Goal: Information Seeking & Learning: Learn about a topic

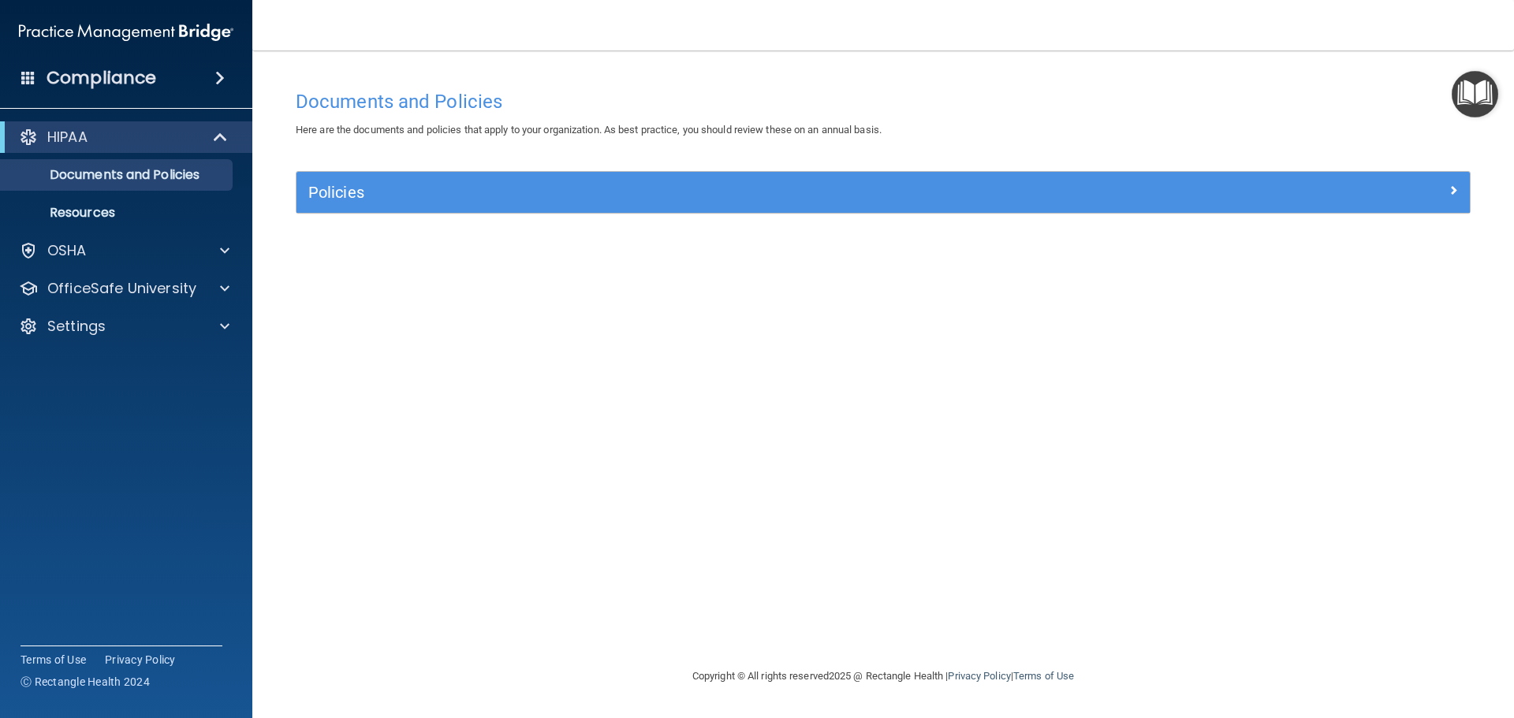
click at [215, 73] on span at bounding box center [219, 78] width 9 height 19
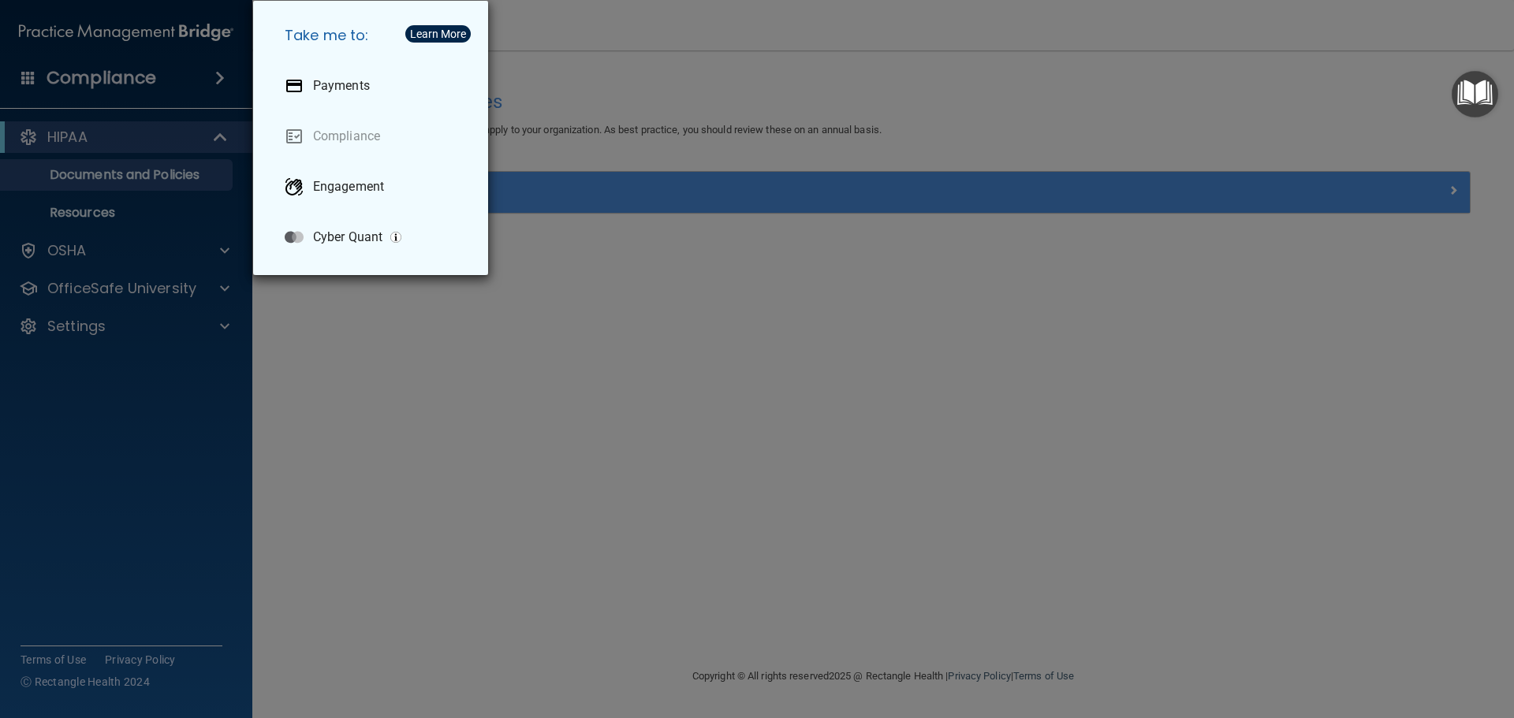
click at [98, 188] on div "Take me to: Payments Compliance Engagement Cyber Quant" at bounding box center [757, 359] width 1514 height 718
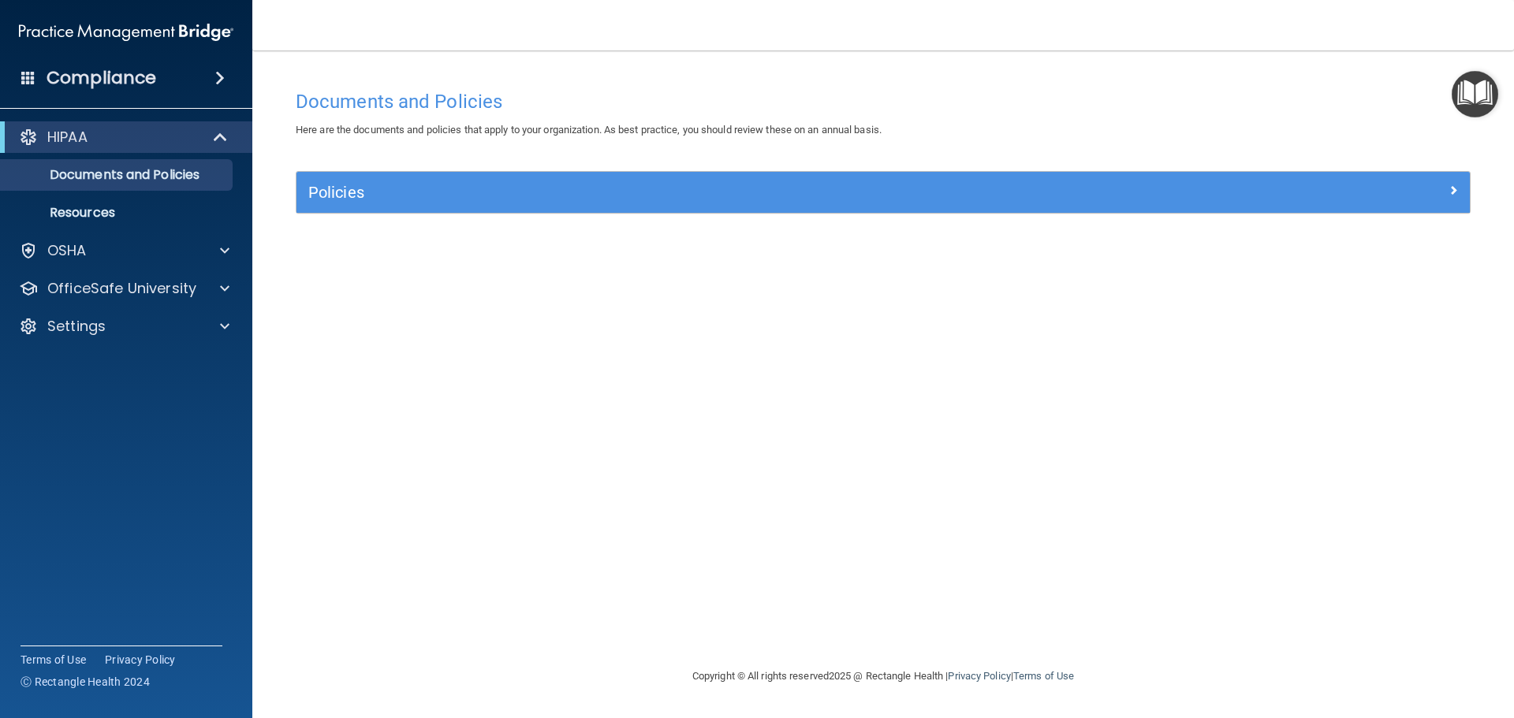
click at [192, 127] on div "HIPAA" at bounding box center [126, 137] width 252 height 32
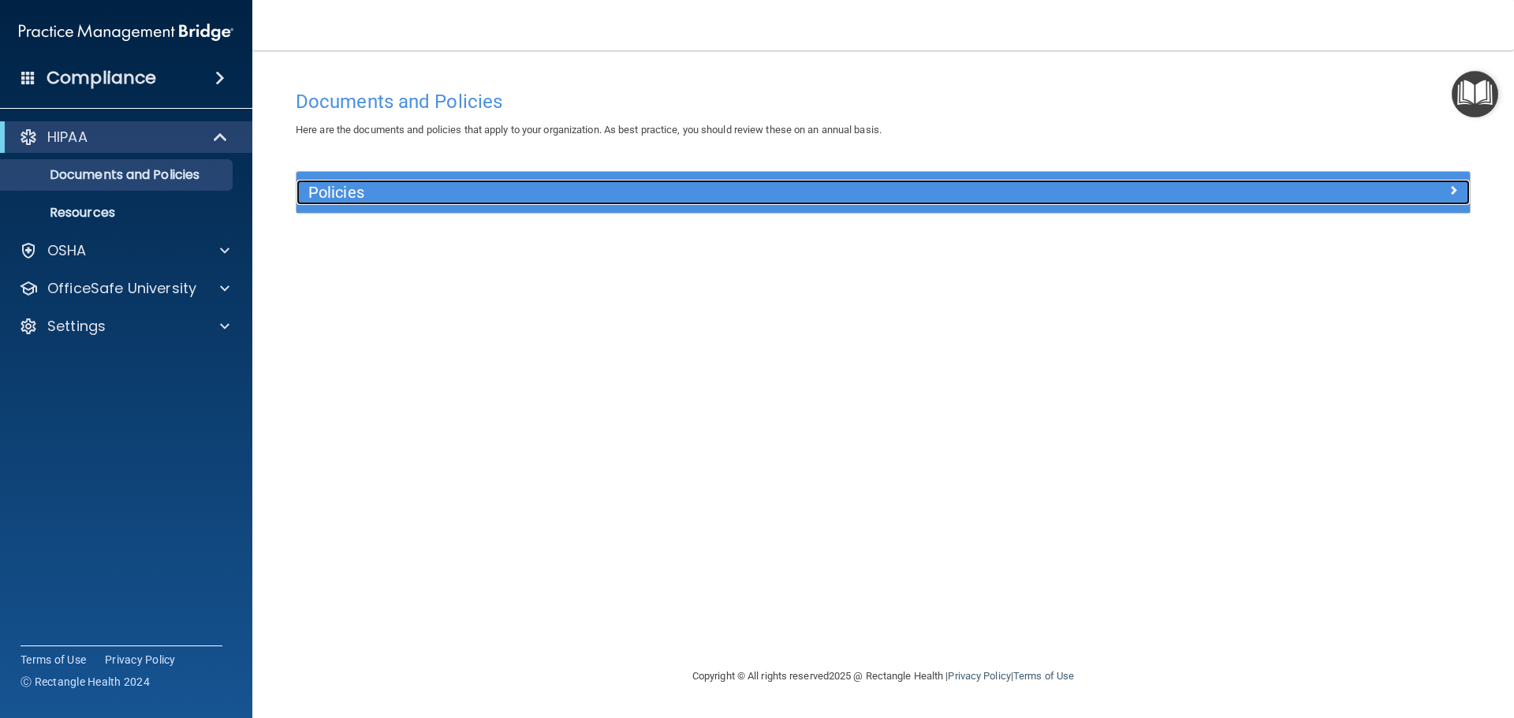
click at [535, 202] on div "Policies" at bounding box center [736, 192] width 880 height 25
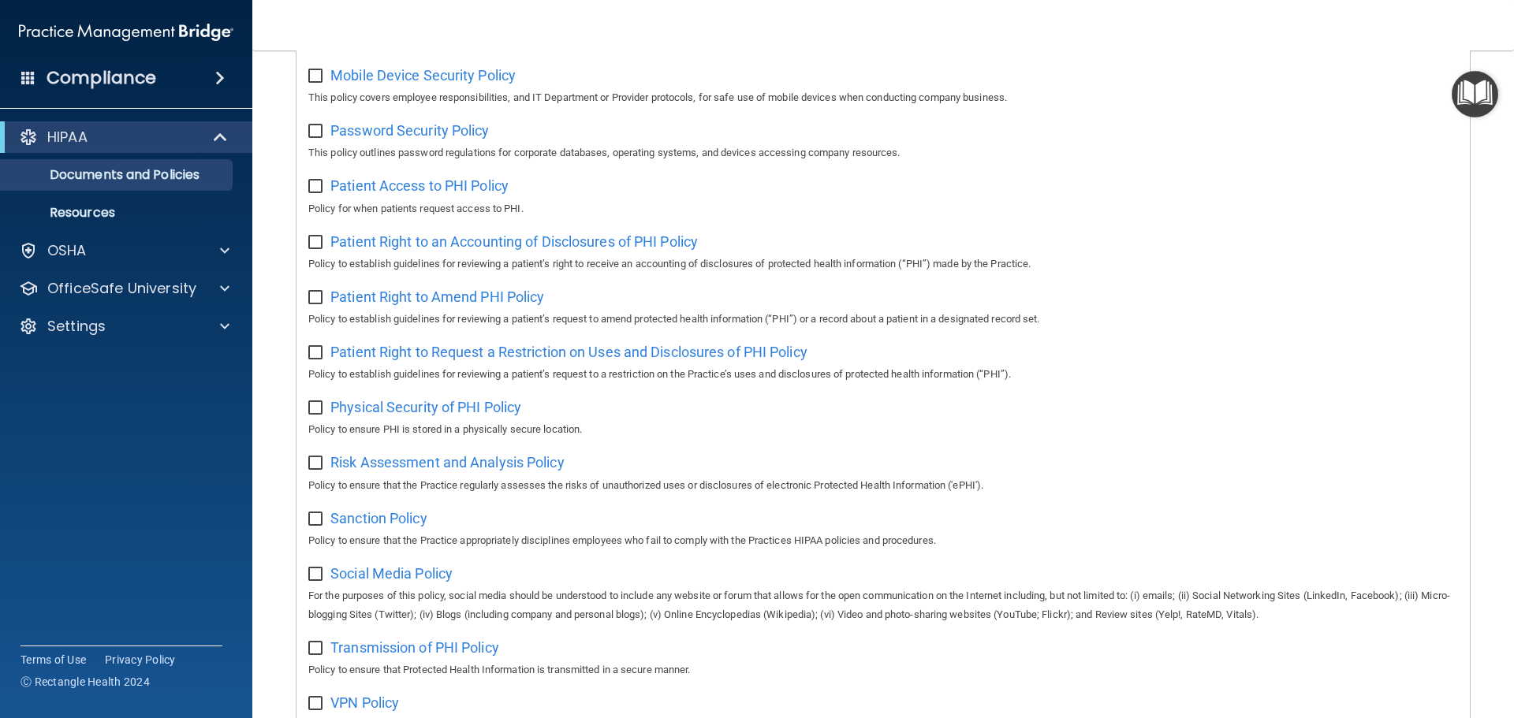
scroll to position [863, 0]
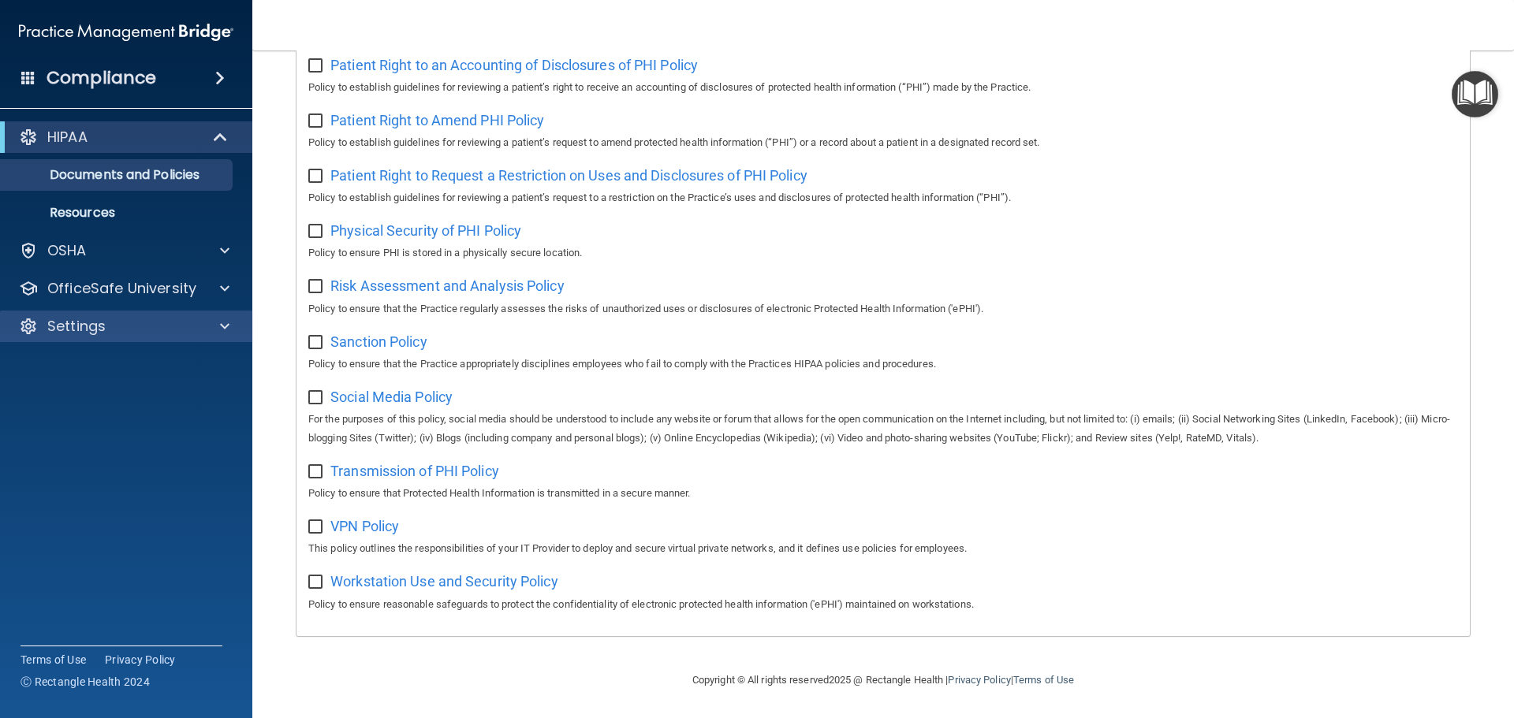
click at [140, 338] on div "Settings" at bounding box center [126, 327] width 253 height 32
click at [231, 322] on div at bounding box center [222, 326] width 39 height 19
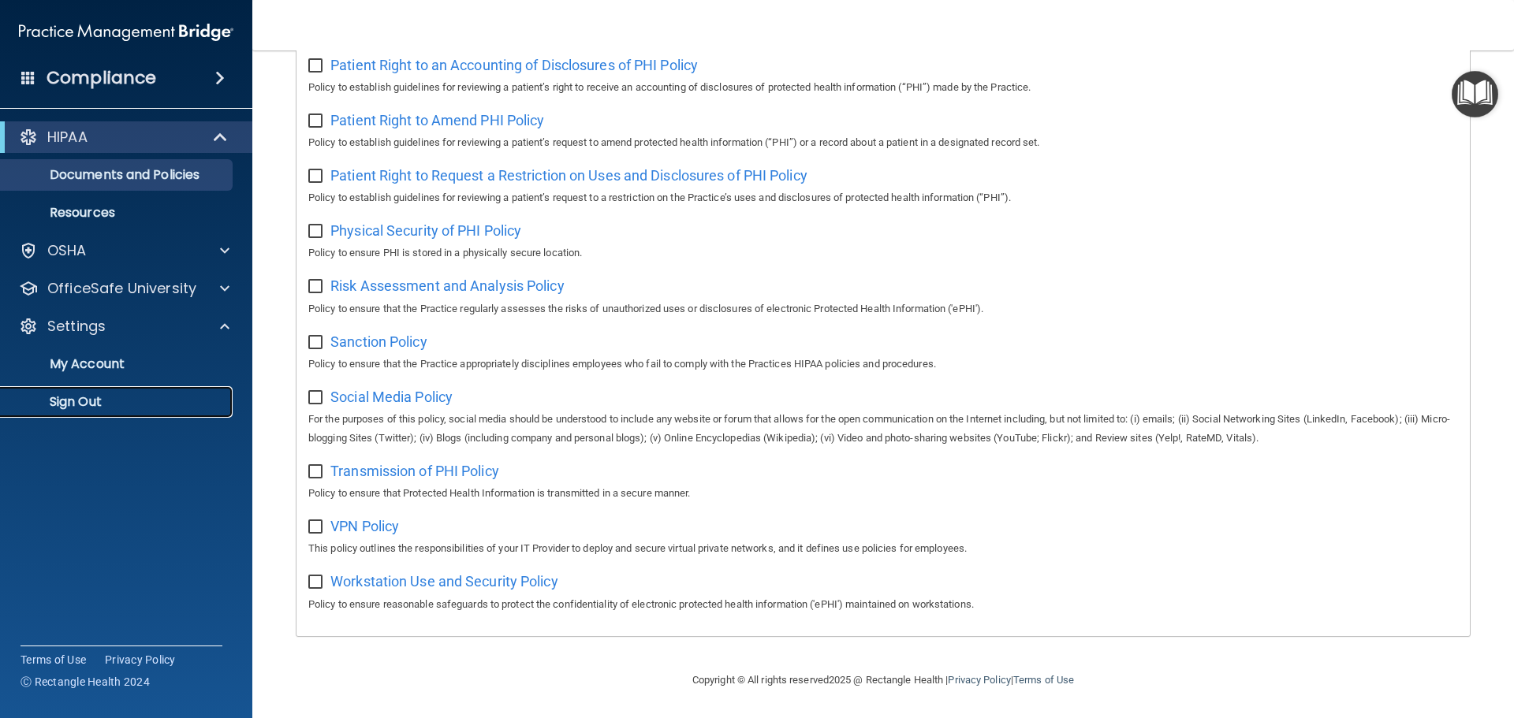
click at [102, 405] on p "Sign Out" at bounding box center [117, 402] width 215 height 16
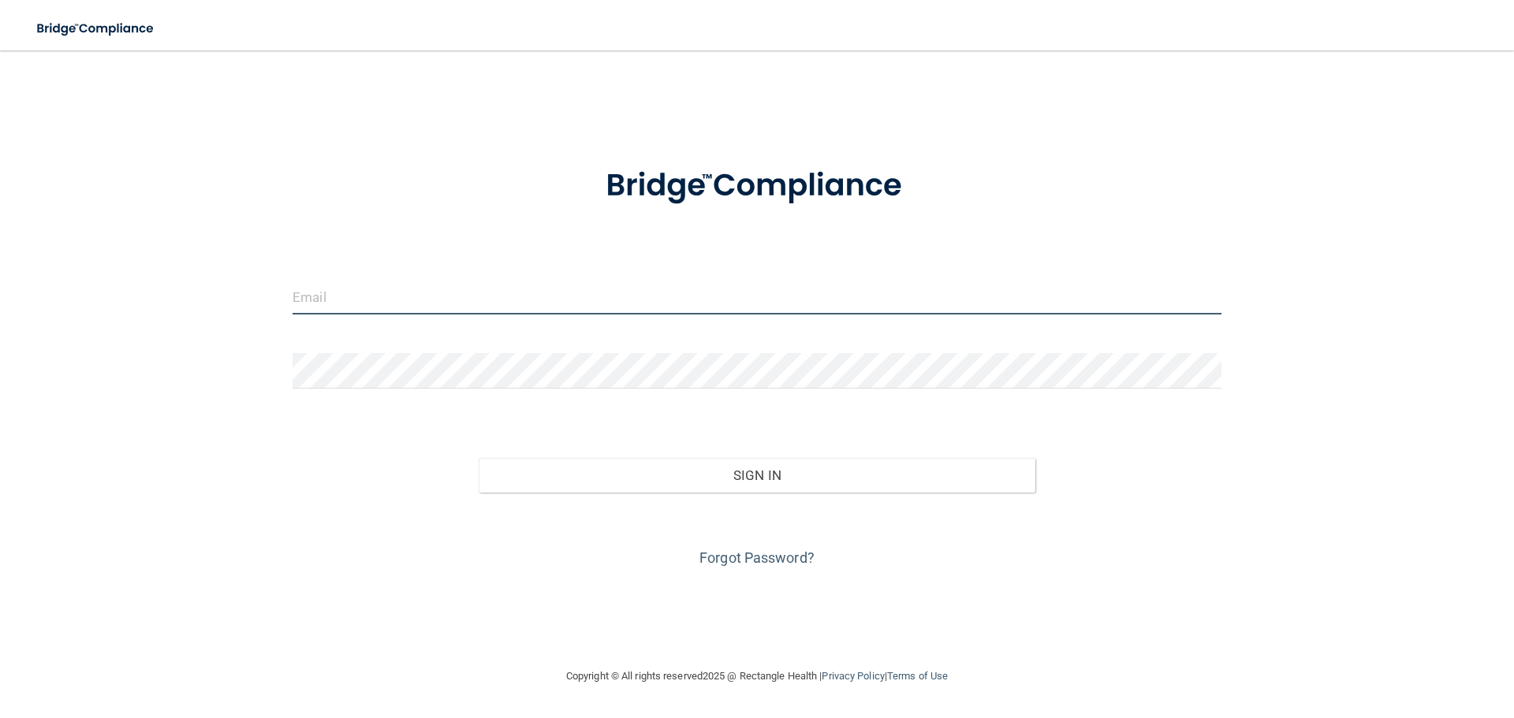
click at [329, 300] on input "email" at bounding box center [757, 296] width 929 height 35
type input "[EMAIL_ADDRESS][DOMAIN_NAME]"
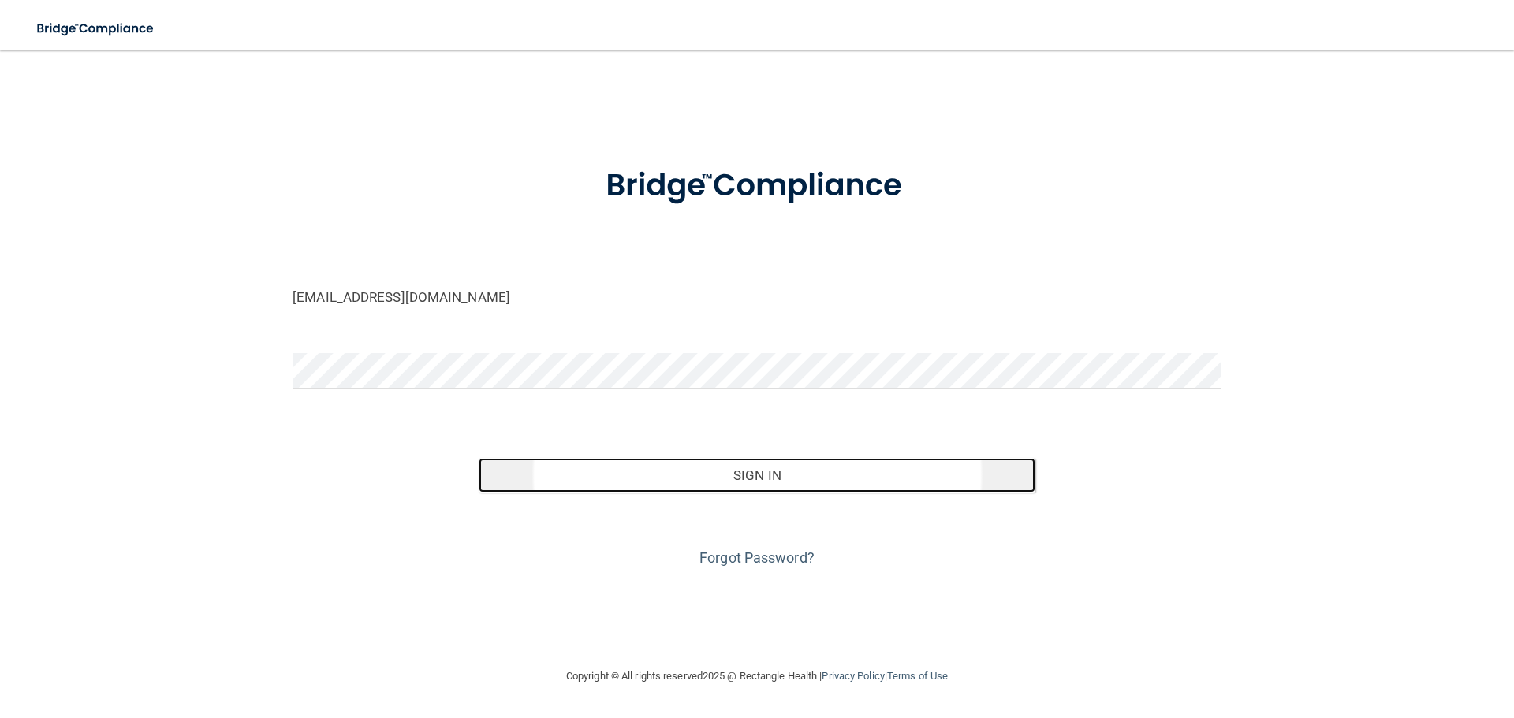
click at [796, 477] on button "Sign In" at bounding box center [757, 475] width 557 height 35
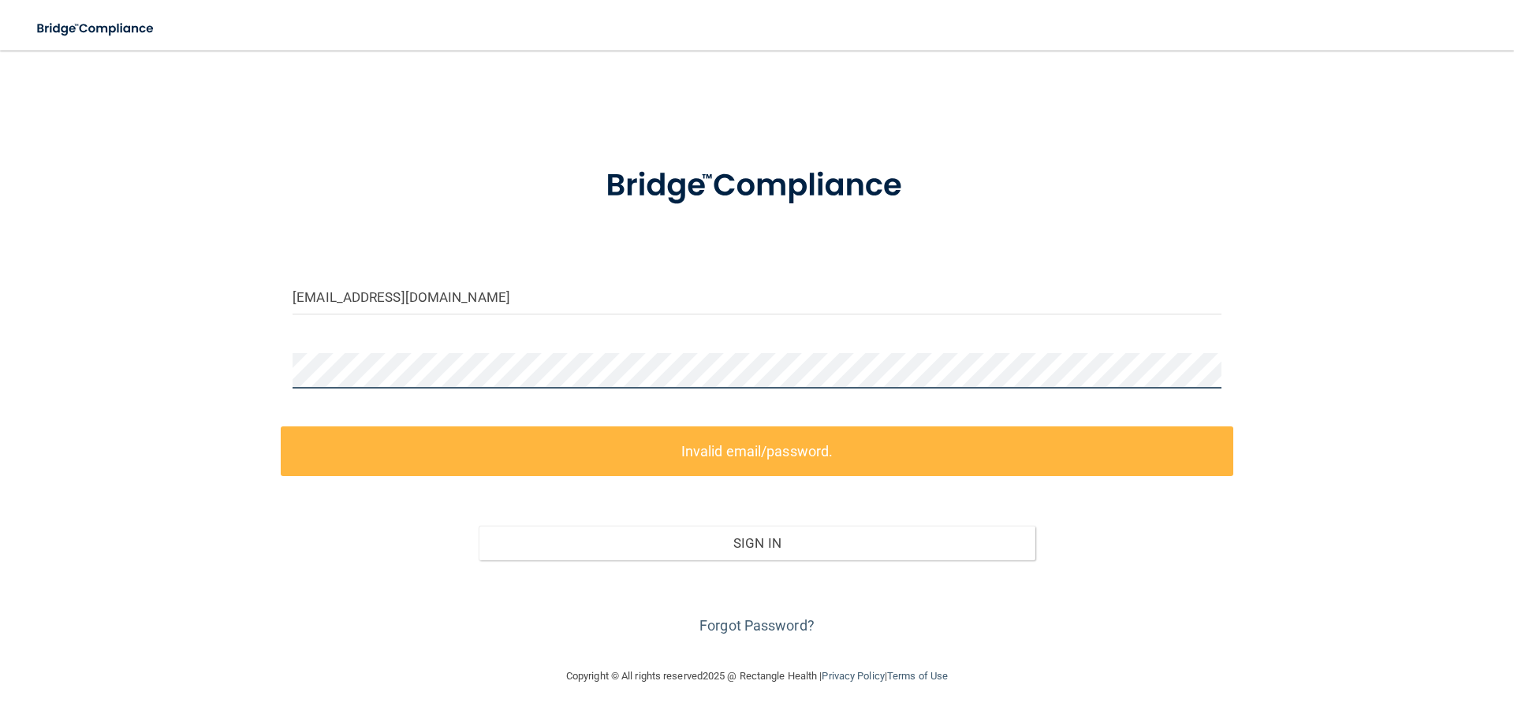
click at [0, 371] on main "lisabustos909@yahoo.com Invalid email/password. You don't have permission to ac…" at bounding box center [757, 384] width 1514 height 668
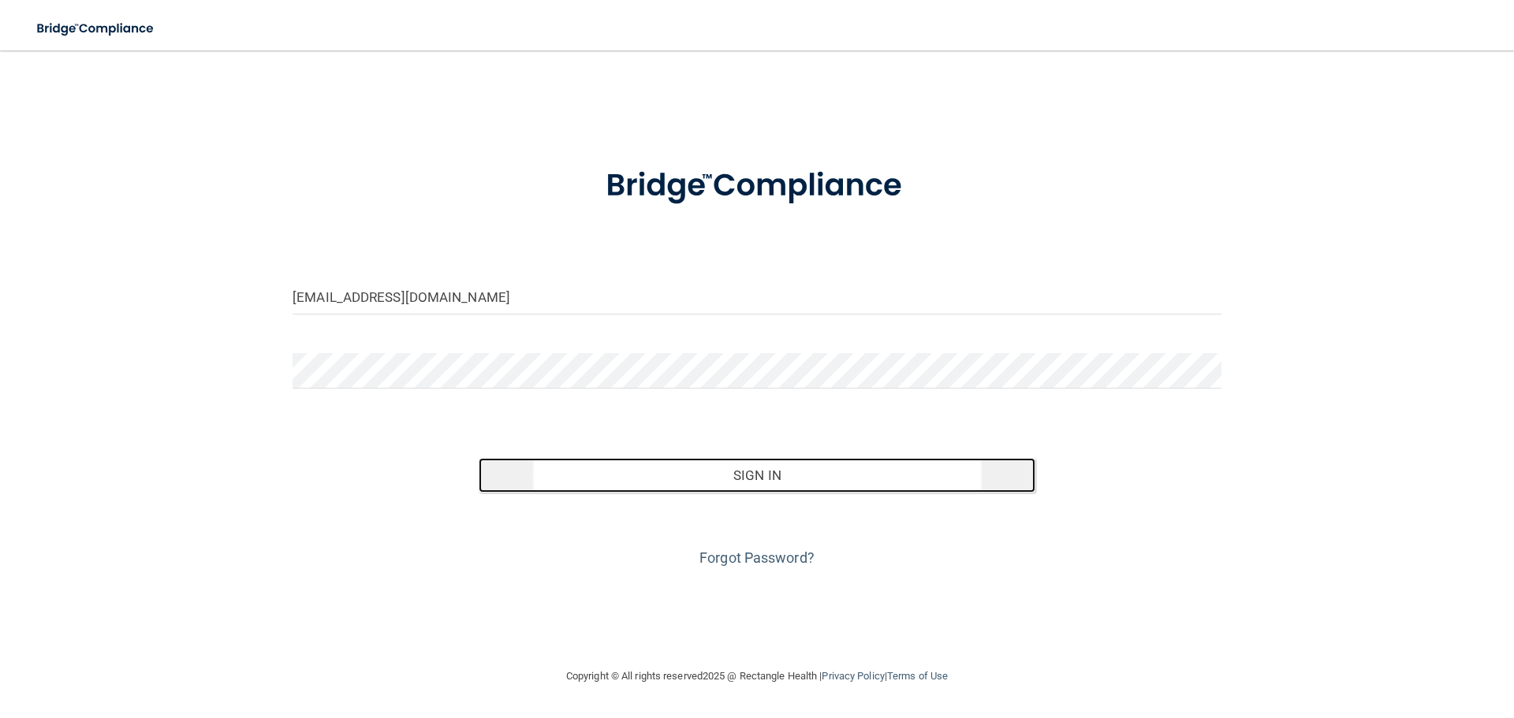
click at [568, 477] on button "Sign In" at bounding box center [757, 475] width 557 height 35
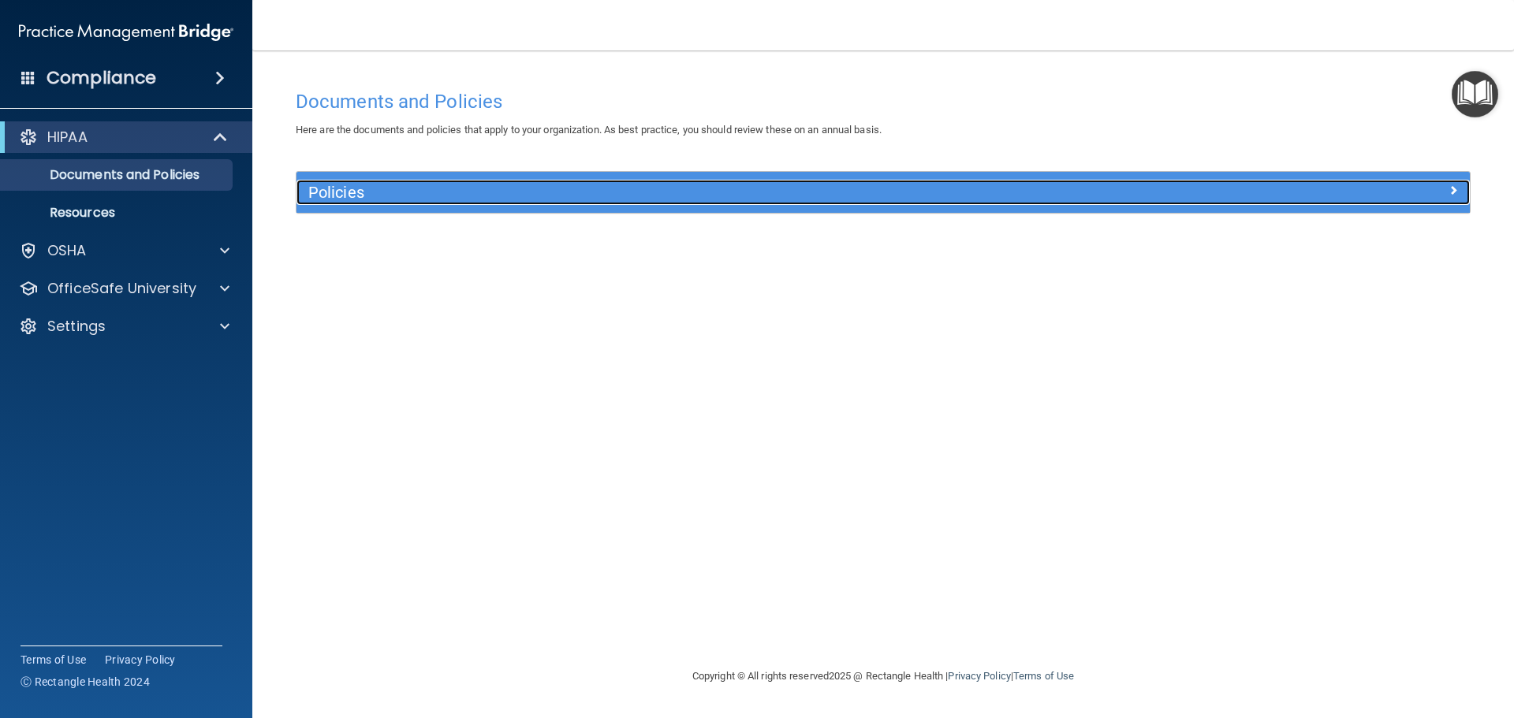
click at [613, 195] on h5 "Policies" at bounding box center [736, 192] width 856 height 17
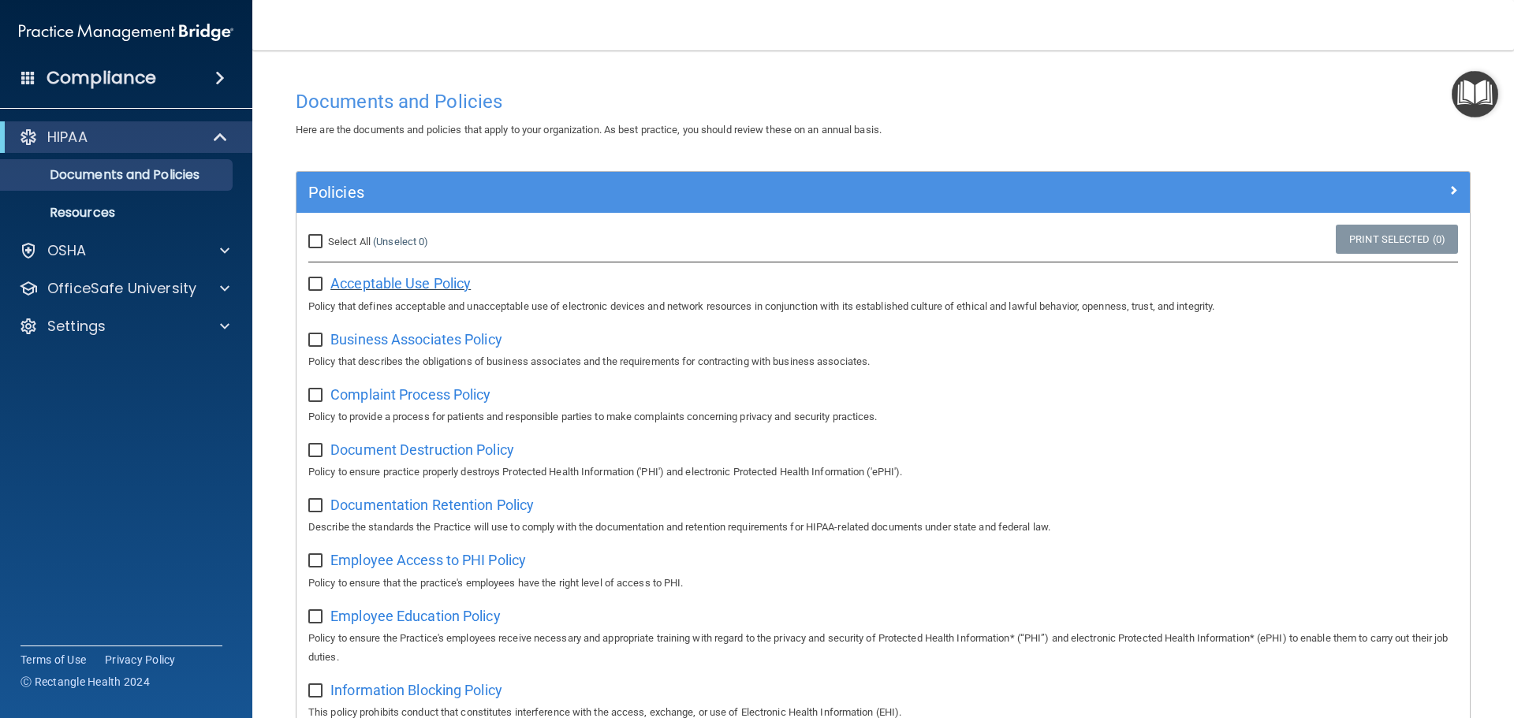
click at [332, 281] on span "Acceptable Use Policy" at bounding box center [400, 283] width 140 height 17
click at [106, 136] on div "HIPAA" at bounding box center [104, 137] width 195 height 19
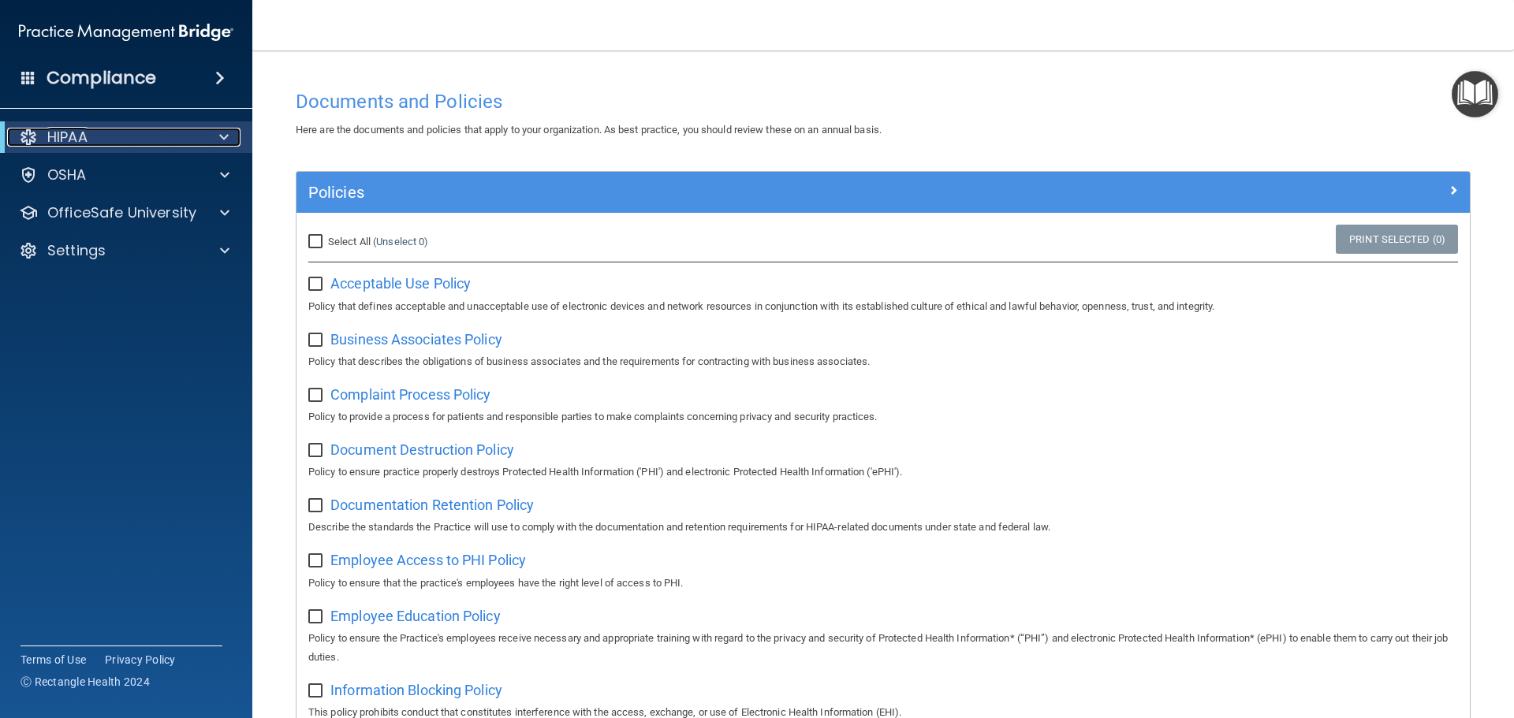
click at [106, 140] on div "HIPAA" at bounding box center [104, 137] width 195 height 19
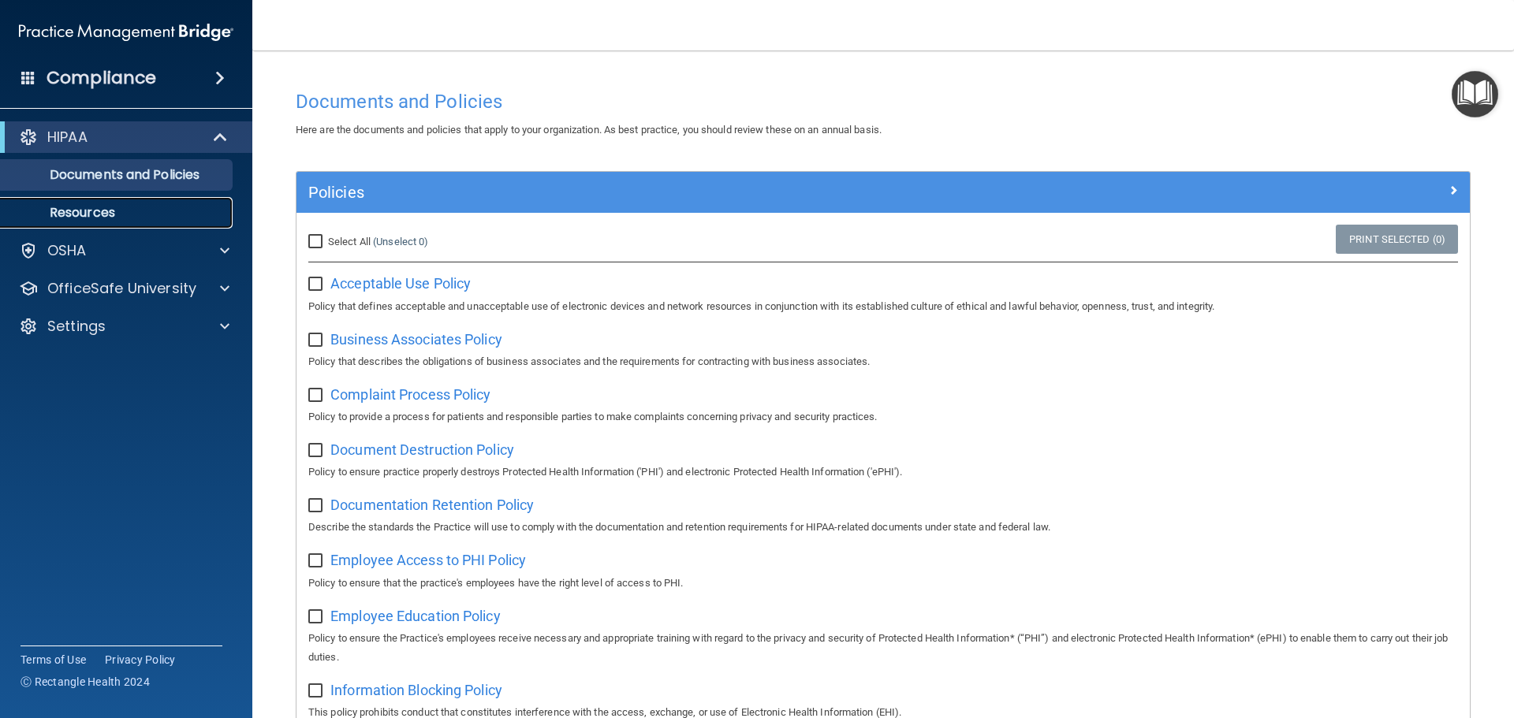
click at [105, 205] on p "Resources" at bounding box center [117, 213] width 215 height 16
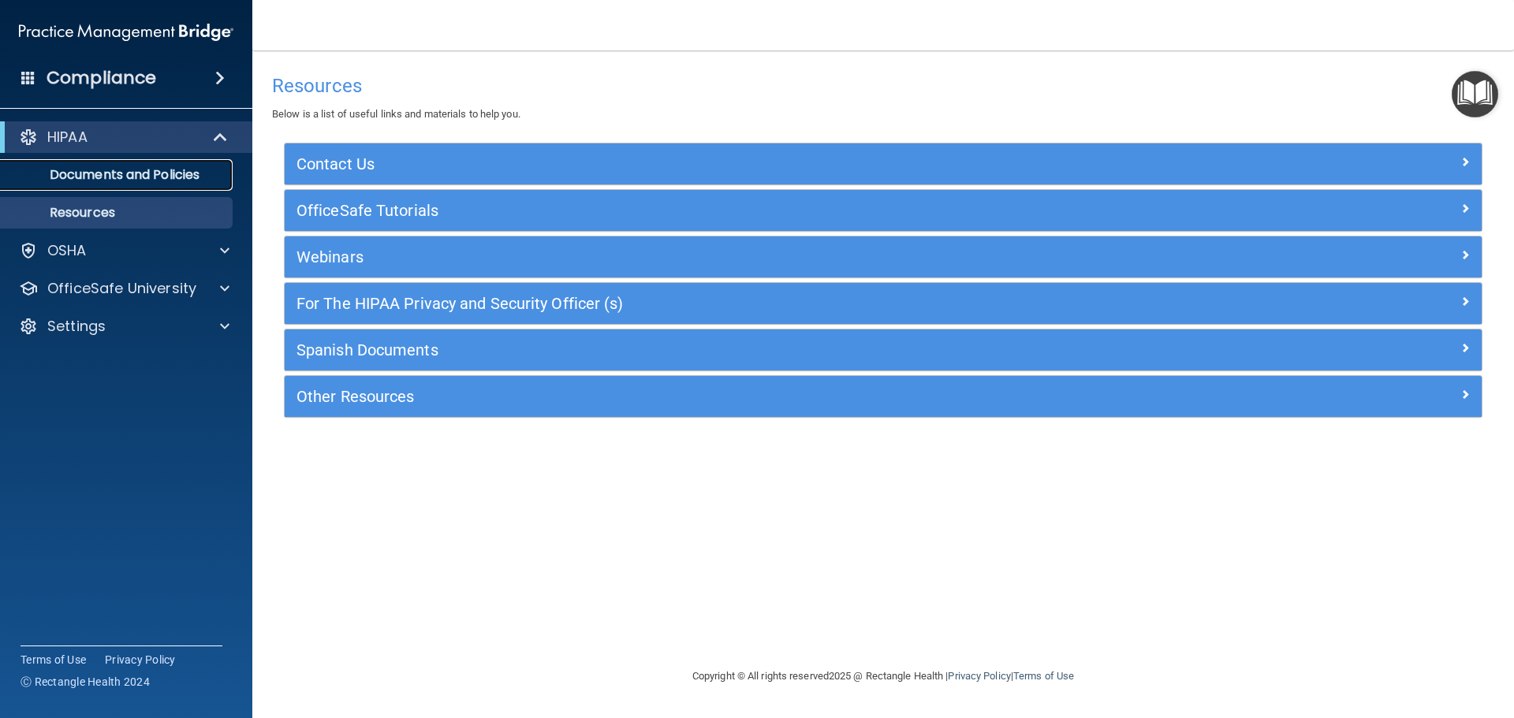
click at [67, 168] on p "Documents and Policies" at bounding box center [117, 175] width 215 height 16
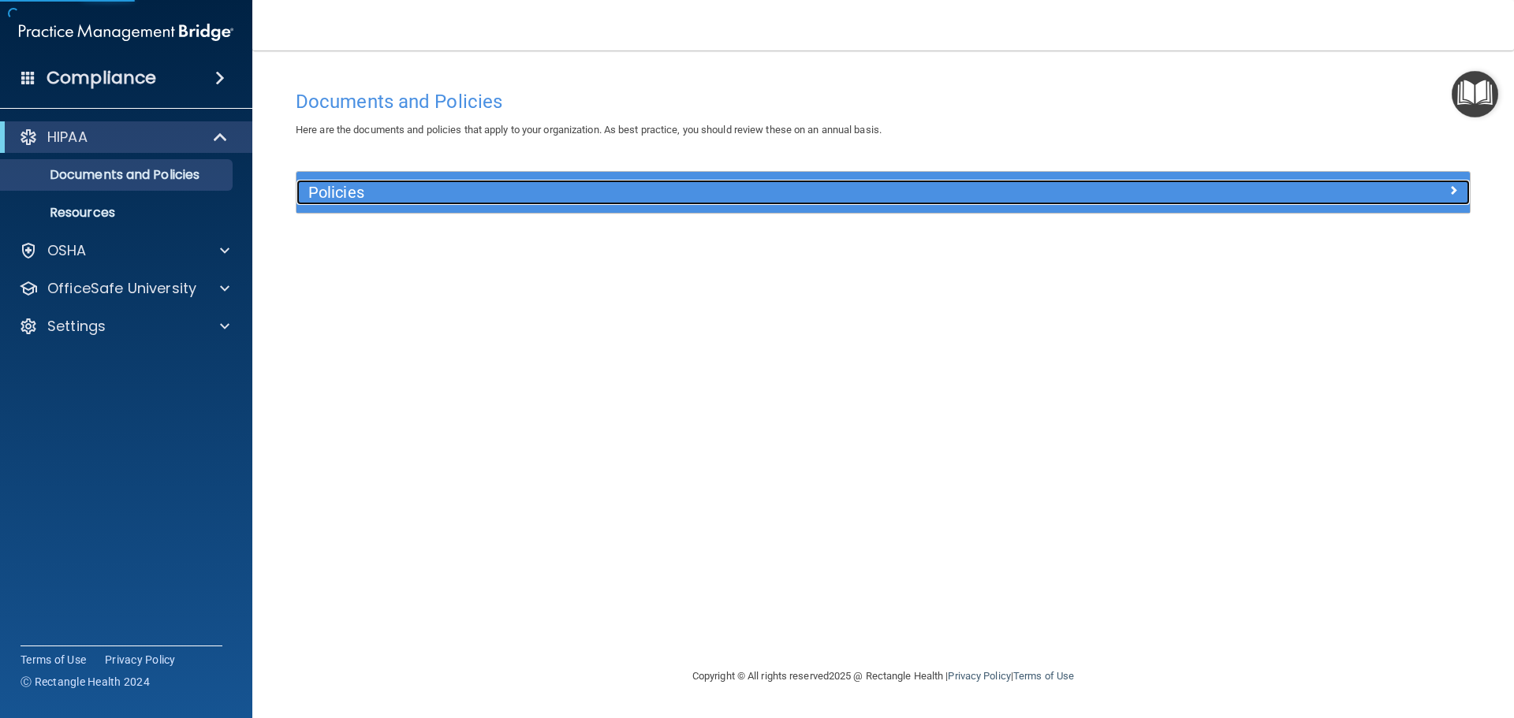
click at [416, 195] on h5 "Policies" at bounding box center [736, 192] width 856 height 17
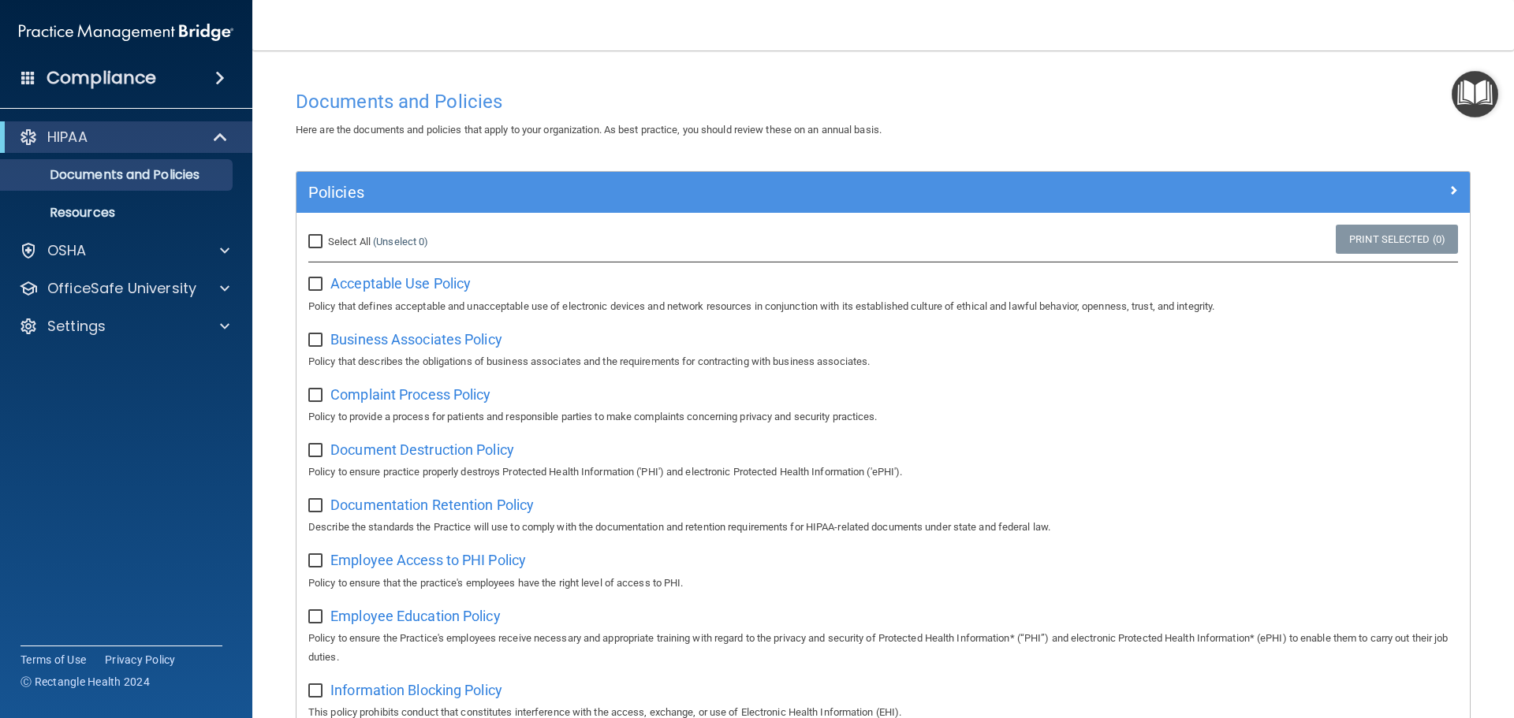
click at [319, 275] on label at bounding box center [318, 279] width 20 height 18
click at [319, 278] on input "checkbox" at bounding box center [317, 284] width 18 height 13
checkbox input "true"
click at [316, 338] on input "checkbox" at bounding box center [317, 340] width 18 height 13
checkbox input "true"
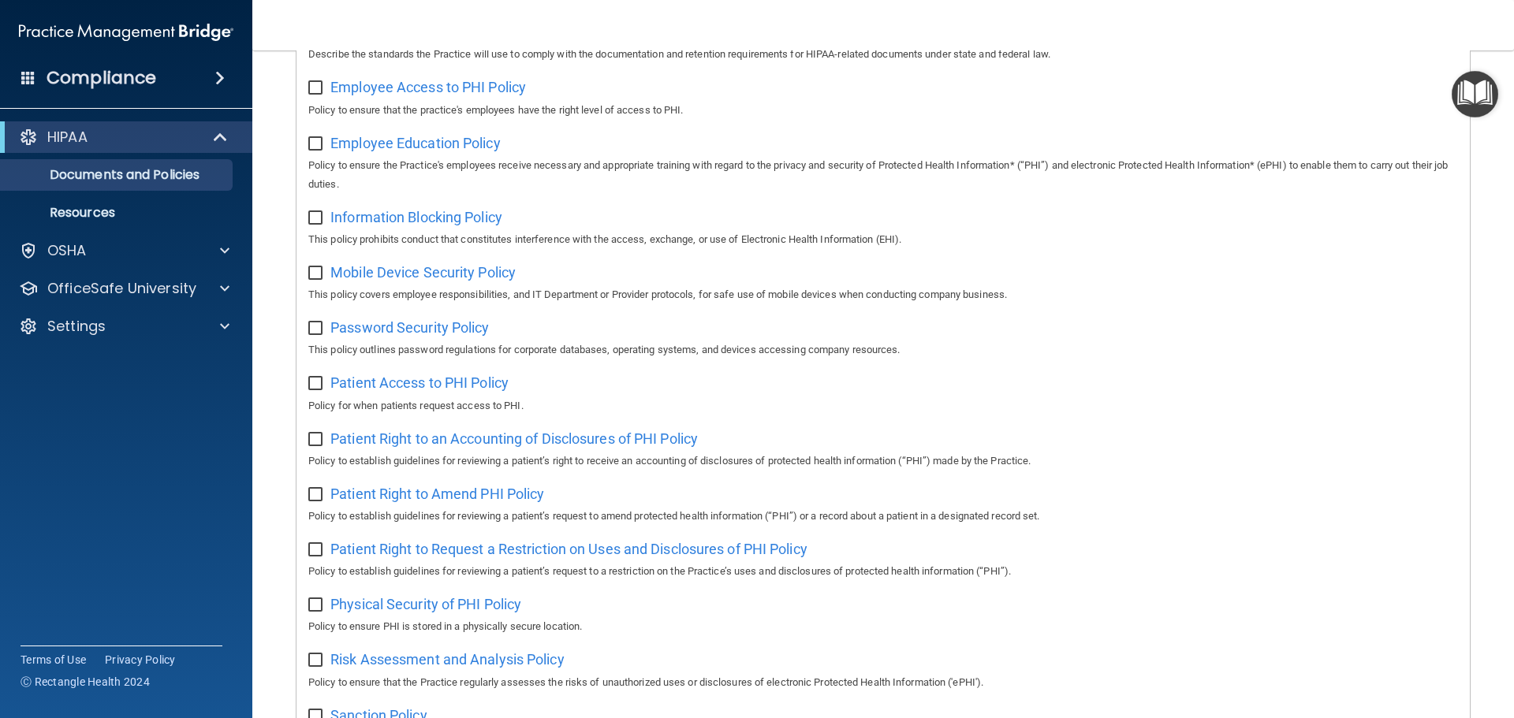
scroll to position [863, 0]
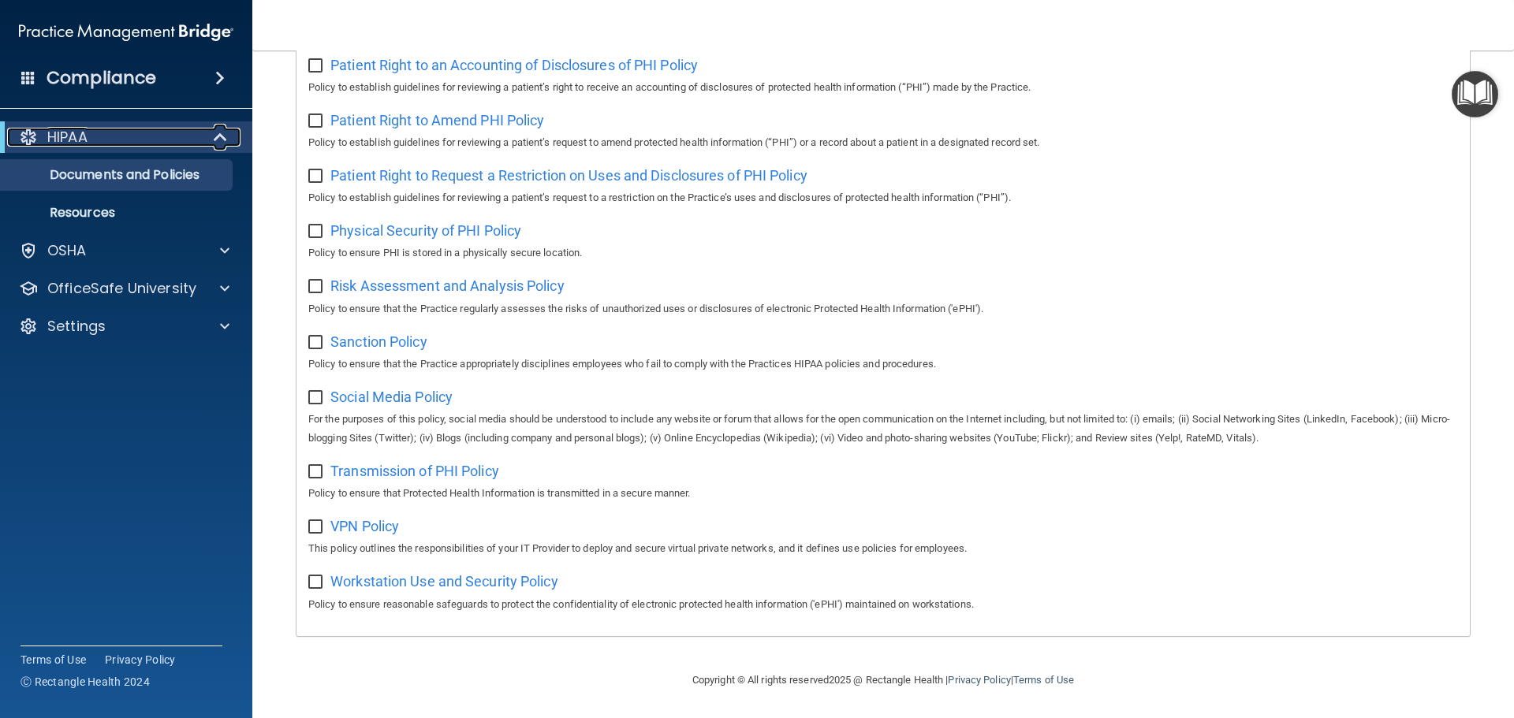
click at [113, 144] on div "HIPAA" at bounding box center [104, 137] width 195 height 19
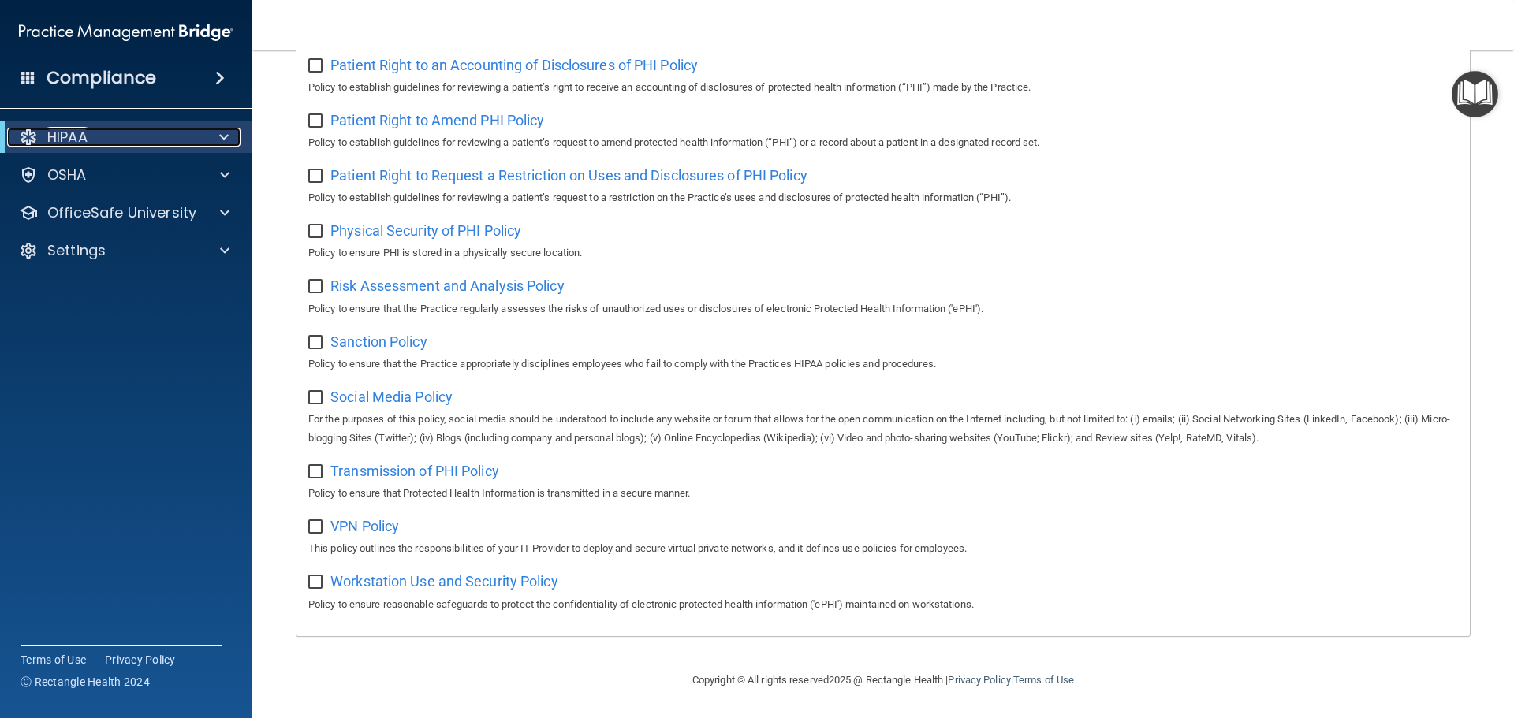
click at [188, 137] on div "HIPAA" at bounding box center [104, 137] width 195 height 19
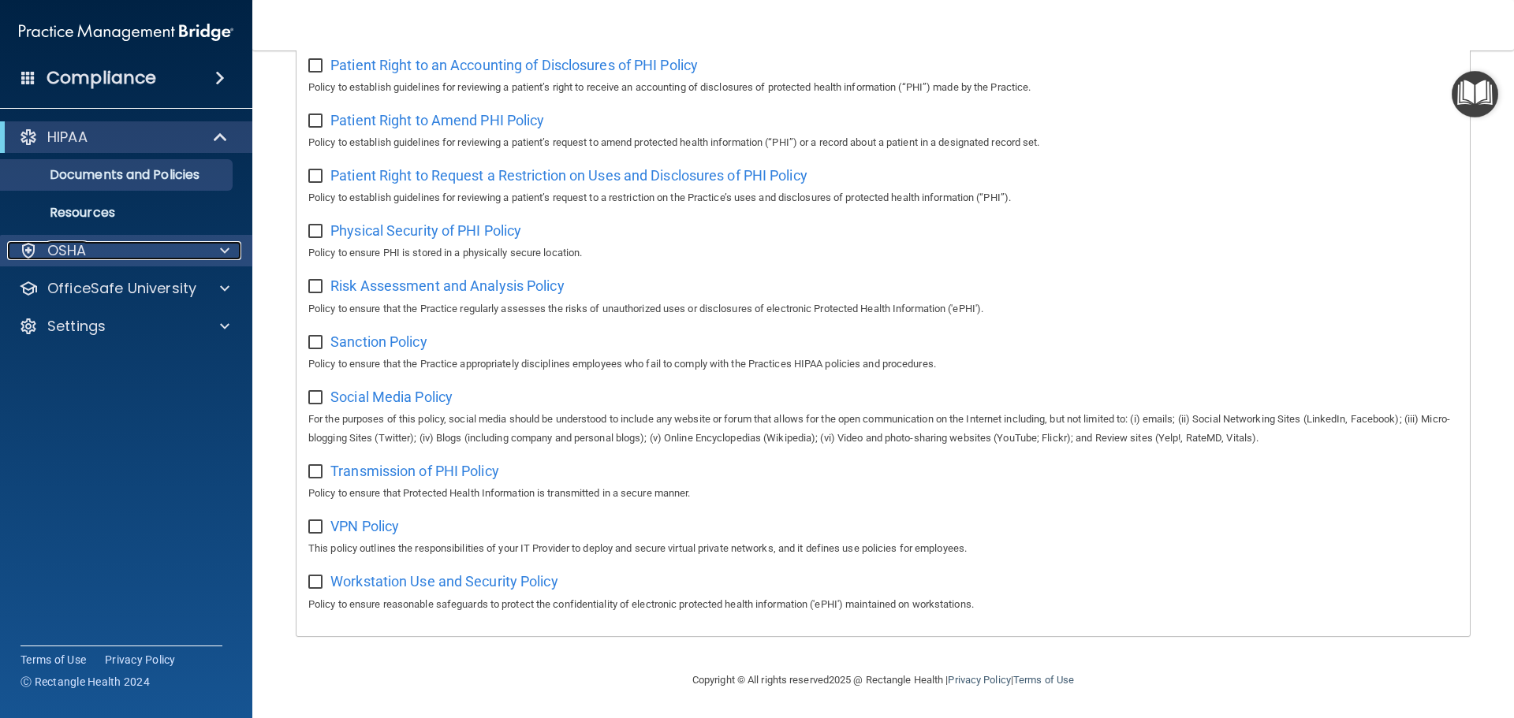
click at [103, 246] on div "OSHA" at bounding box center [105, 250] width 196 height 19
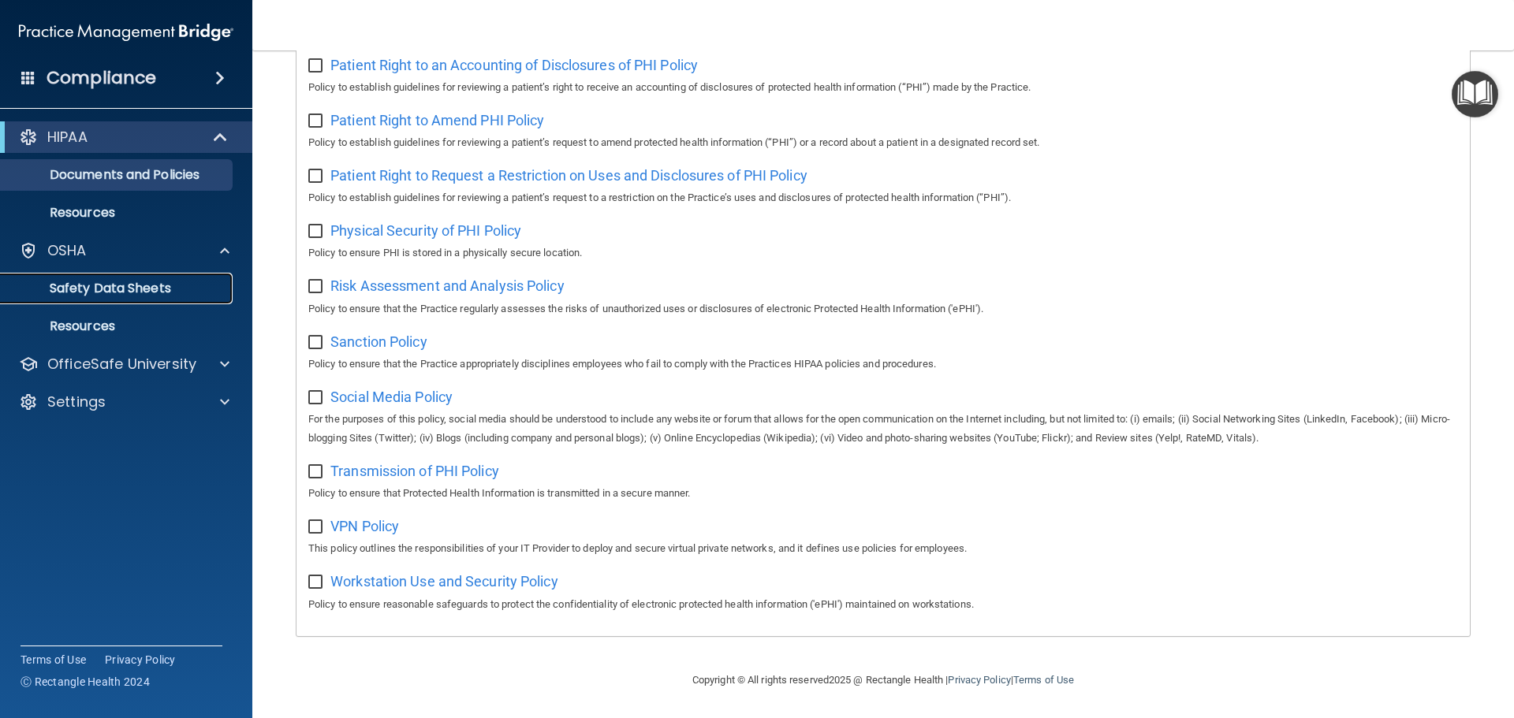
click at [121, 296] on p "Safety Data Sheets" at bounding box center [117, 289] width 215 height 16
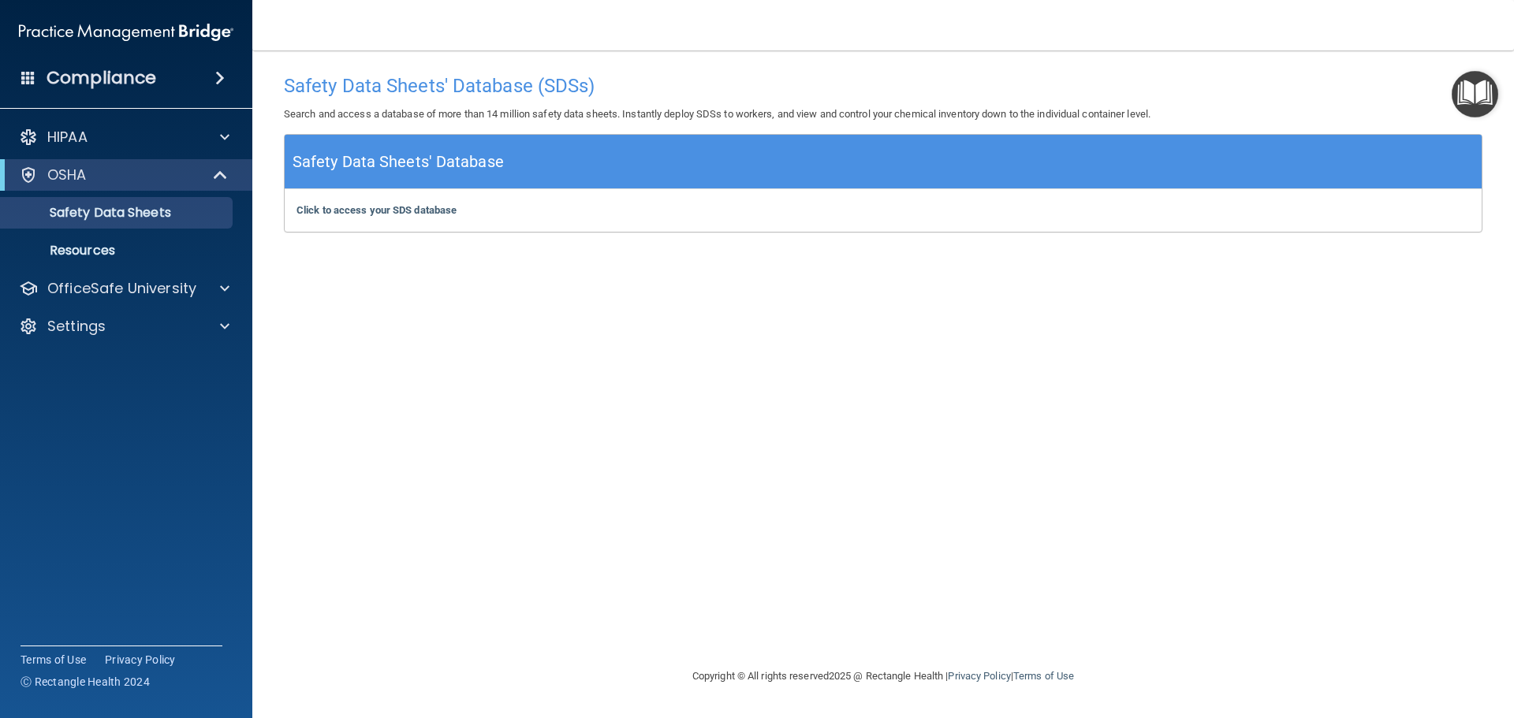
click at [155, 68] on div "Compliance" at bounding box center [126, 78] width 252 height 35
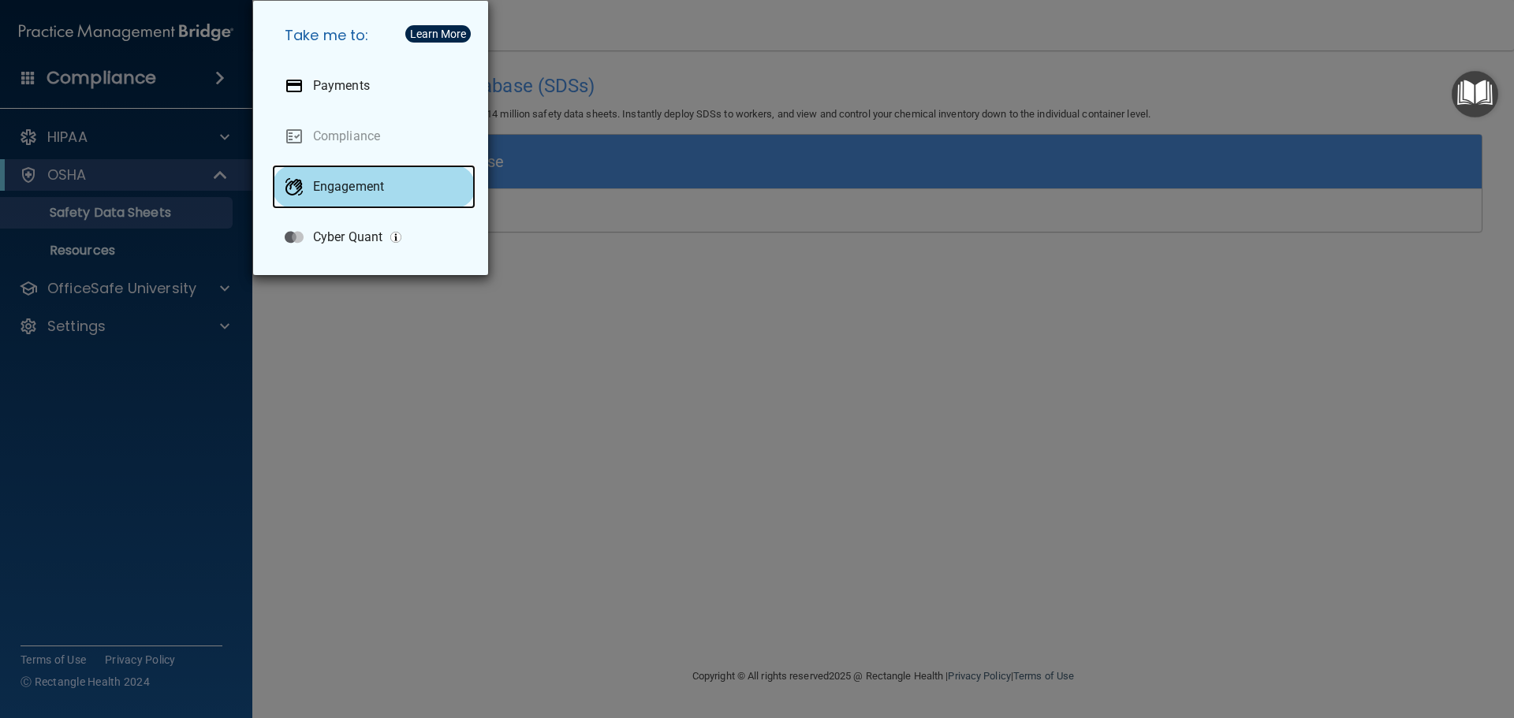
click at [357, 179] on p "Engagement" at bounding box center [348, 187] width 71 height 16
drag, startPoint x: 849, startPoint y: 336, endPoint x: 821, endPoint y: 330, distance: 29.1
click at [849, 336] on div "Take me to: Payments Compliance Engagement Cyber Quant" at bounding box center [757, 359] width 1514 height 718
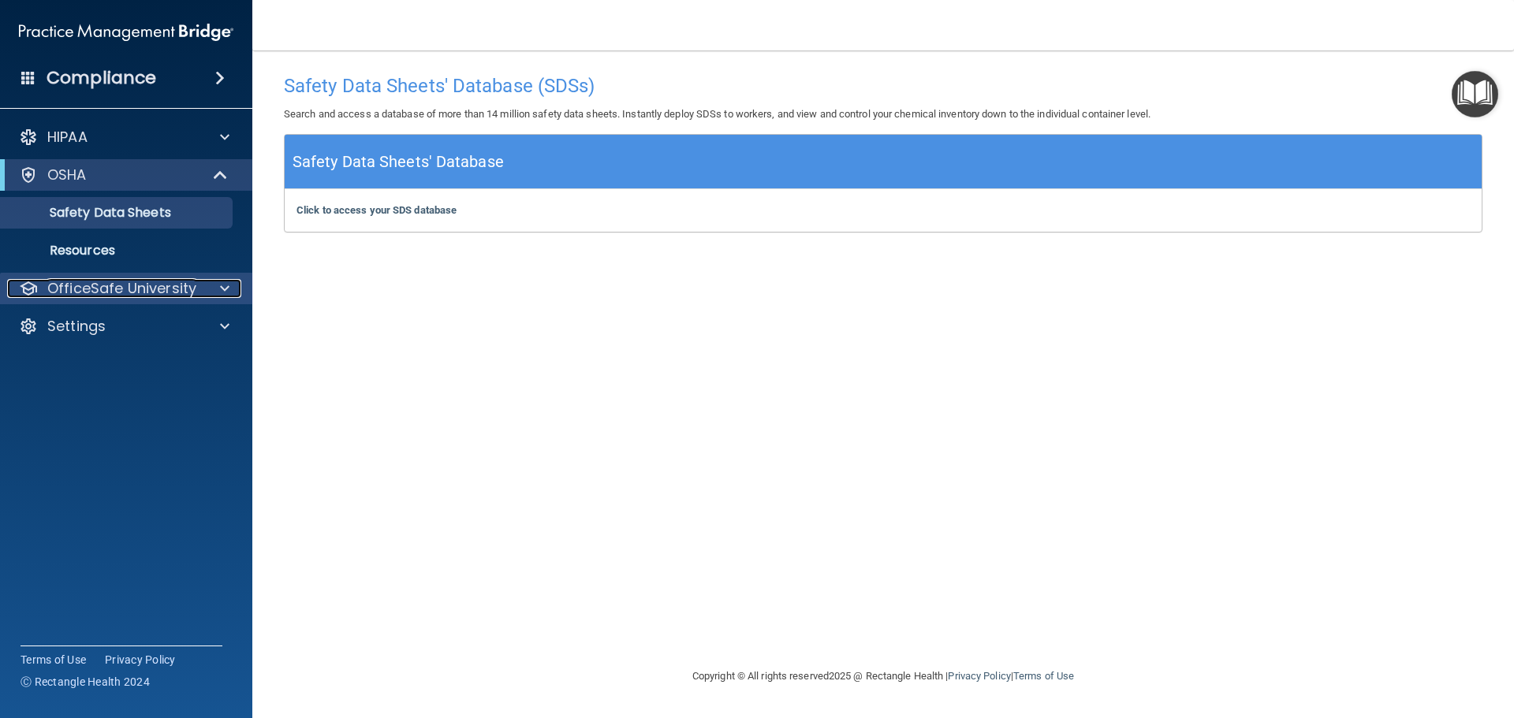
click at [181, 283] on p "OfficeSafe University" at bounding box center [121, 288] width 149 height 19
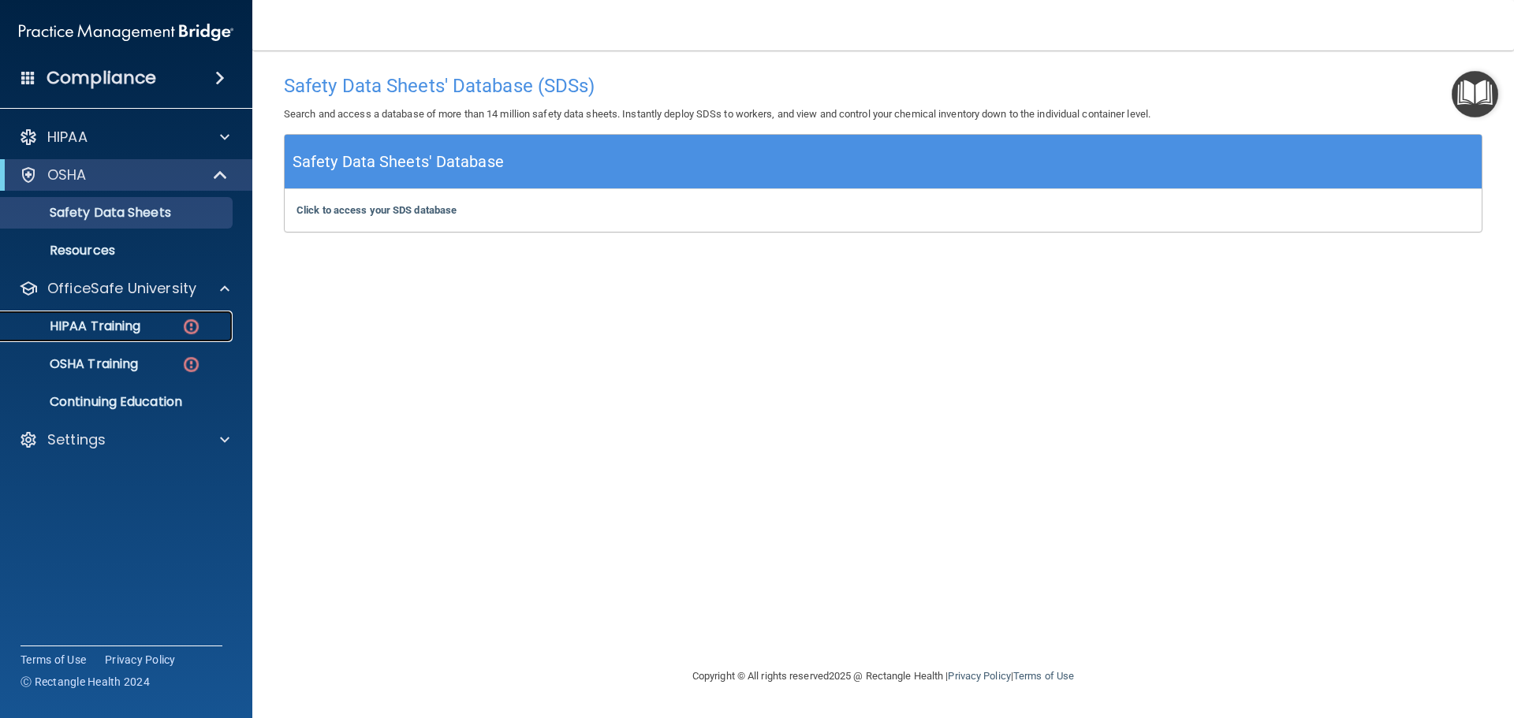
click at [147, 324] on div "HIPAA Training" at bounding box center [117, 327] width 215 height 16
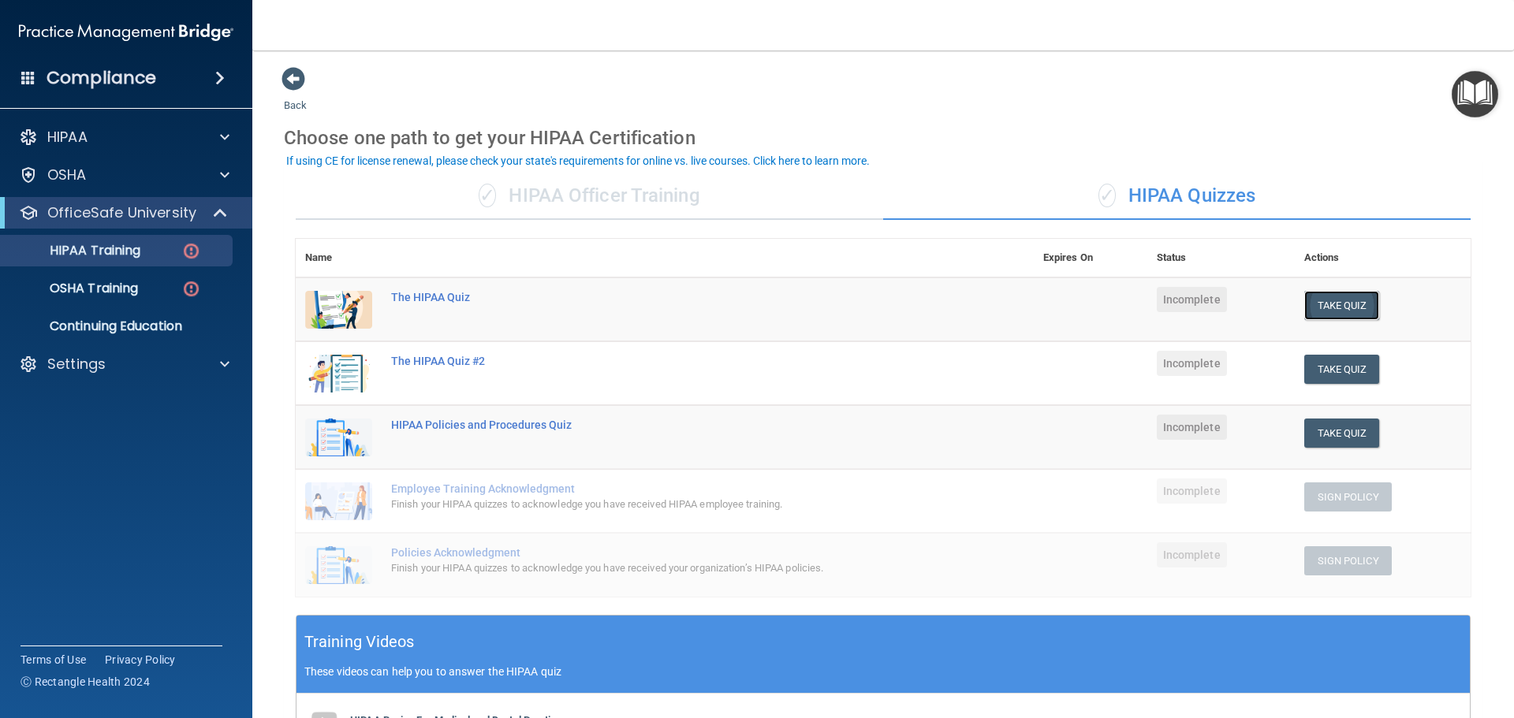
click at [1349, 301] on button "Take Quiz" at bounding box center [1342, 305] width 76 height 29
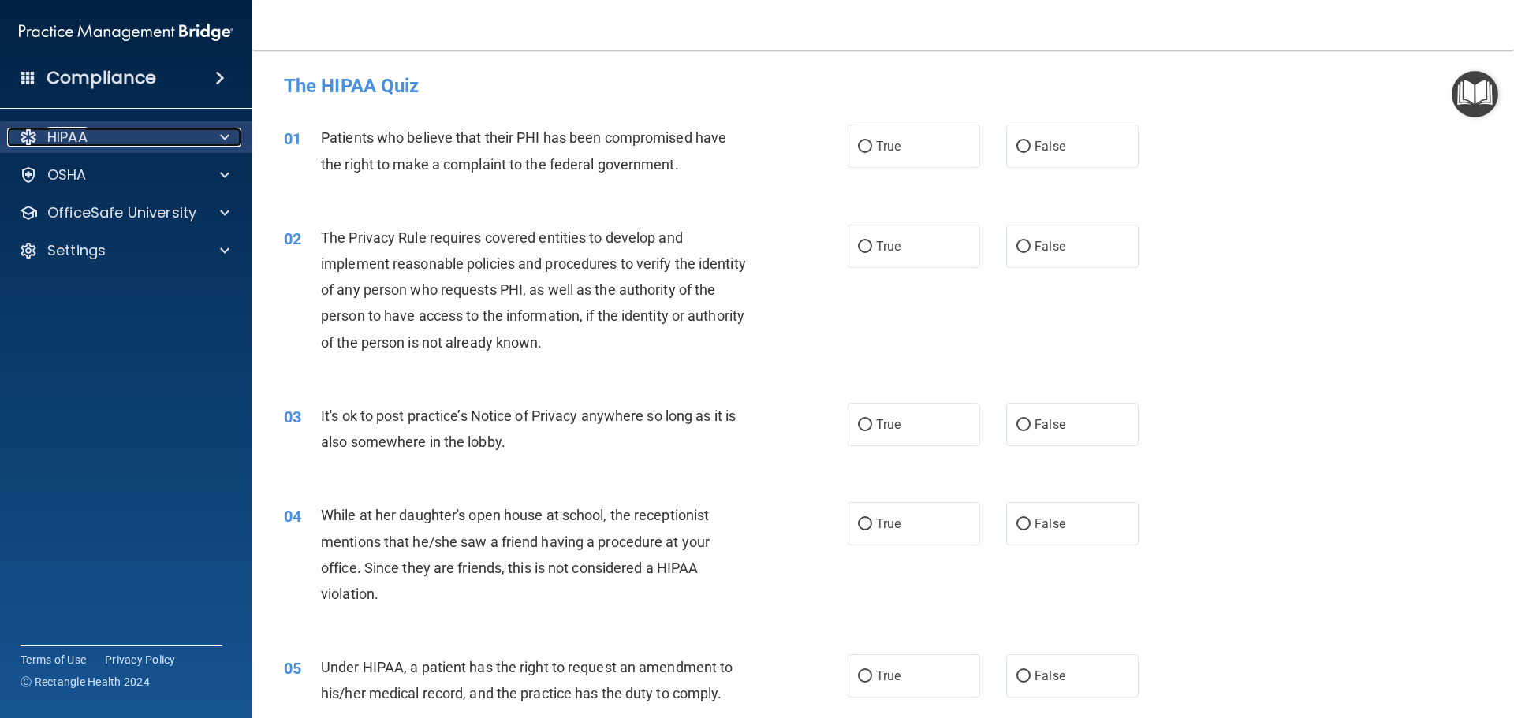
click at [227, 139] on span at bounding box center [224, 137] width 9 height 19
click at [226, 140] on span at bounding box center [224, 137] width 9 height 19
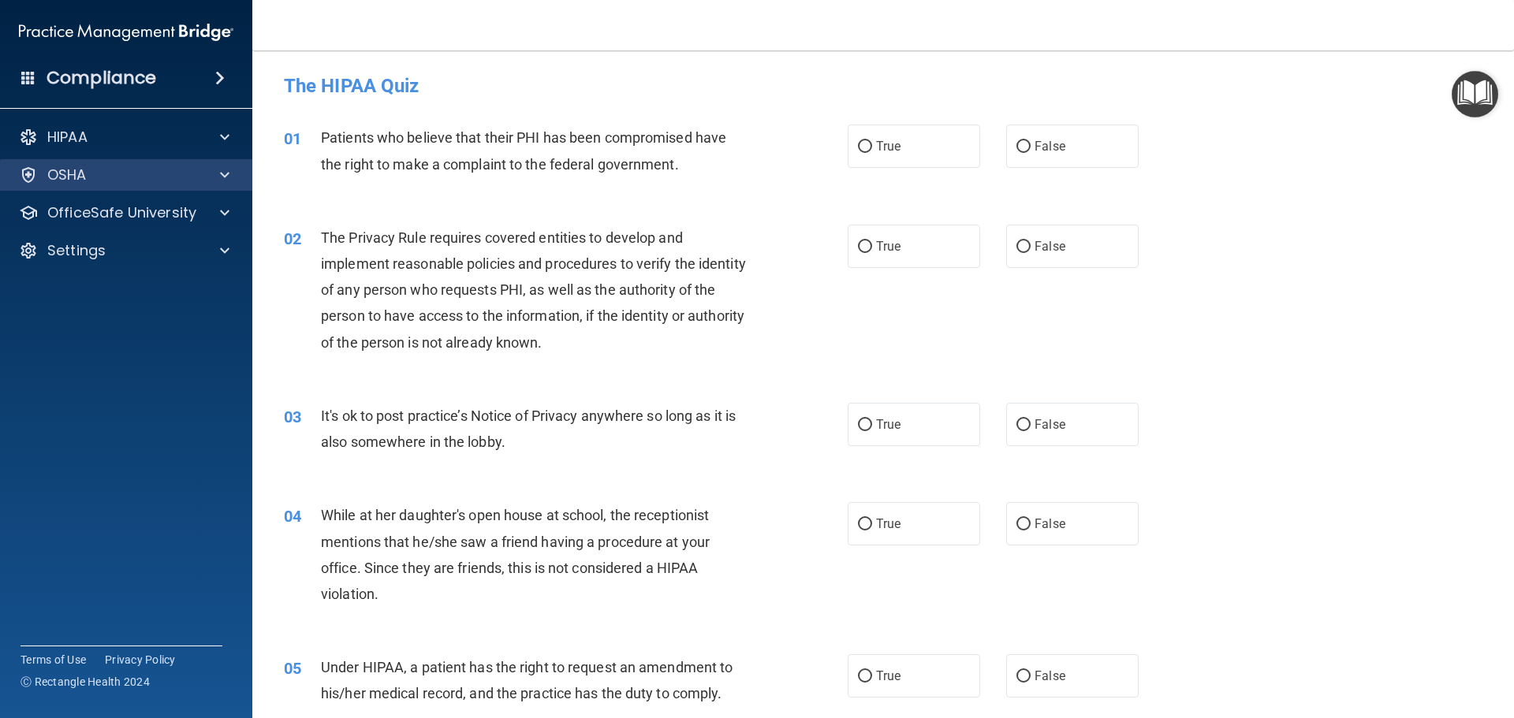
click at [226, 185] on div "OSHA" at bounding box center [126, 175] width 253 height 32
click at [224, 163] on div "OSHA" at bounding box center [126, 175] width 253 height 32
click at [223, 177] on span at bounding box center [224, 175] width 9 height 19
click at [1040, 163] on label "False" at bounding box center [1072, 146] width 132 height 43
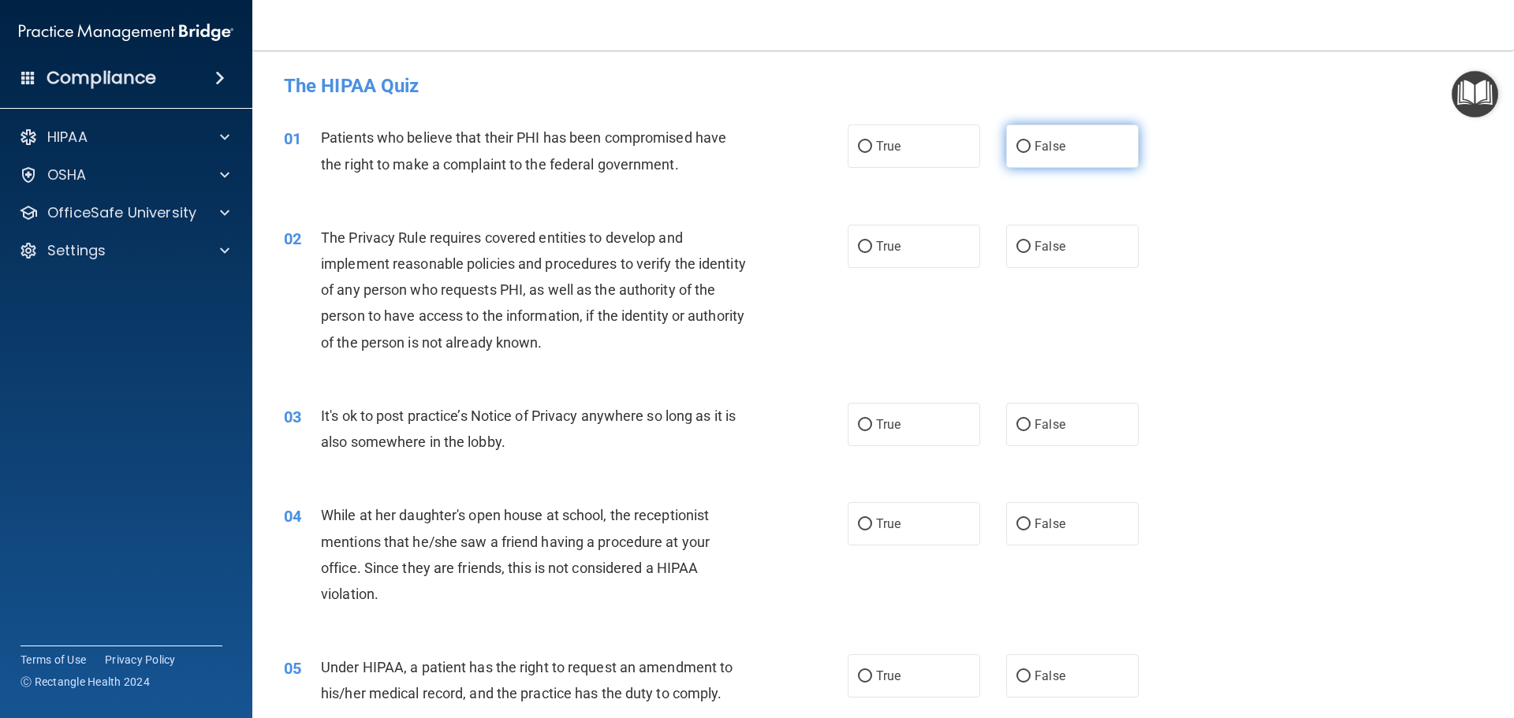
click at [1030, 153] on input "False" at bounding box center [1023, 147] width 14 height 12
radio input "true"
click at [866, 154] on label "True" at bounding box center [914, 146] width 132 height 43
click at [866, 153] on input "True" at bounding box center [865, 147] width 14 height 12
radio input "true"
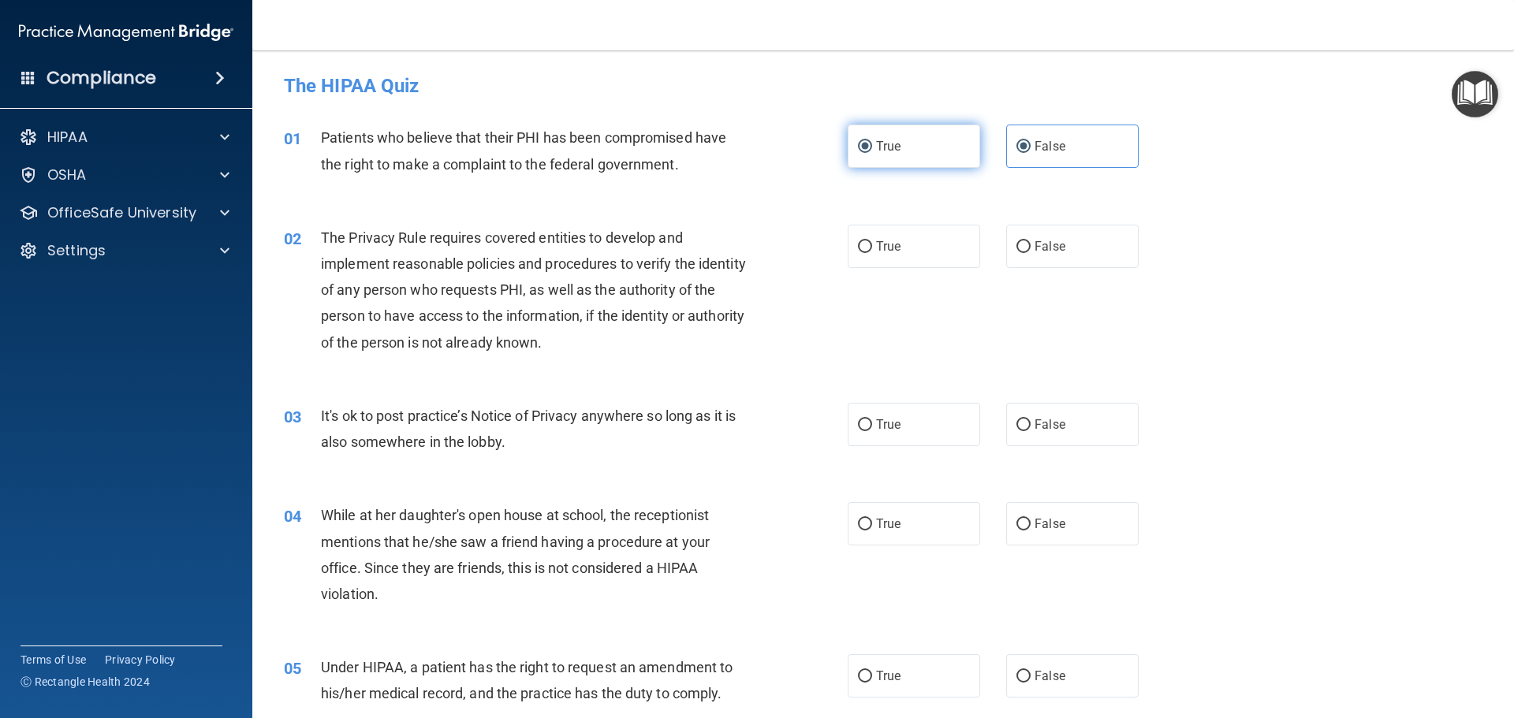
radio input "false"
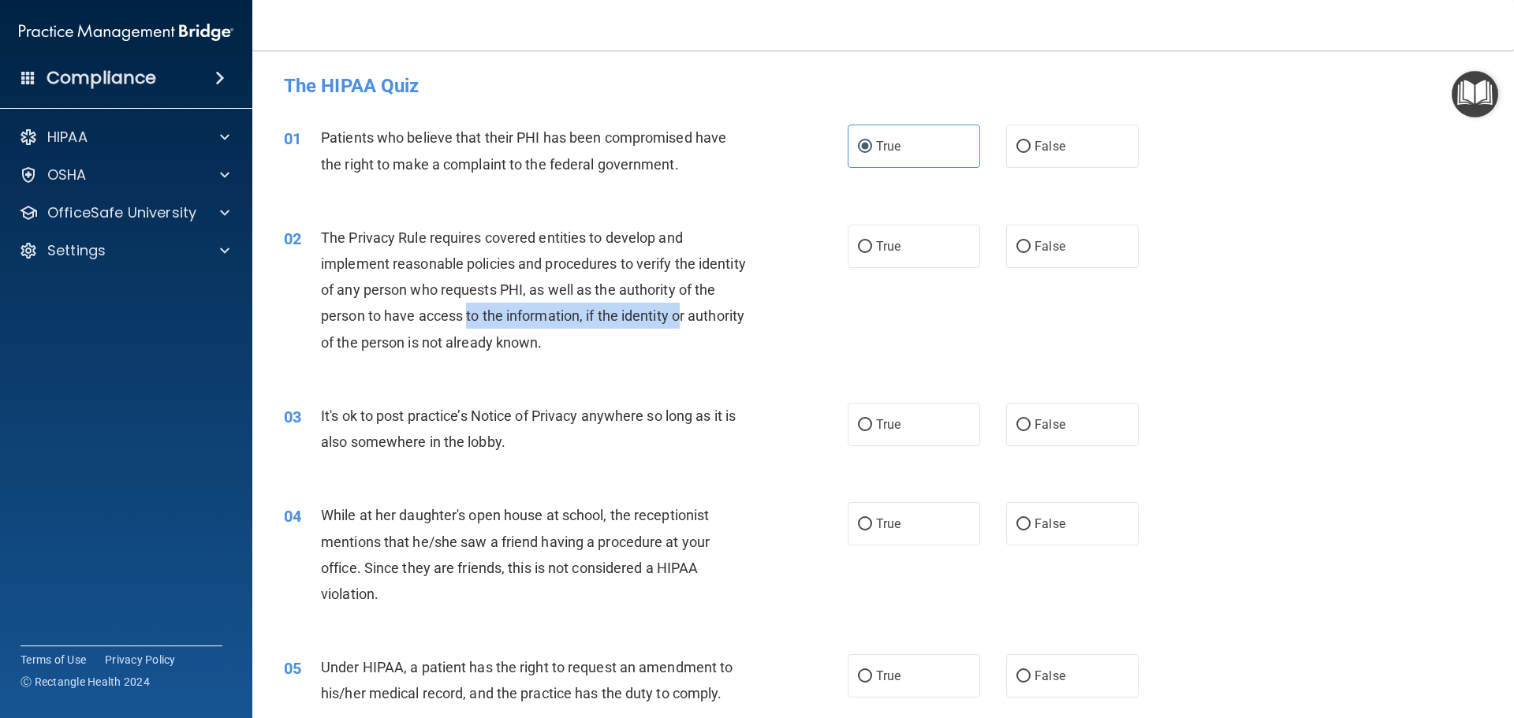
drag, startPoint x: 490, startPoint y: 314, endPoint x: 706, endPoint y: 319, distance: 216.1
click at [706, 319] on span "The Privacy Rule requires covered entities to develop and implement reasonable …" at bounding box center [533, 289] width 425 height 121
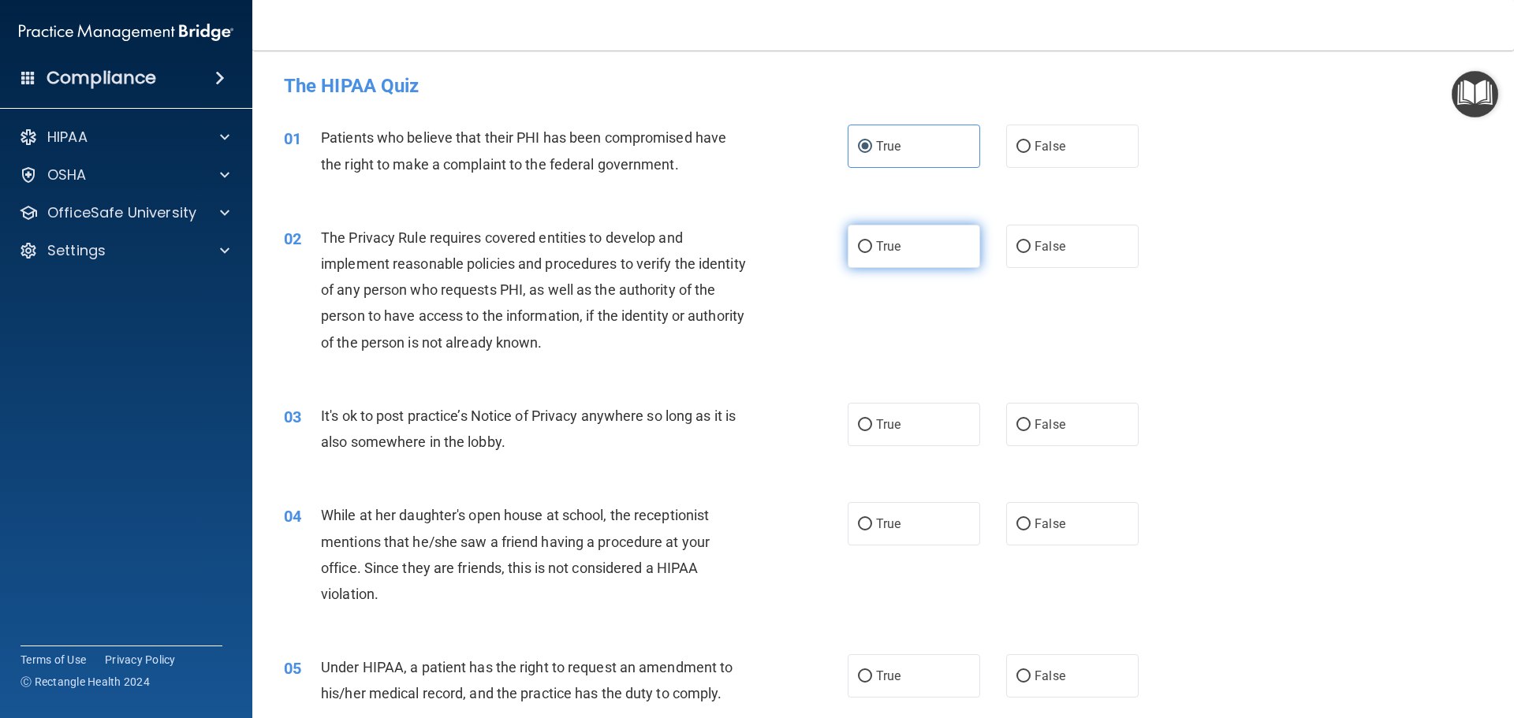
click at [881, 233] on label "True" at bounding box center [914, 246] width 132 height 43
click at [872, 241] on input "True" at bounding box center [865, 247] width 14 height 12
radio input "true"
click at [1060, 427] on label "False" at bounding box center [1072, 424] width 132 height 43
click at [1030, 427] on input "False" at bounding box center [1023, 425] width 14 height 12
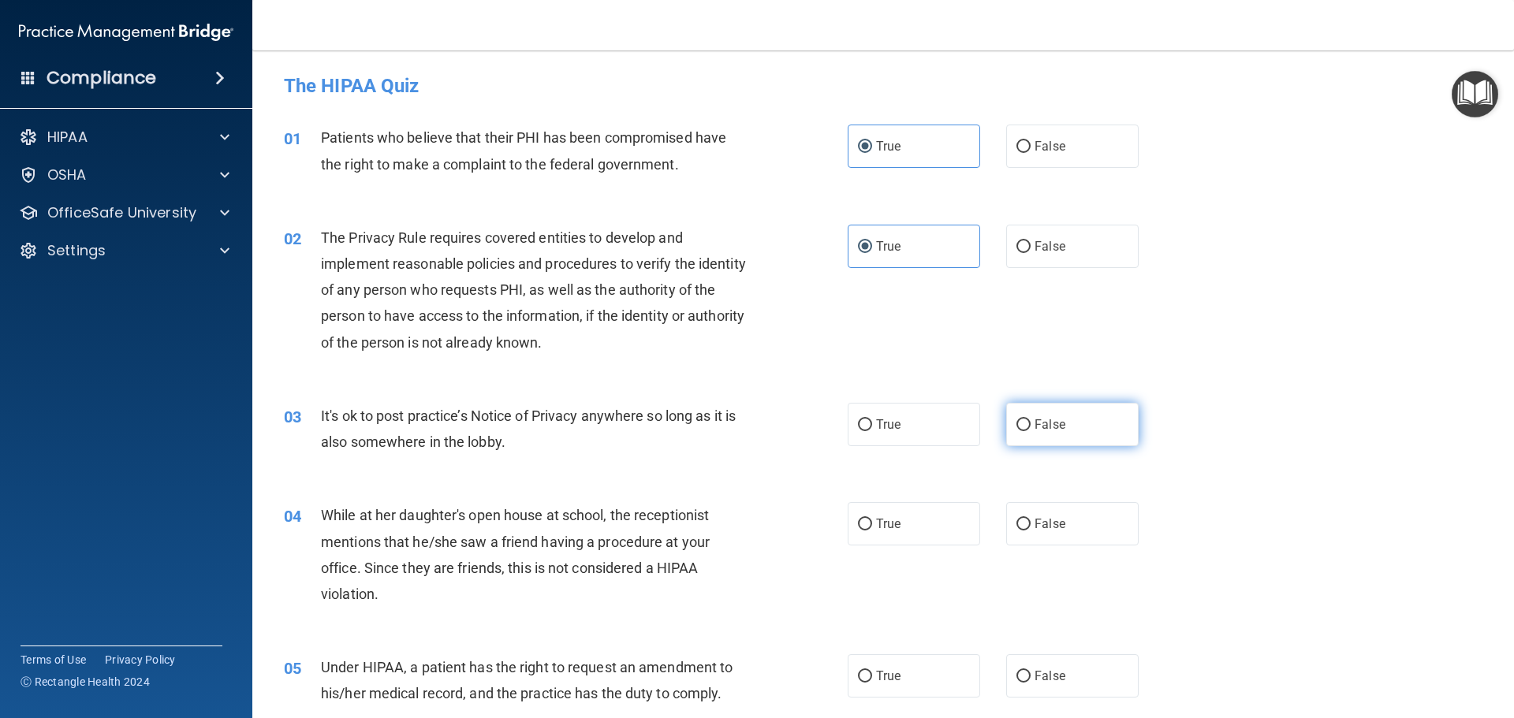
radio input "true"
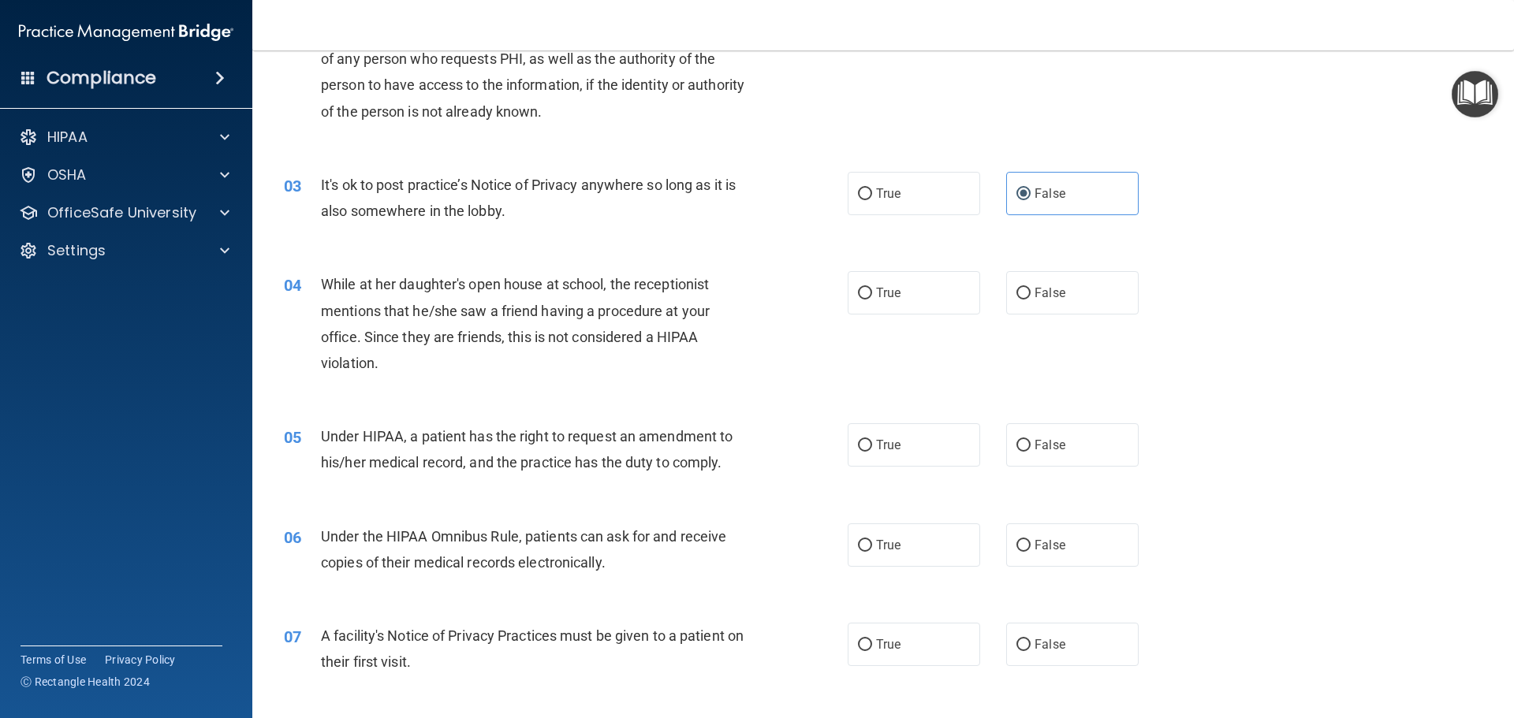
scroll to position [315, 0]
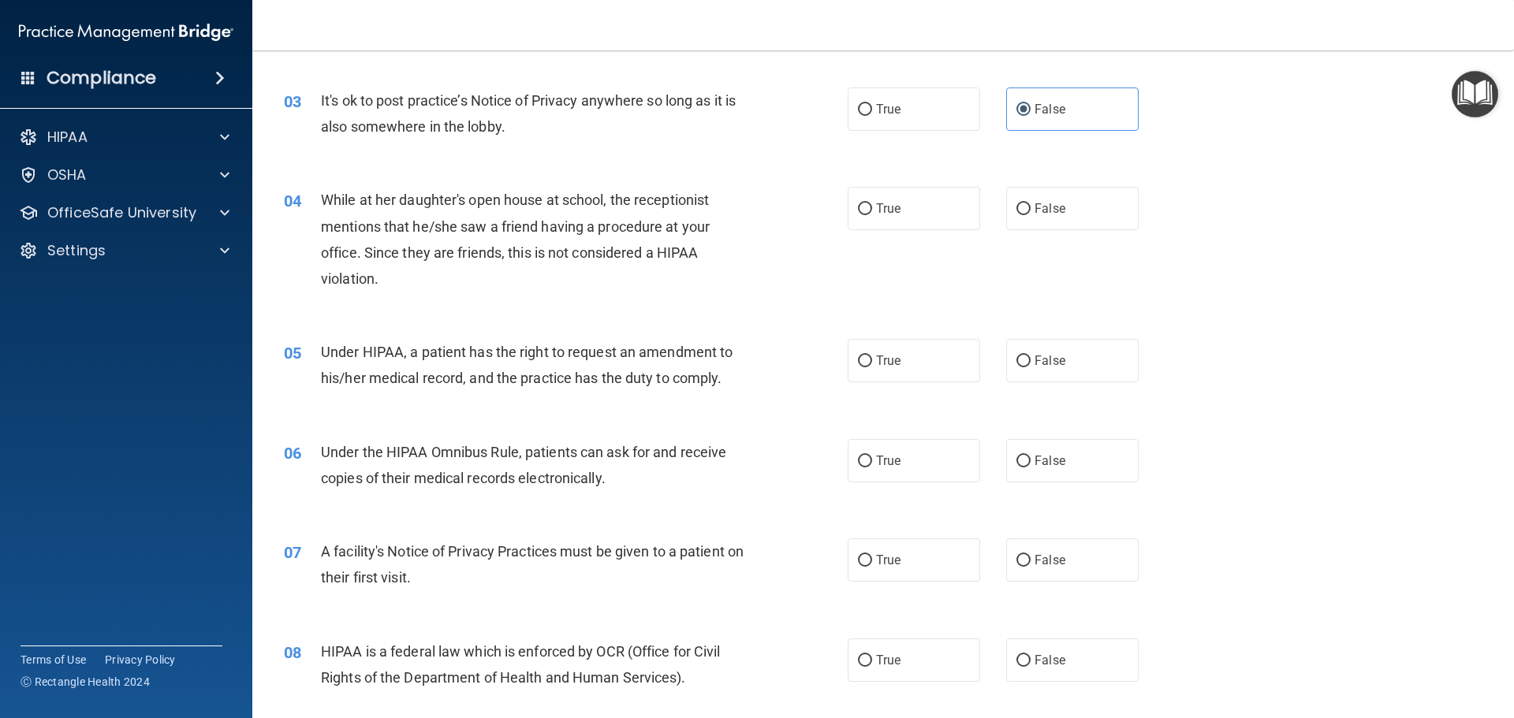
click at [255, 217] on main "- The HIPAA Quiz This quiz doesn’t expire until . Are you sure you want to take…" at bounding box center [882, 384] width 1261 height 668
click at [240, 214] on div at bounding box center [222, 212] width 39 height 19
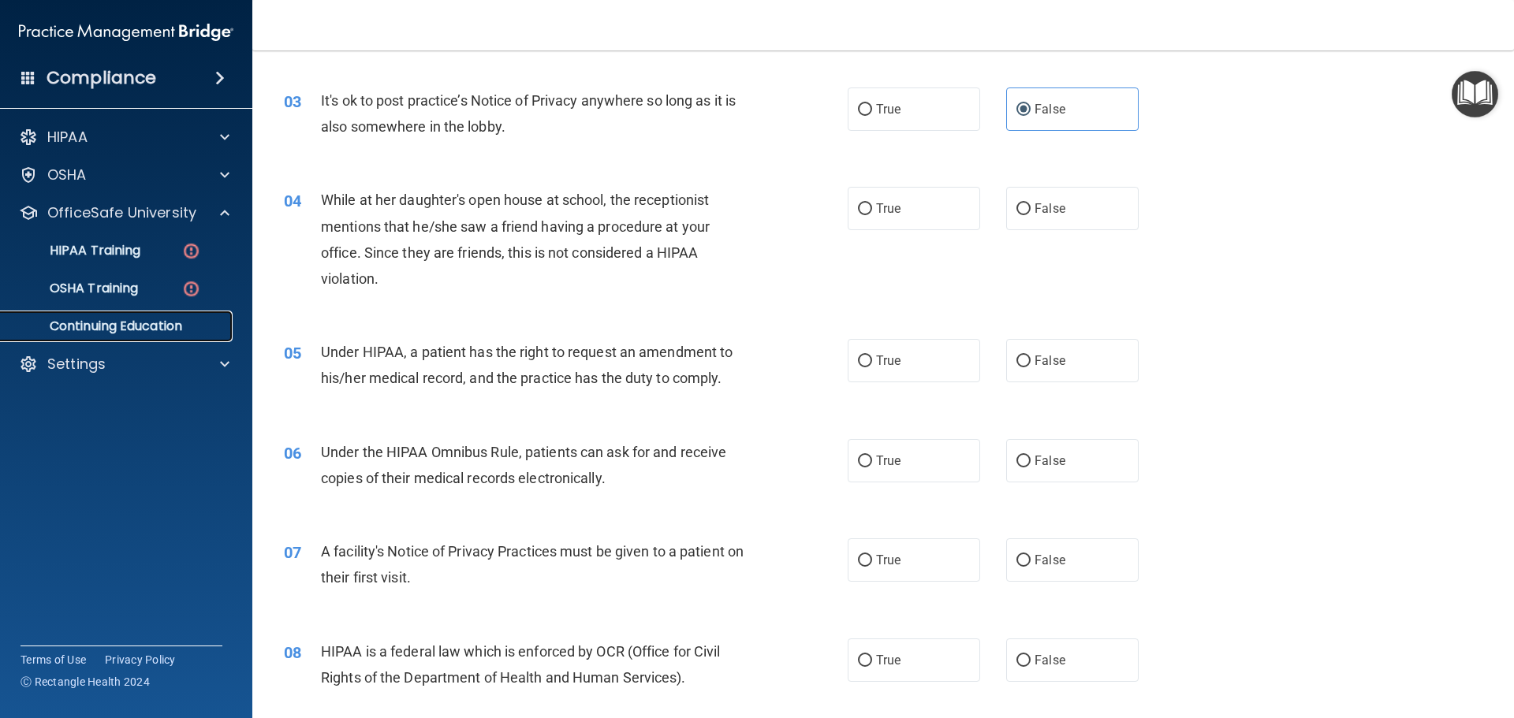
click at [163, 322] on p "Continuing Education" at bounding box center [117, 327] width 215 height 16
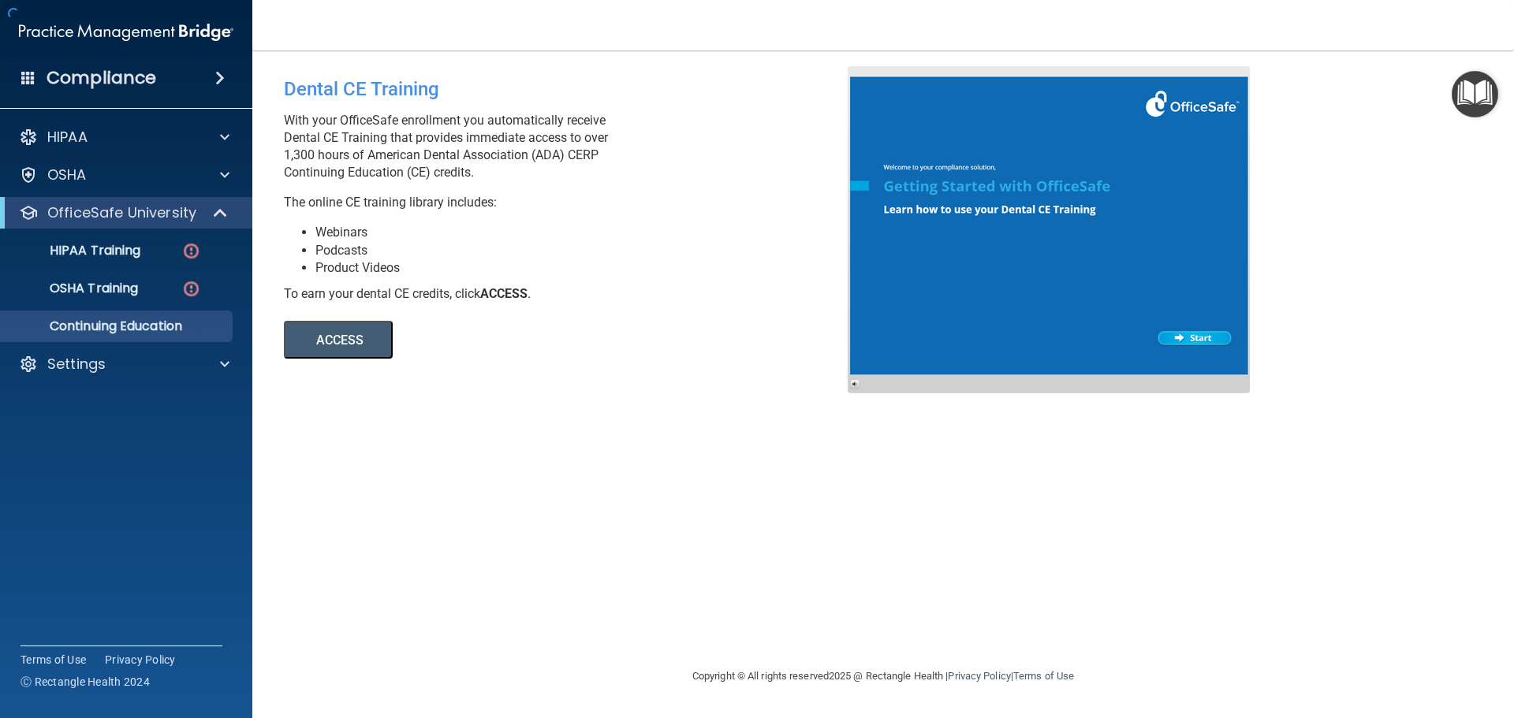
click at [142, 225] on div "OfficeSafe University" at bounding box center [126, 213] width 252 height 32
click at [143, 260] on link "HIPAA Training" at bounding box center [108, 251] width 248 height 32
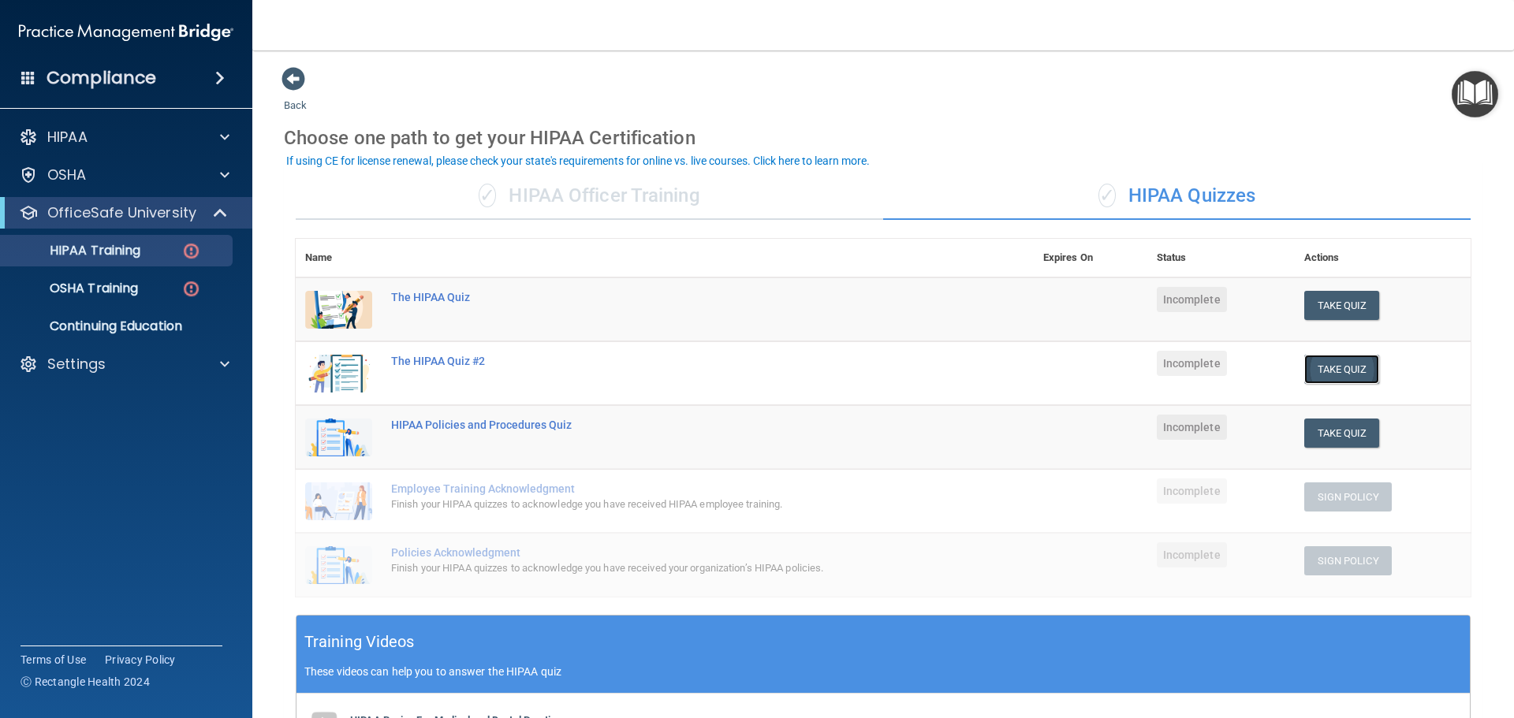
click at [1352, 374] on button "Take Quiz" at bounding box center [1342, 369] width 76 height 29
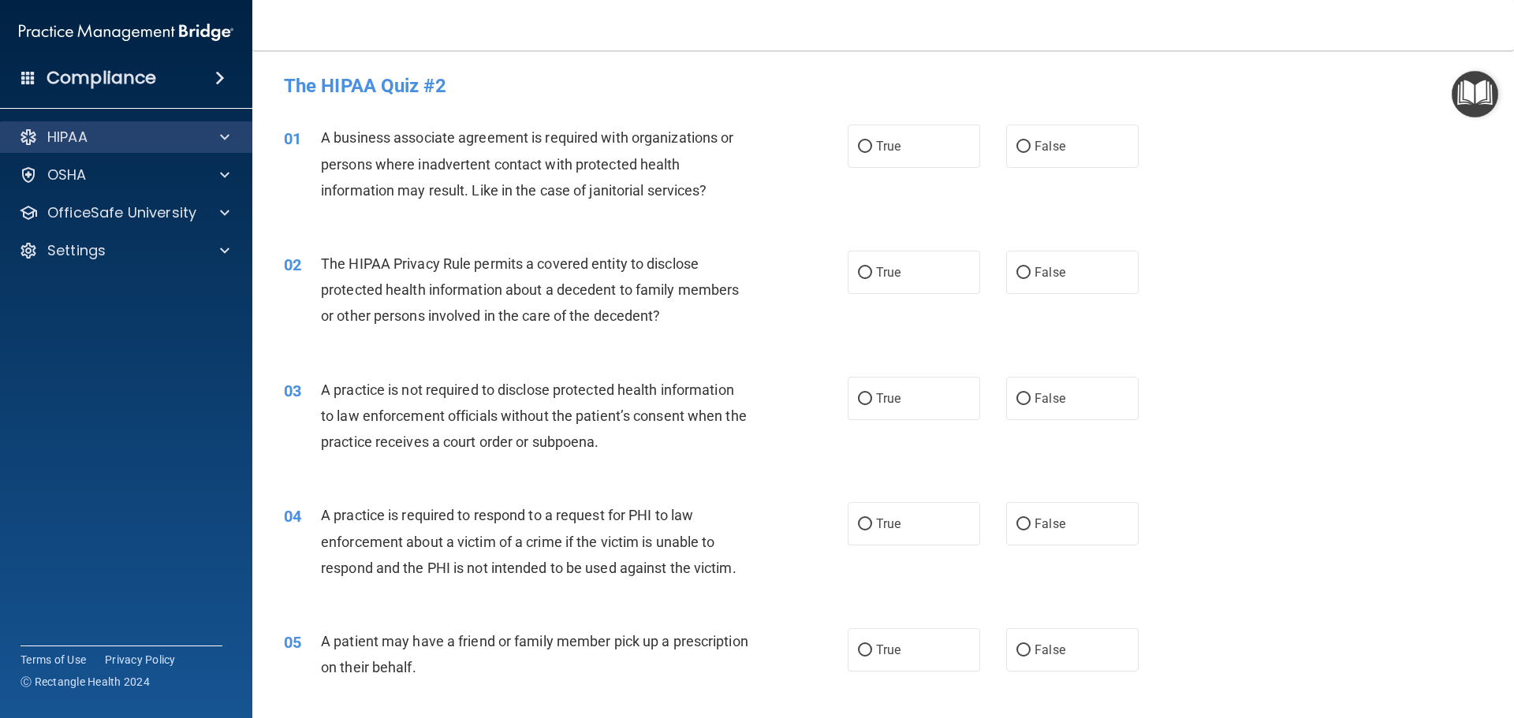
click at [183, 147] on div "HIPAA" at bounding box center [126, 137] width 253 height 32
drag, startPoint x: 503, startPoint y: 151, endPoint x: 484, endPoint y: 146, distance: 19.7
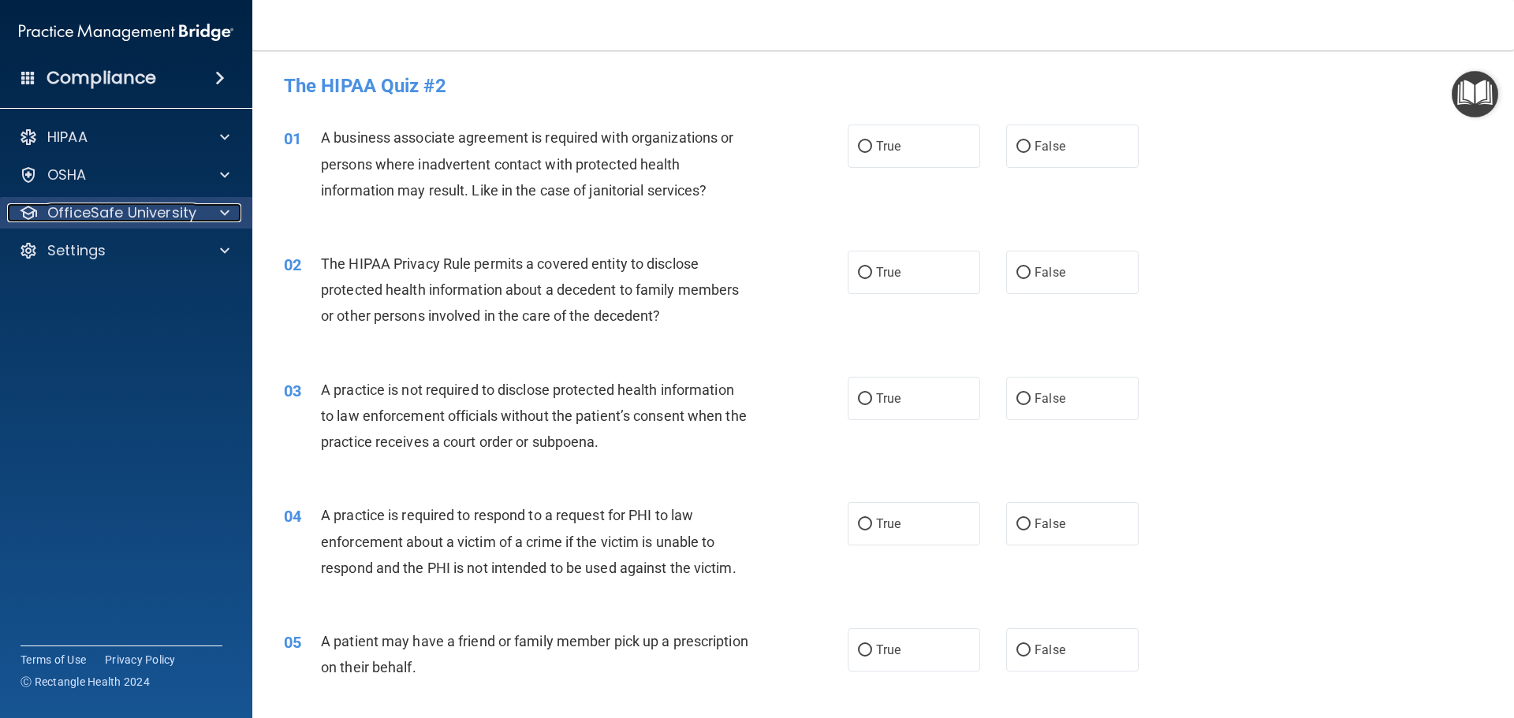
drag, startPoint x: 484, startPoint y: 146, endPoint x: 169, endPoint y: 217, distance: 323.3
click at [169, 217] on p "OfficeSafe University" at bounding box center [121, 212] width 149 height 19
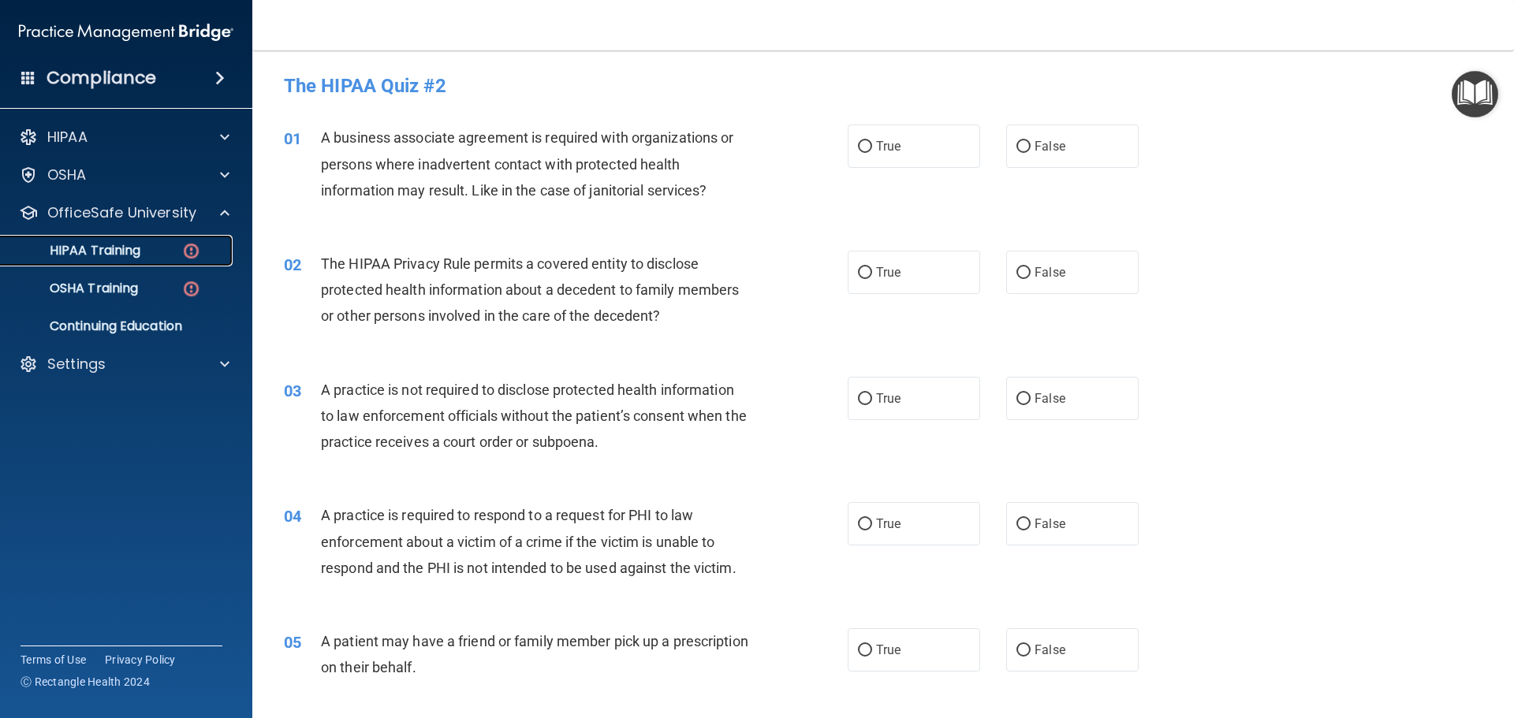
click at [174, 249] on div "HIPAA Training" at bounding box center [117, 251] width 215 height 16
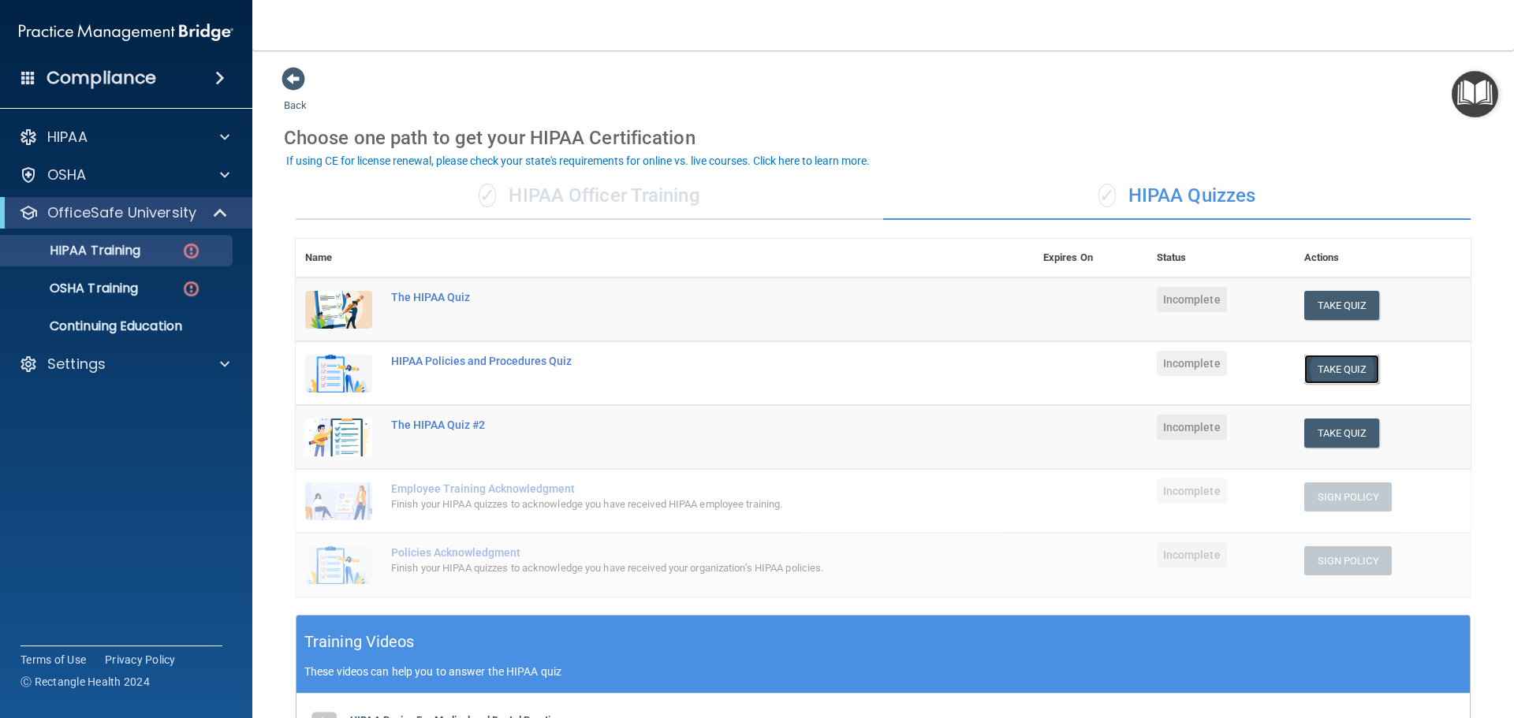
click at [1323, 371] on button "Take Quiz" at bounding box center [1342, 369] width 76 height 29
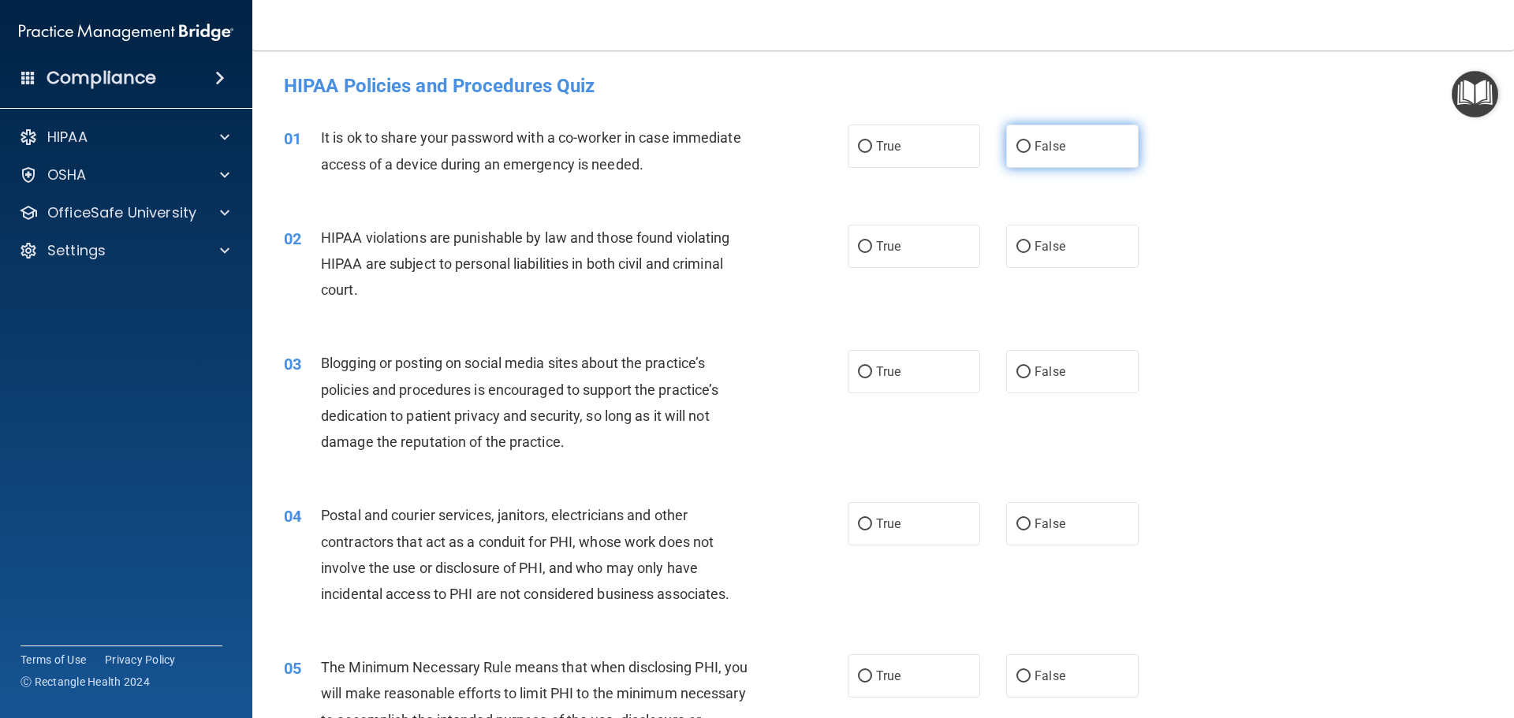
click at [1063, 155] on label "False" at bounding box center [1072, 146] width 132 height 43
click at [1030, 153] on input "False" at bounding box center [1023, 147] width 14 height 12
radio input "true"
click at [908, 259] on label "True" at bounding box center [914, 246] width 132 height 43
click at [872, 253] on input "True" at bounding box center [865, 247] width 14 height 12
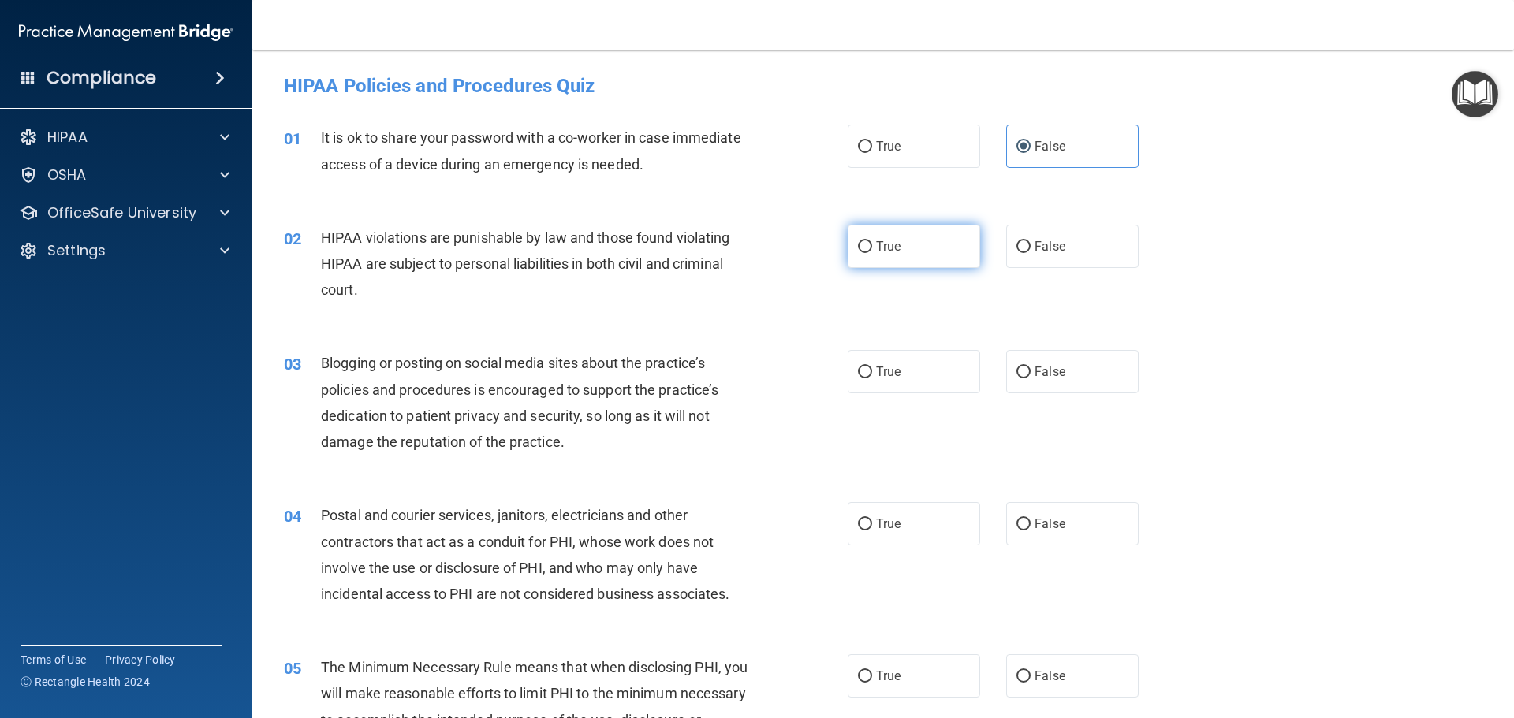
radio input "true"
click at [1040, 375] on span "False" at bounding box center [1049, 371] width 31 height 15
click at [1030, 375] on input "False" at bounding box center [1023, 373] width 14 height 12
radio input "true"
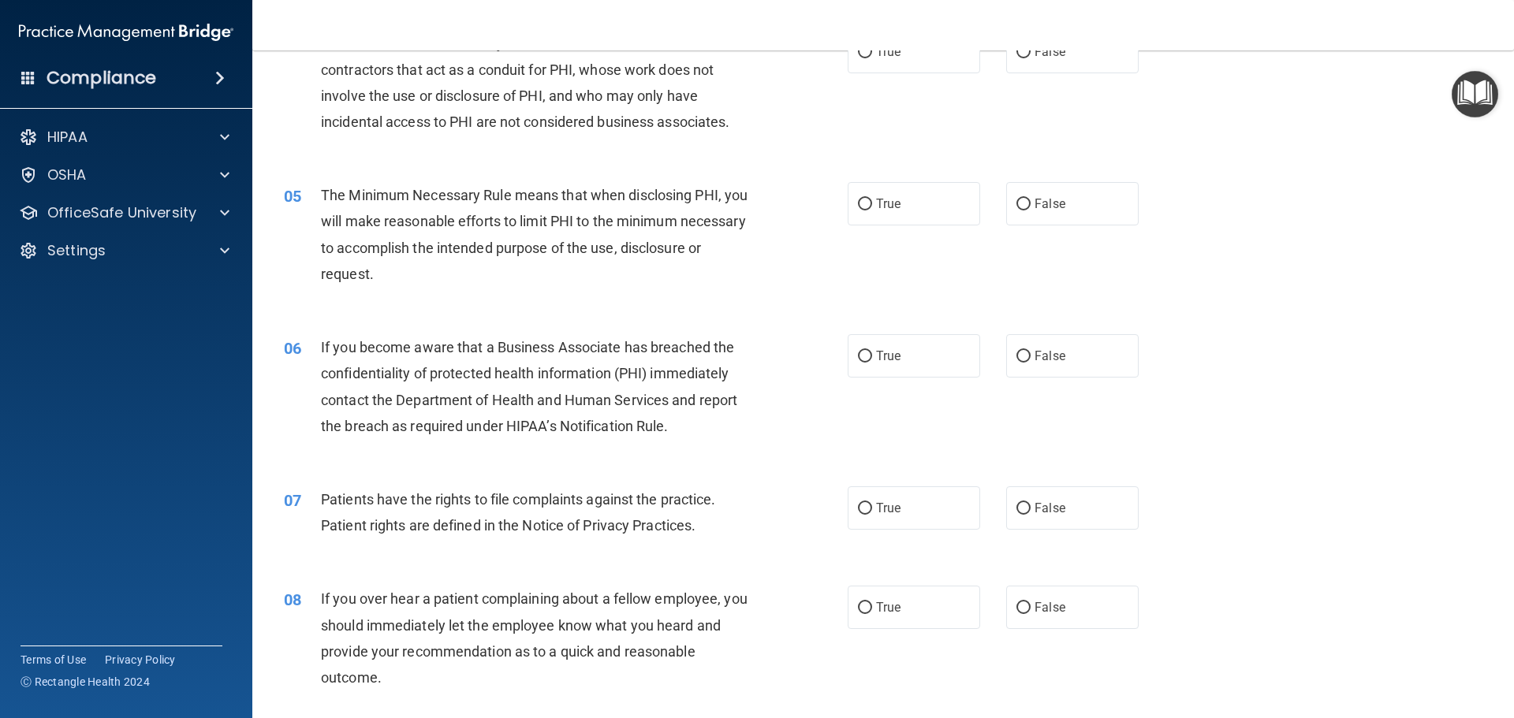
scroll to position [473, 0]
click at [1034, 352] on span "False" at bounding box center [1049, 355] width 31 height 15
click at [1030, 352] on input "False" at bounding box center [1023, 356] width 14 height 12
radio input "true"
click at [866, 502] on label "True" at bounding box center [914, 507] width 132 height 43
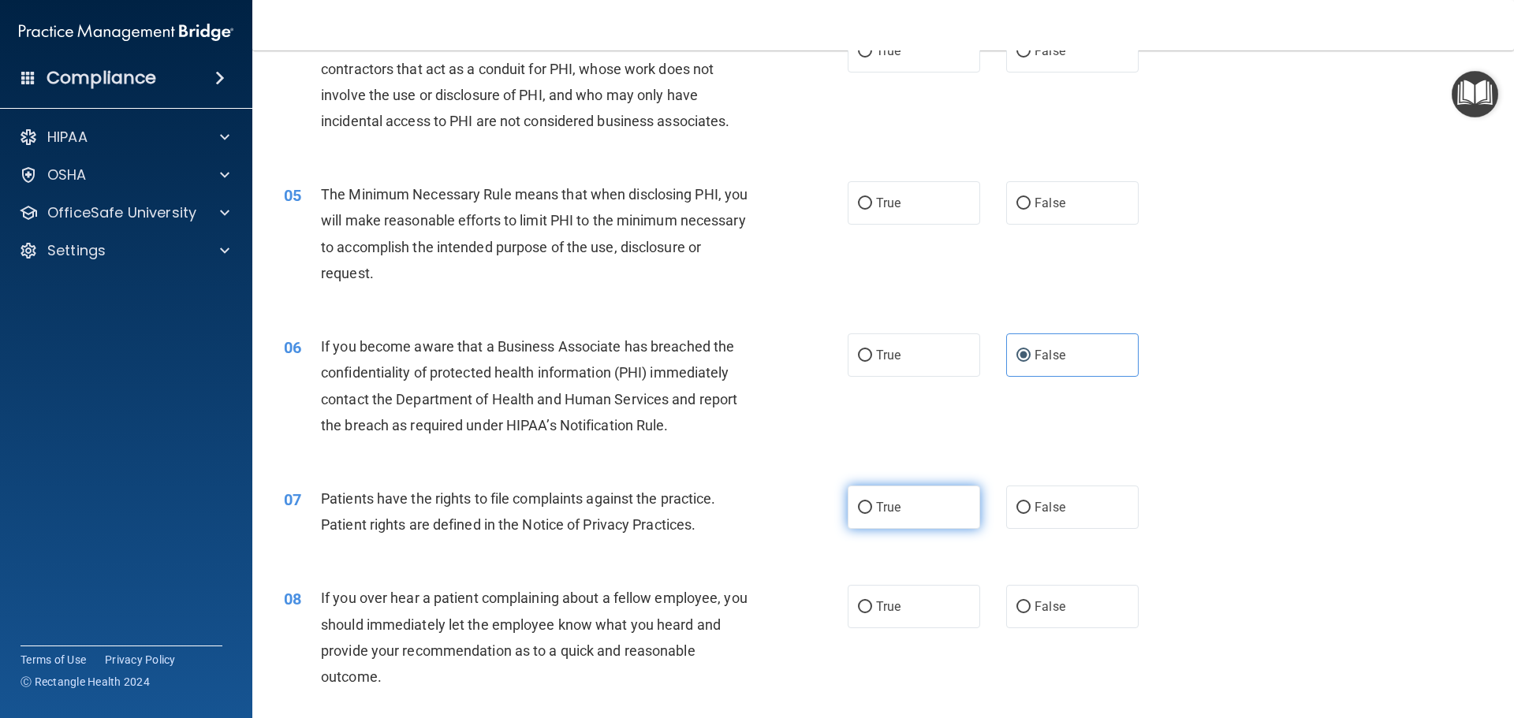
click at [866, 502] on input "True" at bounding box center [865, 508] width 14 height 12
radio input "true"
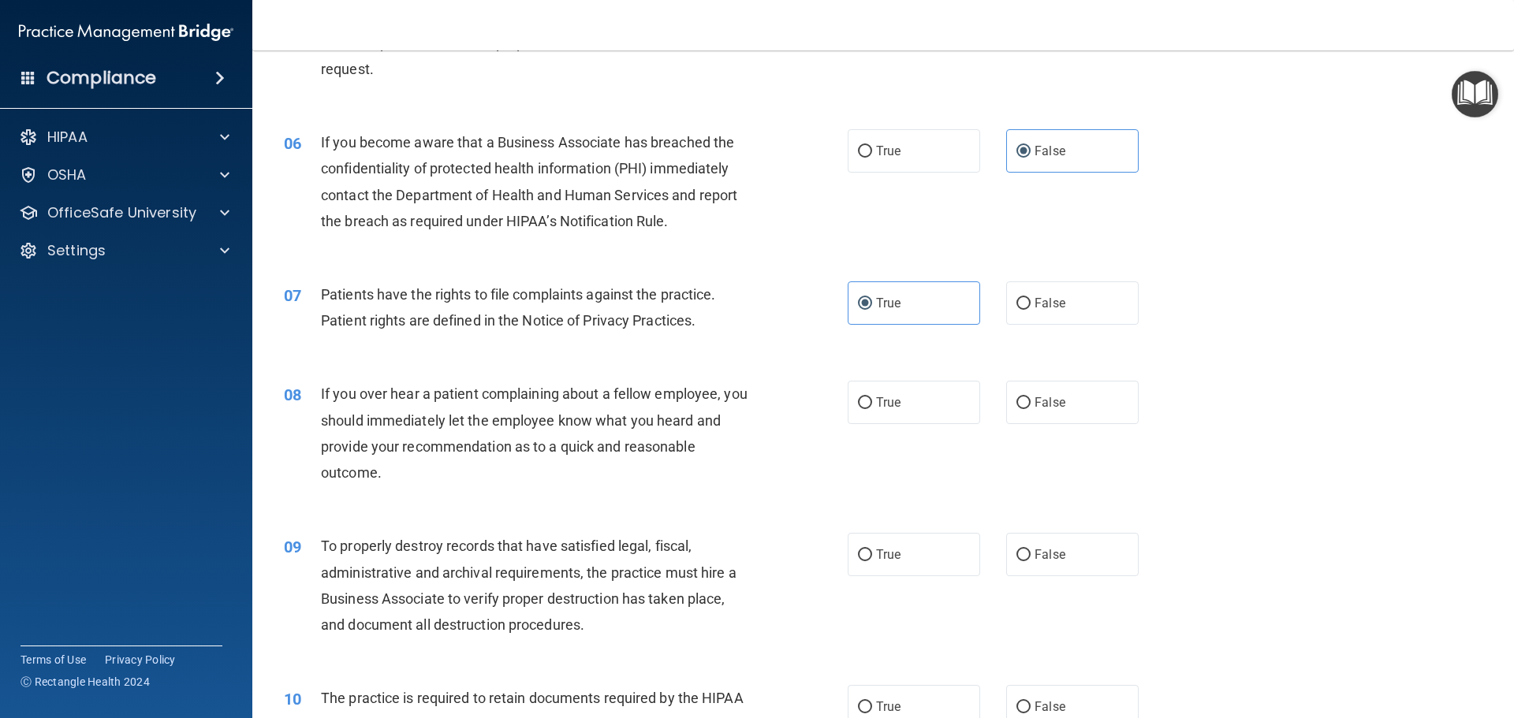
scroll to position [710, 0]
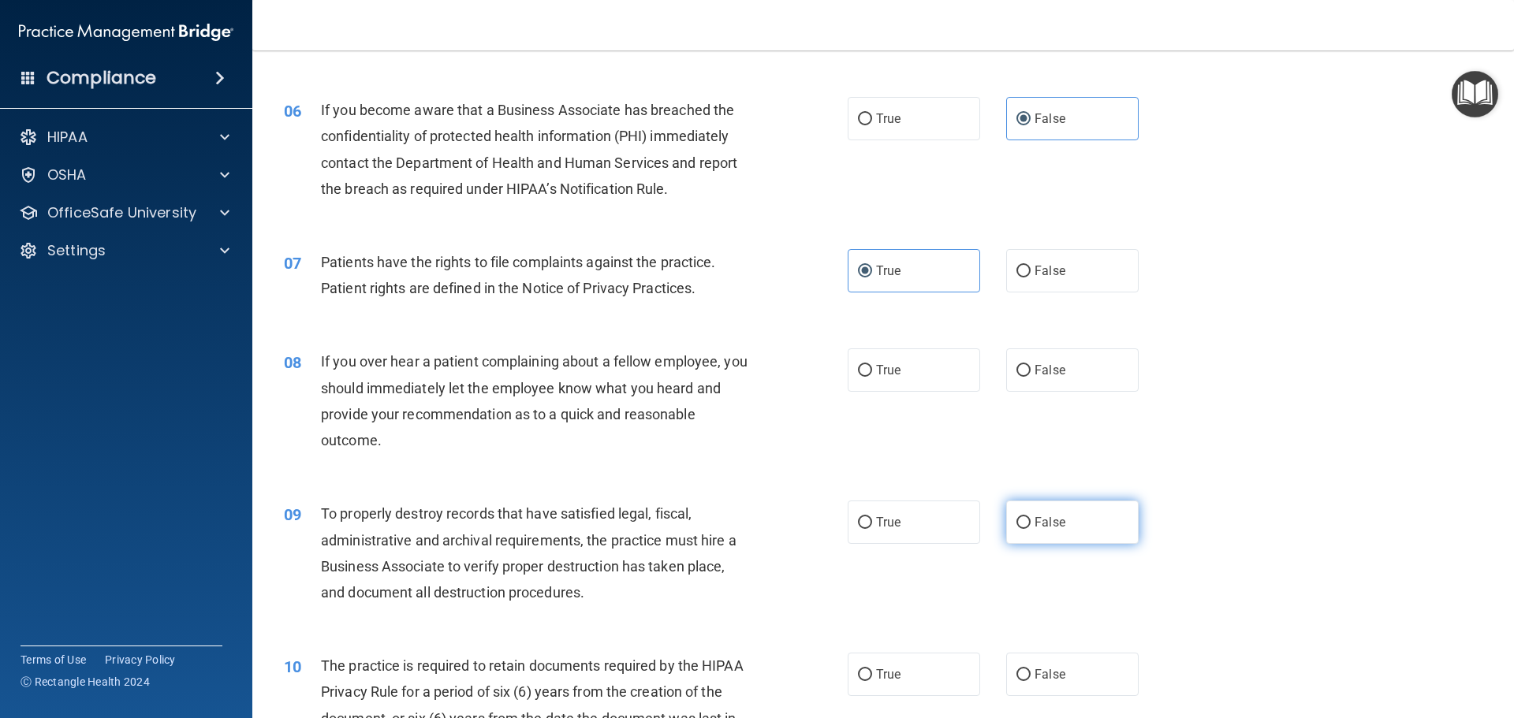
click at [1038, 527] on span "False" at bounding box center [1049, 522] width 31 height 15
click at [1030, 527] on input "False" at bounding box center [1023, 523] width 14 height 12
radio input "true"
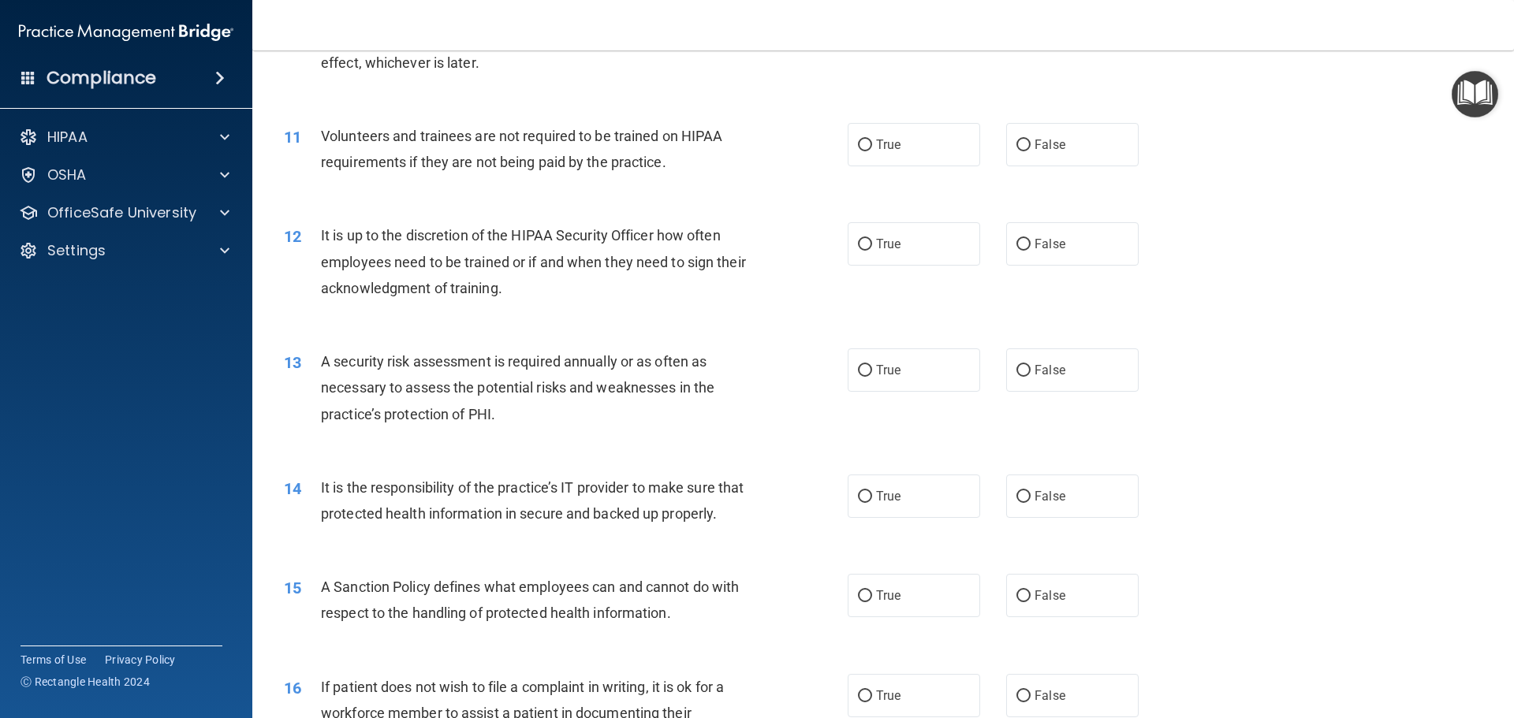
scroll to position [1498, 0]
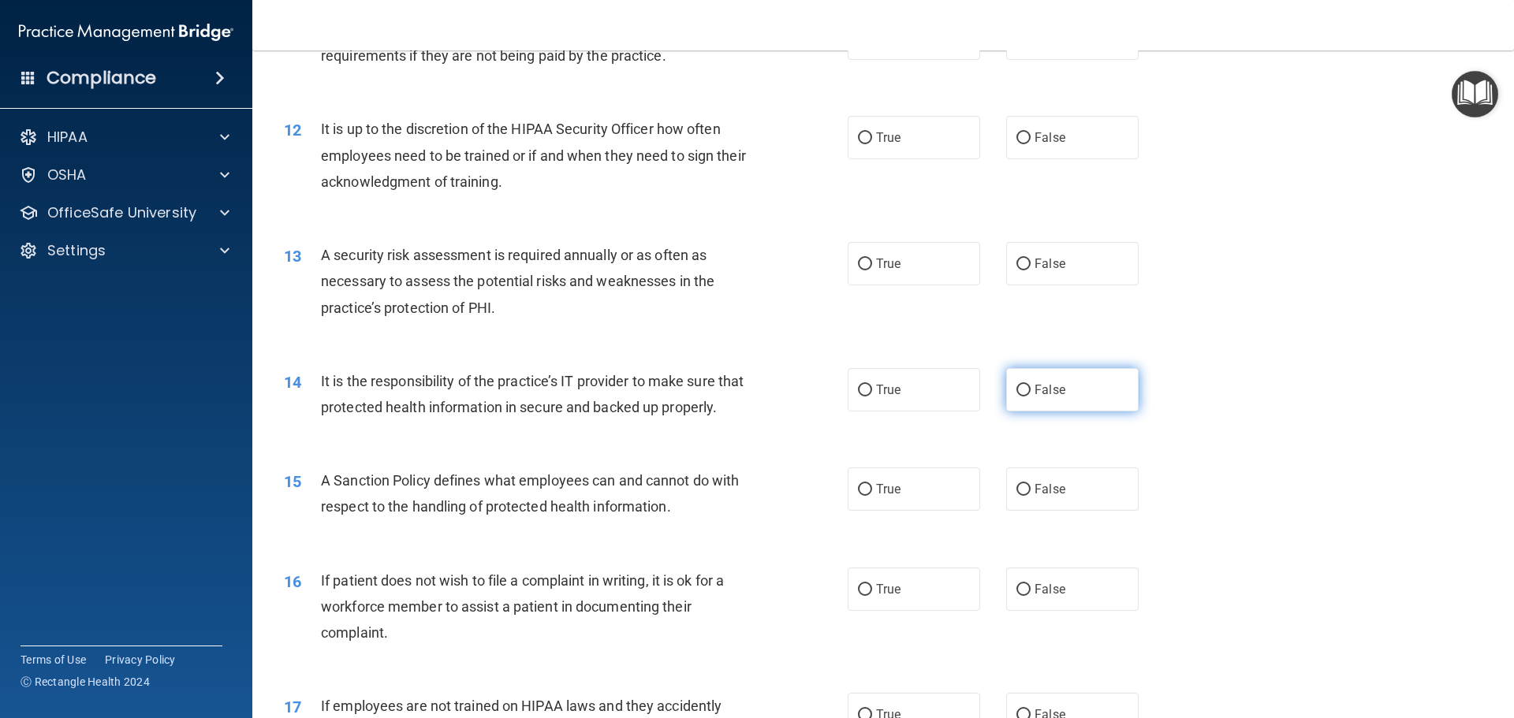
click at [1034, 390] on span "False" at bounding box center [1049, 389] width 31 height 15
click at [1030, 390] on input "False" at bounding box center [1023, 391] width 14 height 12
radio input "true"
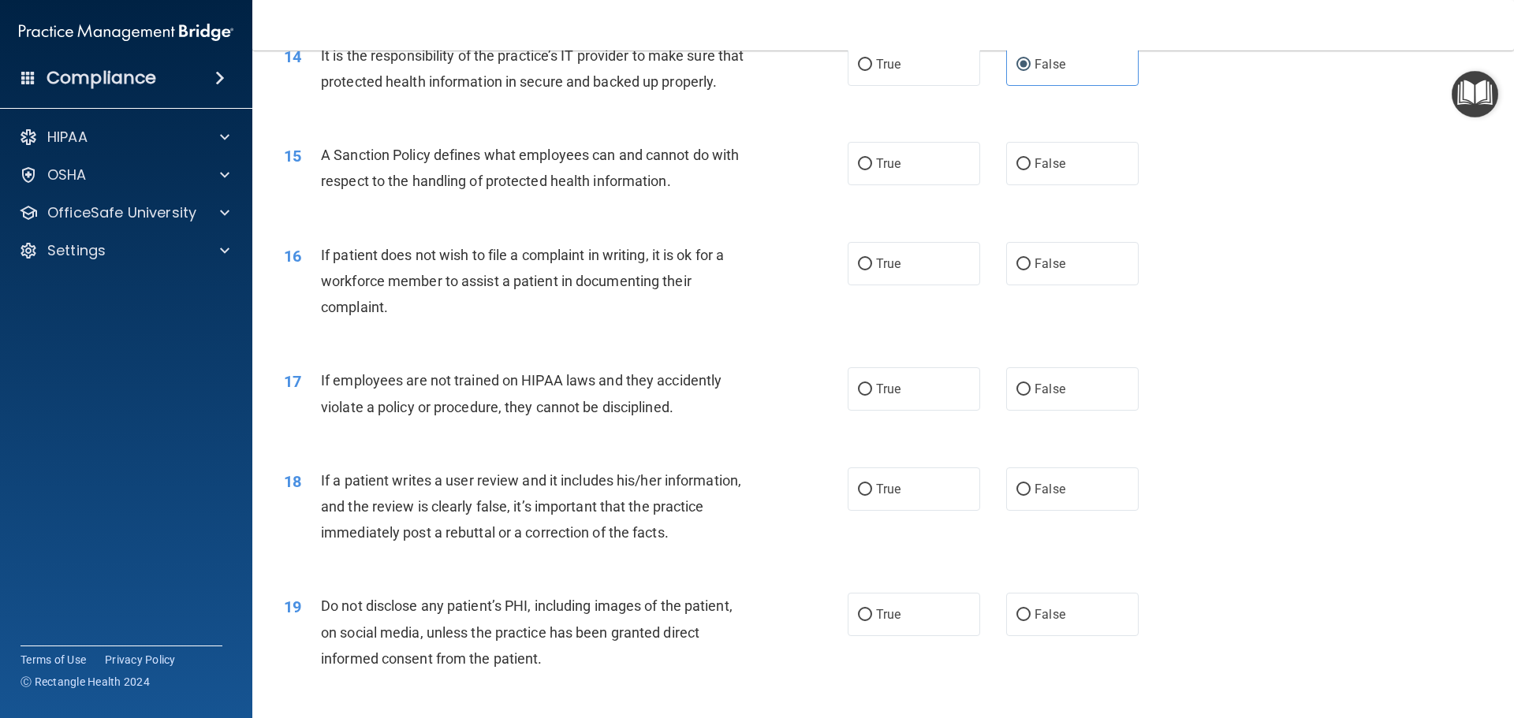
scroll to position [1892, 0]
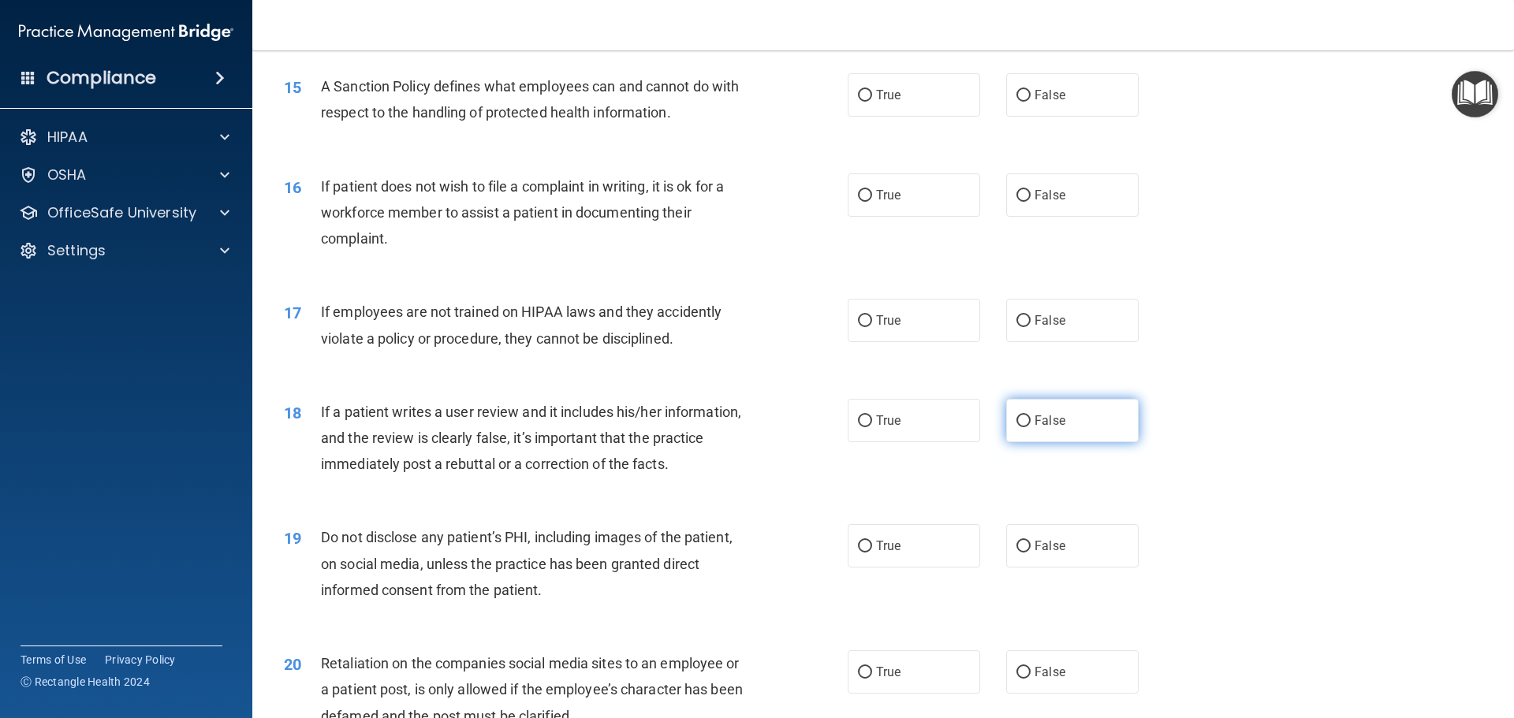
click at [1046, 442] on label "False" at bounding box center [1072, 420] width 132 height 43
click at [1030, 427] on input "False" at bounding box center [1023, 421] width 14 height 12
radio input "true"
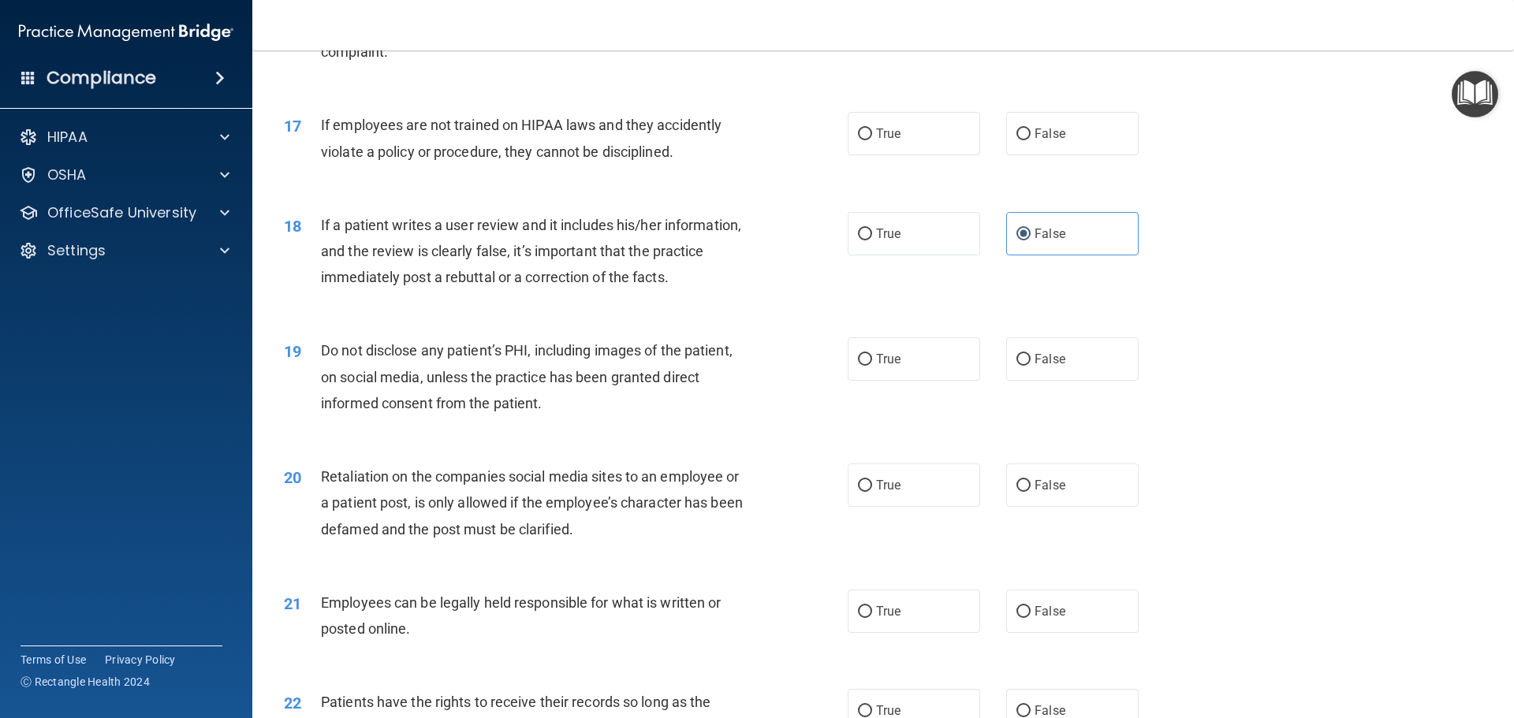
scroll to position [2208, 0]
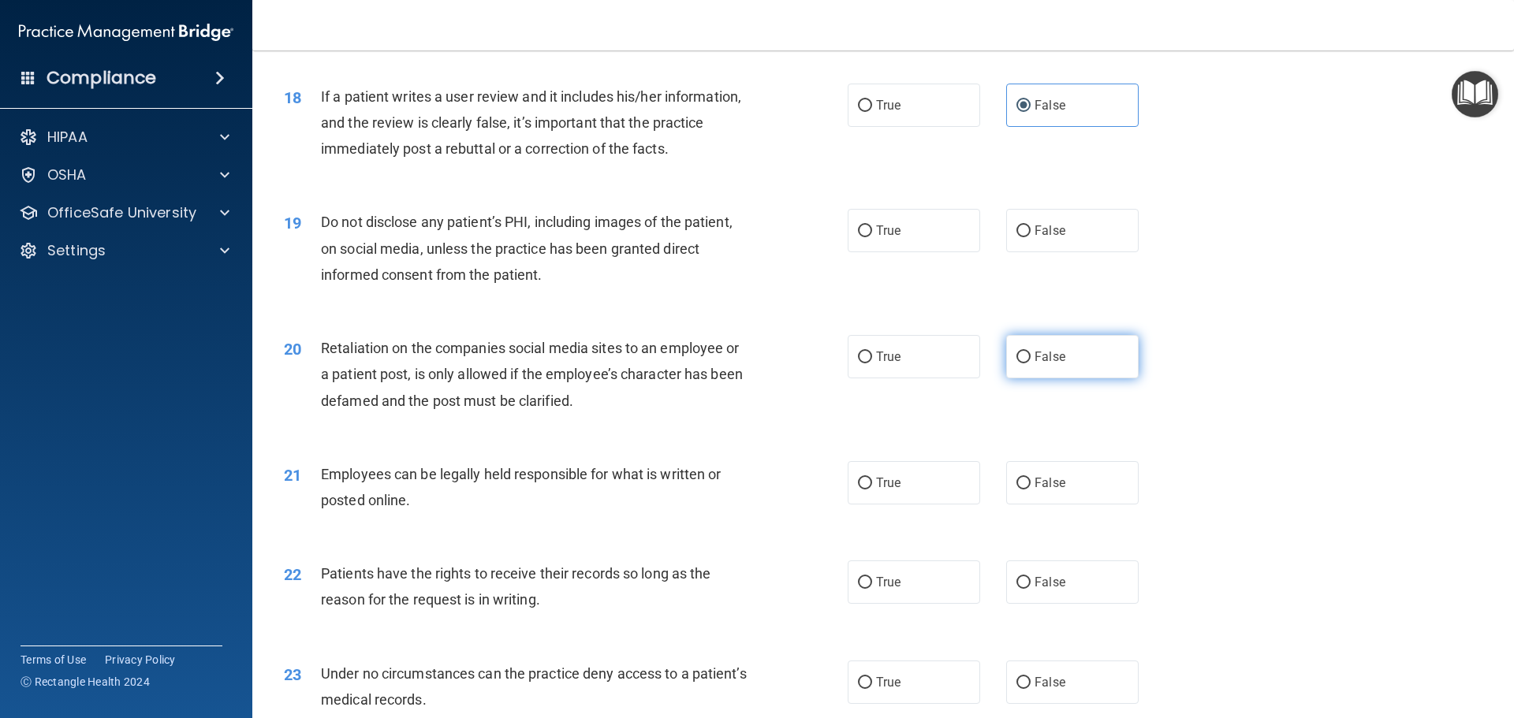
click at [1053, 378] on label "False" at bounding box center [1072, 356] width 132 height 43
click at [1030, 363] on input "False" at bounding box center [1023, 358] width 14 height 12
radio input "true"
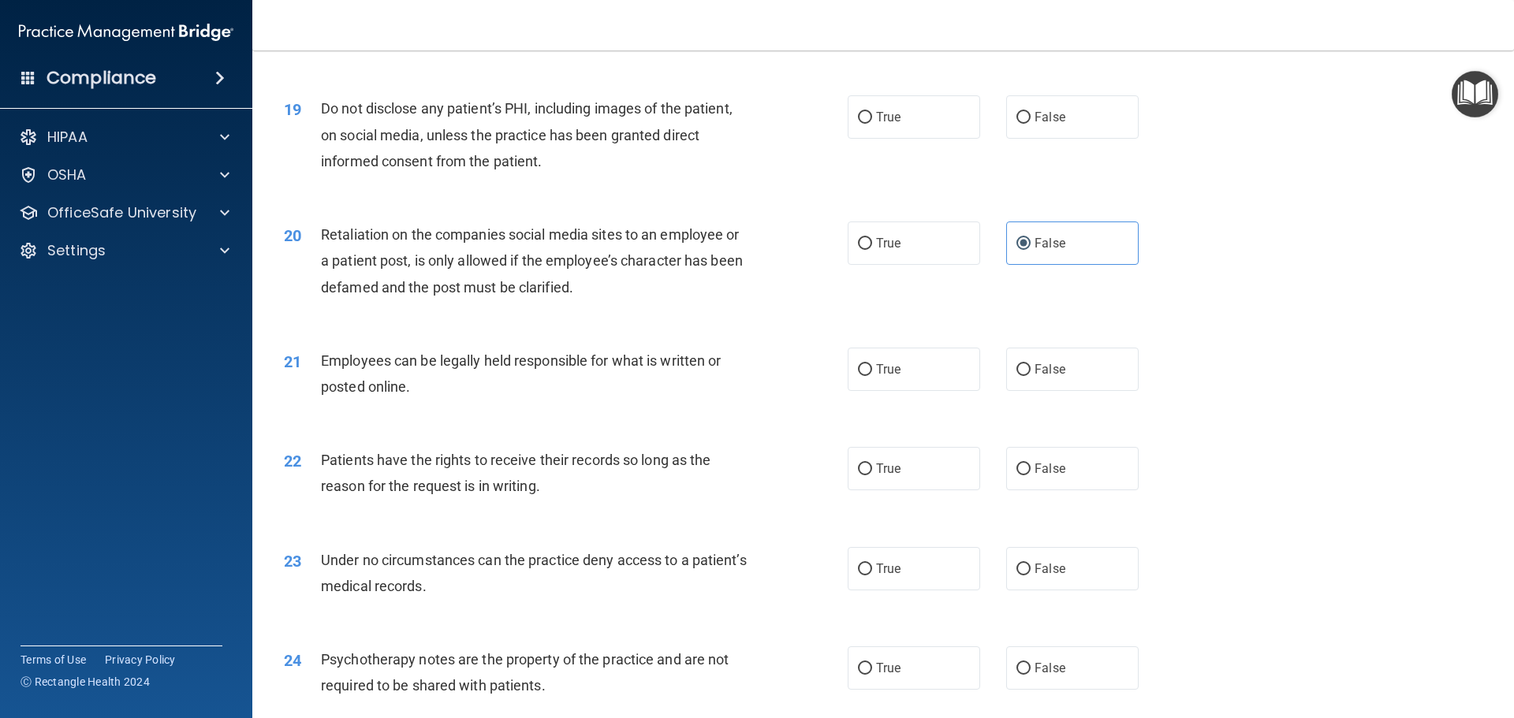
scroll to position [2523, 0]
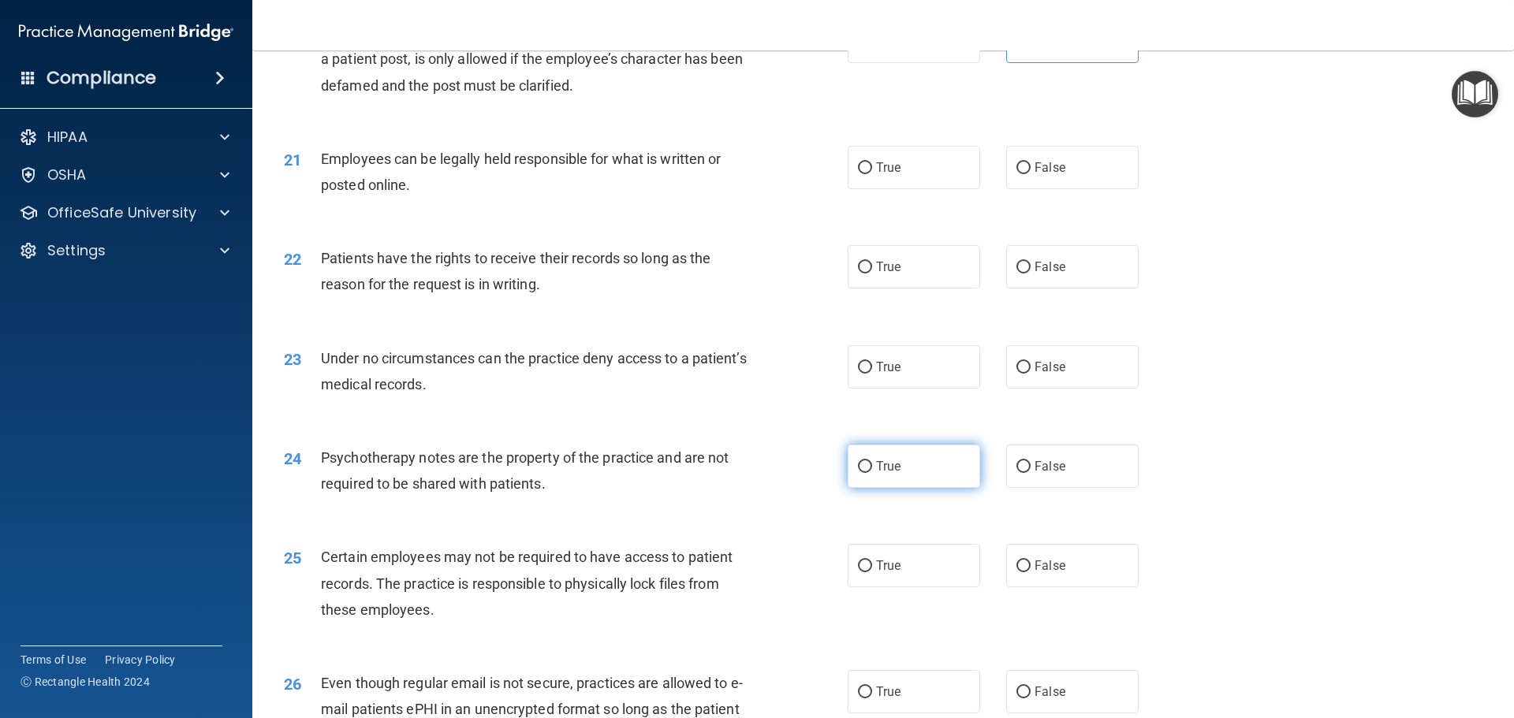
click at [876, 474] on span "True" at bounding box center [888, 466] width 24 height 15
click at [871, 473] on input "True" at bounding box center [865, 467] width 14 height 12
radio input "true"
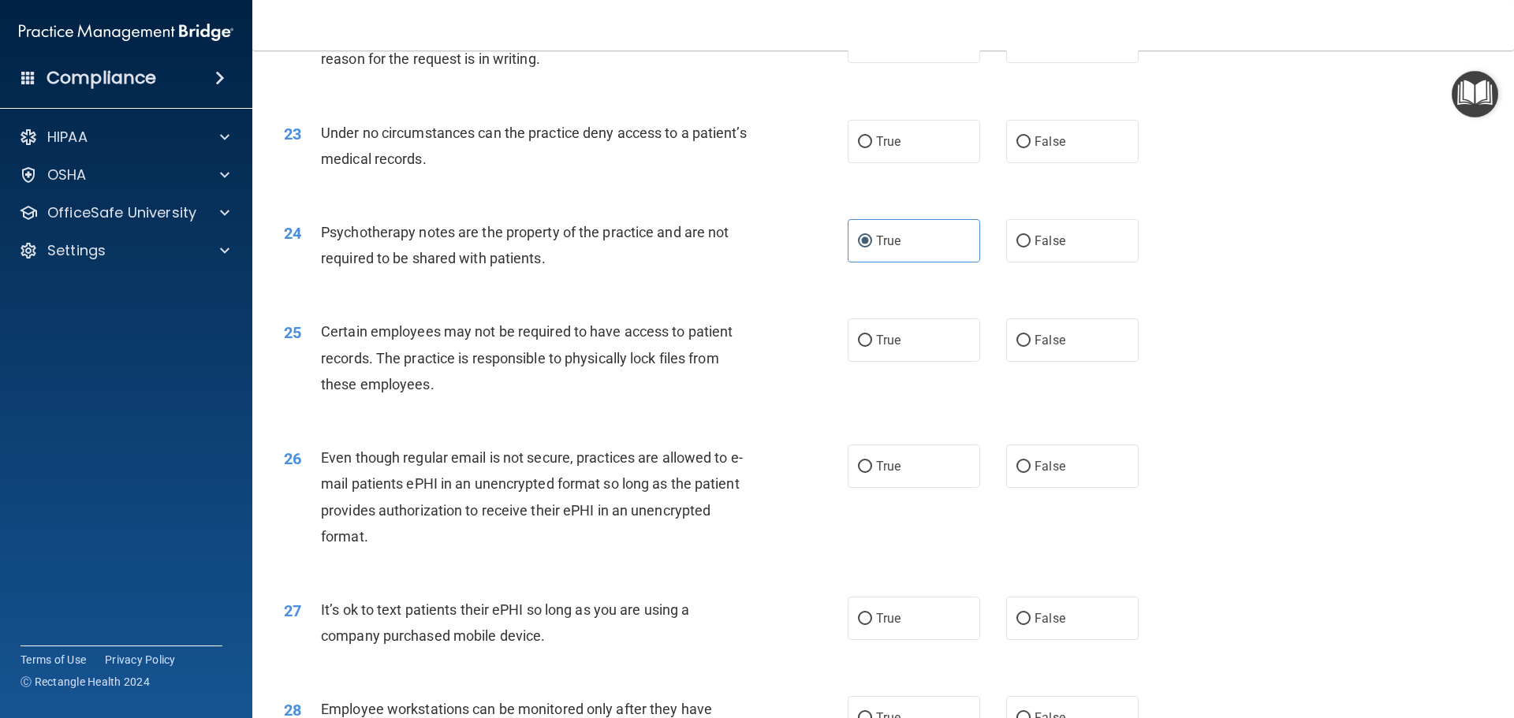
scroll to position [2838, 0]
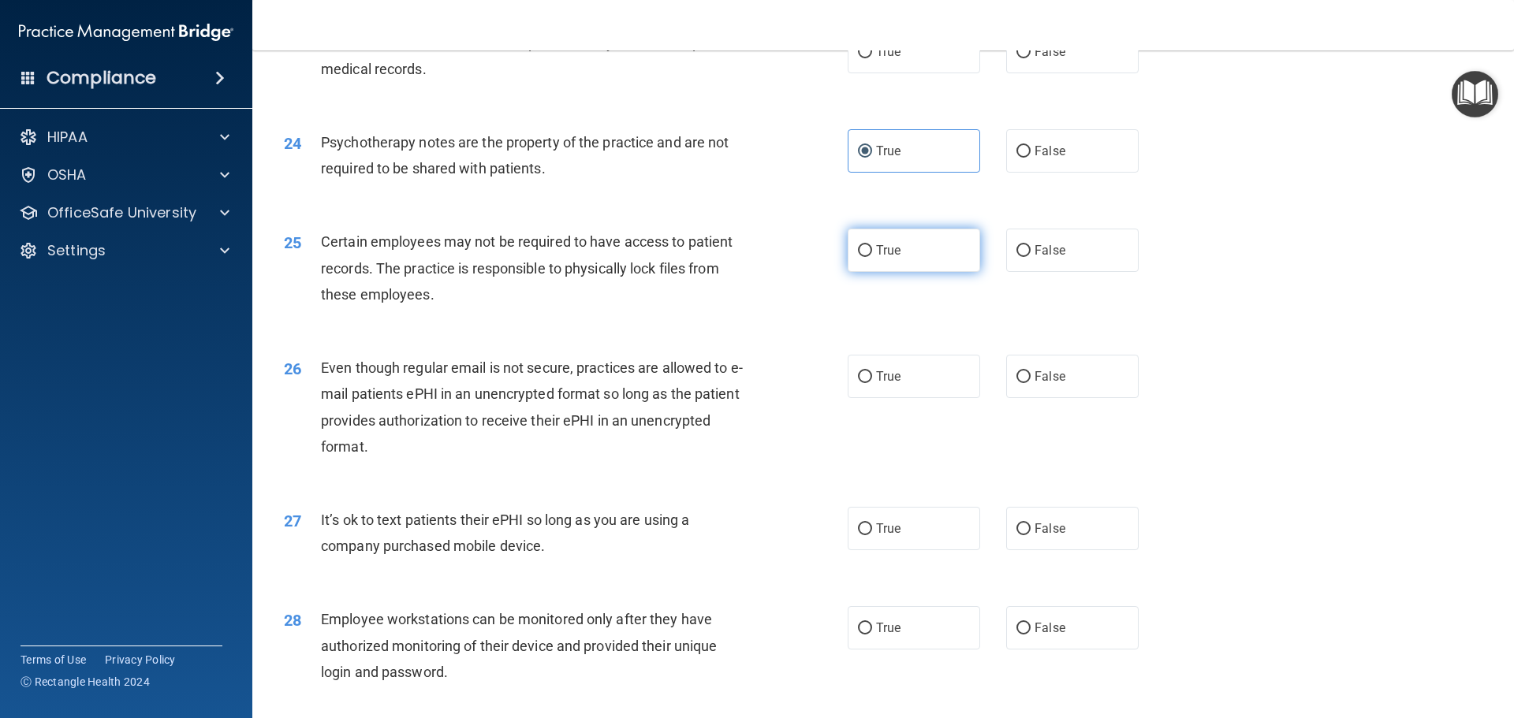
click at [881, 272] on label "True" at bounding box center [914, 250] width 132 height 43
click at [872, 257] on input "True" at bounding box center [865, 251] width 14 height 12
radio input "true"
click at [1054, 550] on label "False" at bounding box center [1072, 528] width 132 height 43
click at [1030, 535] on input "False" at bounding box center [1023, 530] width 14 height 12
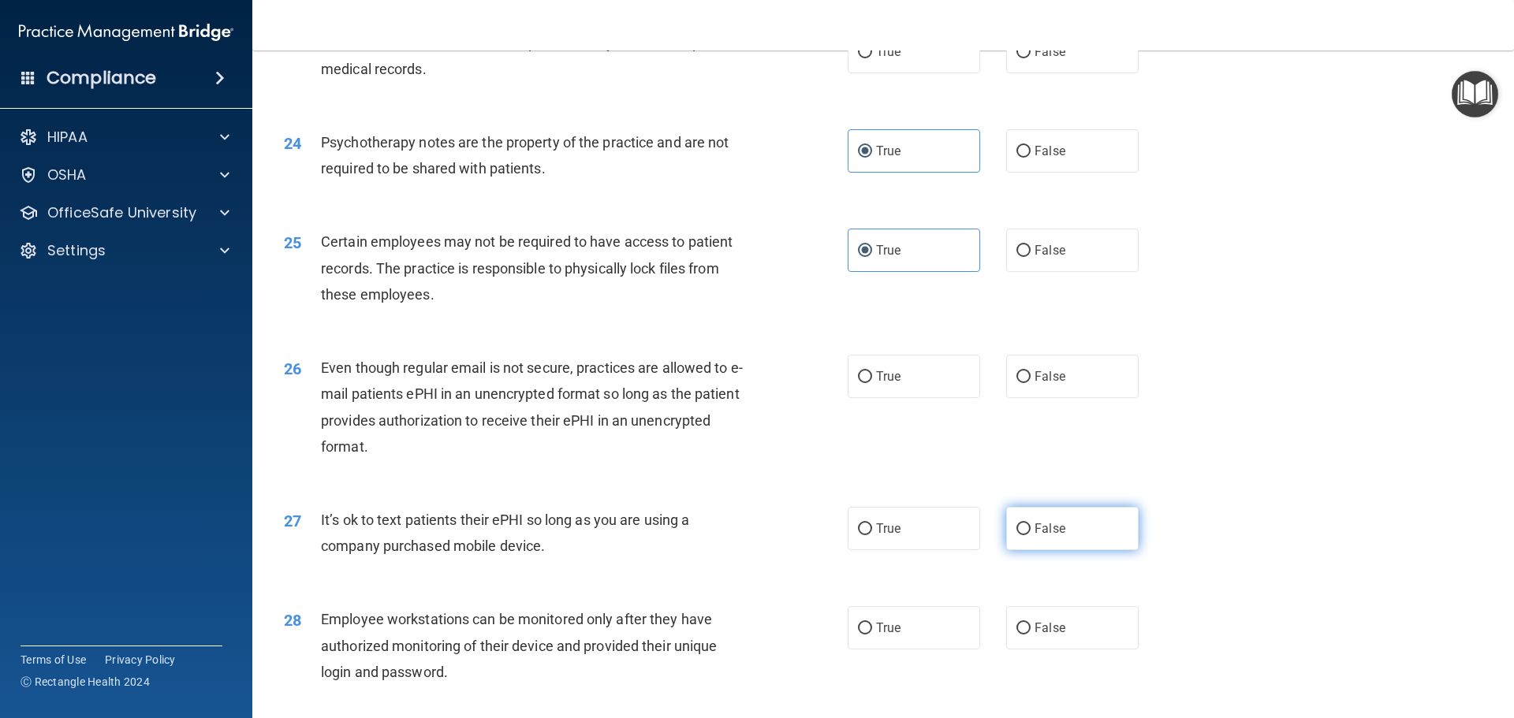
radio input "true"
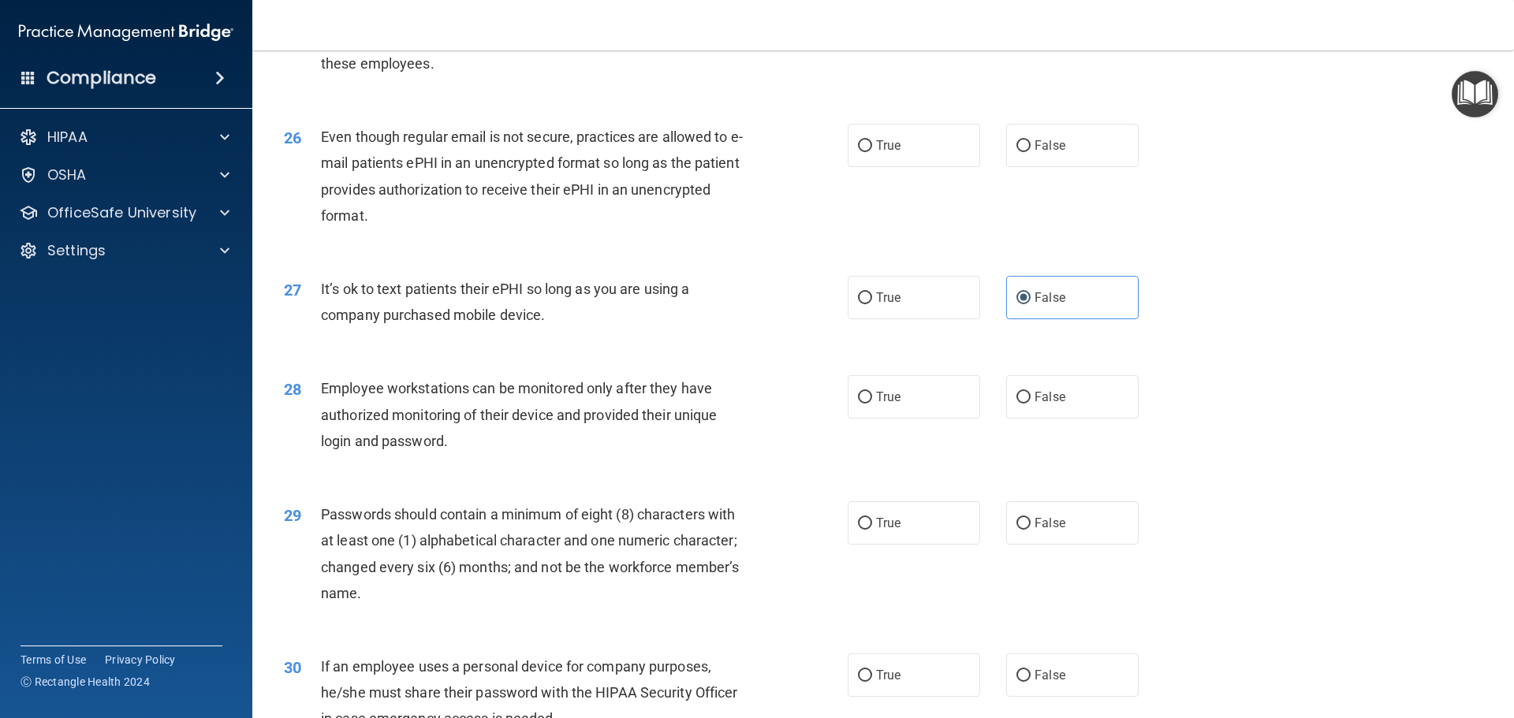
scroll to position [3075, 0]
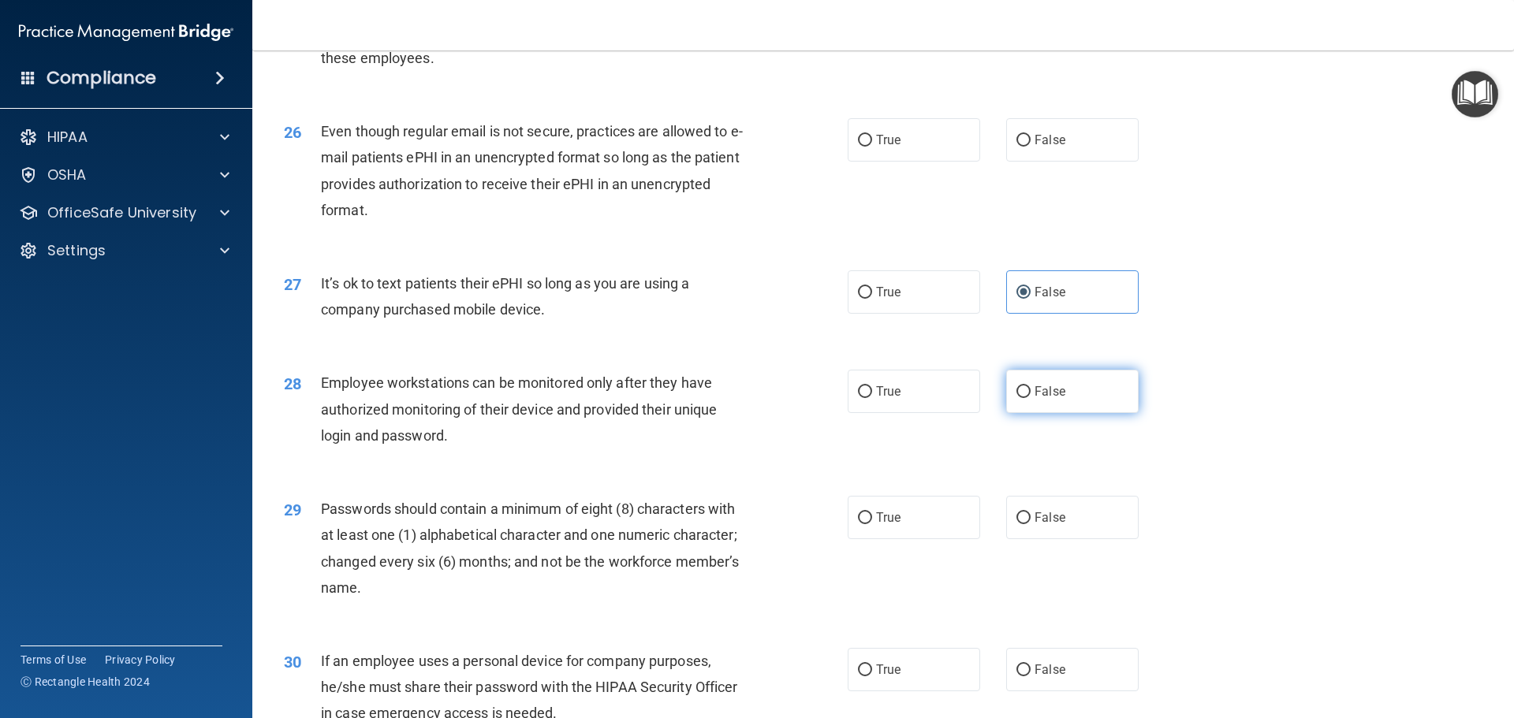
click at [1034, 399] on span "False" at bounding box center [1049, 391] width 31 height 15
click at [1030, 398] on input "False" at bounding box center [1023, 392] width 14 height 12
radio input "true"
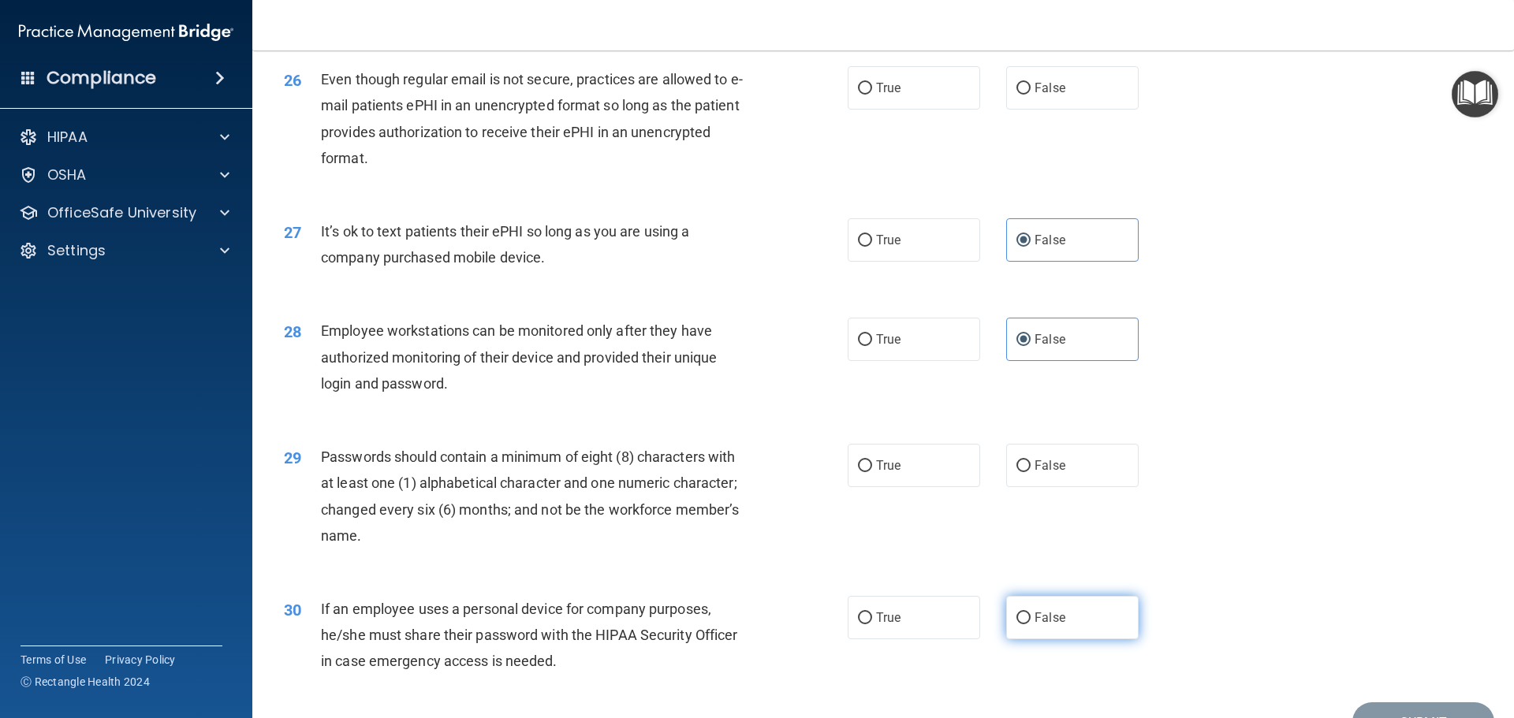
scroll to position [3233, 0]
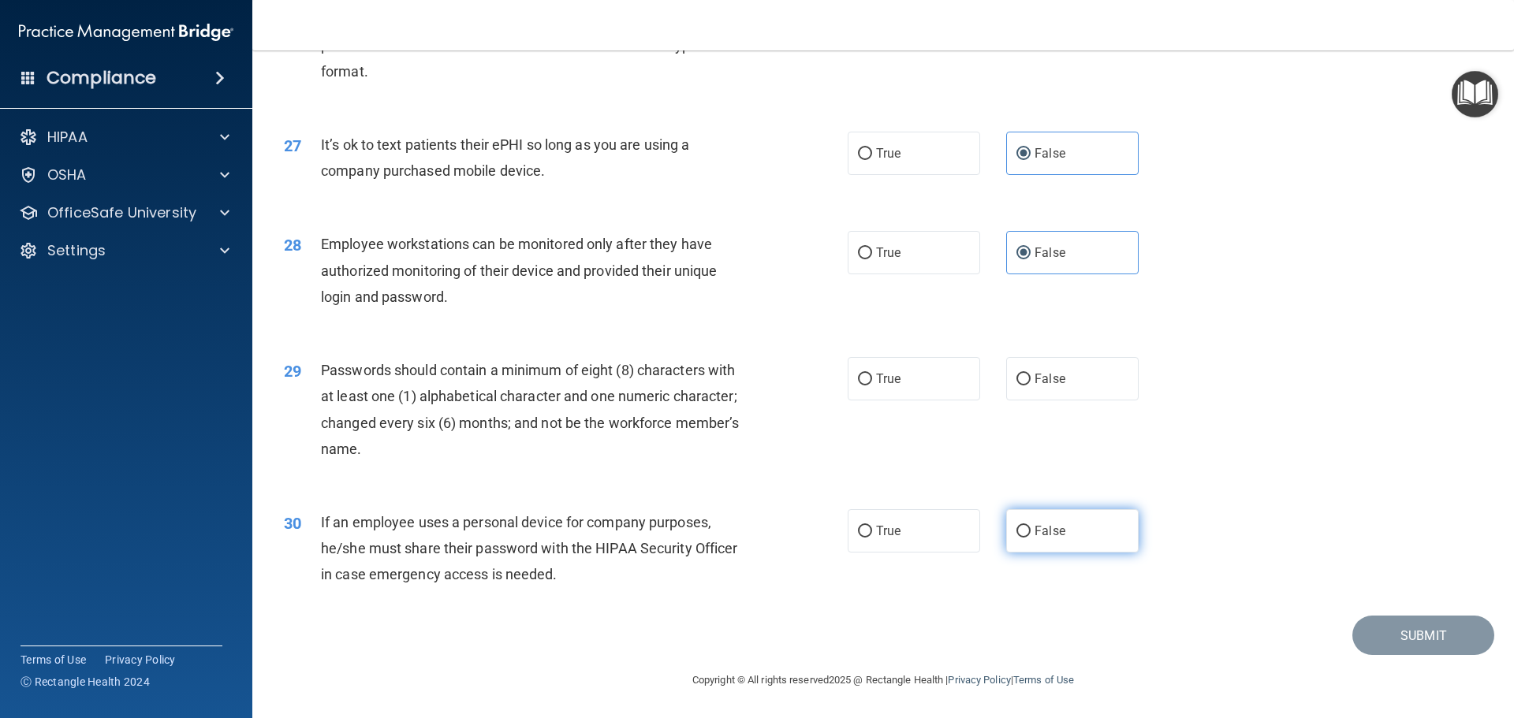
click at [1041, 535] on span "False" at bounding box center [1049, 531] width 31 height 15
click at [1030, 535] on input "False" at bounding box center [1023, 532] width 14 height 12
radio input "true"
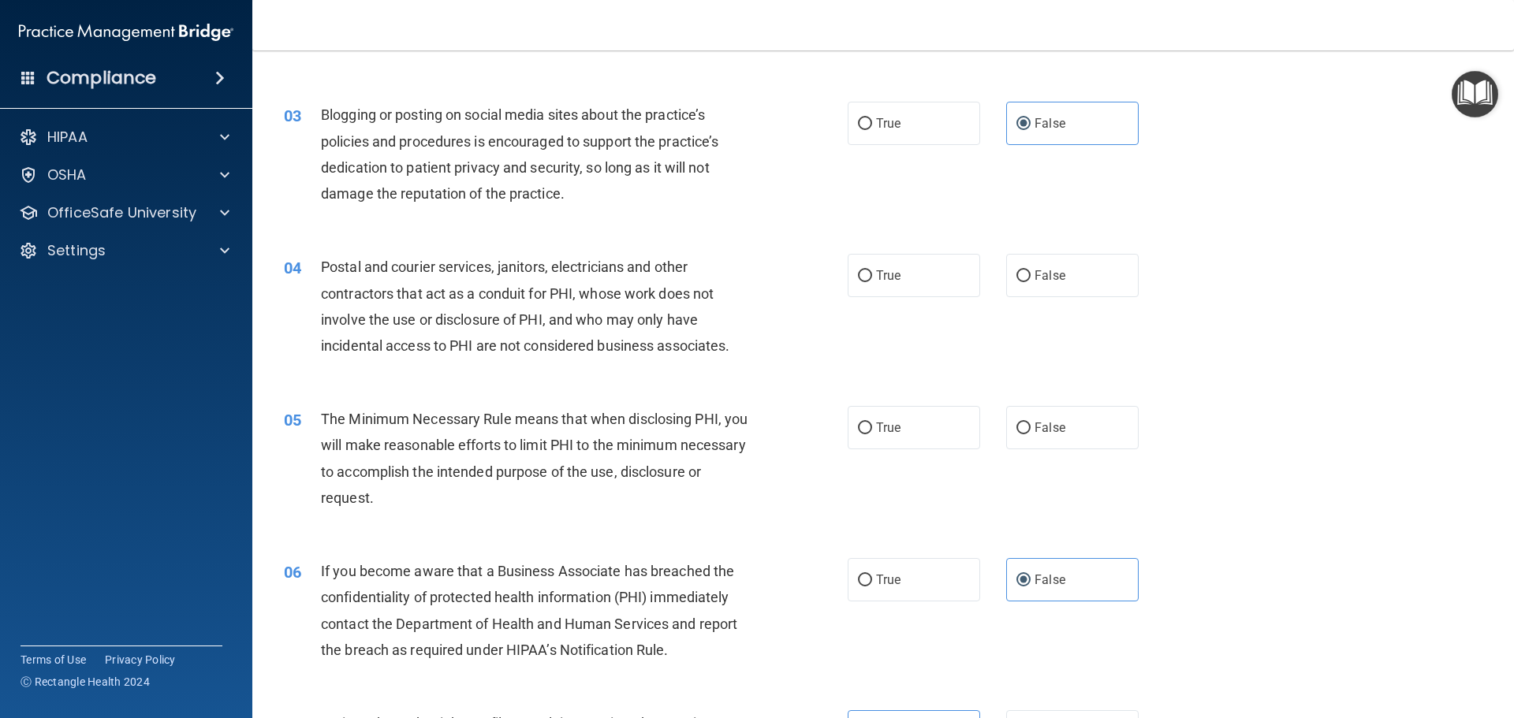
scroll to position [0, 0]
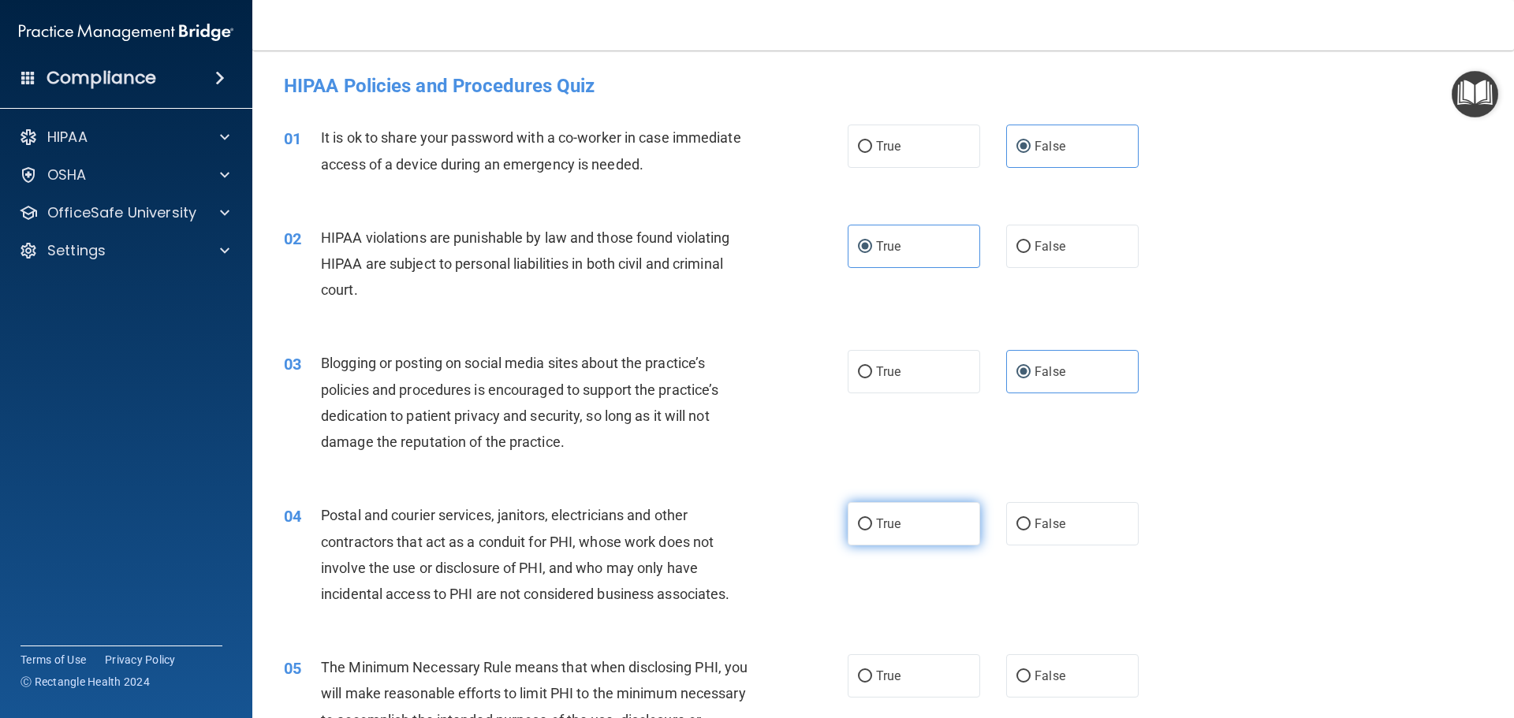
click at [883, 511] on label "True" at bounding box center [914, 523] width 132 height 43
click at [872, 519] on input "True" at bounding box center [865, 525] width 14 height 12
radio input "true"
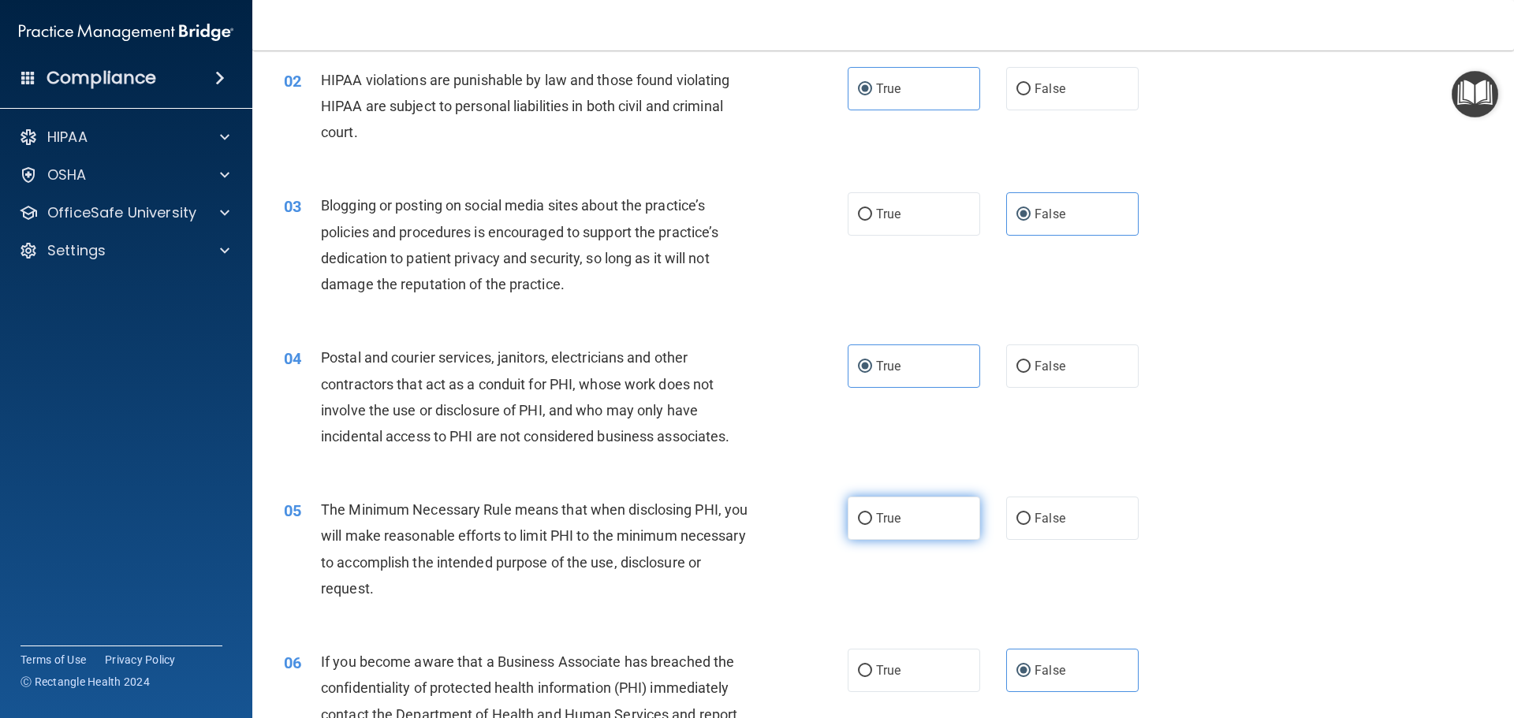
click at [885, 508] on label "True" at bounding box center [914, 518] width 132 height 43
click at [872, 513] on input "True" at bounding box center [865, 519] width 14 height 12
radio input "true"
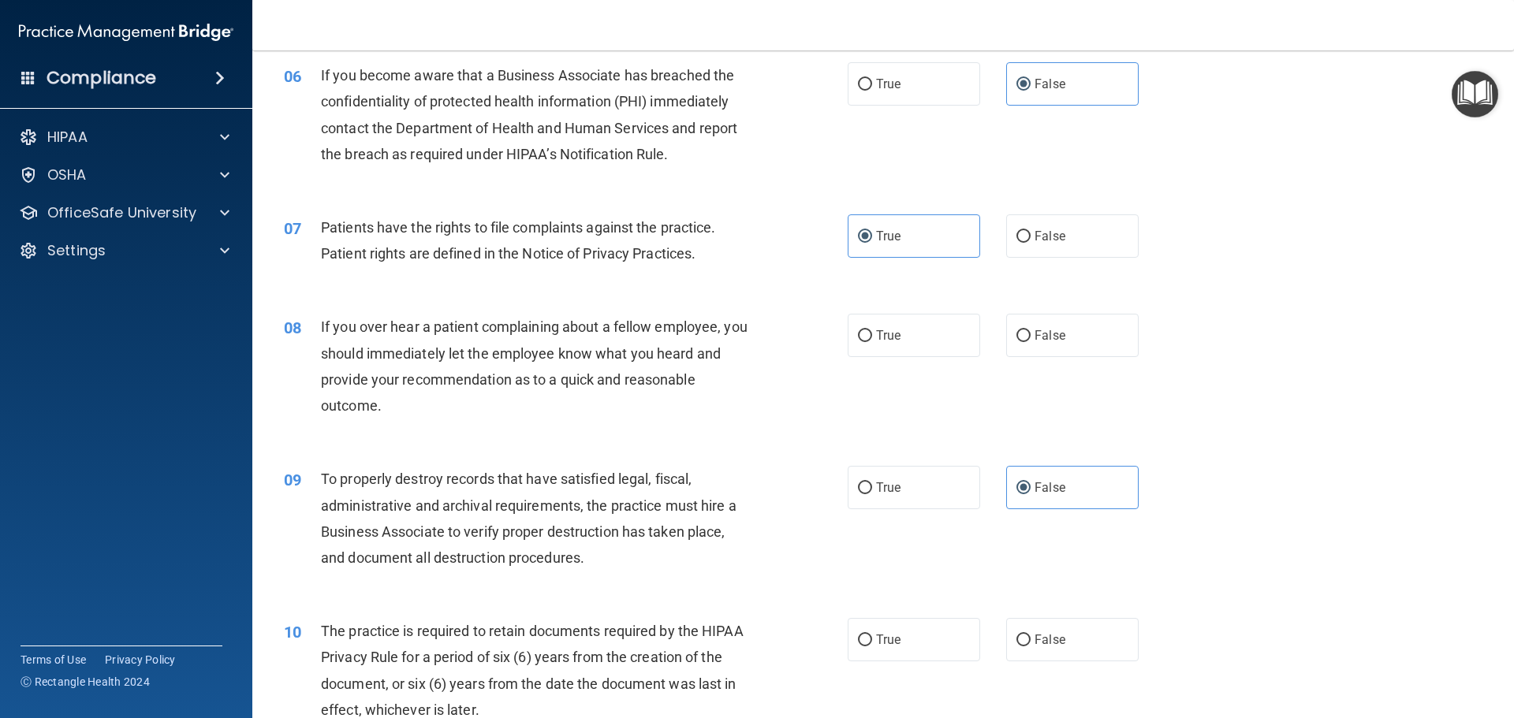
scroll to position [788, 0]
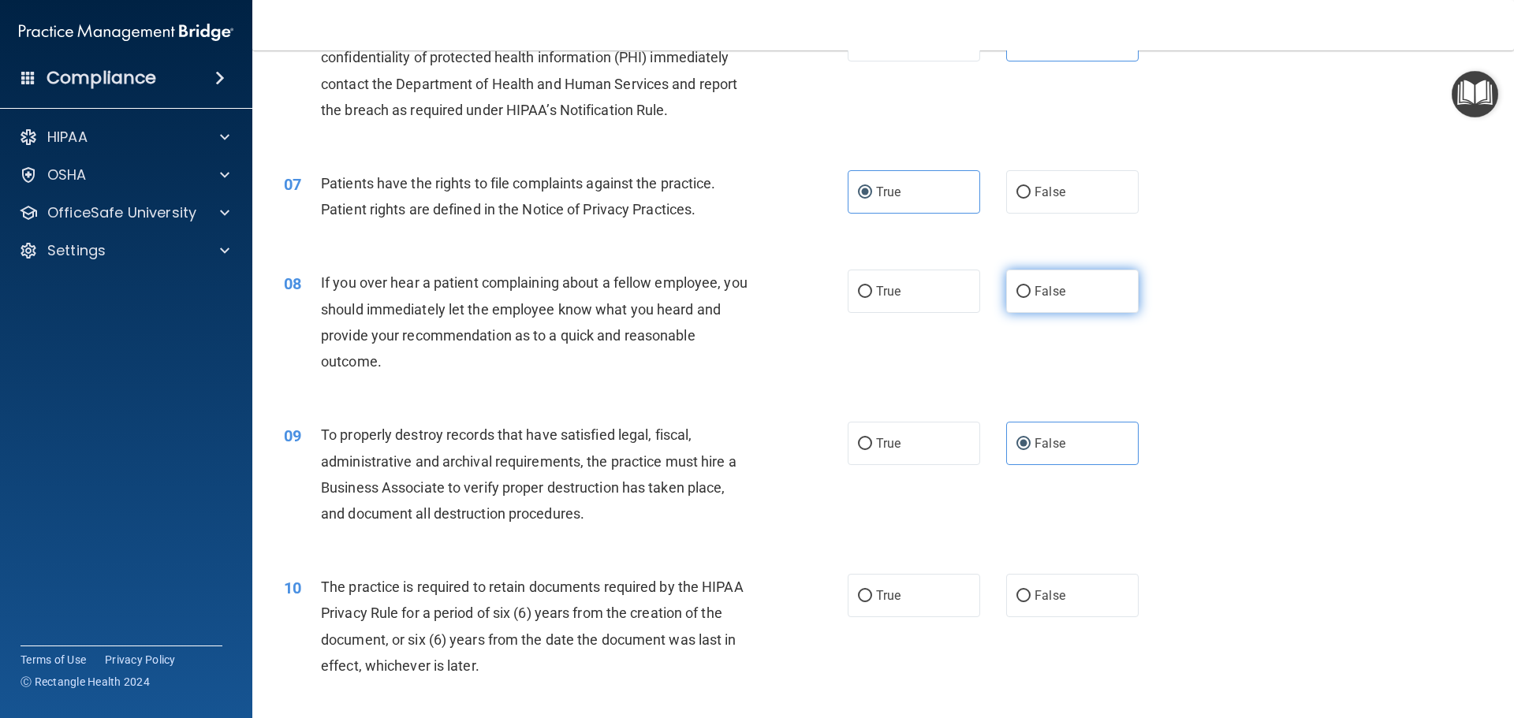
click at [1043, 305] on label "False" at bounding box center [1072, 291] width 132 height 43
click at [1030, 298] on input "False" at bounding box center [1023, 292] width 14 height 12
radio input "true"
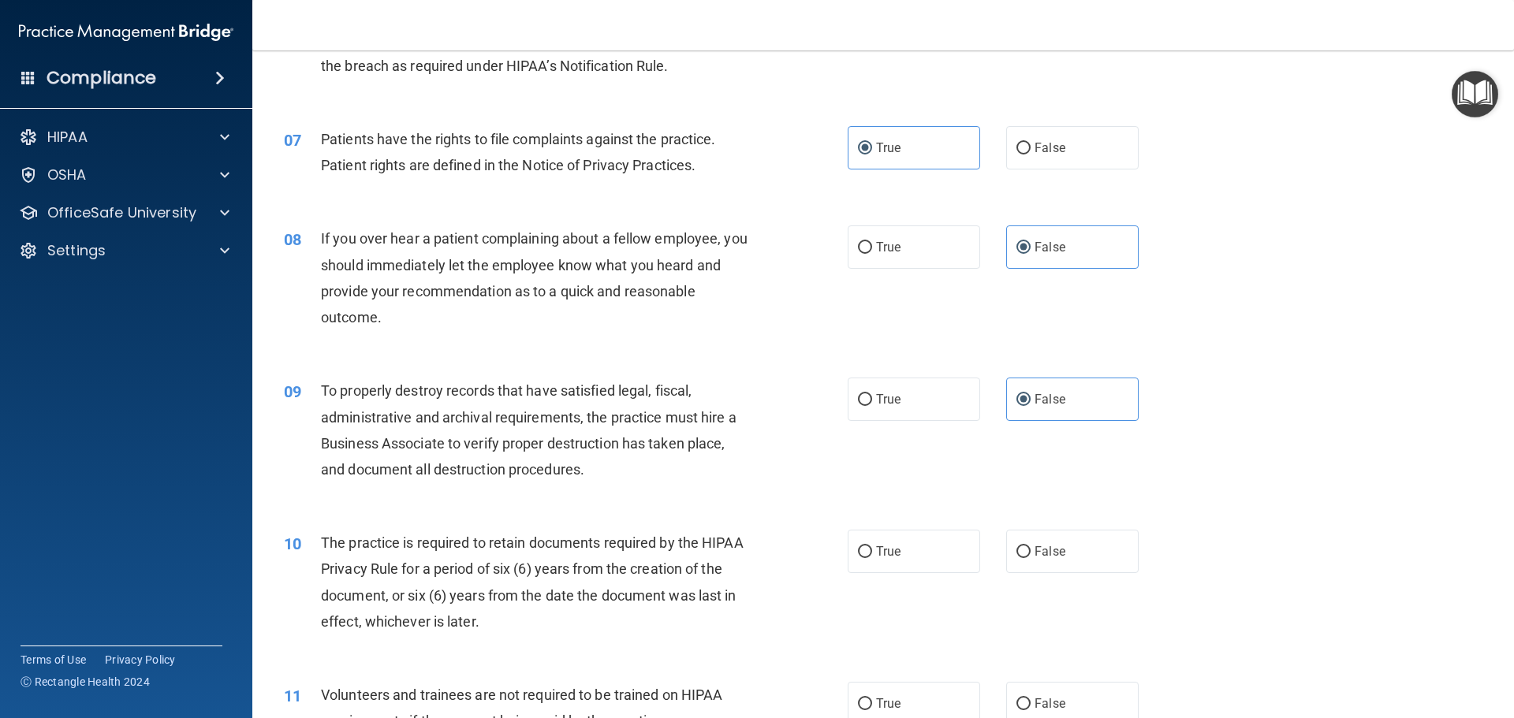
scroll to position [1025, 0]
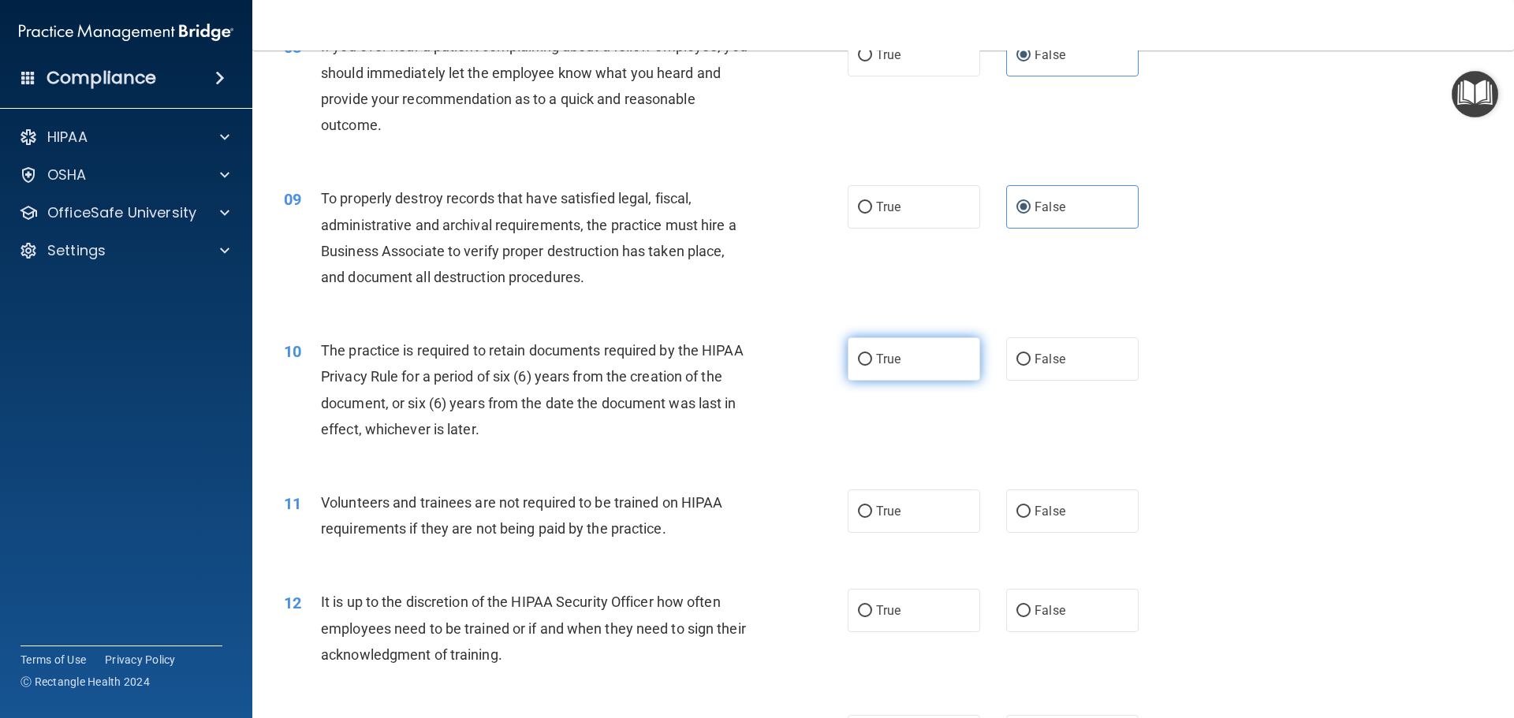
click at [867, 378] on label "True" at bounding box center [914, 358] width 132 height 43
click at [867, 366] on input "True" at bounding box center [865, 360] width 14 height 12
radio input "true"
click at [1034, 509] on span "False" at bounding box center [1049, 511] width 31 height 15
click at [1030, 509] on input "False" at bounding box center [1023, 512] width 14 height 12
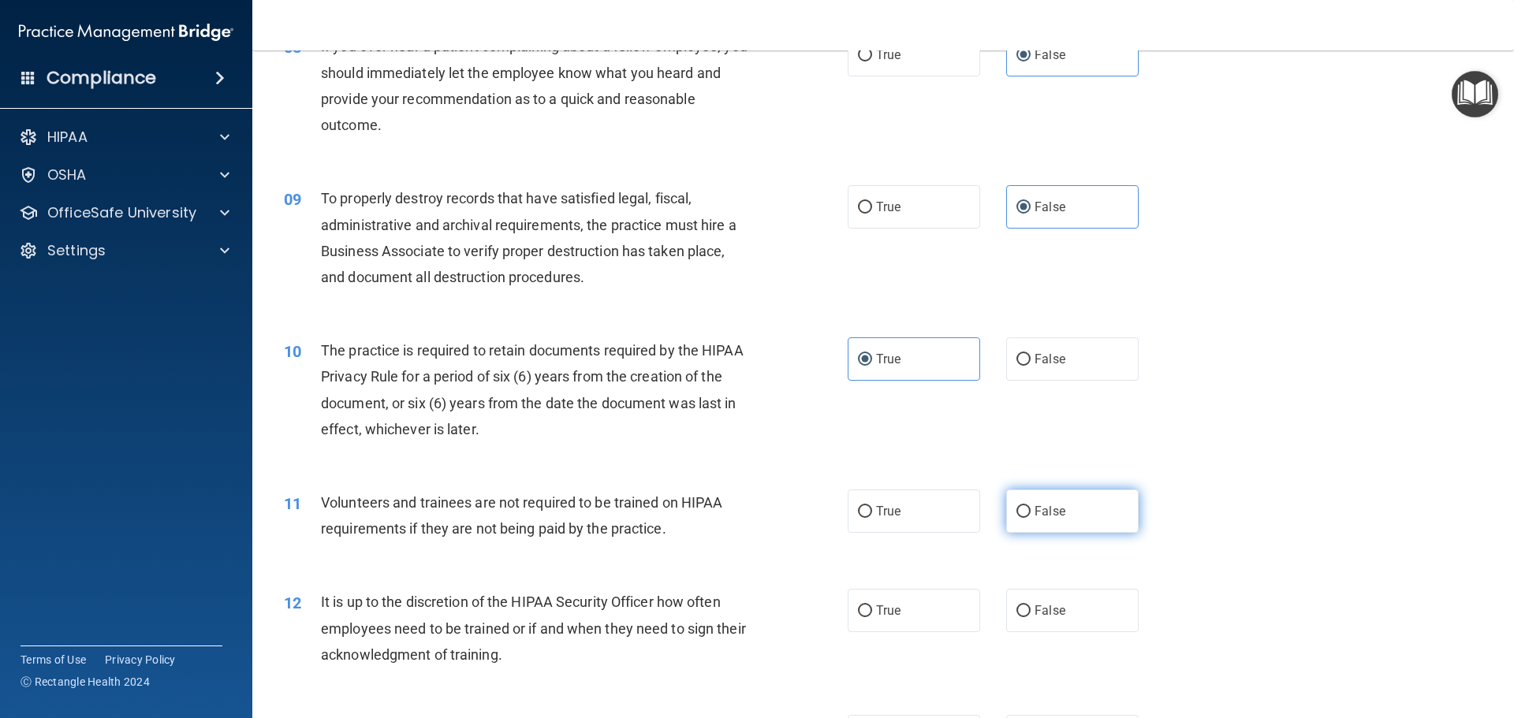
radio input "true"
click at [1027, 594] on label "False" at bounding box center [1072, 610] width 132 height 43
click at [1027, 606] on input "False" at bounding box center [1023, 612] width 14 height 12
radio input "true"
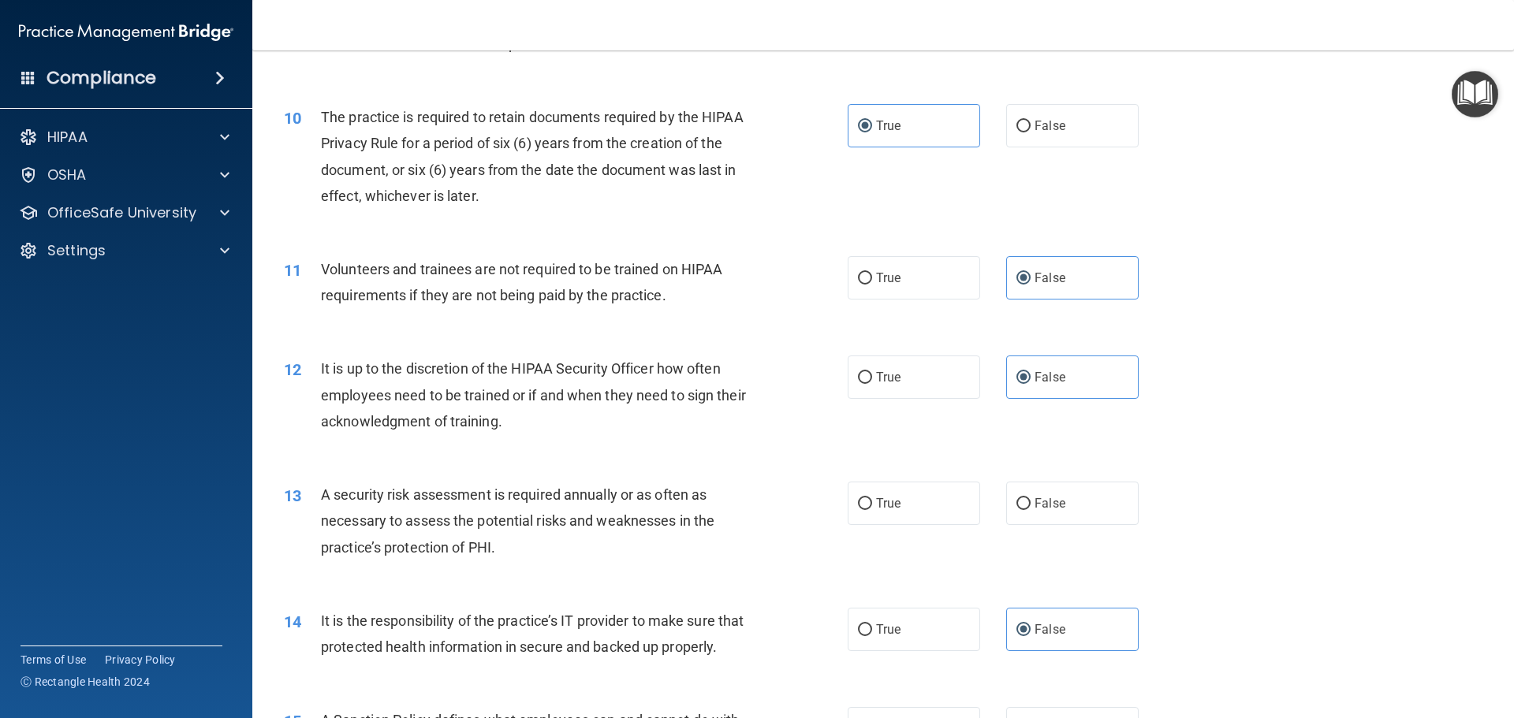
scroll to position [1340, 0]
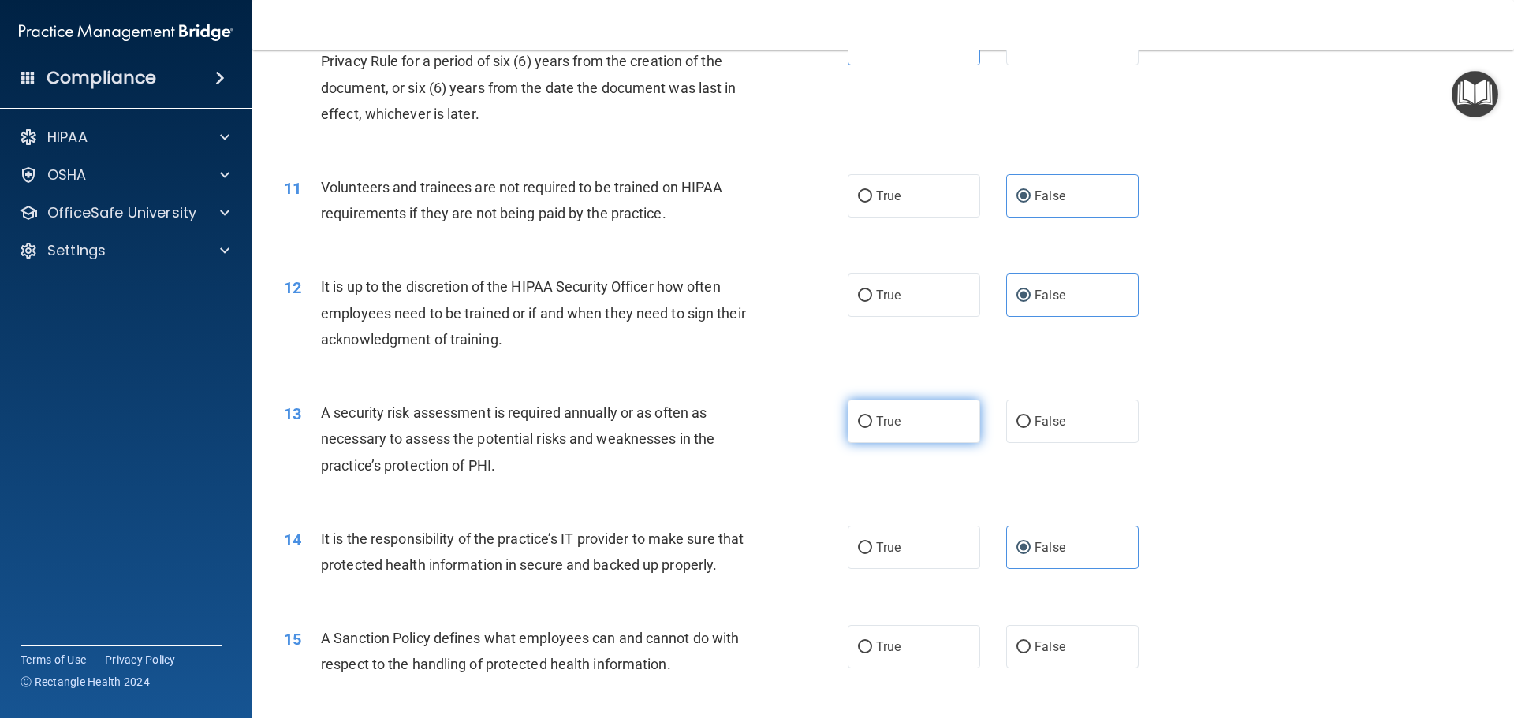
click at [915, 423] on label "True" at bounding box center [914, 421] width 132 height 43
click at [872, 423] on input "True" at bounding box center [865, 422] width 14 height 12
radio input "true"
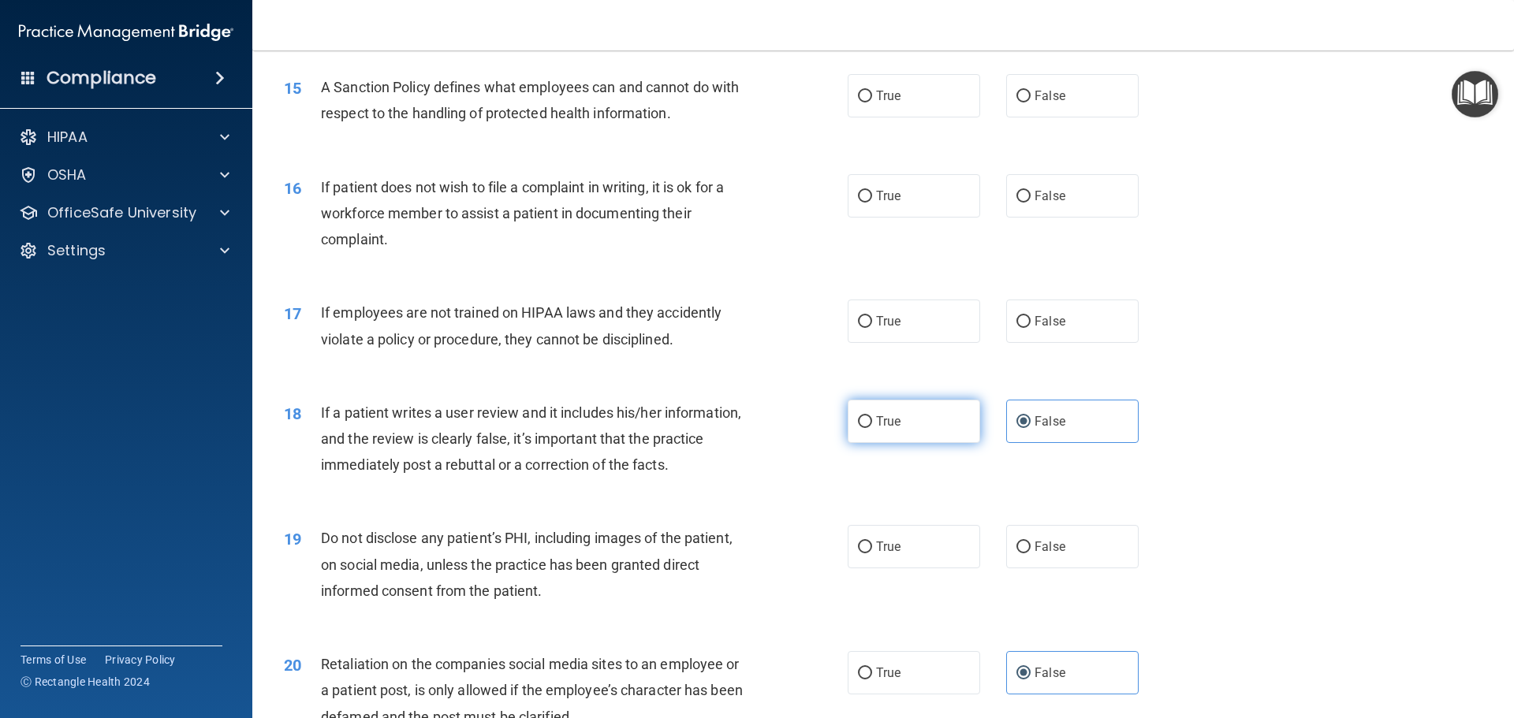
scroll to position [1892, 0]
click at [1039, 117] on label "False" at bounding box center [1072, 94] width 132 height 43
click at [1030, 102] on input "False" at bounding box center [1023, 96] width 14 height 12
radio input "true"
click at [927, 217] on label "True" at bounding box center [914, 194] width 132 height 43
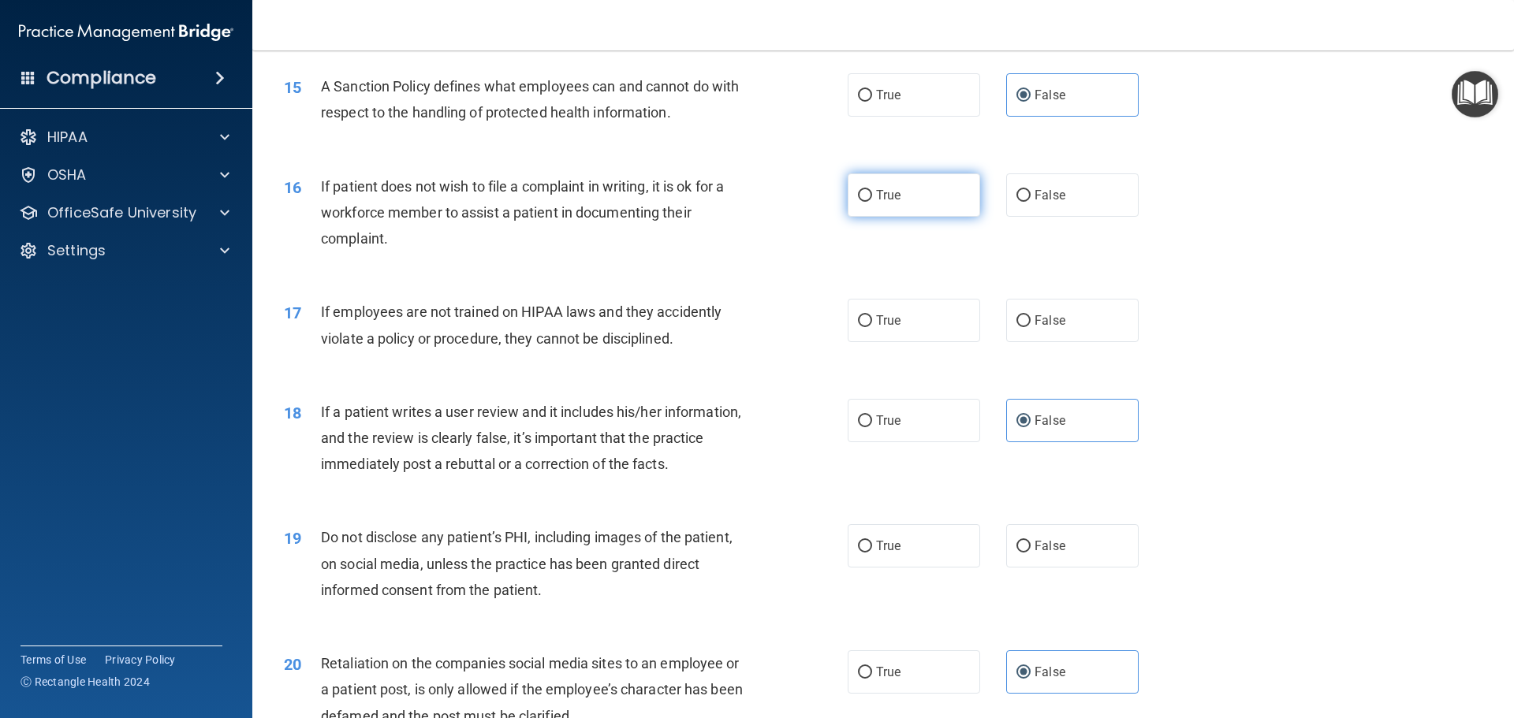
click at [872, 202] on input "True" at bounding box center [865, 196] width 14 height 12
radio input "true"
click at [1070, 342] on label "False" at bounding box center [1072, 320] width 132 height 43
click at [1030, 327] on input "False" at bounding box center [1023, 321] width 14 height 12
radio input "true"
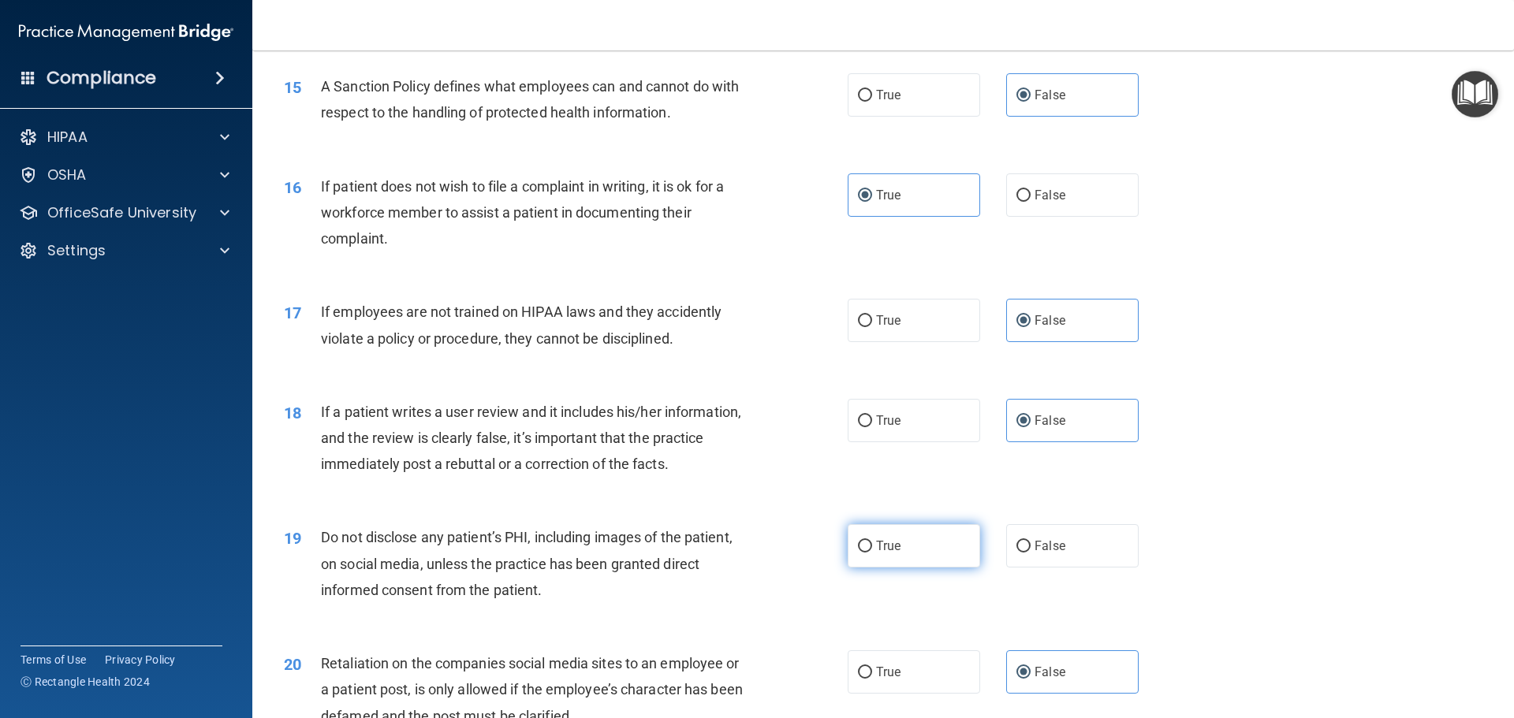
click at [941, 568] on label "True" at bounding box center [914, 545] width 132 height 43
click at [872, 553] on input "True" at bounding box center [865, 547] width 14 height 12
radio input "true"
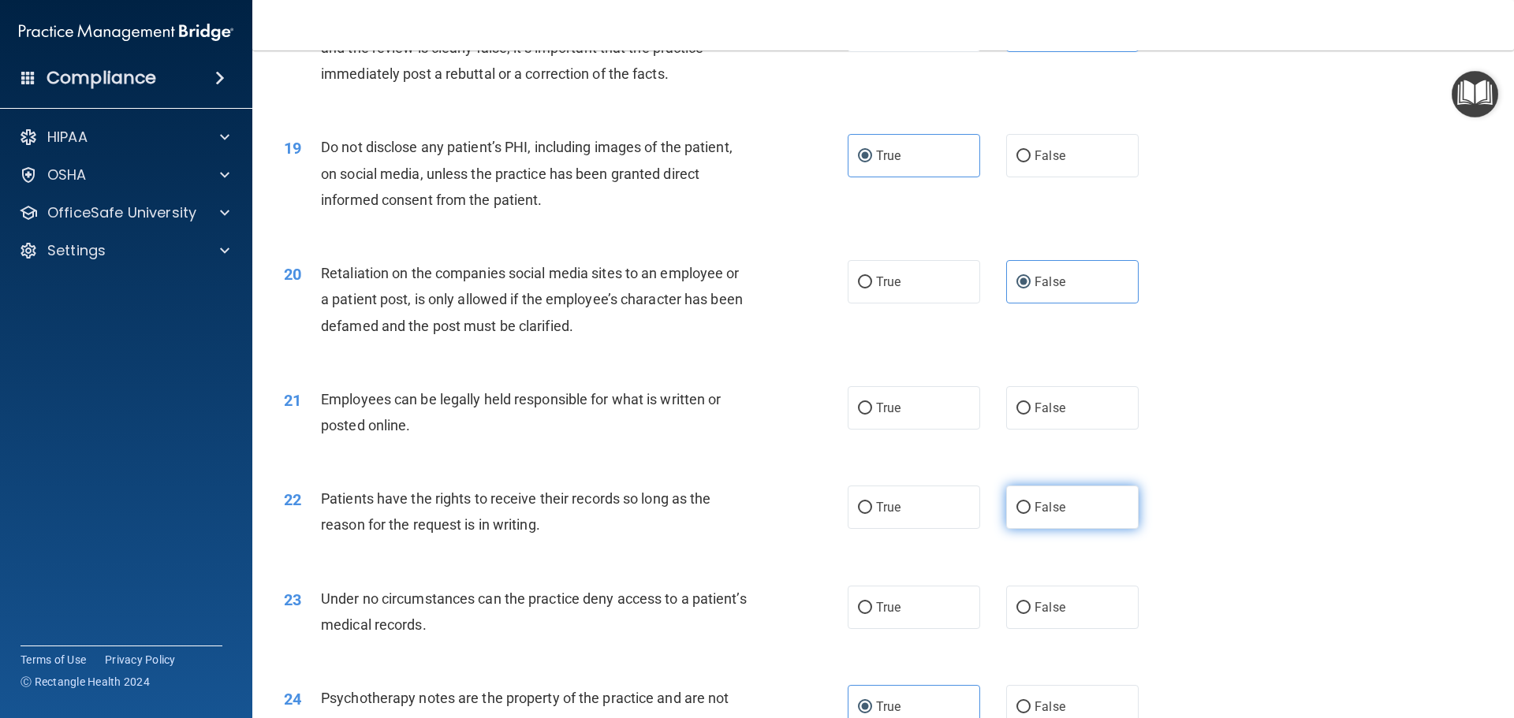
scroll to position [2286, 0]
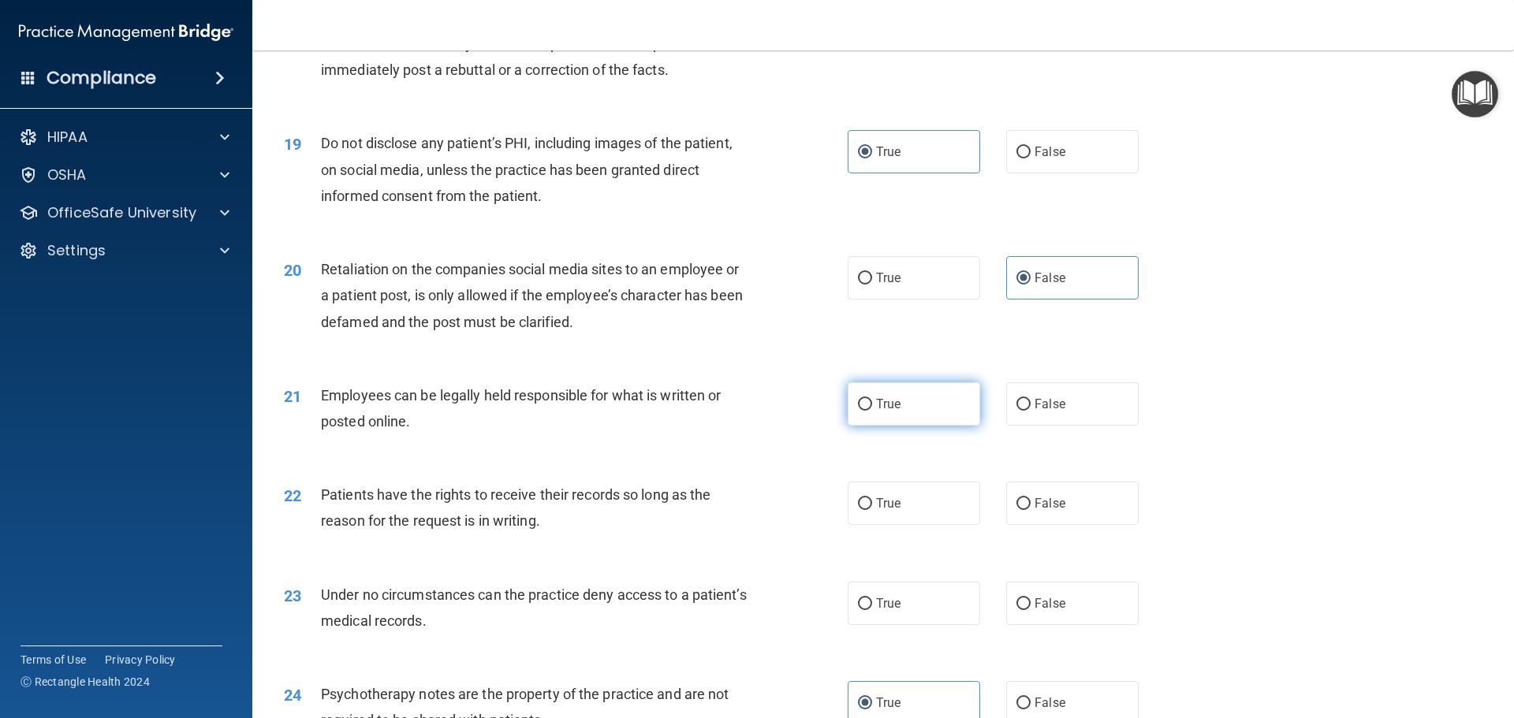
click at [858, 411] on input "True" at bounding box center [865, 405] width 14 height 12
radio input "true"
click at [1027, 518] on label "False" at bounding box center [1072, 503] width 132 height 43
click at [1027, 510] on input "False" at bounding box center [1023, 504] width 14 height 12
radio input "true"
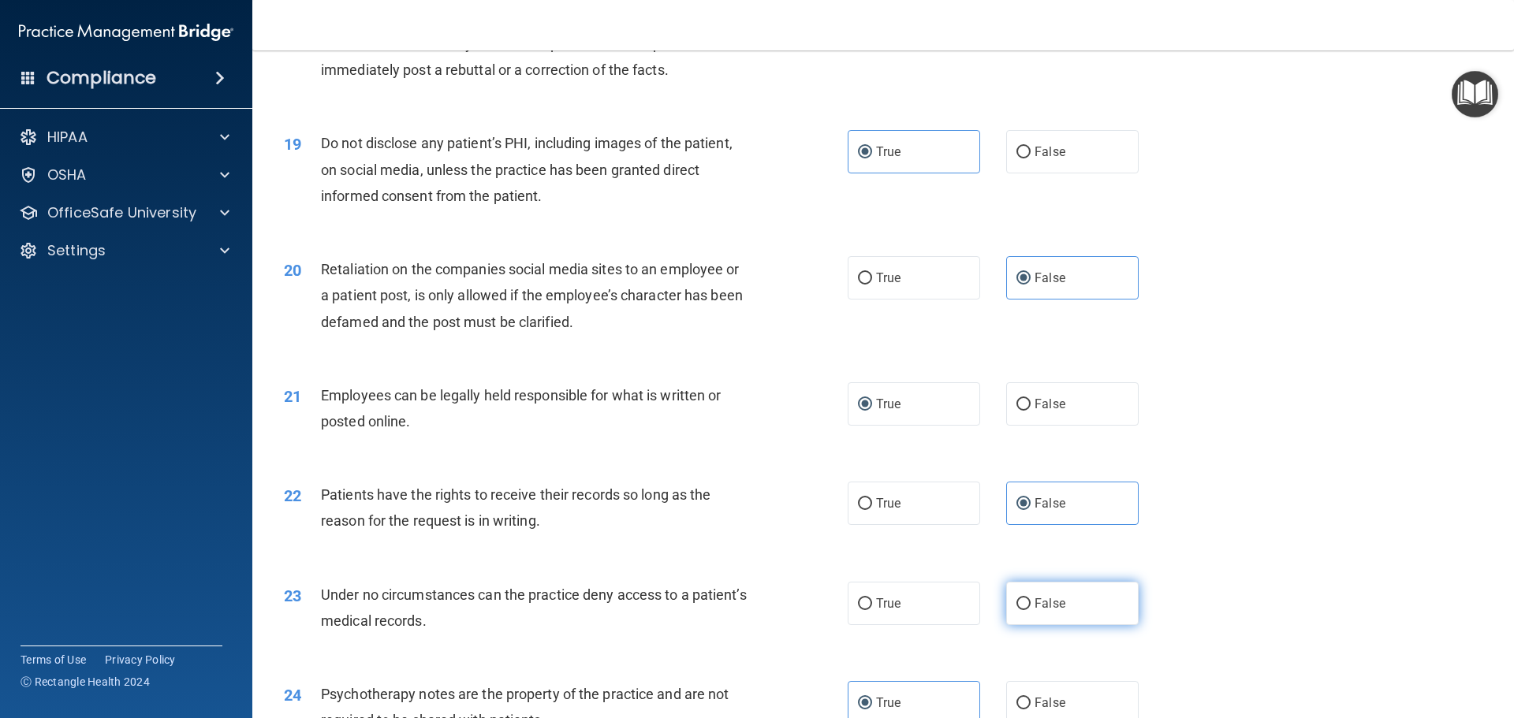
click at [1034, 611] on span "False" at bounding box center [1049, 603] width 31 height 15
click at [1030, 610] on input "False" at bounding box center [1023, 604] width 14 height 12
radio input "true"
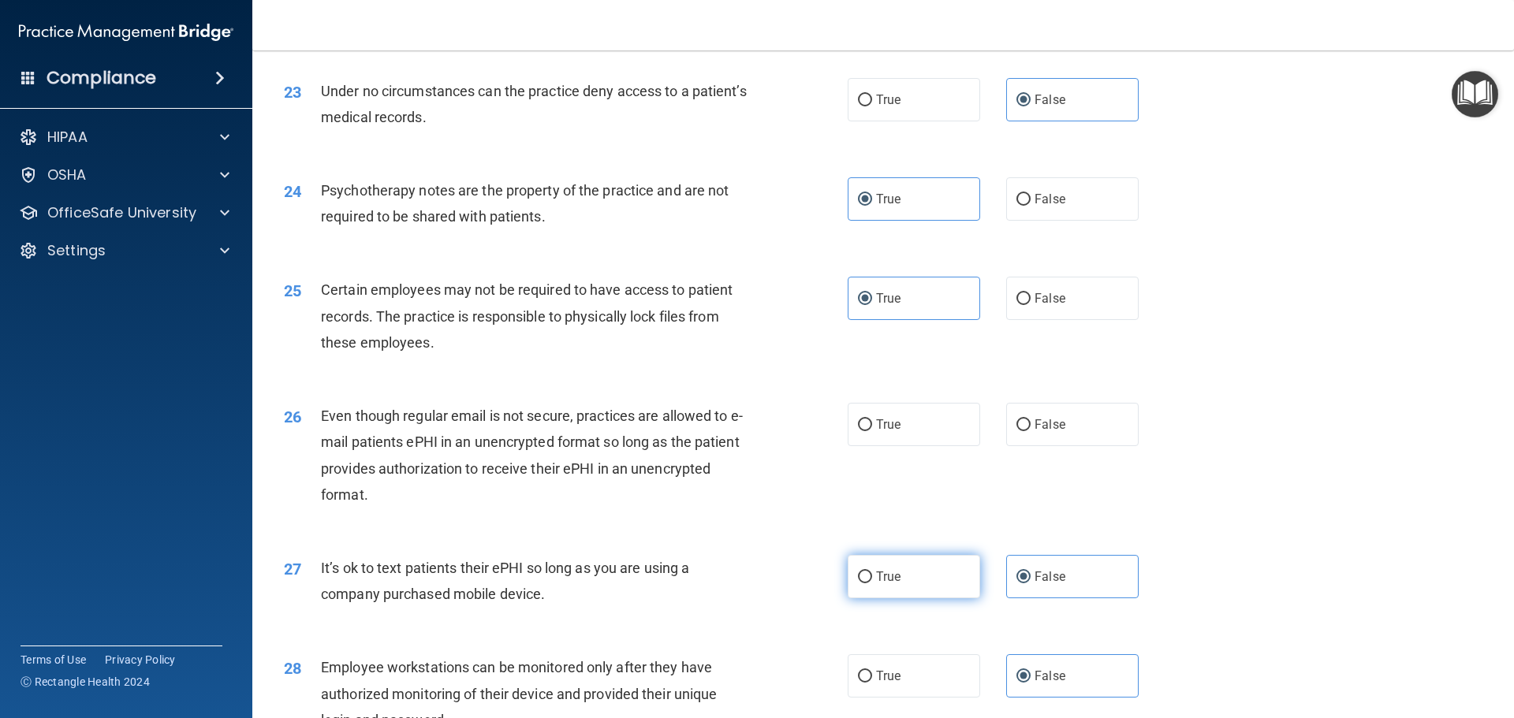
scroll to position [2838, 0]
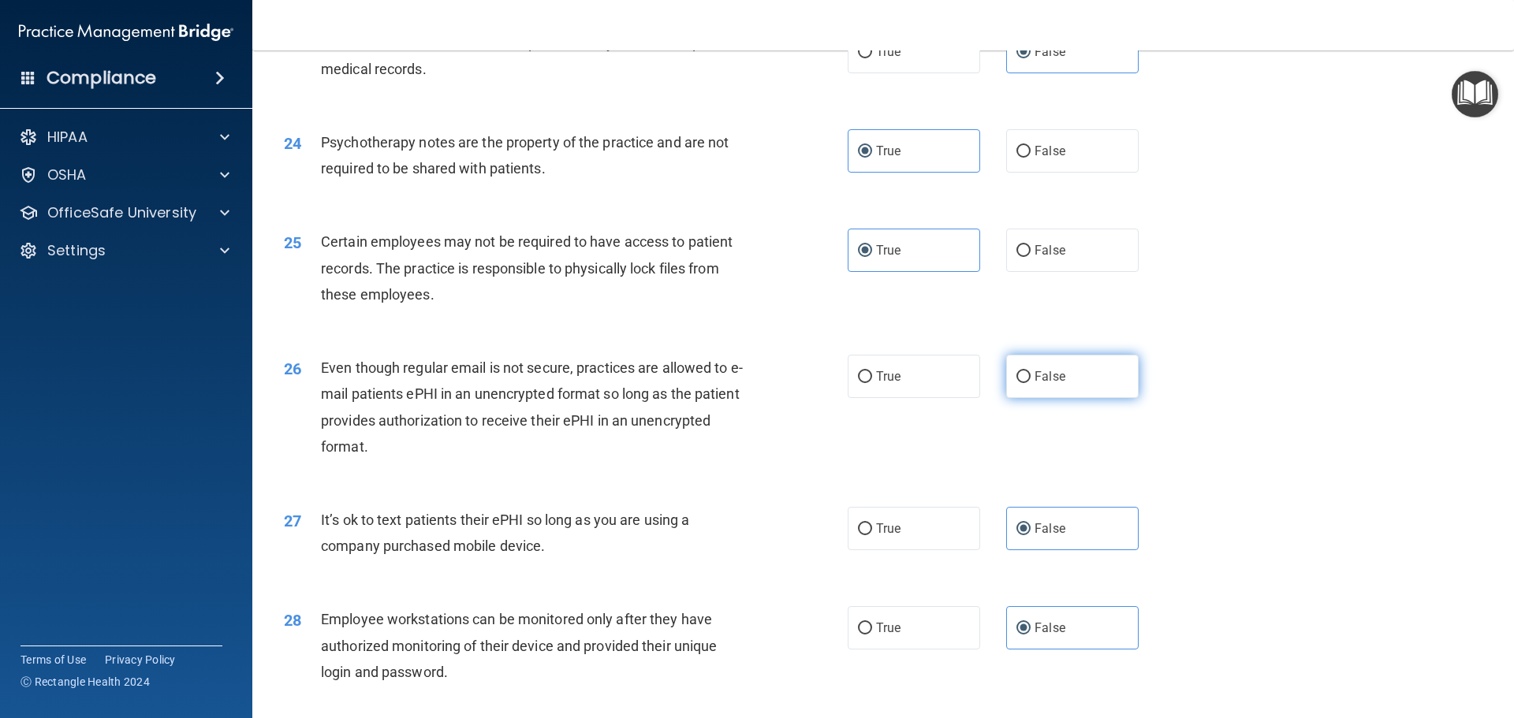
click at [1042, 384] on span "False" at bounding box center [1049, 376] width 31 height 15
click at [1030, 383] on input "False" at bounding box center [1023, 377] width 14 height 12
radio input "true"
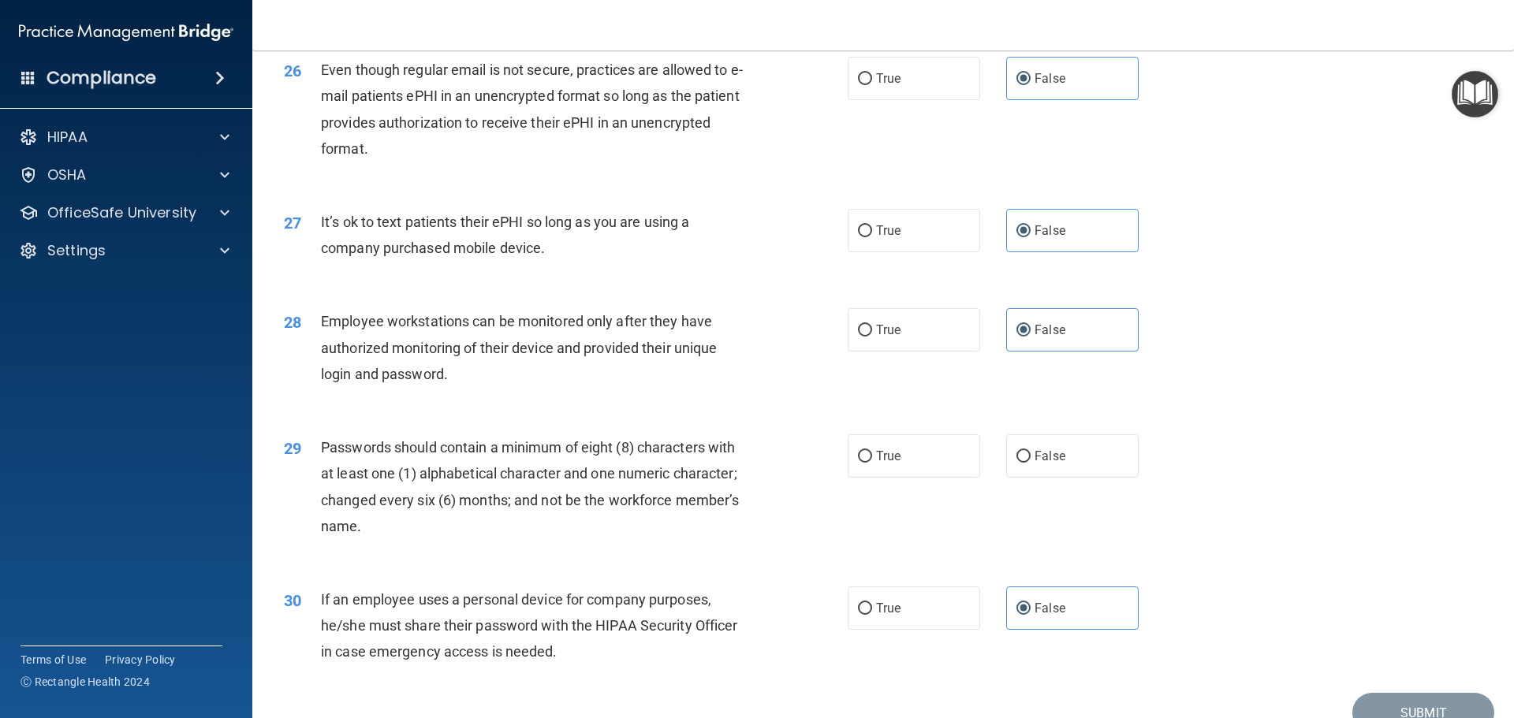
scroll to position [3154, 0]
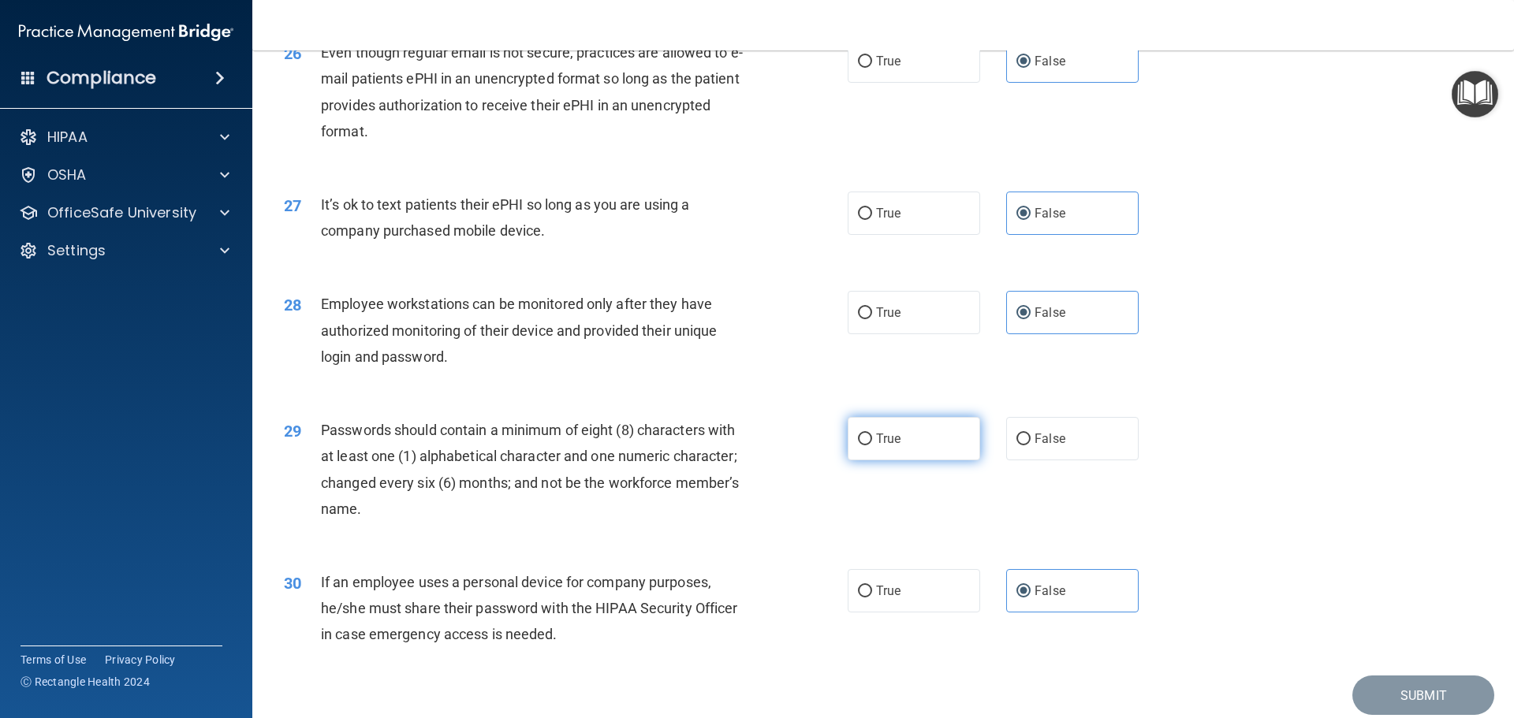
click at [874, 460] on label "True" at bounding box center [914, 438] width 132 height 43
click at [872, 445] on input "True" at bounding box center [865, 440] width 14 height 12
radio input "true"
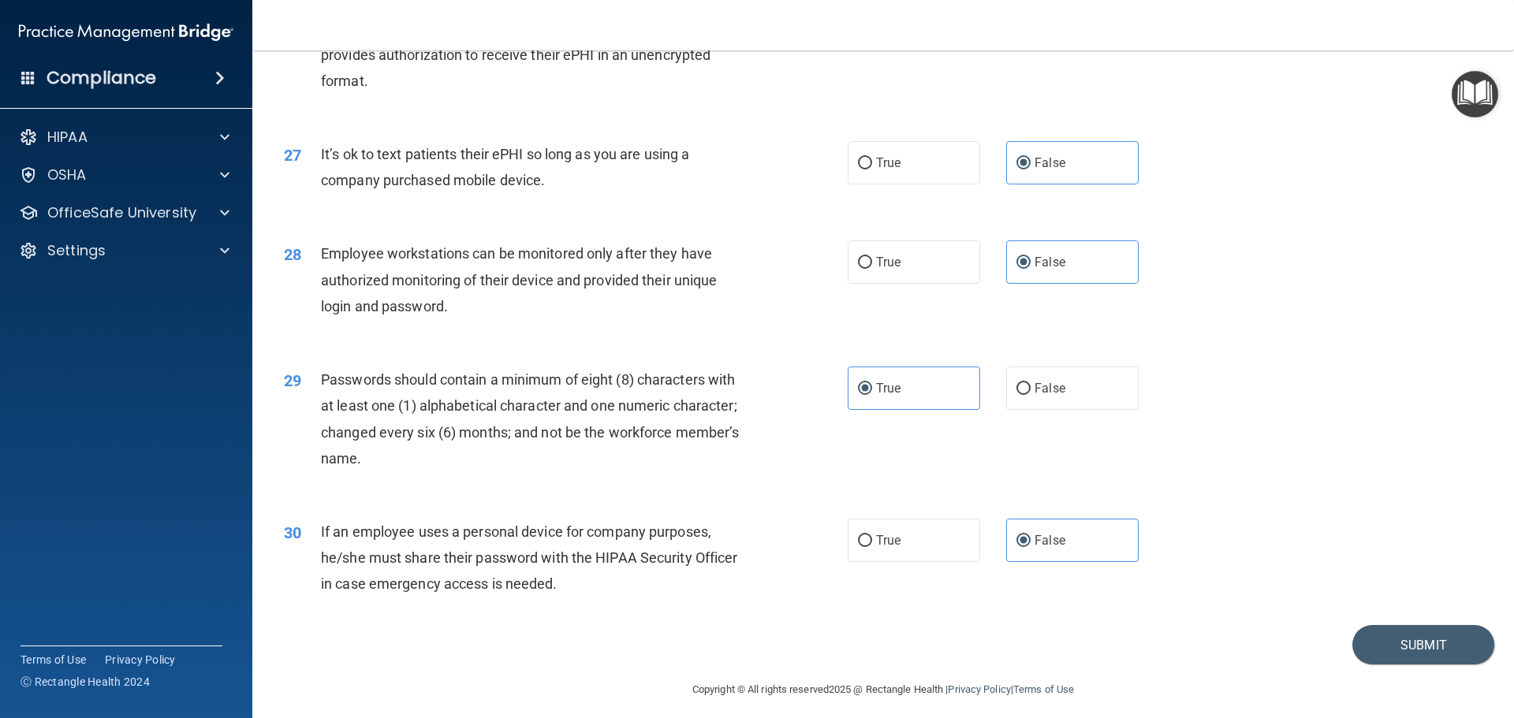
scroll to position [3240, 0]
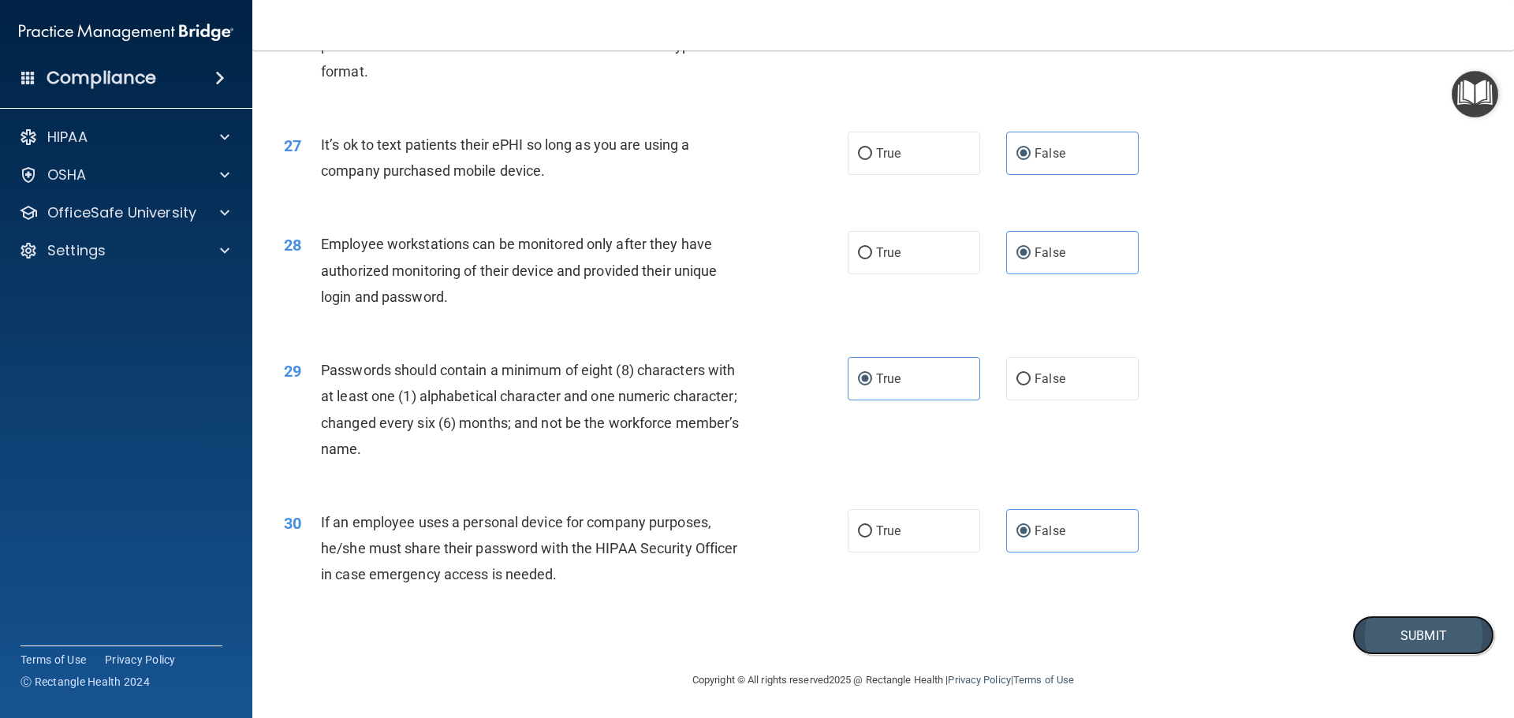
click at [1427, 647] on button "Submit" at bounding box center [1423, 636] width 142 height 40
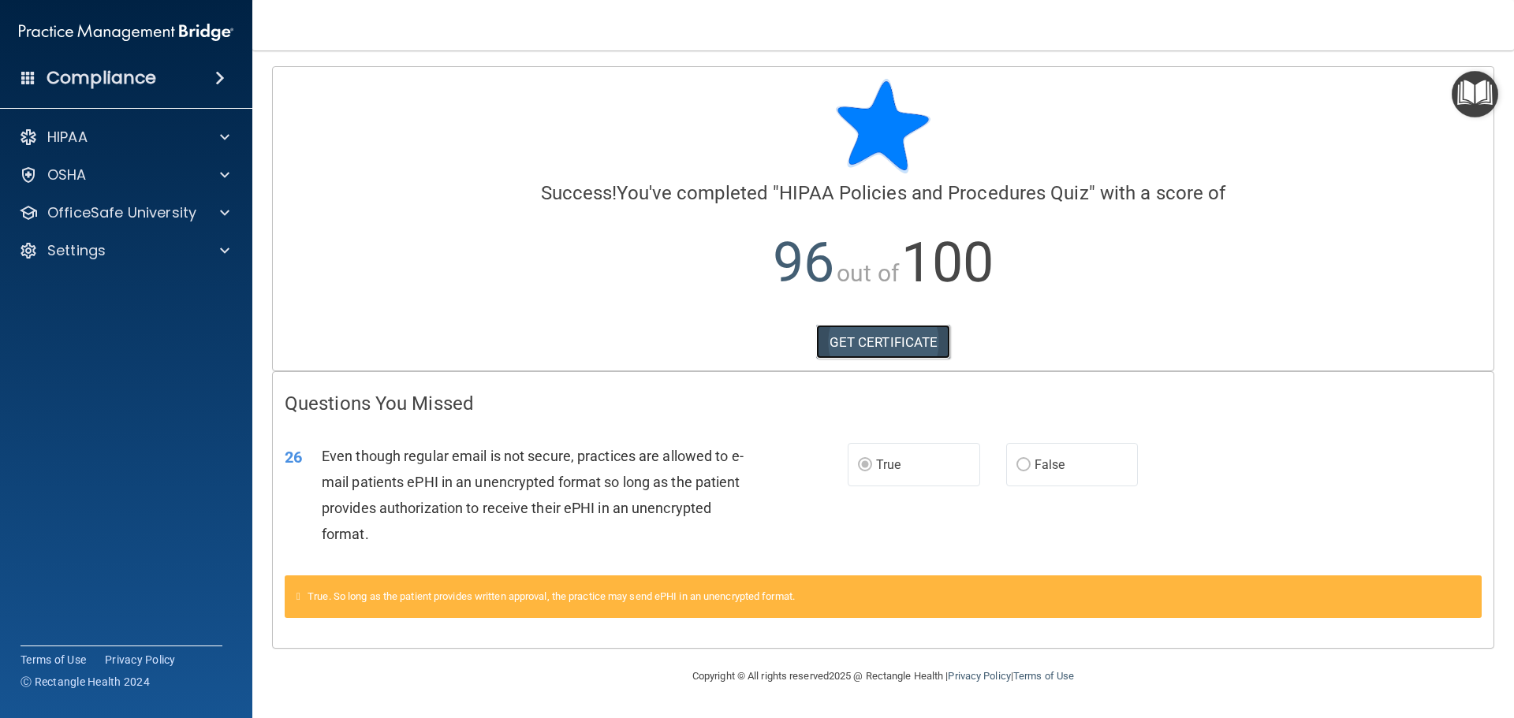
click at [900, 336] on link "GET CERTIFICATE" at bounding box center [883, 342] width 135 height 35
click at [151, 140] on div "HIPAA" at bounding box center [105, 137] width 196 height 19
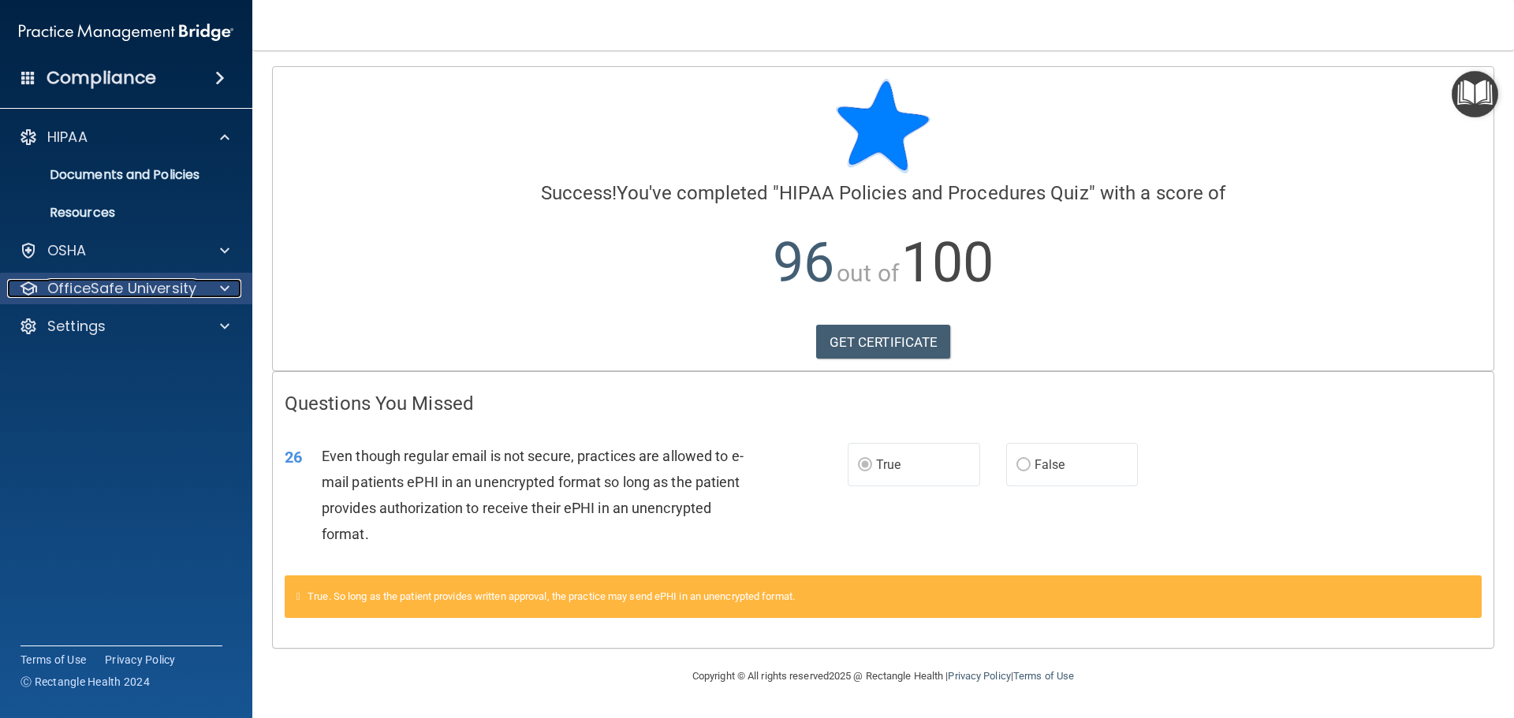
click at [156, 281] on p "OfficeSafe University" at bounding box center [121, 288] width 149 height 19
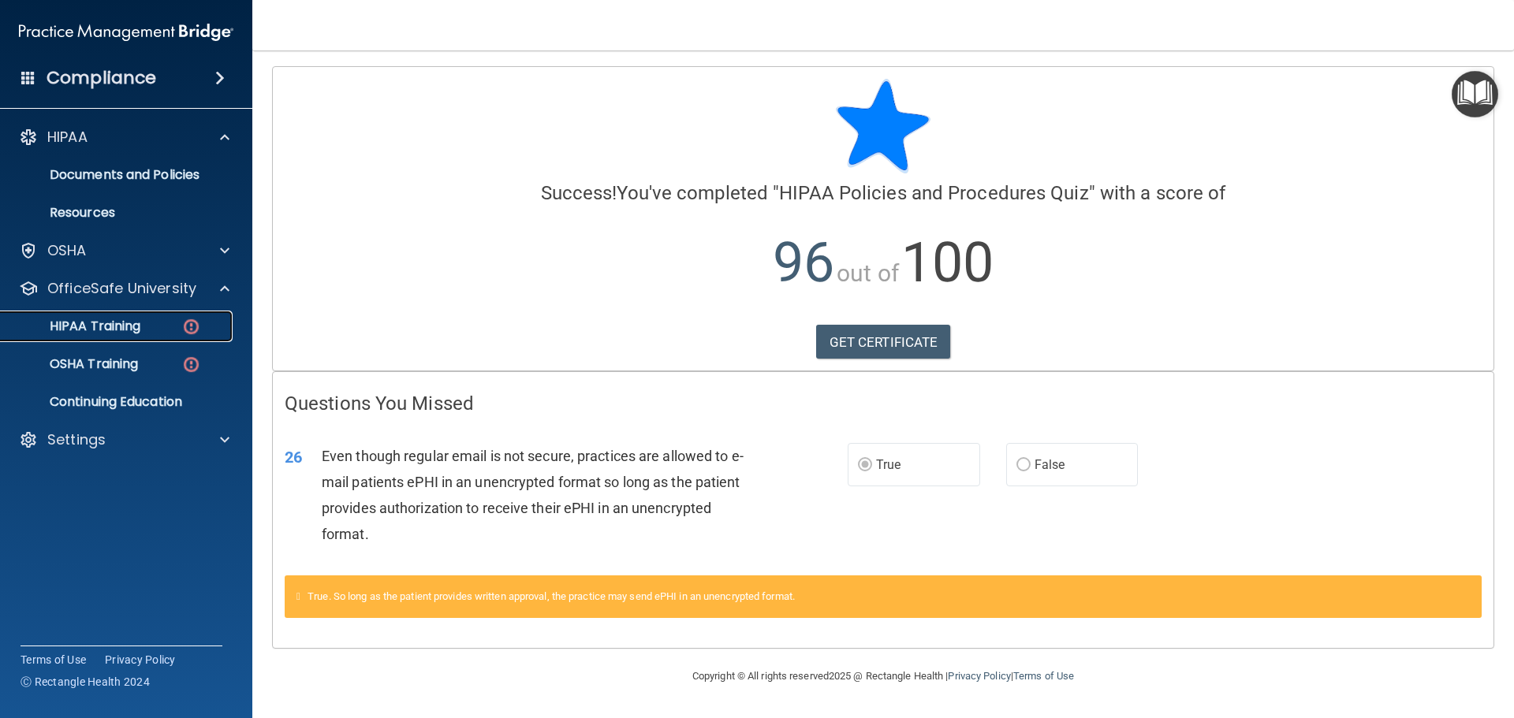
click at [172, 329] on div "HIPAA Training" at bounding box center [117, 327] width 215 height 16
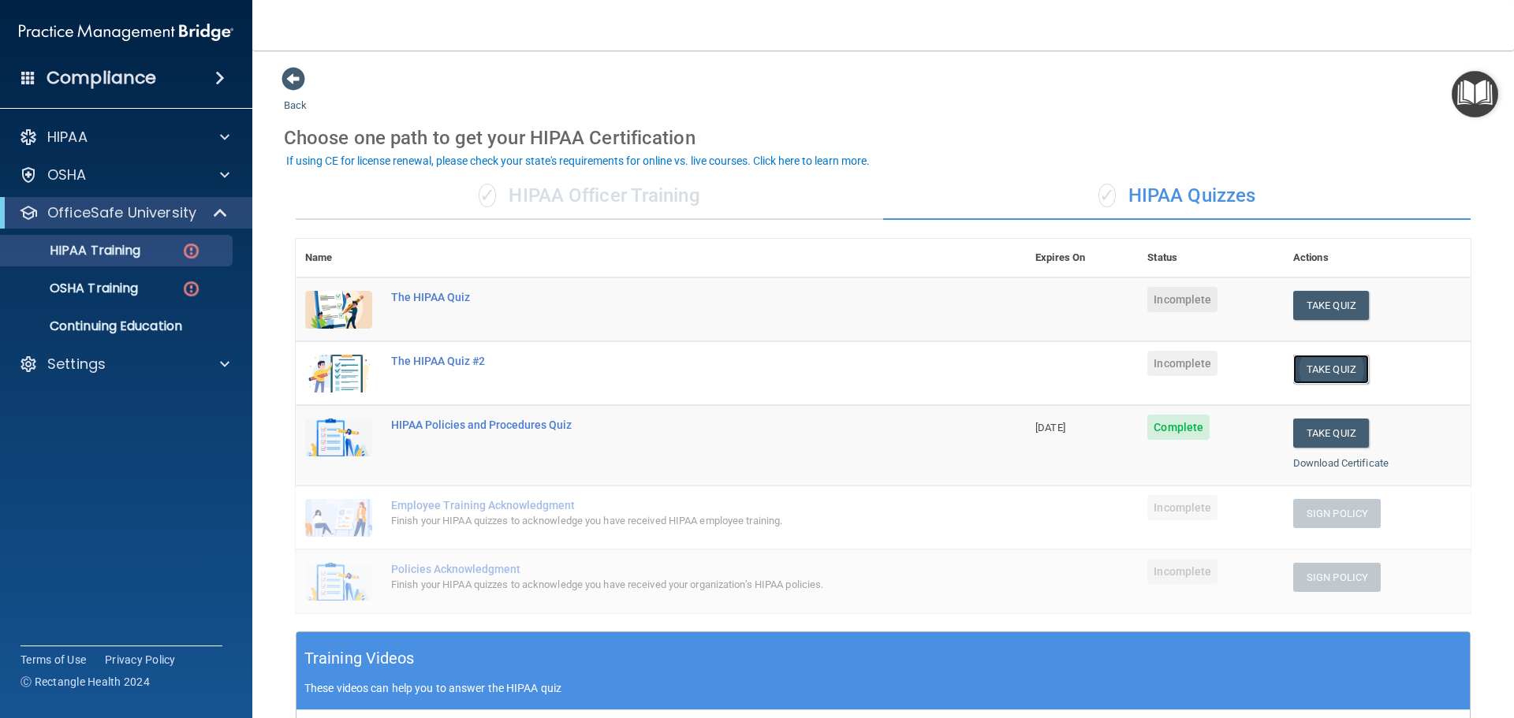
click at [1316, 371] on button "Take Quiz" at bounding box center [1331, 369] width 76 height 29
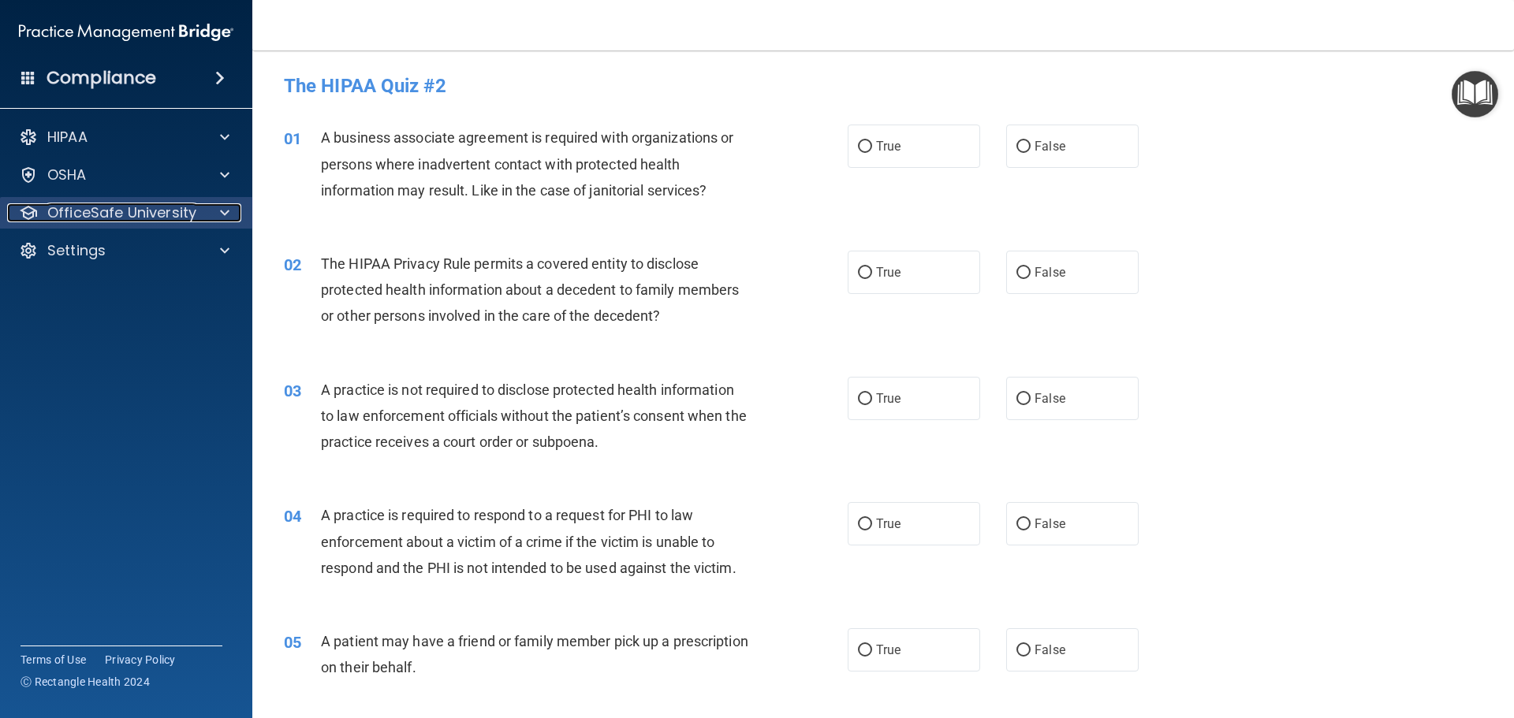
click at [180, 210] on p "OfficeSafe University" at bounding box center [121, 212] width 149 height 19
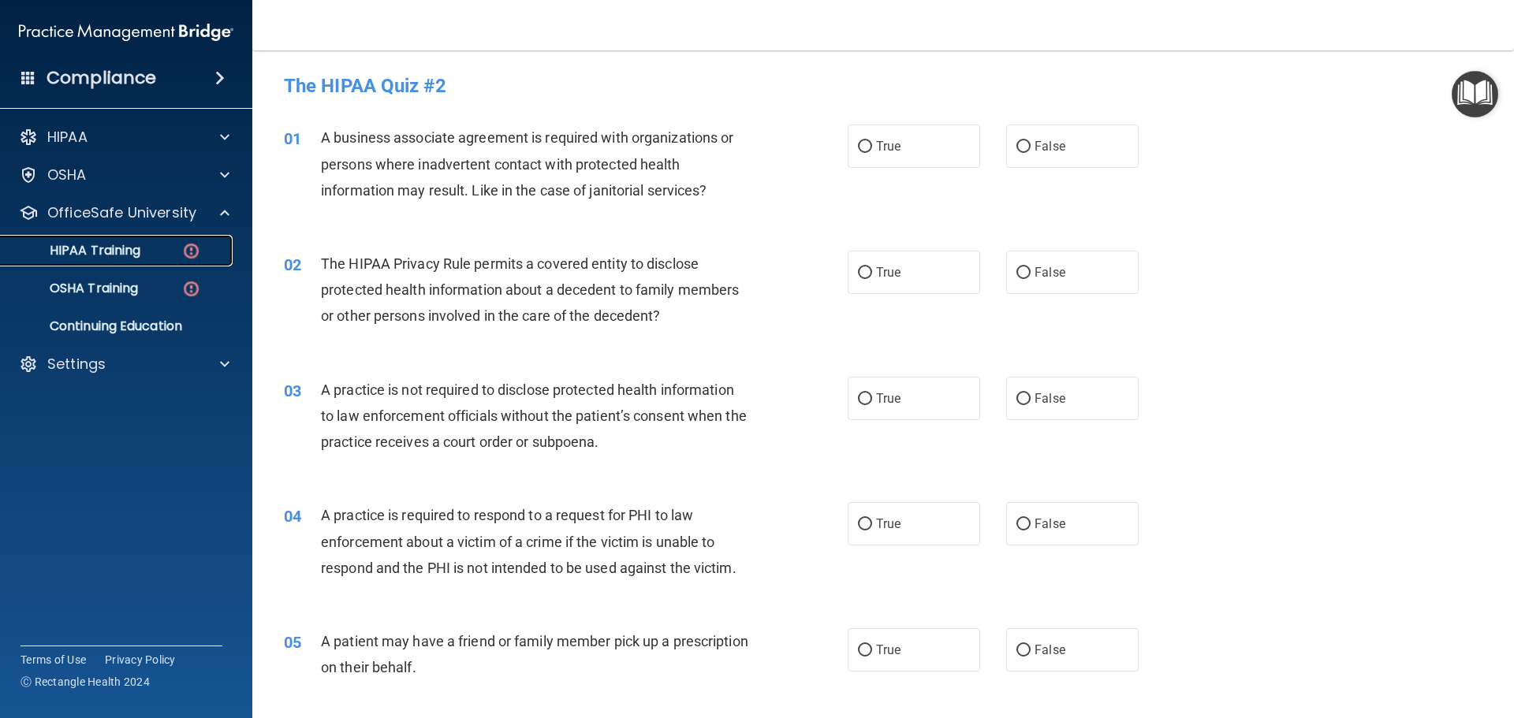
click at [181, 248] on div "HIPAA Training" at bounding box center [117, 251] width 215 height 16
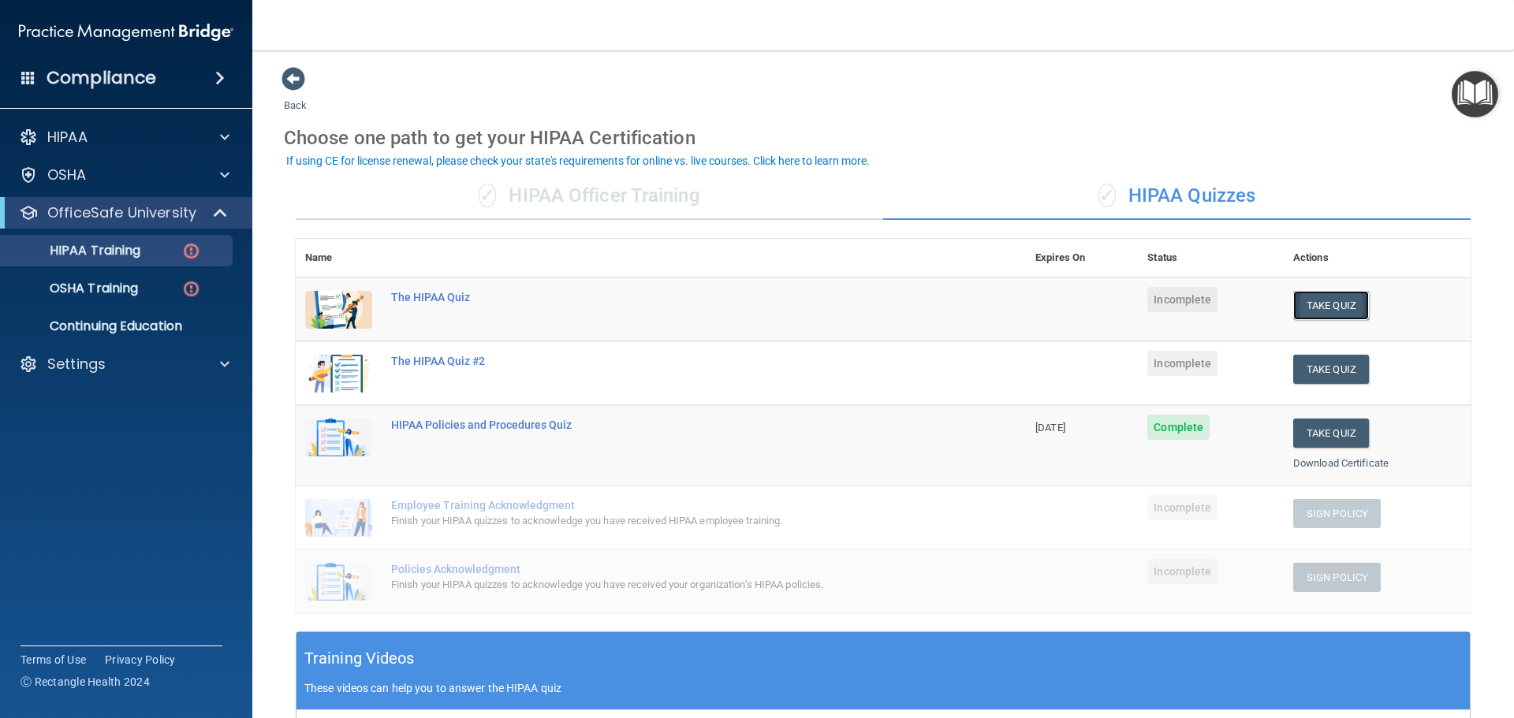
click at [1294, 300] on button "Take Quiz" at bounding box center [1331, 305] width 76 height 29
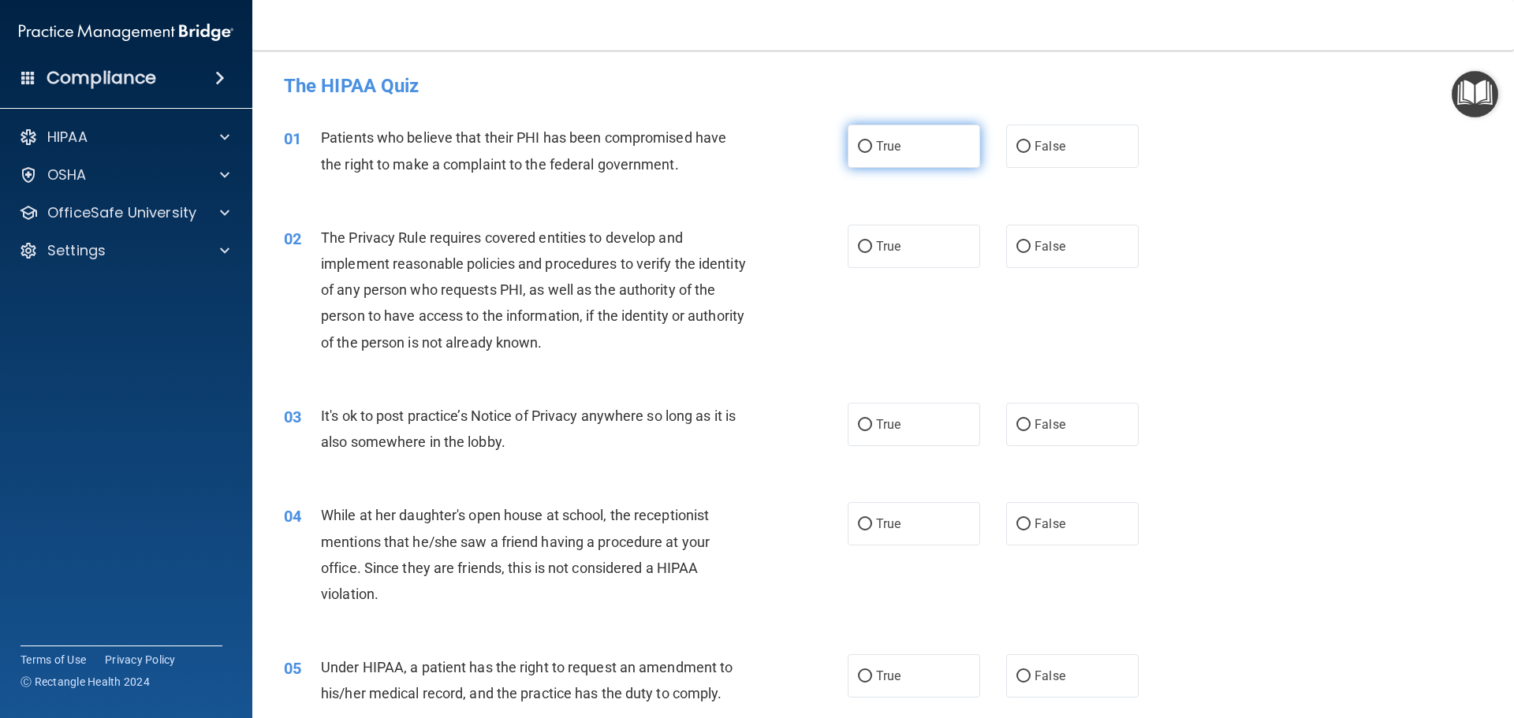
click at [953, 151] on label "True" at bounding box center [914, 146] width 132 height 43
click at [872, 151] on input "True" at bounding box center [865, 147] width 14 height 12
radio input "true"
click at [914, 271] on div "02 The Privacy Rule requires covered entities to develop and implement reasonab…" at bounding box center [883, 294] width 1222 height 178
click at [910, 252] on label "True" at bounding box center [914, 246] width 132 height 43
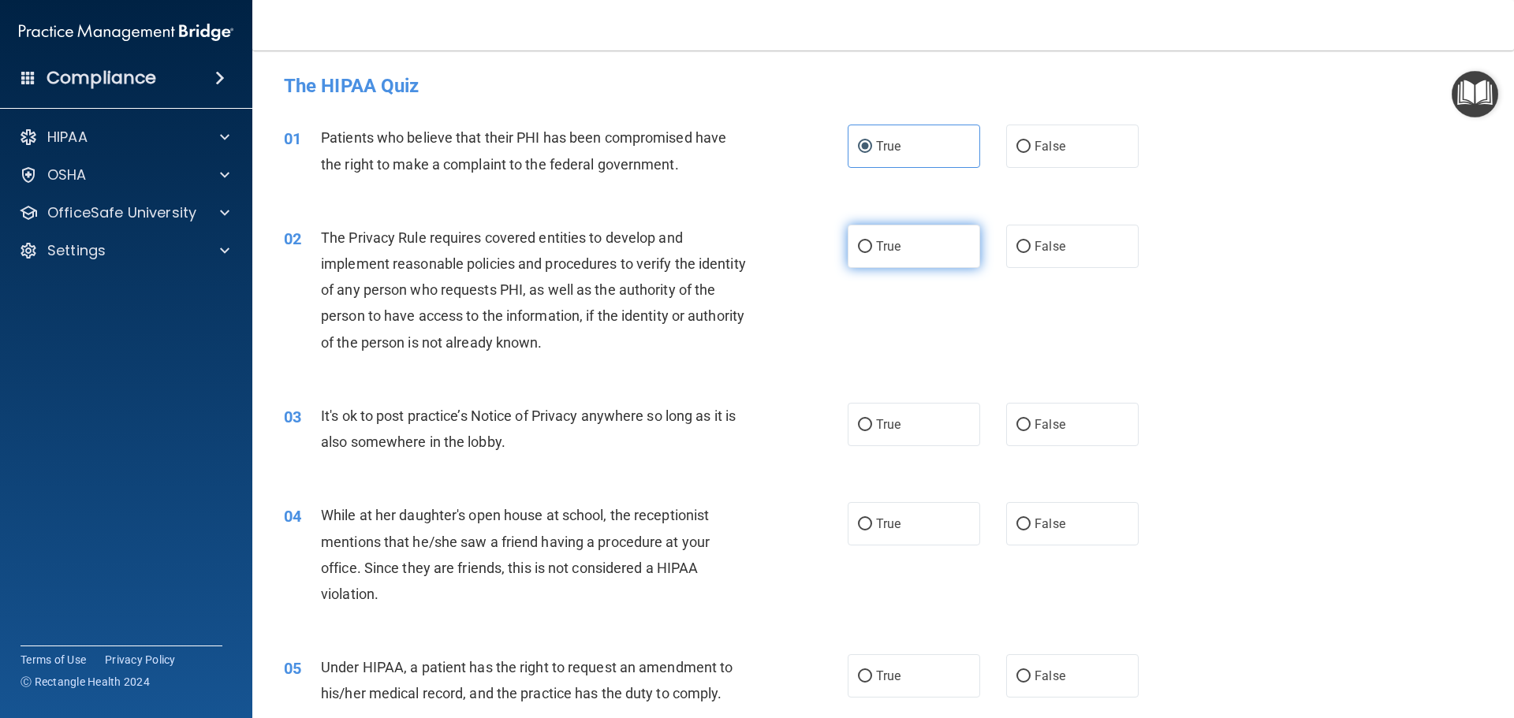
click at [872, 252] on input "True" at bounding box center [865, 247] width 14 height 12
radio input "true"
click at [1110, 445] on label "False" at bounding box center [1072, 424] width 132 height 43
click at [1030, 431] on input "False" at bounding box center [1023, 425] width 14 height 12
radio input "true"
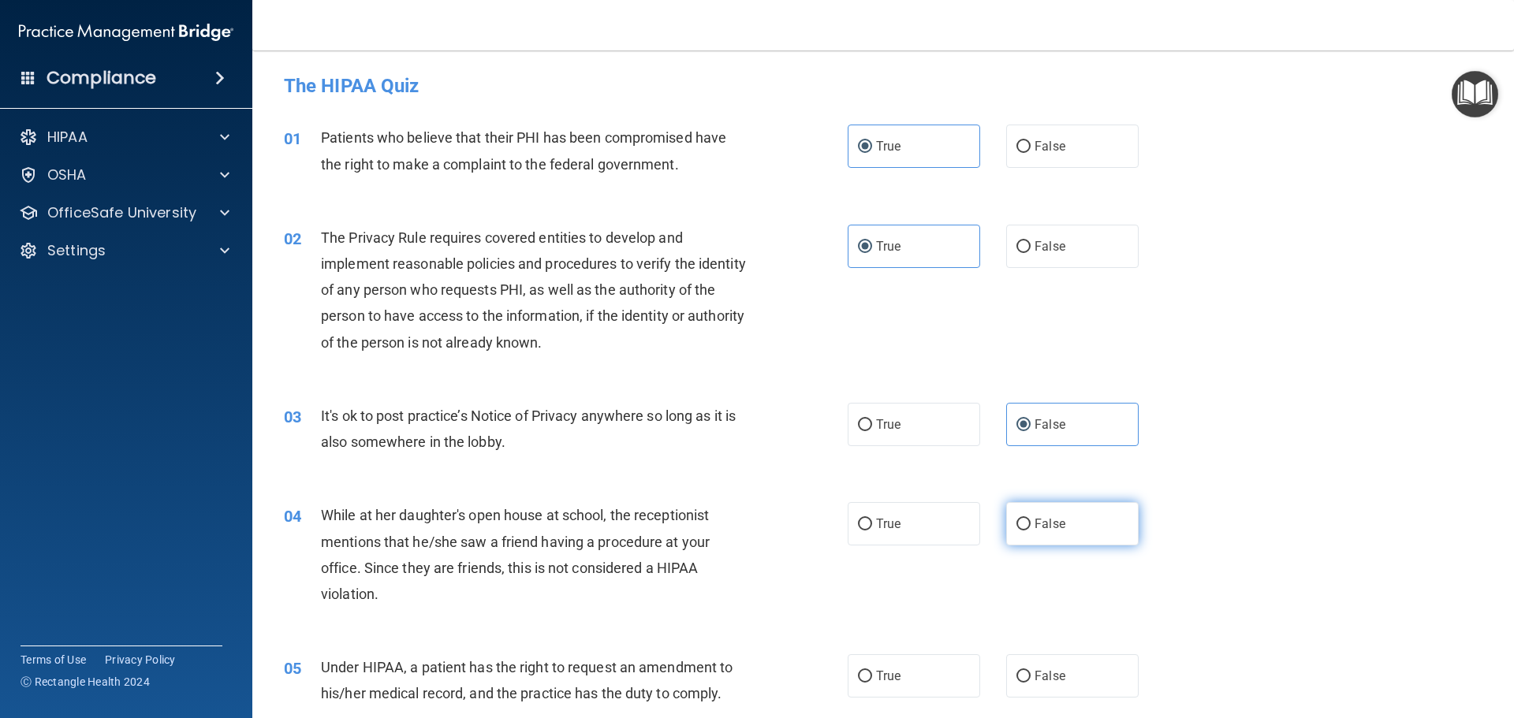
click at [1083, 522] on label "False" at bounding box center [1072, 523] width 132 height 43
click at [1030, 522] on input "False" at bounding box center [1023, 525] width 14 height 12
radio input "true"
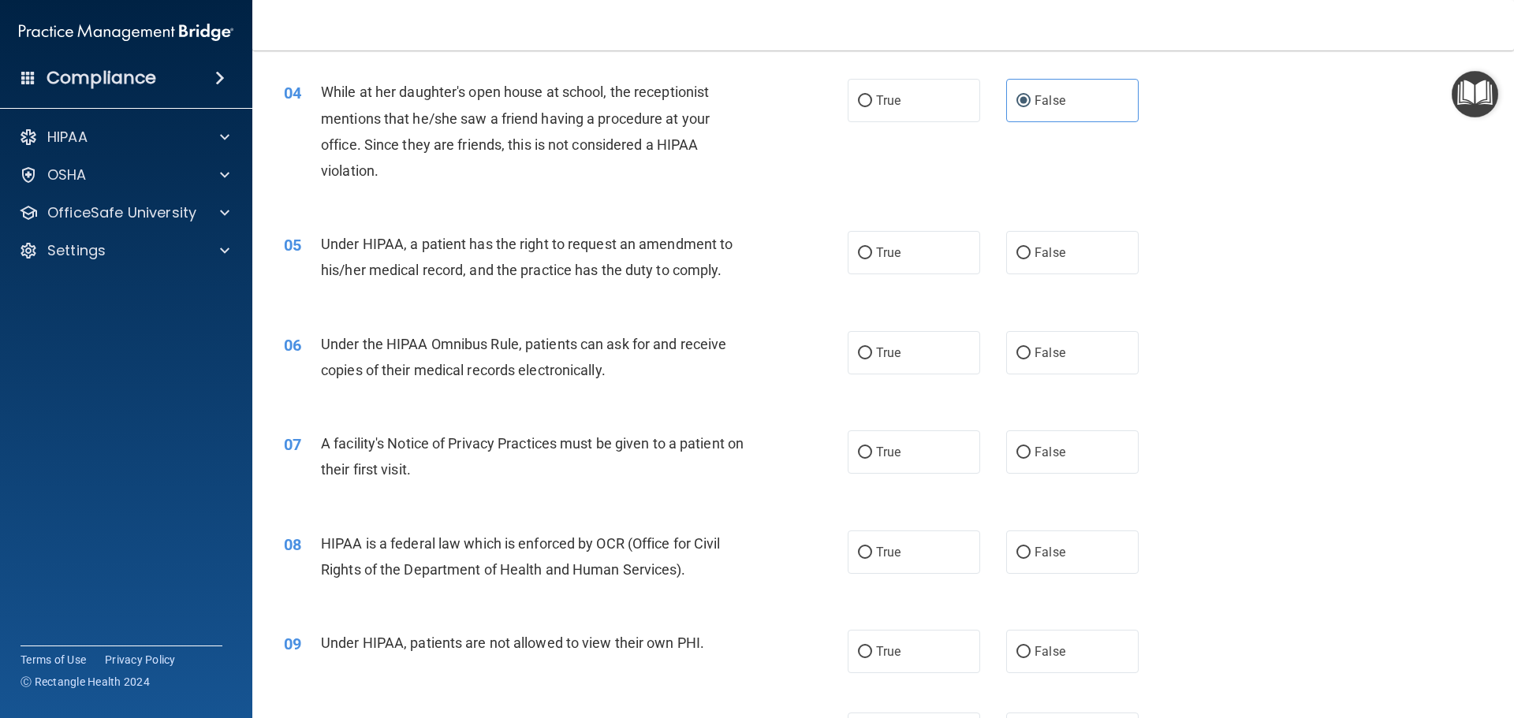
scroll to position [473, 0]
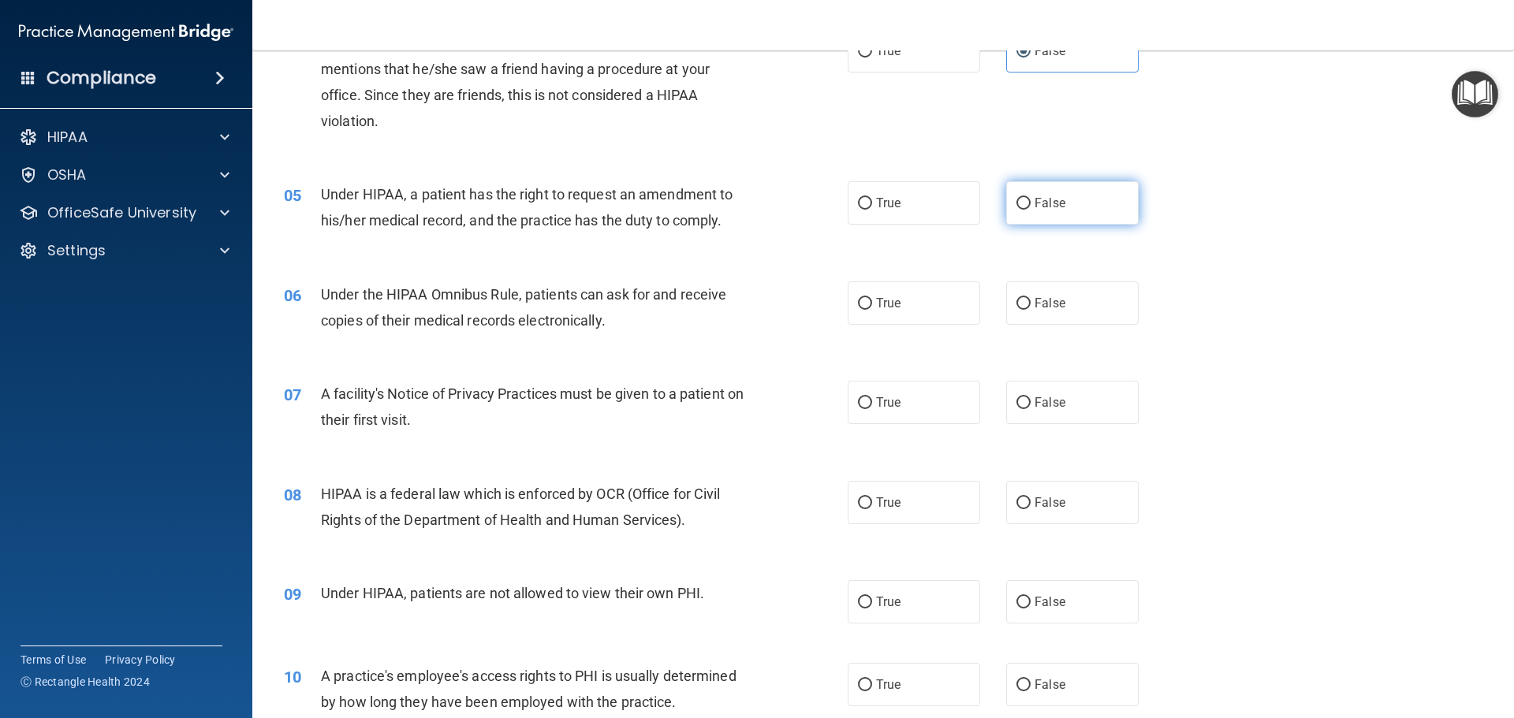
click at [1034, 204] on span "False" at bounding box center [1049, 203] width 31 height 15
click at [1030, 204] on input "False" at bounding box center [1023, 204] width 14 height 12
radio input "true"
click at [960, 308] on label "True" at bounding box center [914, 302] width 132 height 43
click at [872, 308] on input "True" at bounding box center [865, 304] width 14 height 12
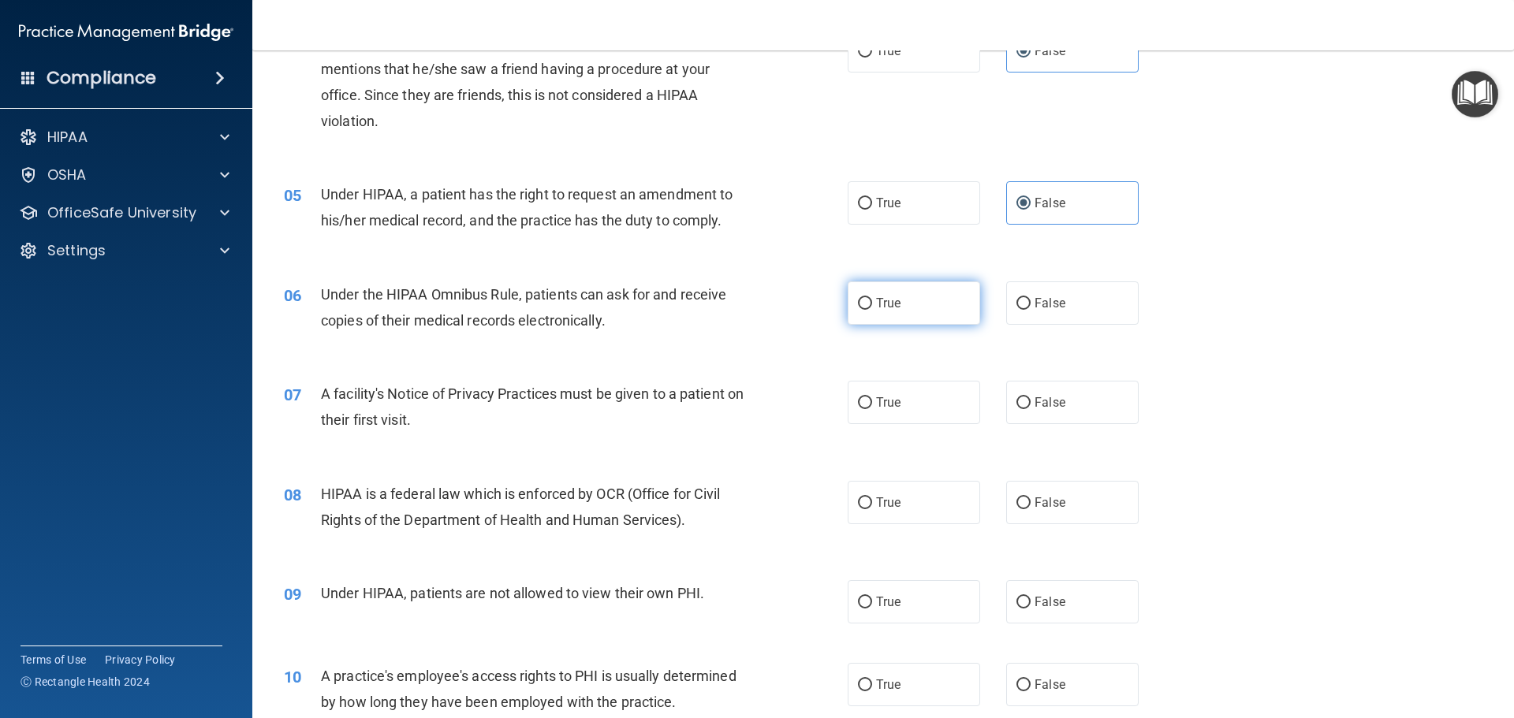
radio input "true"
click at [947, 403] on label "True" at bounding box center [914, 402] width 132 height 43
click at [872, 403] on input "True" at bounding box center [865, 403] width 14 height 12
radio input "true"
click at [933, 504] on label "True" at bounding box center [914, 502] width 132 height 43
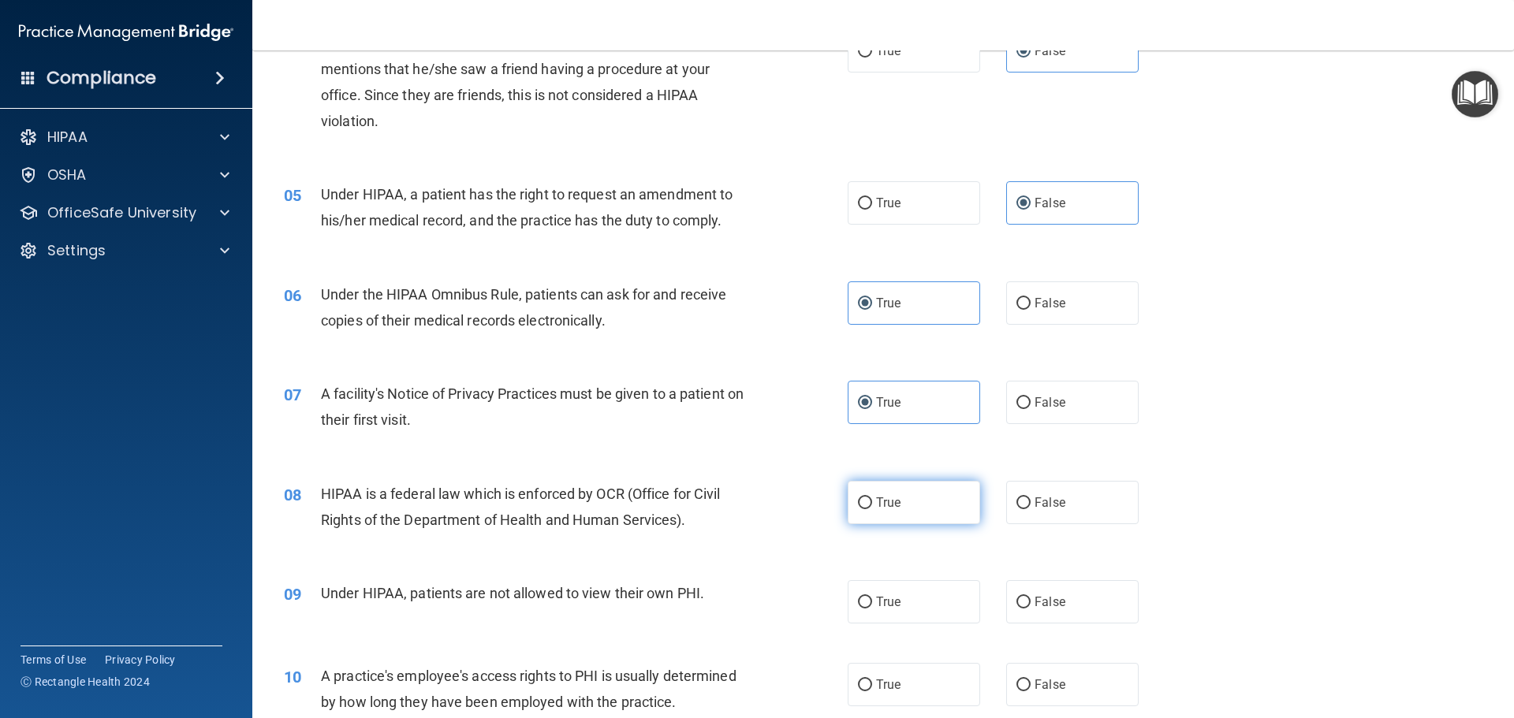
click at [872, 504] on input "True" at bounding box center [865, 503] width 14 height 12
radio input "true"
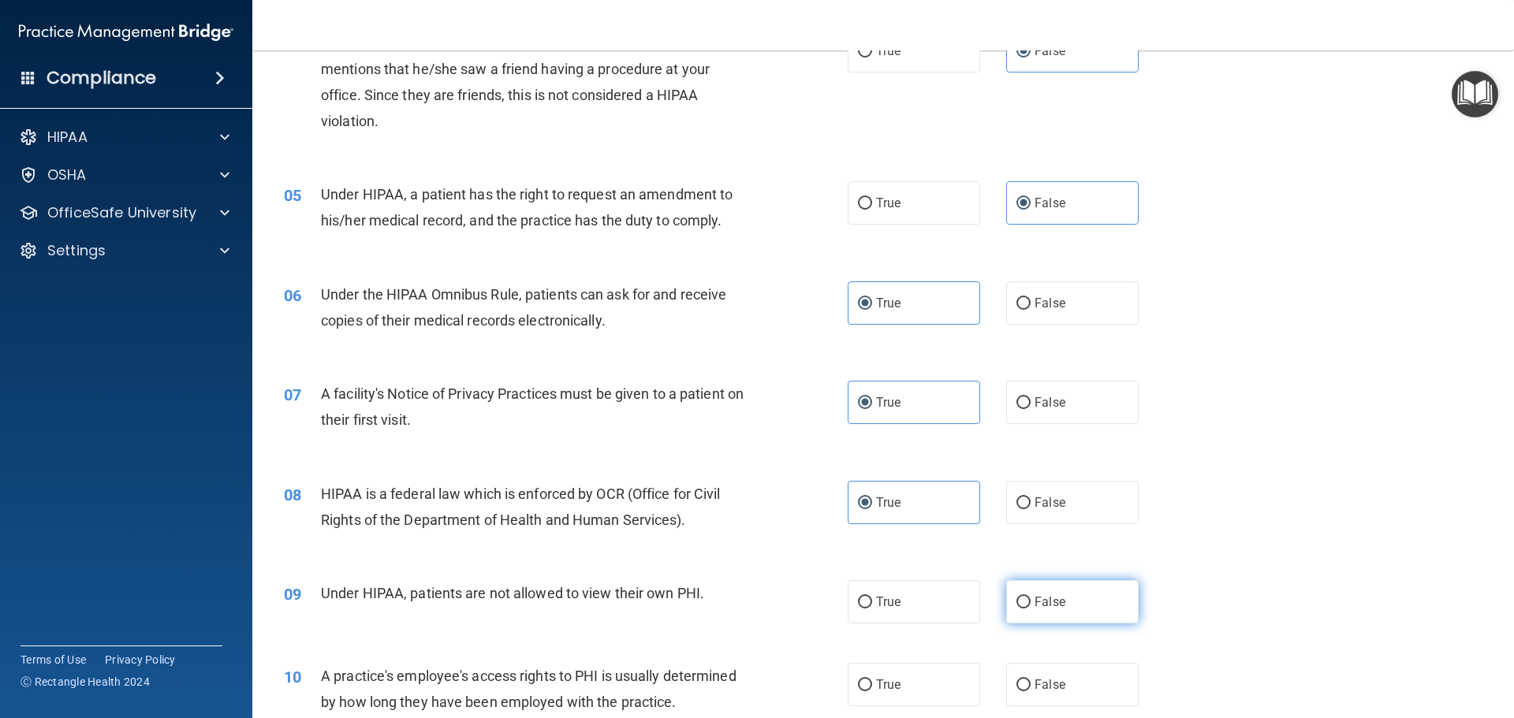
click at [1032, 590] on label "False" at bounding box center [1072, 601] width 132 height 43
click at [1030, 597] on input "False" at bounding box center [1023, 603] width 14 height 12
radio input "true"
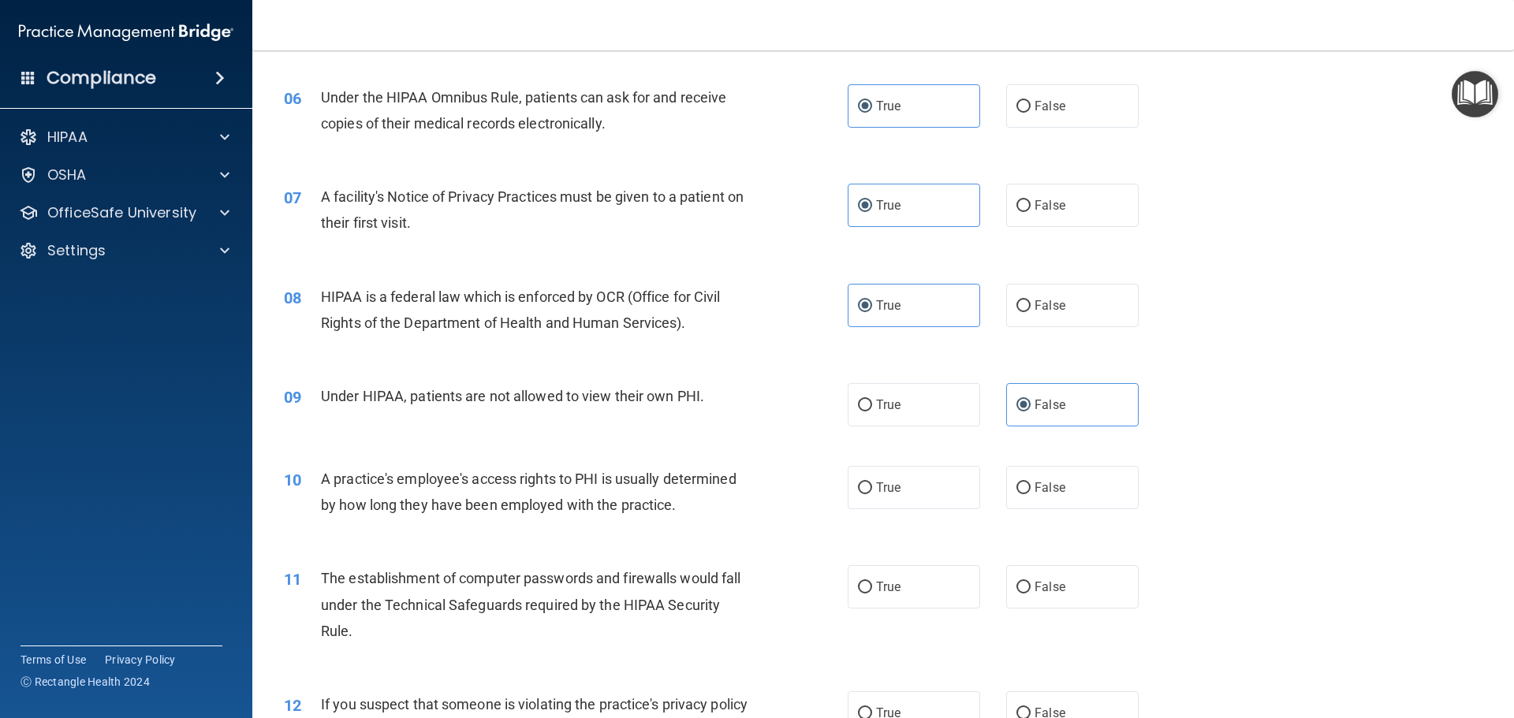
scroll to position [710, 0]
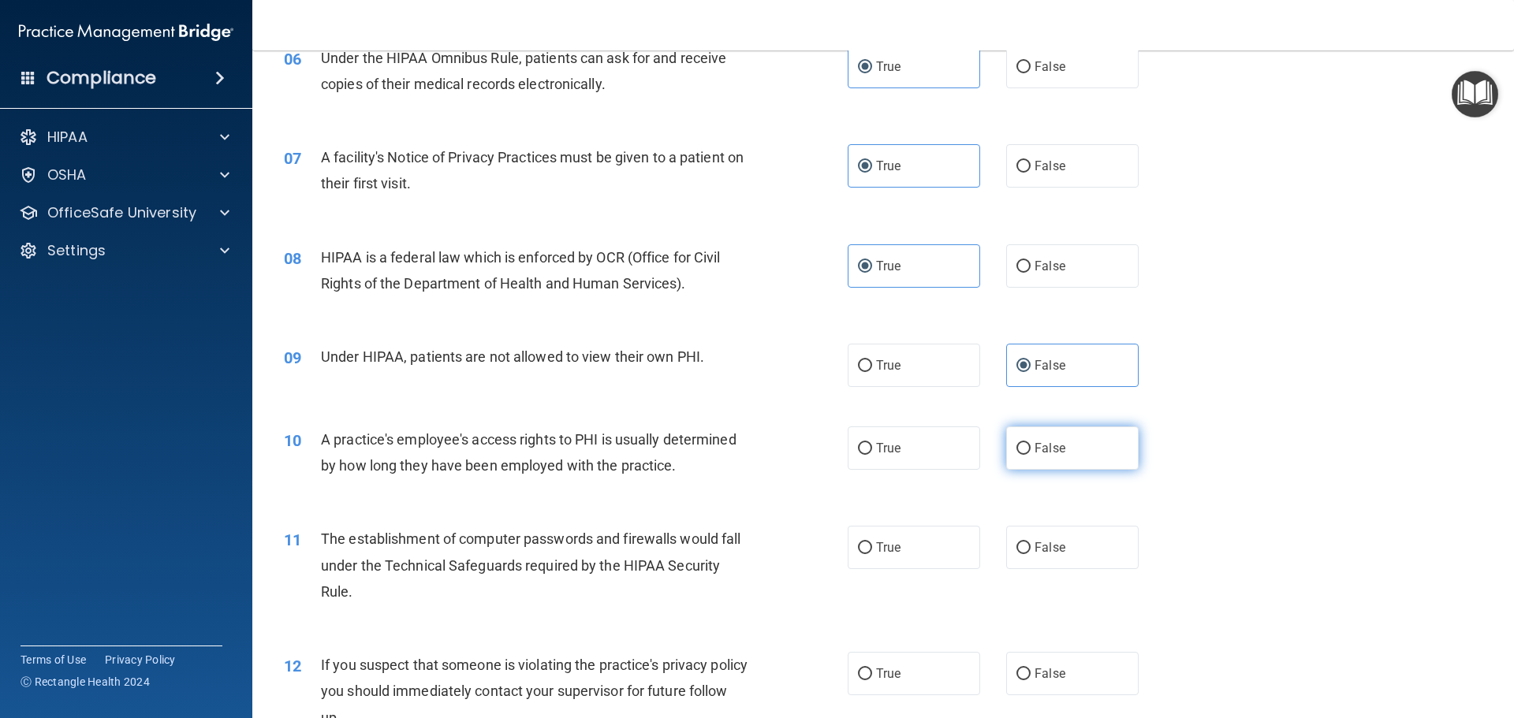
click at [1045, 442] on span "False" at bounding box center [1049, 448] width 31 height 15
click at [1030, 443] on input "False" at bounding box center [1023, 449] width 14 height 12
radio input "true"
drag, startPoint x: 908, startPoint y: 561, endPoint x: 905, endPoint y: 570, distance: 10.0
click at [907, 569] on label "True" at bounding box center [914, 547] width 132 height 43
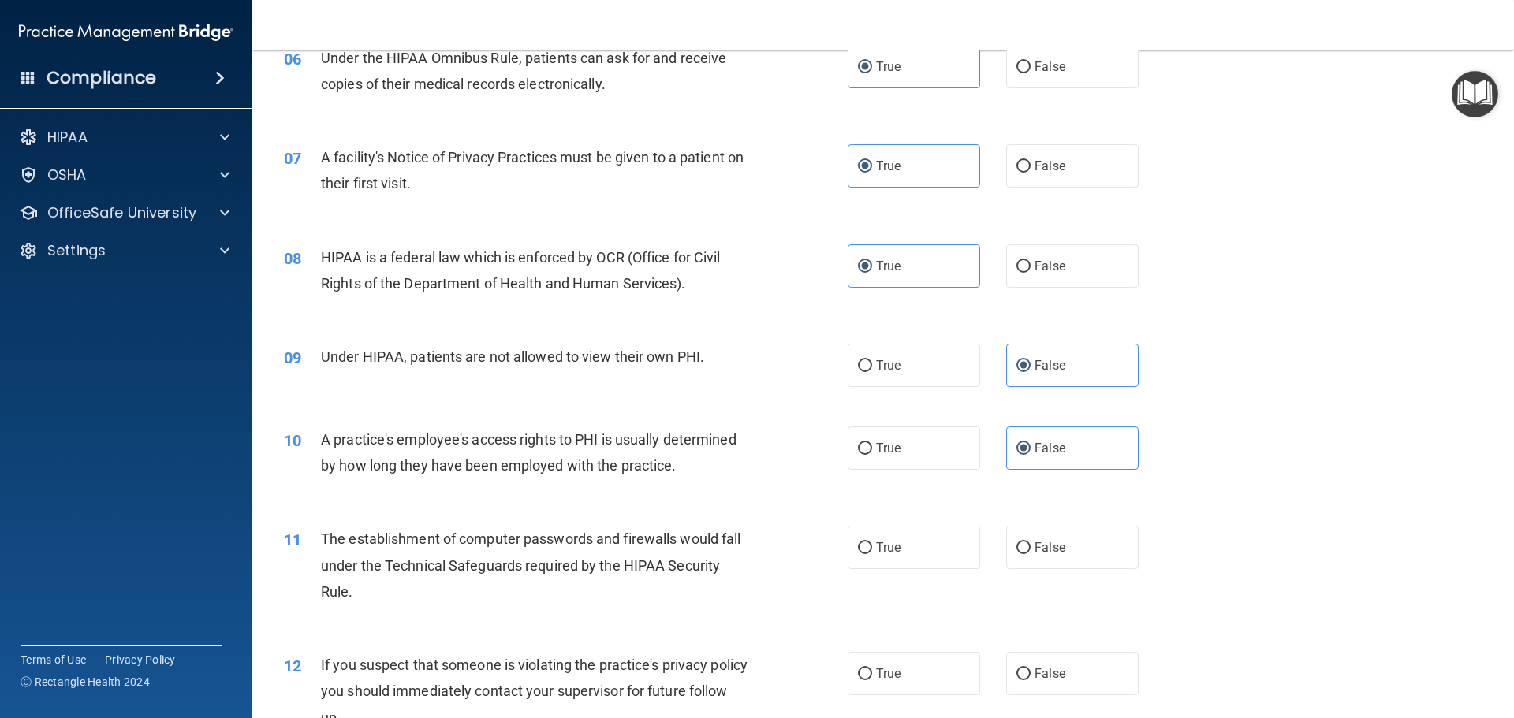
click at [872, 554] on input "True" at bounding box center [865, 548] width 14 height 12
radio input "true"
click at [891, 680] on span "True" at bounding box center [888, 673] width 24 height 15
click at [872, 680] on input "True" at bounding box center [865, 675] width 14 height 12
radio input "true"
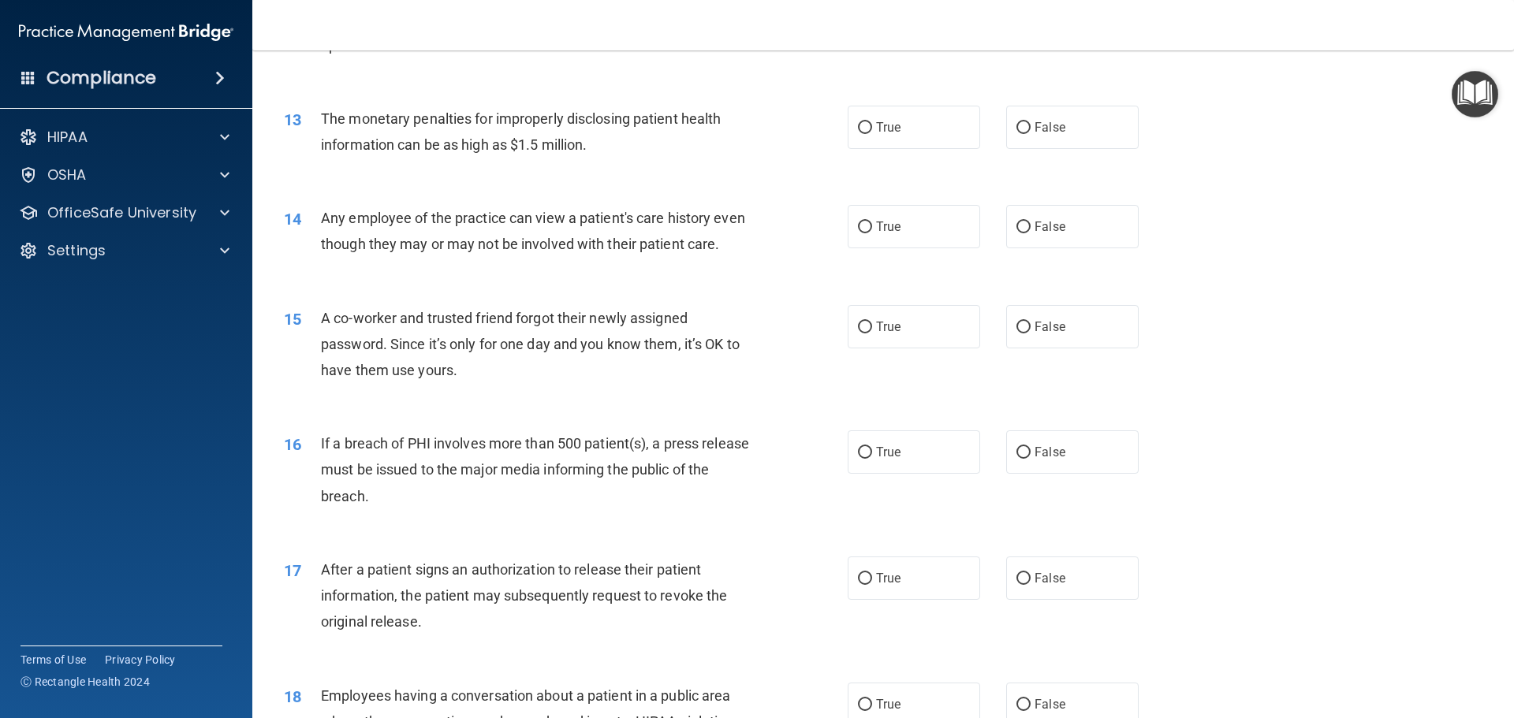
scroll to position [1419, 0]
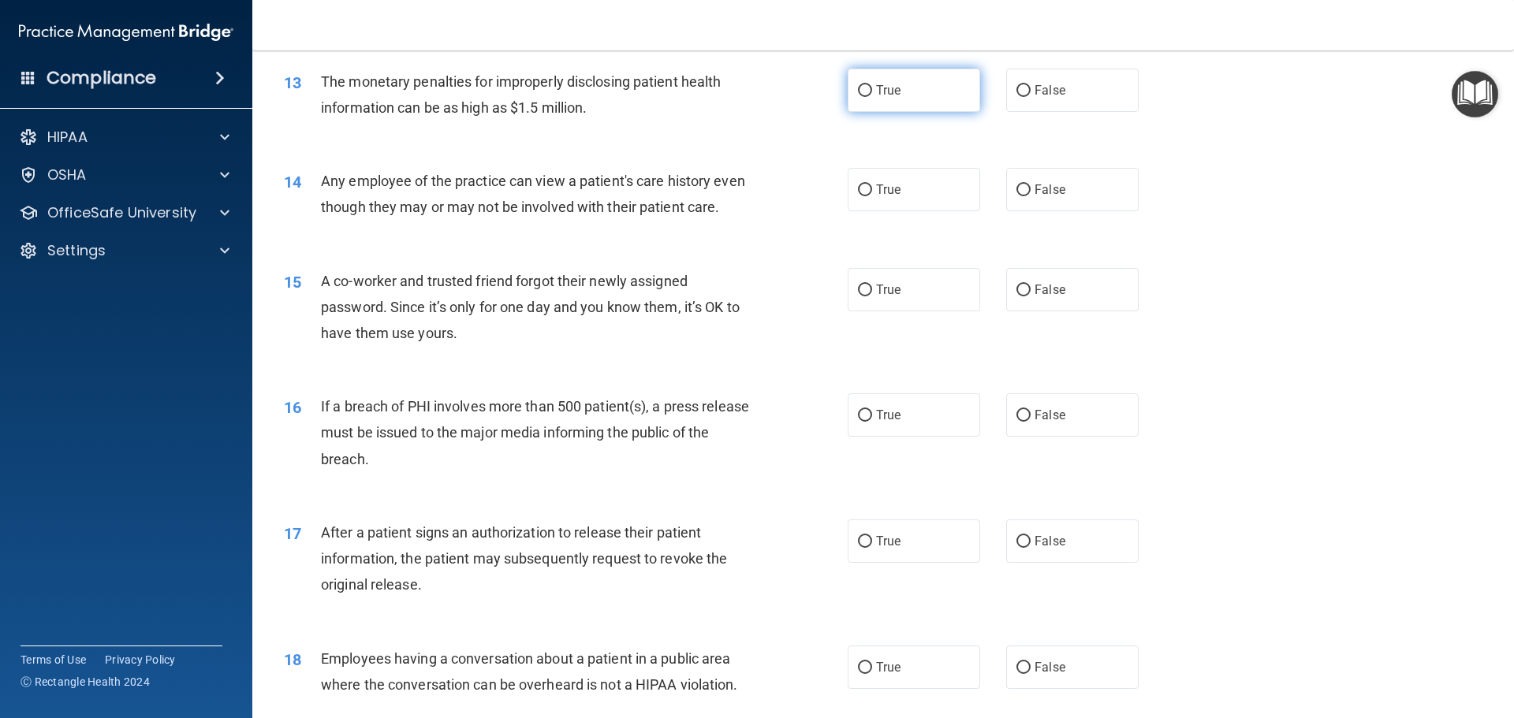
click at [935, 88] on label "True" at bounding box center [914, 90] width 132 height 43
click at [872, 88] on input "True" at bounding box center [865, 91] width 14 height 12
radio input "true"
click at [1051, 192] on span "False" at bounding box center [1049, 189] width 31 height 15
click at [1030, 192] on input "False" at bounding box center [1023, 190] width 14 height 12
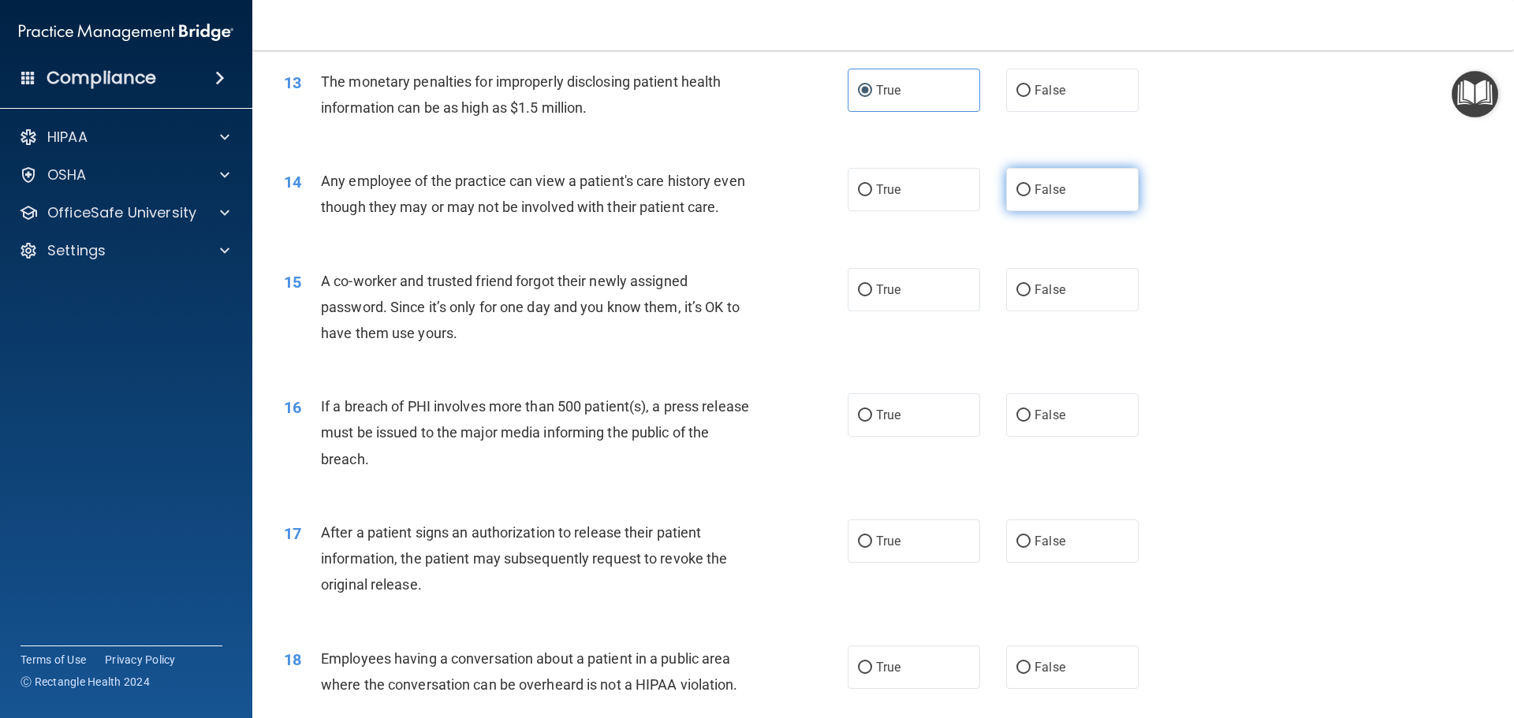
radio input "true"
click at [1051, 297] on span "False" at bounding box center [1049, 289] width 31 height 15
click at [1030, 296] on input "False" at bounding box center [1023, 291] width 14 height 12
radio input "true"
click at [881, 437] on label "True" at bounding box center [914, 414] width 132 height 43
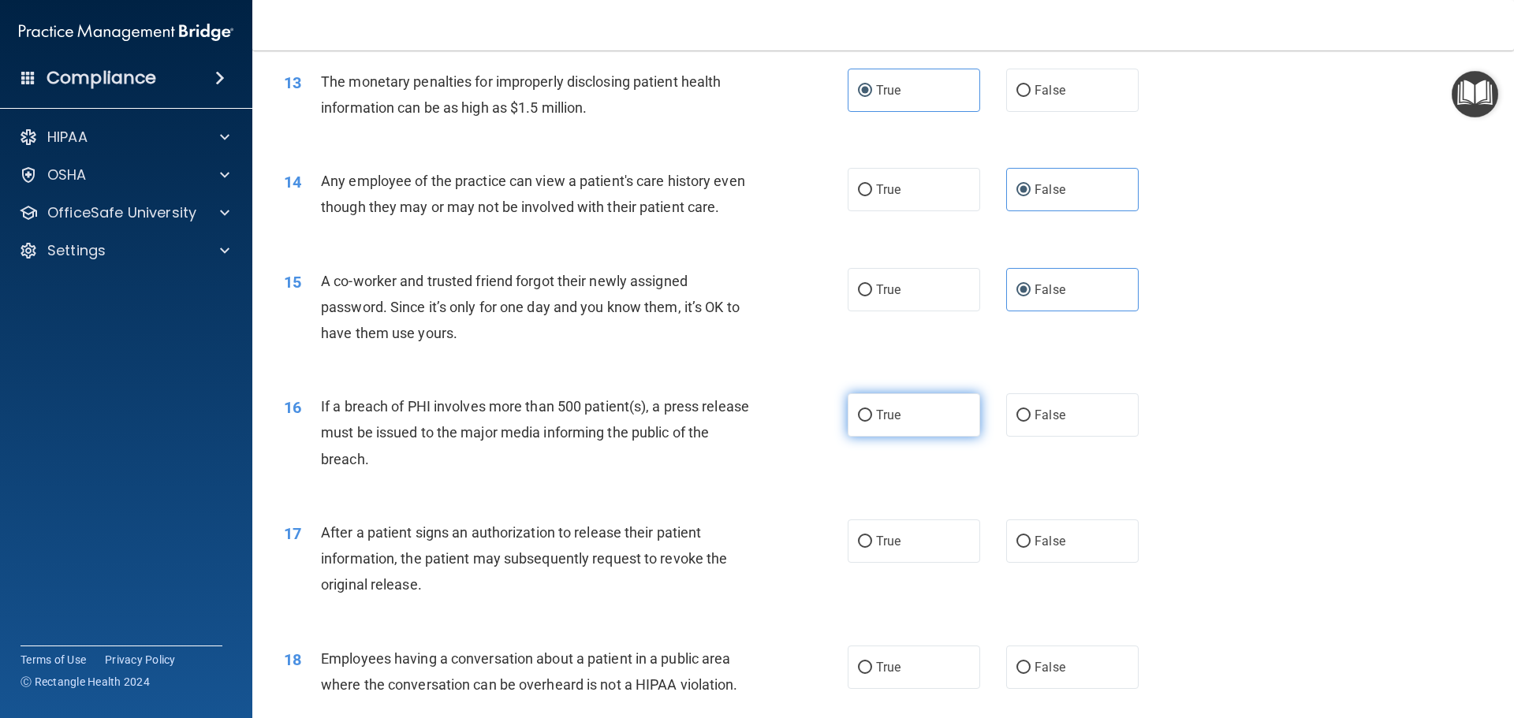
click at [872, 422] on input "True" at bounding box center [865, 416] width 14 height 12
radio input "true"
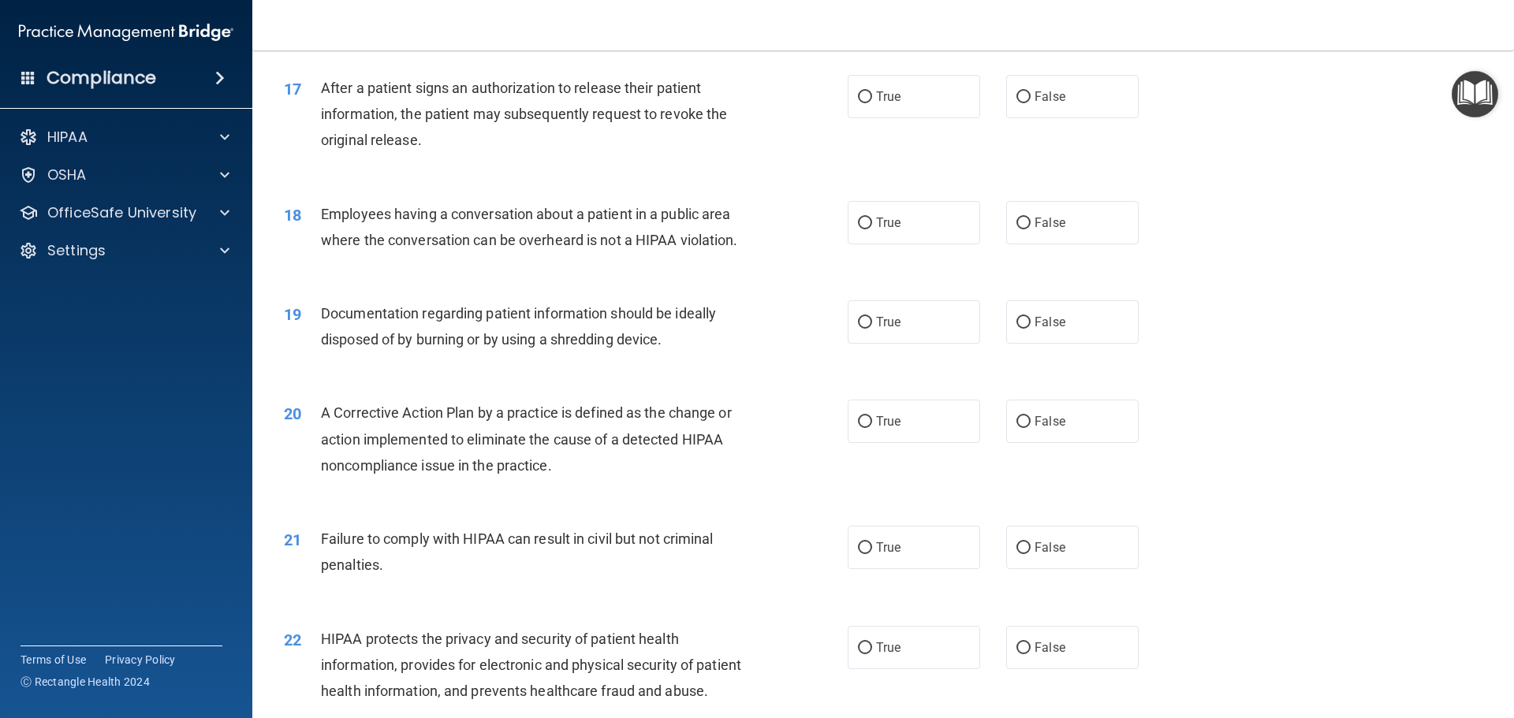
scroll to position [1892, 0]
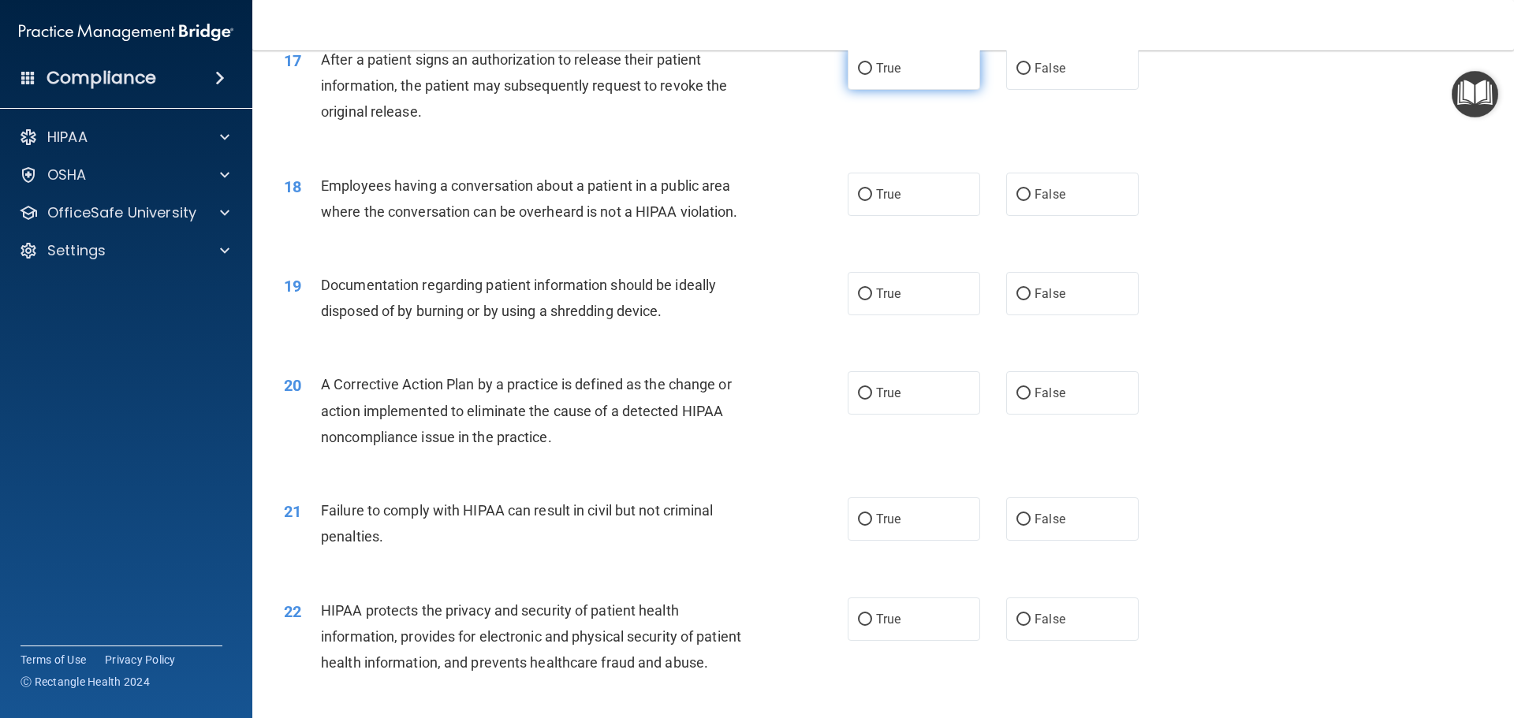
click at [920, 90] on label "True" at bounding box center [914, 68] width 132 height 43
click at [872, 75] on input "True" at bounding box center [865, 69] width 14 height 12
radio input "true"
click at [1057, 315] on label "False" at bounding box center [1072, 293] width 132 height 43
click at [1030, 300] on input "False" at bounding box center [1023, 295] width 14 height 12
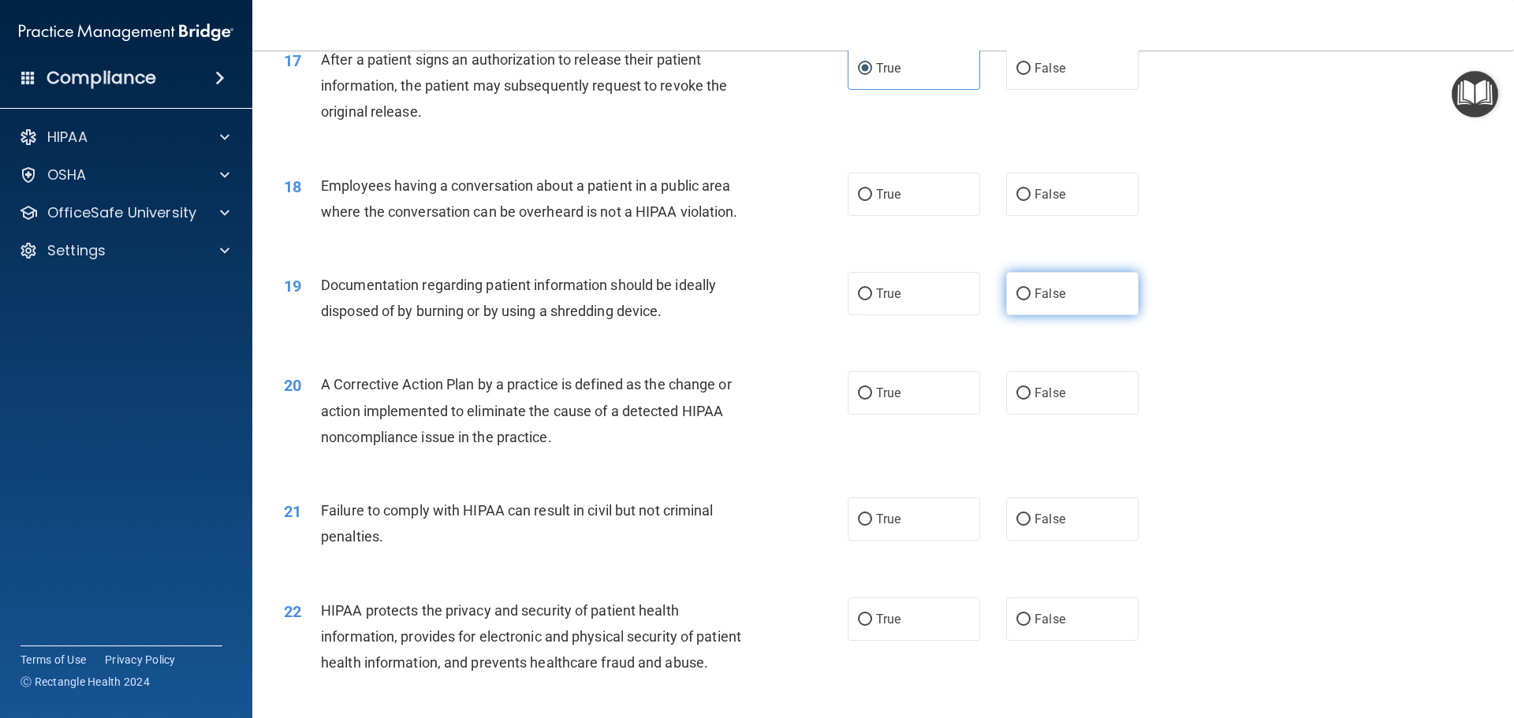
radio input "true"
click at [937, 415] on label "True" at bounding box center [914, 392] width 132 height 43
click at [872, 400] on input "True" at bounding box center [865, 394] width 14 height 12
radio input "true"
click at [1017, 207] on label "False" at bounding box center [1072, 194] width 132 height 43
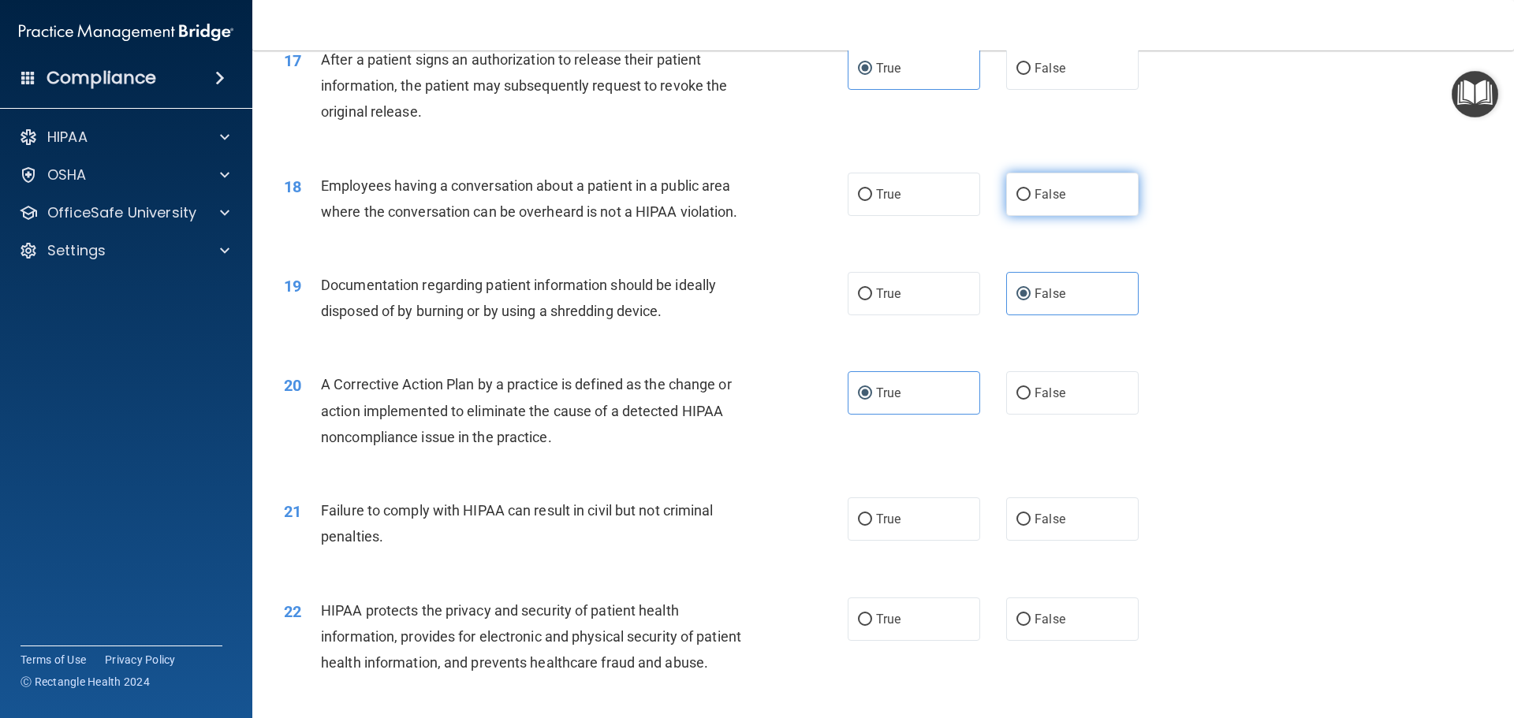
click at [1017, 201] on input "False" at bounding box center [1023, 195] width 14 height 12
radio input "true"
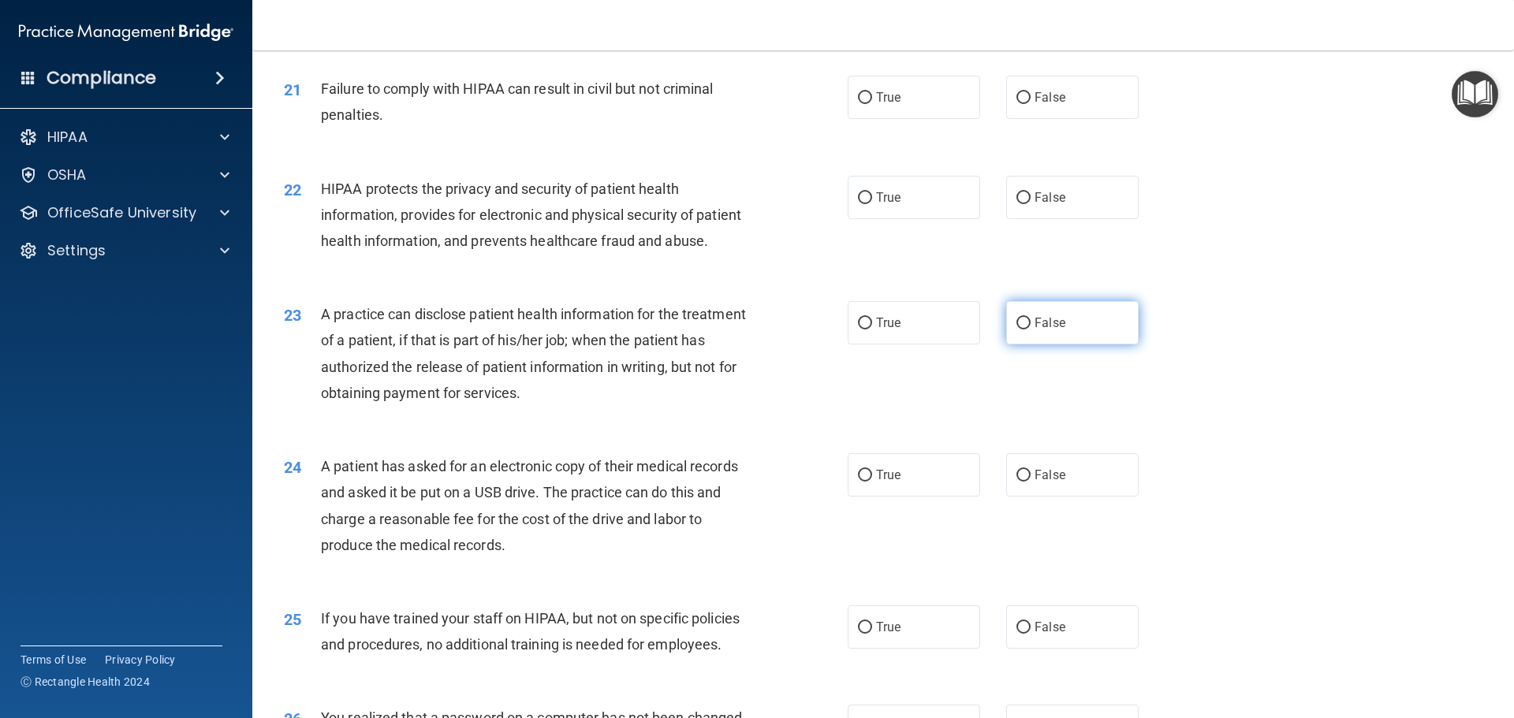
scroll to position [2286, 0]
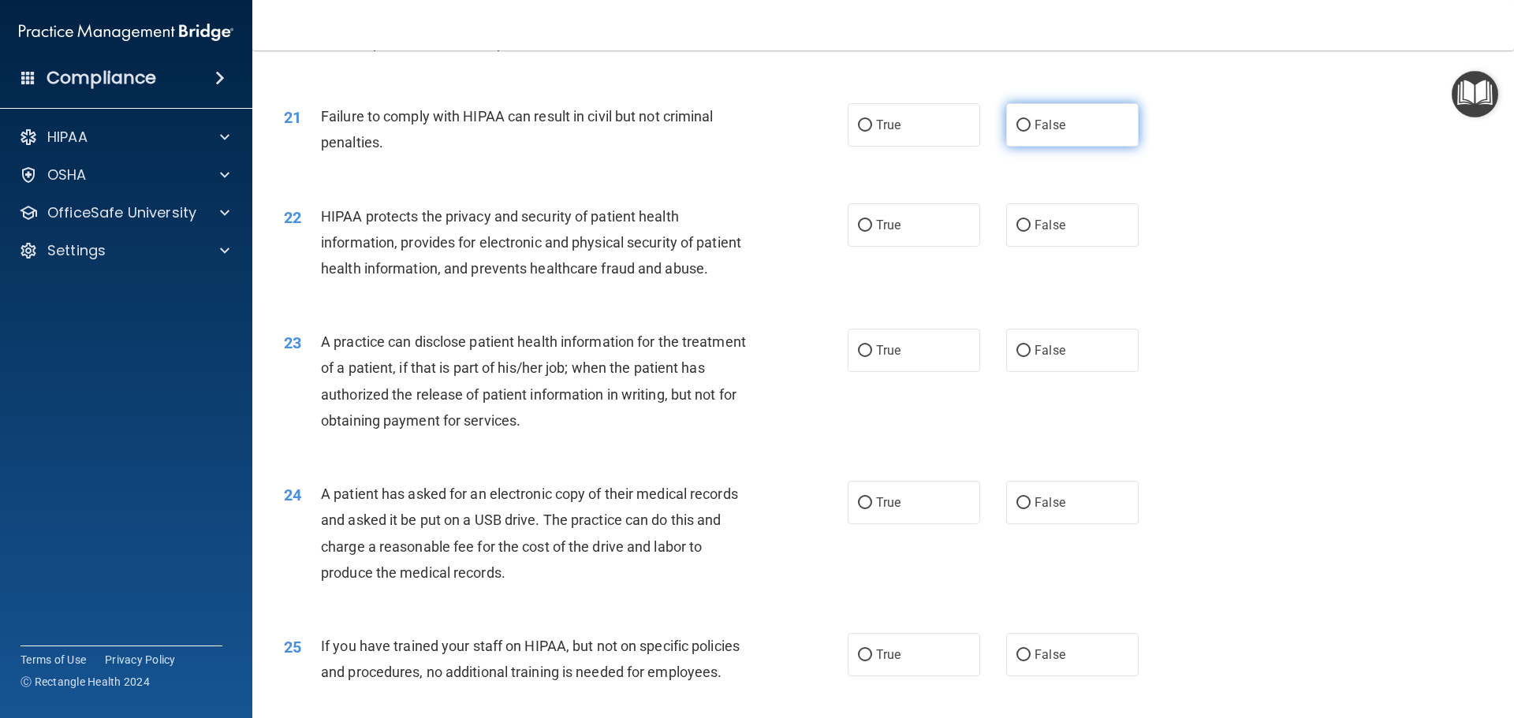
click at [1008, 138] on label "False" at bounding box center [1072, 124] width 132 height 43
click at [1016, 132] on input "False" at bounding box center [1023, 126] width 14 height 12
radio input "true"
drag, startPoint x: 900, startPoint y: 220, endPoint x: 888, endPoint y: 235, distance: 19.6
click at [900, 221] on div "22 HIPAA protects the privacy and security of patient health information, provi…" at bounding box center [883, 247] width 1222 height 126
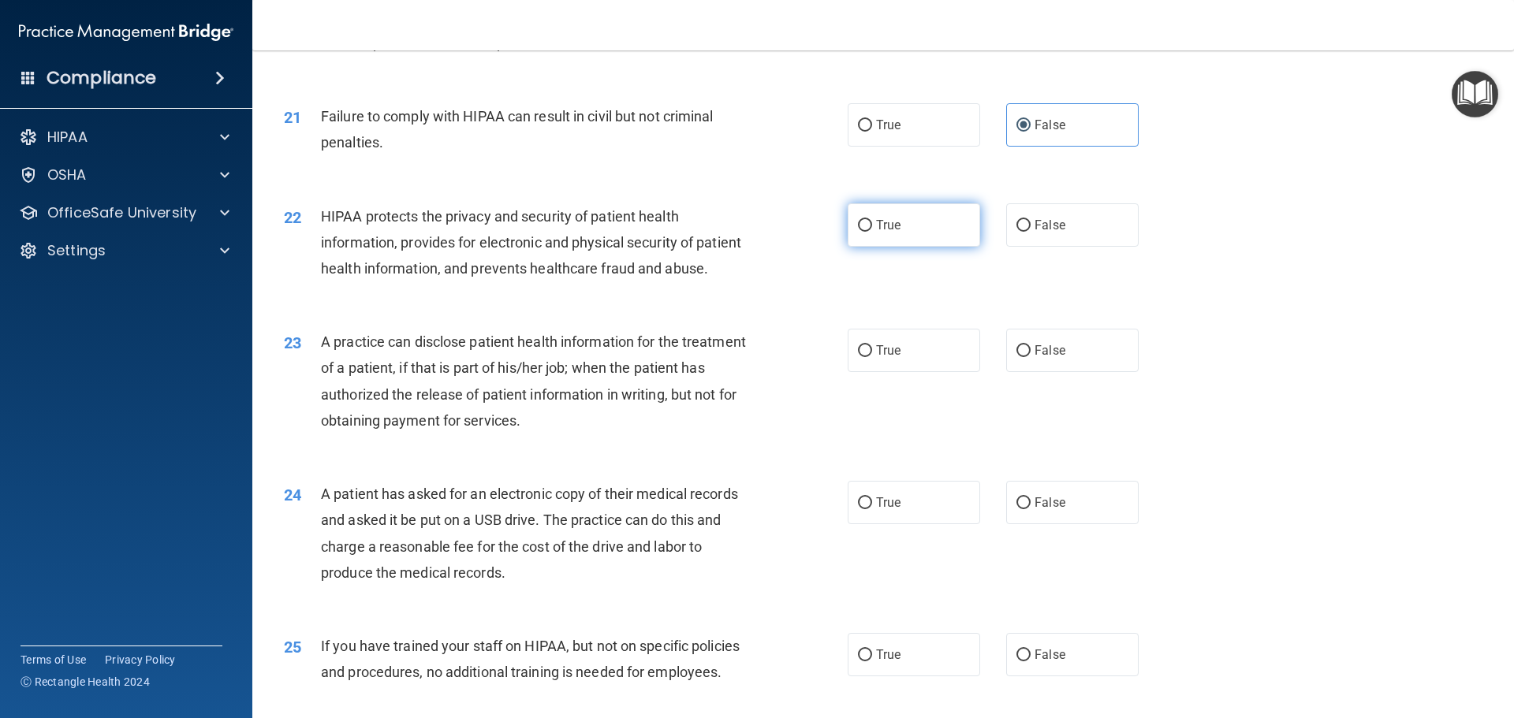
drag, startPoint x: 885, startPoint y: 250, endPoint x: 849, endPoint y: 246, distance: 35.7
click at [885, 233] on span "True" at bounding box center [888, 225] width 24 height 15
click at [872, 232] on input "True" at bounding box center [865, 226] width 14 height 12
radio input "true"
click at [1034, 358] on span "False" at bounding box center [1049, 350] width 31 height 15
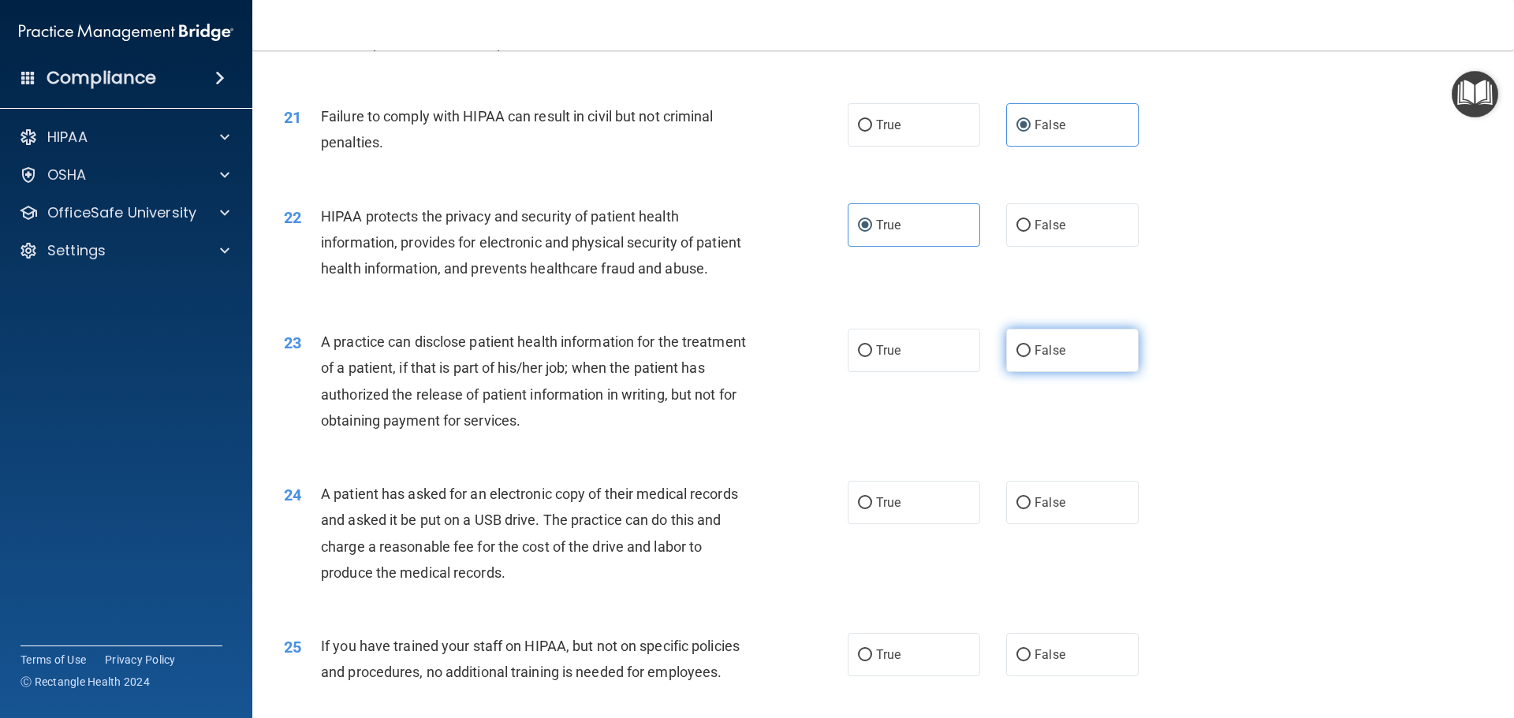
click at [1029, 357] on input "False" at bounding box center [1023, 351] width 14 height 12
radio input "true"
click at [927, 524] on label "True" at bounding box center [914, 502] width 132 height 43
click at [872, 509] on input "True" at bounding box center [865, 503] width 14 height 12
radio input "true"
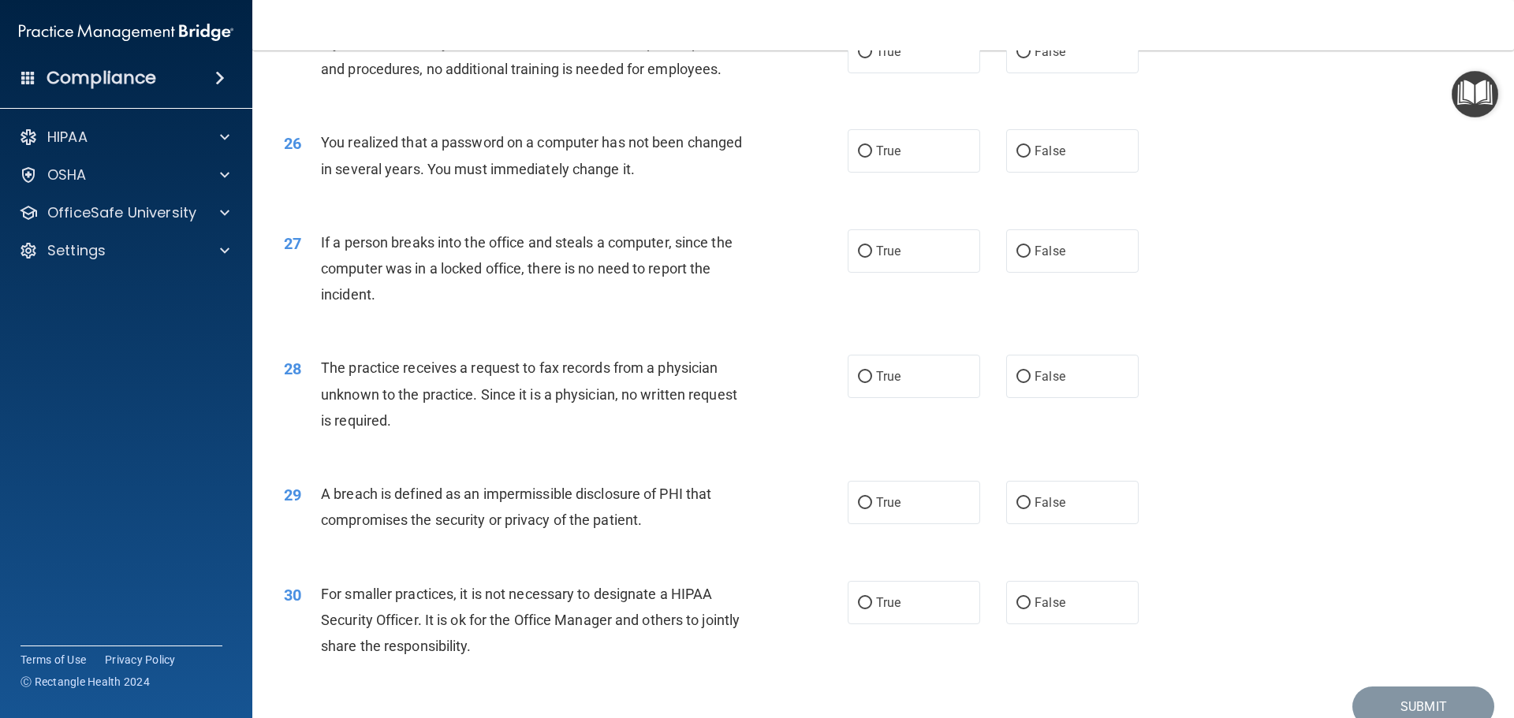
scroll to position [2917, 0]
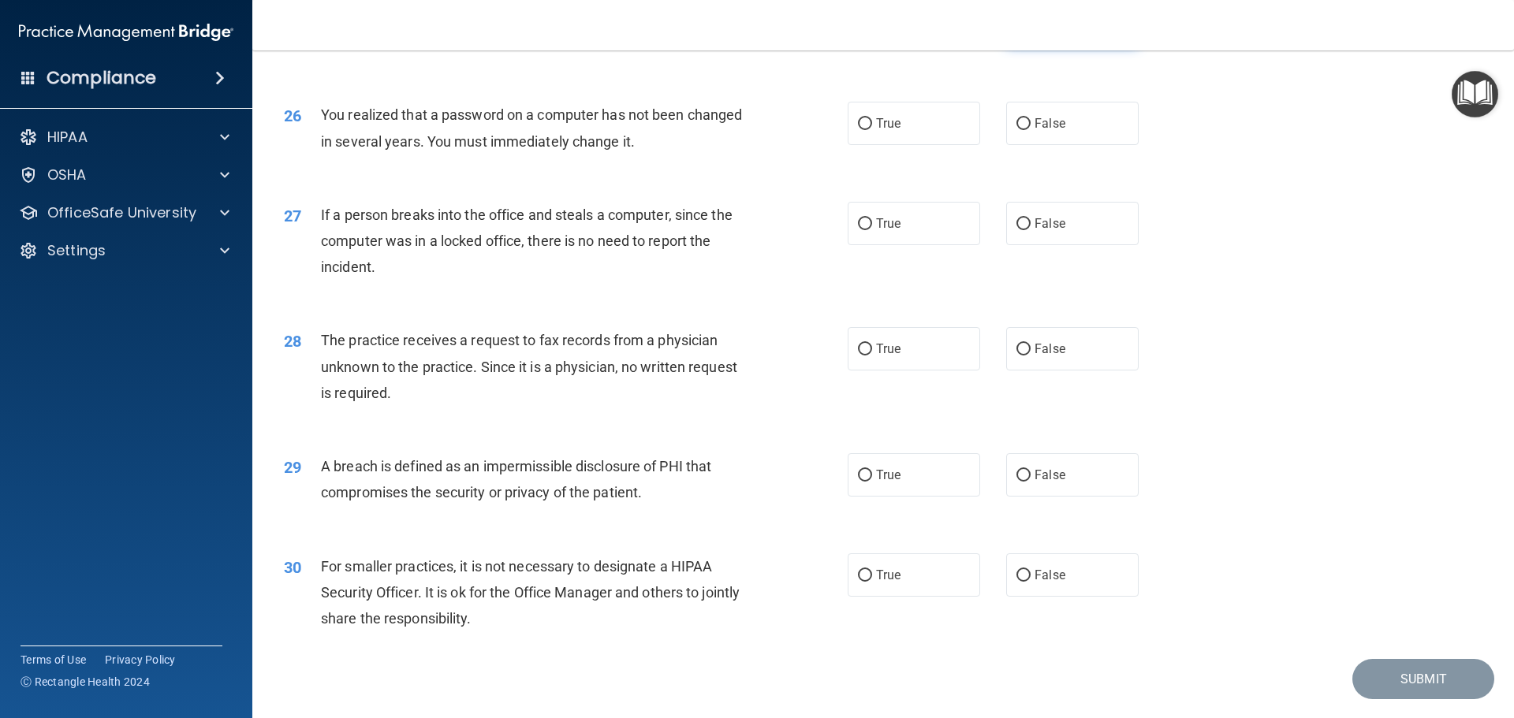
click at [1083, 46] on label "False" at bounding box center [1072, 23] width 132 height 43
click at [1030, 31] on input "False" at bounding box center [1023, 25] width 14 height 12
radio input "true"
click at [896, 145] on label "True" at bounding box center [914, 123] width 132 height 43
click at [872, 130] on input "True" at bounding box center [865, 124] width 14 height 12
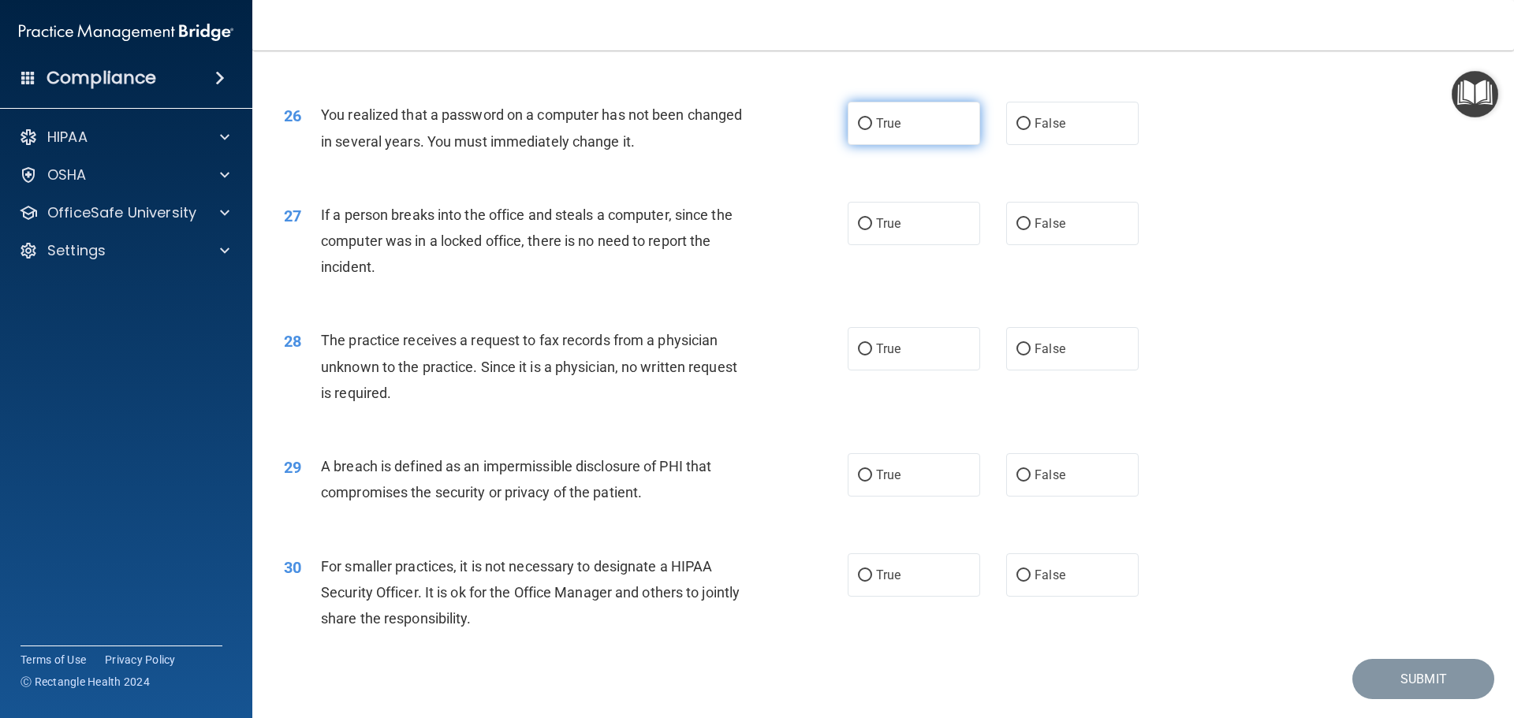
radio input "true"
click at [1029, 245] on label "False" at bounding box center [1072, 223] width 132 height 43
click at [1029, 230] on input "False" at bounding box center [1023, 224] width 14 height 12
radio input "true"
click at [1061, 367] on div "28 The practice receives a request to fax records from a physician unknown to t…" at bounding box center [883, 370] width 1222 height 126
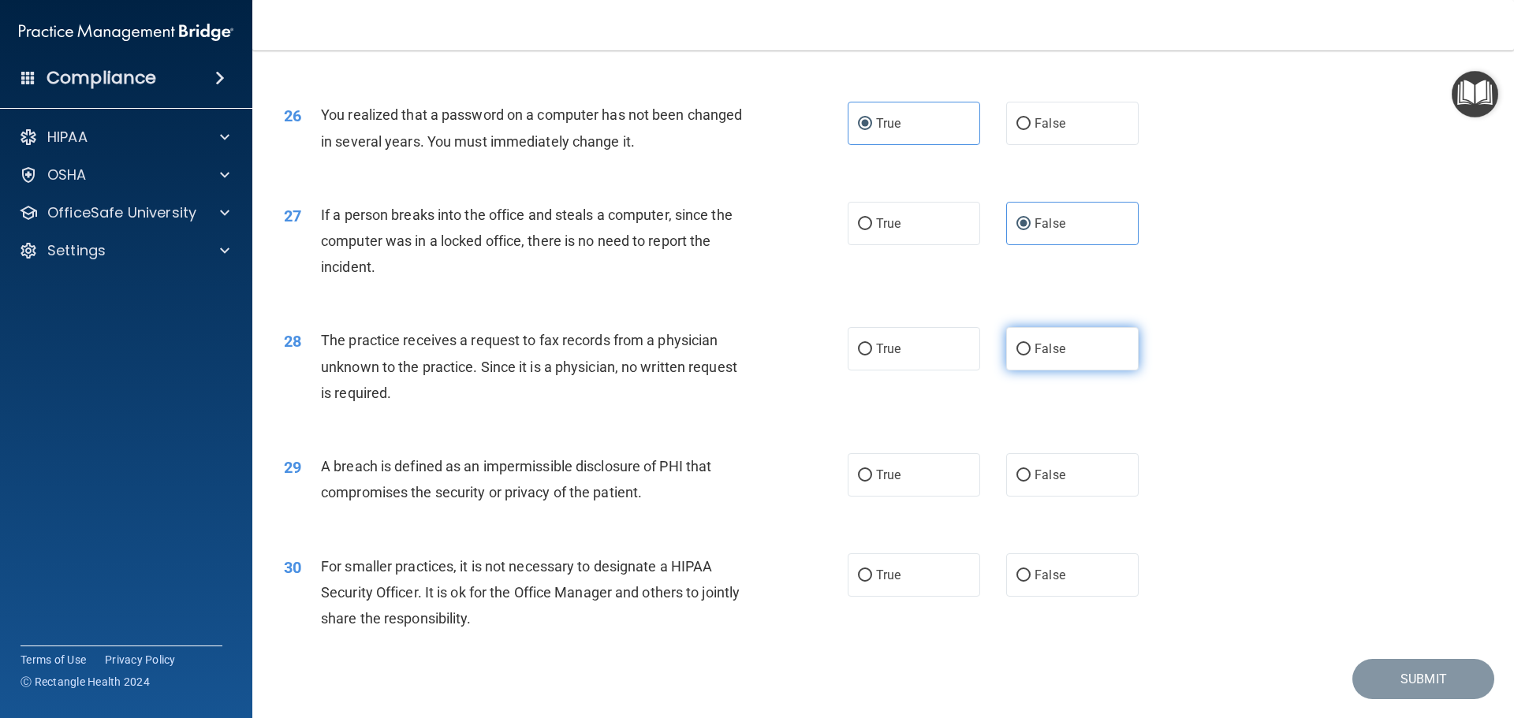
click at [1039, 371] on label "False" at bounding box center [1072, 348] width 132 height 43
click at [1030, 356] on input "False" at bounding box center [1023, 350] width 14 height 12
radio input "true"
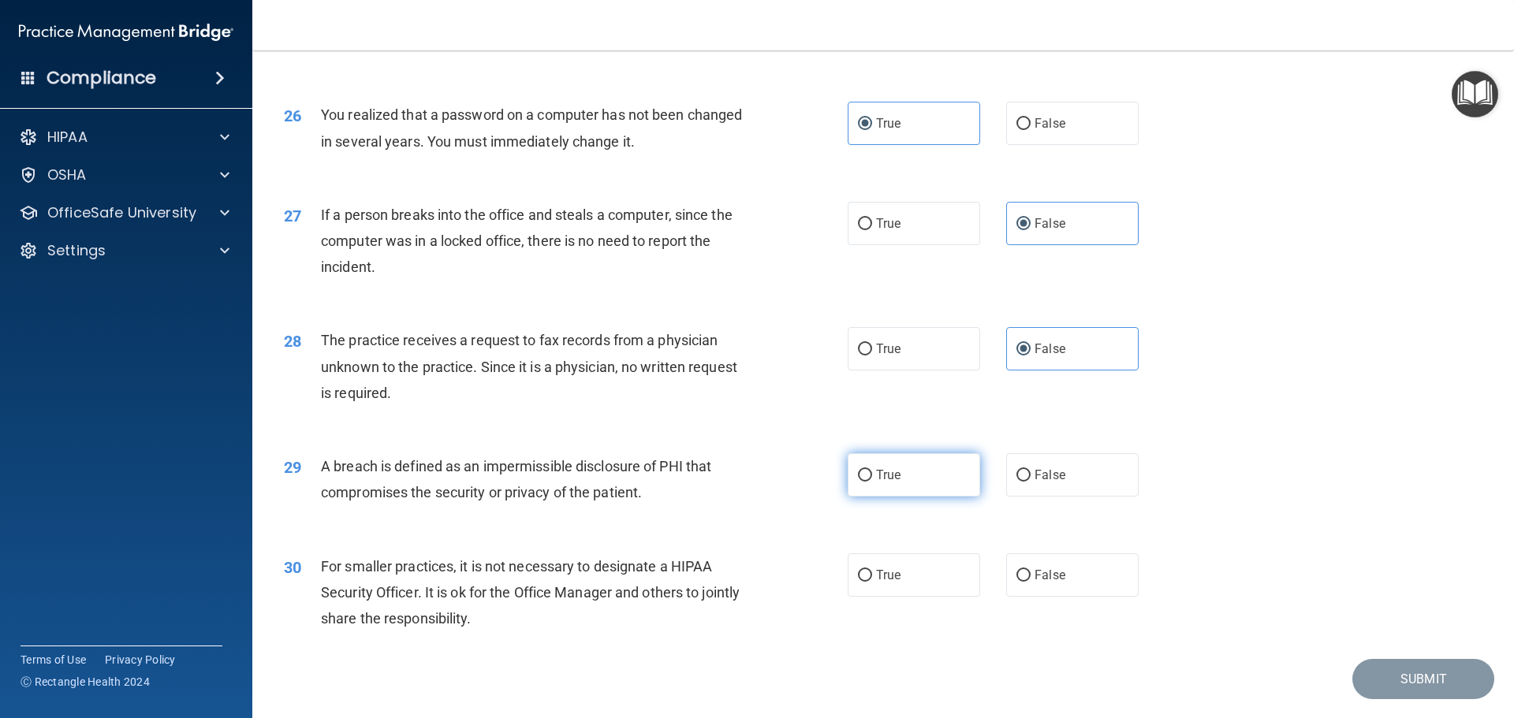
click at [914, 497] on label "True" at bounding box center [914, 474] width 132 height 43
click at [872, 482] on input "True" at bounding box center [865, 476] width 14 height 12
radio input "true"
click at [915, 597] on label "True" at bounding box center [914, 574] width 132 height 43
click at [872, 582] on input "True" at bounding box center [865, 576] width 14 height 12
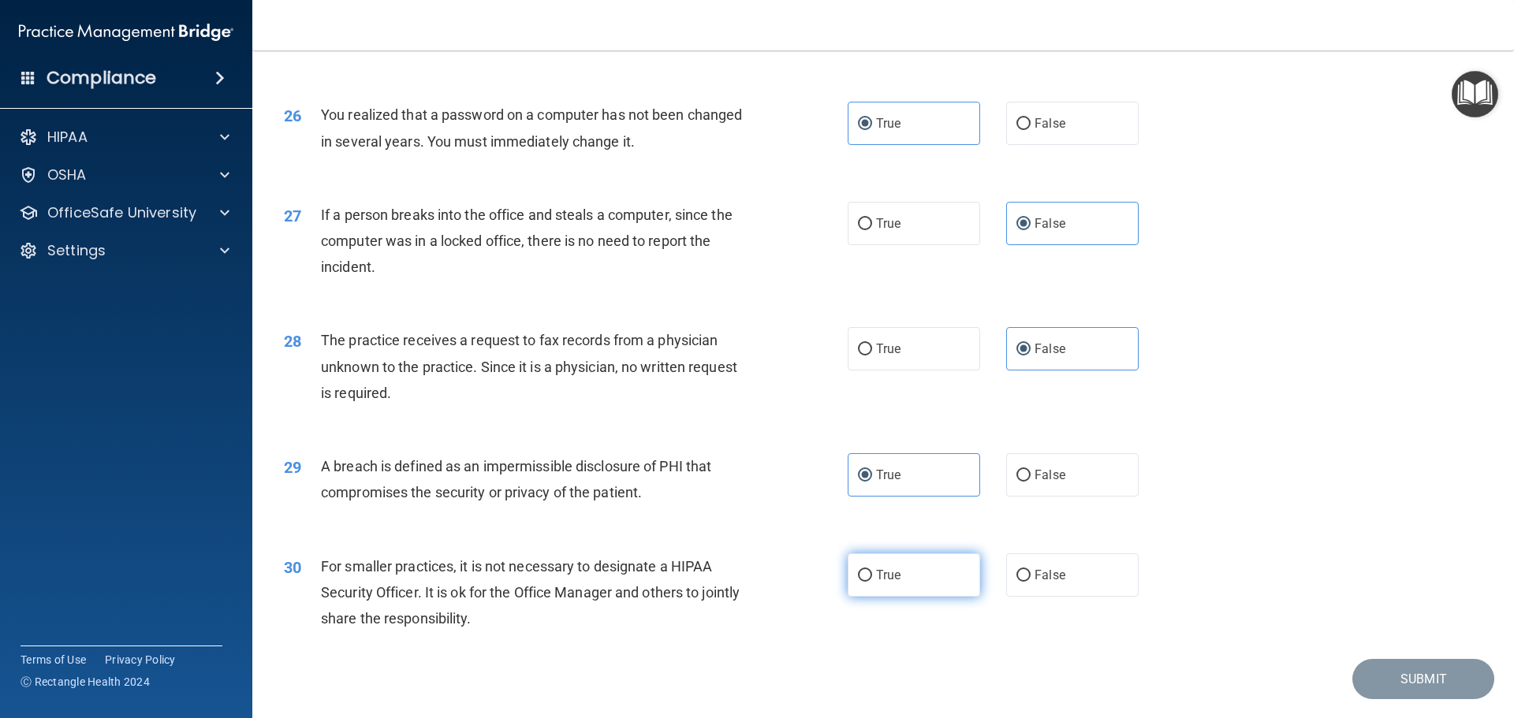
radio input "true"
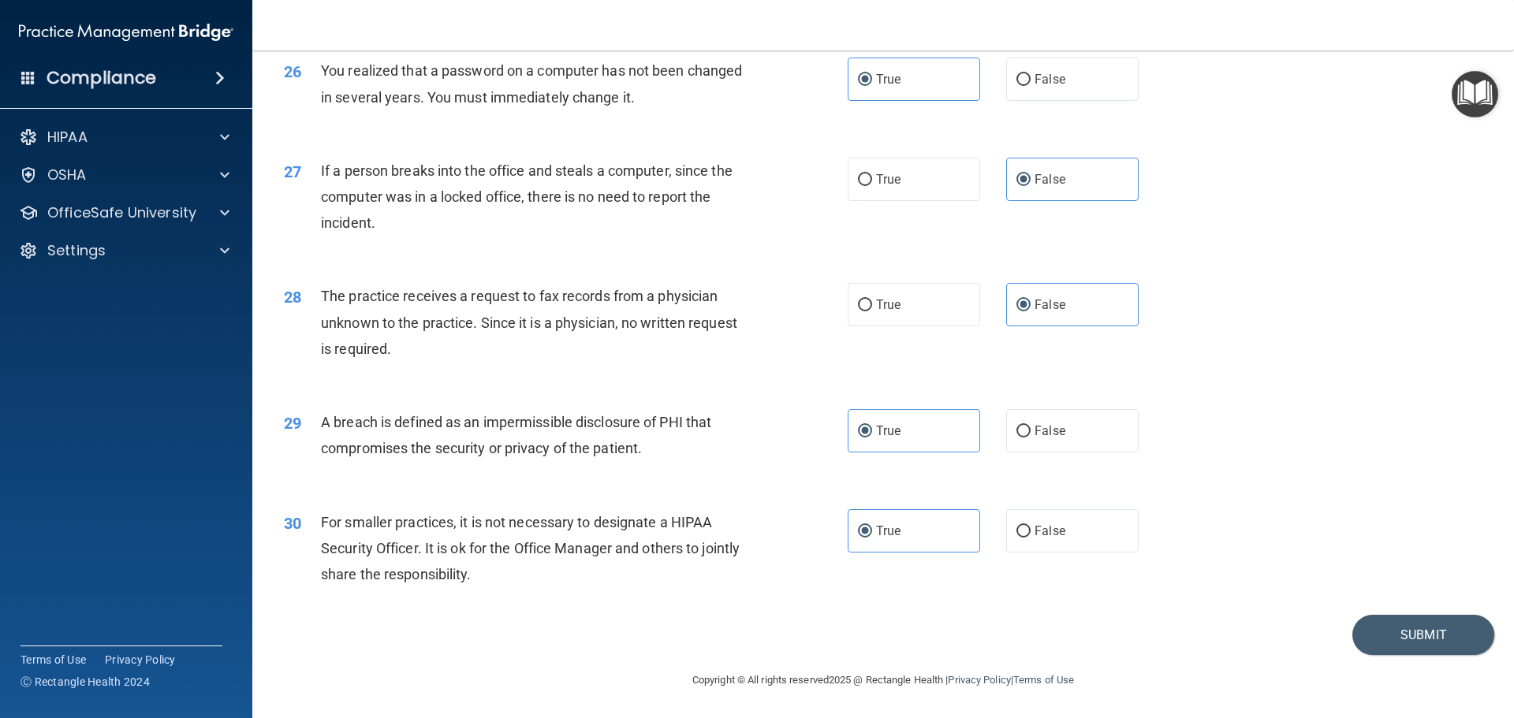
scroll to position [3013, 0]
click at [1412, 635] on button "Submit" at bounding box center [1423, 635] width 142 height 40
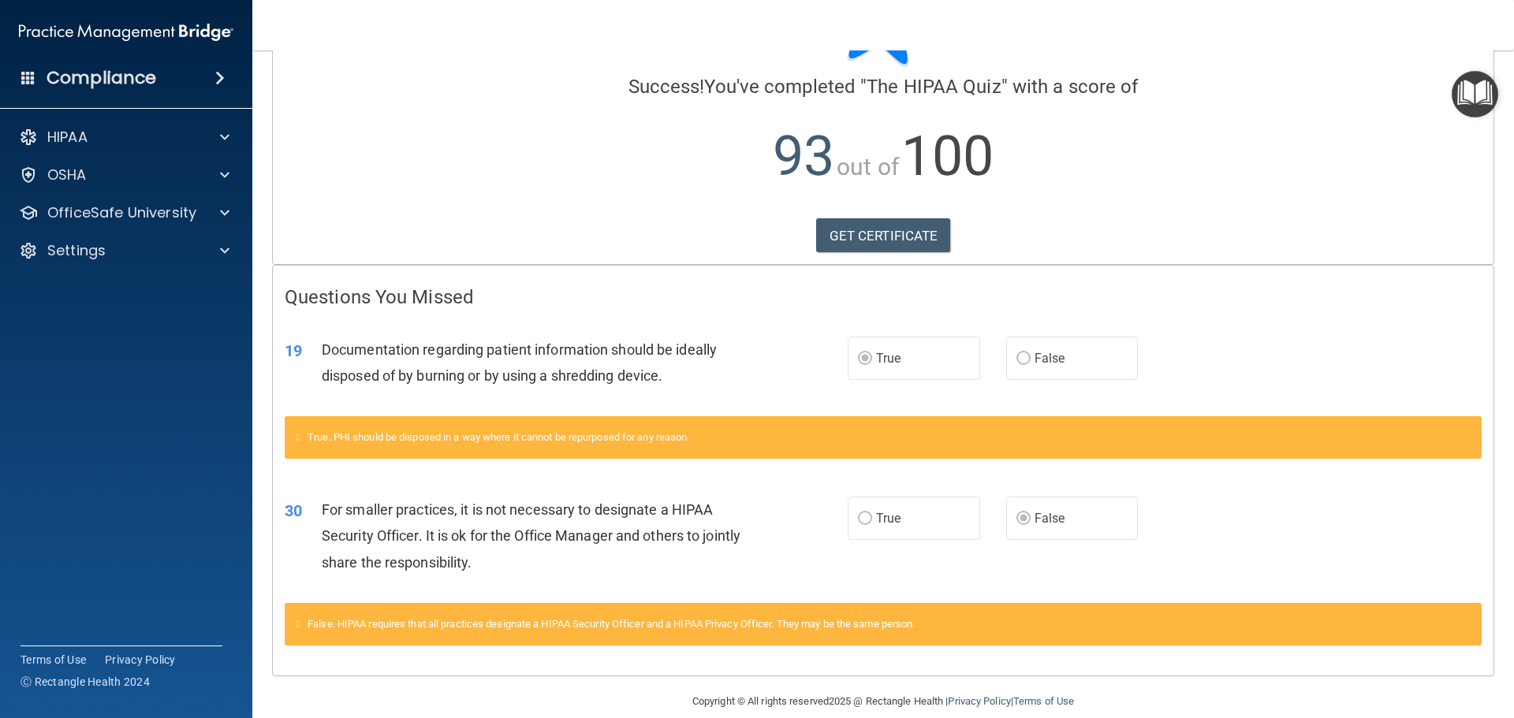
scroll to position [128, 0]
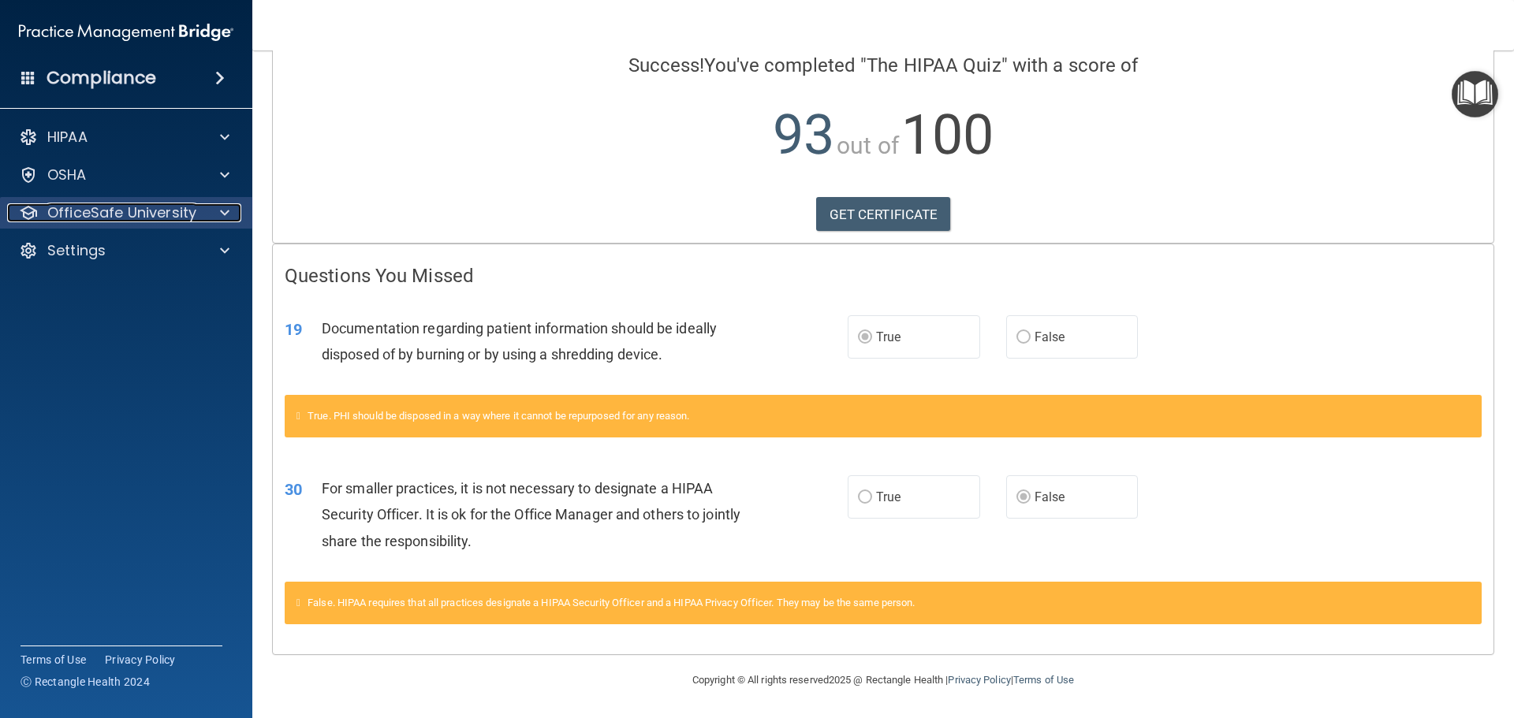
click at [151, 209] on p "OfficeSafe University" at bounding box center [121, 212] width 149 height 19
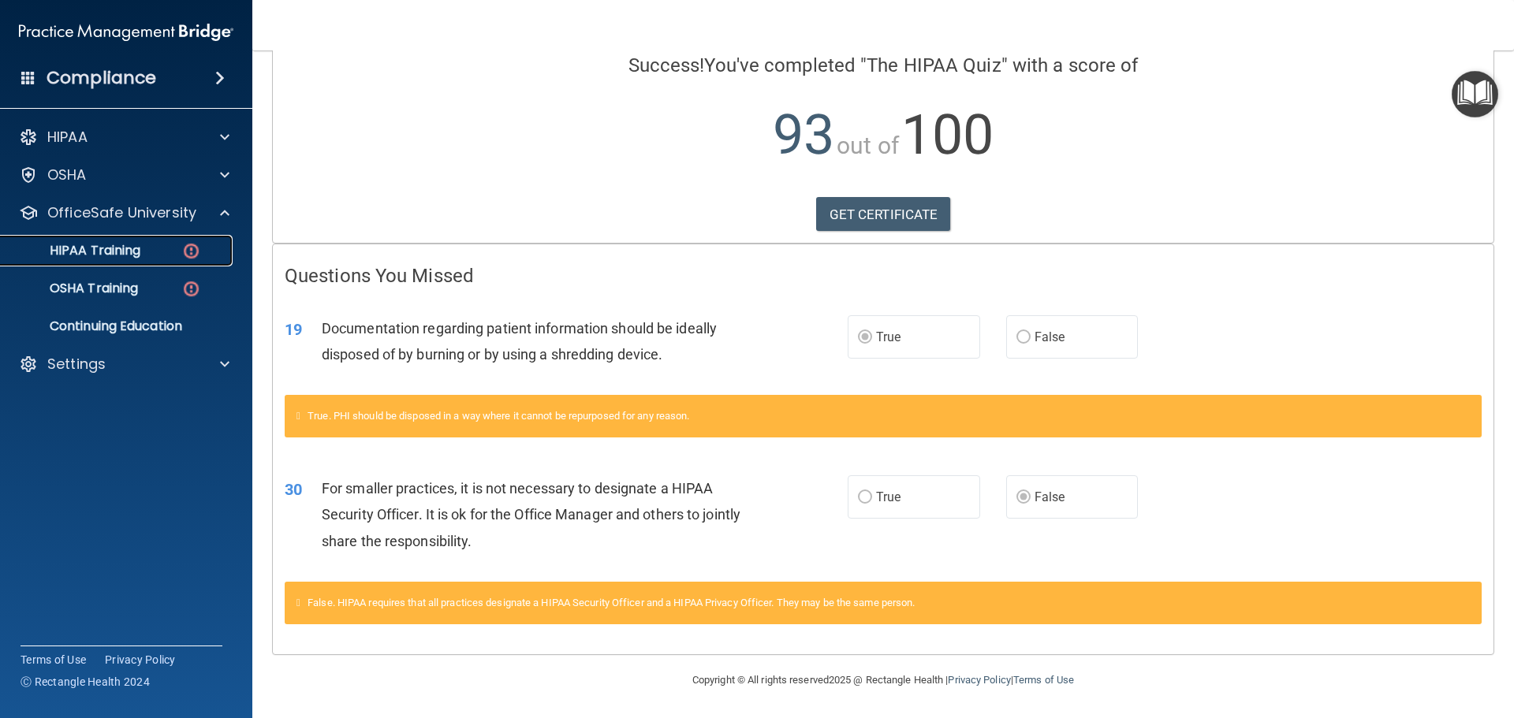
click at [147, 249] on div "HIPAA Training" at bounding box center [117, 251] width 215 height 16
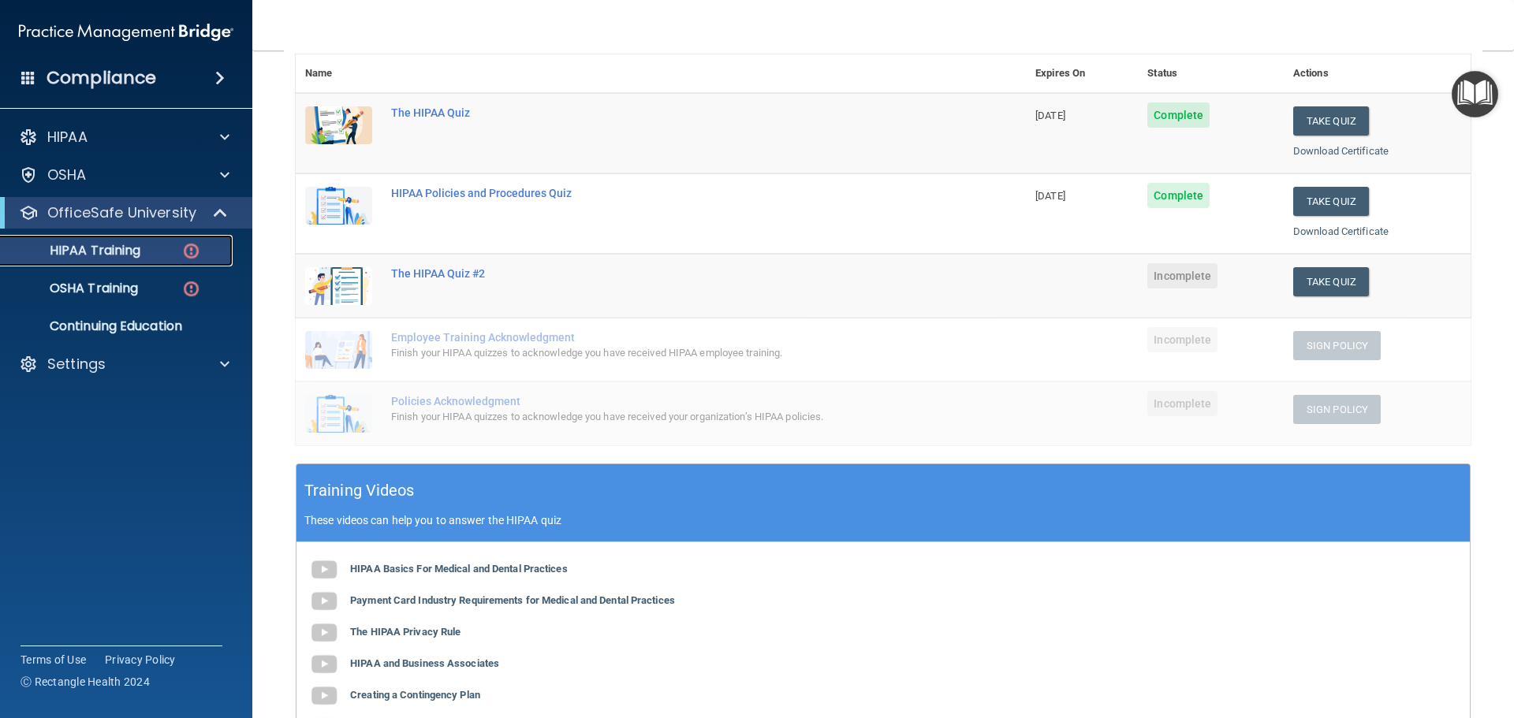
scroll to position [183, 0]
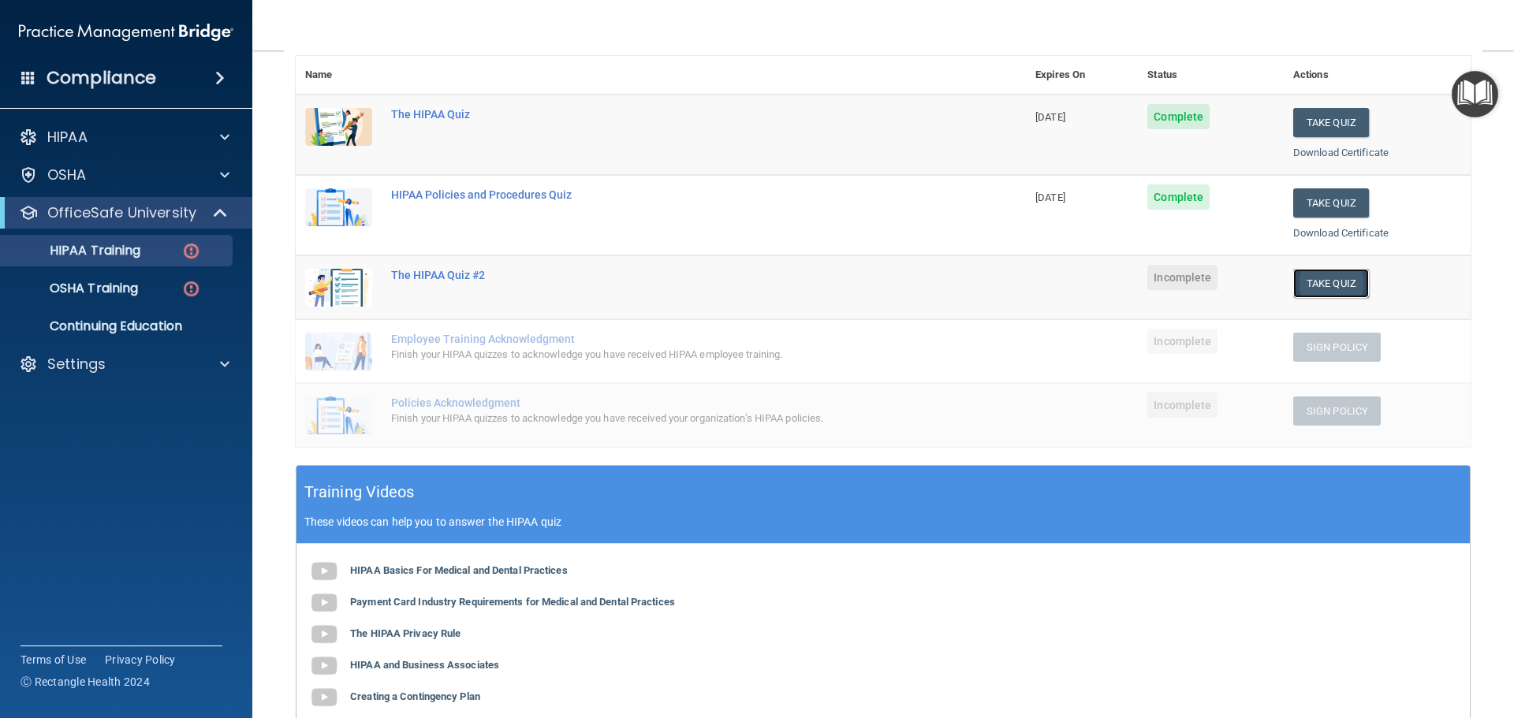
click at [1310, 277] on button "Take Quiz" at bounding box center [1331, 283] width 76 height 29
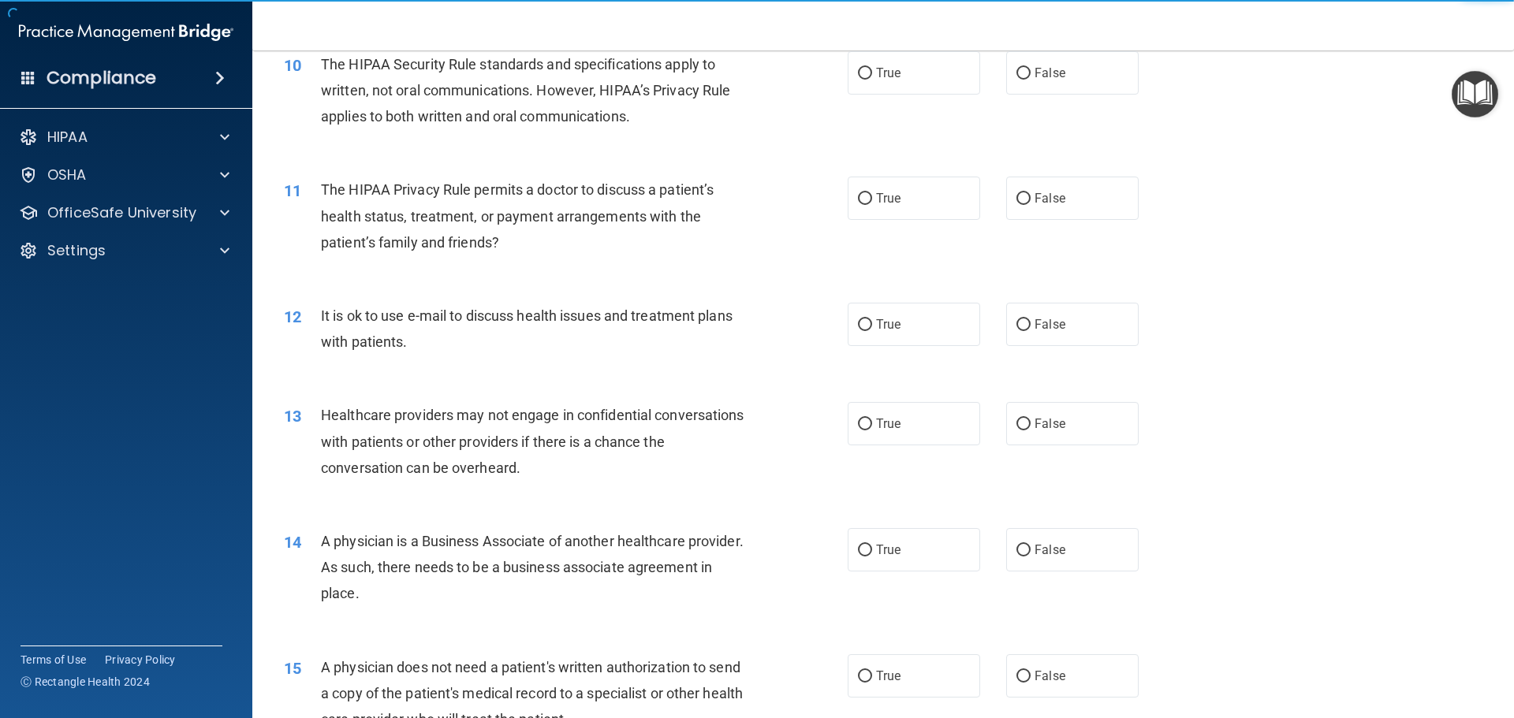
scroll to position [1129, 0]
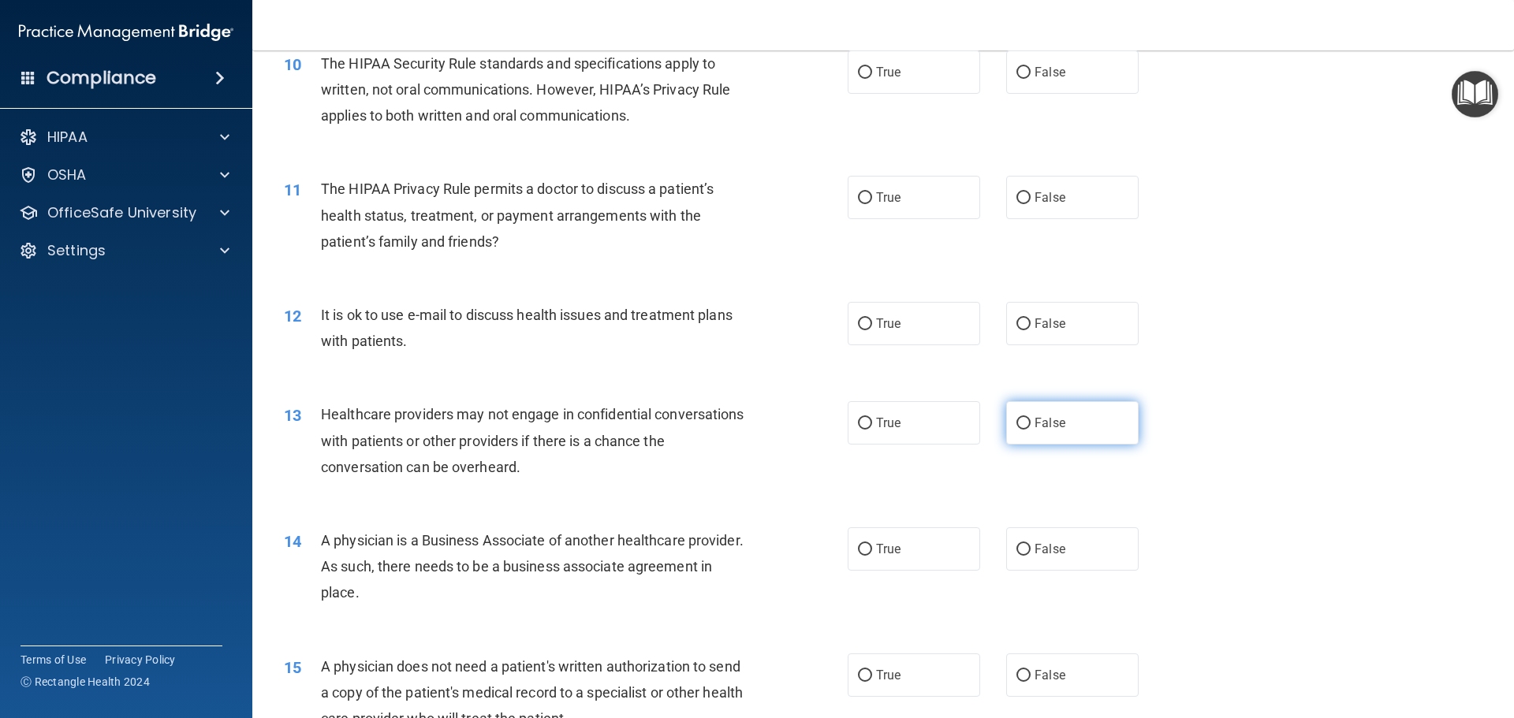
click at [1112, 430] on label "False" at bounding box center [1072, 422] width 132 height 43
click at [1030, 430] on input "False" at bounding box center [1023, 424] width 14 height 12
radio input "true"
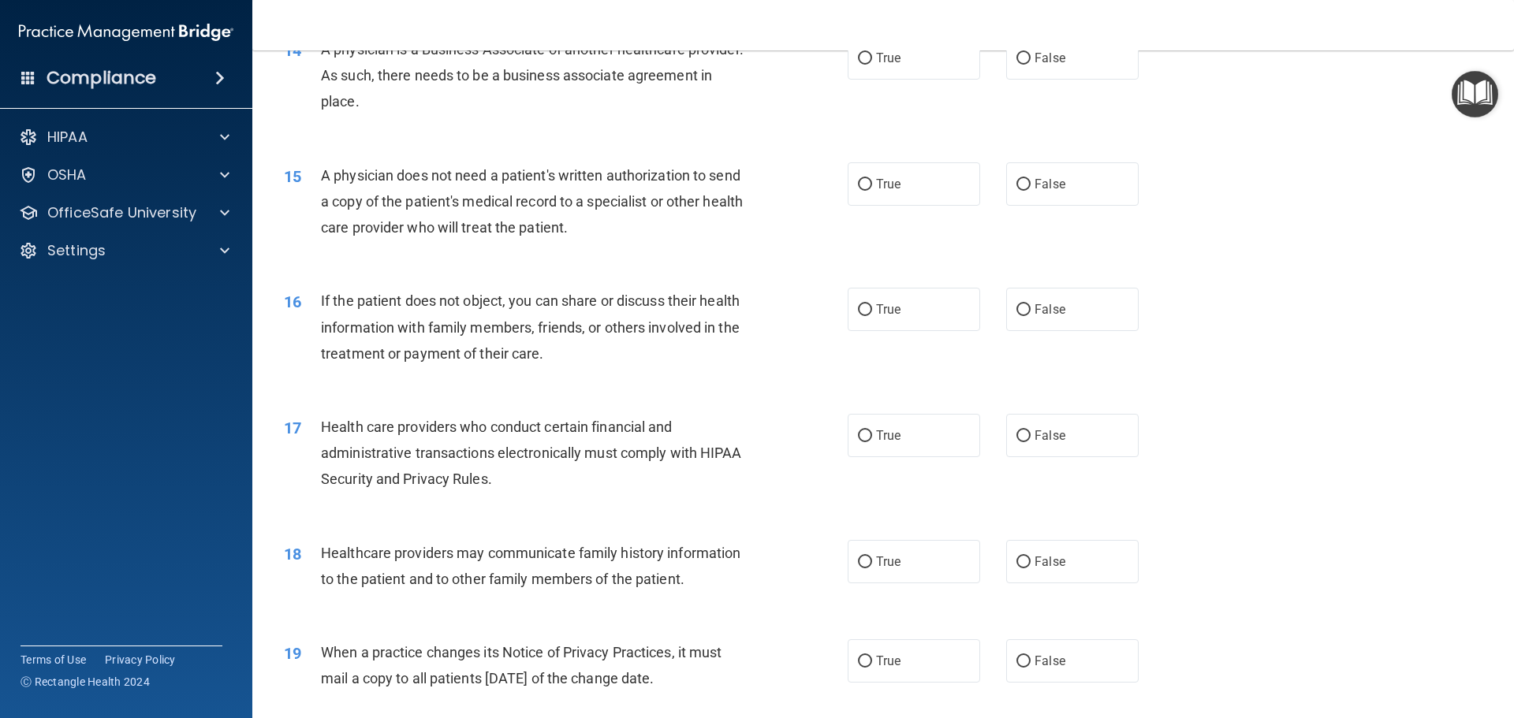
scroll to position [1839, 0]
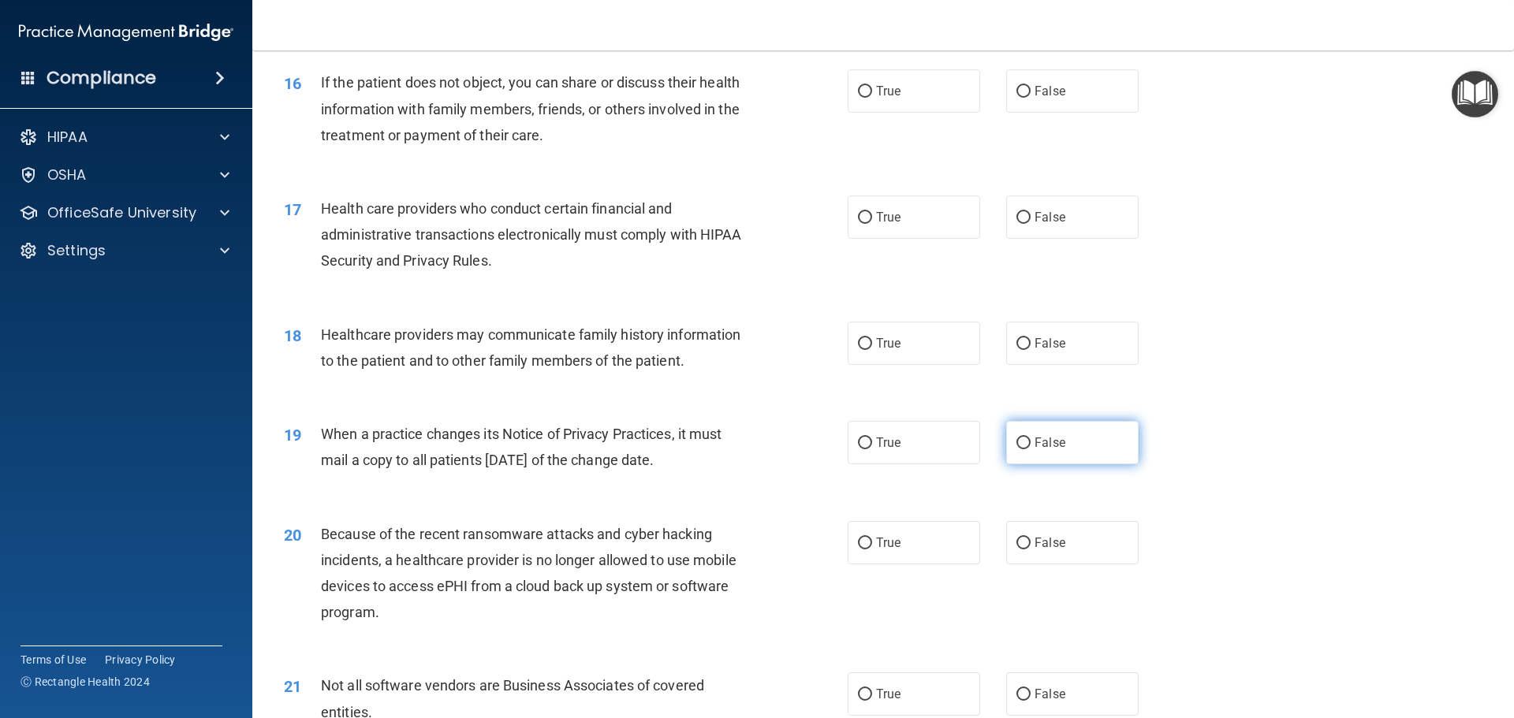
click at [1046, 442] on span "False" at bounding box center [1049, 442] width 31 height 15
click at [1030, 442] on input "False" at bounding box center [1023, 444] width 14 height 12
radio input "true"
click at [1068, 559] on label "False" at bounding box center [1072, 542] width 132 height 43
click at [1030, 550] on input "False" at bounding box center [1023, 544] width 14 height 12
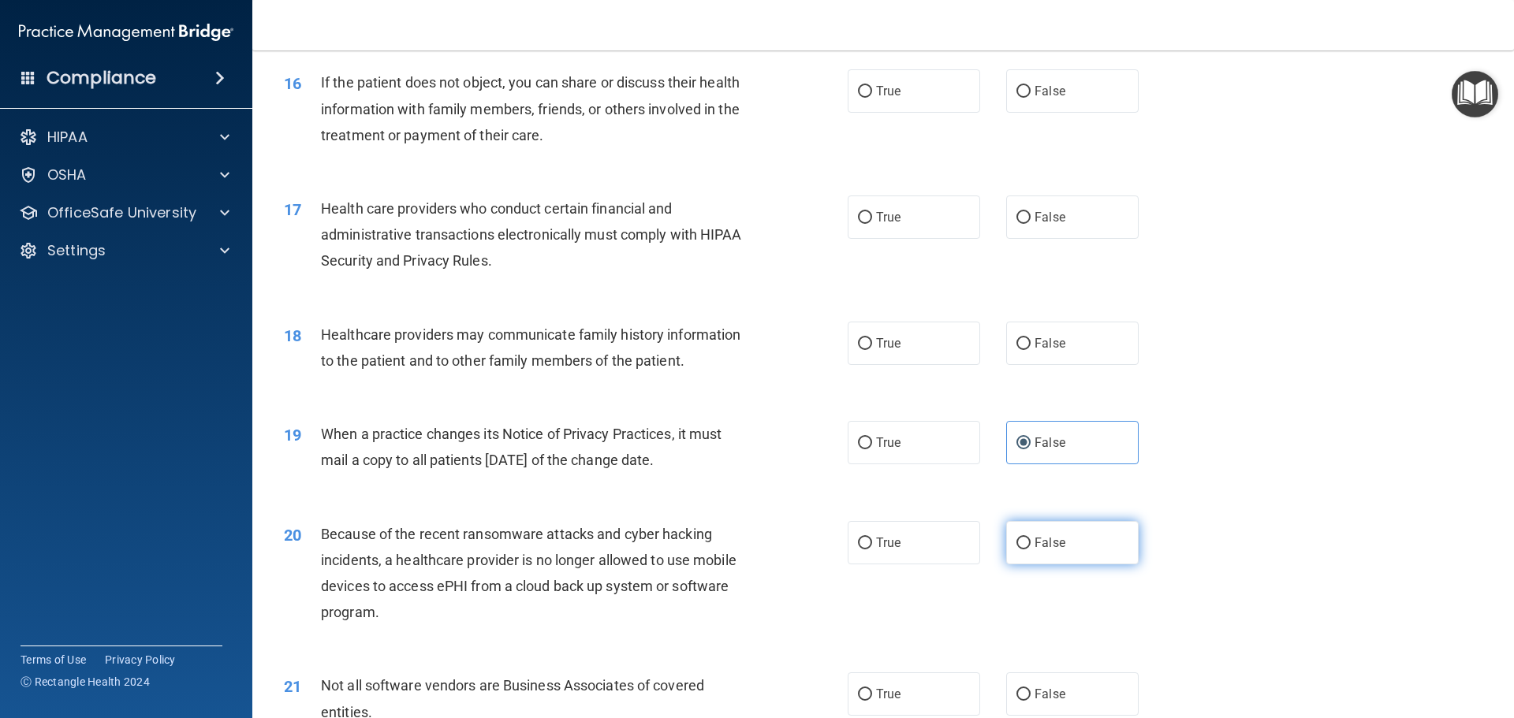
radio input "true"
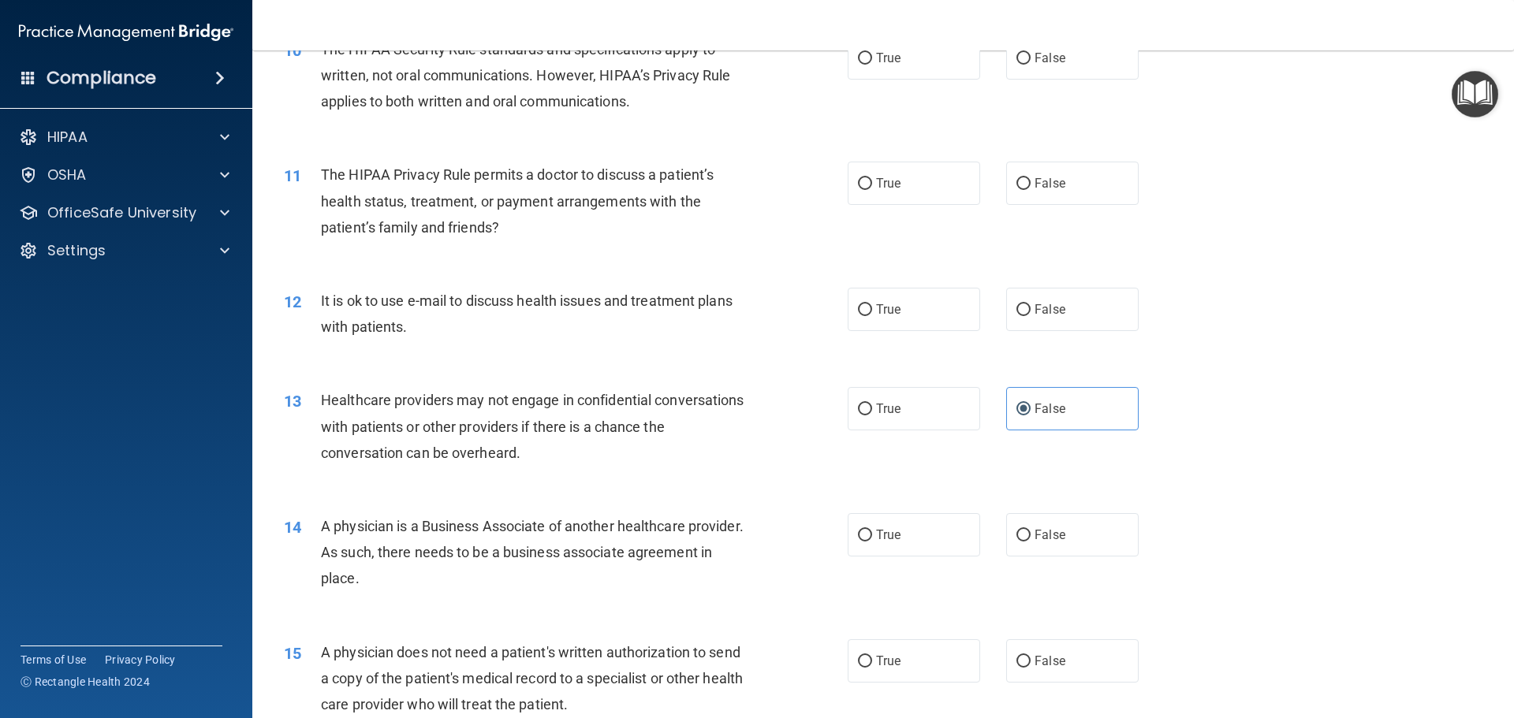
scroll to position [1129, 0]
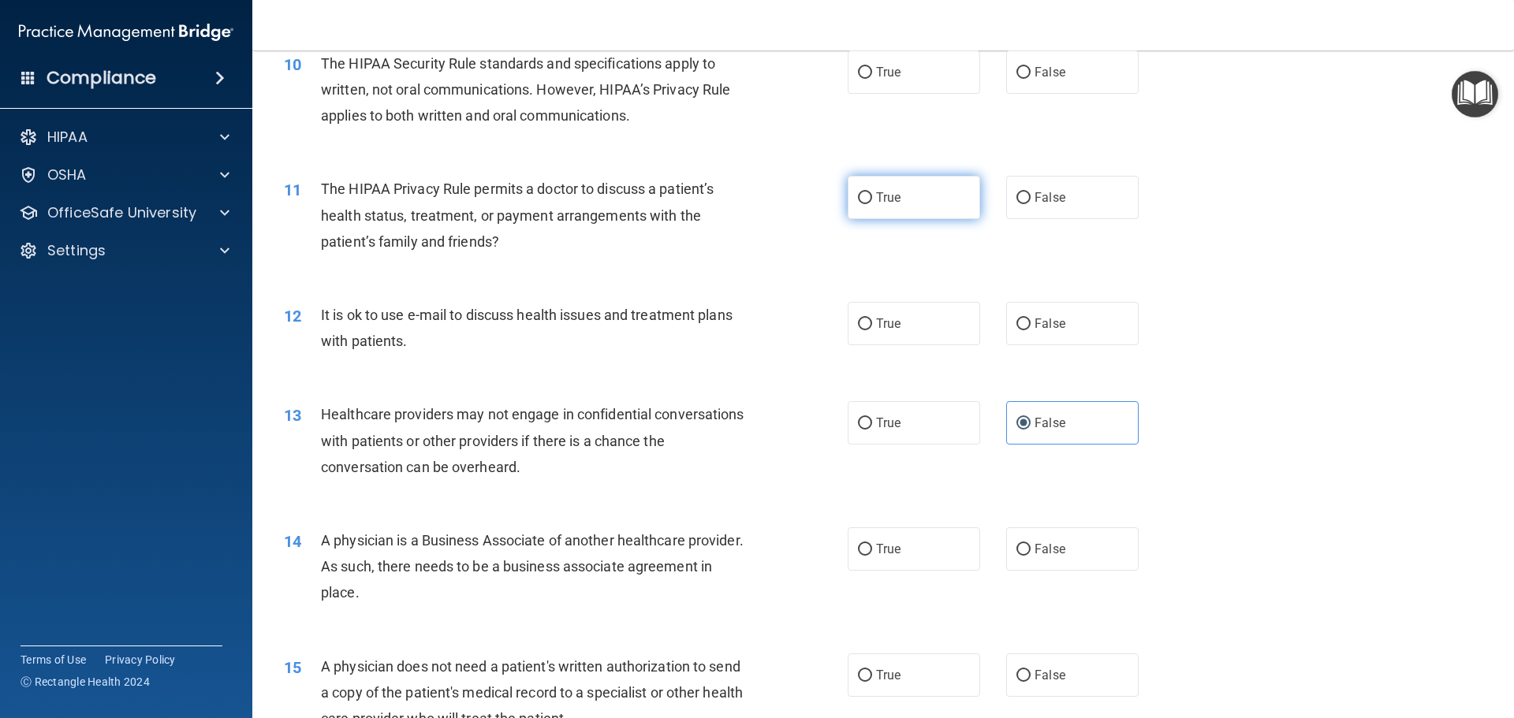
click at [897, 197] on label "True" at bounding box center [914, 197] width 132 height 43
click at [872, 197] on input "True" at bounding box center [865, 198] width 14 height 12
radio input "true"
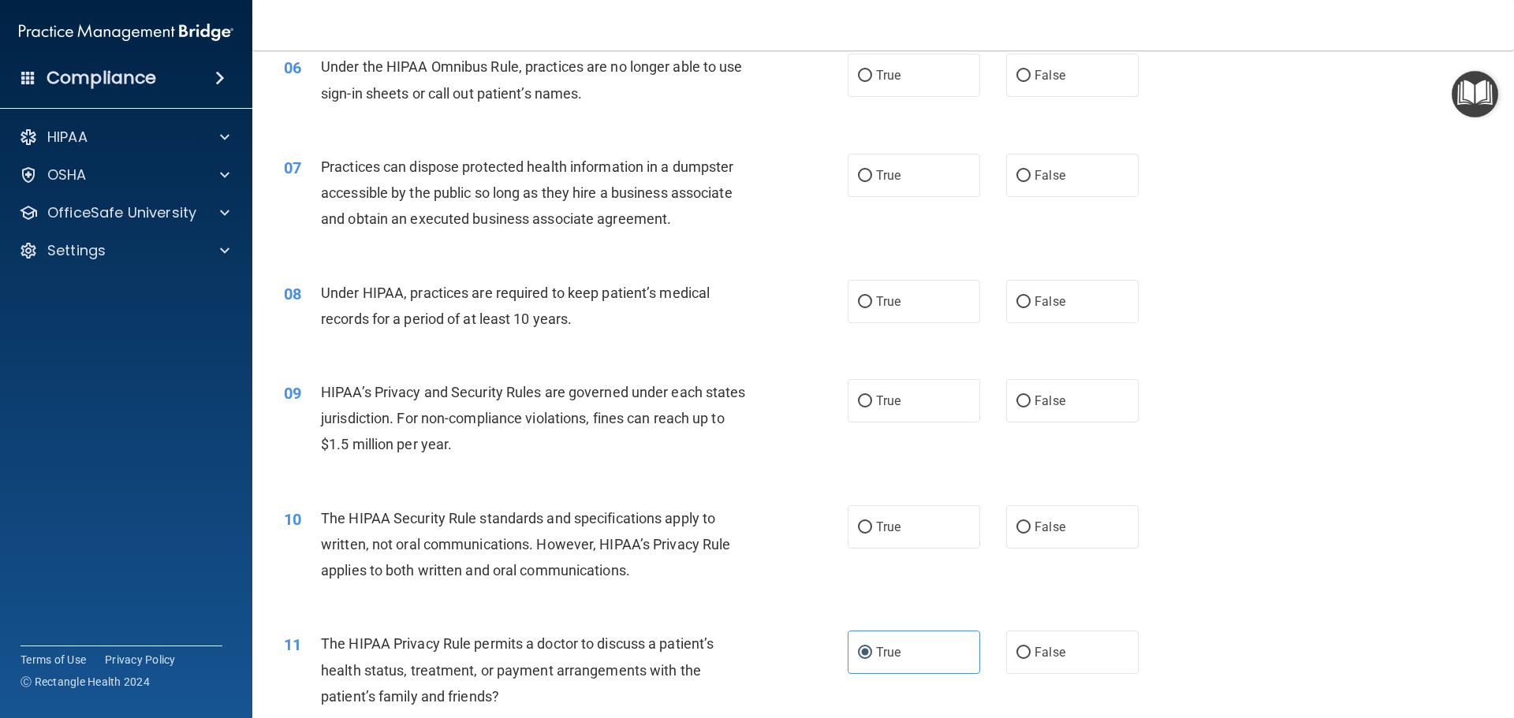
scroll to position [656, 0]
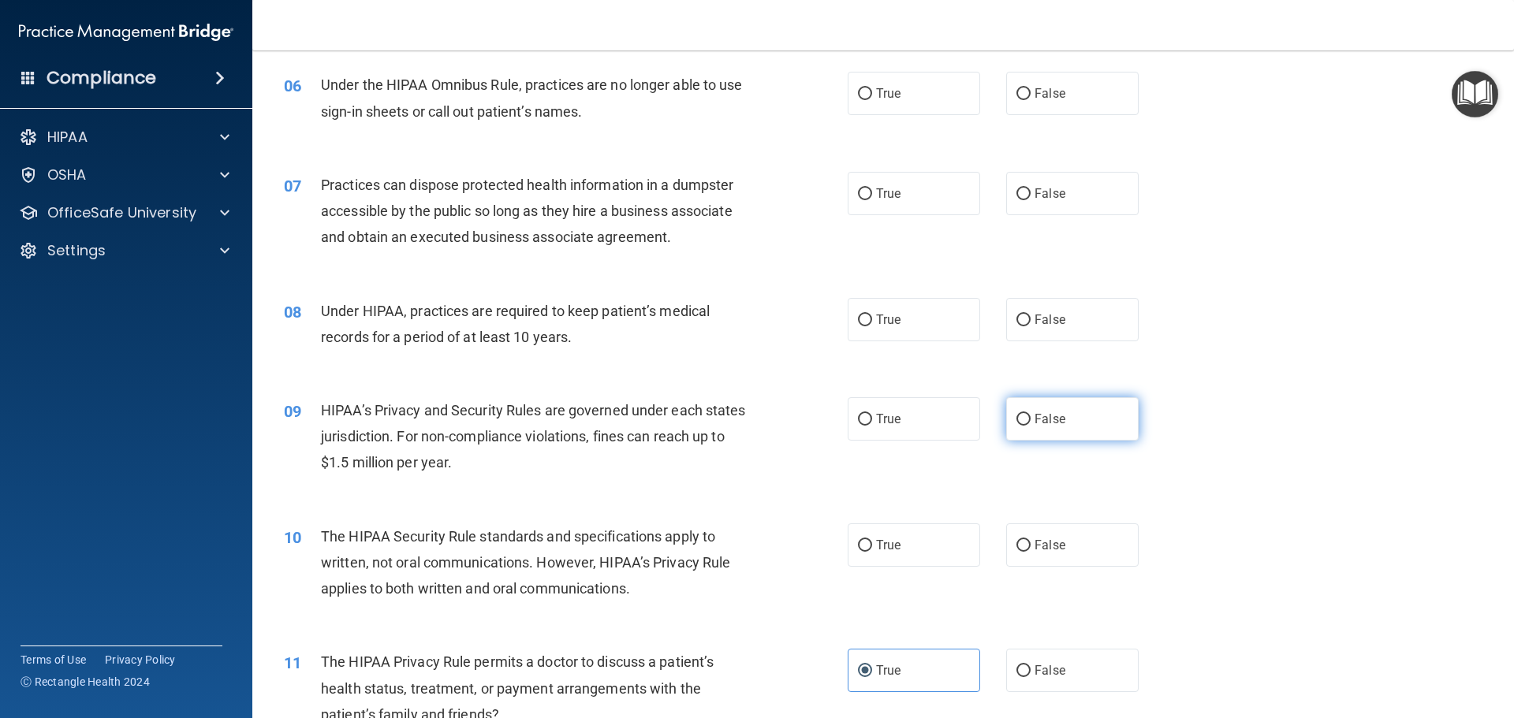
click at [1060, 416] on label "False" at bounding box center [1072, 418] width 132 height 43
click at [1030, 416] on input "False" at bounding box center [1023, 420] width 14 height 12
radio input "true"
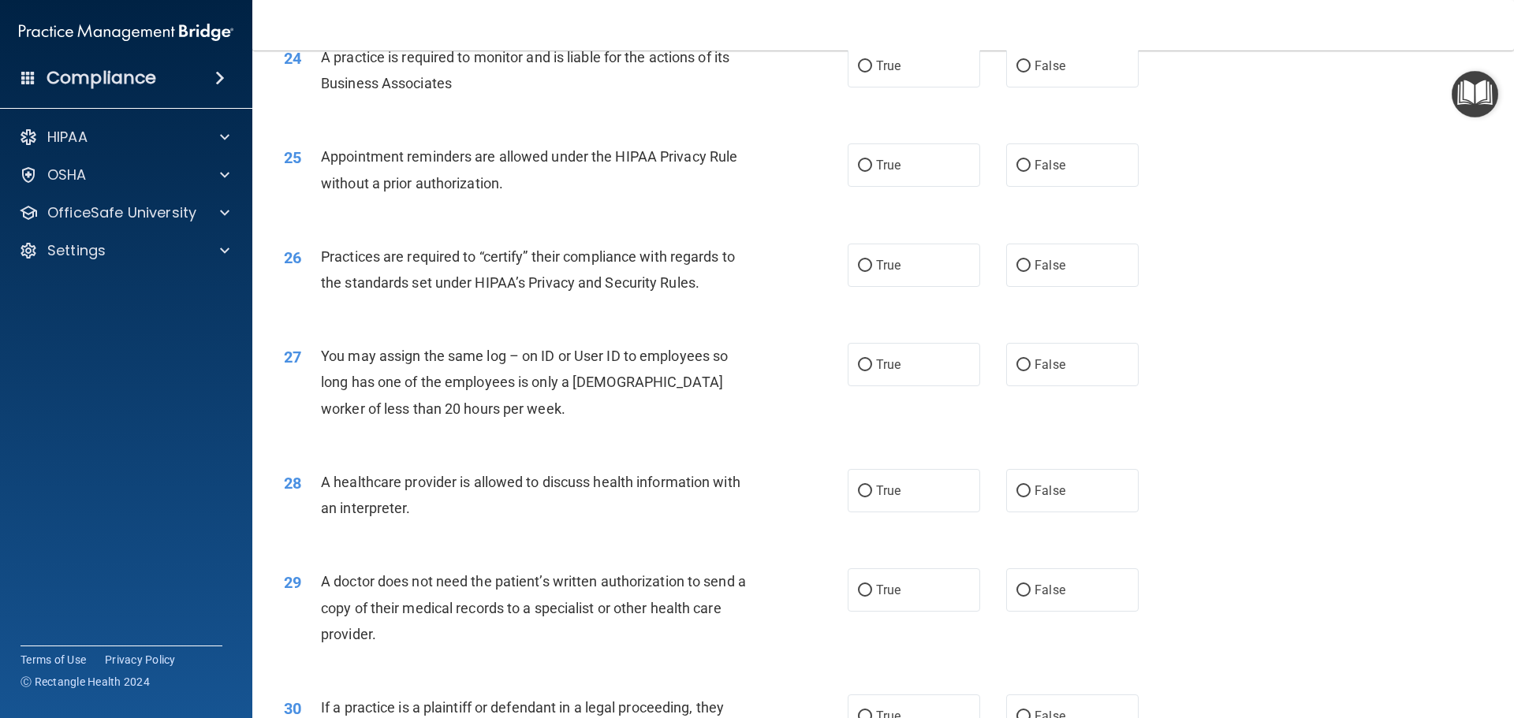
scroll to position [2952, 0]
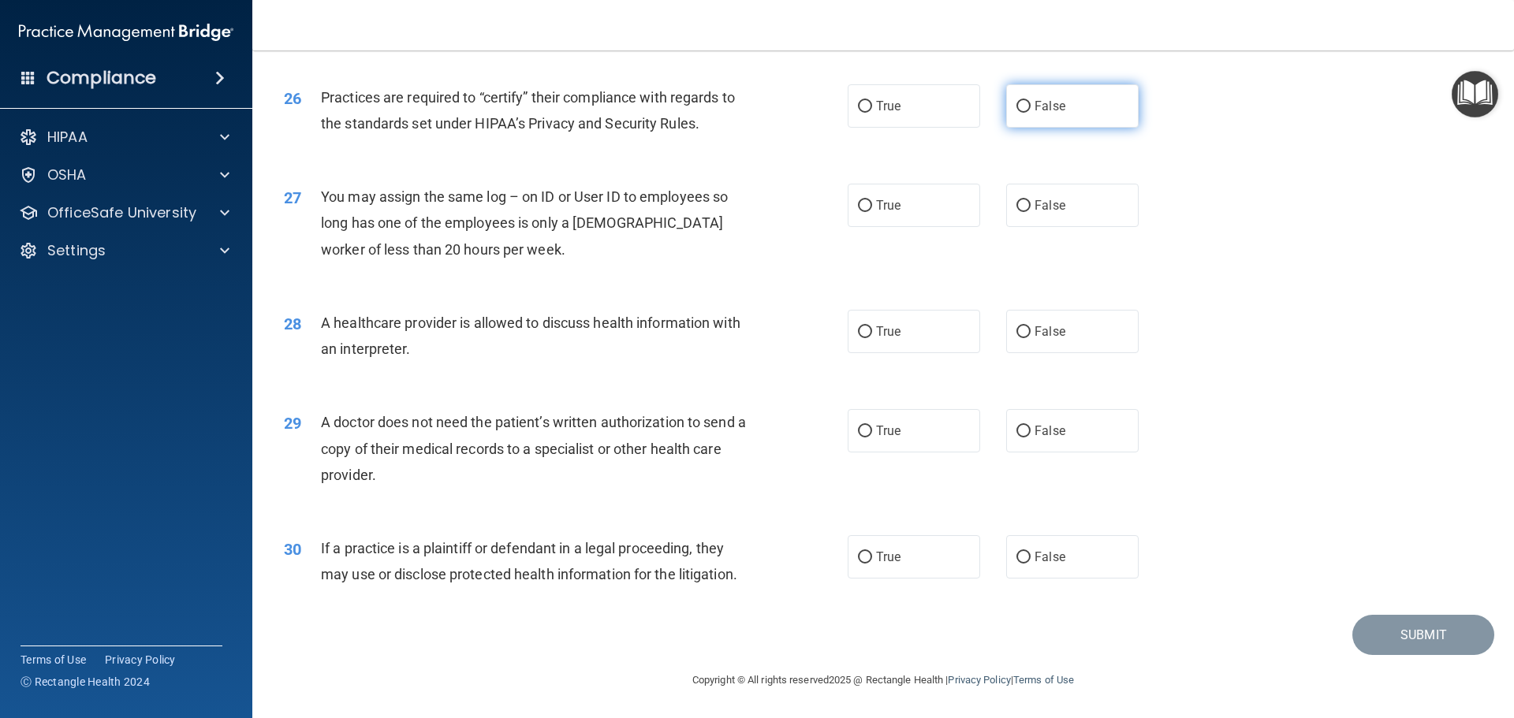
click at [1045, 113] on span "False" at bounding box center [1049, 106] width 31 height 15
click at [1030, 113] on input "False" at bounding box center [1023, 107] width 14 height 12
radio input "true"
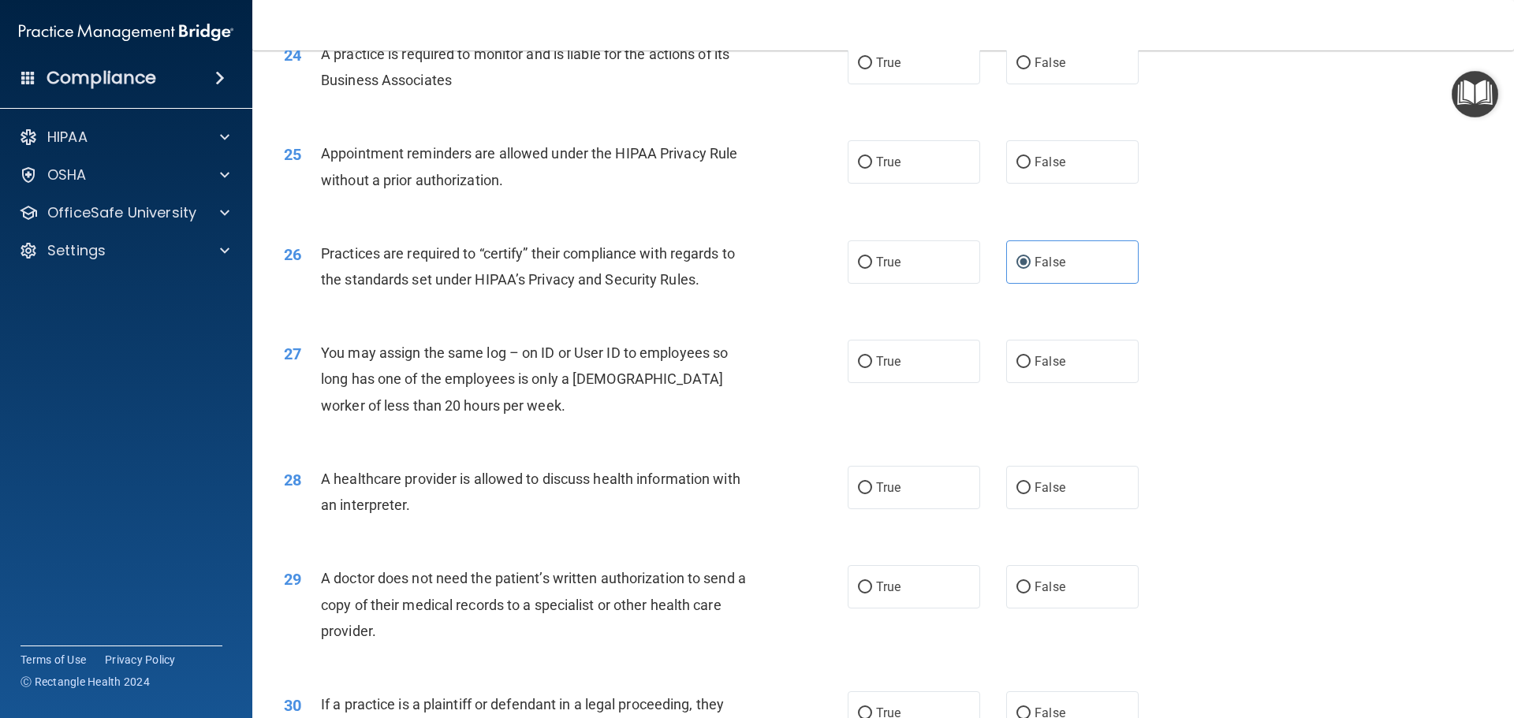
scroll to position [2794, 0]
click at [936, 160] on label "True" at bounding box center [914, 163] width 132 height 43
click at [872, 160] on input "True" at bounding box center [865, 164] width 14 height 12
radio input "true"
click at [1063, 84] on label "False" at bounding box center [1072, 64] width 132 height 43
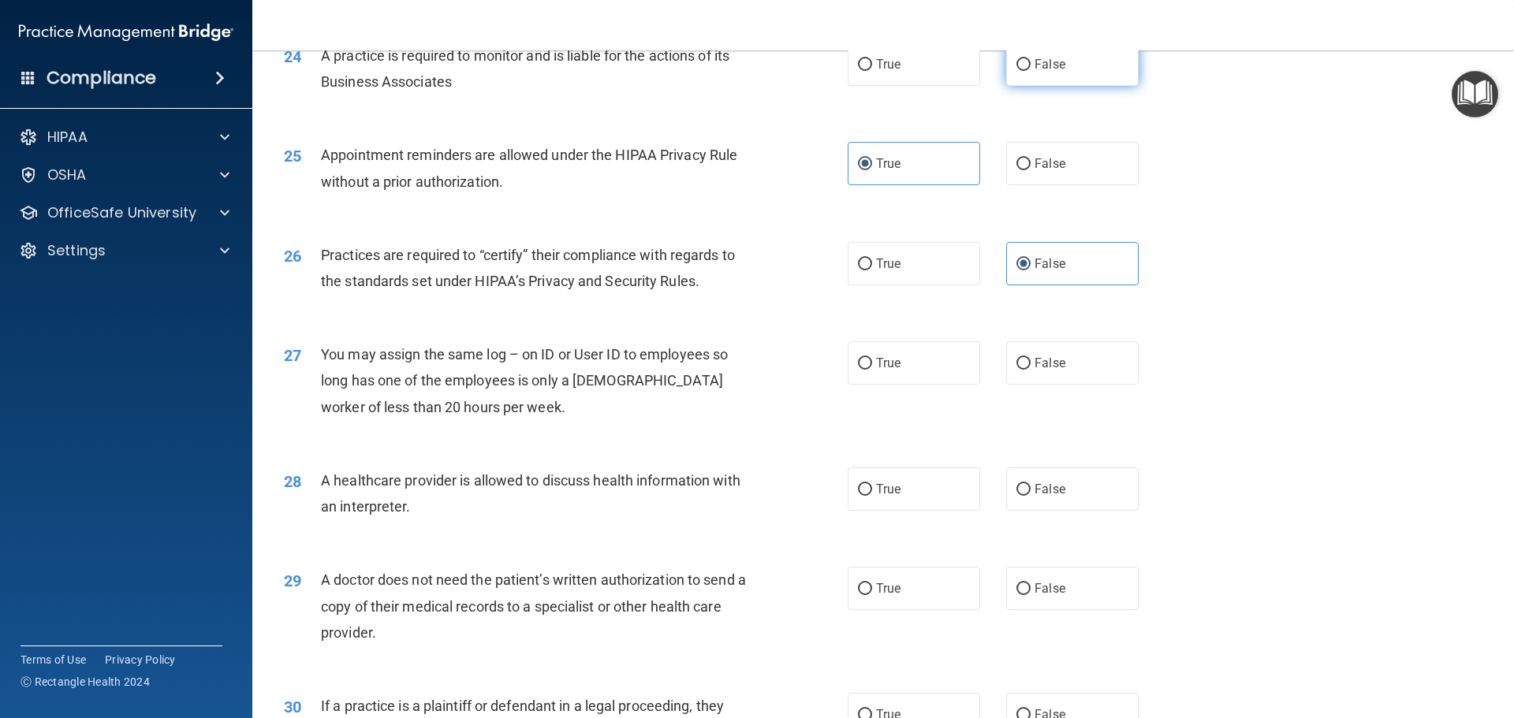
click at [1030, 71] on input "False" at bounding box center [1023, 65] width 14 height 12
radio input "true"
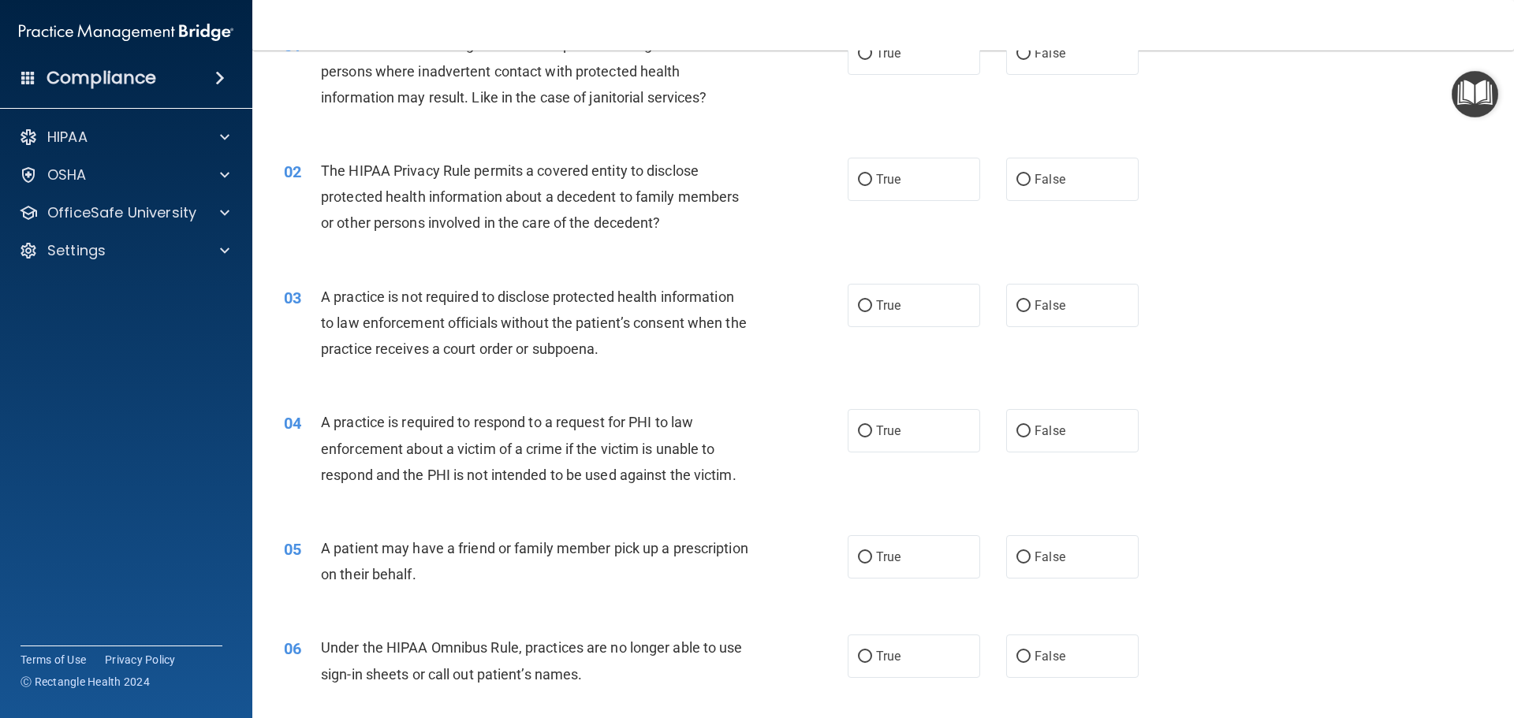
scroll to position [0, 0]
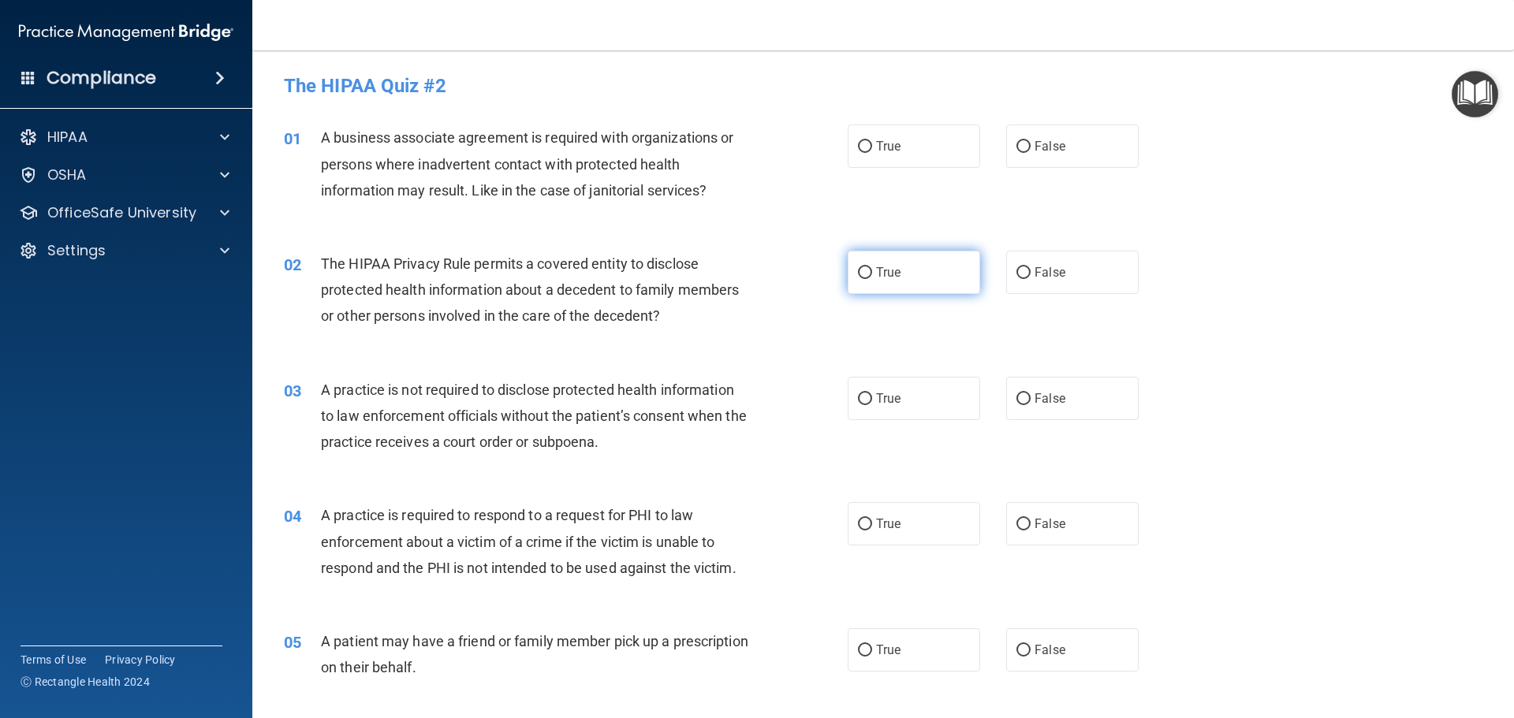
click at [918, 274] on label "True" at bounding box center [914, 272] width 132 height 43
click at [872, 274] on input "True" at bounding box center [865, 273] width 14 height 12
radio input "true"
drag, startPoint x: 339, startPoint y: 395, endPoint x: 522, endPoint y: 396, distance: 182.9
click at [522, 396] on span "A practice is not required to disclose protected health information to law enfo…" at bounding box center [534, 416] width 426 height 69
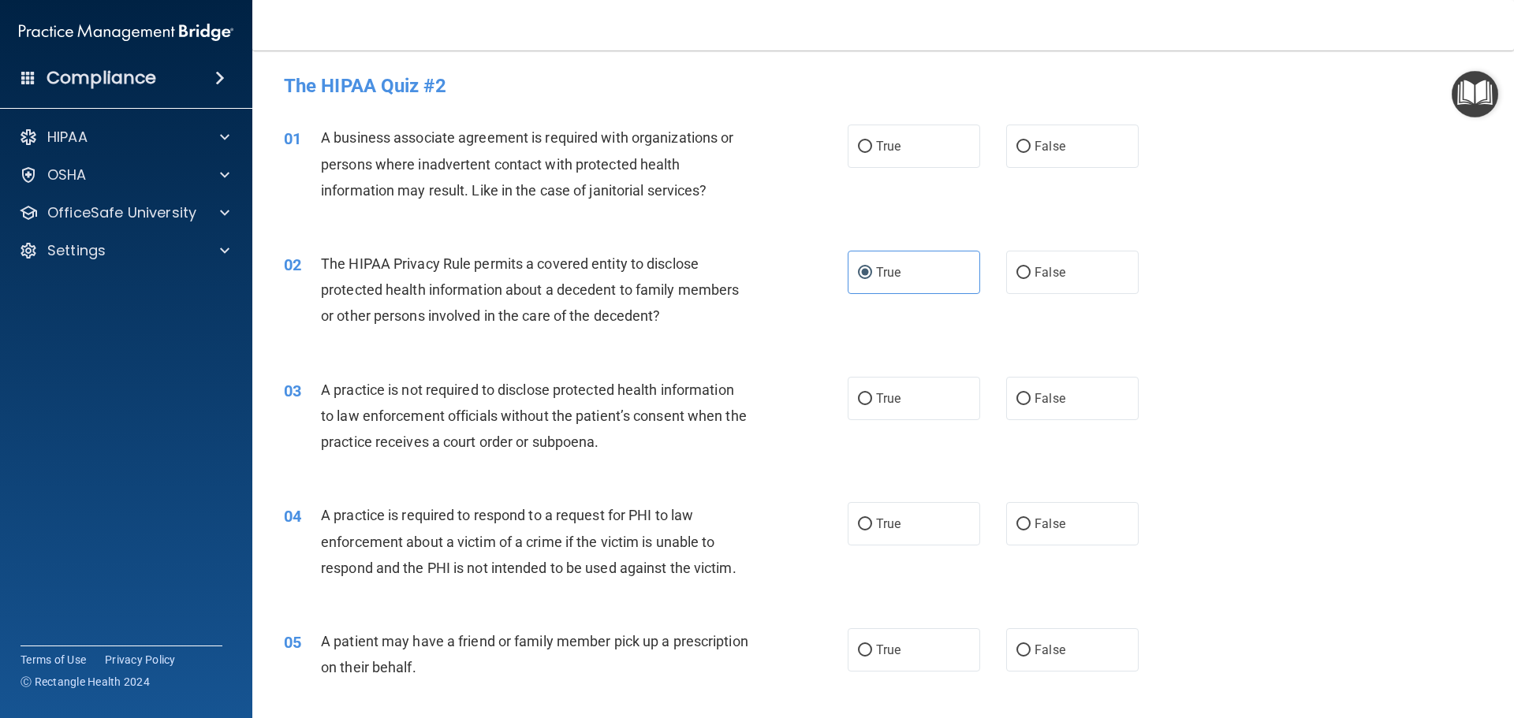
click at [579, 386] on span "A practice is not required to disclose protected health information to law enfo…" at bounding box center [534, 416] width 426 height 69
drag, startPoint x: 440, startPoint y: 386, endPoint x: 513, endPoint y: 390, distance: 73.5
click at [513, 390] on span "A practice is not required to disclose protected health information to law enfo…" at bounding box center [534, 416] width 426 height 69
click at [392, 423] on span "A practice is not required to disclose protected health information to law enfo…" at bounding box center [534, 416] width 426 height 69
drag, startPoint x: 408, startPoint y: 415, endPoint x: 708, endPoint y: 415, distance: 299.6
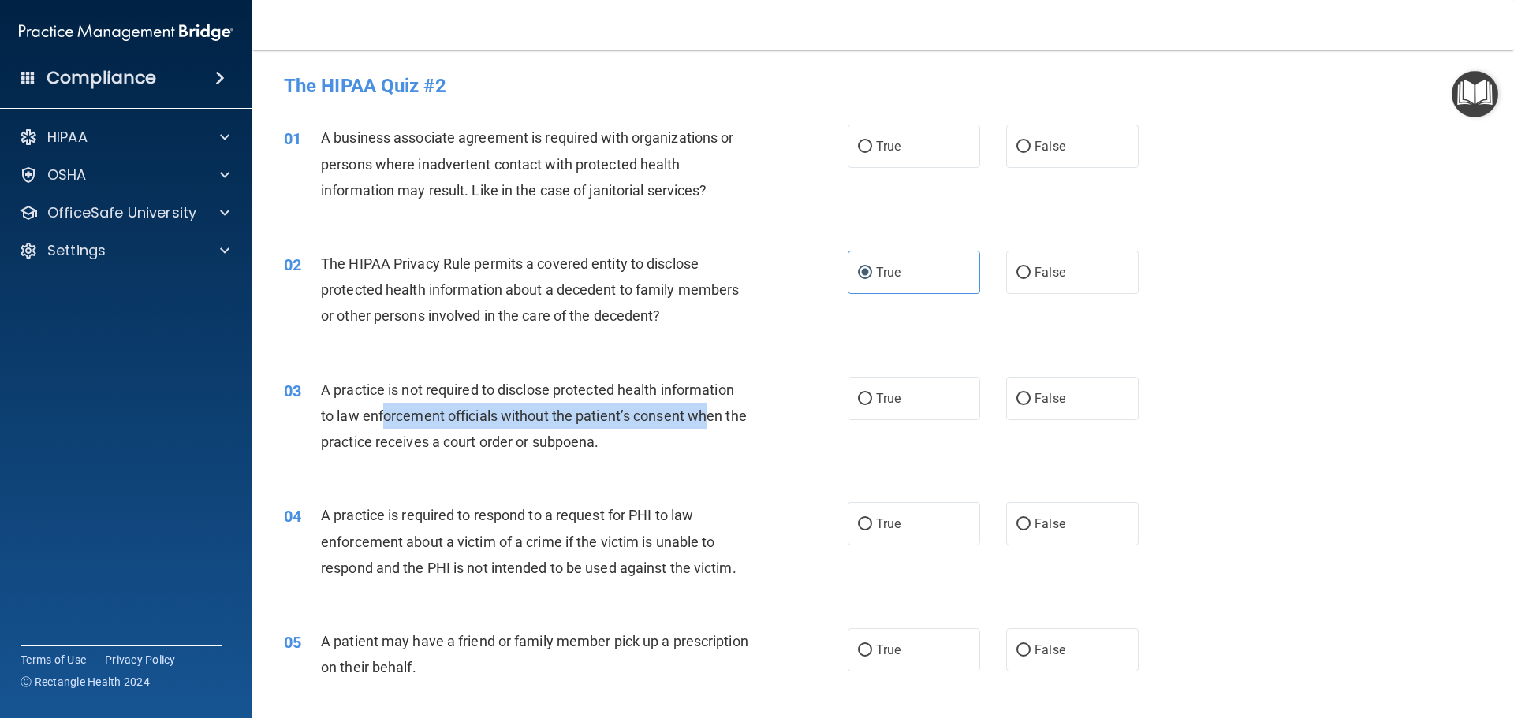
click at [708, 415] on span "A practice is not required to disclose protected health information to law enfo…" at bounding box center [534, 416] width 426 height 69
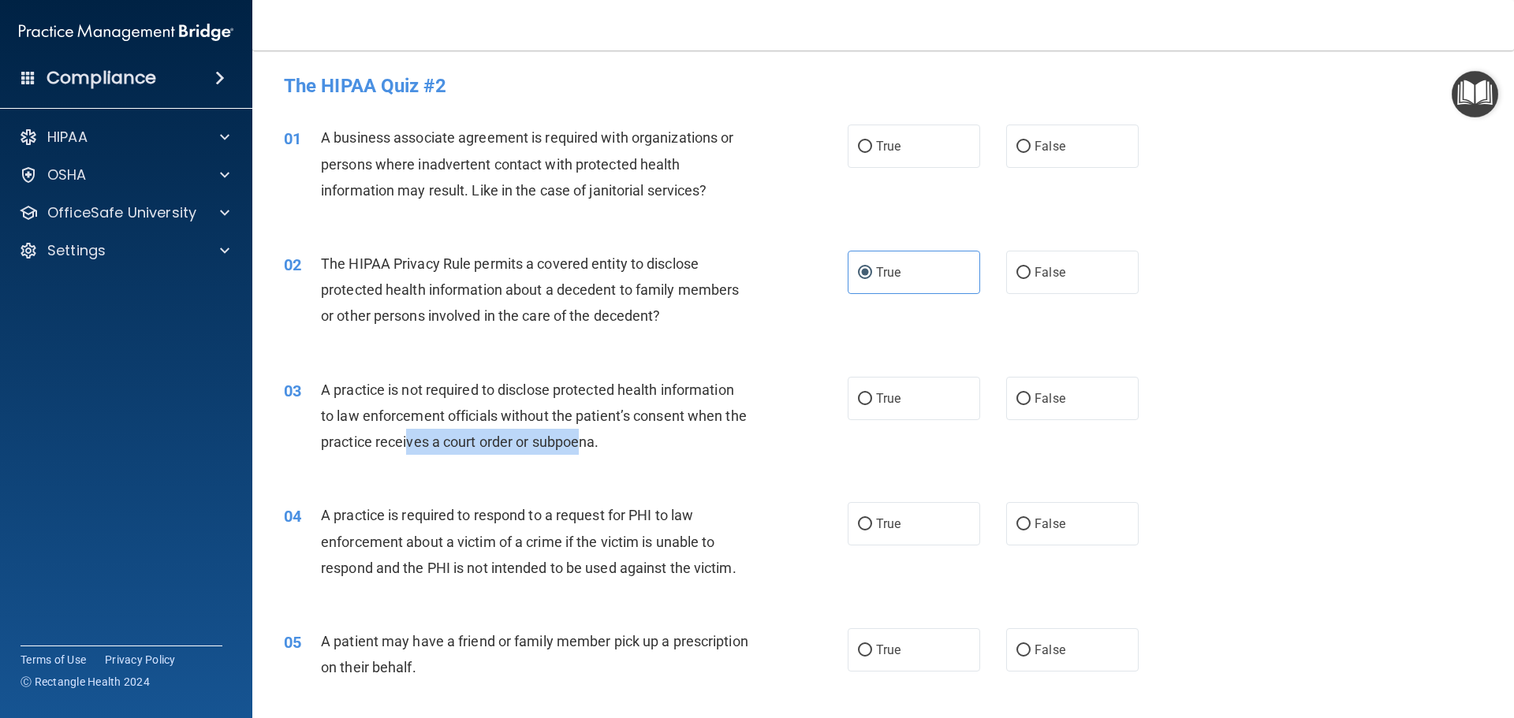
drag, startPoint x: 471, startPoint y: 443, endPoint x: 609, endPoint y: 444, distance: 137.2
click at [609, 444] on span "A practice is not required to disclose protected health information to law enfo…" at bounding box center [534, 416] width 426 height 69
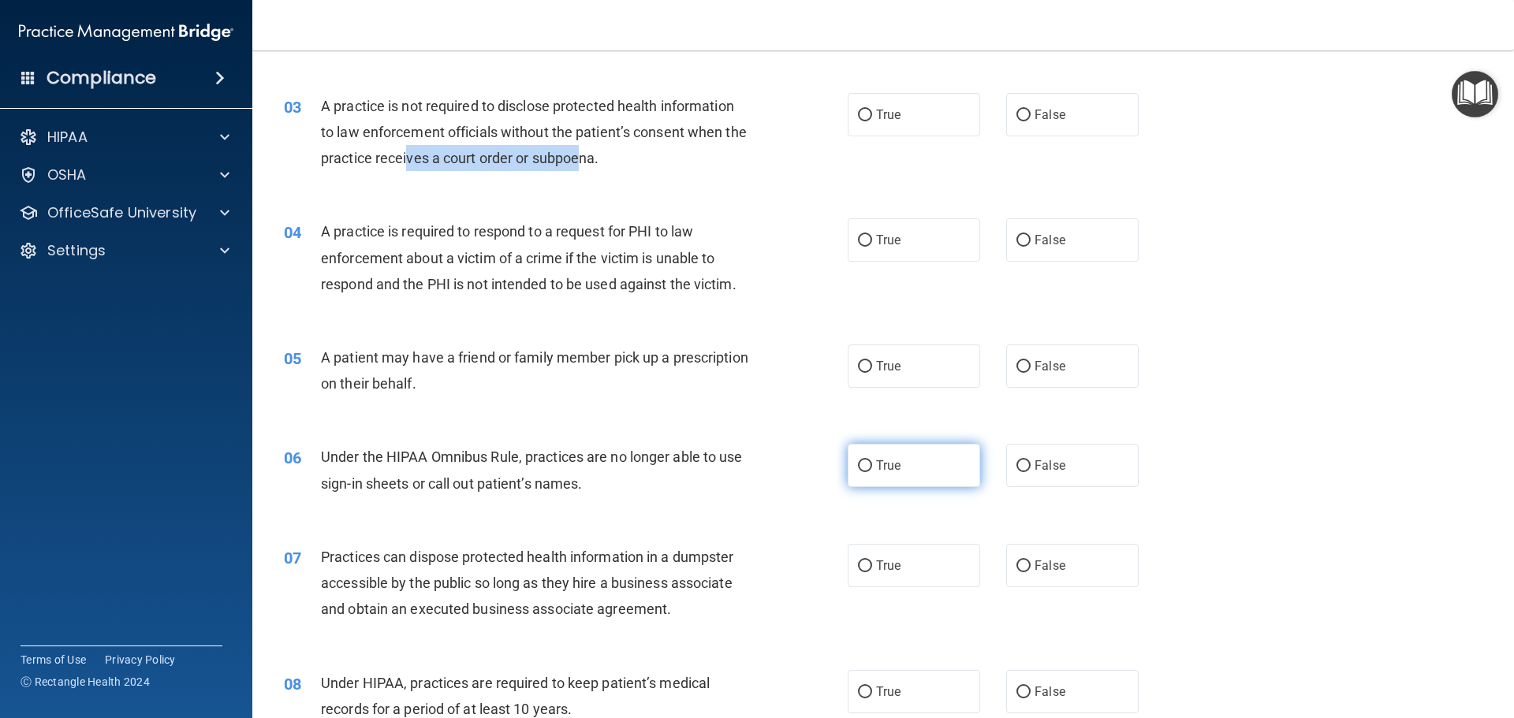
scroll to position [315, 0]
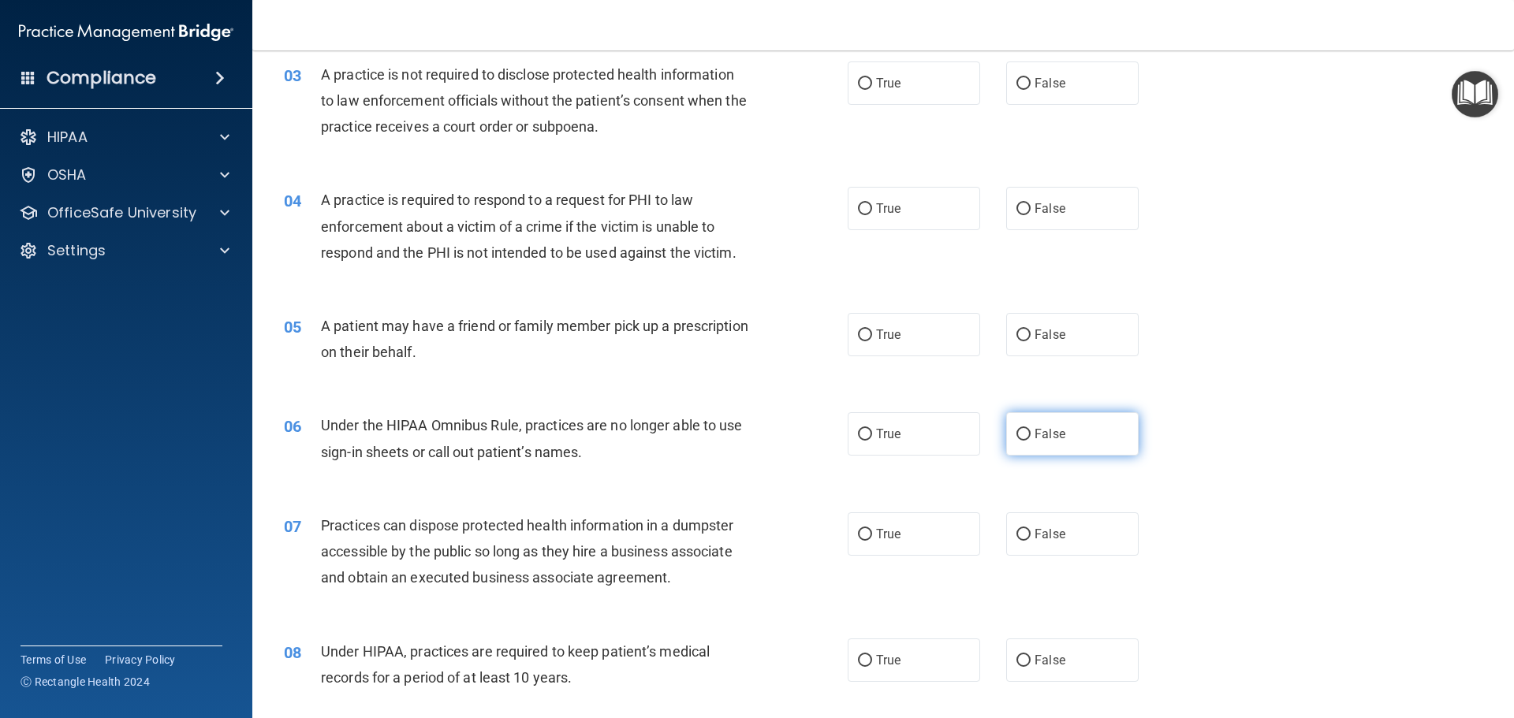
click at [1086, 444] on label "False" at bounding box center [1072, 433] width 132 height 43
click at [1030, 441] on input "False" at bounding box center [1023, 435] width 14 height 12
radio input "true"
click at [926, 527] on label "True" at bounding box center [914, 533] width 132 height 43
click at [872, 529] on input "True" at bounding box center [865, 535] width 14 height 12
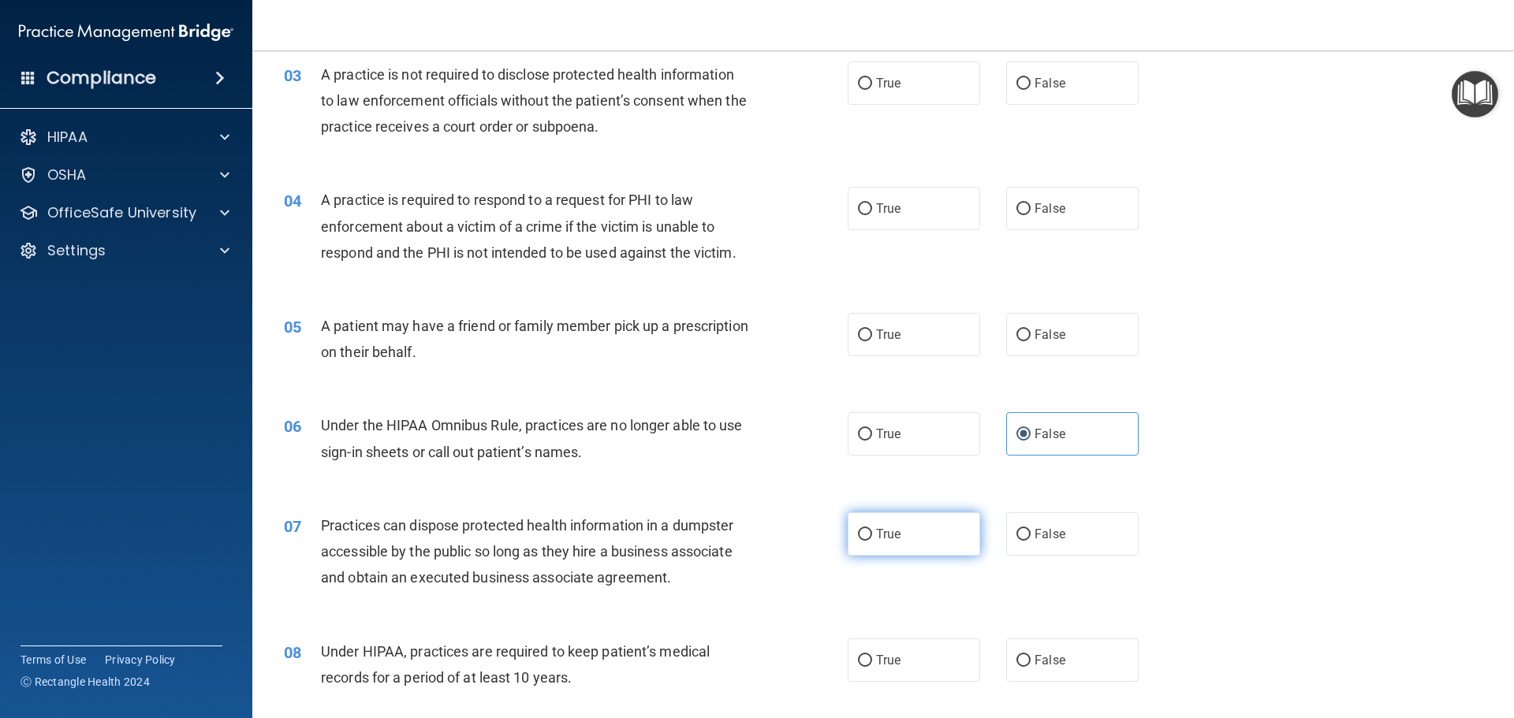
radio input "true"
click at [1046, 519] on label "False" at bounding box center [1072, 533] width 132 height 43
click at [1030, 529] on input "False" at bounding box center [1023, 535] width 14 height 12
radio input "true"
radio input "false"
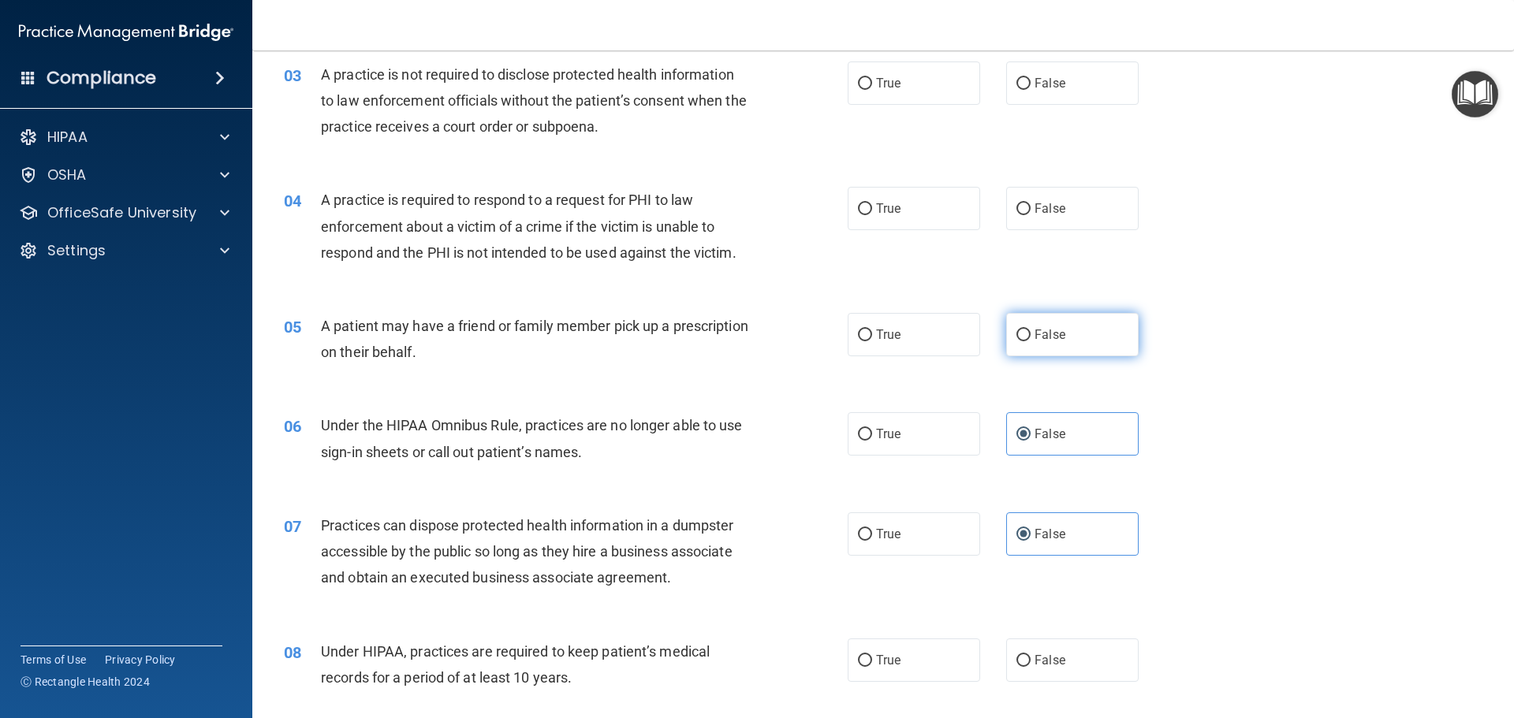
click at [1074, 339] on label "False" at bounding box center [1072, 334] width 132 height 43
click at [1030, 339] on input "False" at bounding box center [1023, 336] width 14 height 12
radio input "true"
click at [891, 324] on label "True" at bounding box center [914, 334] width 132 height 43
click at [872, 330] on input "True" at bounding box center [865, 336] width 14 height 12
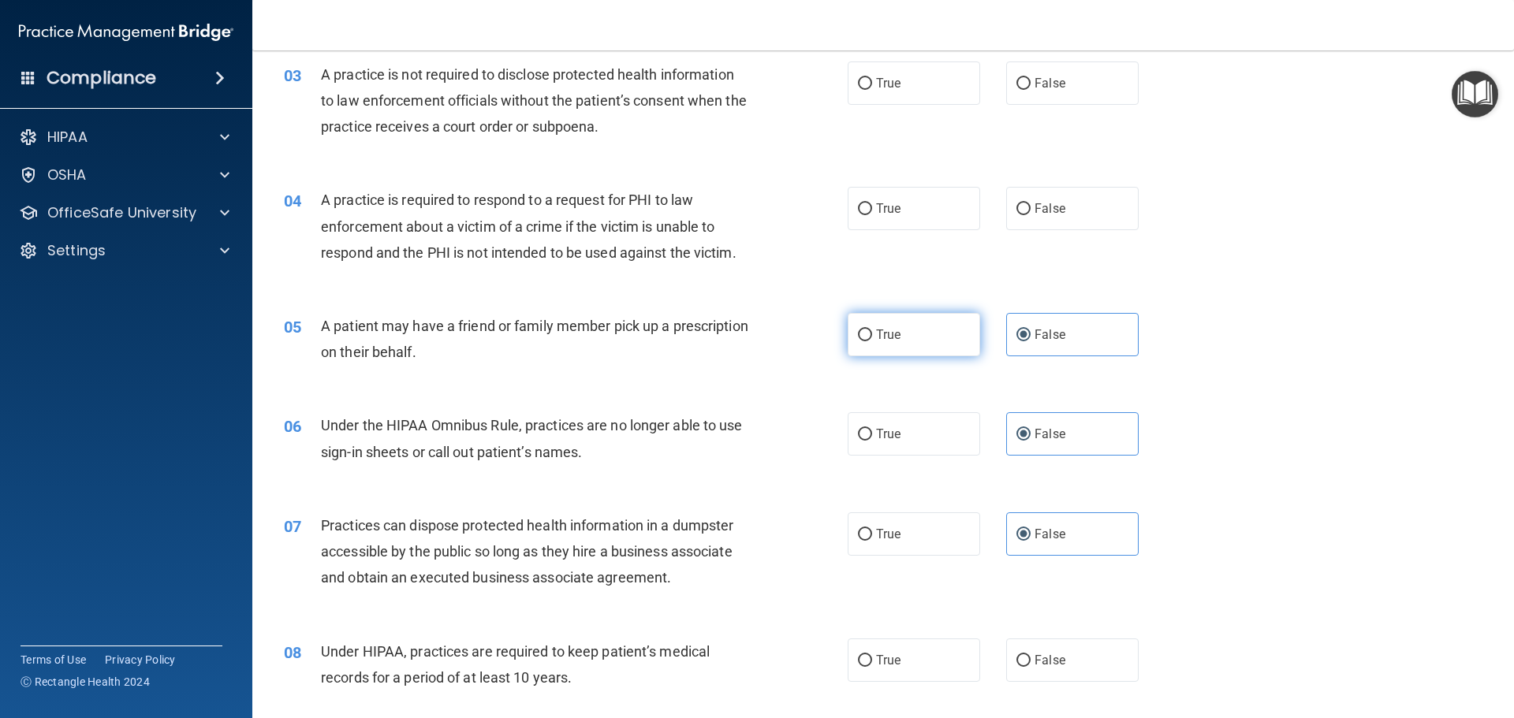
radio input "true"
radio input "false"
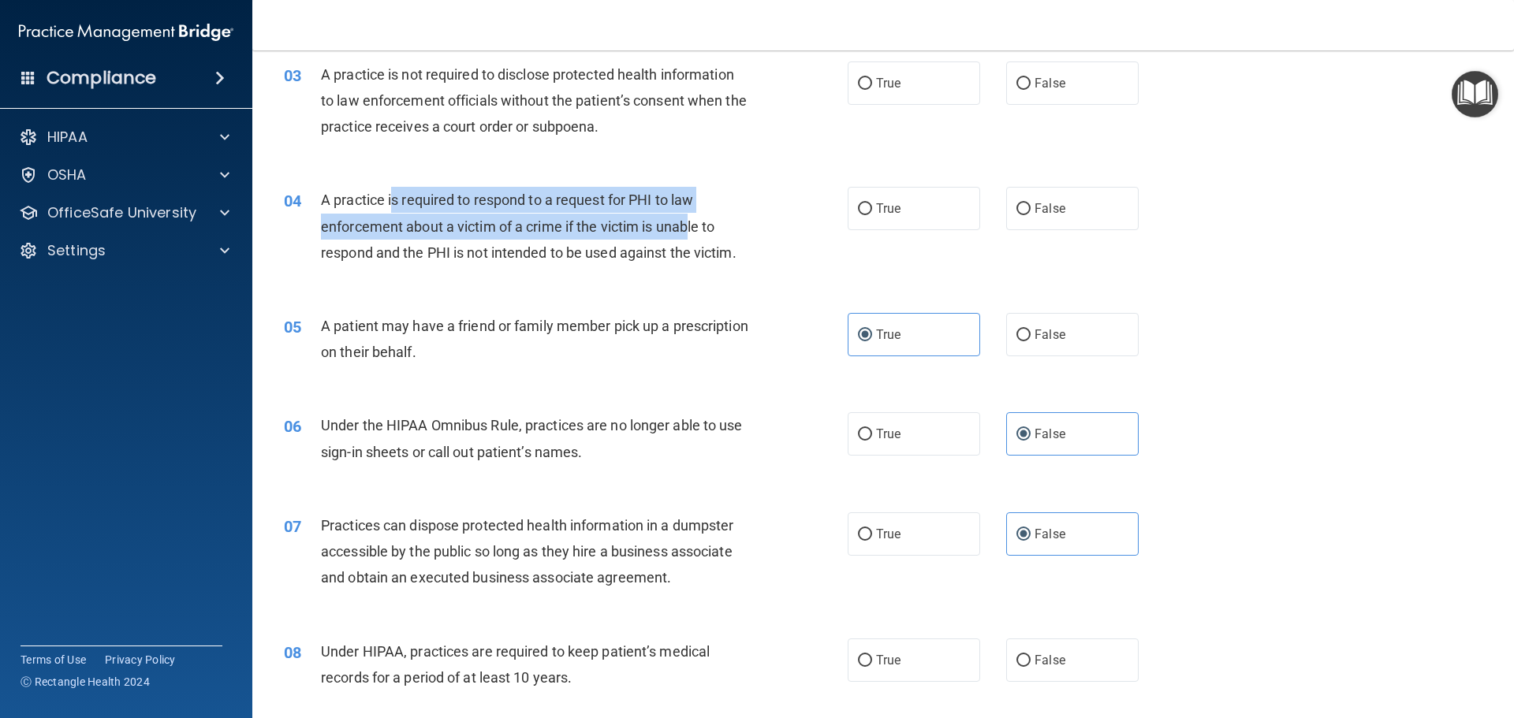
drag, startPoint x: 423, startPoint y: 205, endPoint x: 692, endPoint y: 229, distance: 269.9
click at [692, 229] on span "A practice is required to respond to a request for PHI to law enforcement about…" at bounding box center [528, 226] width 415 height 69
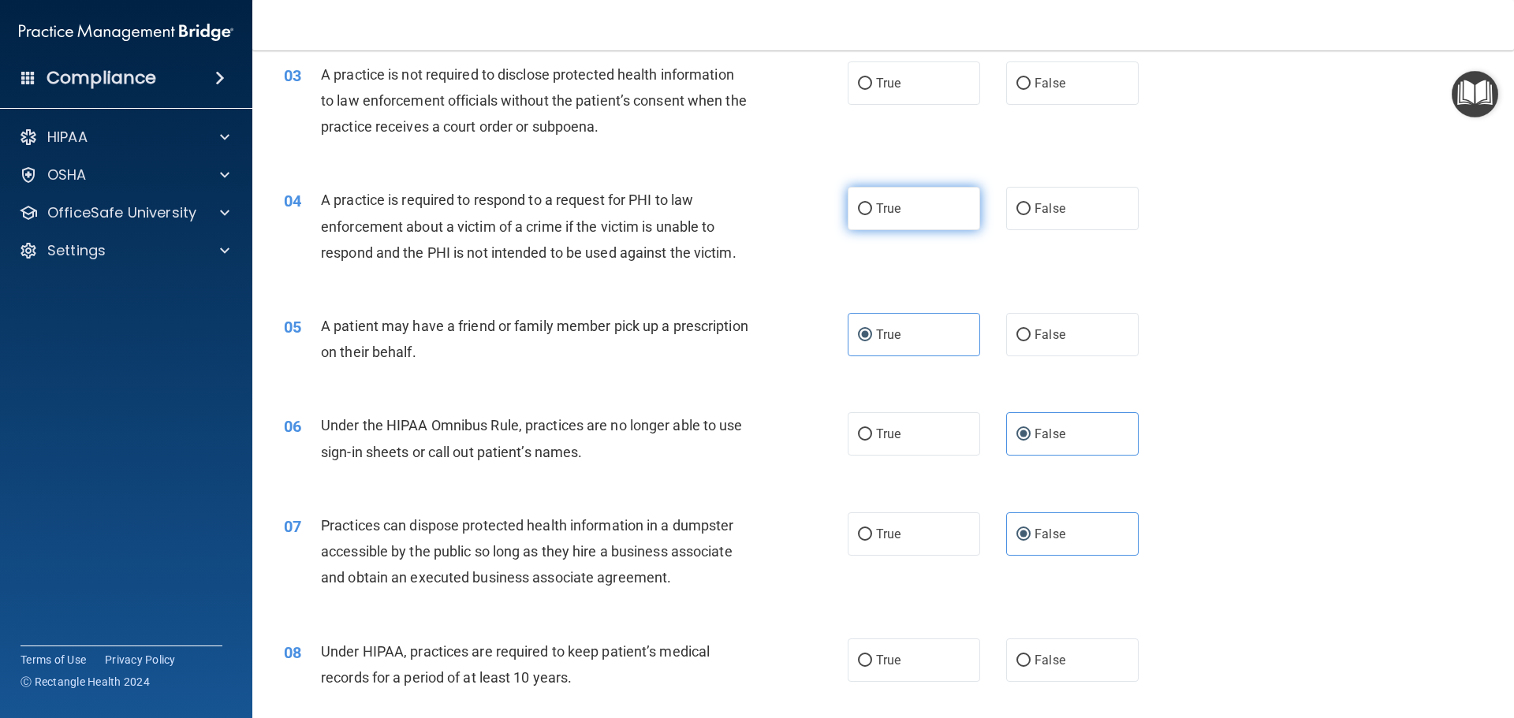
click at [901, 207] on label "True" at bounding box center [914, 208] width 132 height 43
click at [872, 207] on input "True" at bounding box center [865, 209] width 14 height 12
radio input "true"
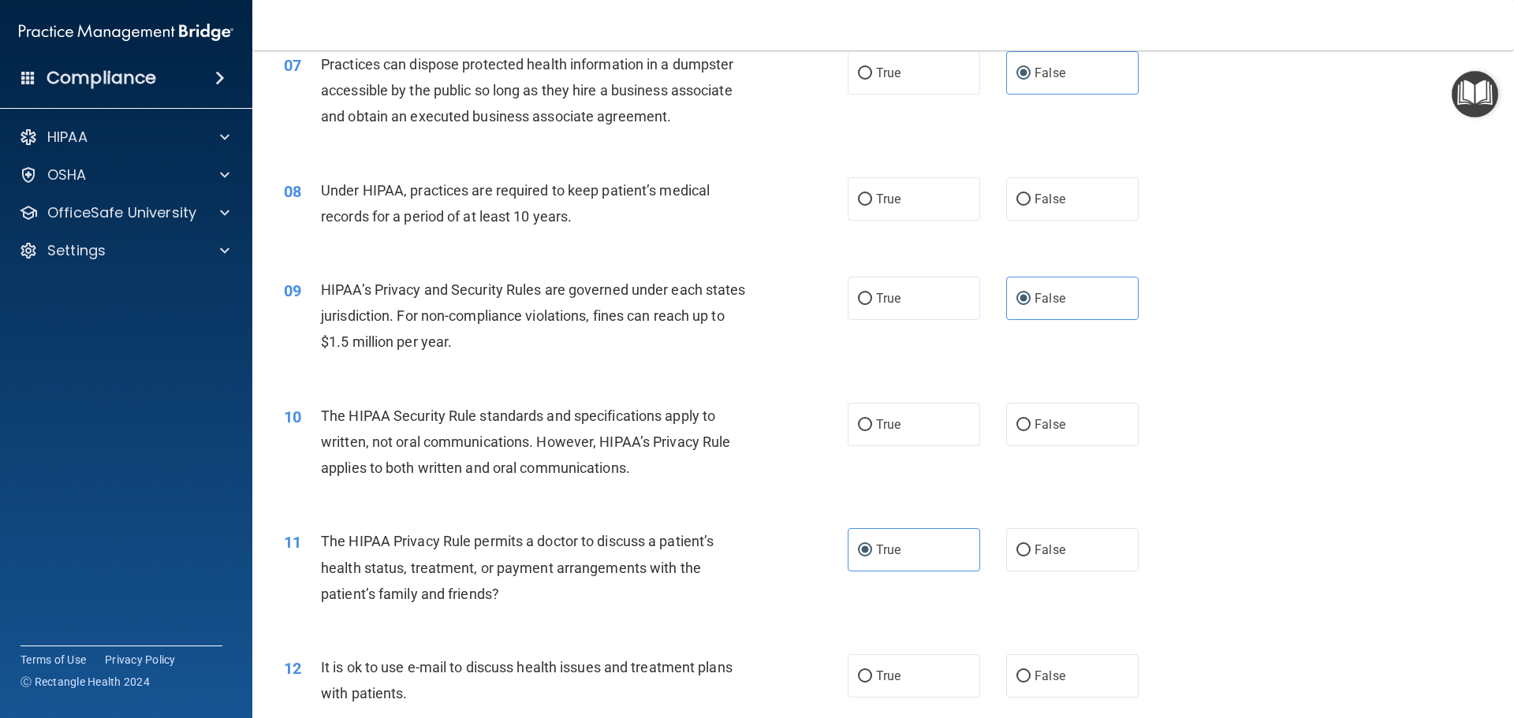
scroll to position [788, 0]
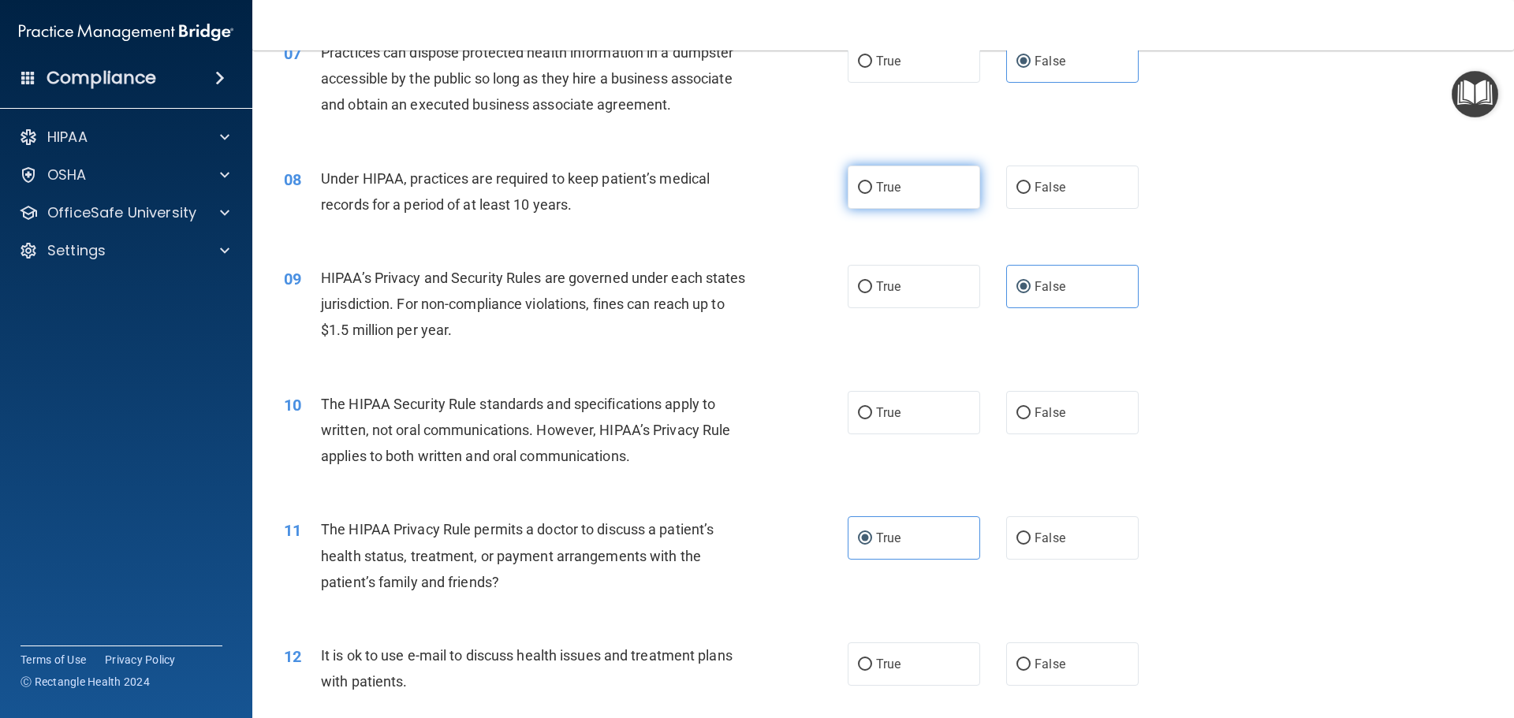
click at [935, 192] on label "True" at bounding box center [914, 187] width 132 height 43
click at [872, 192] on input "True" at bounding box center [865, 188] width 14 height 12
radio input "true"
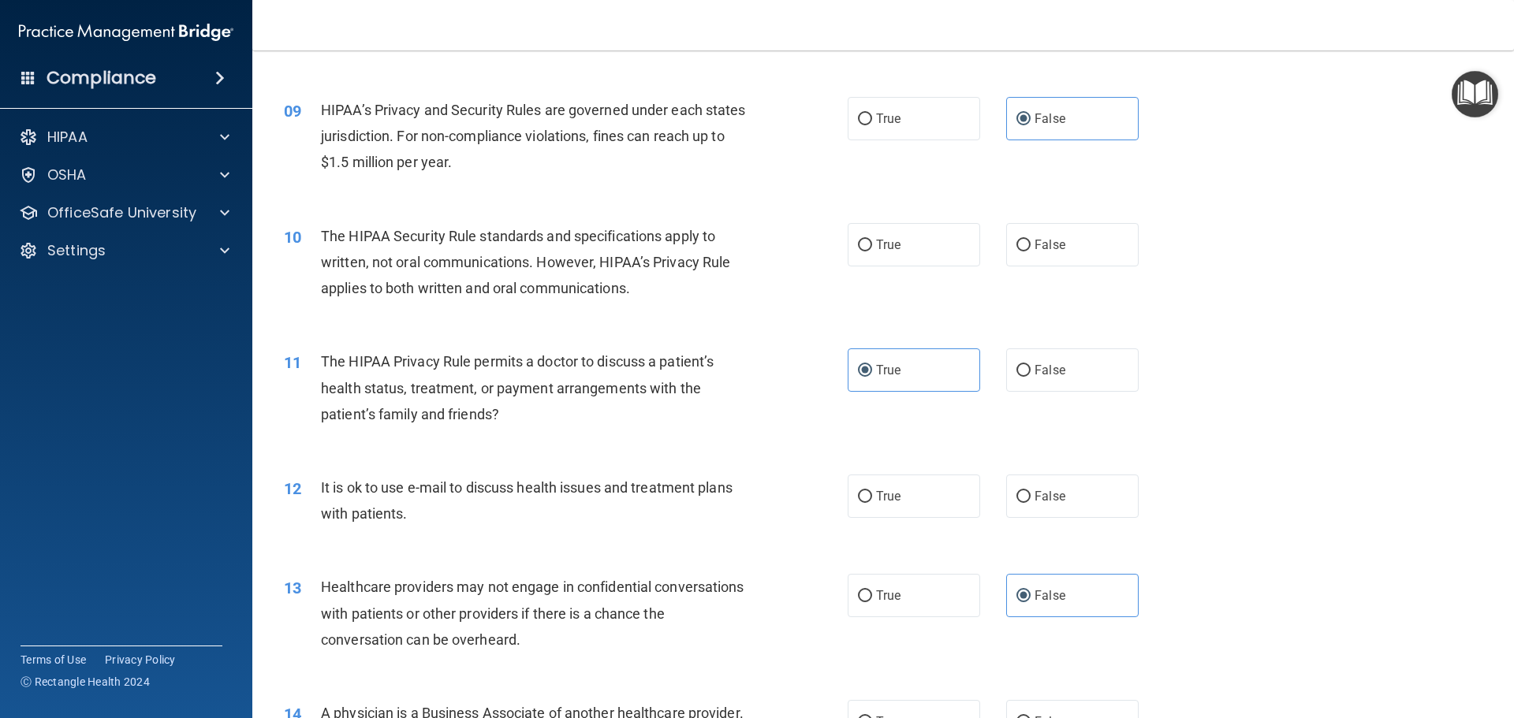
scroll to position [1025, 0]
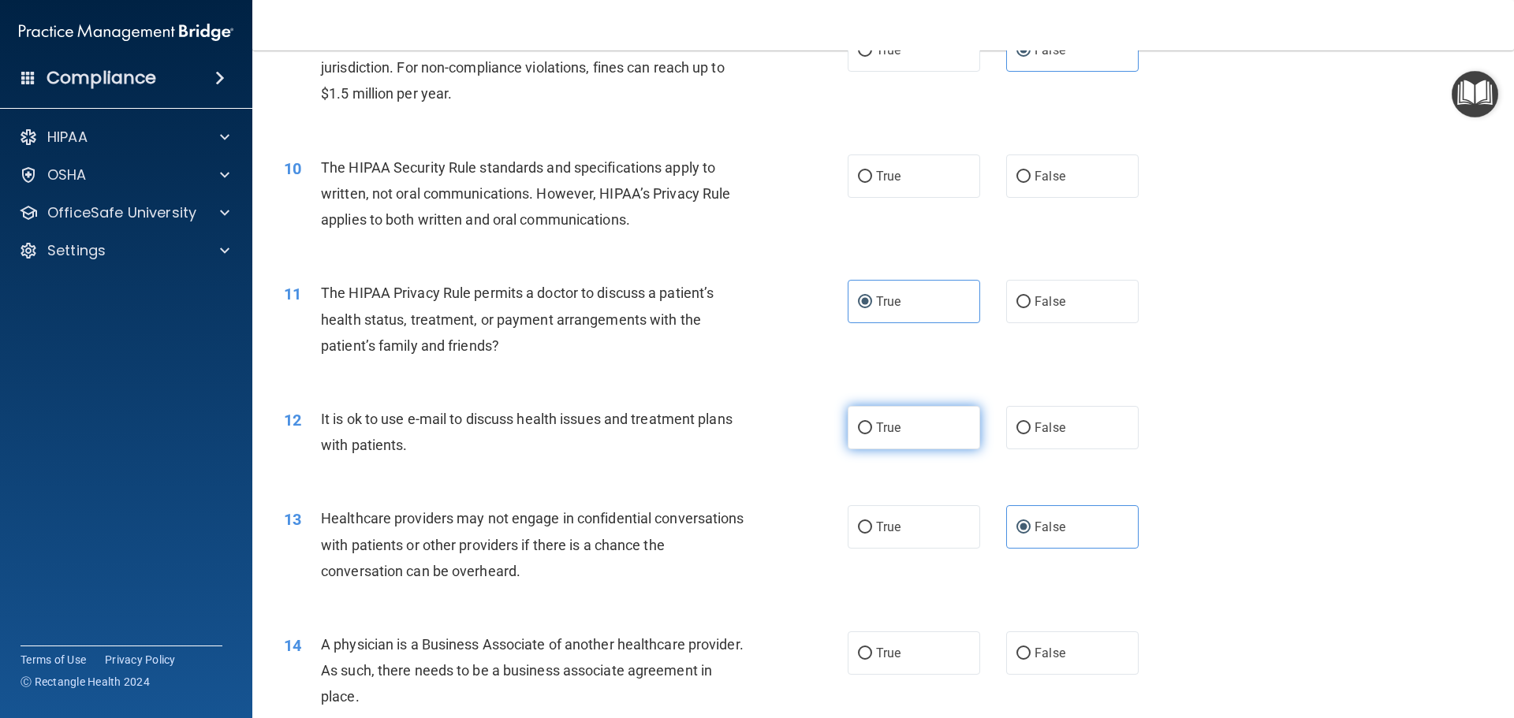
click at [955, 424] on label "True" at bounding box center [914, 427] width 132 height 43
click at [872, 424] on input "True" at bounding box center [865, 429] width 14 height 12
radio input "true"
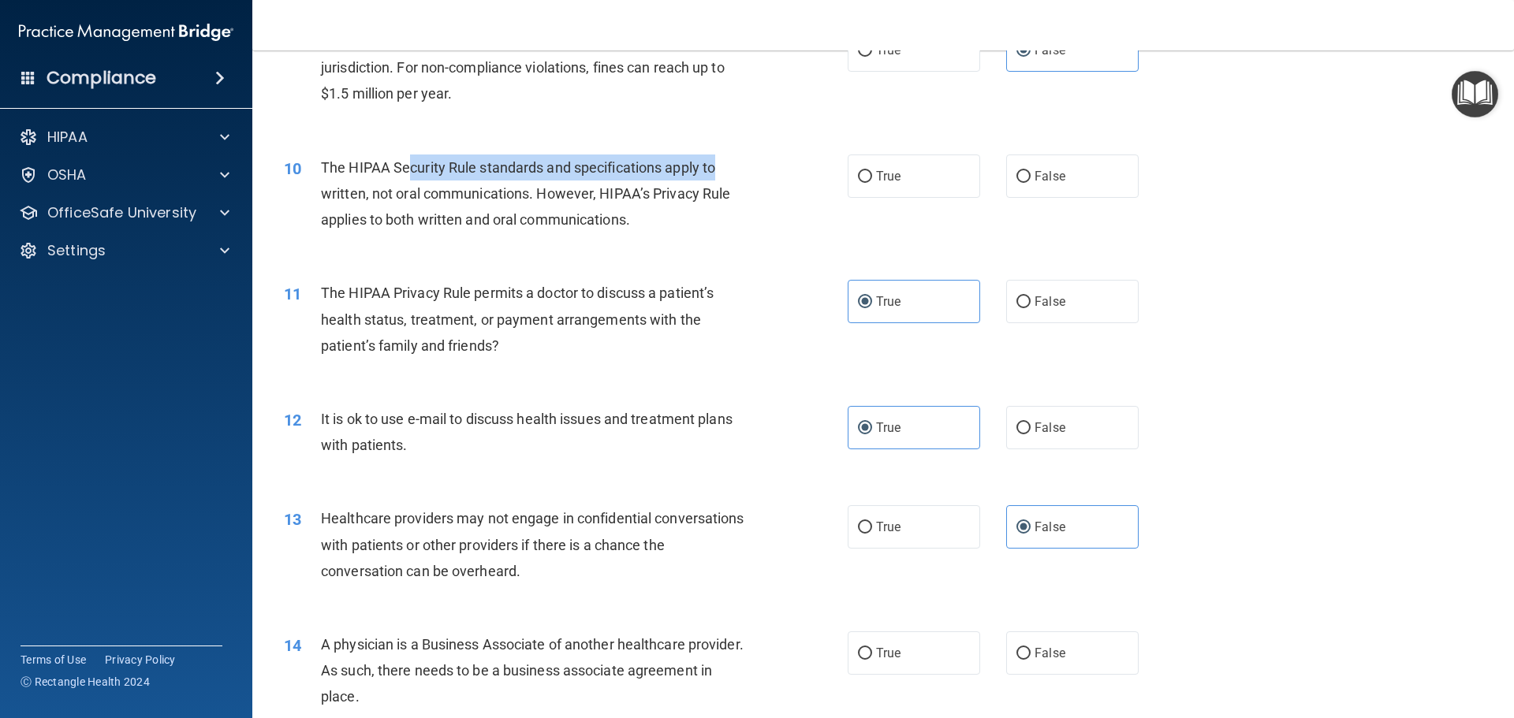
drag, startPoint x: 490, startPoint y: 159, endPoint x: 735, endPoint y: 159, distance: 245.2
click at [735, 159] on div "The HIPAA Security Rule standards and specifications apply to written, not oral…" at bounding box center [541, 194] width 441 height 79
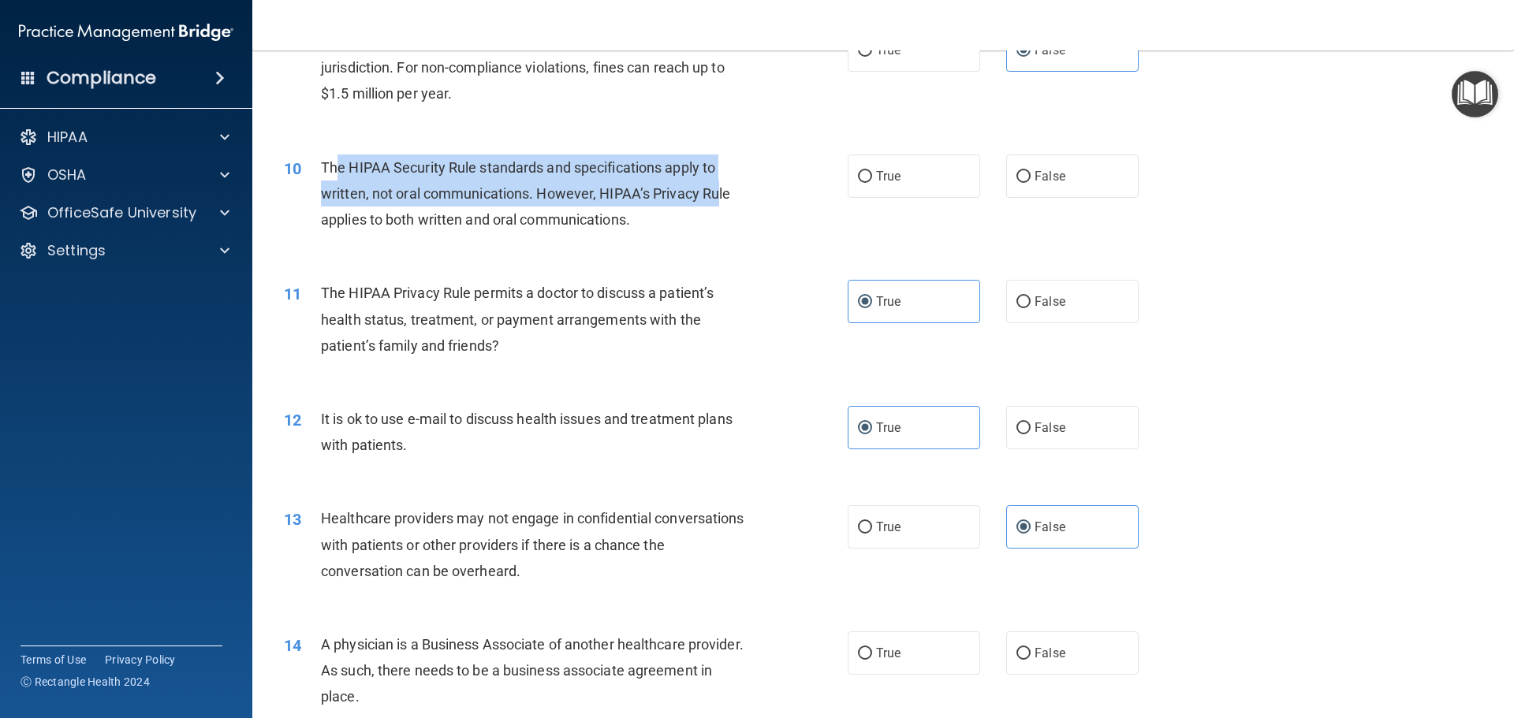
drag, startPoint x: 334, startPoint y: 170, endPoint x: 717, endPoint y: 181, distance: 383.4
click at [717, 181] on div "The HIPAA Security Rule standards and specifications apply to written, not oral…" at bounding box center [541, 194] width 441 height 79
click at [345, 202] on div "The HIPAA Security Rule standards and specifications apply to written, not oral…" at bounding box center [541, 194] width 441 height 79
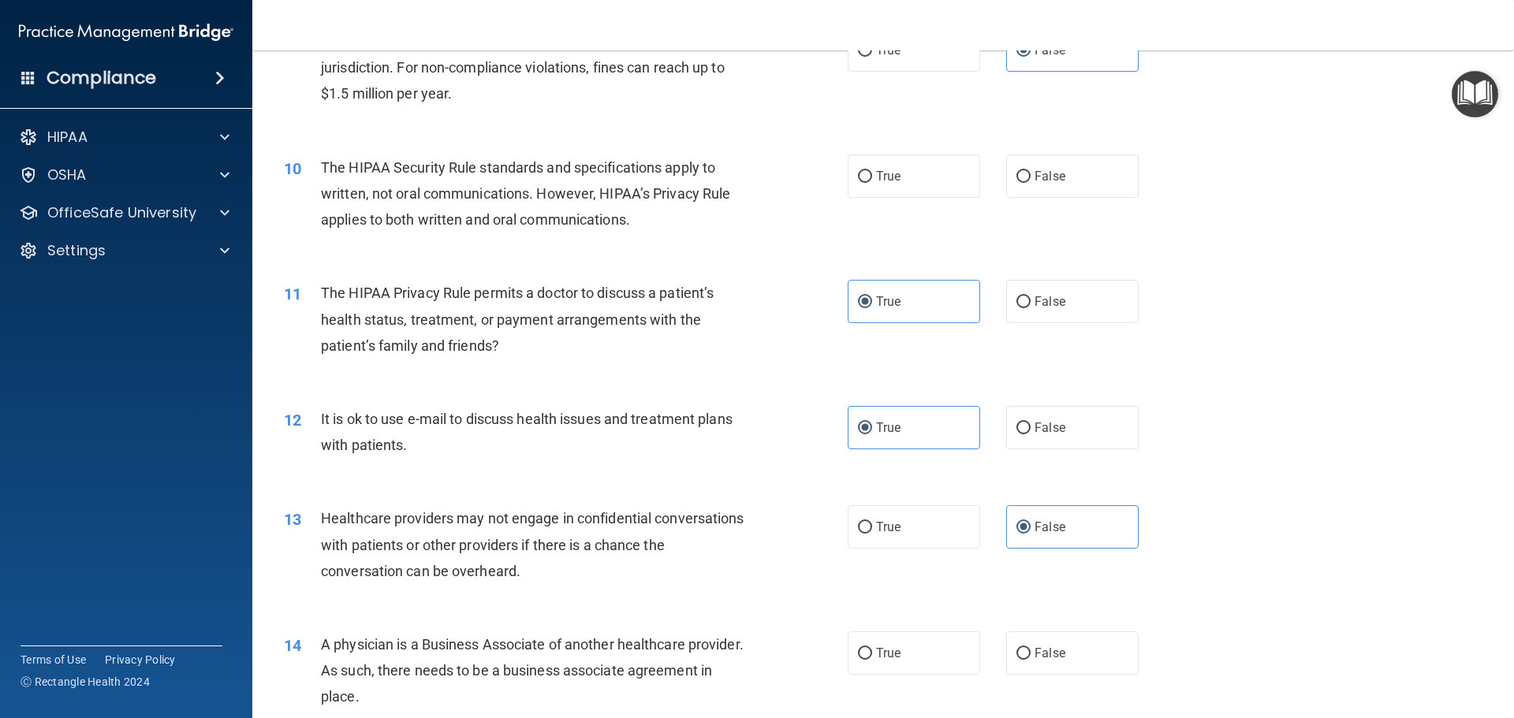
click at [452, 214] on span "The HIPAA Security Rule standards and specifications apply to written, not oral…" at bounding box center [525, 193] width 409 height 69
drag, startPoint x: 386, startPoint y: 194, endPoint x: 520, endPoint y: 194, distance: 134.0
click at [520, 194] on span "The HIPAA Security Rule standards and specifications apply to written, not oral…" at bounding box center [525, 193] width 409 height 69
click at [662, 219] on div "The HIPAA Security Rule standards and specifications apply to written, not oral…" at bounding box center [541, 194] width 441 height 79
click at [634, 222] on div "The HIPAA Security Rule standards and specifications apply to written, not oral…" at bounding box center [541, 194] width 441 height 79
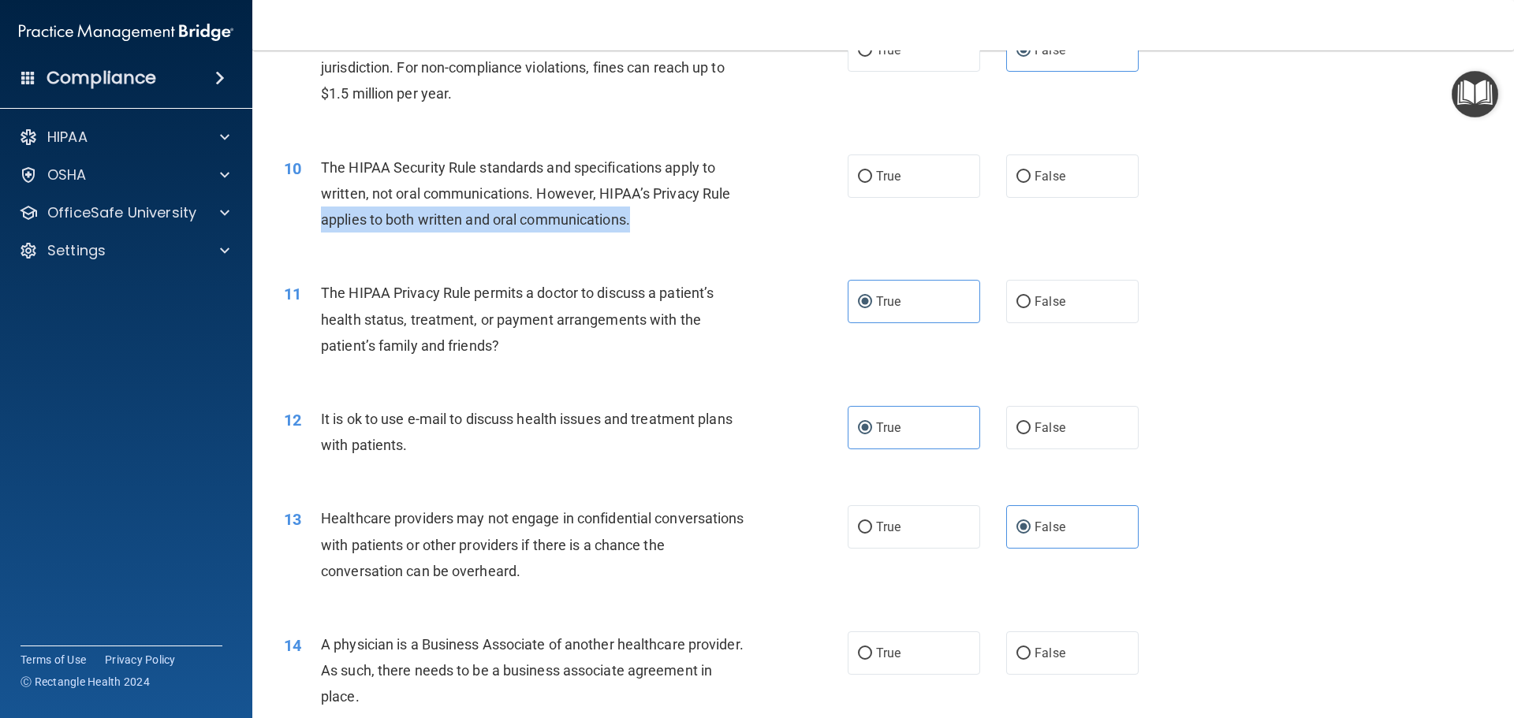
drag, startPoint x: 638, startPoint y: 218, endPoint x: 324, endPoint y: 237, distance: 314.3
click at [324, 237] on div "10 The HIPAA Security Rule standards and specifications apply to written, not o…" at bounding box center [565, 198] width 611 height 87
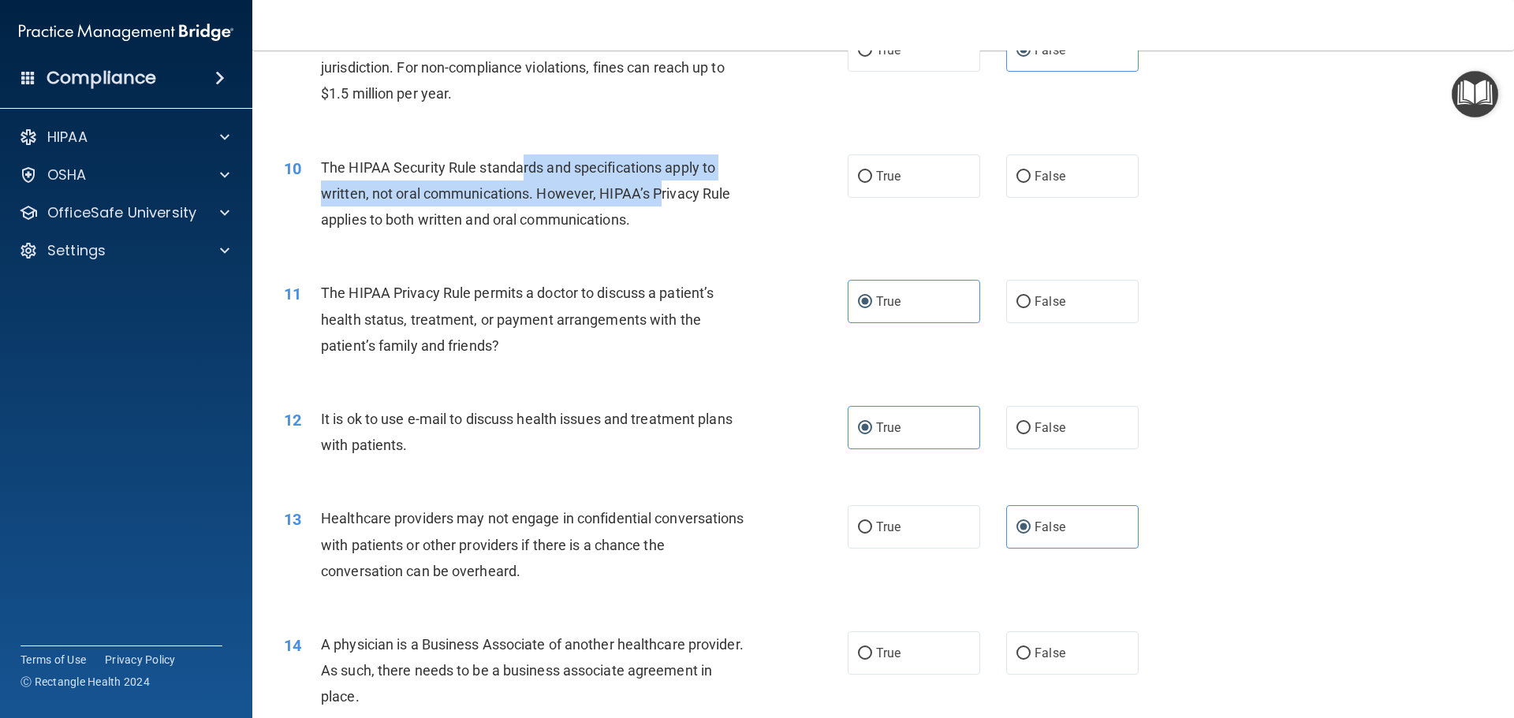
drag, startPoint x: 538, startPoint y: 170, endPoint x: 661, endPoint y: 192, distance: 125.1
click at [661, 192] on span "The HIPAA Security Rule standards and specifications apply to written, not oral…" at bounding box center [525, 193] width 409 height 69
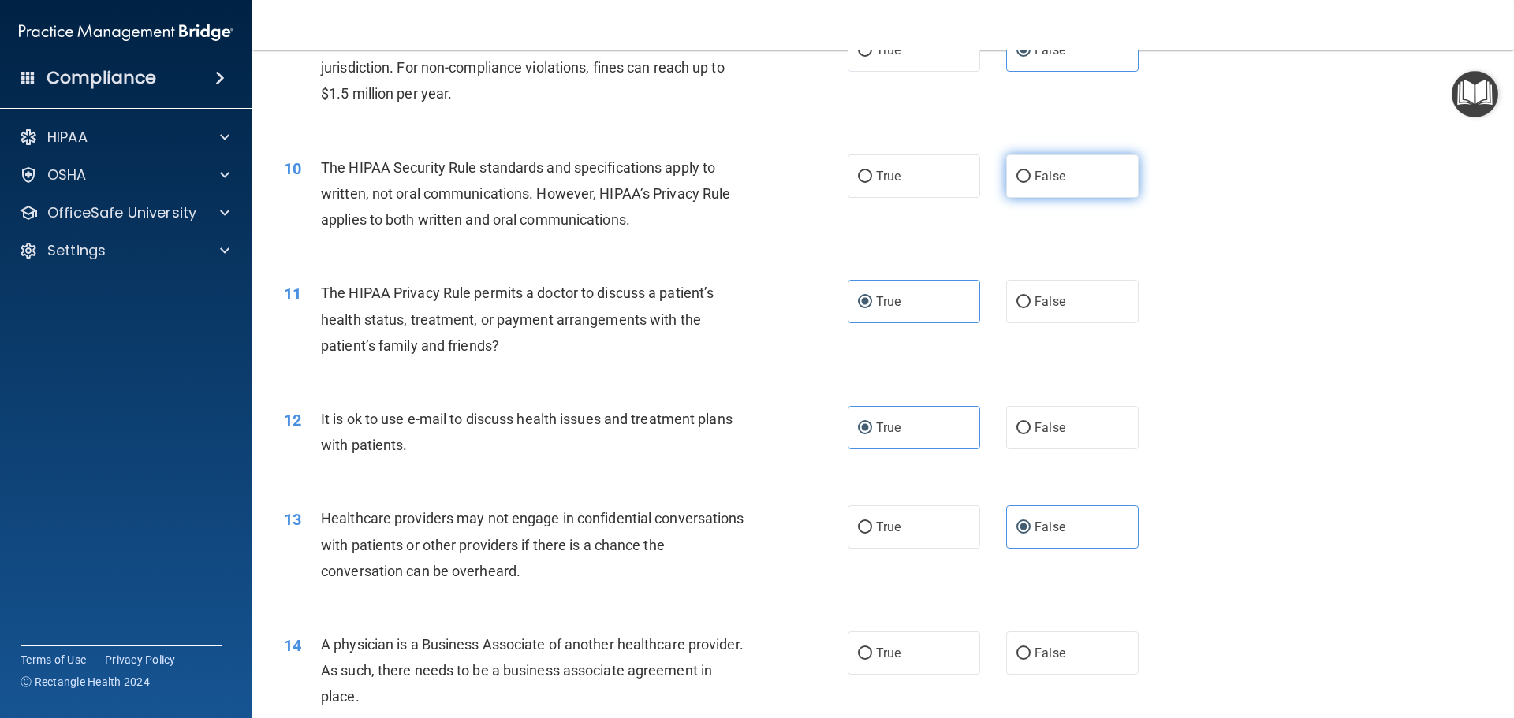
click at [1034, 171] on span "False" at bounding box center [1049, 176] width 31 height 15
click at [1028, 171] on input "False" at bounding box center [1023, 177] width 14 height 12
radio input "true"
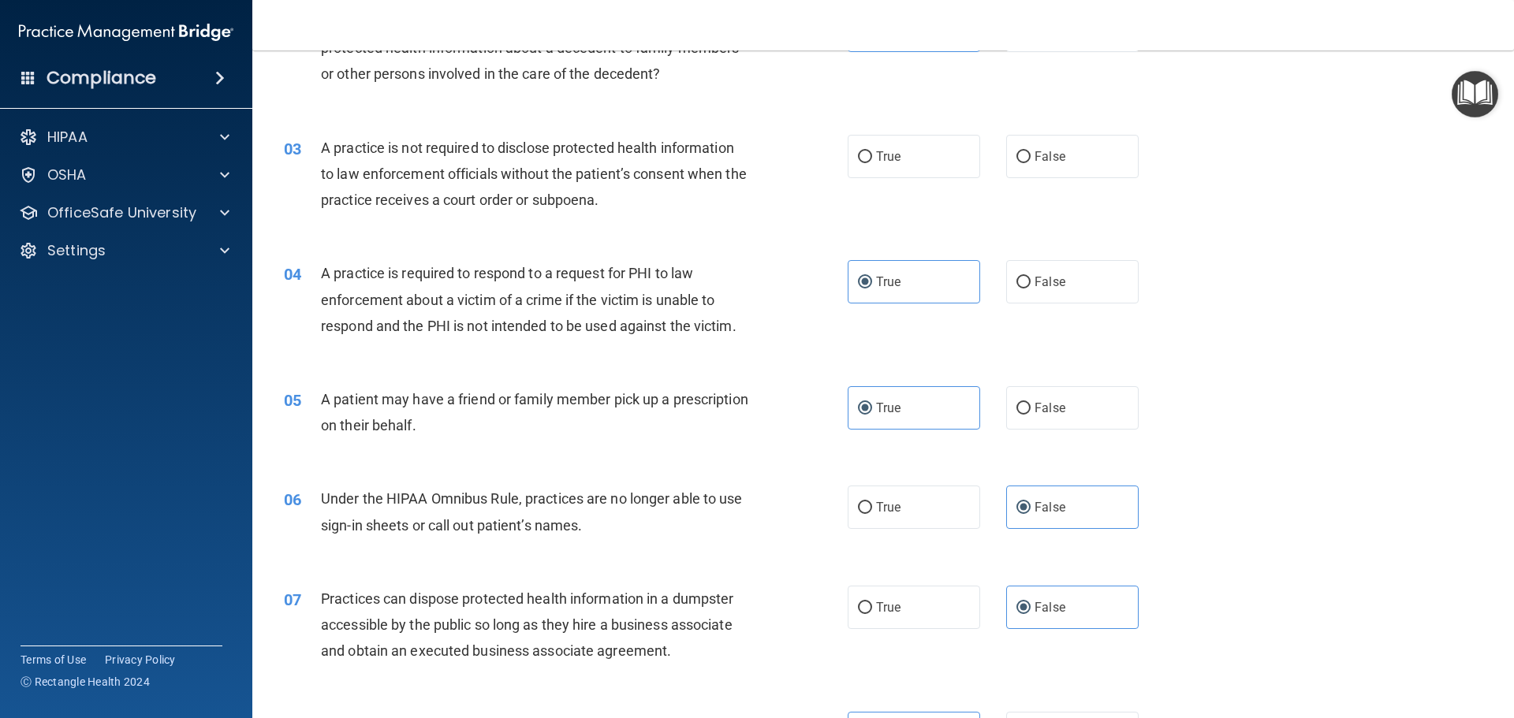
scroll to position [0, 0]
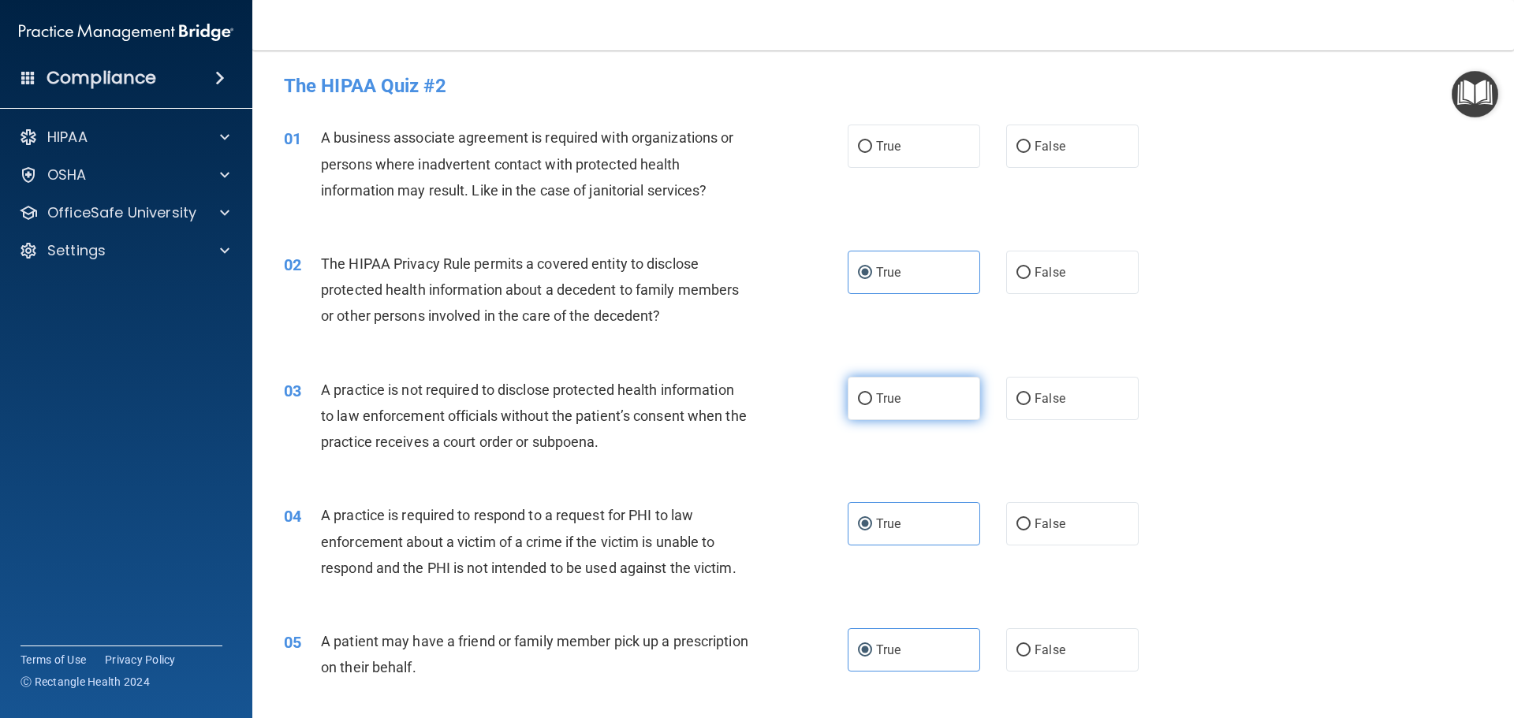
click at [881, 411] on label "True" at bounding box center [914, 398] width 132 height 43
click at [872, 405] on input "True" at bounding box center [865, 399] width 14 height 12
radio input "true"
click at [1084, 138] on label "False" at bounding box center [1072, 146] width 132 height 43
click at [1030, 141] on input "False" at bounding box center [1023, 147] width 14 height 12
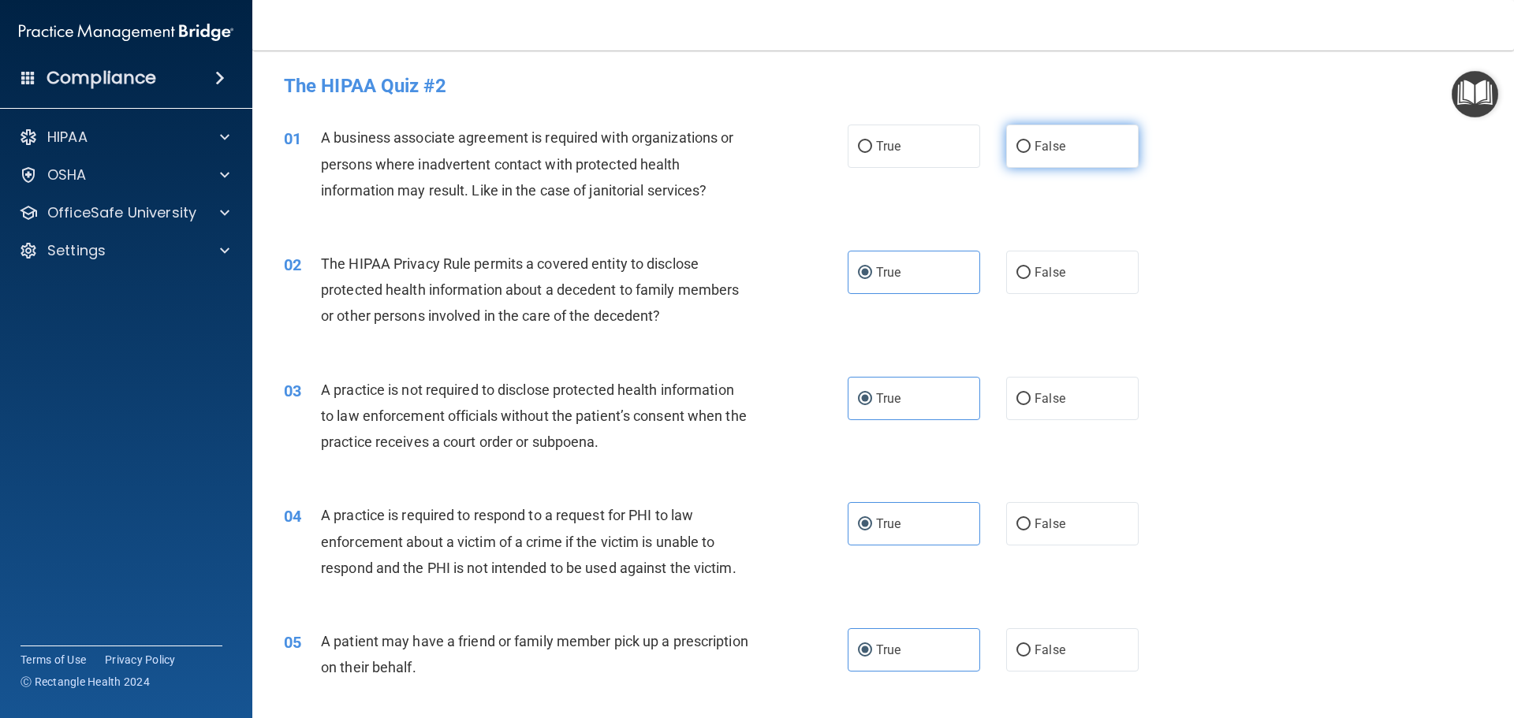
radio input "true"
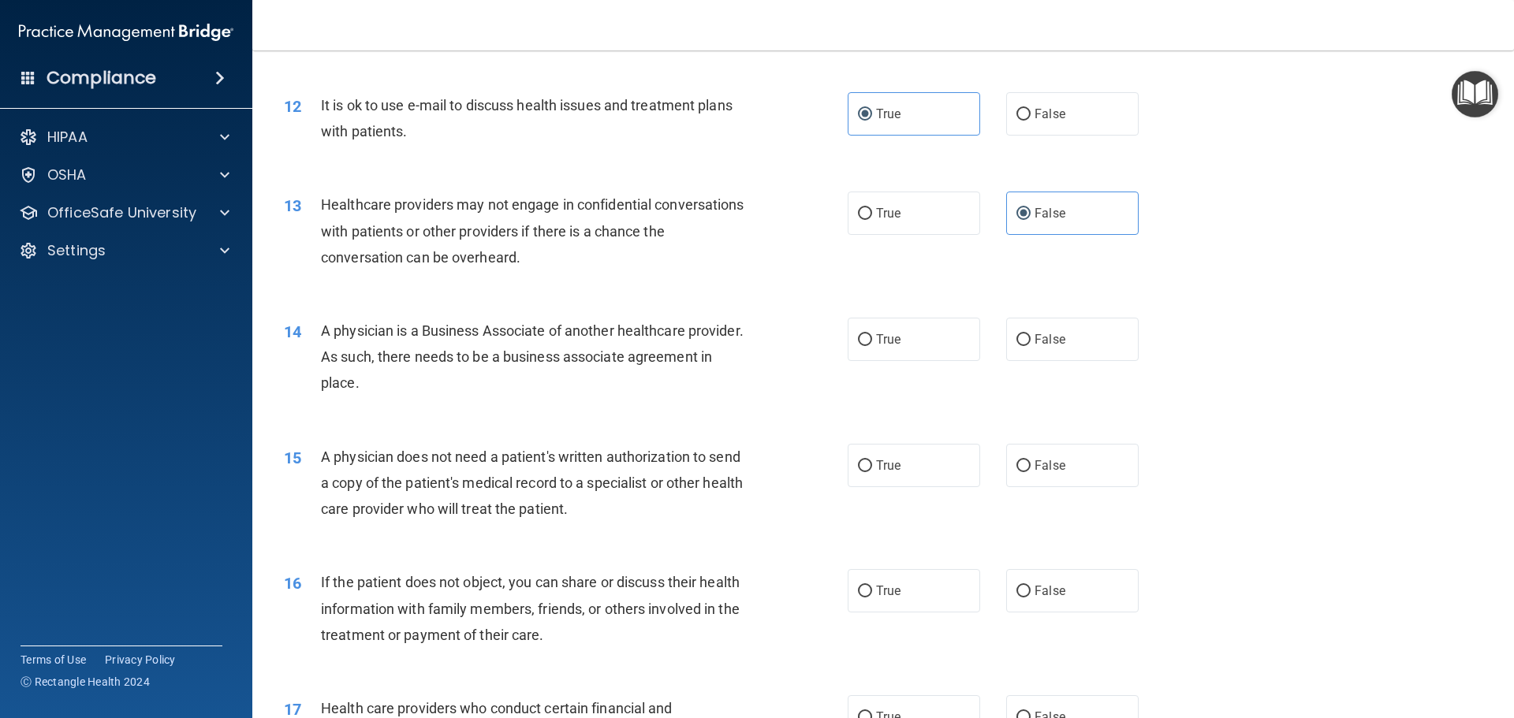
scroll to position [1340, 0]
drag, startPoint x: 905, startPoint y: 325, endPoint x: 904, endPoint y: 337, distance: 12.7
click at [907, 336] on label "True" at bounding box center [914, 337] width 132 height 43
click at [872, 336] on input "True" at bounding box center [865, 339] width 14 height 12
radio input "true"
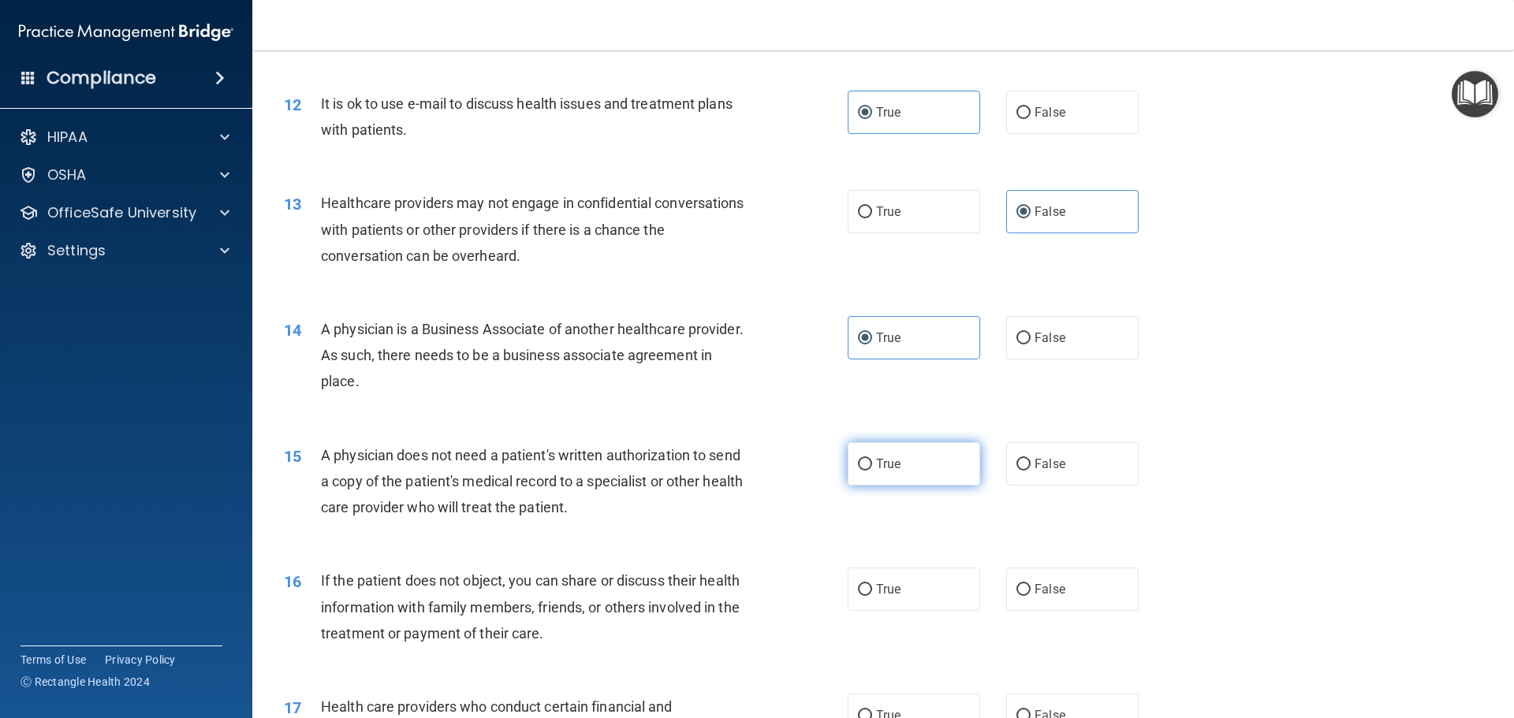
click at [946, 475] on label "True" at bounding box center [914, 463] width 132 height 43
click at [872, 471] on input "True" at bounding box center [865, 465] width 14 height 12
radio input "true"
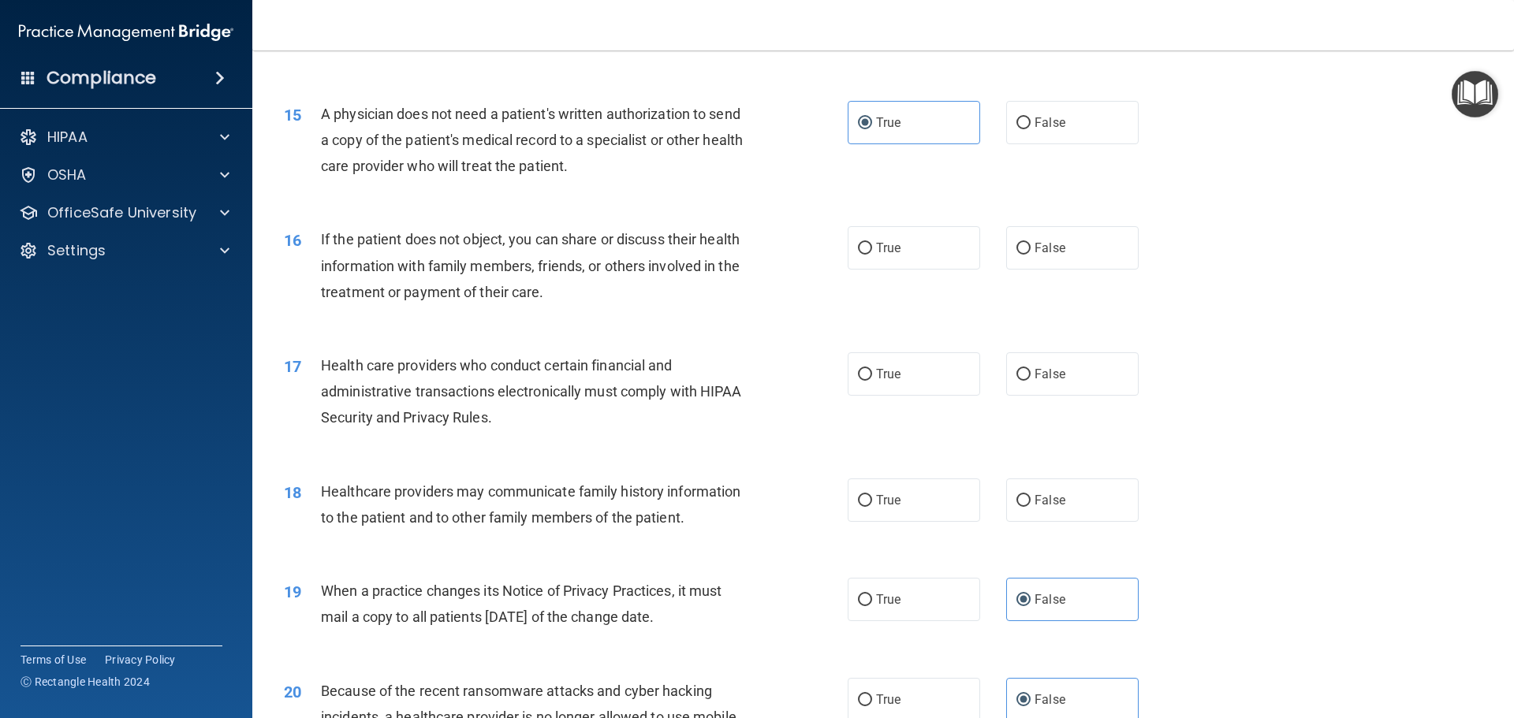
scroll to position [1735, 0]
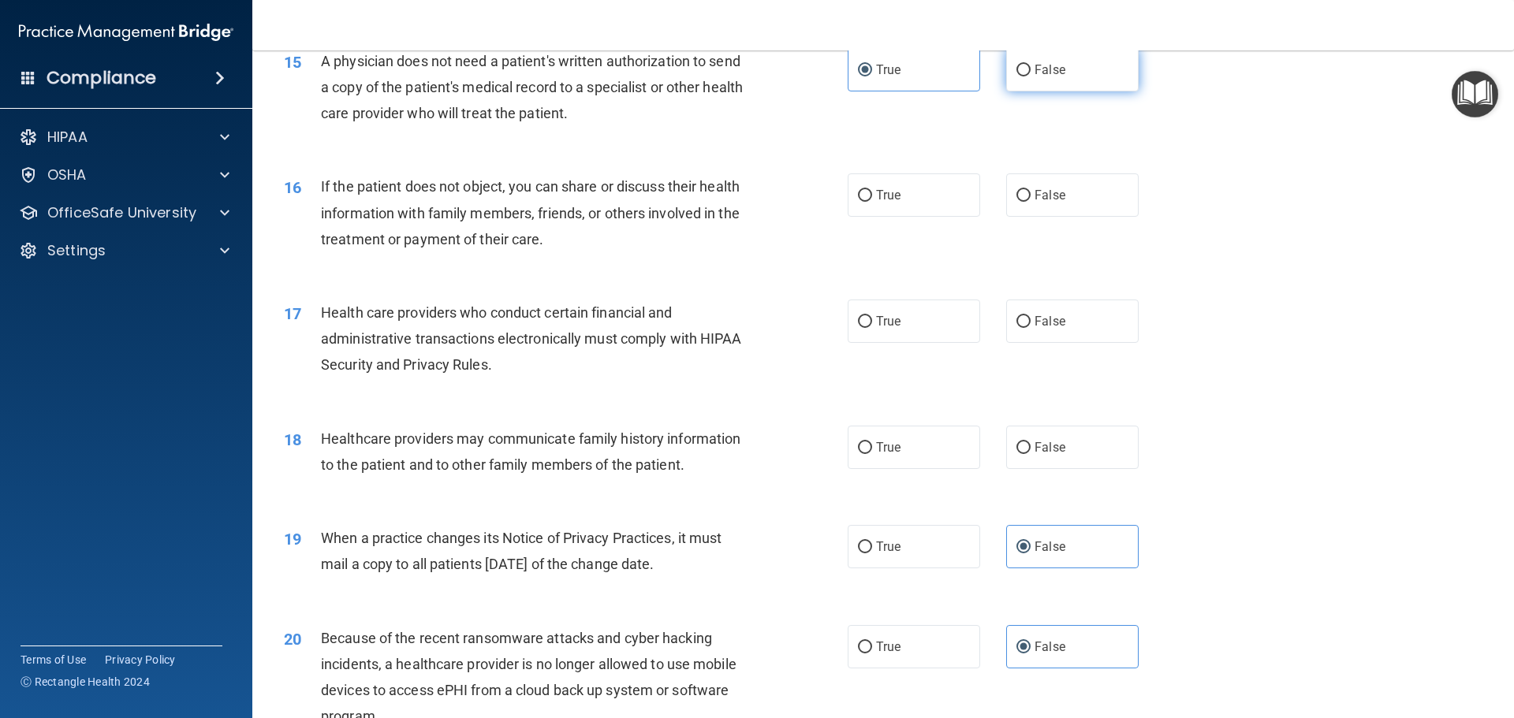
click at [1067, 82] on label "False" at bounding box center [1072, 69] width 132 height 43
click at [1030, 76] on input "False" at bounding box center [1023, 71] width 14 height 12
radio input "true"
radio input "false"
click at [895, 177] on label "True" at bounding box center [914, 194] width 132 height 43
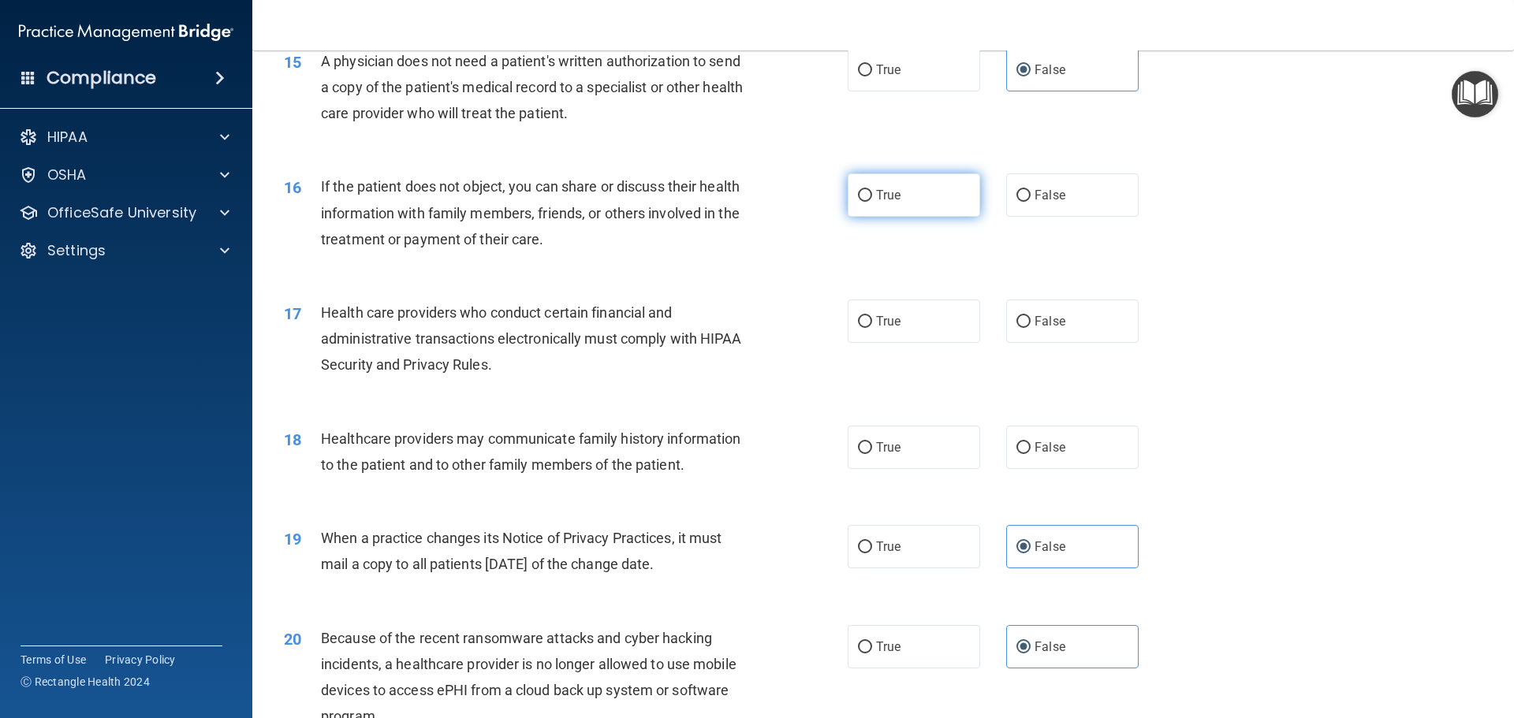
click at [872, 190] on input "True" at bounding box center [865, 196] width 14 height 12
radio input "true"
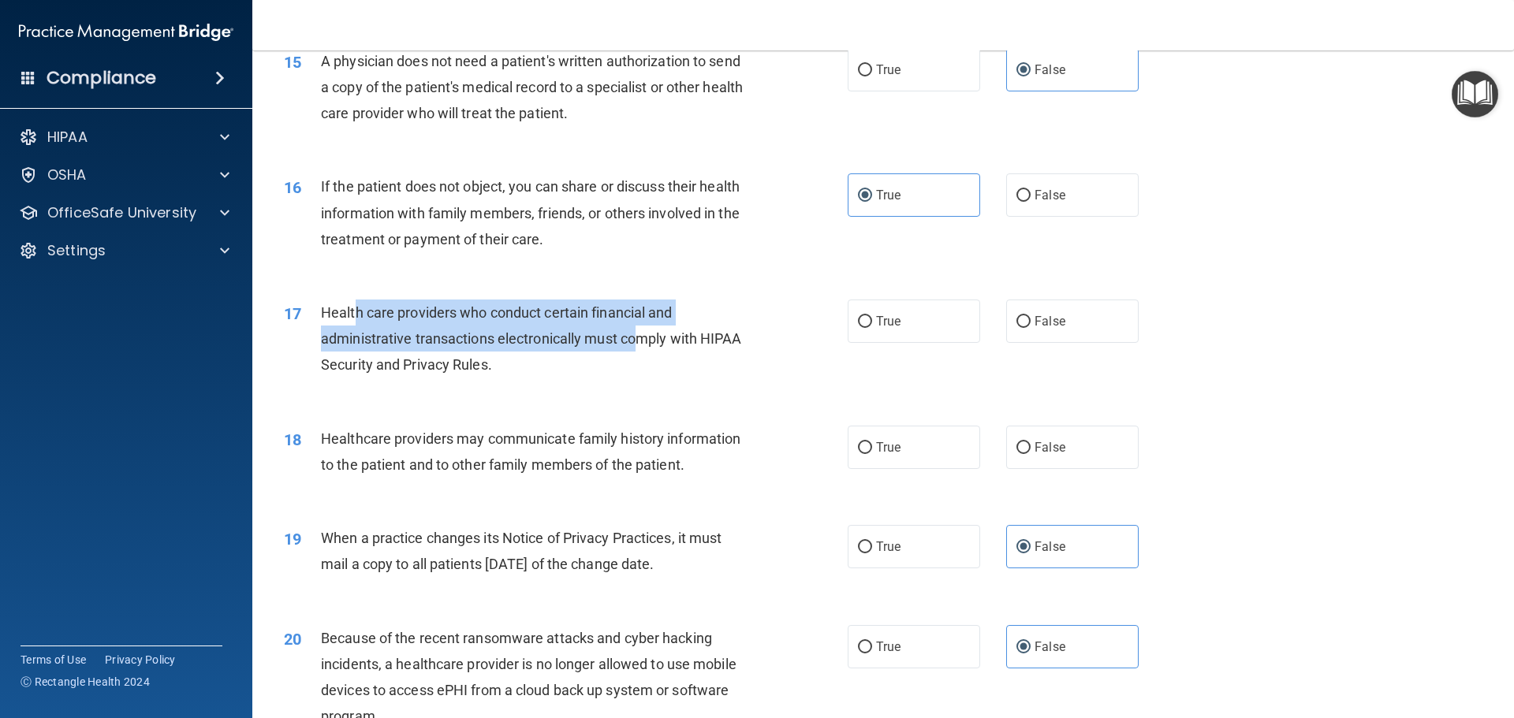
drag, startPoint x: 356, startPoint y: 314, endPoint x: 635, endPoint y: 327, distance: 280.2
click at [635, 327] on div "Health care providers who conduct certain financial and administrative transact…" at bounding box center [541, 339] width 441 height 79
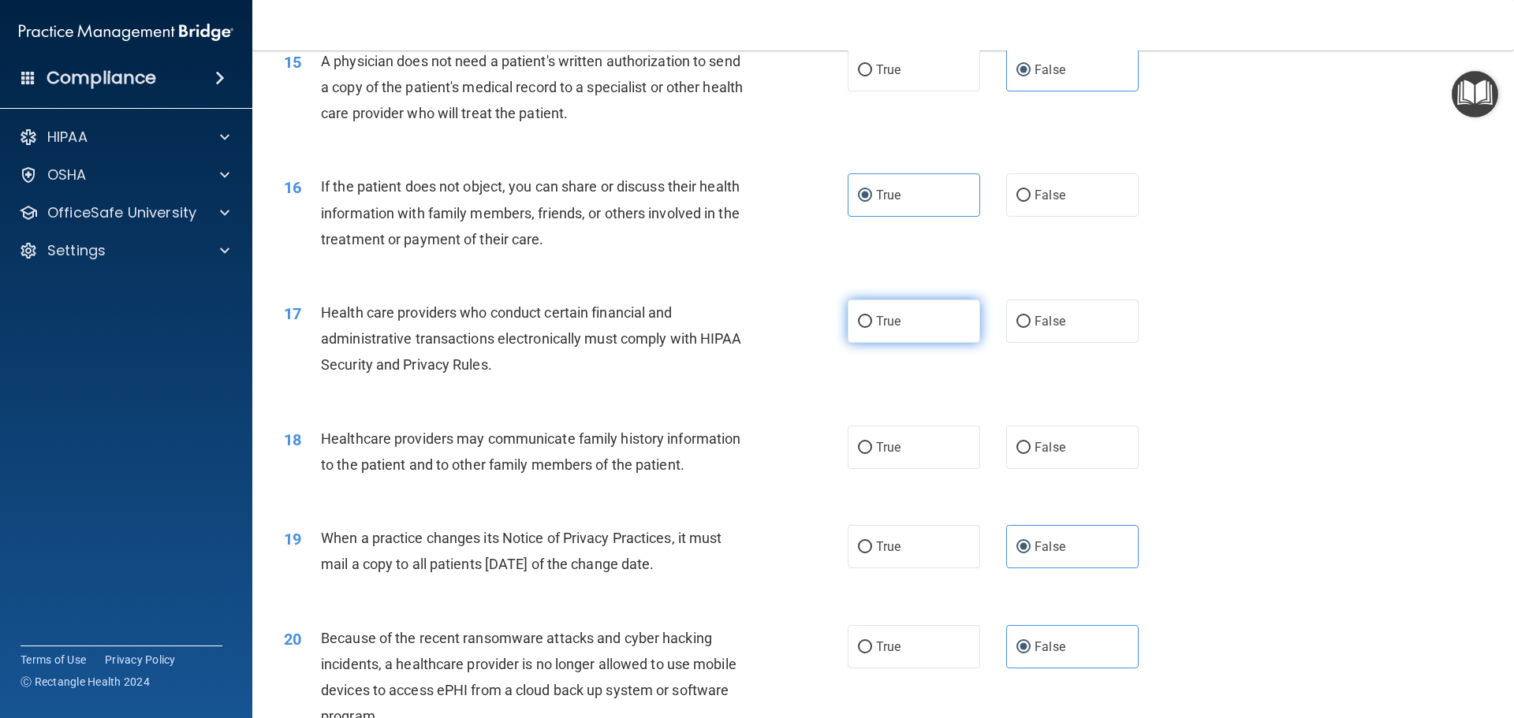
click at [938, 308] on label "True" at bounding box center [914, 321] width 132 height 43
click at [872, 316] on input "True" at bounding box center [865, 322] width 14 height 12
radio input "true"
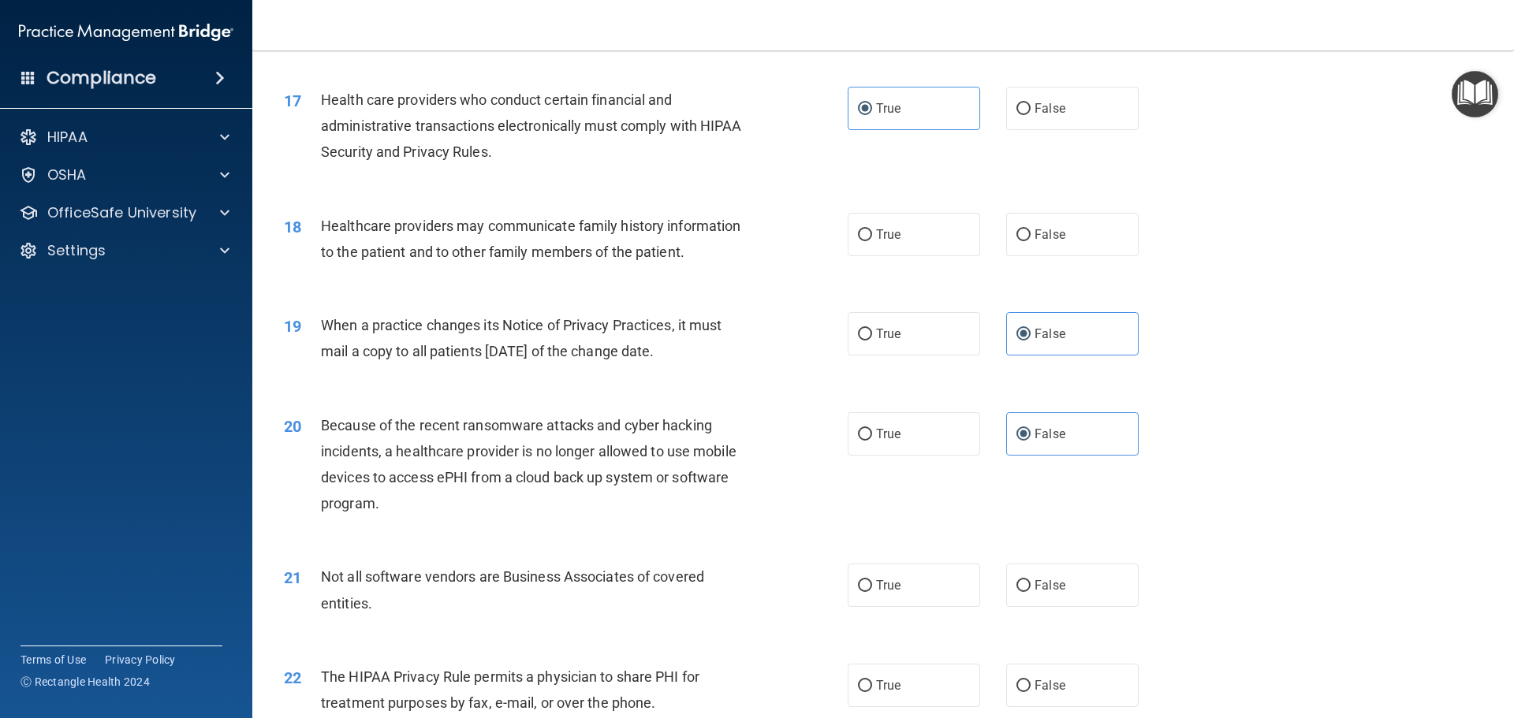
scroll to position [1971, 0]
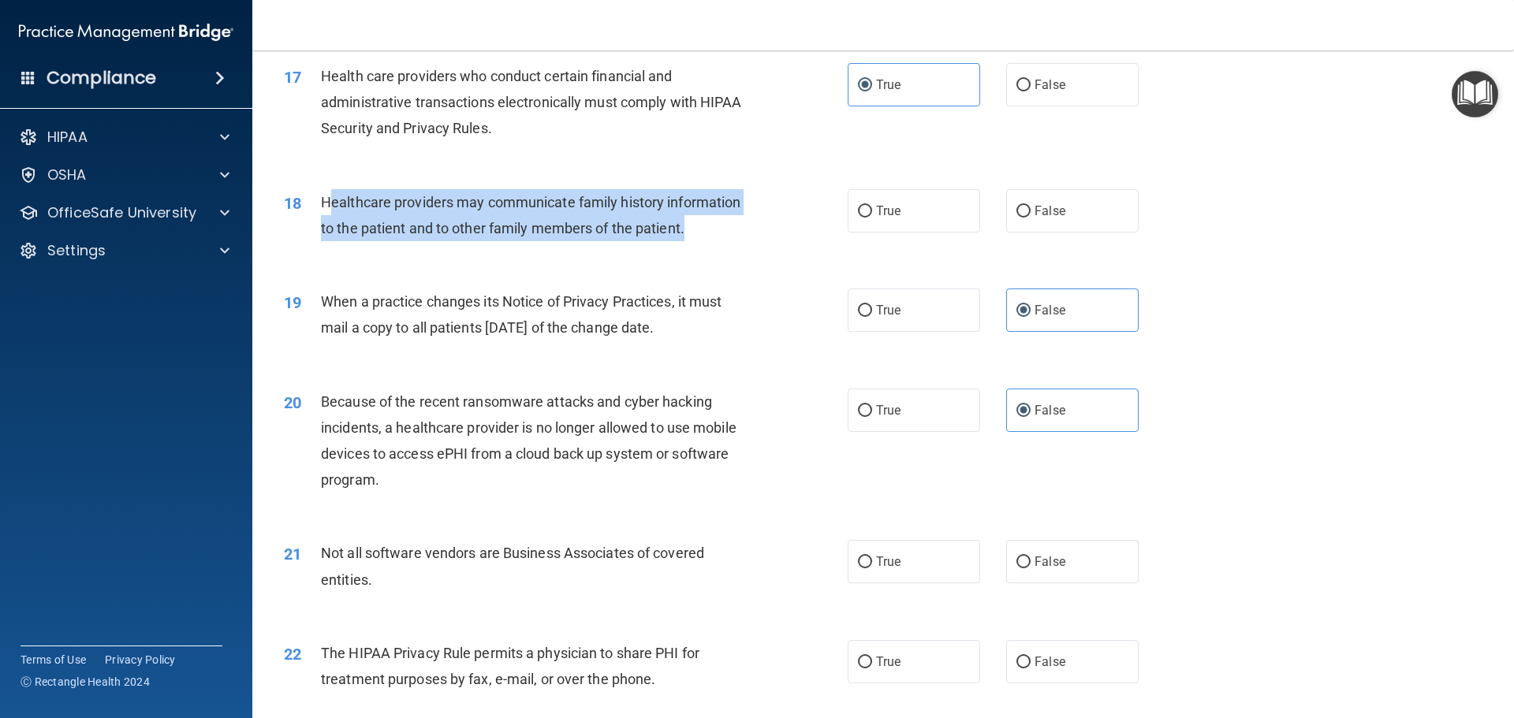
drag, startPoint x: 343, startPoint y: 203, endPoint x: 714, endPoint y: 218, distance: 371.6
click at [714, 218] on div "Healthcare providers may communicate family history information to the patient …" at bounding box center [541, 215] width 441 height 52
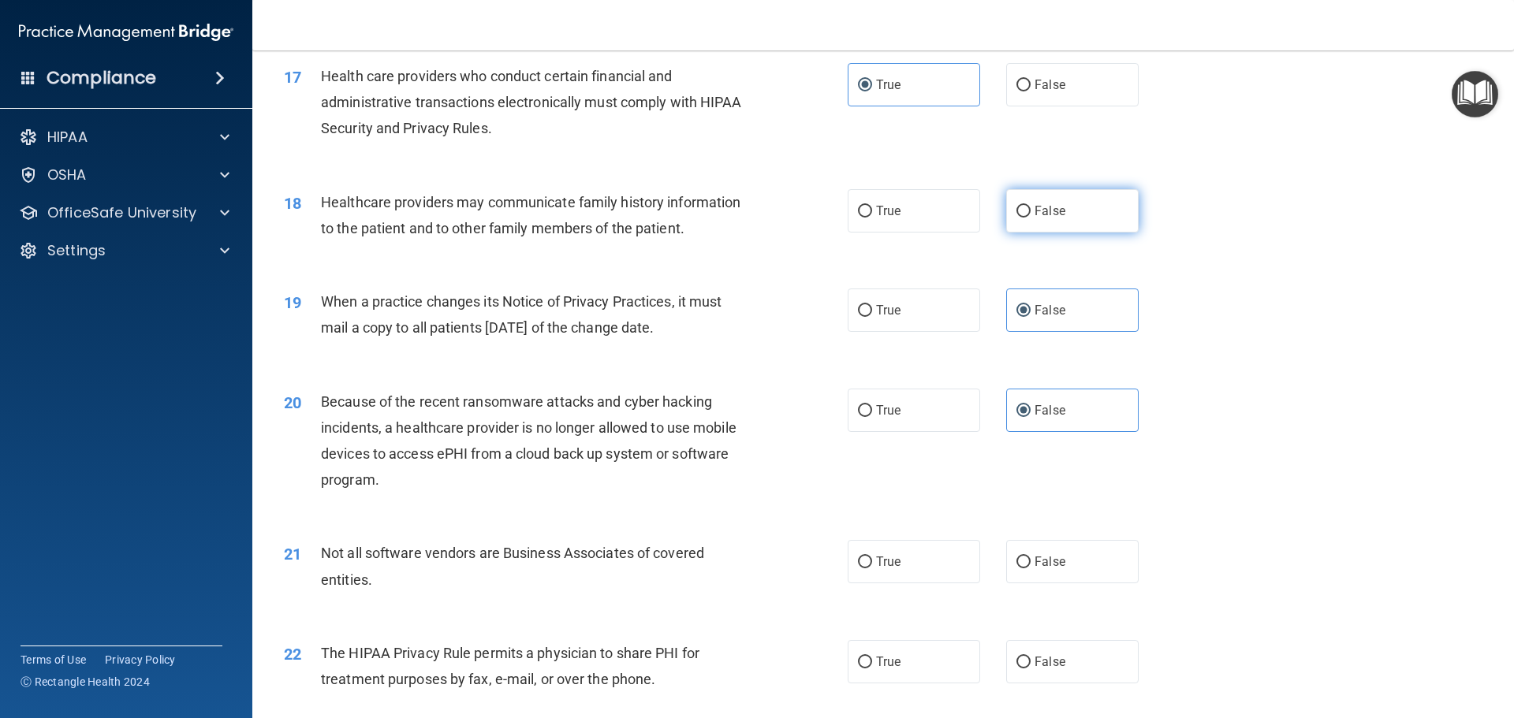
drag, startPoint x: 1068, startPoint y: 207, endPoint x: 1056, endPoint y: 206, distance: 12.6
click at [1070, 207] on label "False" at bounding box center [1072, 210] width 132 height 43
click at [1030, 207] on input "False" at bounding box center [1023, 212] width 14 height 12
radio input "true"
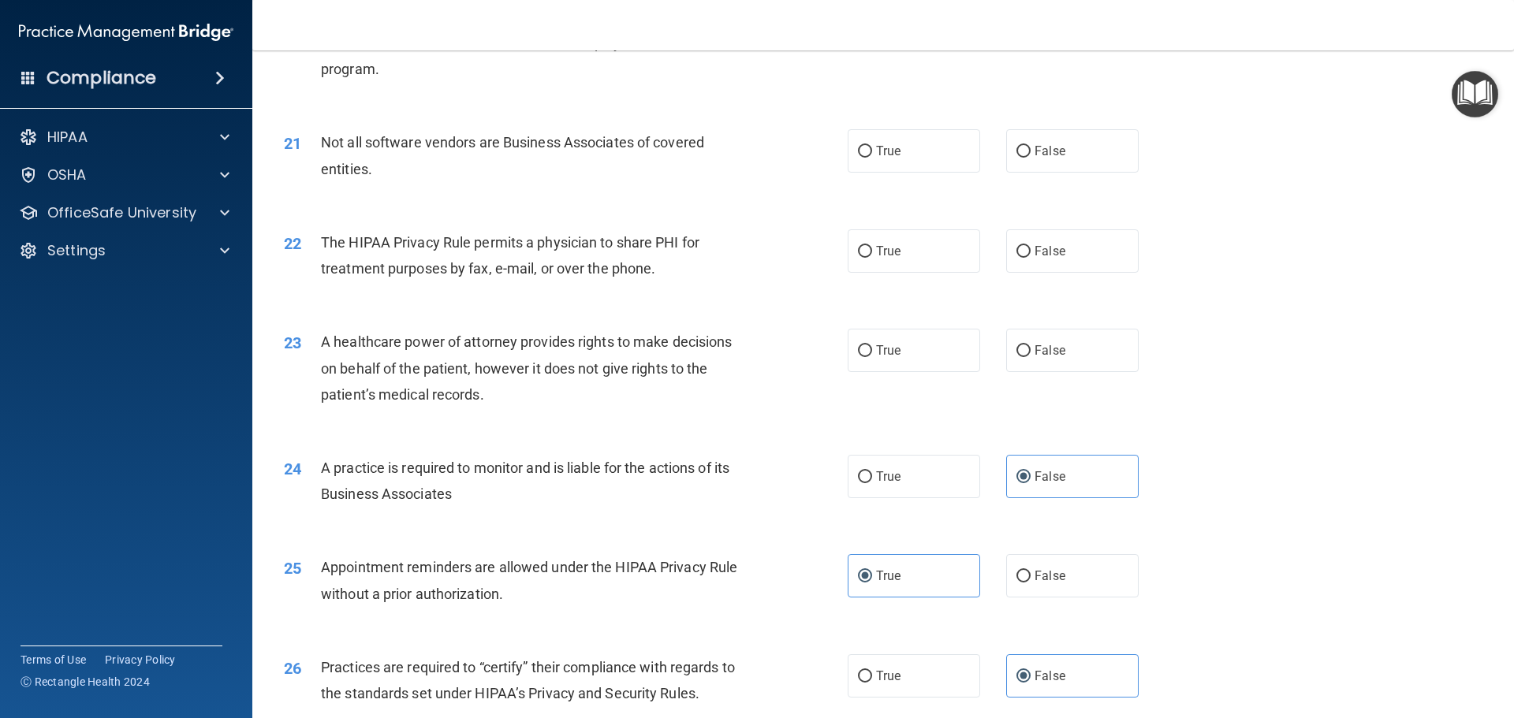
scroll to position [2444, 0]
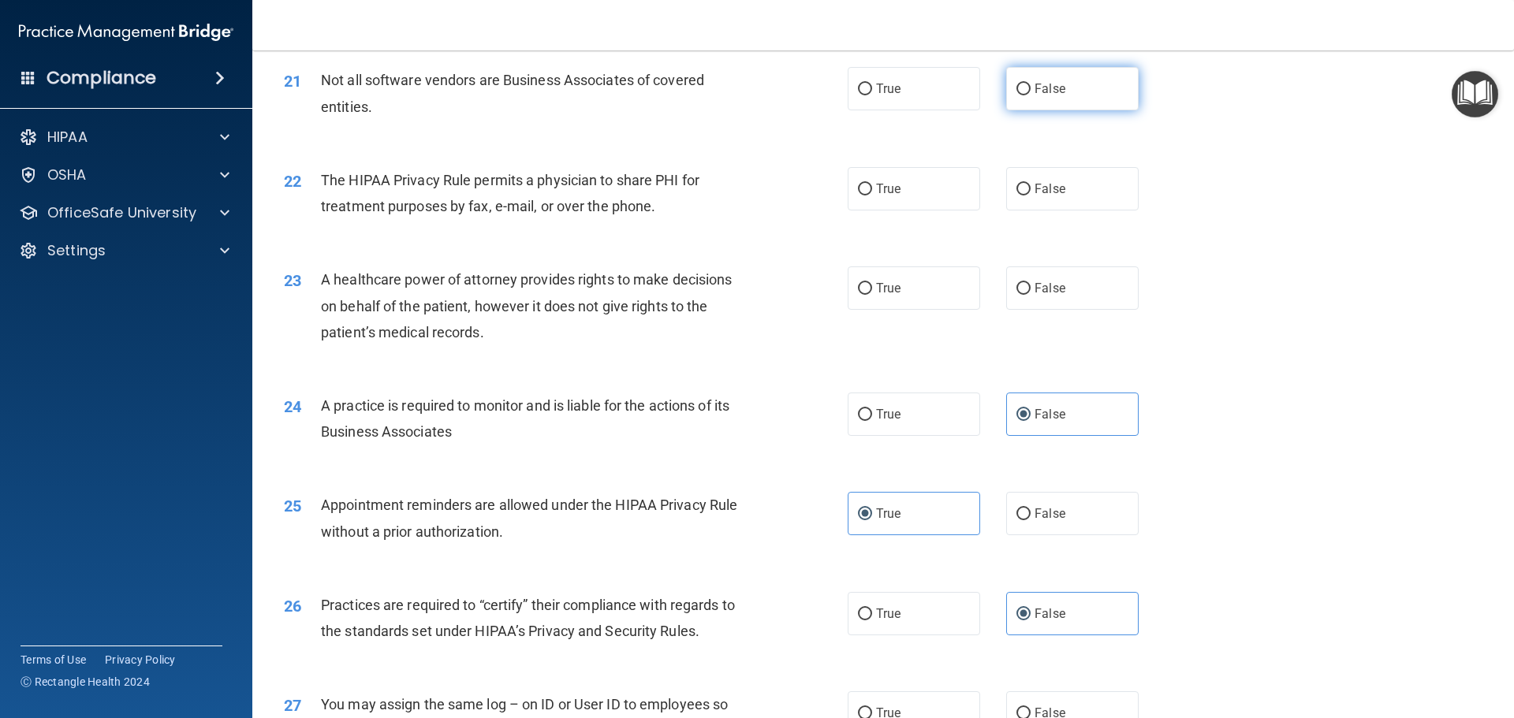
click at [1036, 89] on span "False" at bounding box center [1049, 88] width 31 height 15
click at [1030, 89] on input "False" at bounding box center [1023, 90] width 14 height 12
radio input "true"
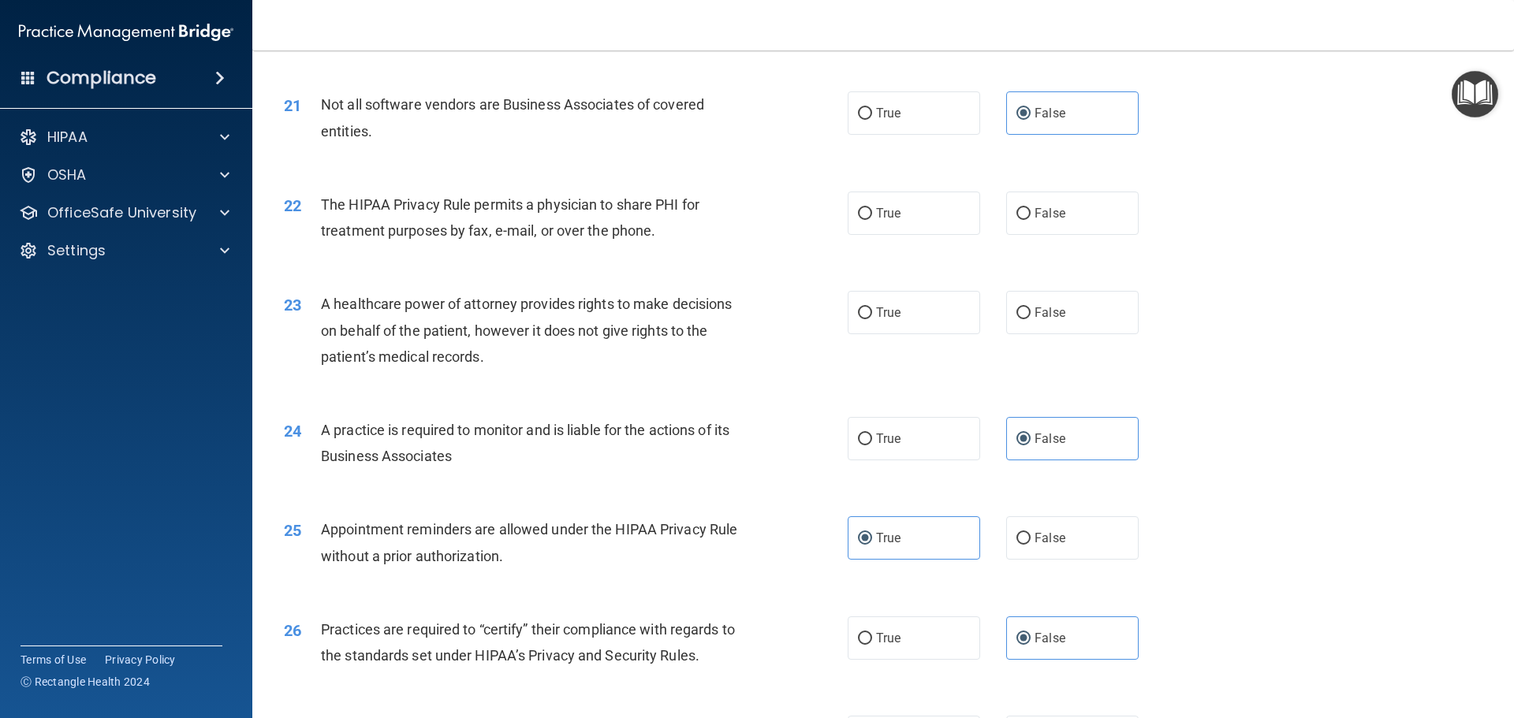
scroll to position [2129, 0]
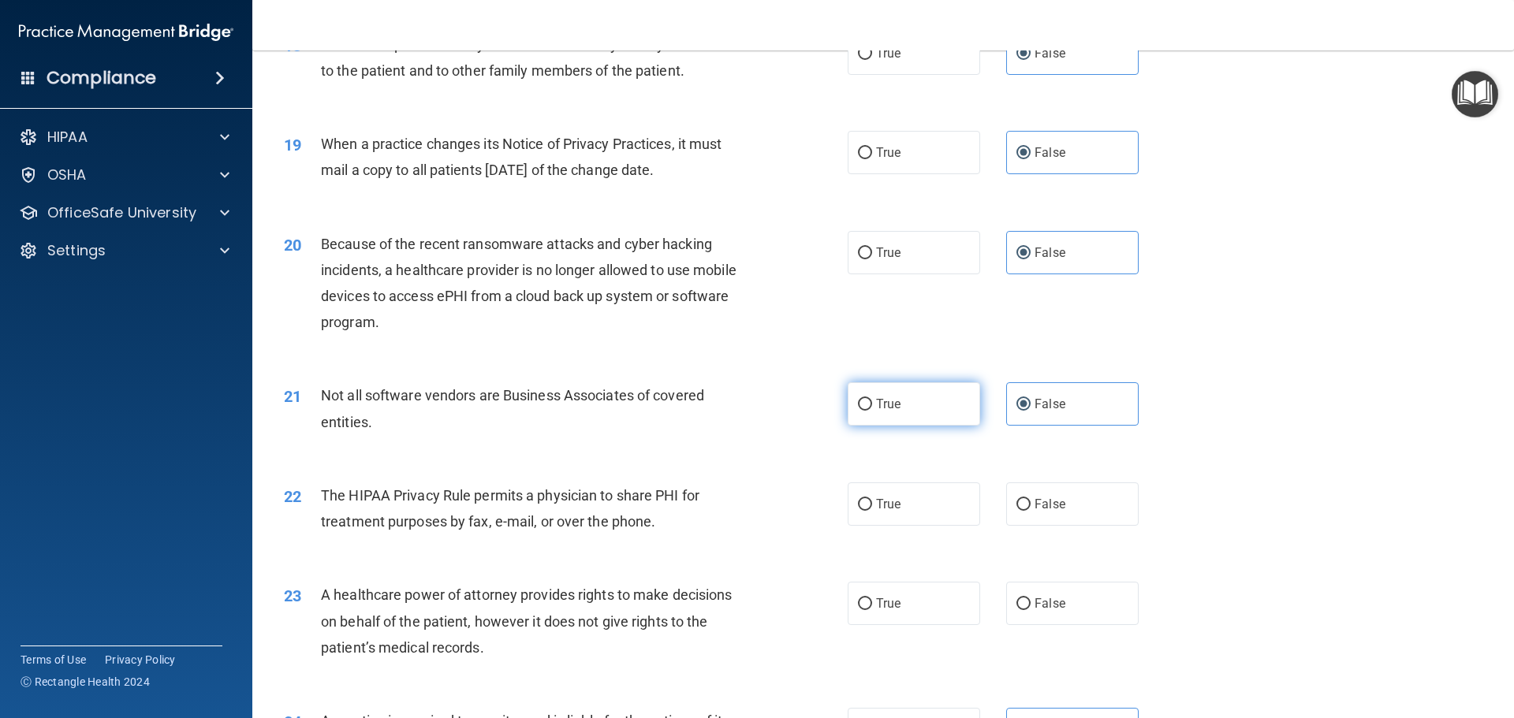
drag, startPoint x: 892, startPoint y: 377, endPoint x: 892, endPoint y: 387, distance: 10.2
click at [892, 384] on div "21 Not all software vendors are Business Associates of covered entities. True F…" at bounding box center [883, 412] width 1222 height 99
click at [903, 418] on label "True" at bounding box center [914, 403] width 132 height 43
click at [872, 411] on input "True" at bounding box center [865, 405] width 14 height 12
radio input "true"
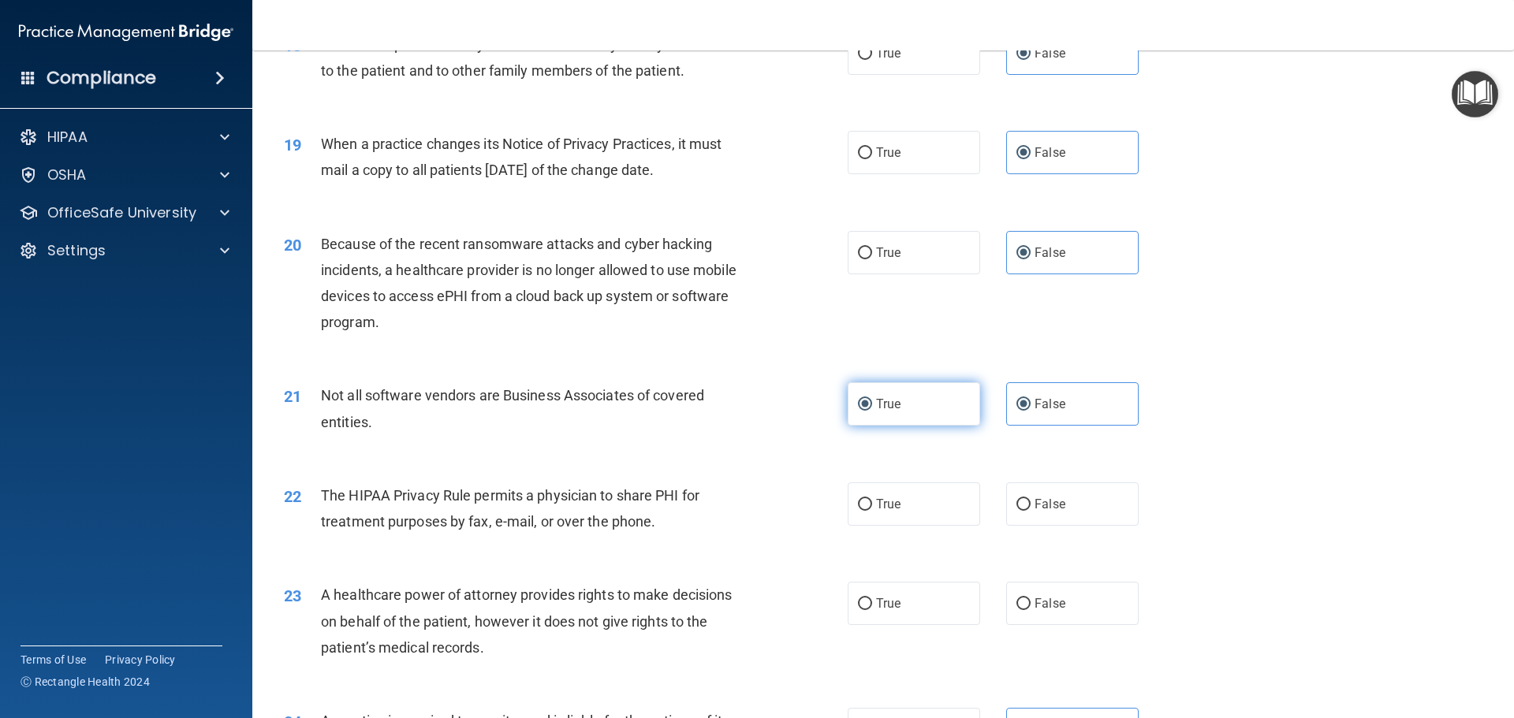
radio input "false"
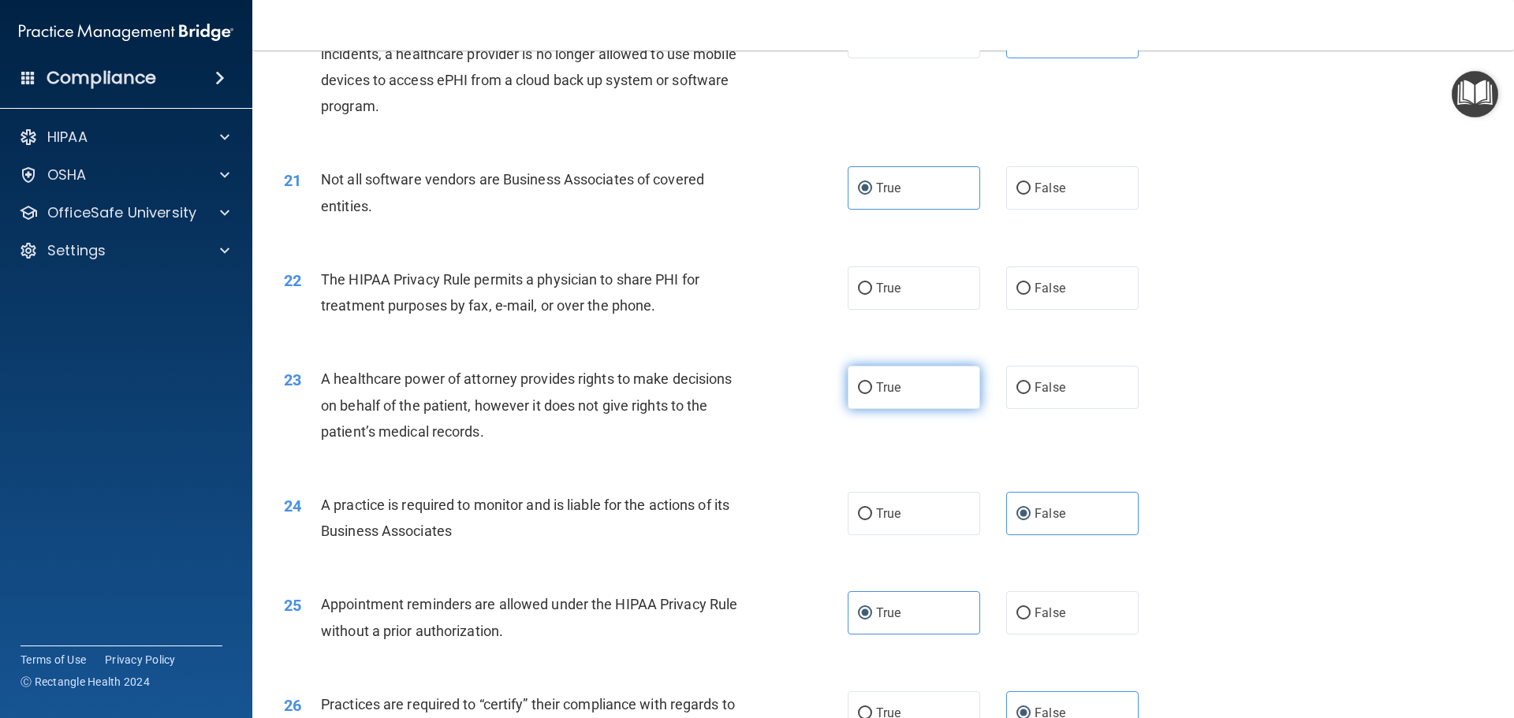
scroll to position [2365, 0]
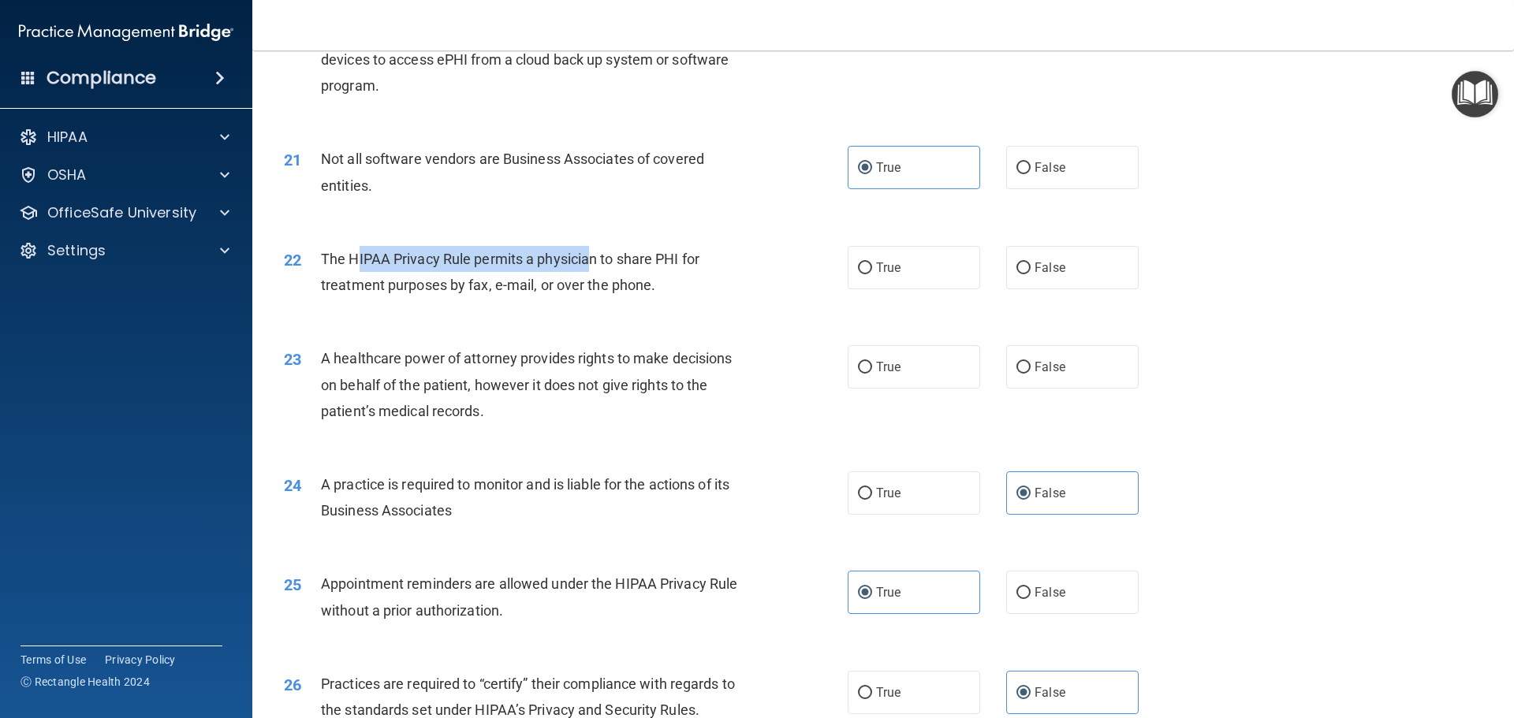
drag, startPoint x: 359, startPoint y: 263, endPoint x: 595, endPoint y: 262, distance: 236.5
click at [594, 261] on span "The HIPAA Privacy Rule permits a physician to share PHI for treatment purposes …" at bounding box center [510, 272] width 378 height 43
click at [652, 235] on div "22 The HIPAA Privacy Rule permits a physician to share PHI for treatment purpos…" at bounding box center [883, 275] width 1222 height 99
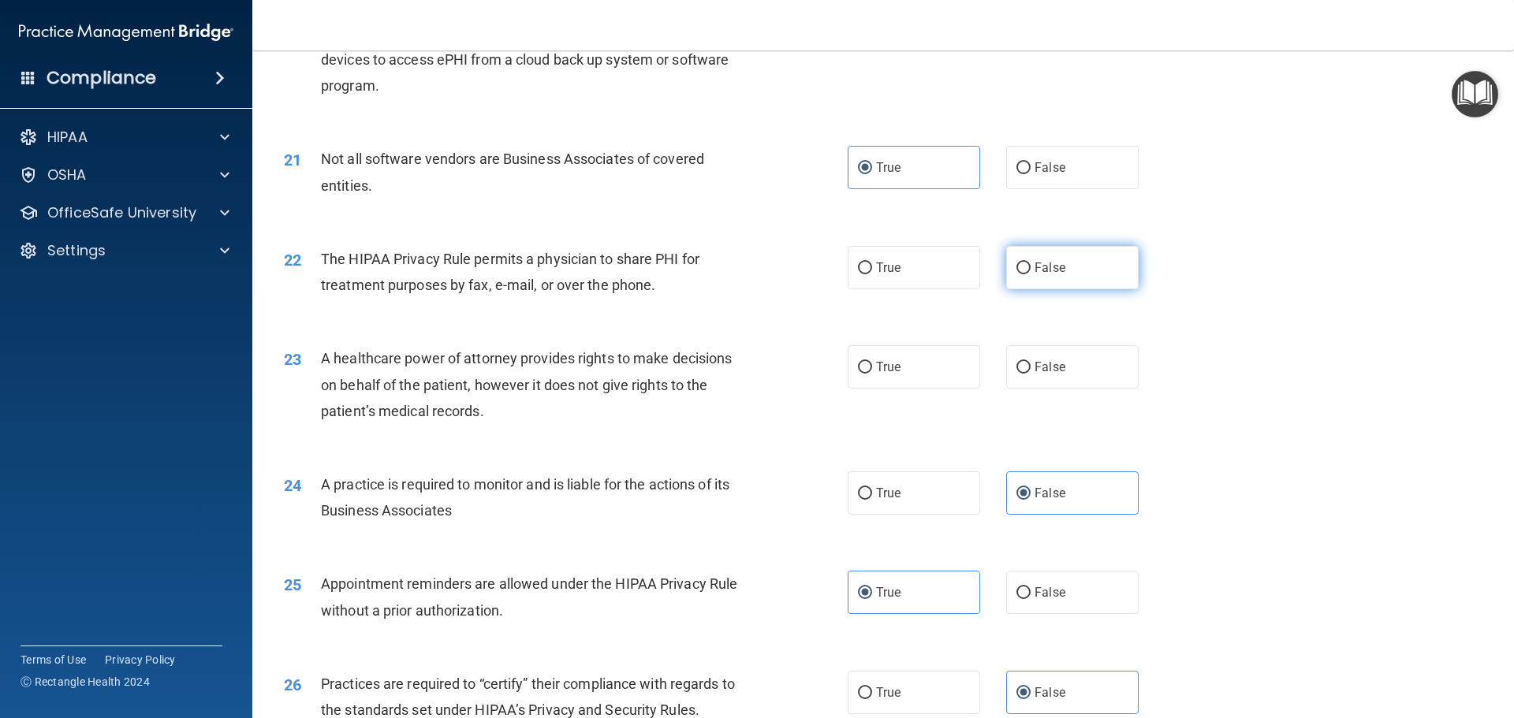
click at [1024, 263] on label "False" at bounding box center [1072, 267] width 132 height 43
click at [1024, 263] on input "False" at bounding box center [1023, 269] width 14 height 12
radio input "true"
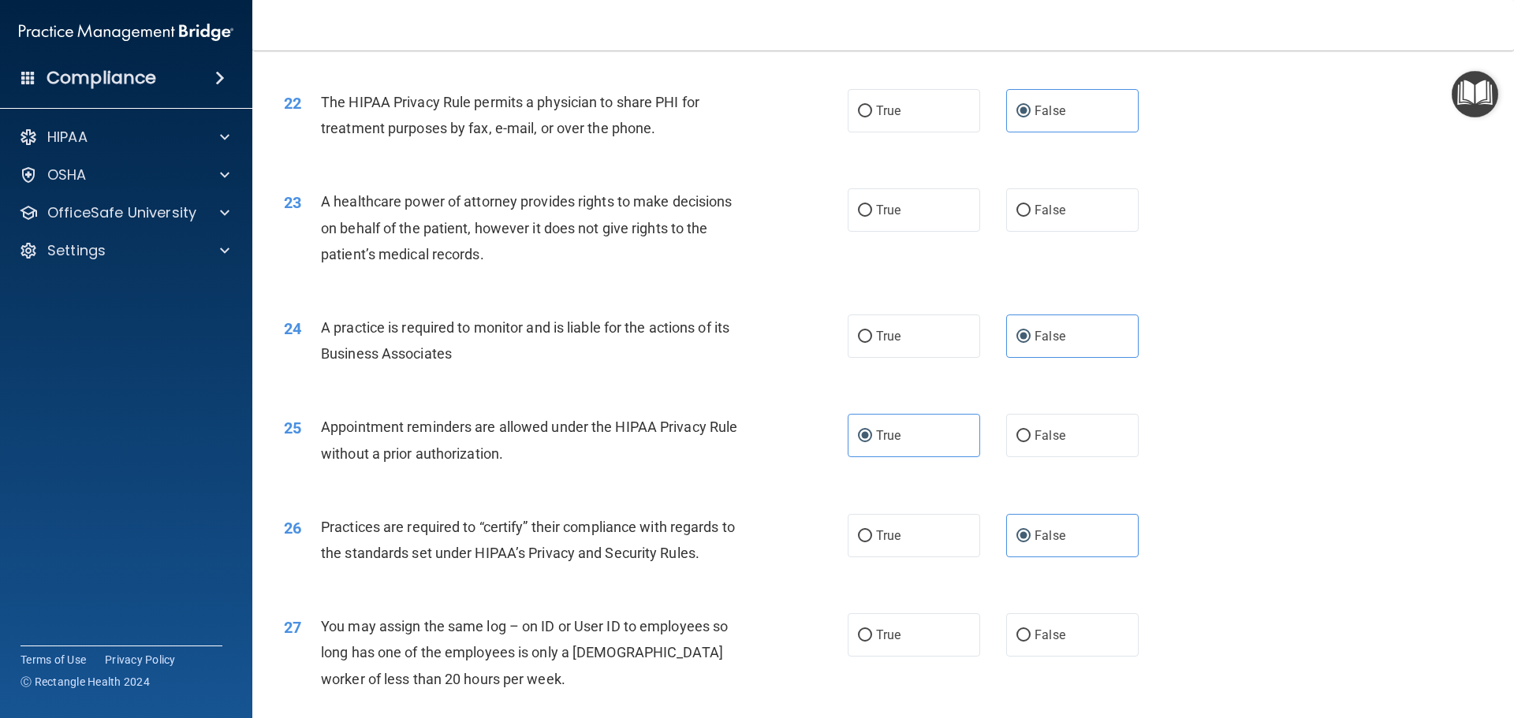
scroll to position [2523, 0]
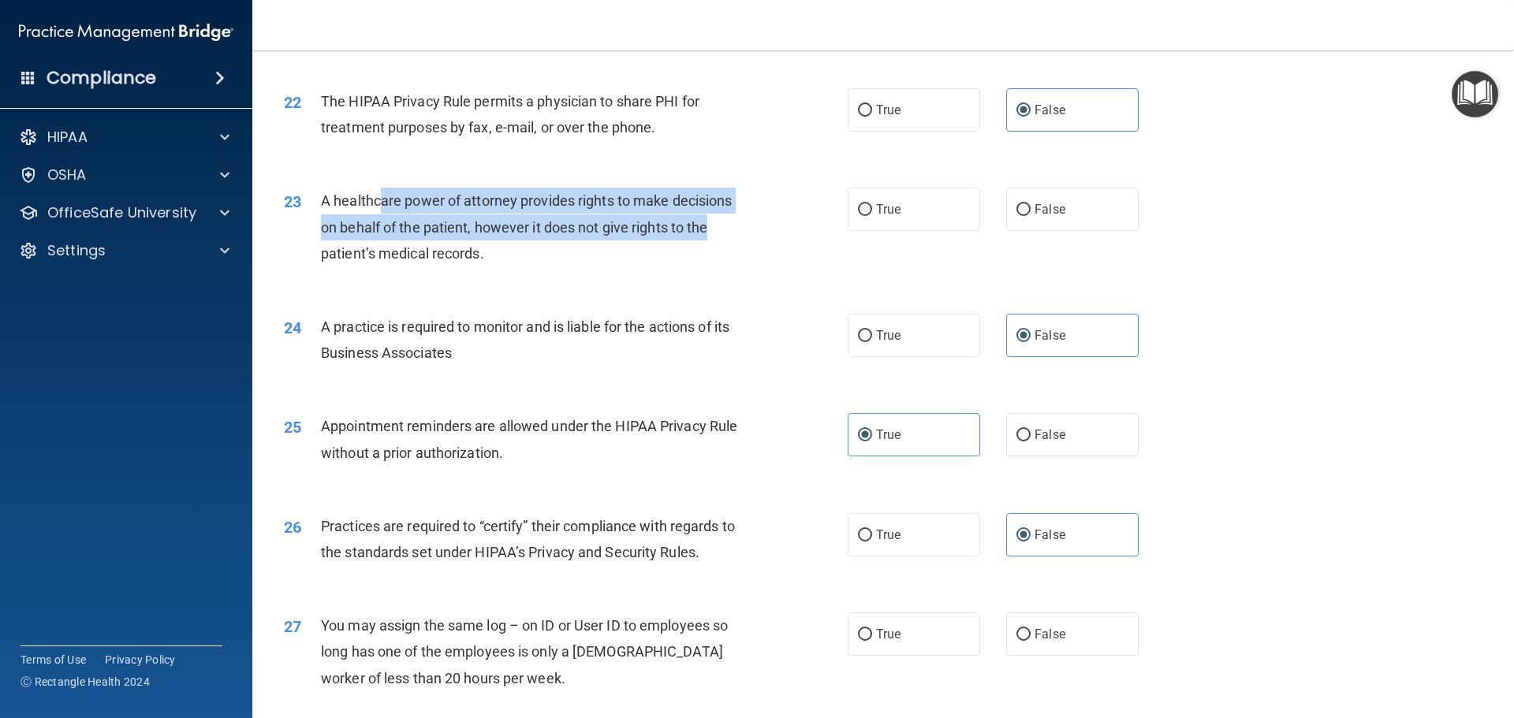
drag, startPoint x: 378, startPoint y: 196, endPoint x: 746, endPoint y: 220, distance: 369.0
click at [746, 220] on div "A healthcare power of attorney provides rights to make decisions on behalf of t…" at bounding box center [541, 227] width 441 height 79
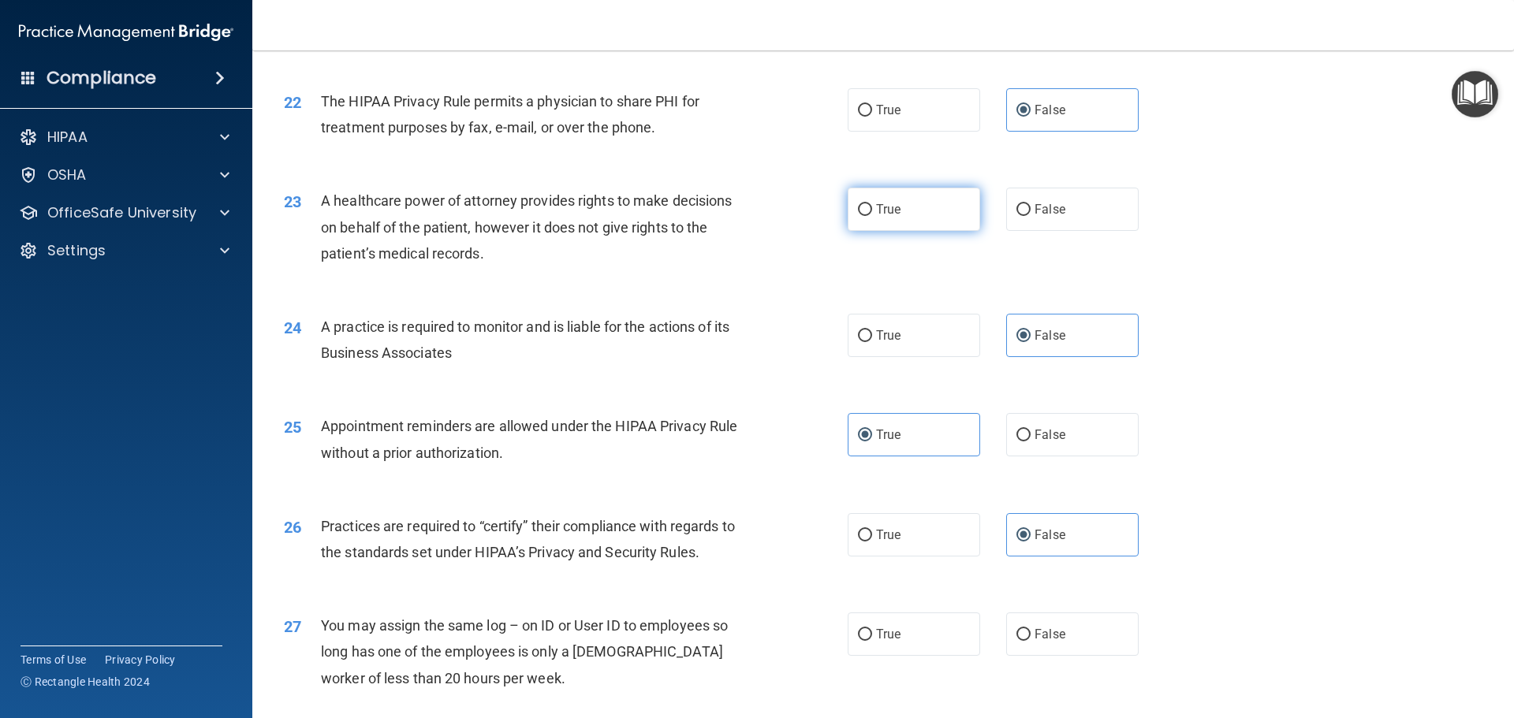
click at [912, 213] on label "True" at bounding box center [914, 209] width 132 height 43
click at [872, 213] on input "True" at bounding box center [865, 210] width 14 height 12
radio input "true"
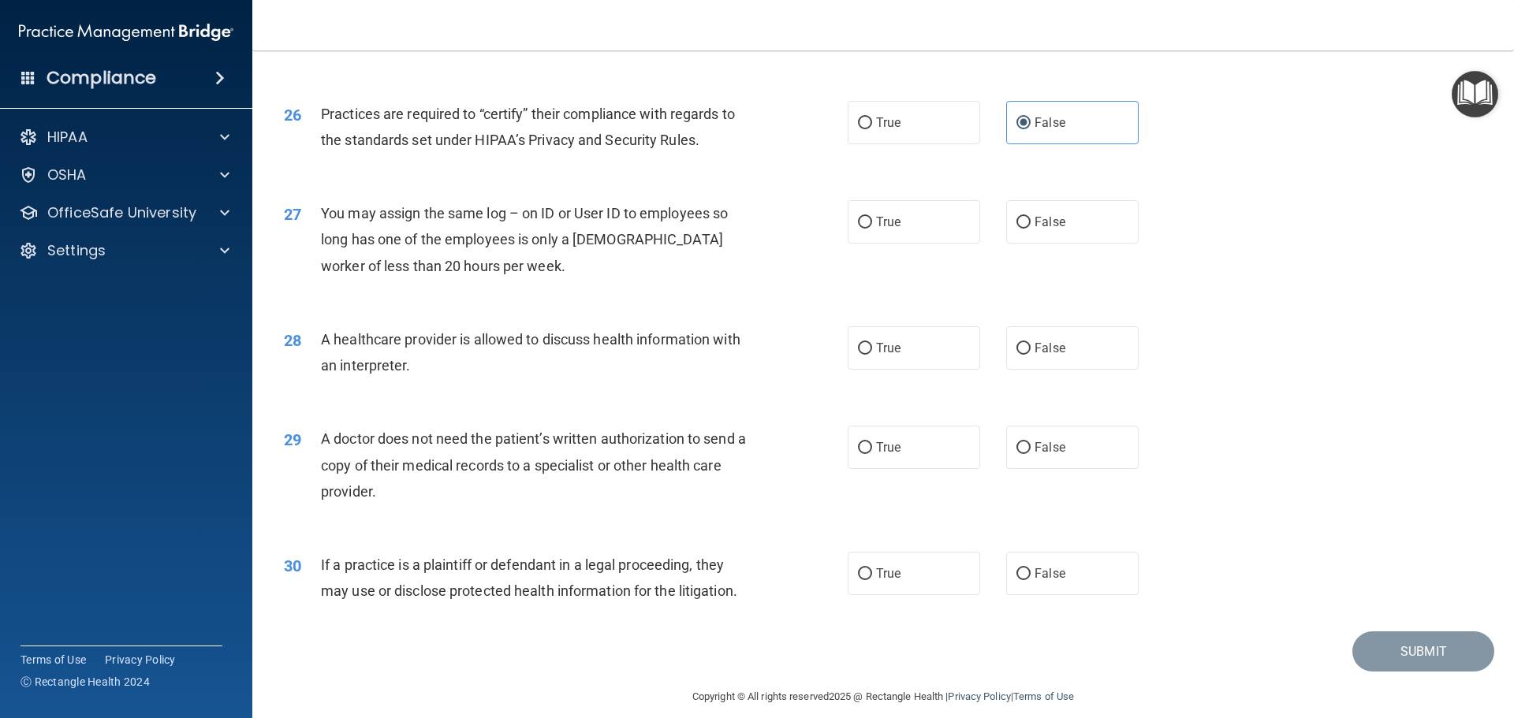
scroll to position [2952, 0]
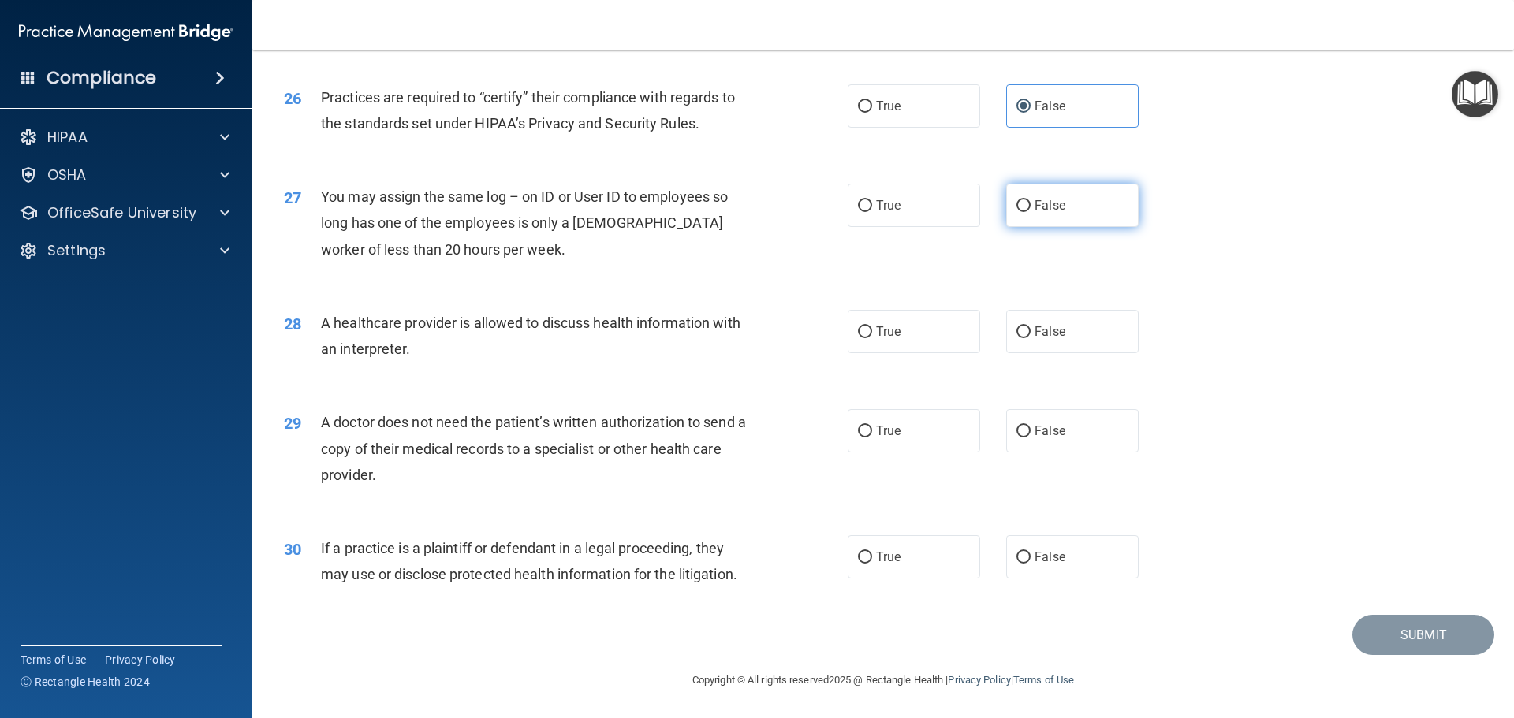
click at [1075, 201] on label "False" at bounding box center [1072, 205] width 132 height 43
click at [1030, 201] on input "False" at bounding box center [1023, 206] width 14 height 12
radio input "true"
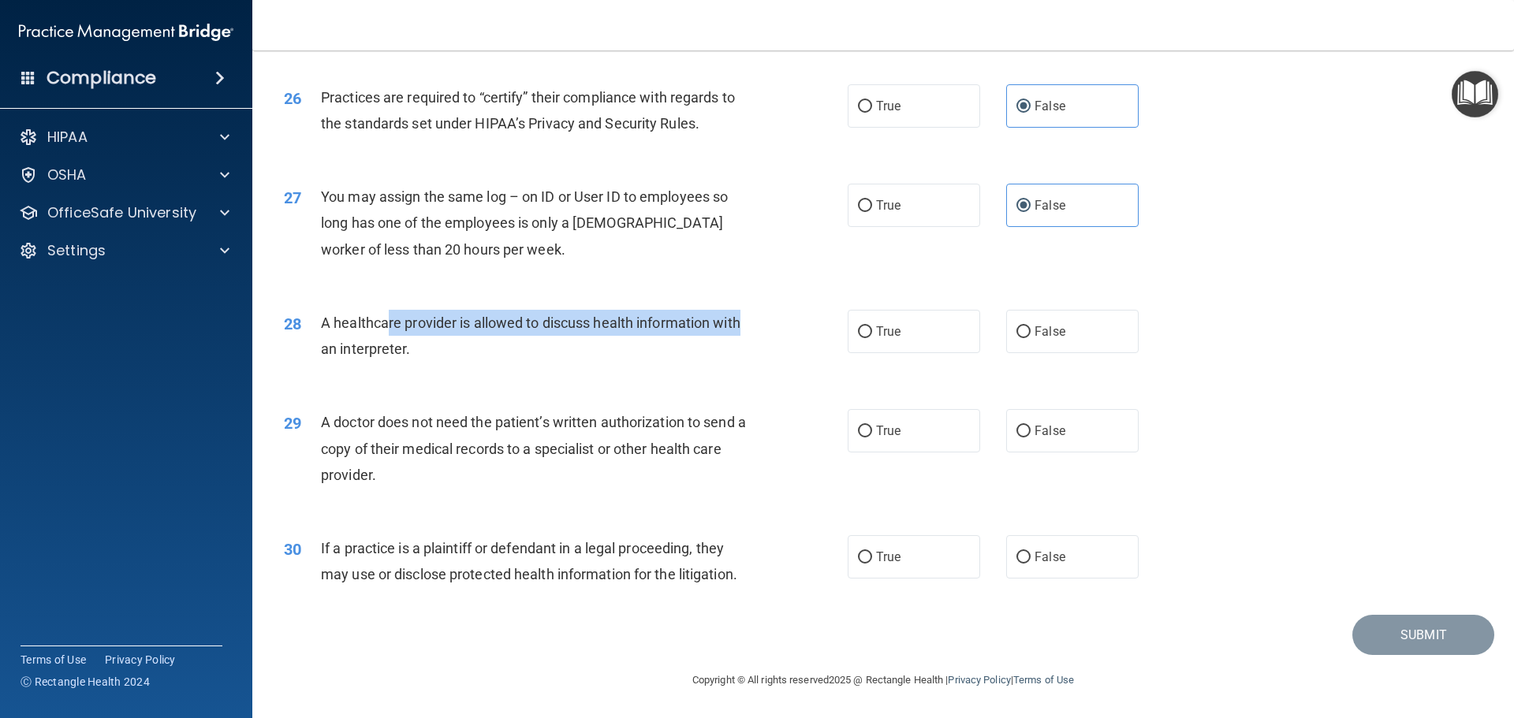
drag, startPoint x: 389, startPoint y: 329, endPoint x: 748, endPoint y: 327, distance: 358.7
click at [748, 327] on div "A healthcare provider is allowed to discuss health information with an interpre…" at bounding box center [541, 336] width 441 height 52
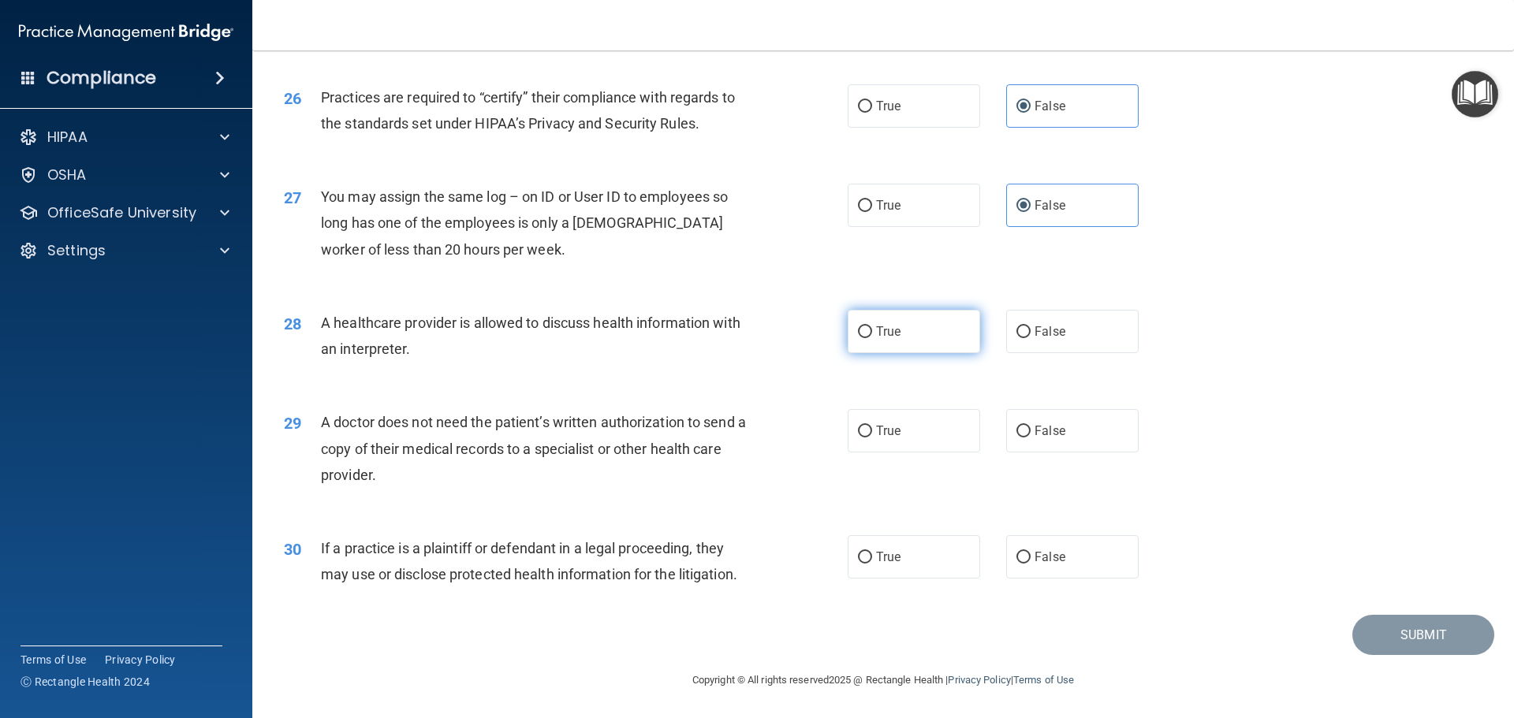
click at [913, 326] on label "True" at bounding box center [914, 331] width 132 height 43
click at [872, 326] on input "True" at bounding box center [865, 332] width 14 height 12
radio input "true"
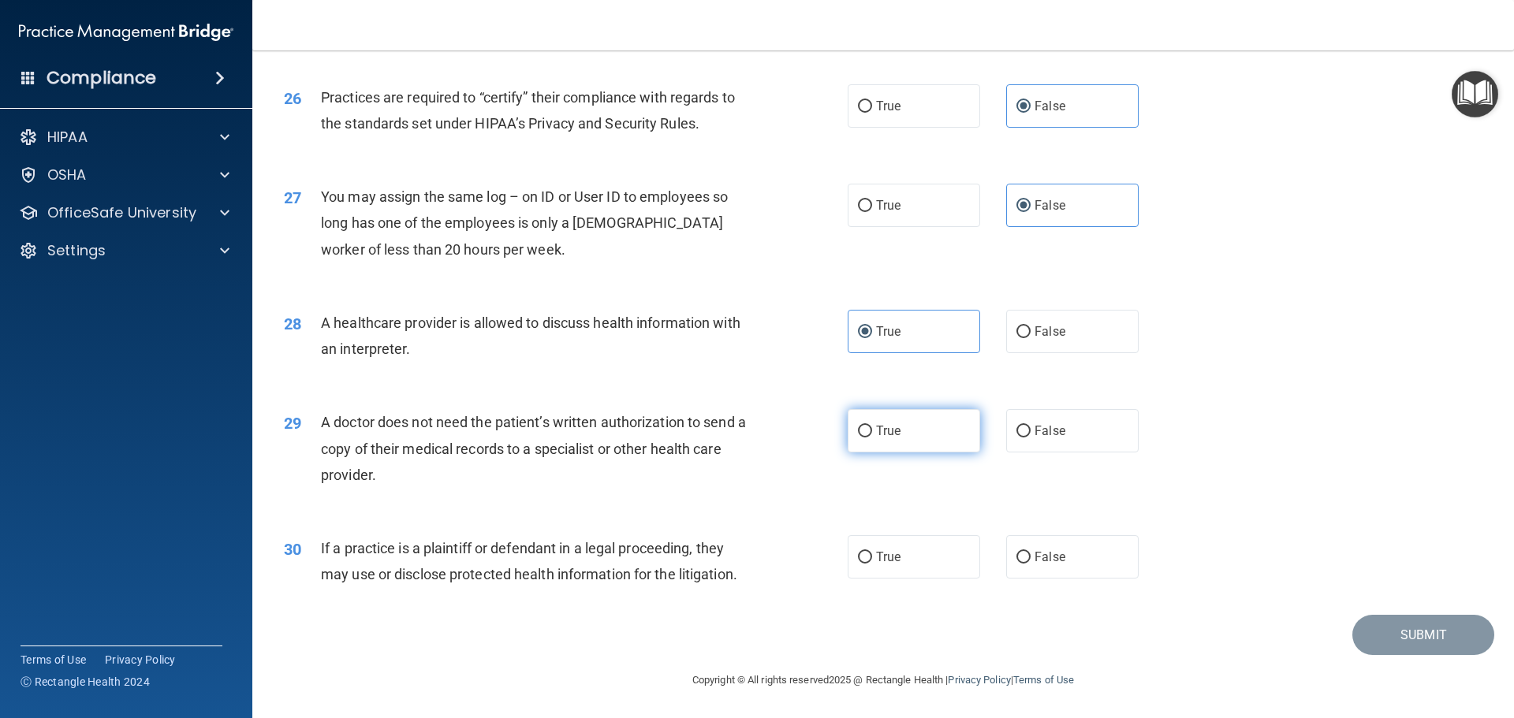
click at [899, 423] on label "True" at bounding box center [914, 430] width 132 height 43
click at [872, 426] on input "True" at bounding box center [865, 432] width 14 height 12
radio input "true"
drag, startPoint x: 924, startPoint y: 544, endPoint x: 1182, endPoint y: 524, distance: 258.6
click at [926, 546] on label "True" at bounding box center [914, 556] width 132 height 43
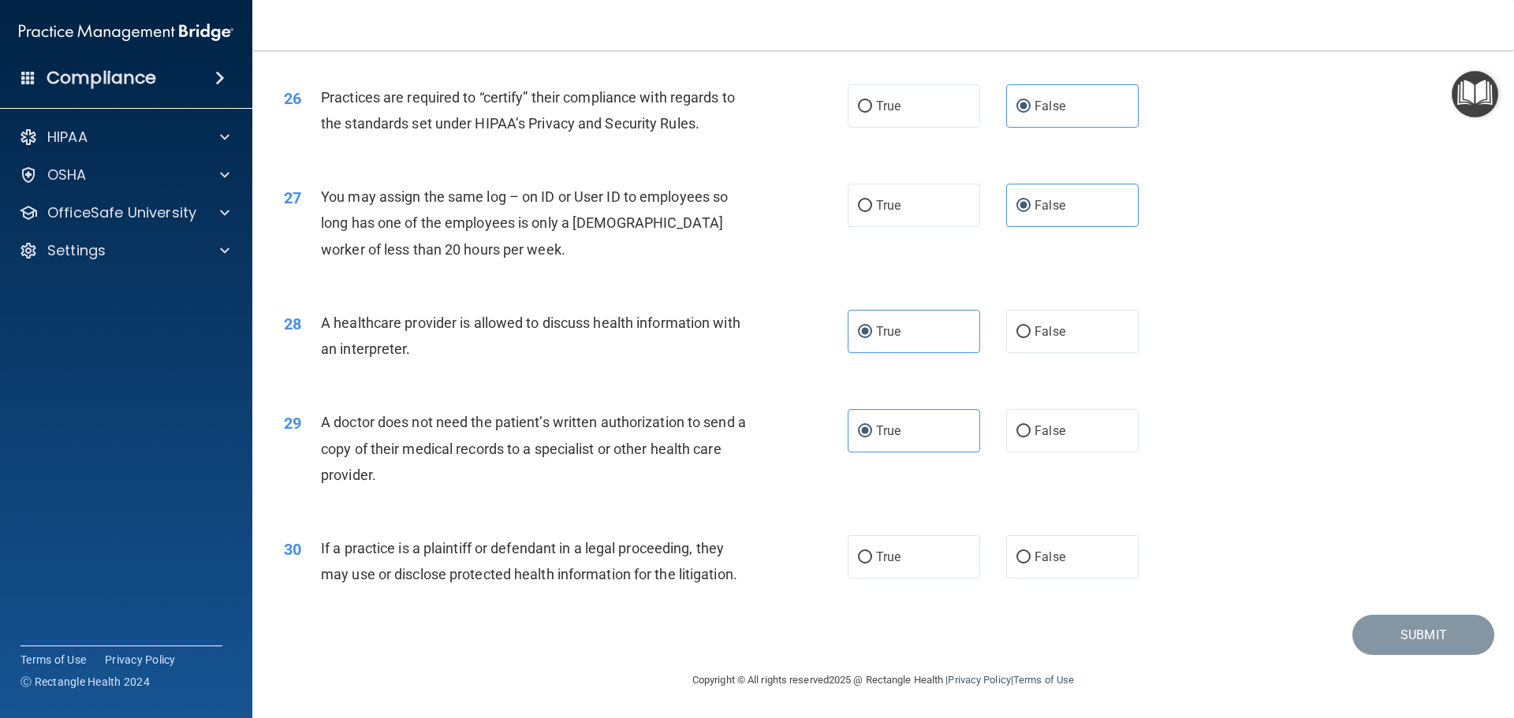
click at [872, 552] on input "True" at bounding box center [865, 558] width 14 height 12
radio input "true"
click at [1399, 639] on button "Submit" at bounding box center [1423, 635] width 142 height 40
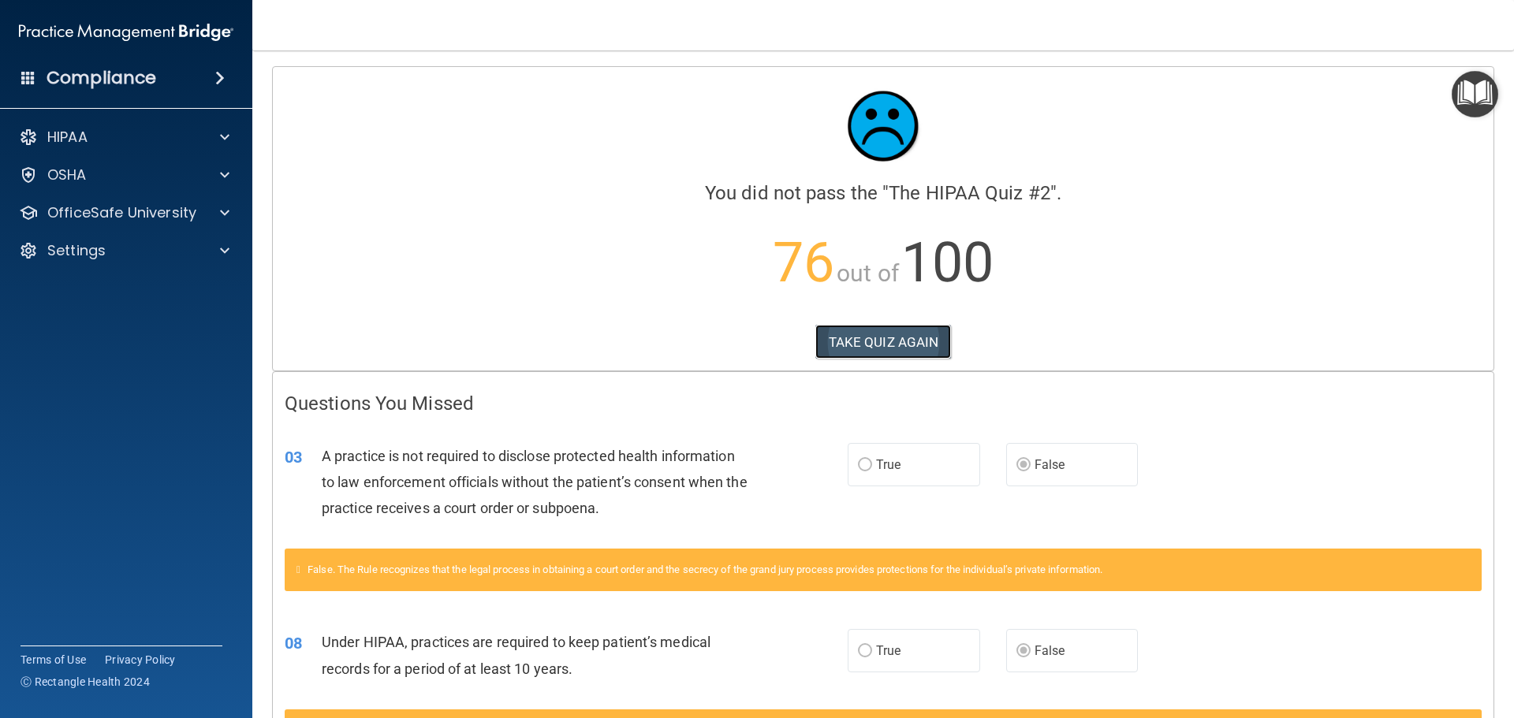
click at [878, 332] on button "TAKE QUIZ AGAIN" at bounding box center [883, 342] width 136 height 35
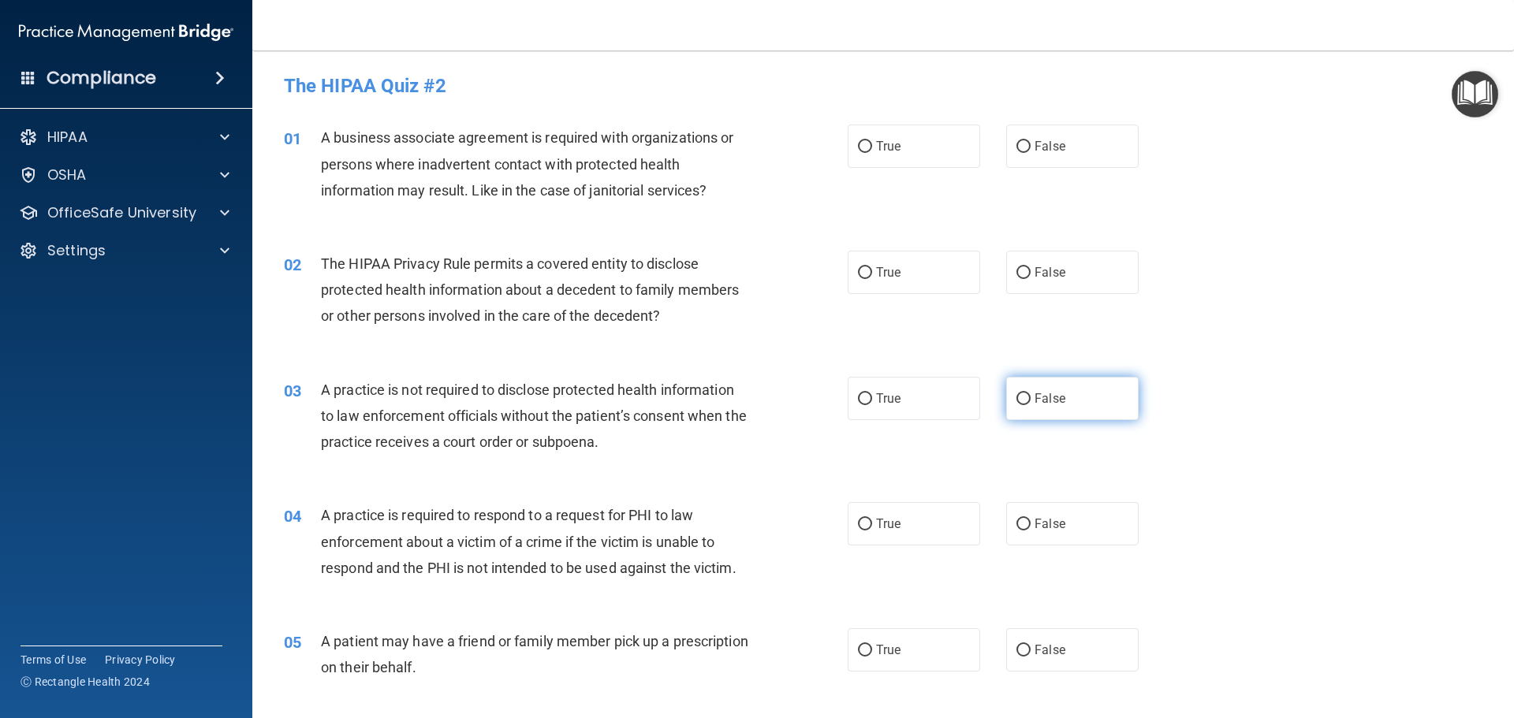
click at [1061, 389] on label "False" at bounding box center [1072, 398] width 132 height 43
click at [1030, 393] on input "False" at bounding box center [1023, 399] width 14 height 12
radio input "true"
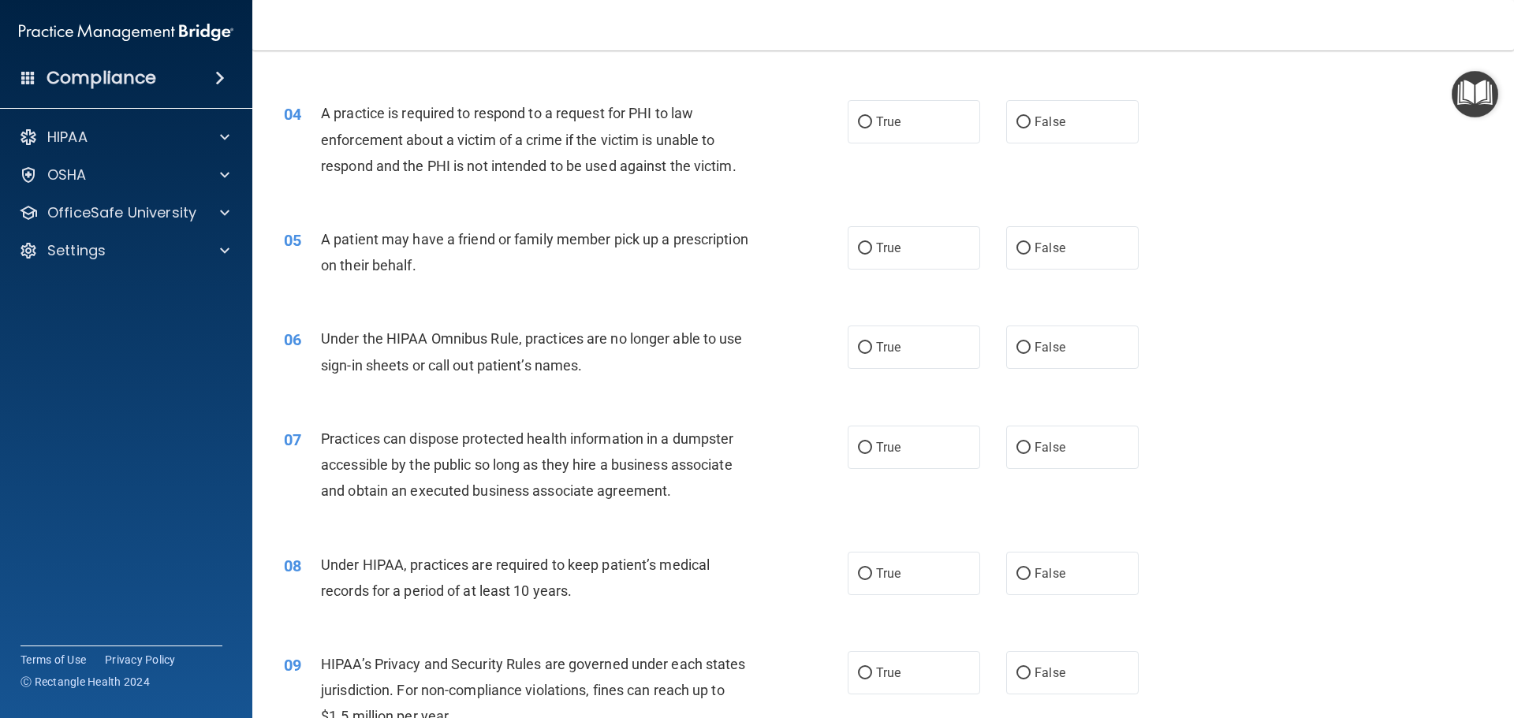
scroll to position [552, 0]
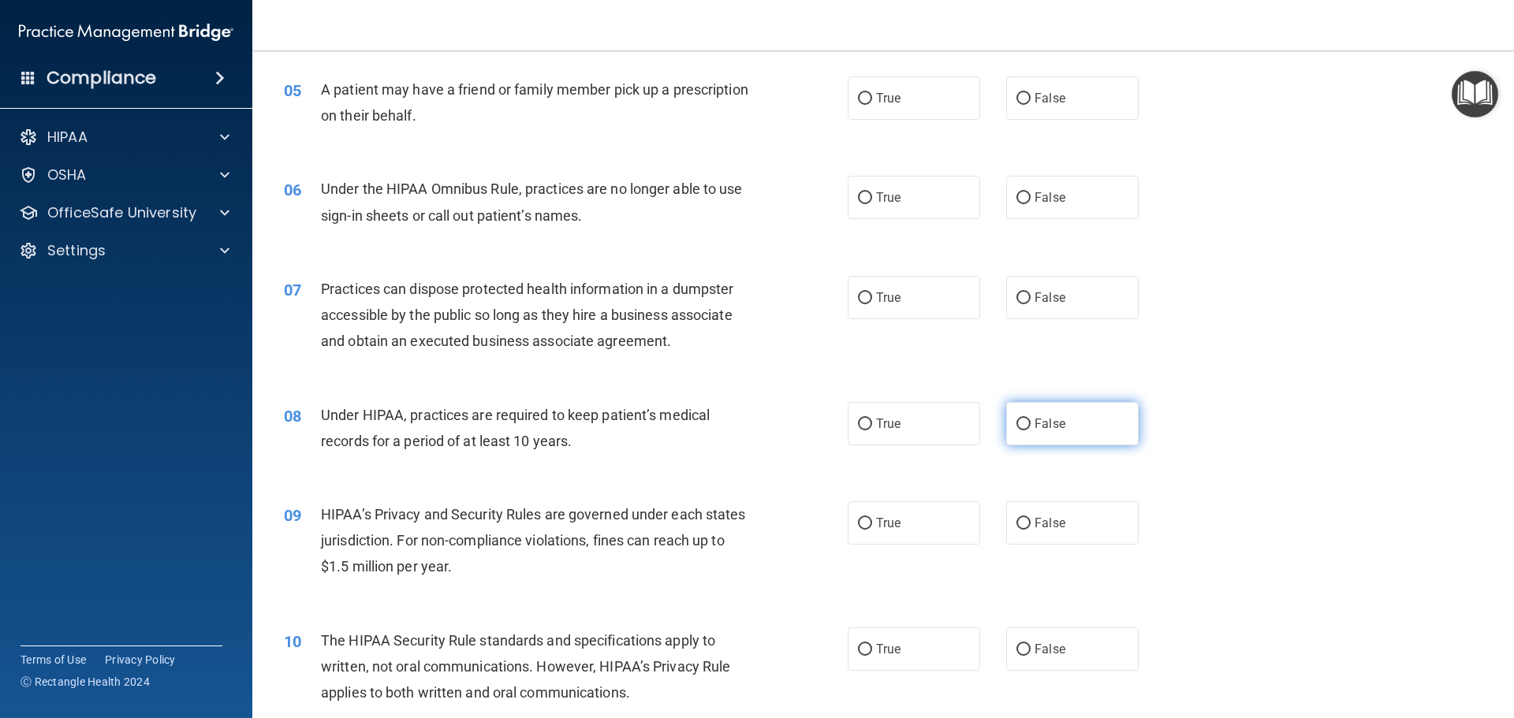
click at [1077, 434] on label "False" at bounding box center [1072, 423] width 132 height 43
click at [1030, 430] on input "False" at bounding box center [1023, 425] width 14 height 12
radio input "true"
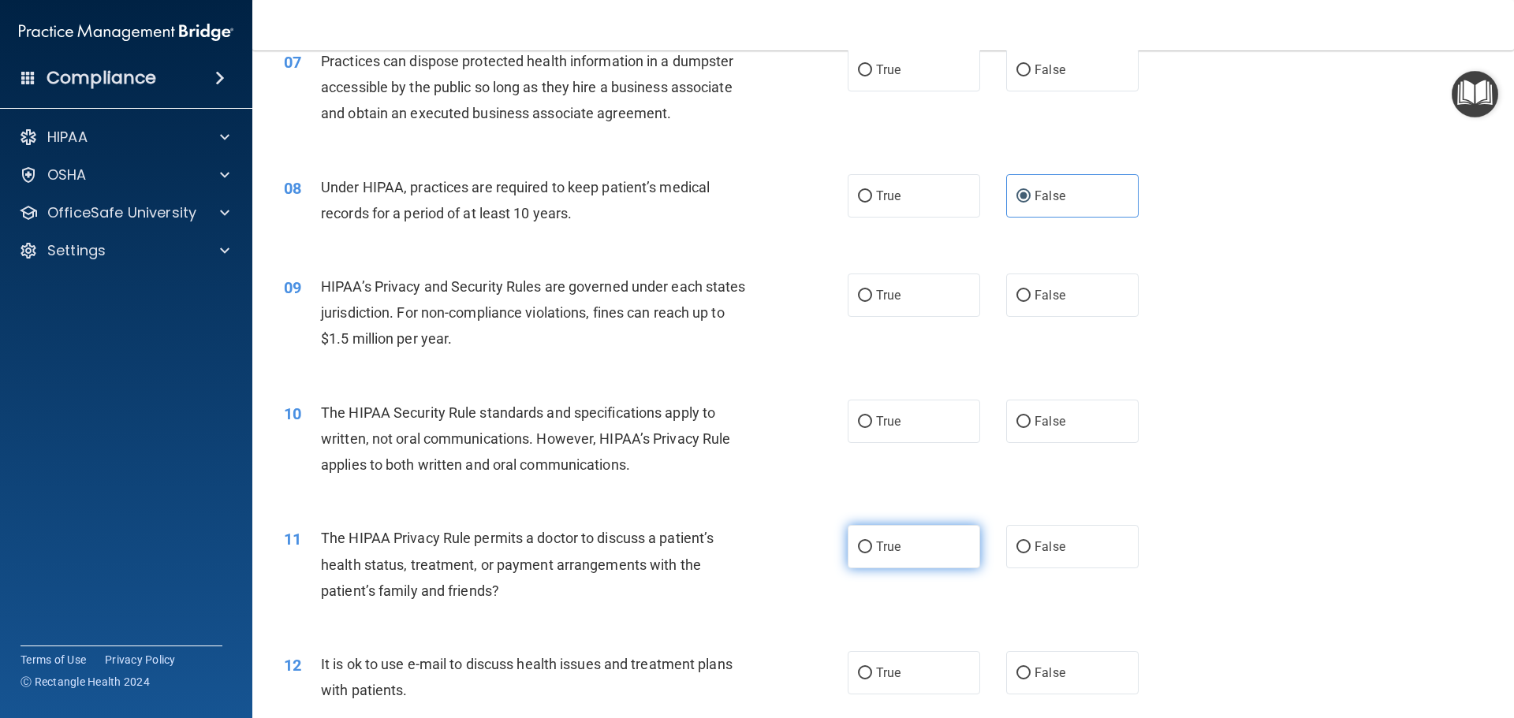
scroll to position [788, 0]
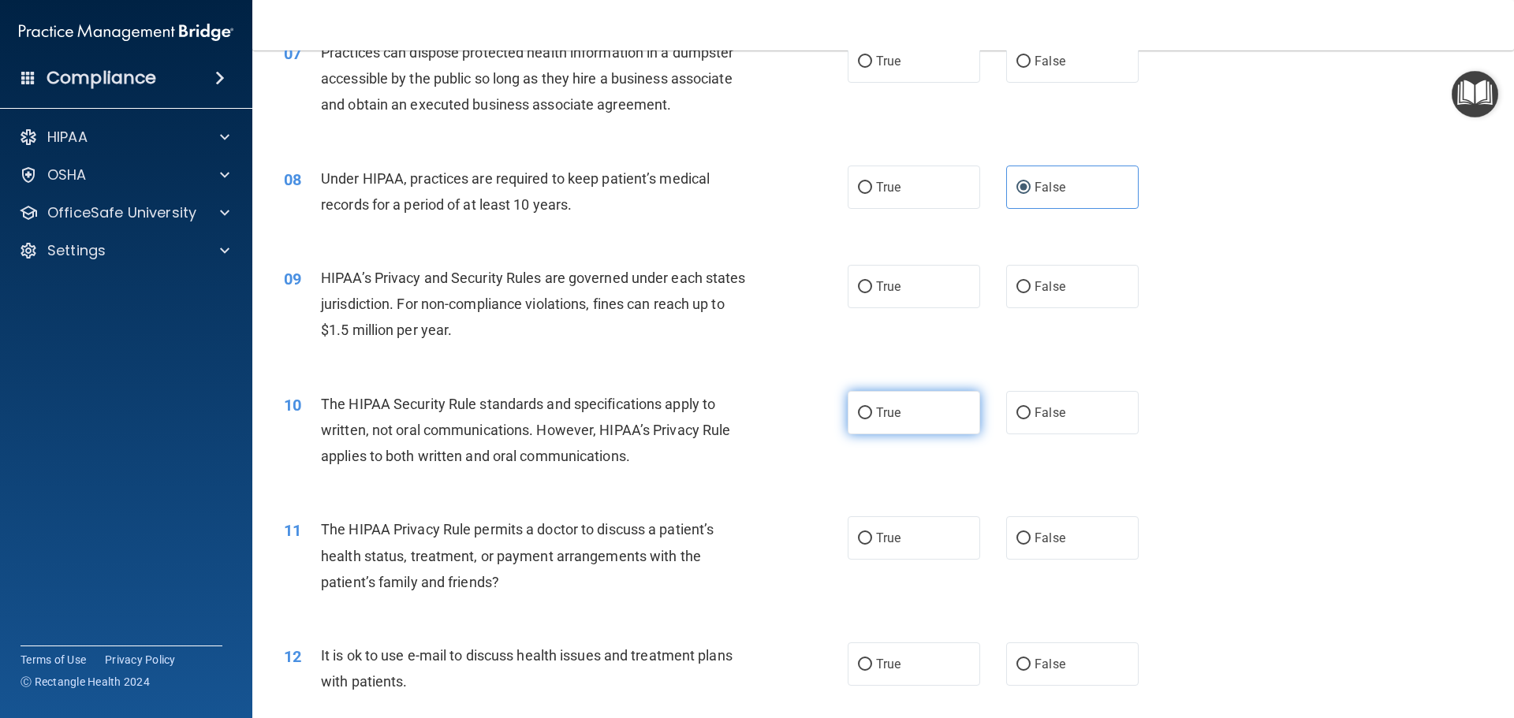
click at [910, 427] on label "True" at bounding box center [914, 412] width 132 height 43
click at [872, 419] on input "True" at bounding box center [865, 414] width 14 height 12
radio input "true"
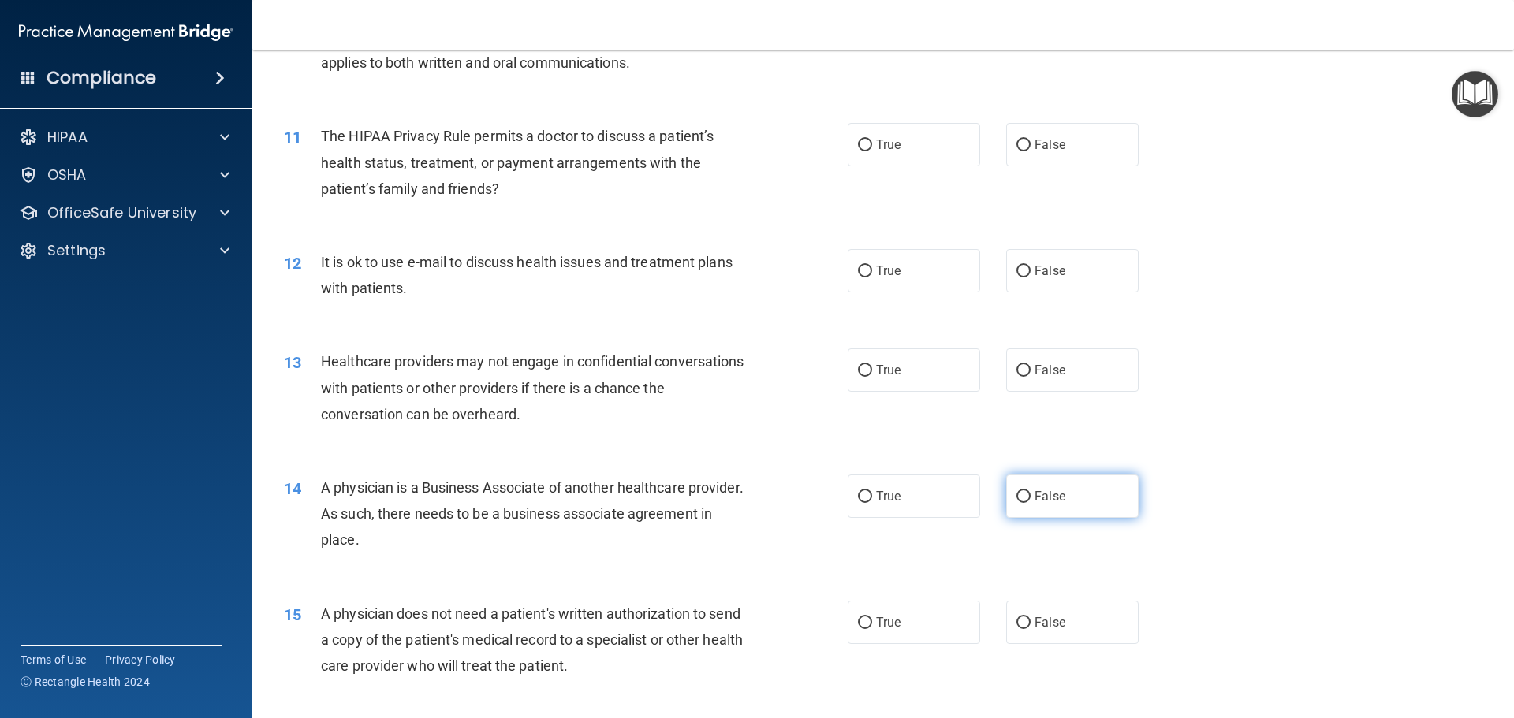
scroll to position [1183, 0]
click at [1056, 486] on label "False" at bounding box center [1072, 495] width 132 height 43
click at [1030, 490] on input "False" at bounding box center [1023, 496] width 14 height 12
radio input "true"
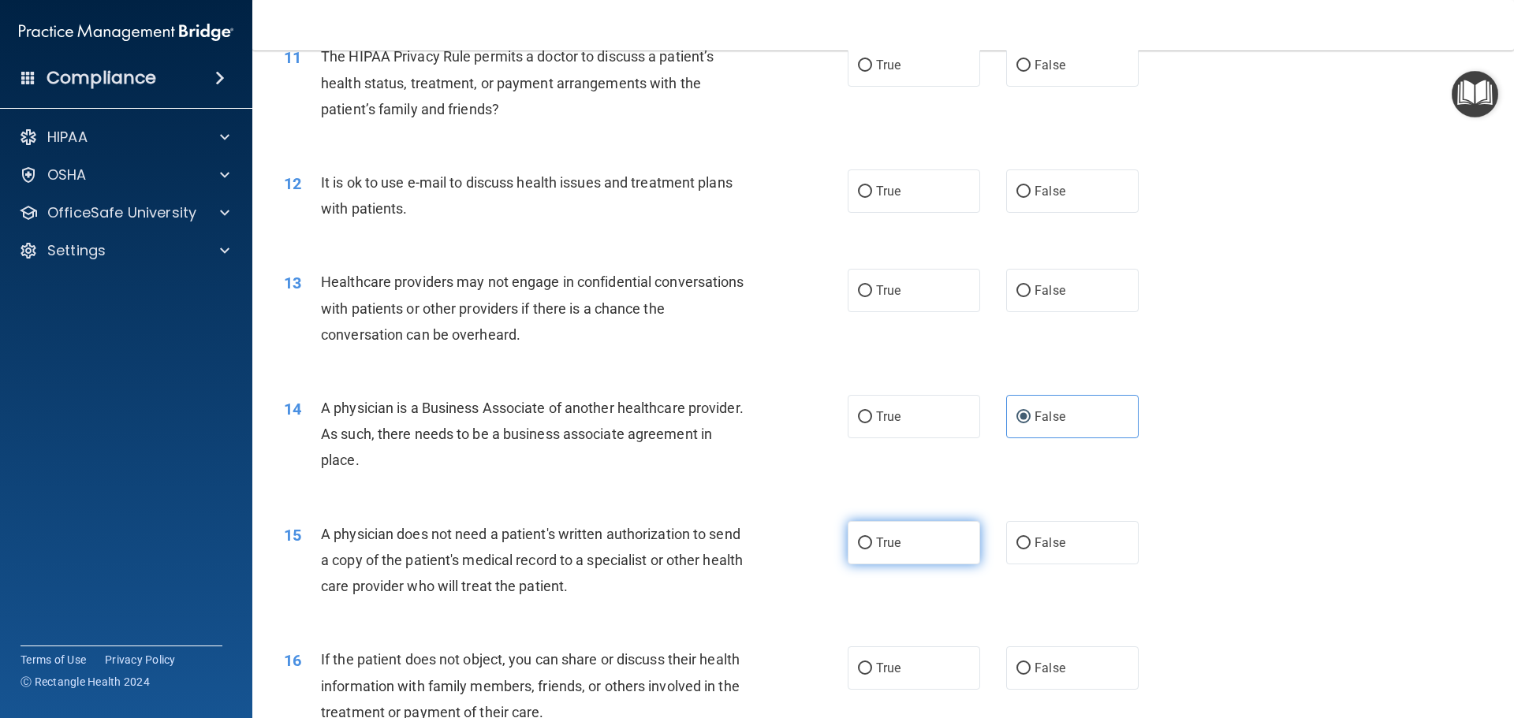
click at [923, 539] on label "True" at bounding box center [914, 542] width 132 height 43
click at [872, 539] on input "True" at bounding box center [865, 544] width 14 height 12
radio input "true"
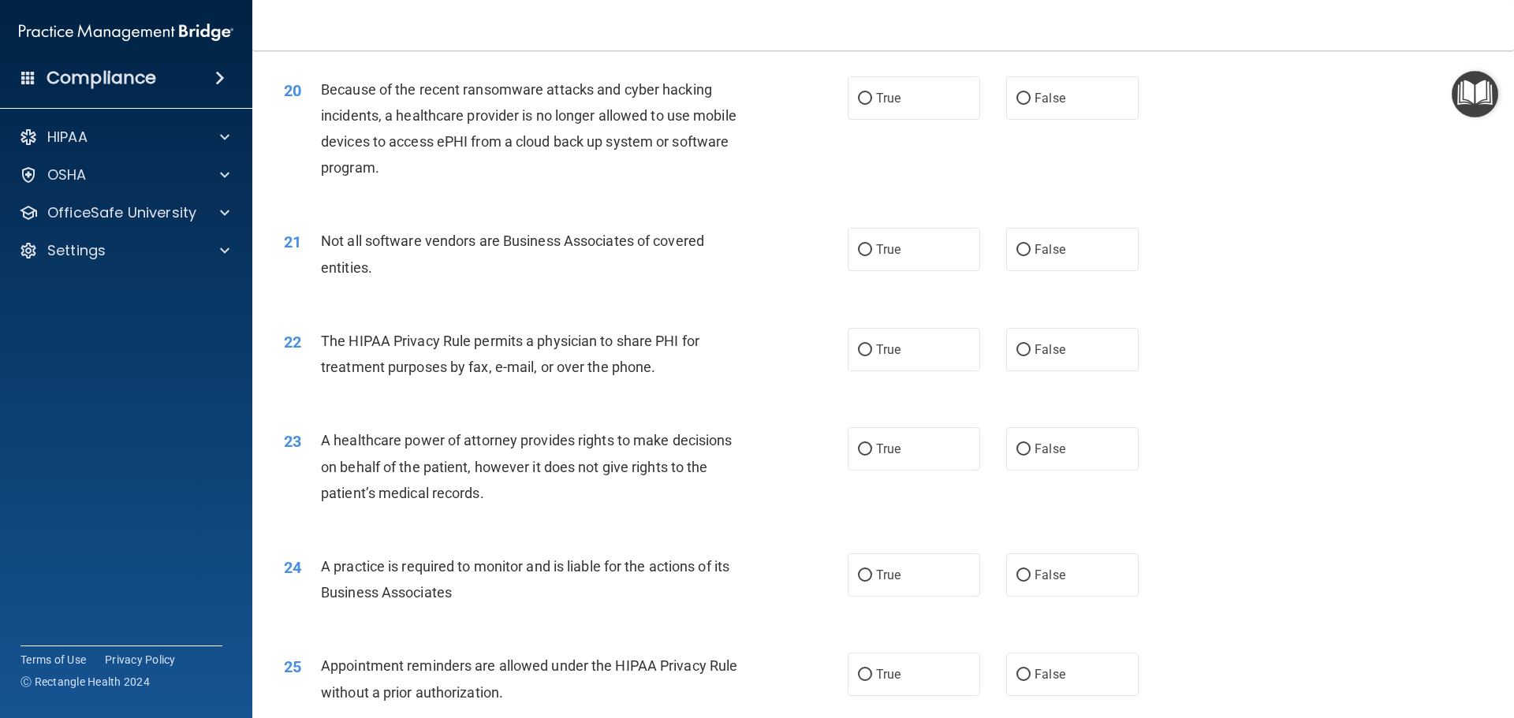
scroll to position [2286, 0]
click at [877, 348] on span "True" at bounding box center [888, 346] width 24 height 15
click at [872, 348] on input "True" at bounding box center [865, 347] width 14 height 12
radio input "true"
click at [1097, 443] on label "False" at bounding box center [1072, 445] width 132 height 43
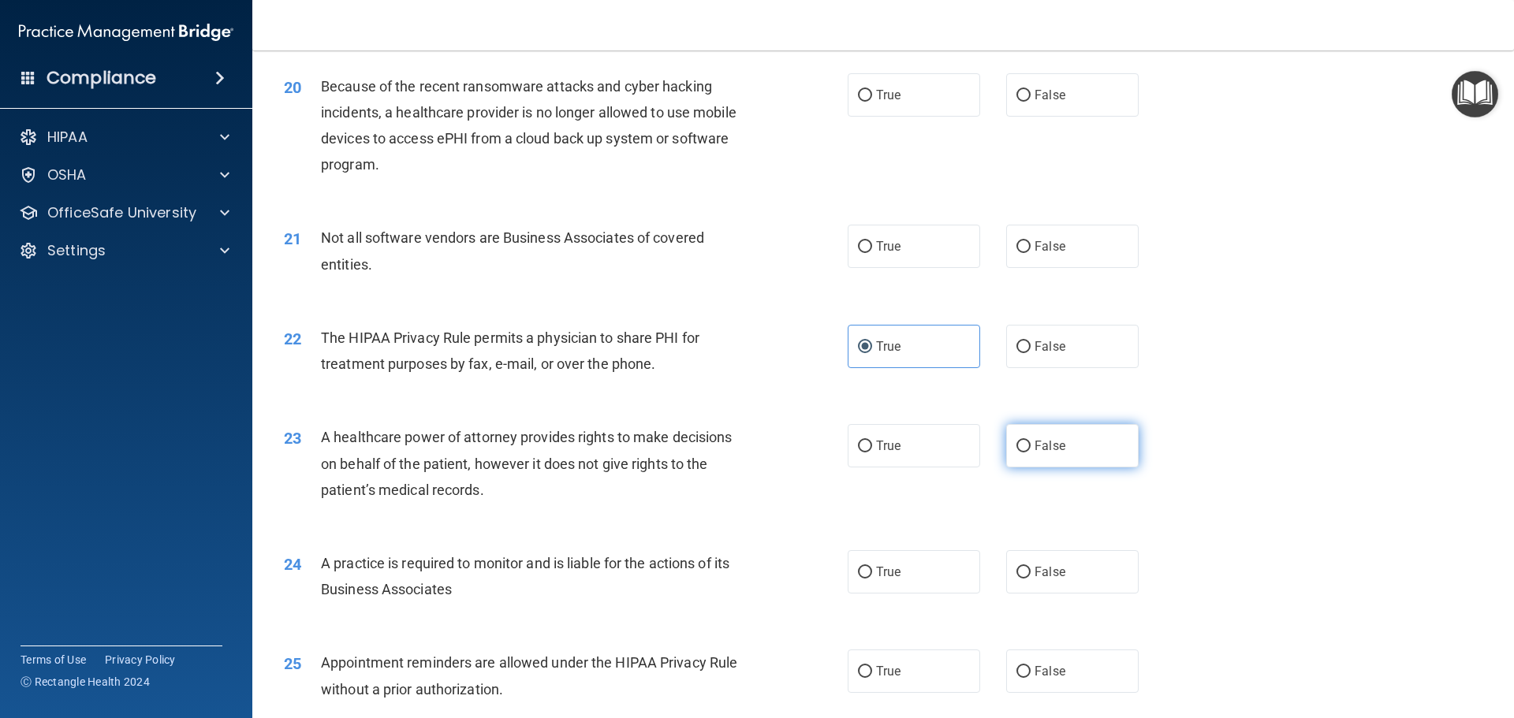
click at [1030, 443] on input "False" at bounding box center [1023, 447] width 14 height 12
radio input "true"
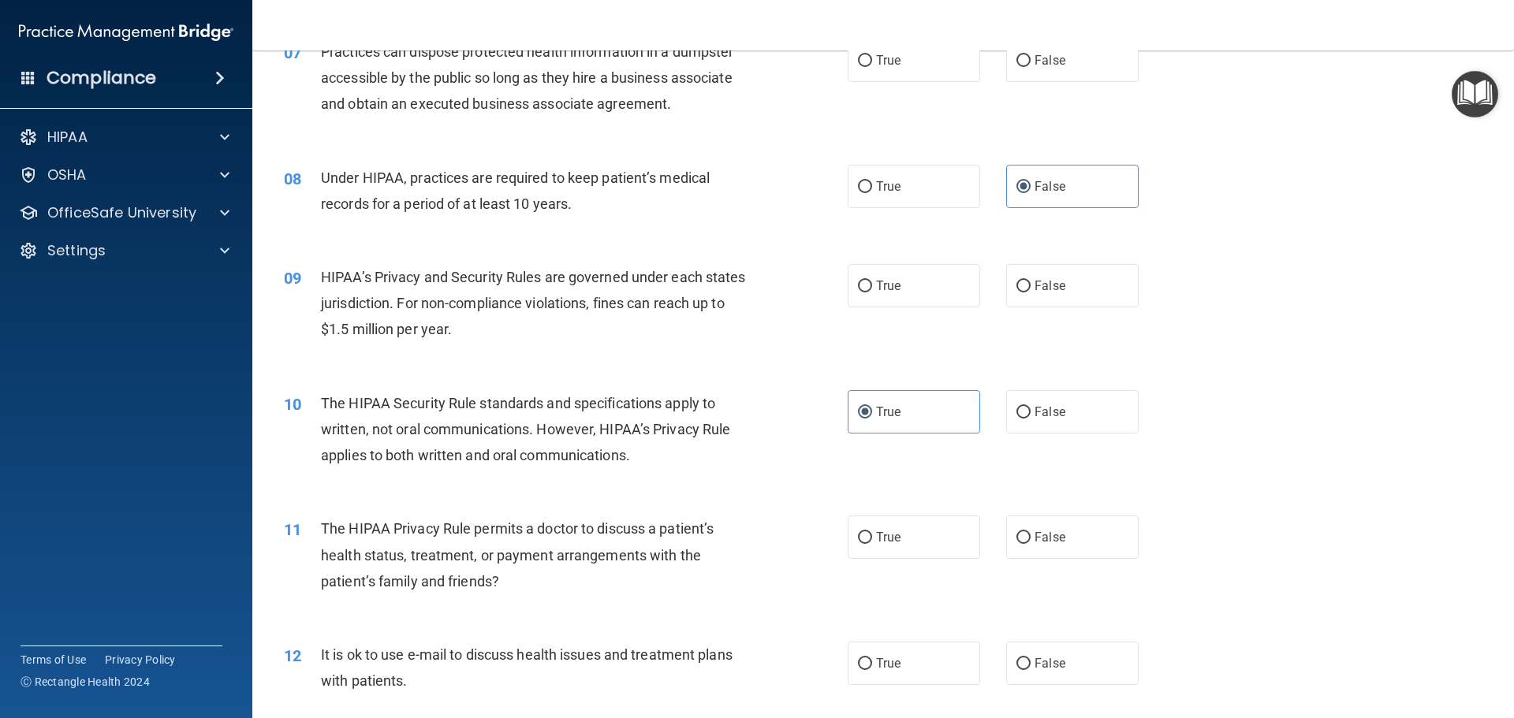
scroll to position [710, 0]
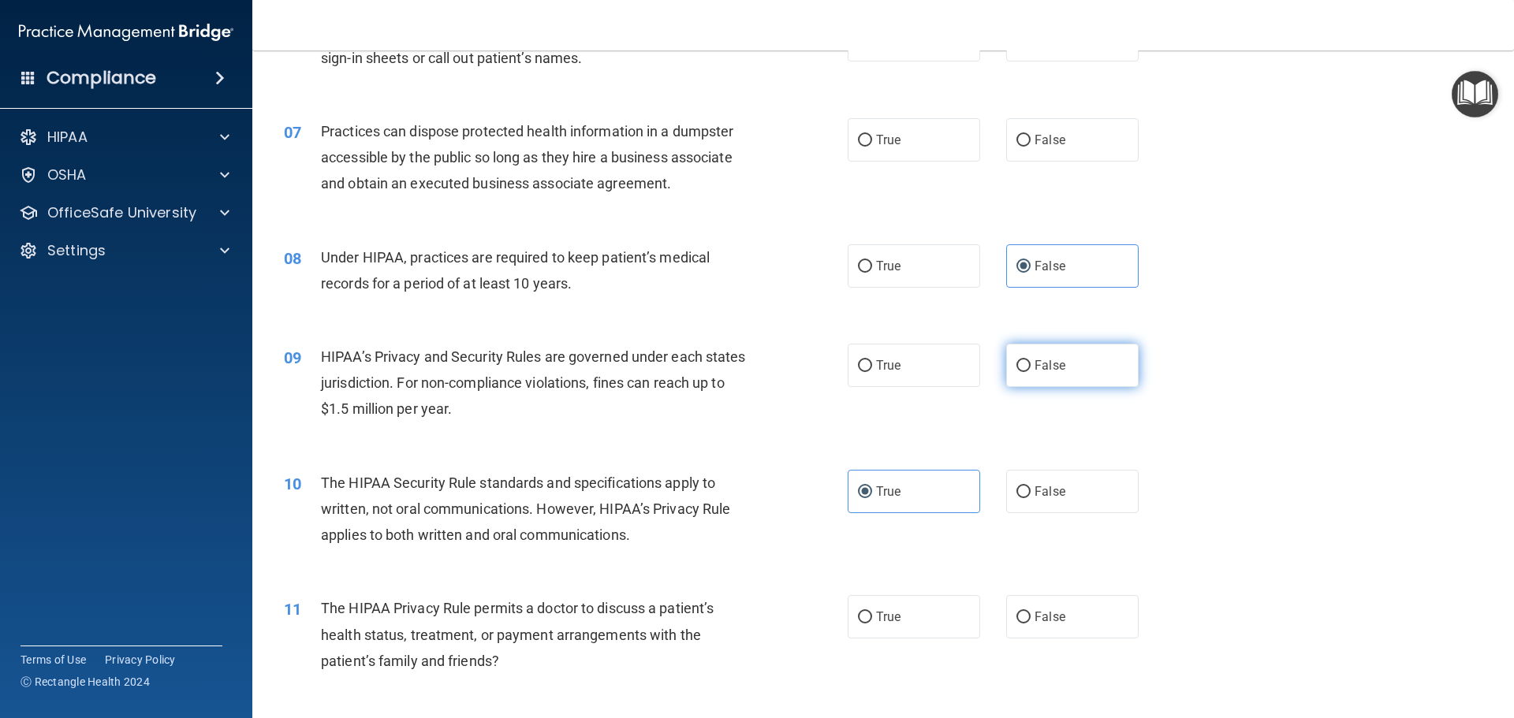
click at [1056, 375] on label "False" at bounding box center [1072, 365] width 132 height 43
click at [1030, 372] on input "False" at bounding box center [1023, 366] width 14 height 12
radio input "true"
click at [934, 627] on label "True" at bounding box center [914, 616] width 132 height 43
click at [872, 624] on input "True" at bounding box center [865, 618] width 14 height 12
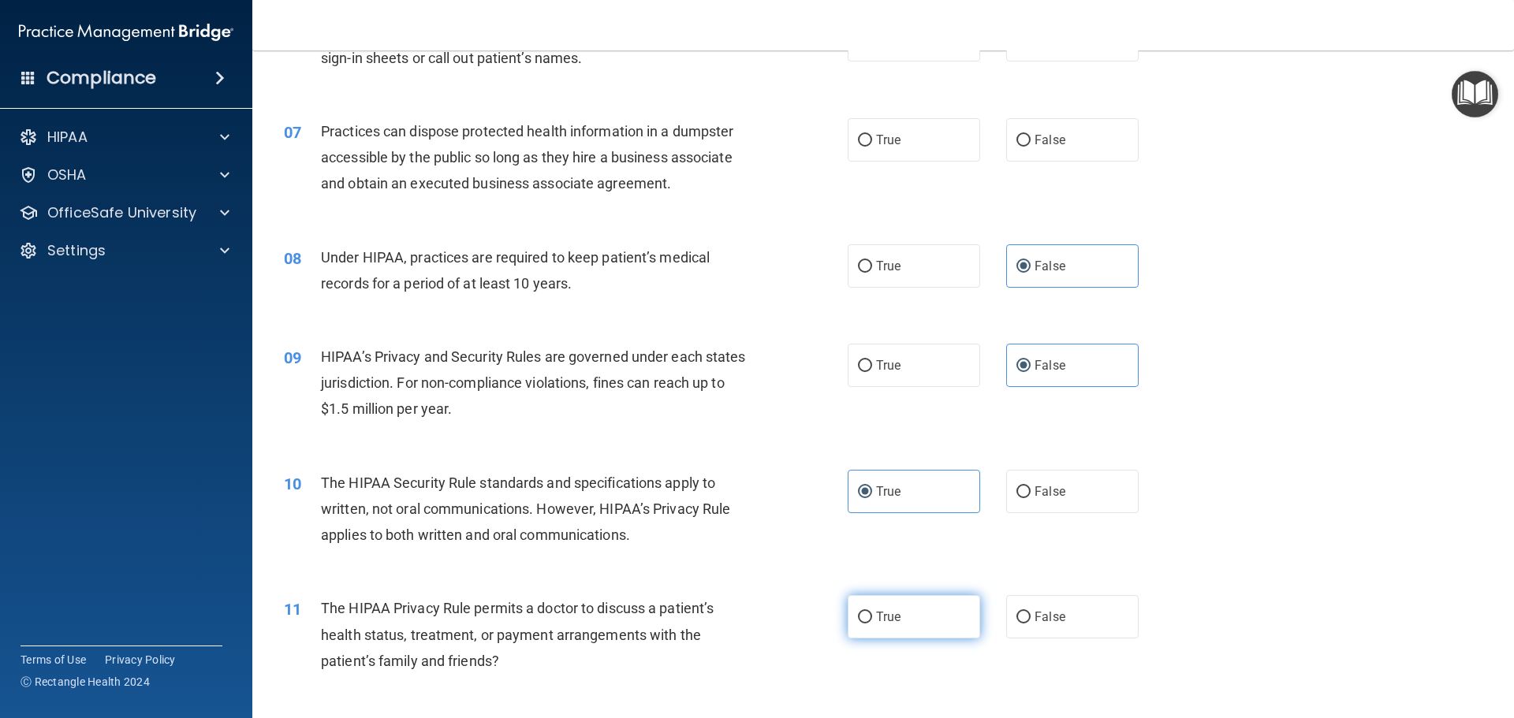
radio input "true"
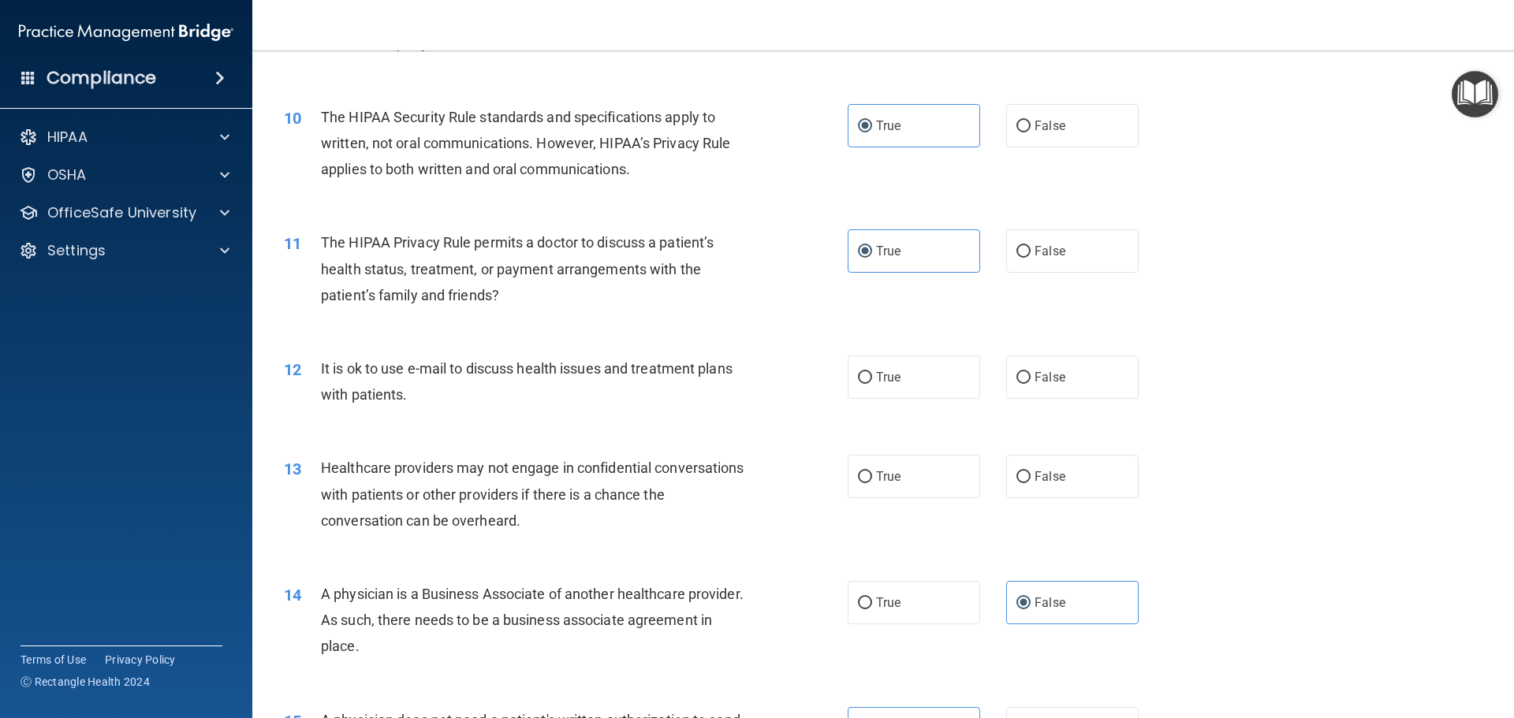
scroll to position [1104, 0]
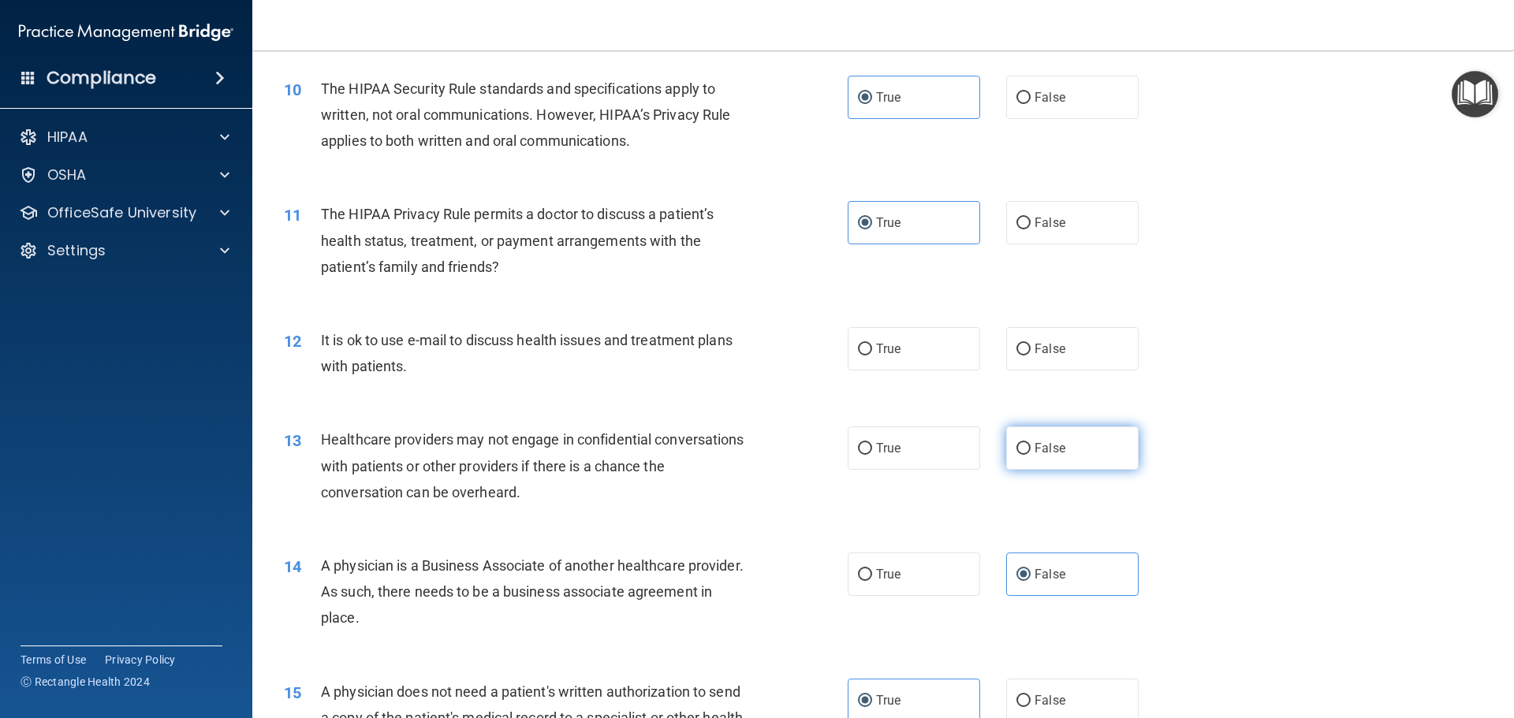
click at [1042, 455] on span "False" at bounding box center [1049, 448] width 31 height 15
click at [1030, 455] on input "False" at bounding box center [1023, 449] width 14 height 12
radio input "true"
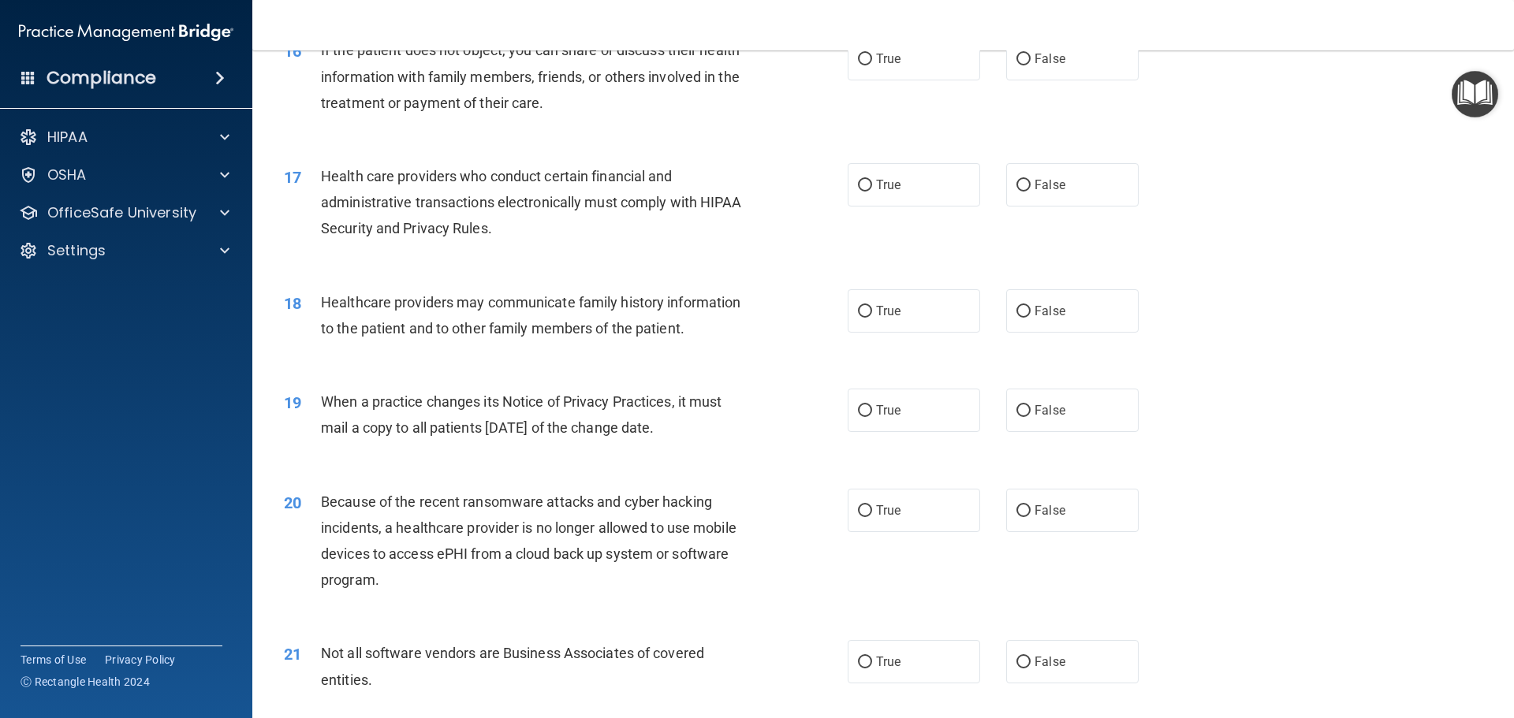
scroll to position [1971, 0]
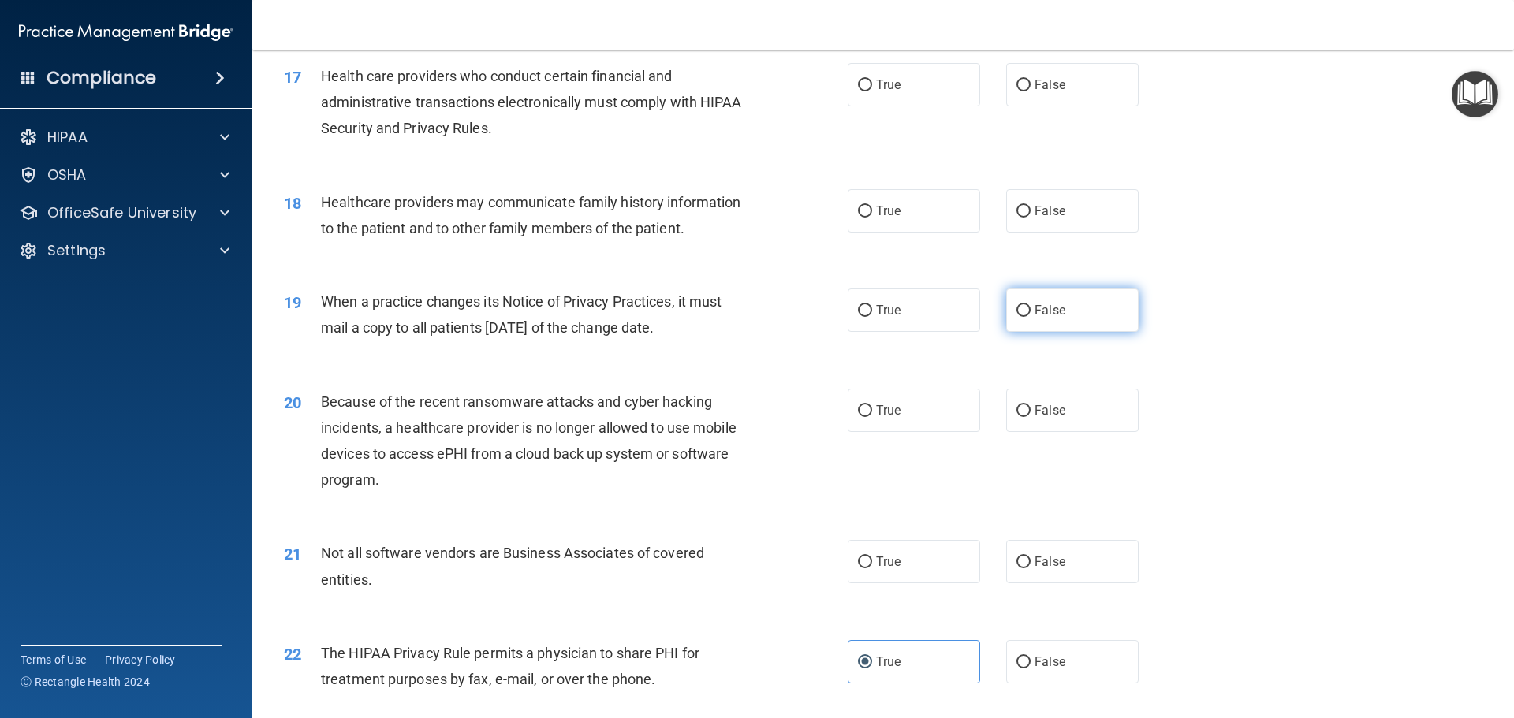
click at [1048, 310] on span "False" at bounding box center [1049, 310] width 31 height 15
click at [1030, 310] on input "False" at bounding box center [1023, 311] width 14 height 12
radio input "true"
click at [1090, 427] on label "False" at bounding box center [1072, 410] width 132 height 43
click at [1030, 417] on input "False" at bounding box center [1023, 411] width 14 height 12
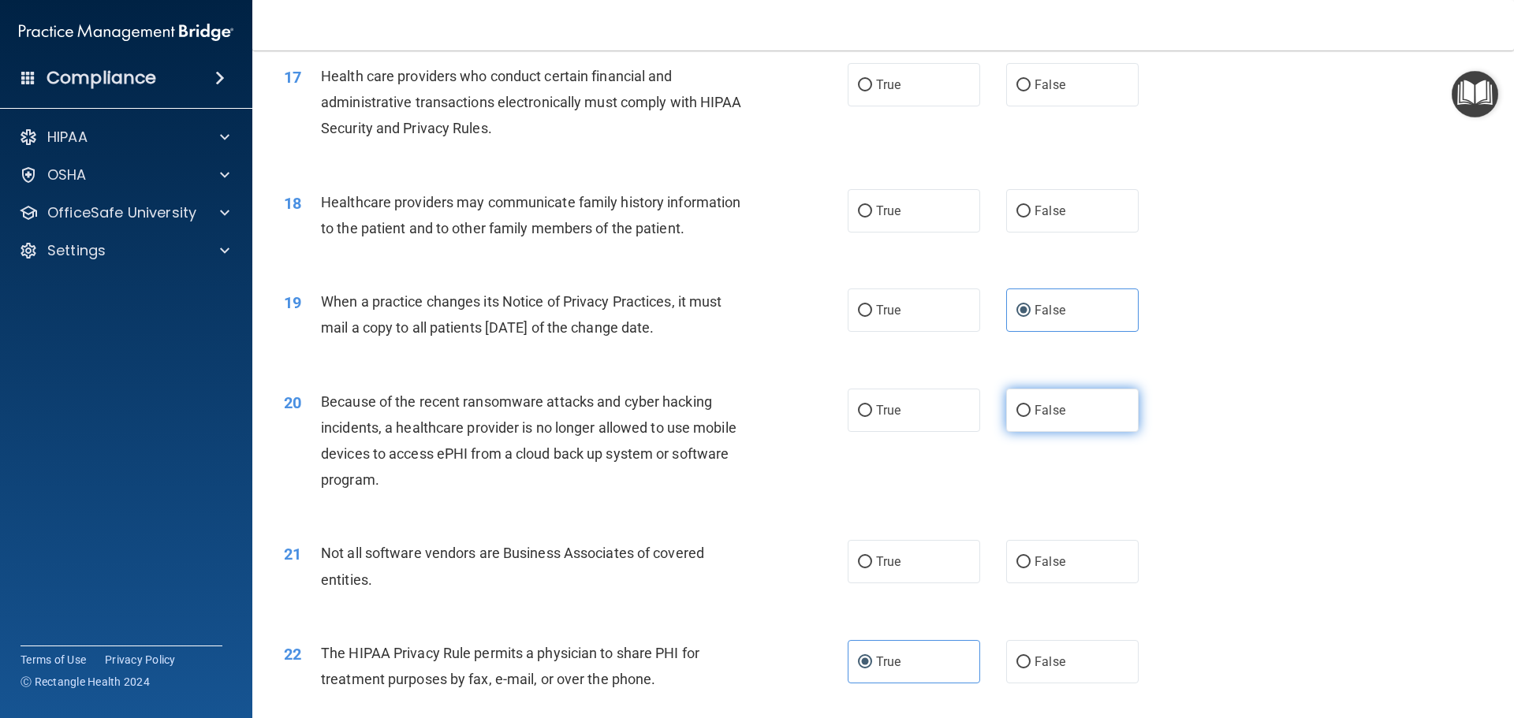
radio input "true"
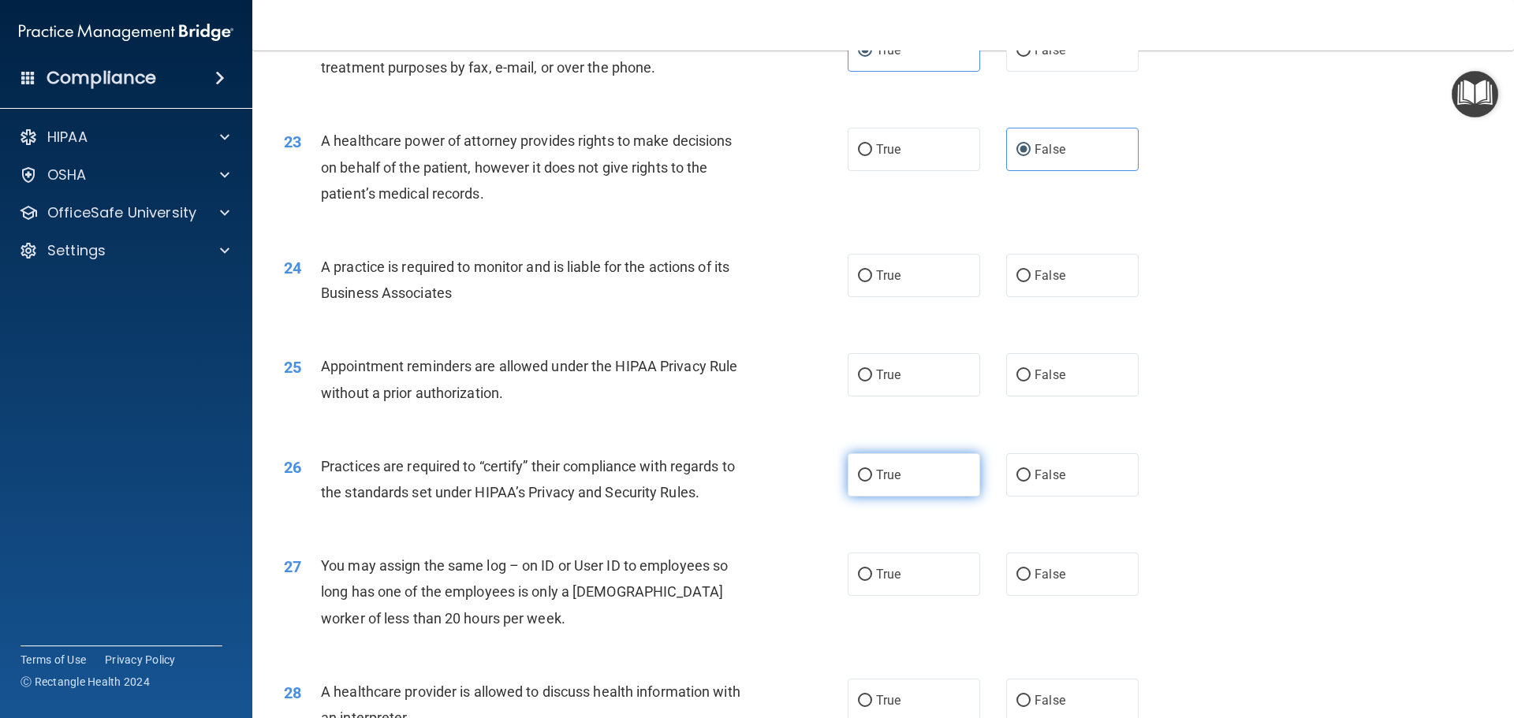
scroll to position [2602, 0]
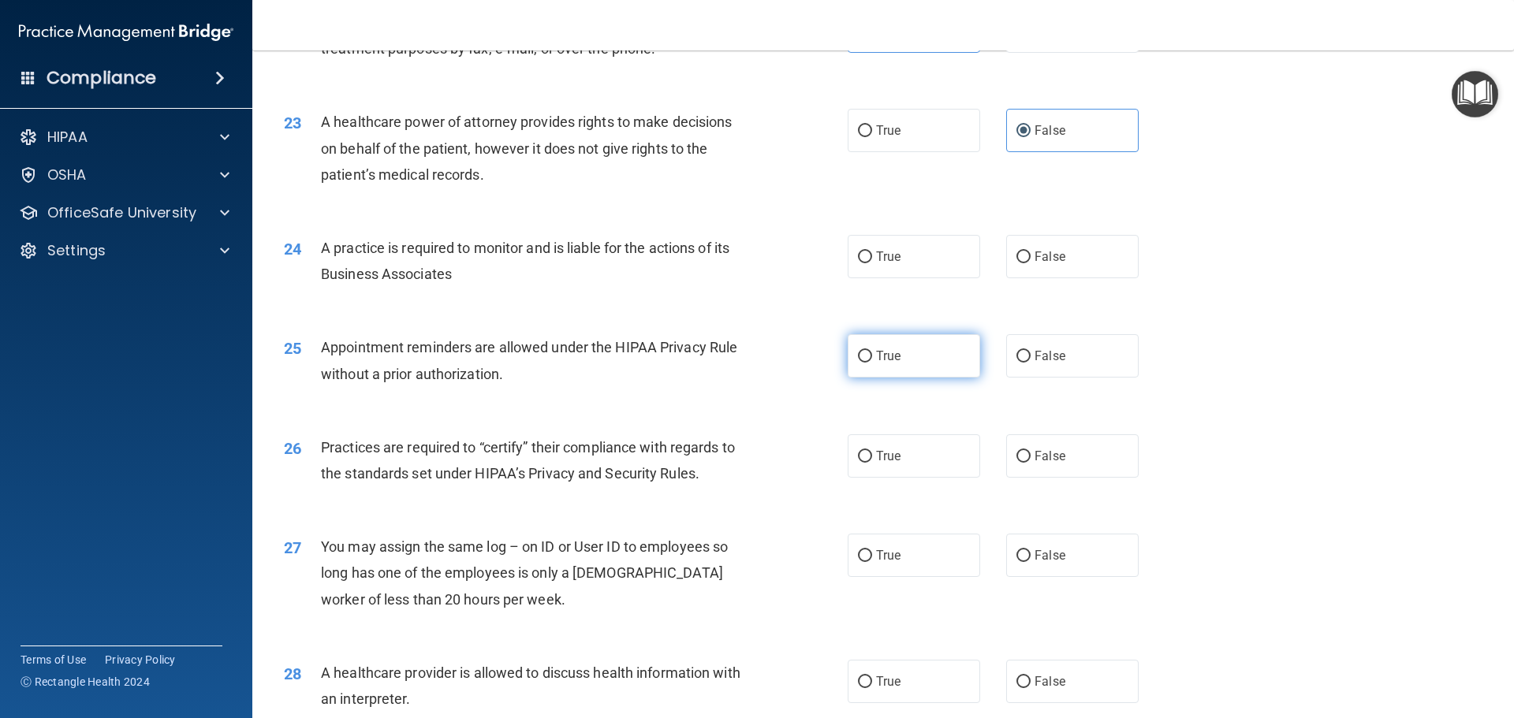
click at [926, 353] on label "True" at bounding box center [914, 355] width 132 height 43
click at [872, 353] on input "True" at bounding box center [865, 357] width 14 height 12
radio input "true"
click at [1076, 463] on label "False" at bounding box center [1072, 455] width 132 height 43
click at [1030, 463] on input "False" at bounding box center [1023, 457] width 14 height 12
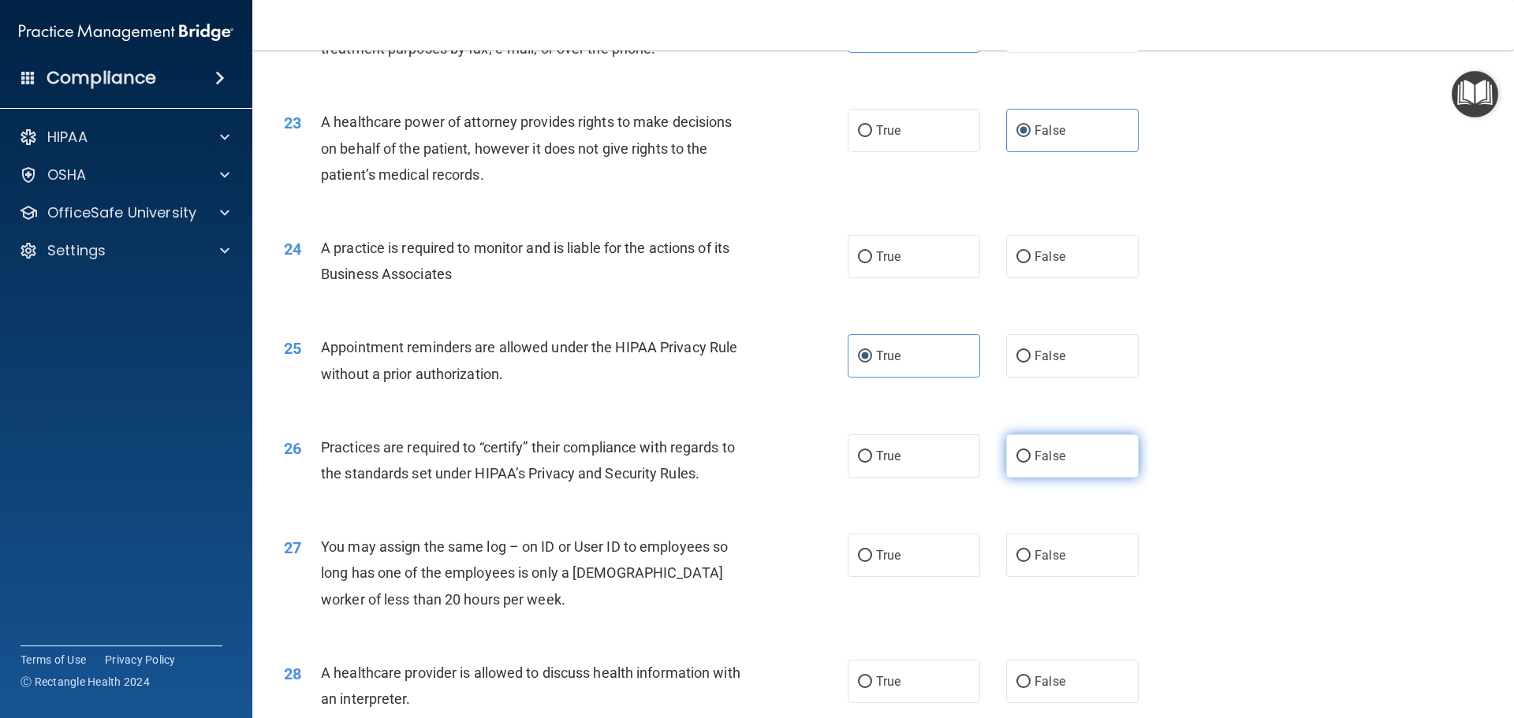
radio input "true"
click at [1090, 256] on label "False" at bounding box center [1072, 256] width 132 height 43
click at [1030, 256] on input "False" at bounding box center [1023, 258] width 14 height 12
radio input "true"
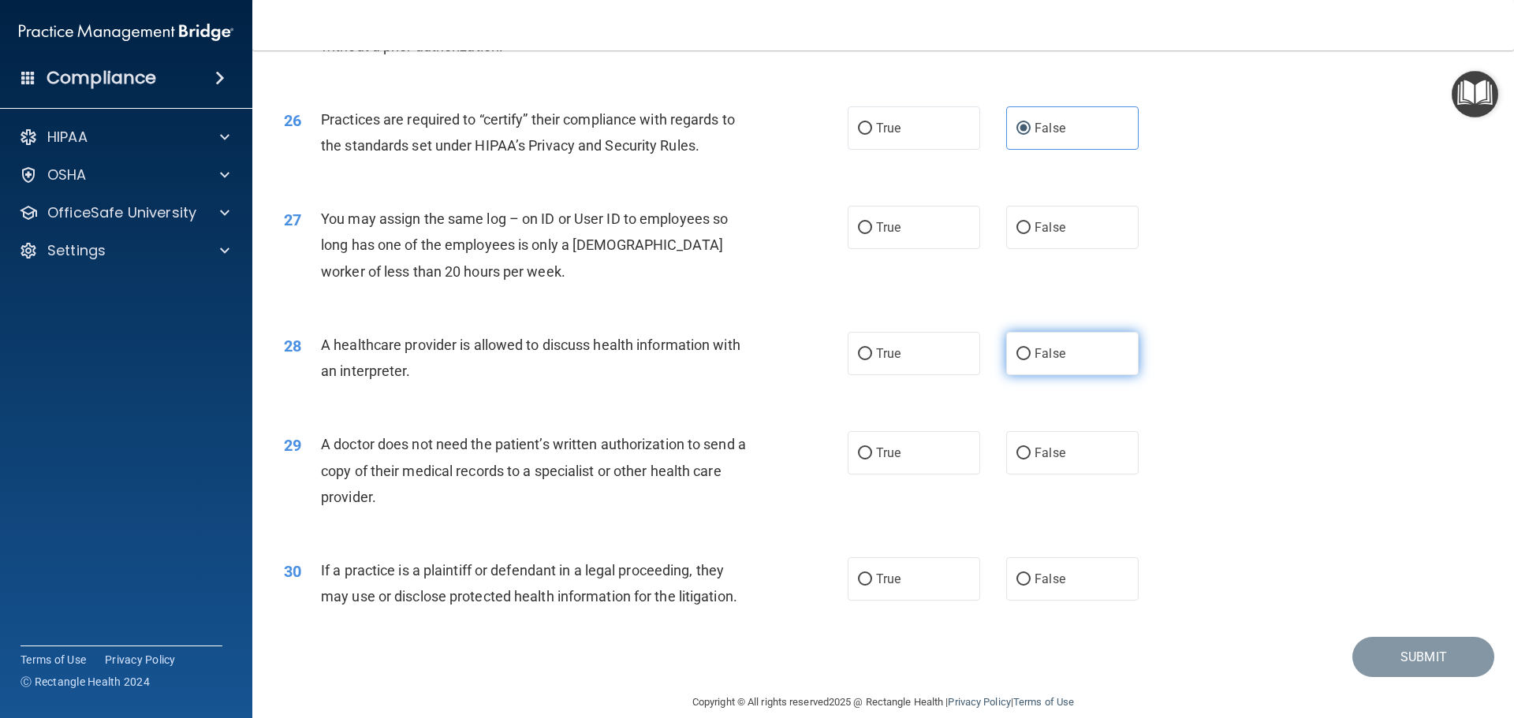
scroll to position [2952, 0]
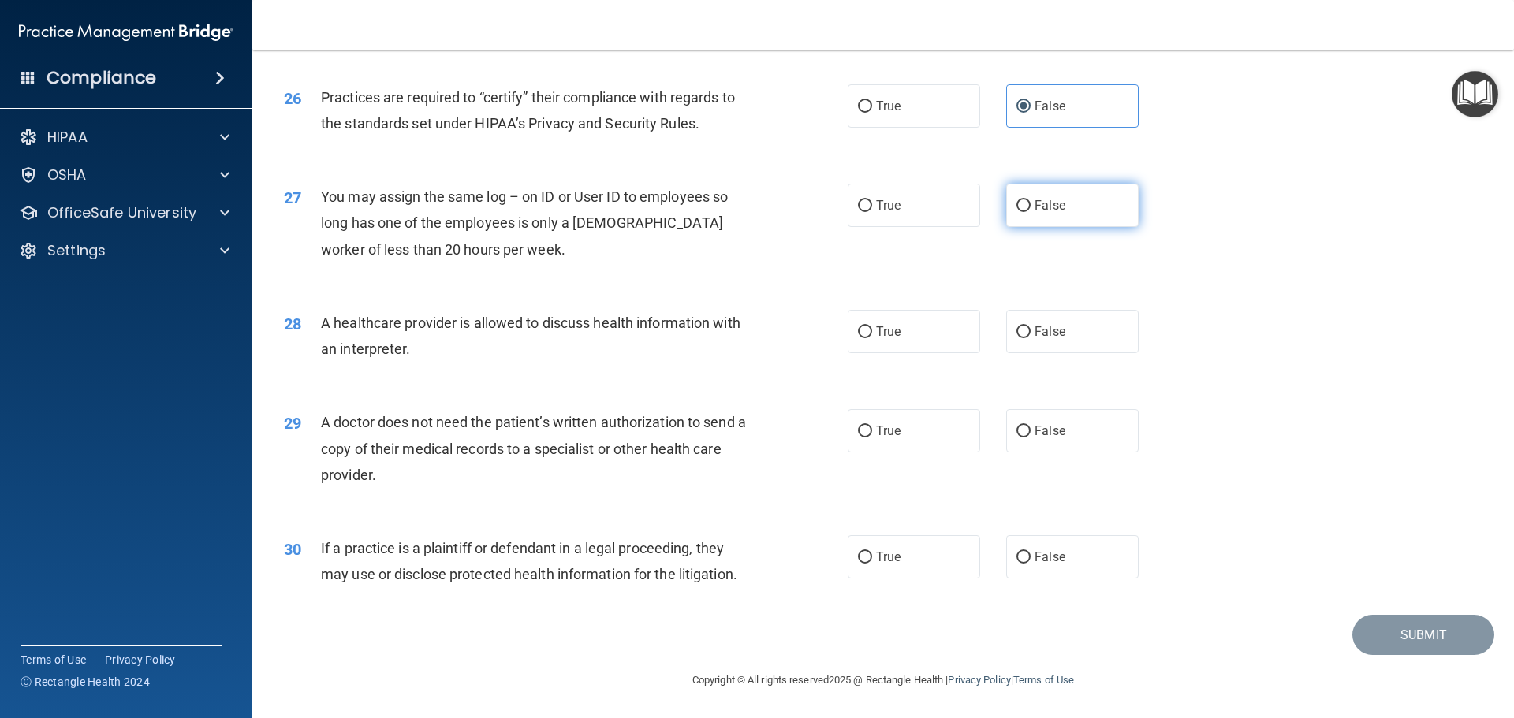
click at [1094, 200] on label "False" at bounding box center [1072, 205] width 132 height 43
click at [1030, 200] on input "False" at bounding box center [1023, 206] width 14 height 12
radio input "true"
click at [915, 344] on label "True" at bounding box center [914, 331] width 132 height 43
click at [872, 338] on input "True" at bounding box center [865, 332] width 14 height 12
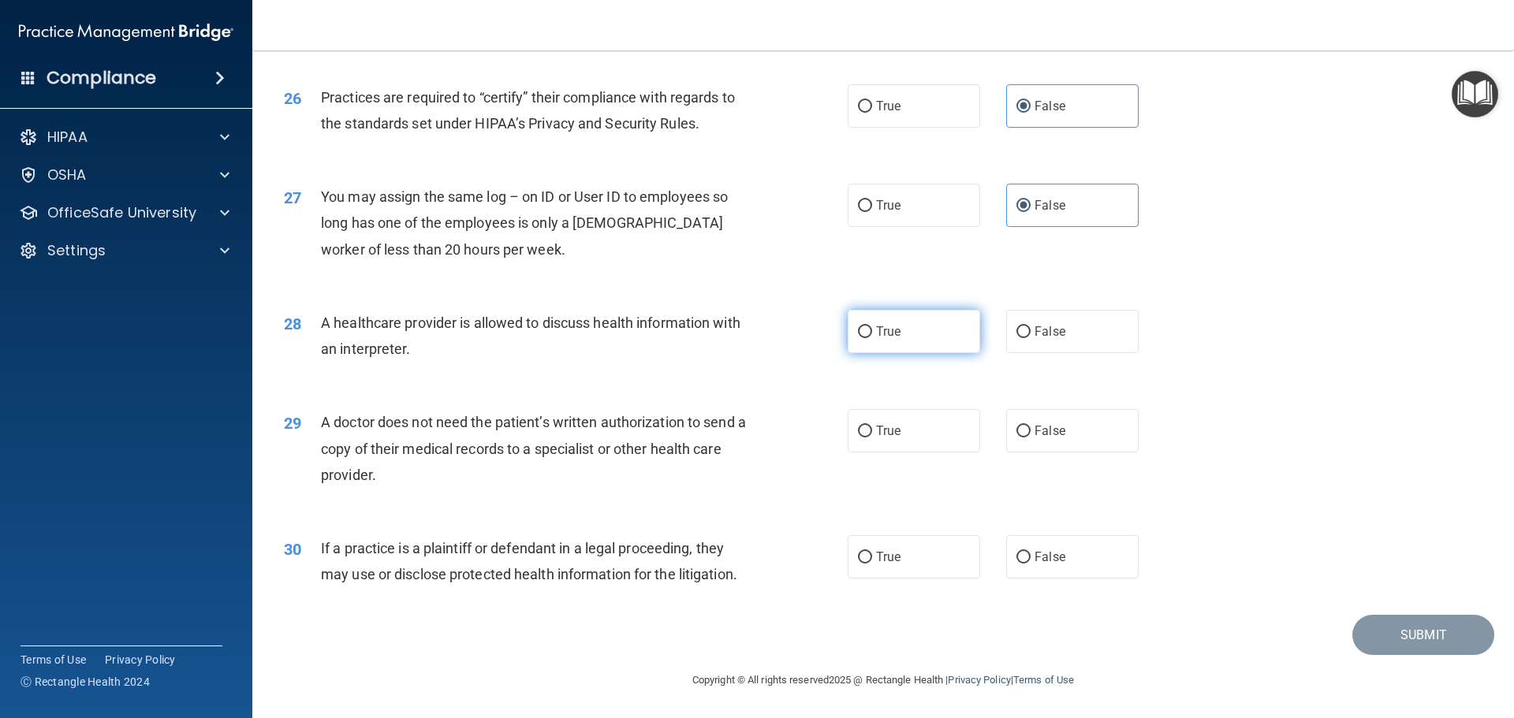
radio input "true"
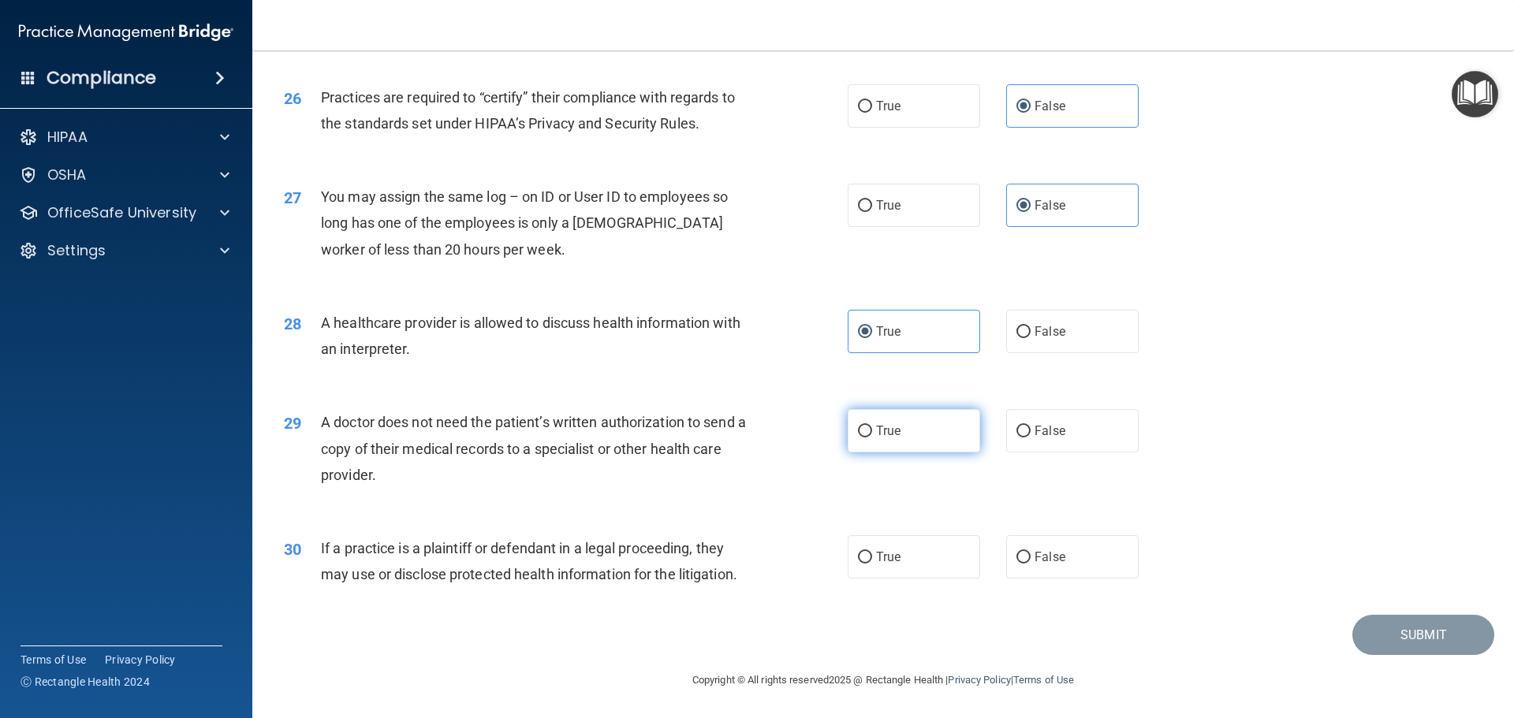
click at [903, 443] on label "True" at bounding box center [914, 430] width 132 height 43
click at [872, 438] on input "True" at bounding box center [865, 432] width 14 height 12
radio input "true"
click at [945, 565] on label "True" at bounding box center [914, 556] width 132 height 43
click at [872, 564] on input "True" at bounding box center [865, 558] width 14 height 12
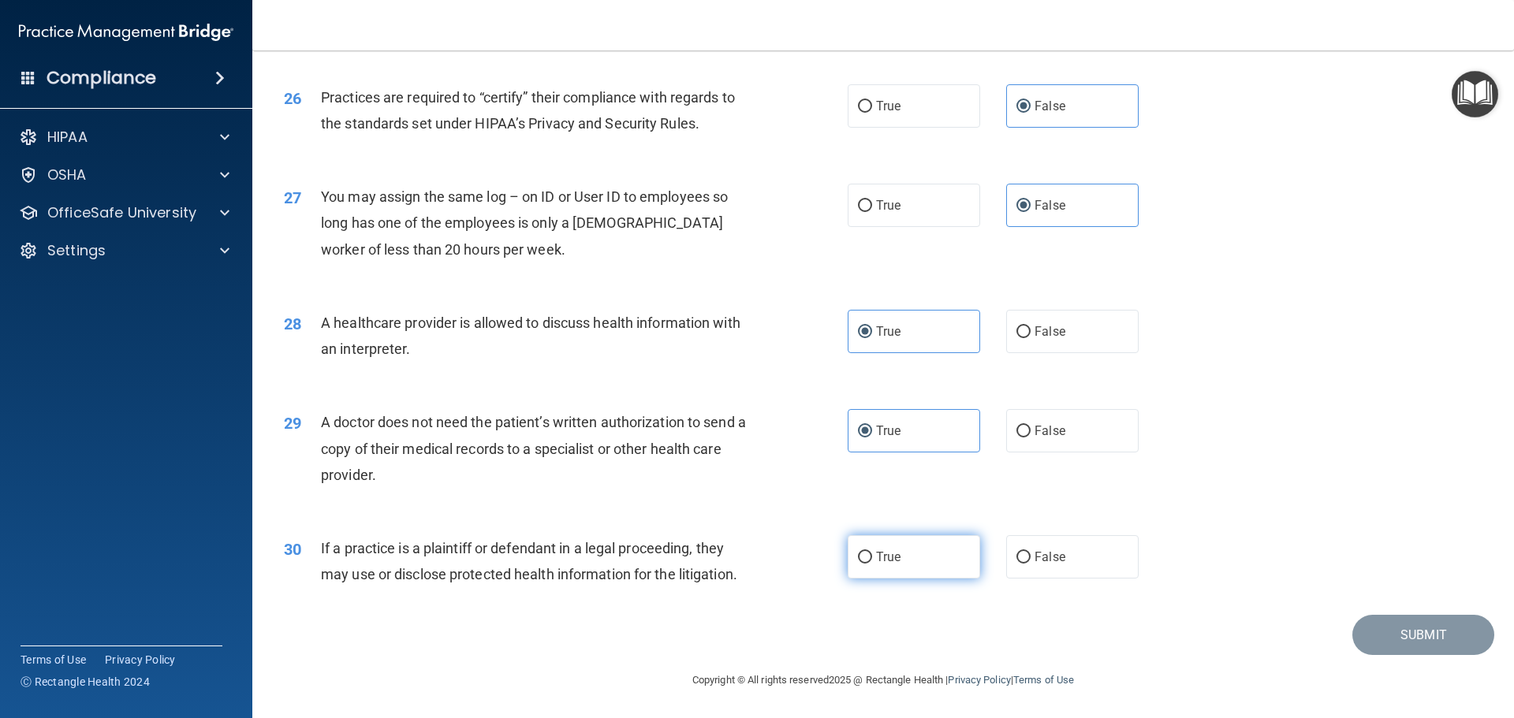
radio input "true"
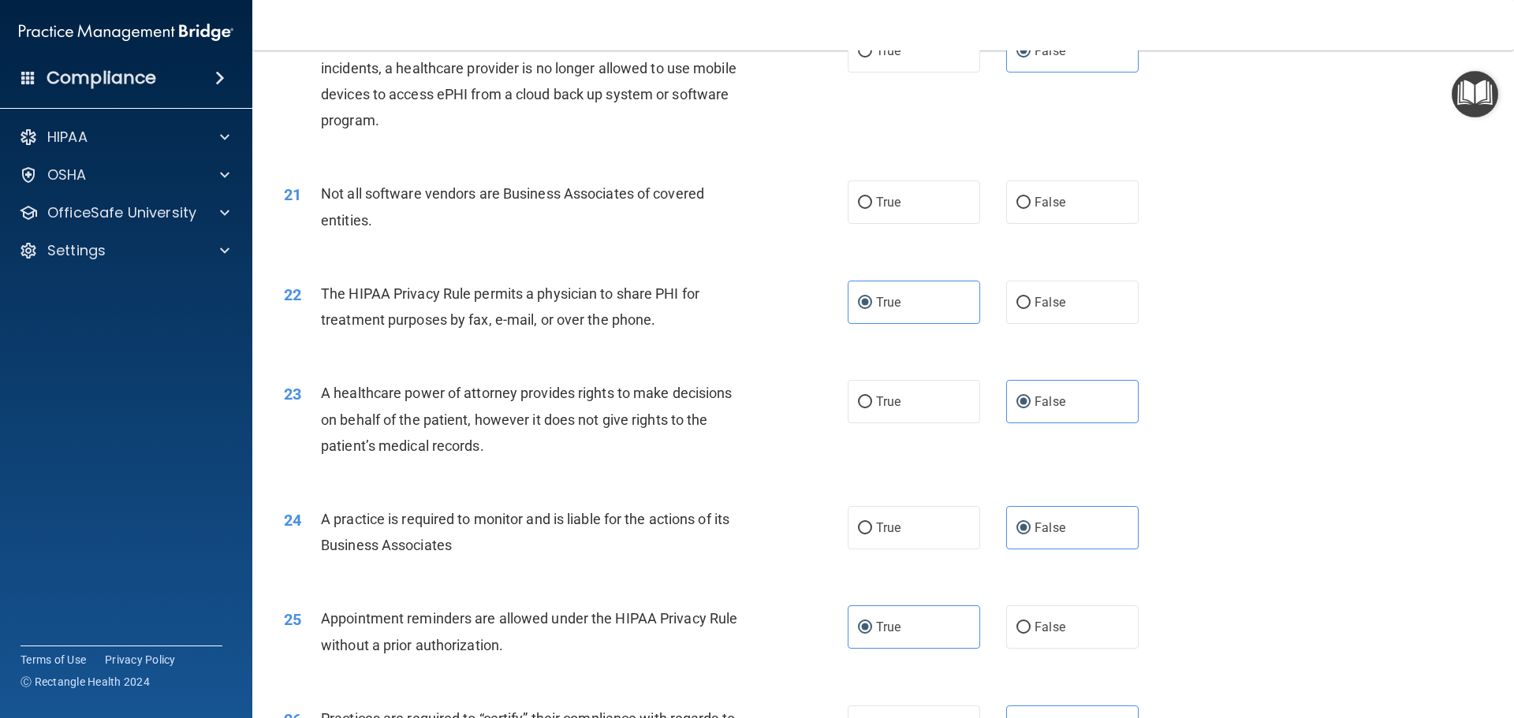
scroll to position [2321, 0]
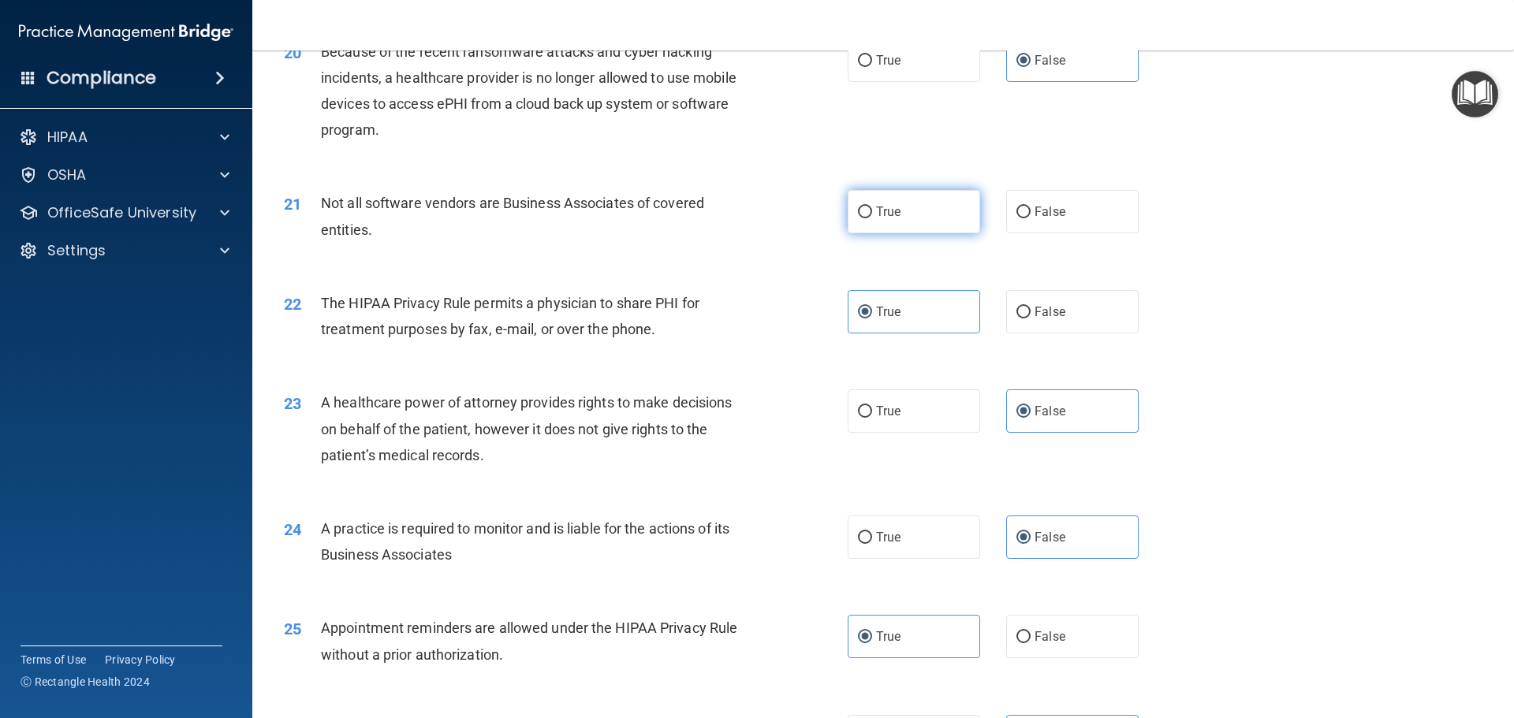
click at [866, 210] on input "True" at bounding box center [865, 213] width 14 height 12
radio input "true"
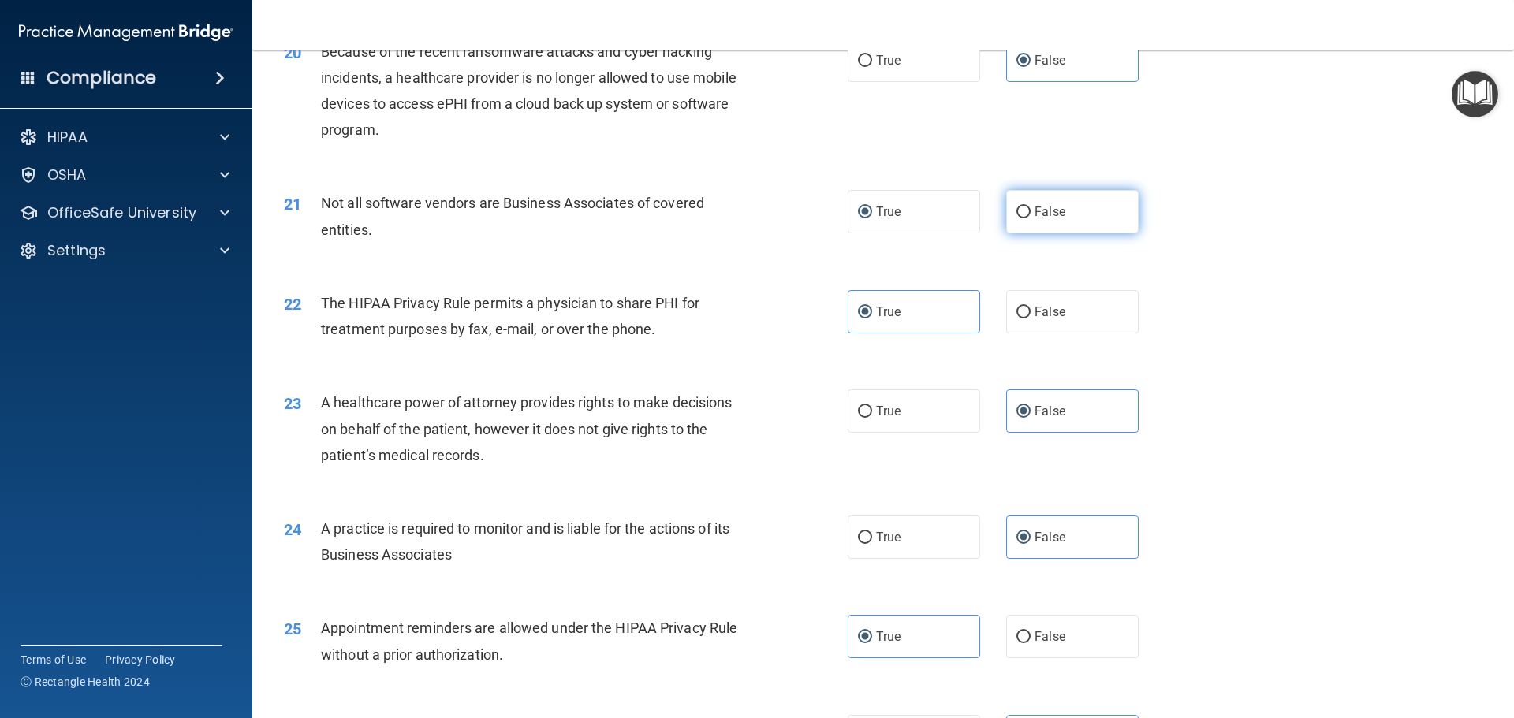
click at [1063, 218] on label "False" at bounding box center [1072, 211] width 132 height 43
click at [1030, 218] on input "False" at bounding box center [1023, 213] width 14 height 12
radio input "true"
radio input "false"
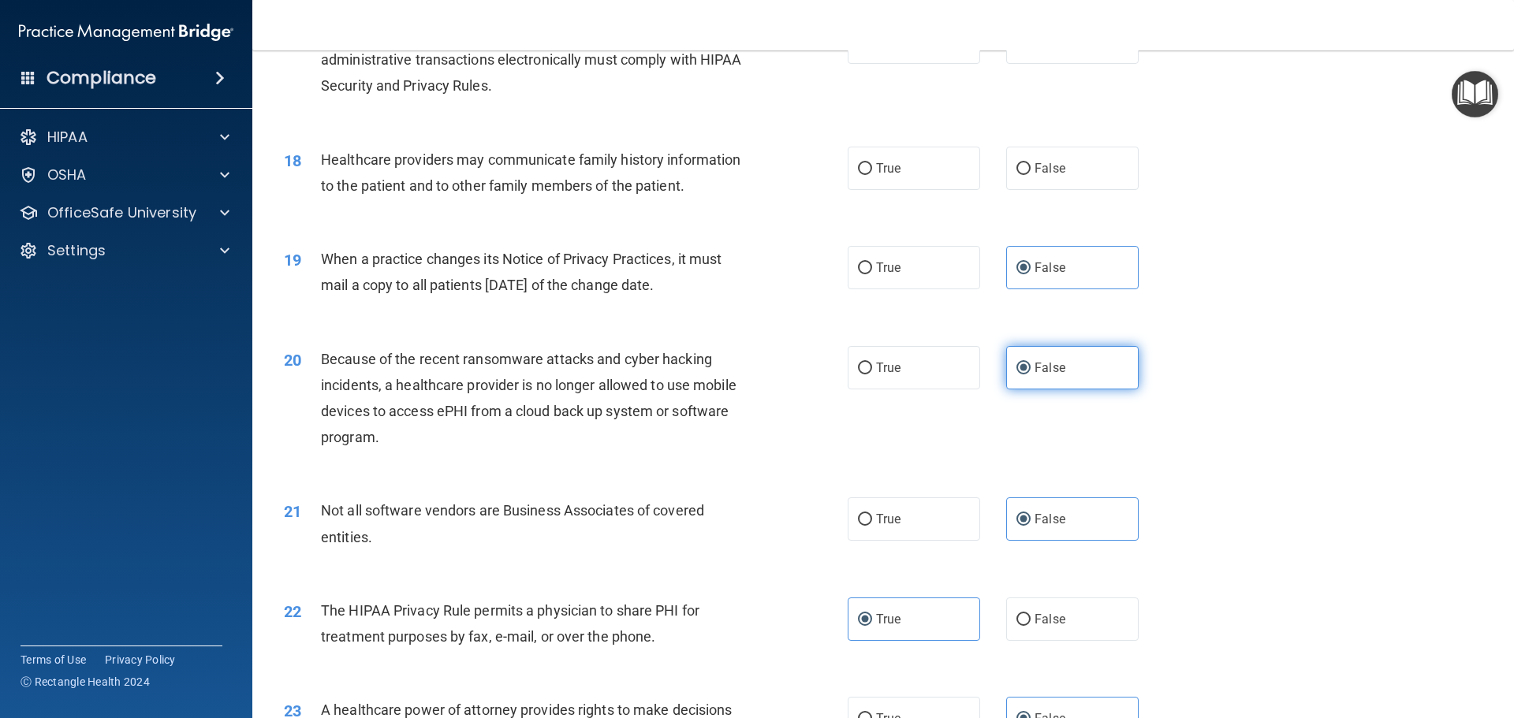
scroll to position [1927, 0]
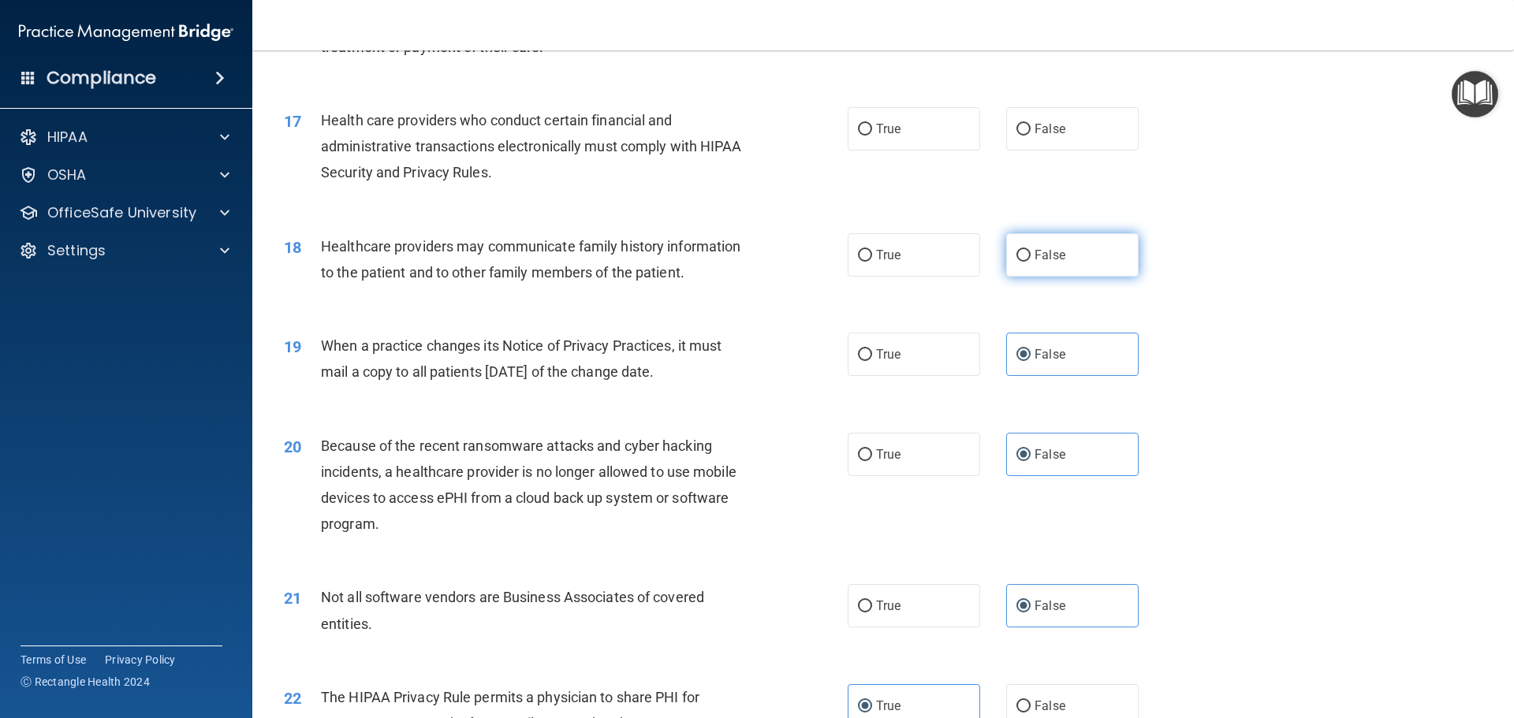
click at [1075, 256] on label "False" at bounding box center [1072, 254] width 132 height 43
click at [1030, 256] on input "False" at bounding box center [1023, 256] width 14 height 12
radio input "true"
click at [872, 137] on label "True" at bounding box center [914, 128] width 132 height 43
click at [872, 136] on input "True" at bounding box center [865, 130] width 14 height 12
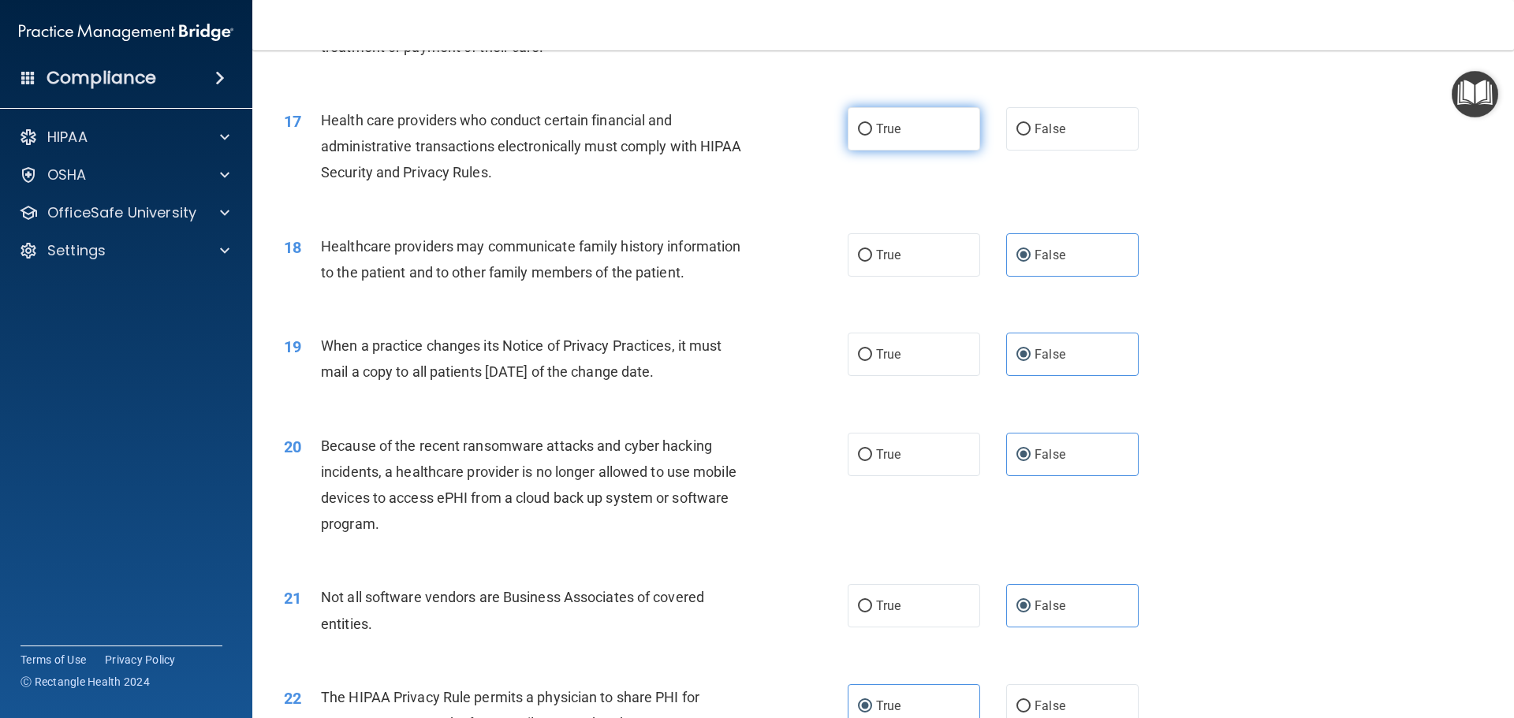
radio input "true"
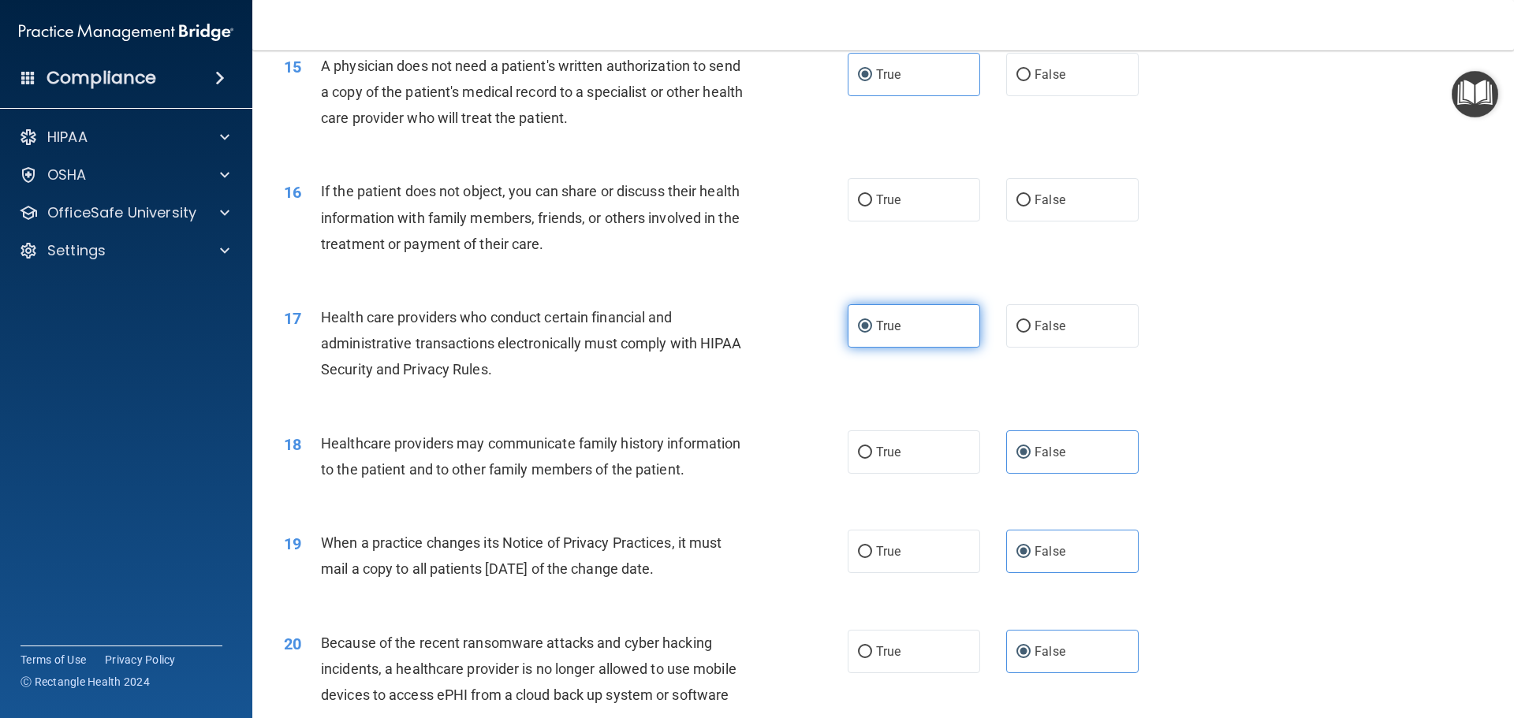
scroll to position [1690, 0]
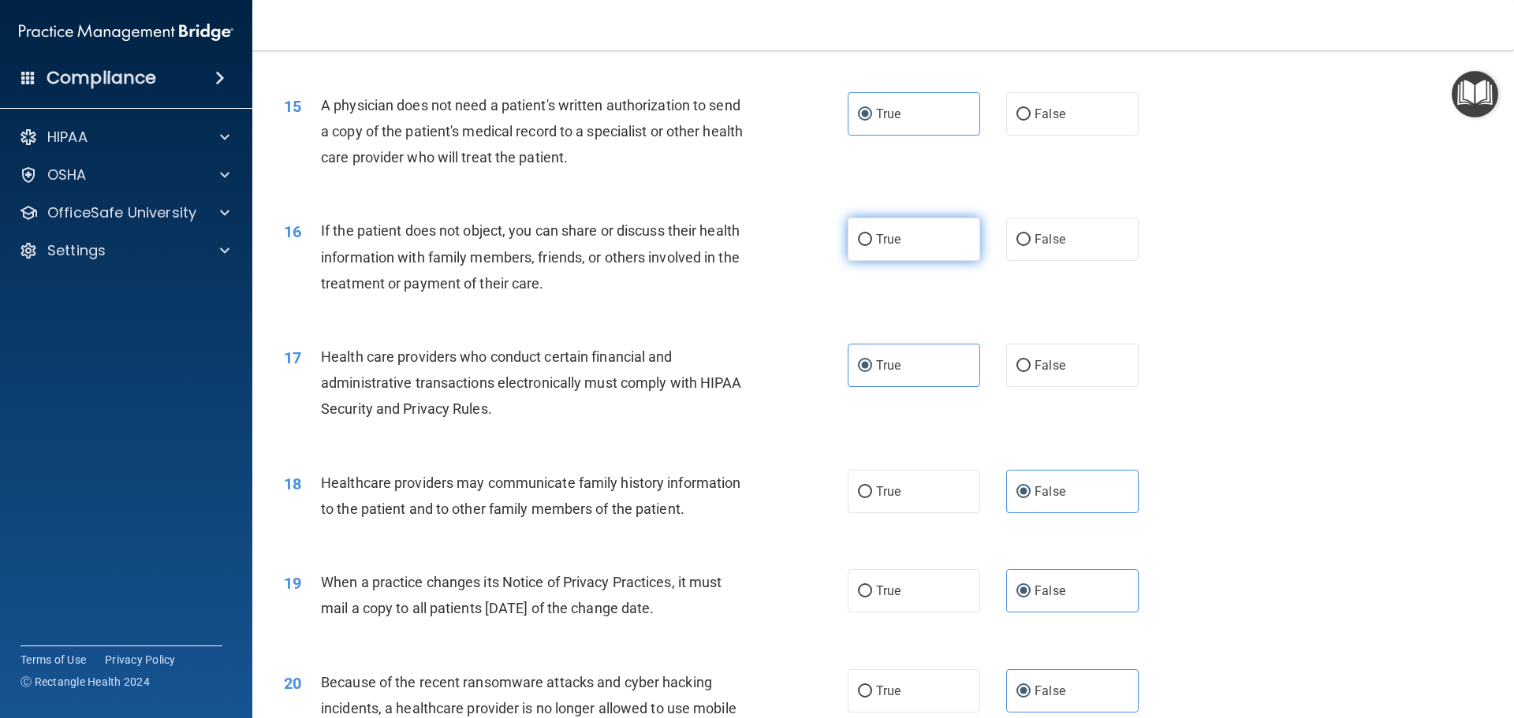
click at [893, 230] on label "True" at bounding box center [914, 239] width 132 height 43
click at [872, 234] on input "True" at bounding box center [865, 240] width 14 height 12
radio input "true"
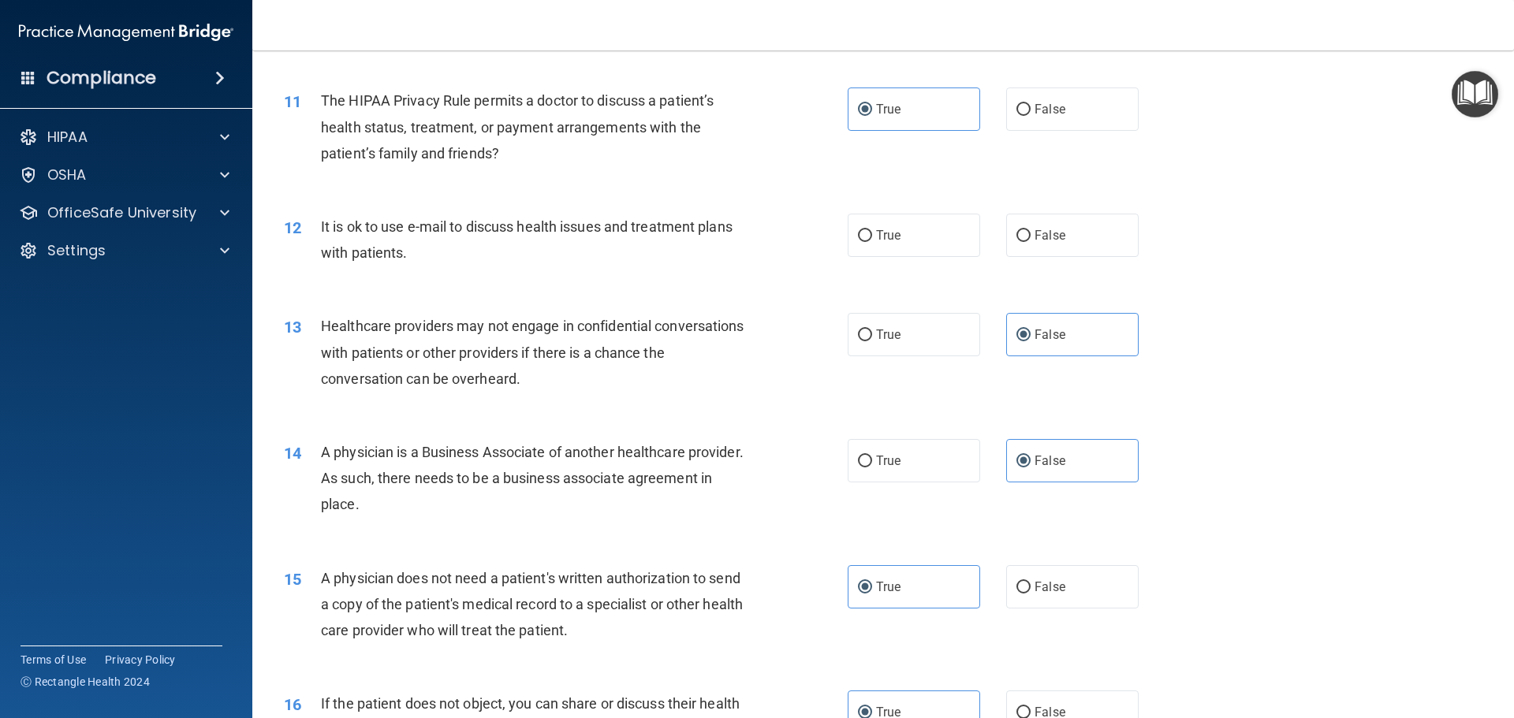
scroll to position [1138, 0]
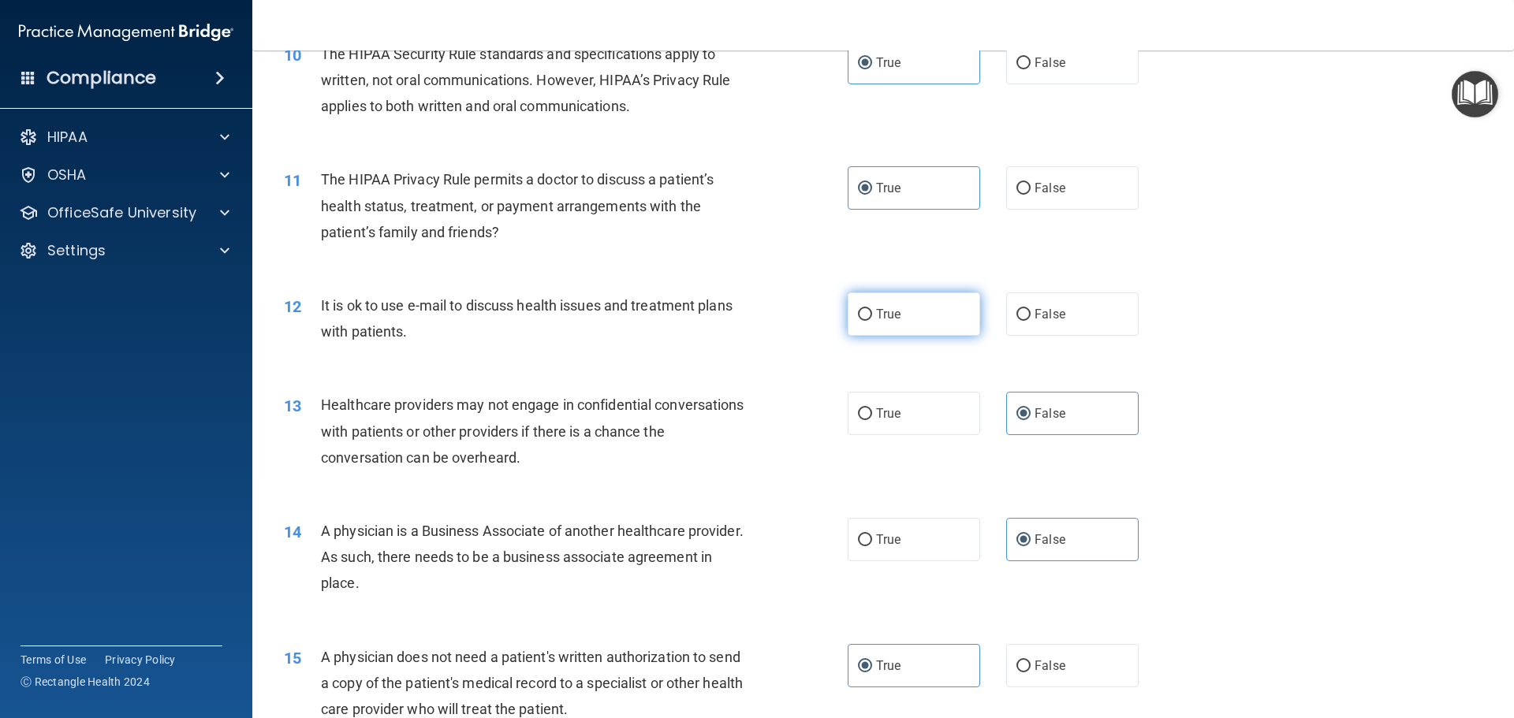
click at [885, 310] on span "True" at bounding box center [888, 314] width 24 height 15
click at [872, 310] on input "True" at bounding box center [865, 315] width 14 height 12
radio input "true"
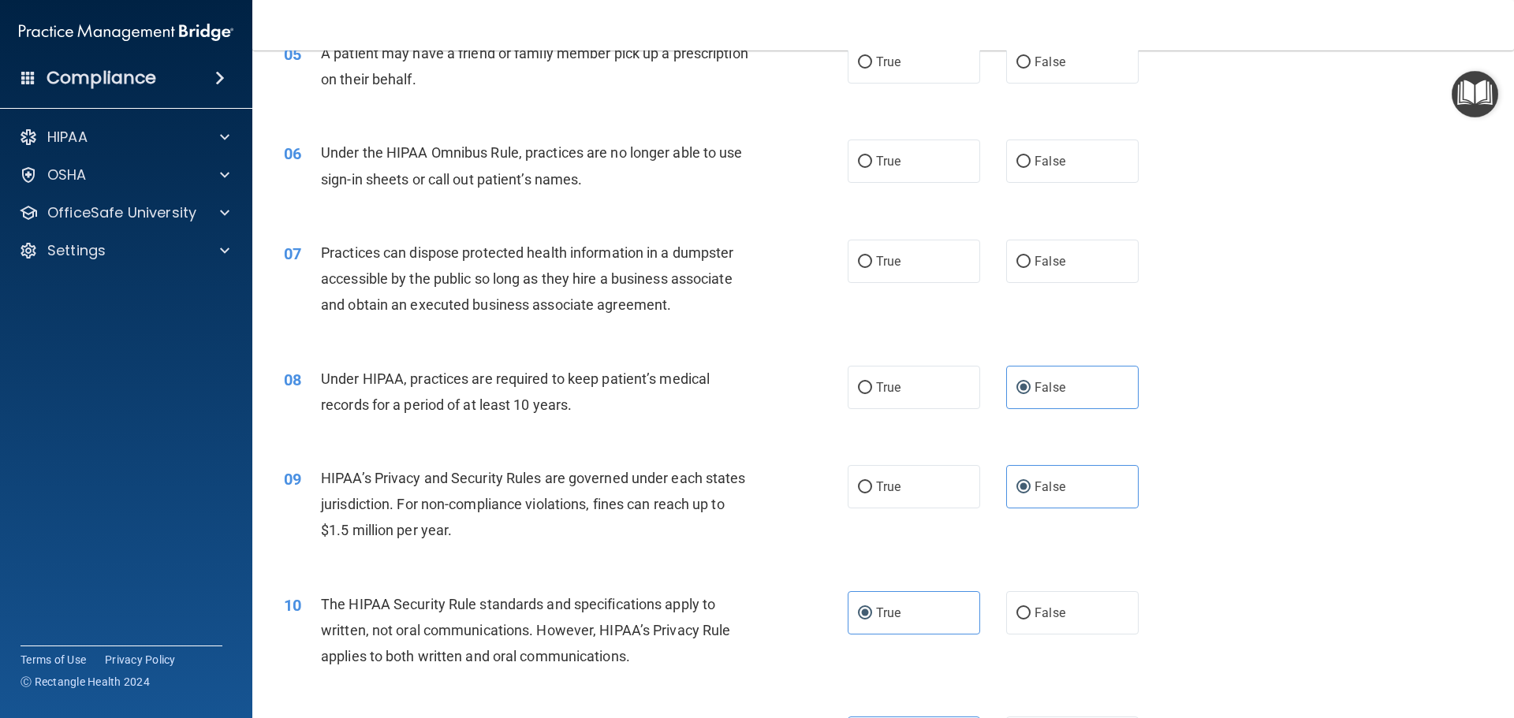
scroll to position [587, 0]
drag, startPoint x: 891, startPoint y: 313, endPoint x: 809, endPoint y: 329, distance: 83.5
click at [809, 329] on div "07 Practices can dispose protected health information in a dumpster accessible …" at bounding box center [883, 285] width 1222 height 126
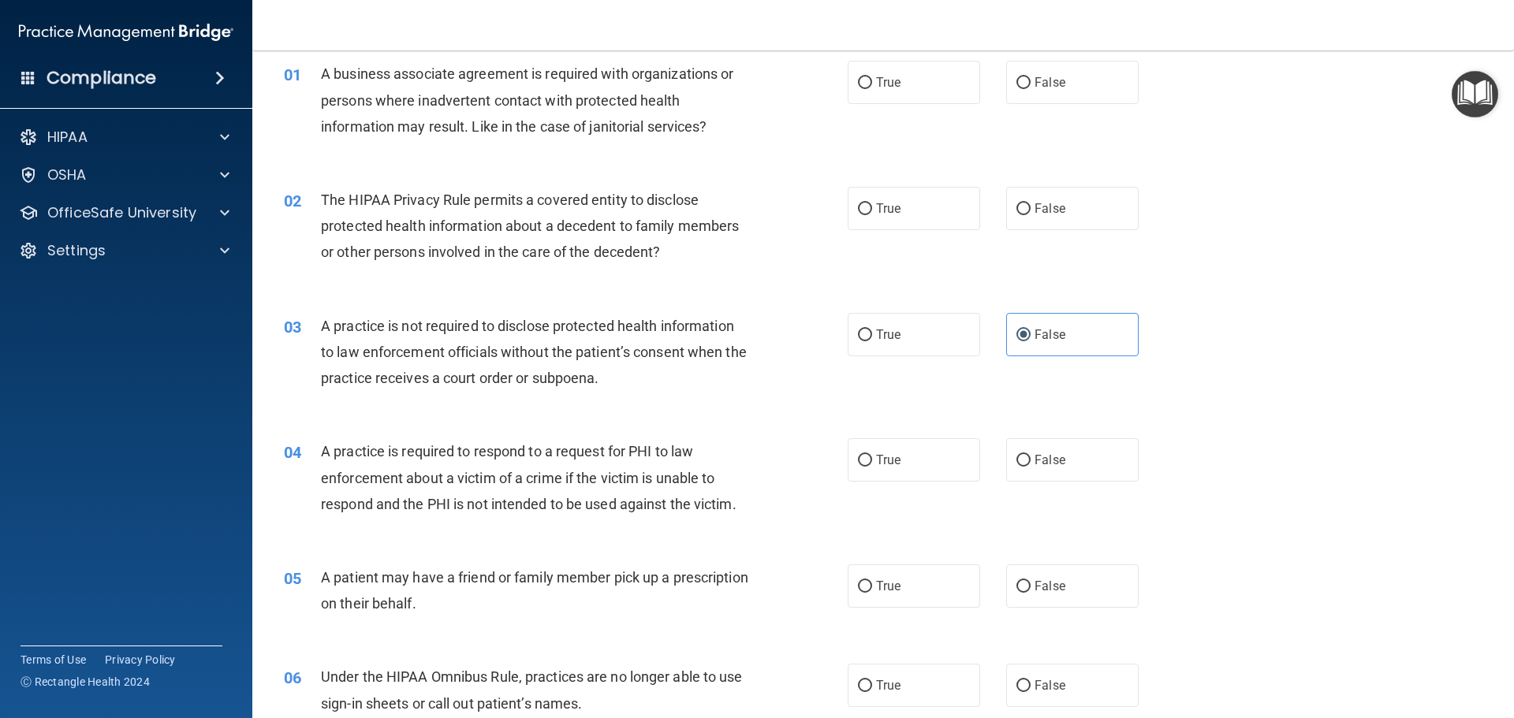
scroll to position [0, 0]
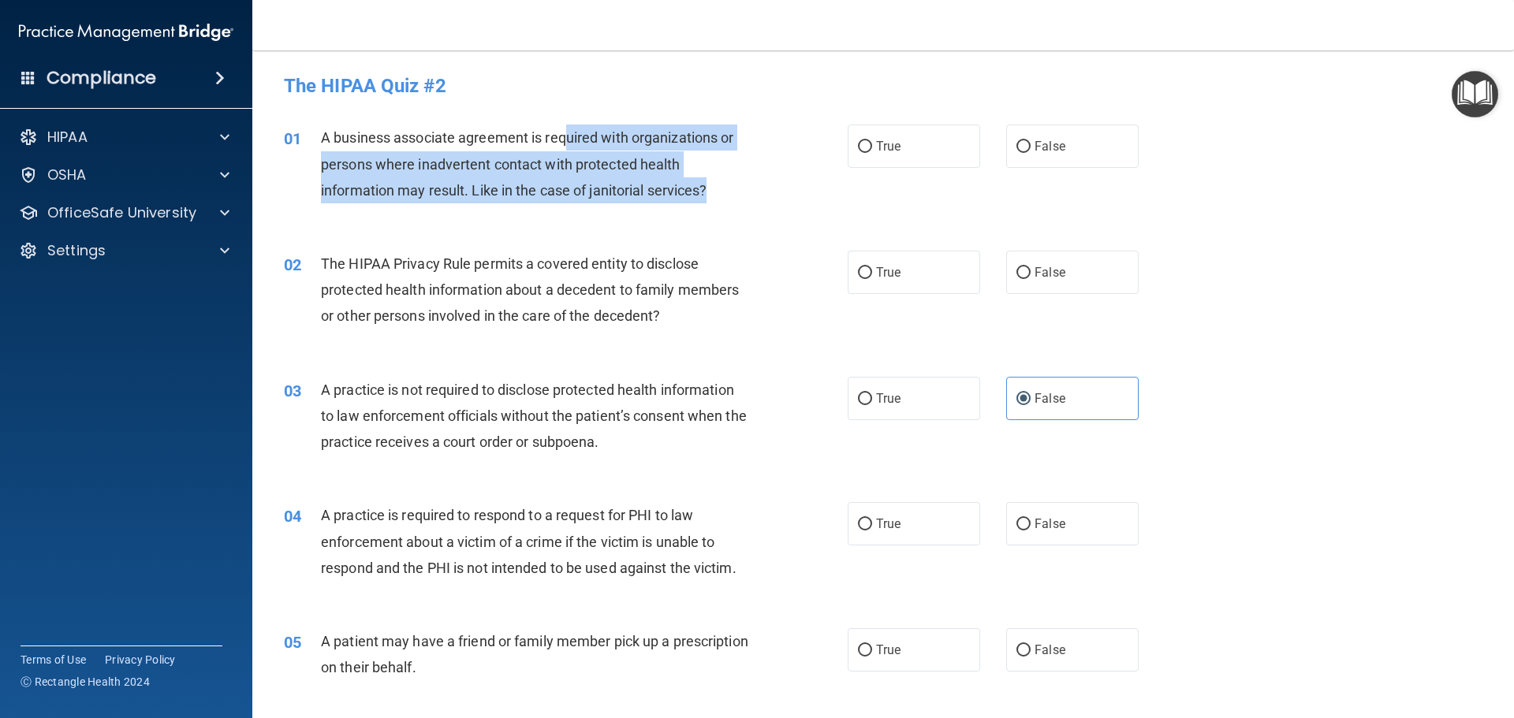
drag, startPoint x: 567, startPoint y: 135, endPoint x: 722, endPoint y: 194, distance: 166.2
click at [722, 194] on div "A business associate agreement is required with organizations or persons where …" at bounding box center [541, 164] width 441 height 79
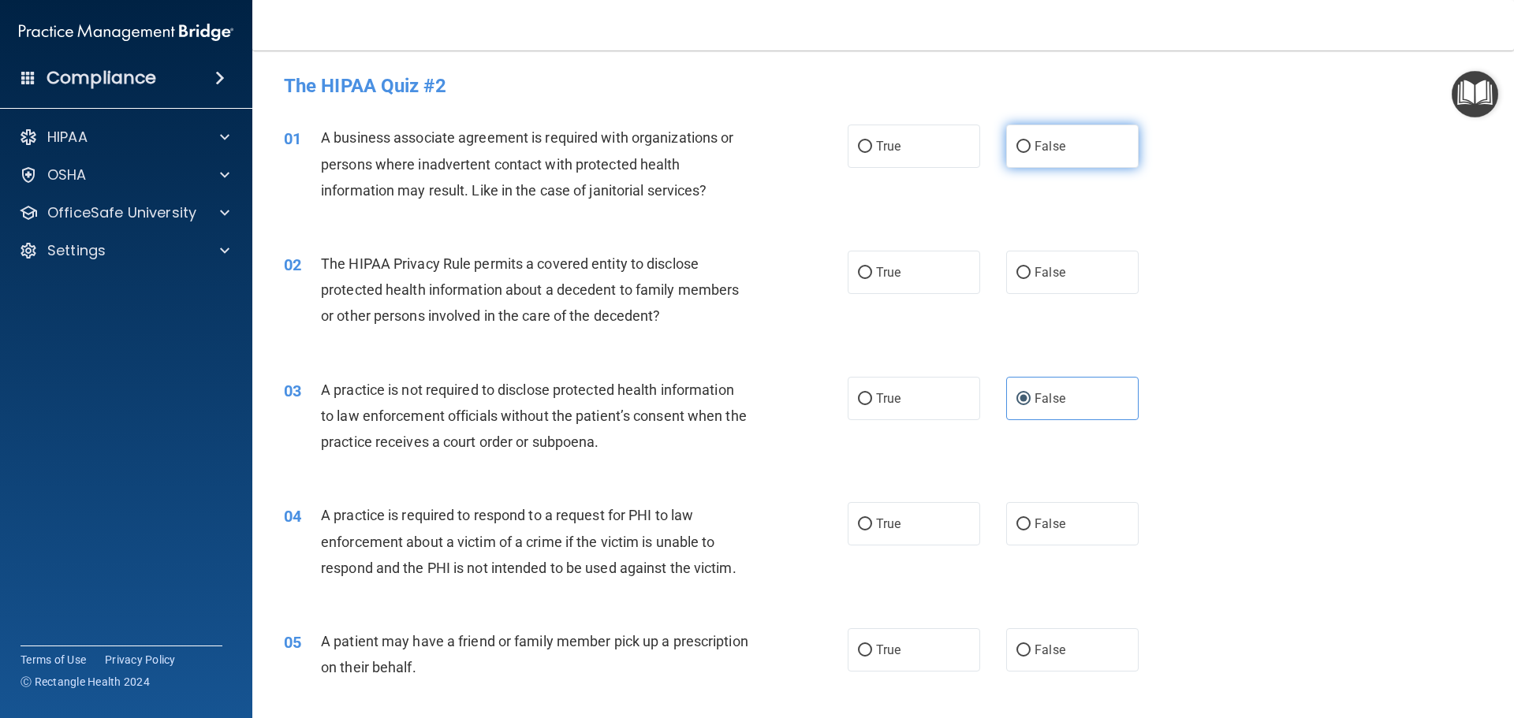
click at [1124, 149] on label "False" at bounding box center [1072, 146] width 132 height 43
click at [1030, 149] on input "False" at bounding box center [1023, 147] width 14 height 12
radio input "true"
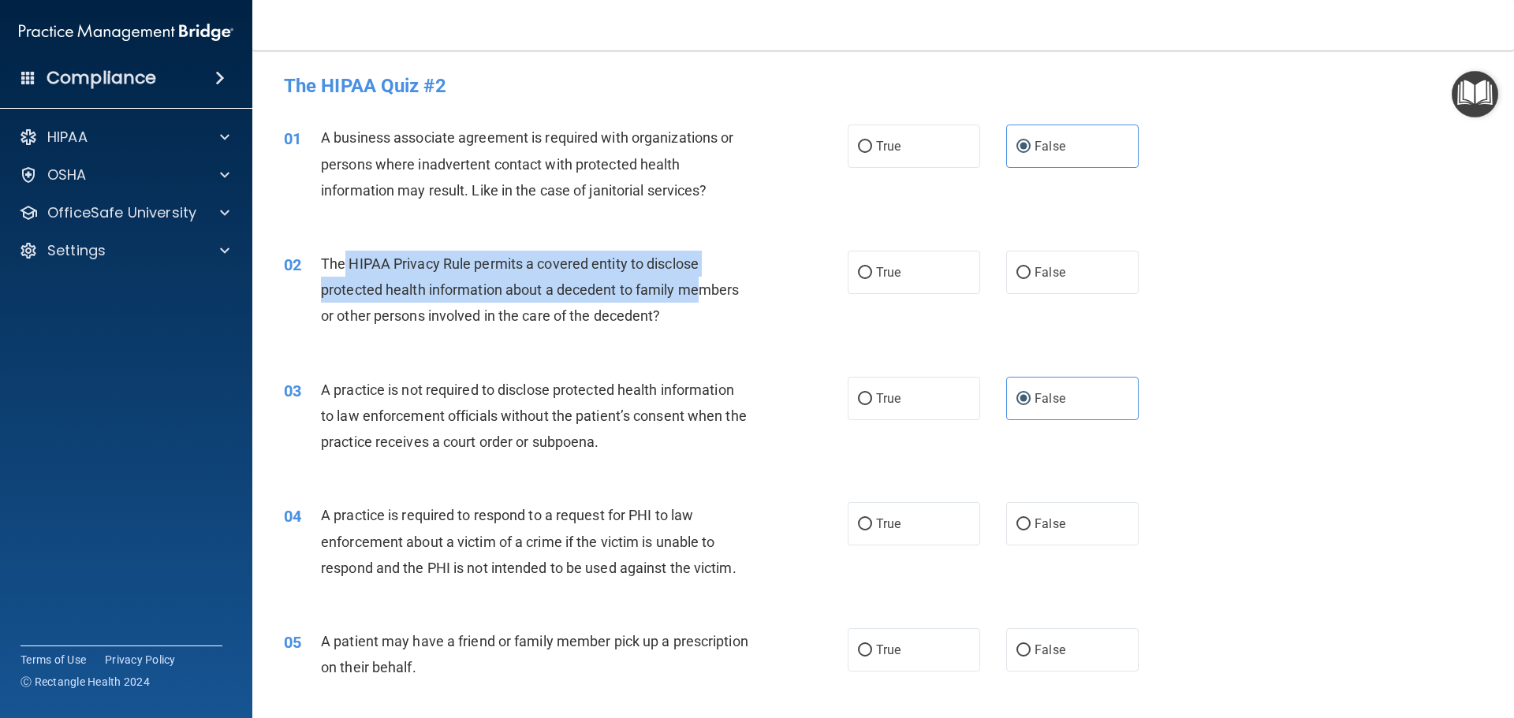
drag, startPoint x: 341, startPoint y: 270, endPoint x: 700, endPoint y: 298, distance: 359.9
click at [700, 298] on span "The HIPAA Privacy Rule permits a covered entity to disclose protected health in…" at bounding box center [530, 289] width 418 height 69
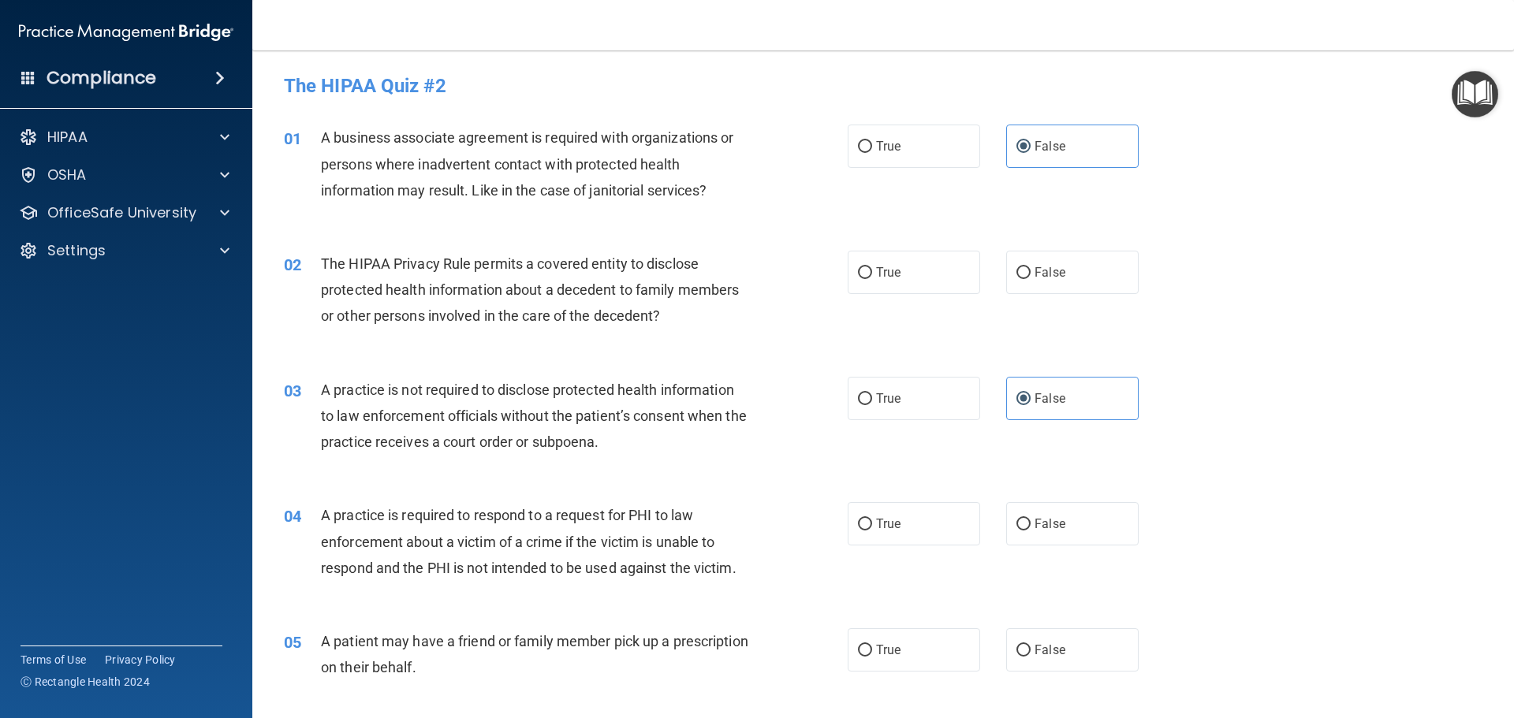
click at [682, 317] on div "The HIPAA Privacy Rule permits a covered entity to disclose protected health in…" at bounding box center [541, 290] width 441 height 79
click at [959, 288] on label "True" at bounding box center [914, 272] width 132 height 43
click at [872, 279] on input "True" at bounding box center [865, 273] width 14 height 12
radio input "true"
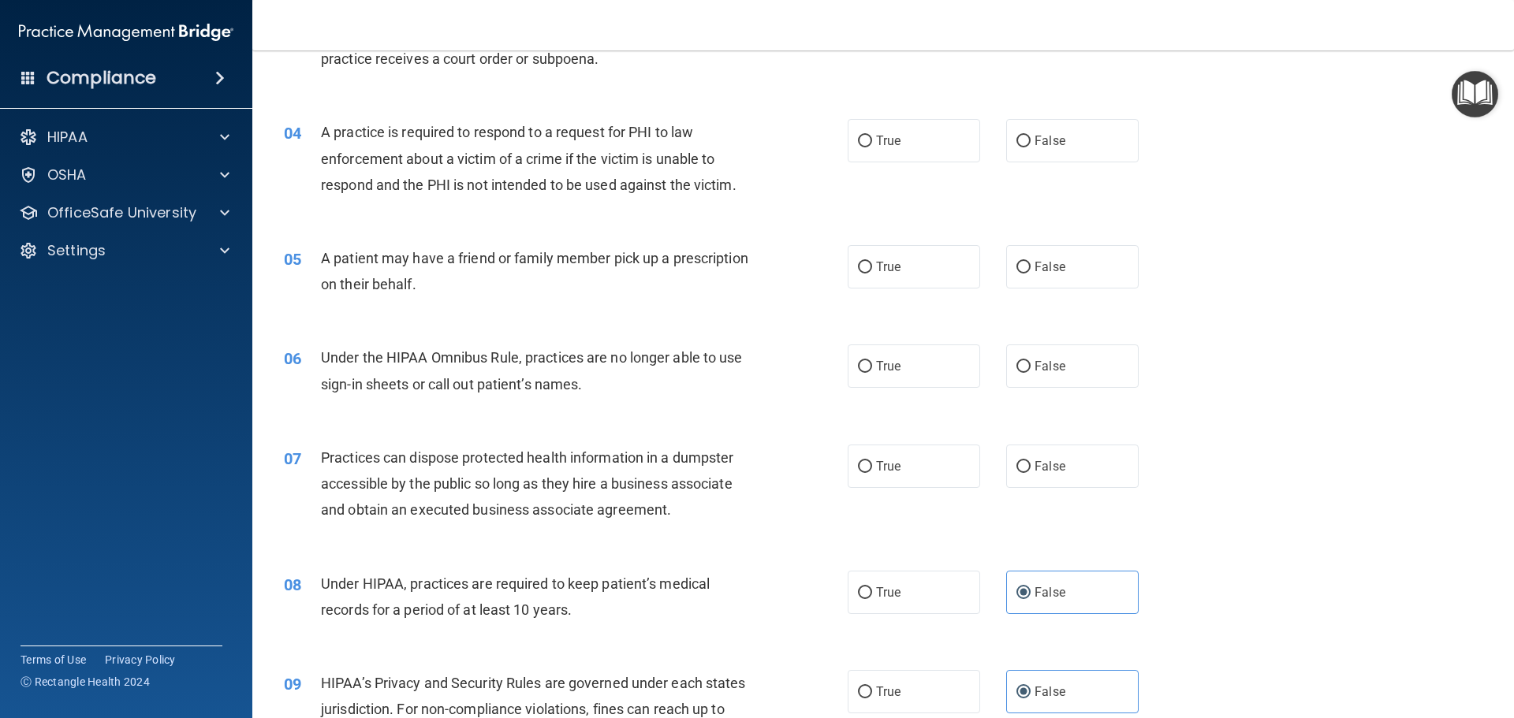
scroll to position [394, 0]
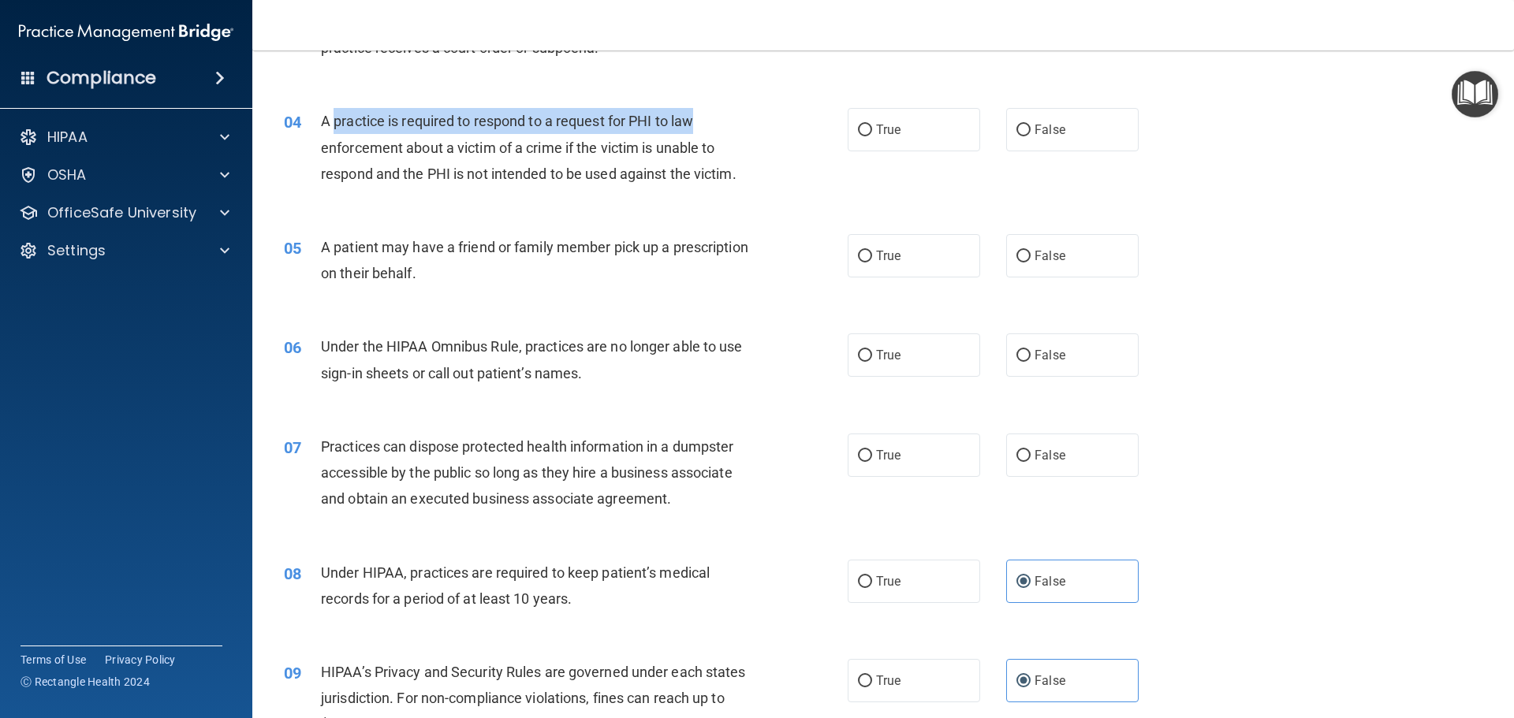
drag, startPoint x: 334, startPoint y: 122, endPoint x: 699, endPoint y: 130, distance: 365.1
click at [699, 130] on div "A practice is required to respond to a request for PHI to law enforcement about…" at bounding box center [541, 147] width 441 height 79
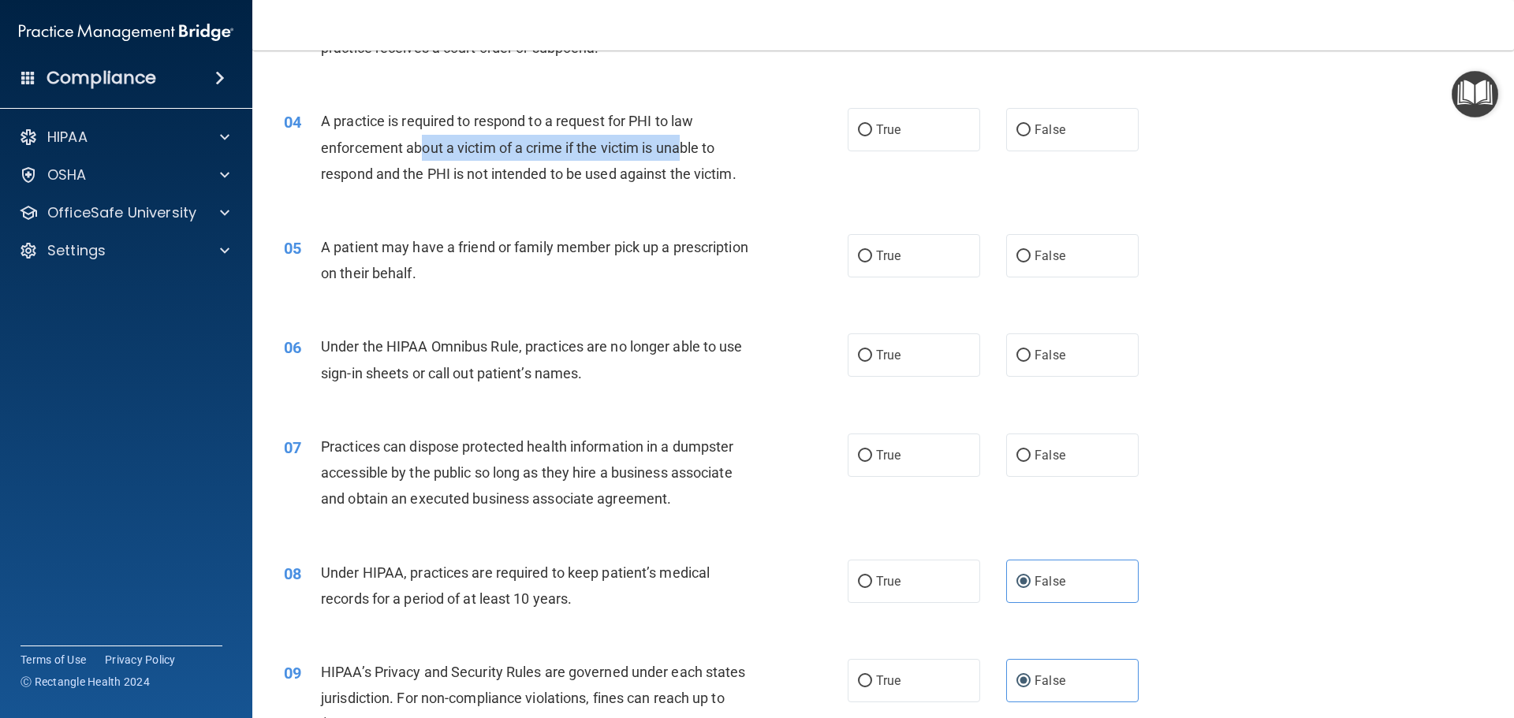
drag, startPoint x: 425, startPoint y: 146, endPoint x: 680, endPoint y: 155, distance: 255.6
click at [680, 155] on span "A practice is required to respond to a request for PHI to law enforcement about…" at bounding box center [528, 147] width 415 height 69
drag, startPoint x: 484, startPoint y: 172, endPoint x: 709, endPoint y: 166, distance: 224.8
click at [695, 170] on span "A practice is required to respond to a request for PHI to law enforcement about…" at bounding box center [528, 147] width 415 height 69
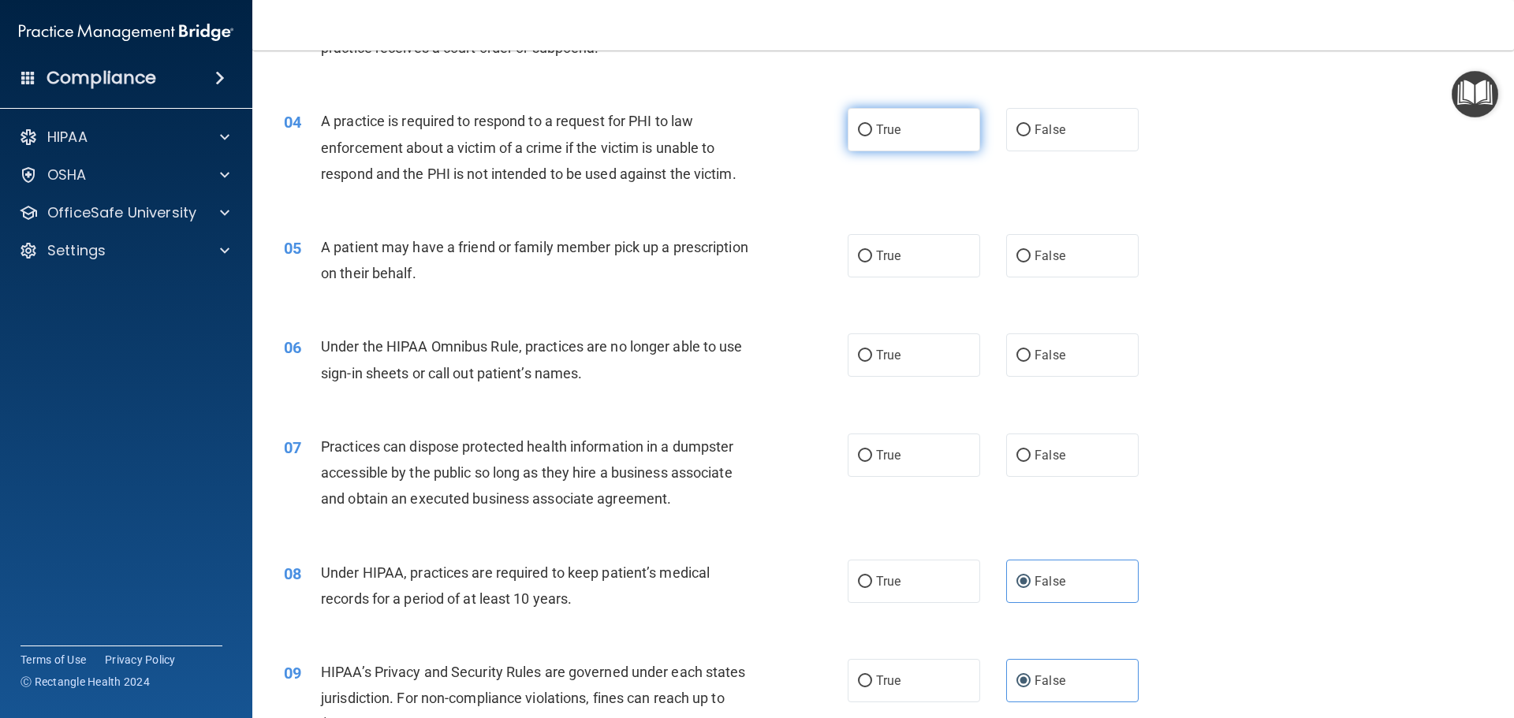
click at [882, 135] on span "True" at bounding box center [888, 129] width 24 height 15
click at [872, 135] on input "True" at bounding box center [865, 131] width 14 height 12
radio input "true"
click at [915, 251] on label "True" at bounding box center [914, 255] width 132 height 43
click at [872, 251] on input "True" at bounding box center [865, 257] width 14 height 12
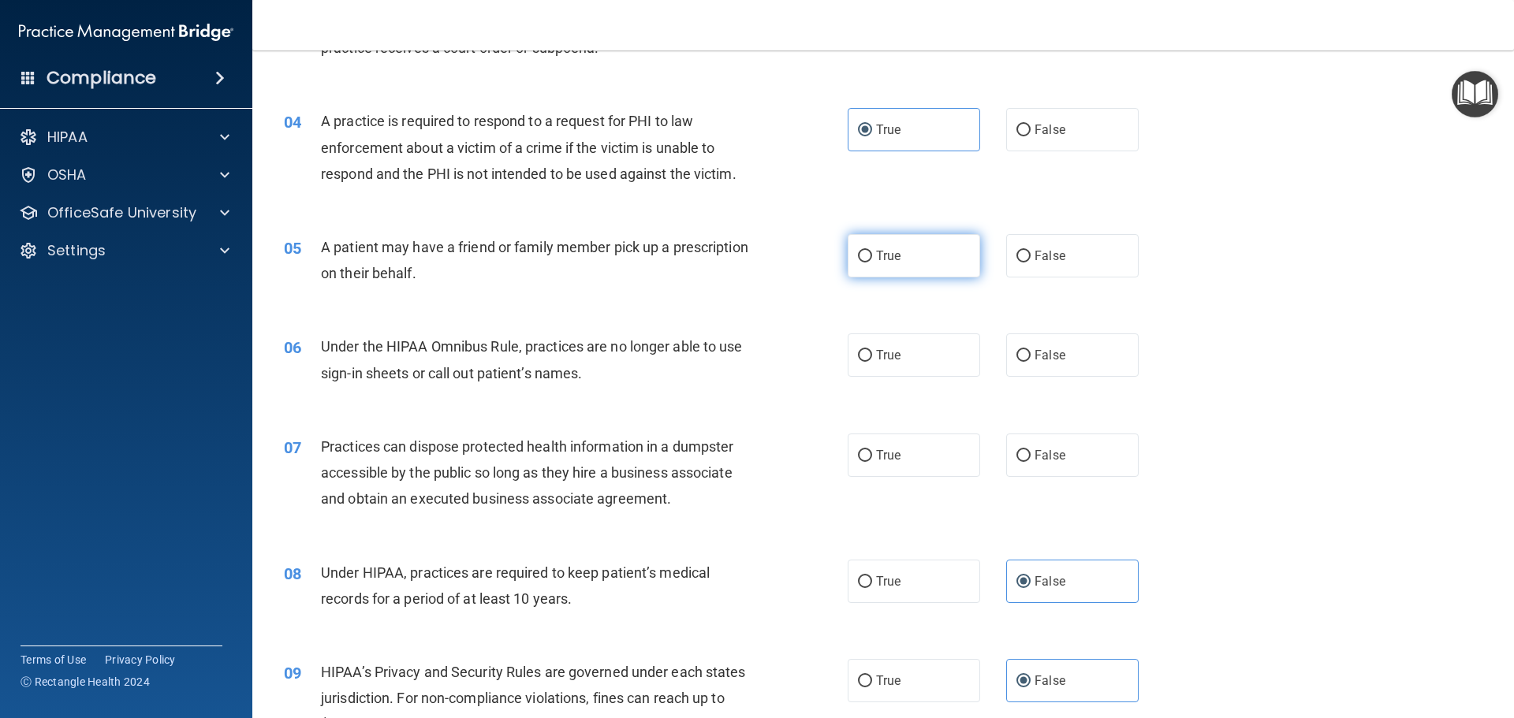
radio input "true"
click at [882, 368] on label "True" at bounding box center [914, 355] width 132 height 43
click at [872, 362] on input "True" at bounding box center [865, 356] width 14 height 12
radio input "true"
click at [1041, 360] on span "False" at bounding box center [1049, 355] width 31 height 15
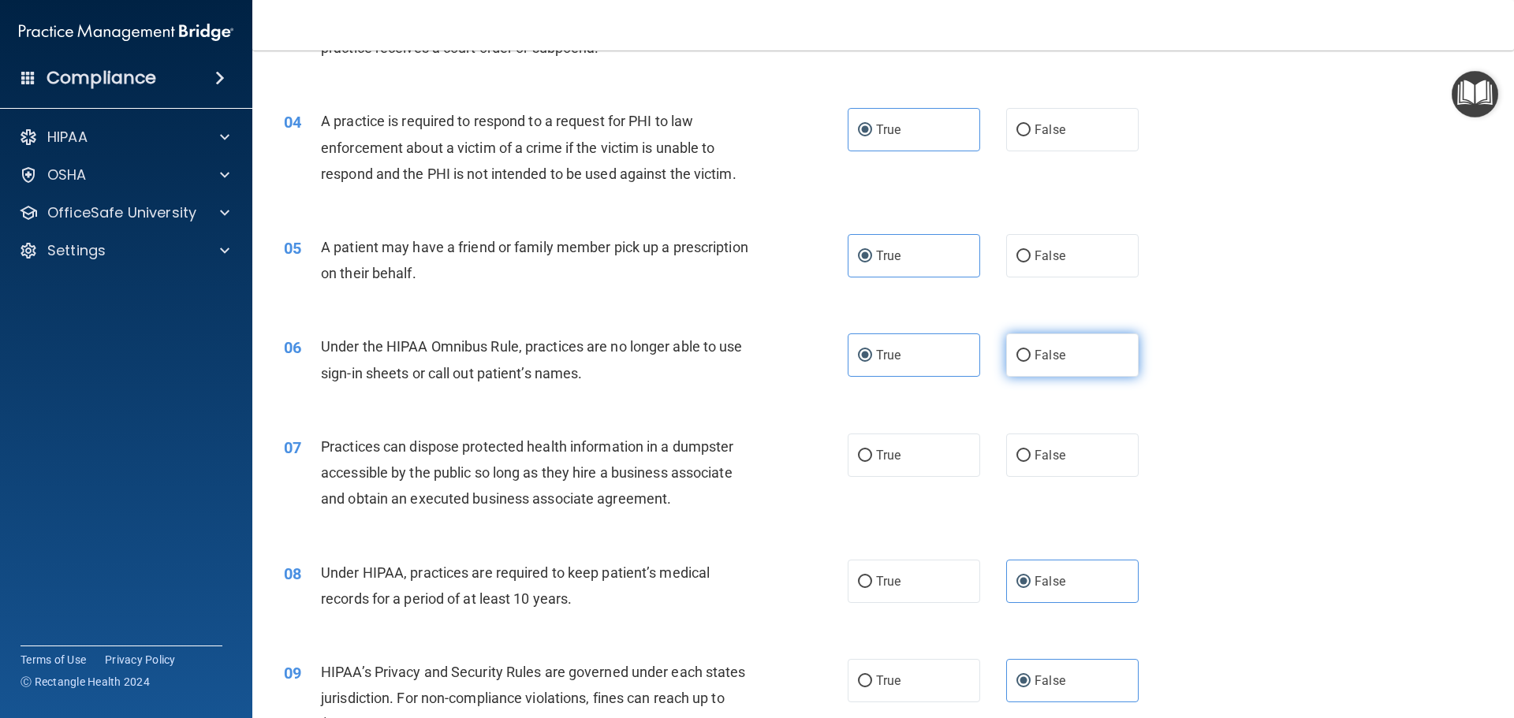
click at [1030, 360] on input "False" at bounding box center [1023, 356] width 14 height 12
radio input "true"
radio input "false"
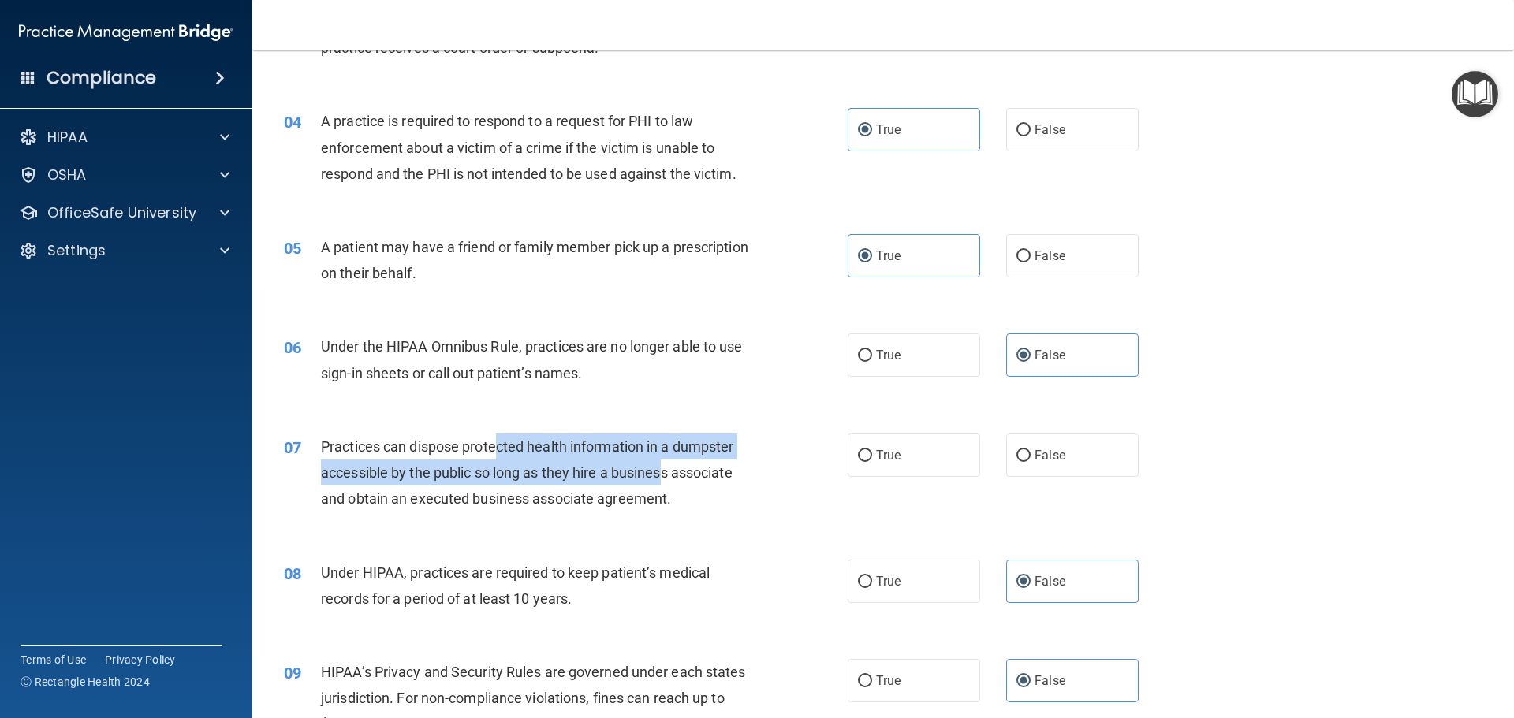
drag, startPoint x: 501, startPoint y: 448, endPoint x: 665, endPoint y: 464, distance: 164.8
click at [665, 464] on span "Practices can dispose protected health information in a dumpster accessible by …" at bounding box center [527, 472] width 412 height 69
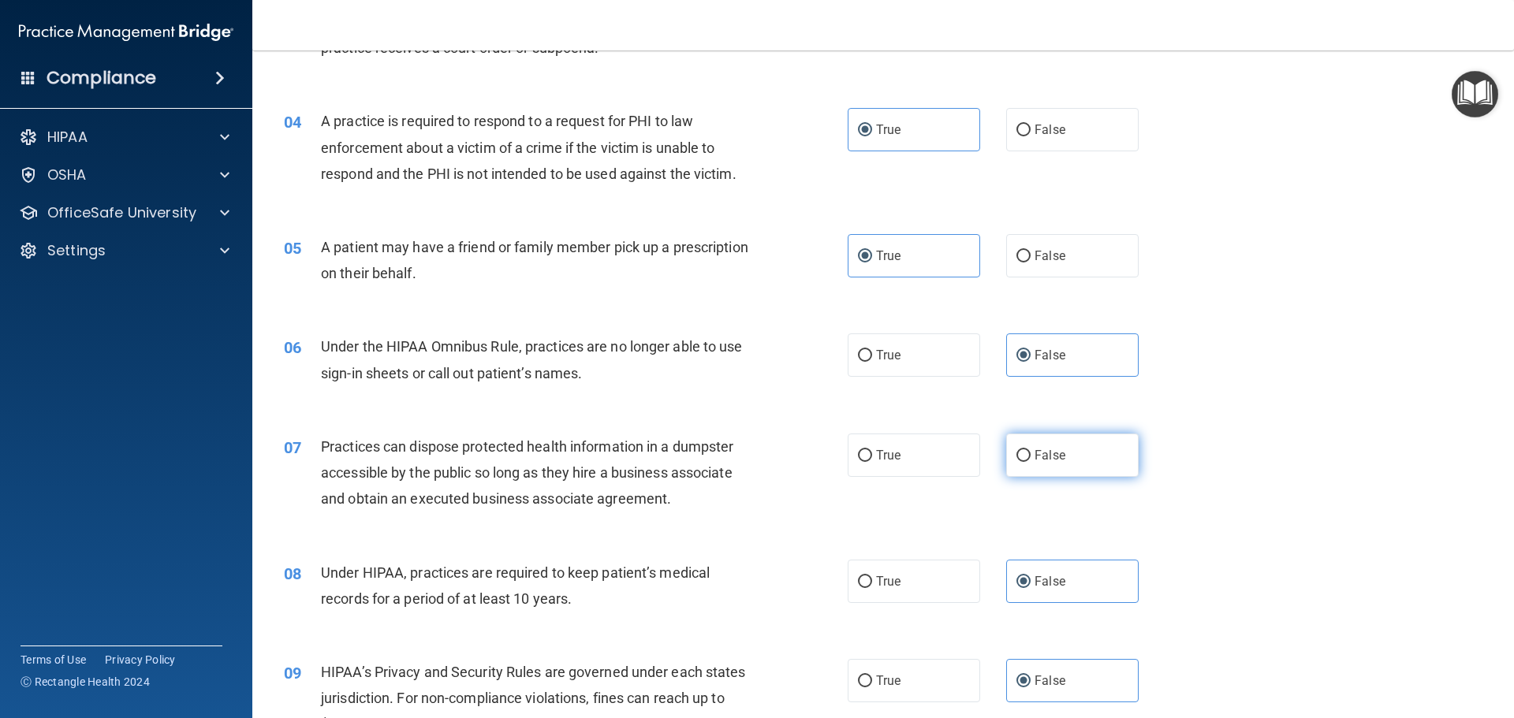
click at [1078, 451] on label "False" at bounding box center [1072, 455] width 132 height 43
click at [1030, 451] on input "False" at bounding box center [1023, 456] width 14 height 12
radio input "true"
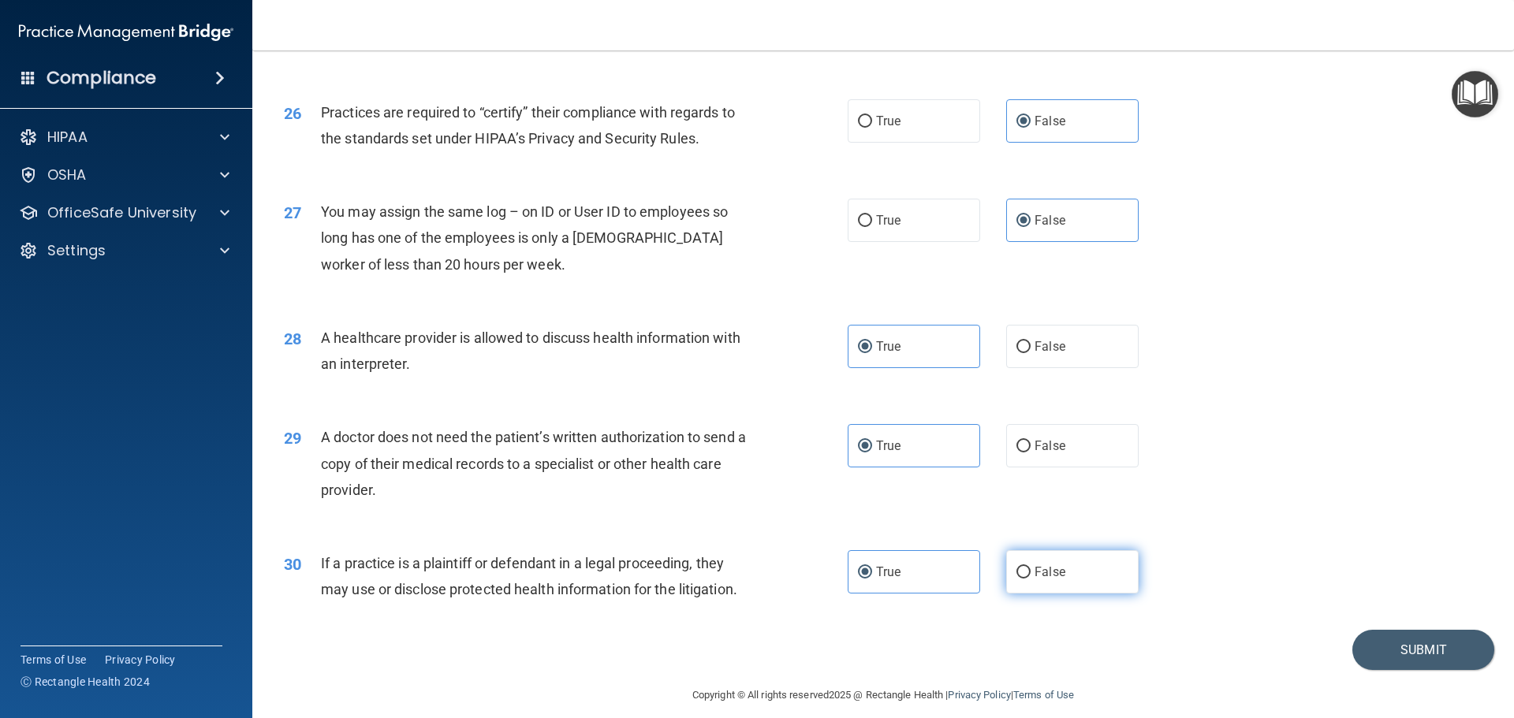
scroll to position [2952, 0]
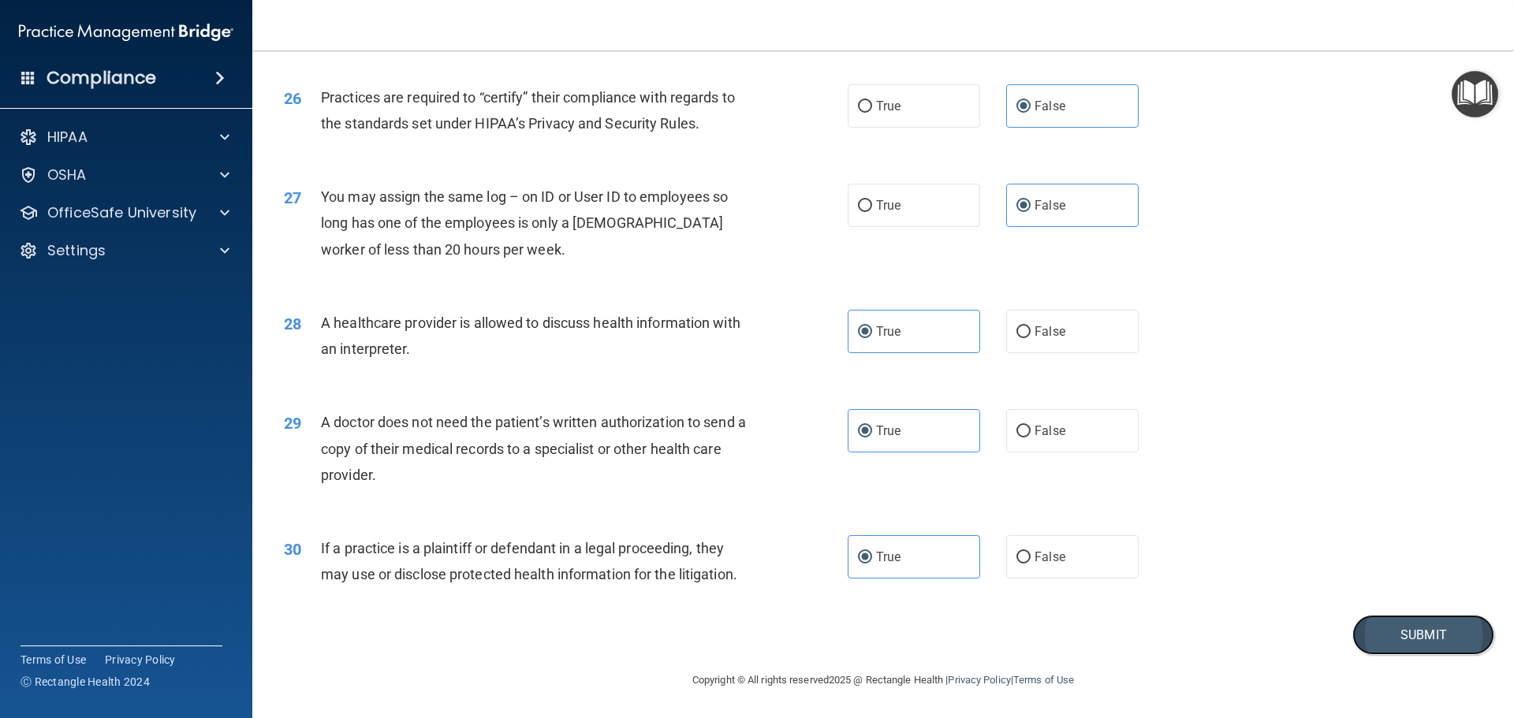
click at [1443, 620] on button "Submit" at bounding box center [1423, 635] width 142 height 40
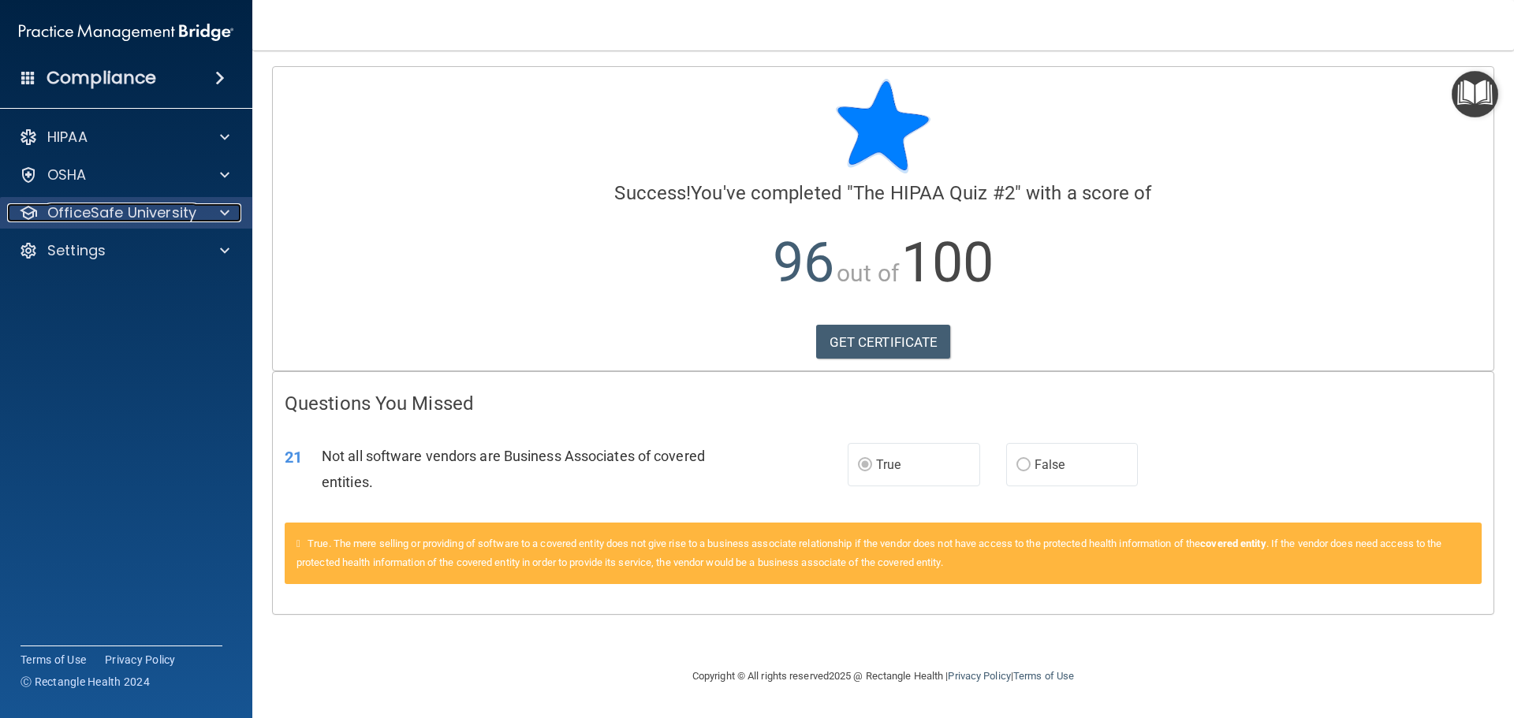
click at [118, 219] on p "OfficeSafe University" at bounding box center [121, 212] width 149 height 19
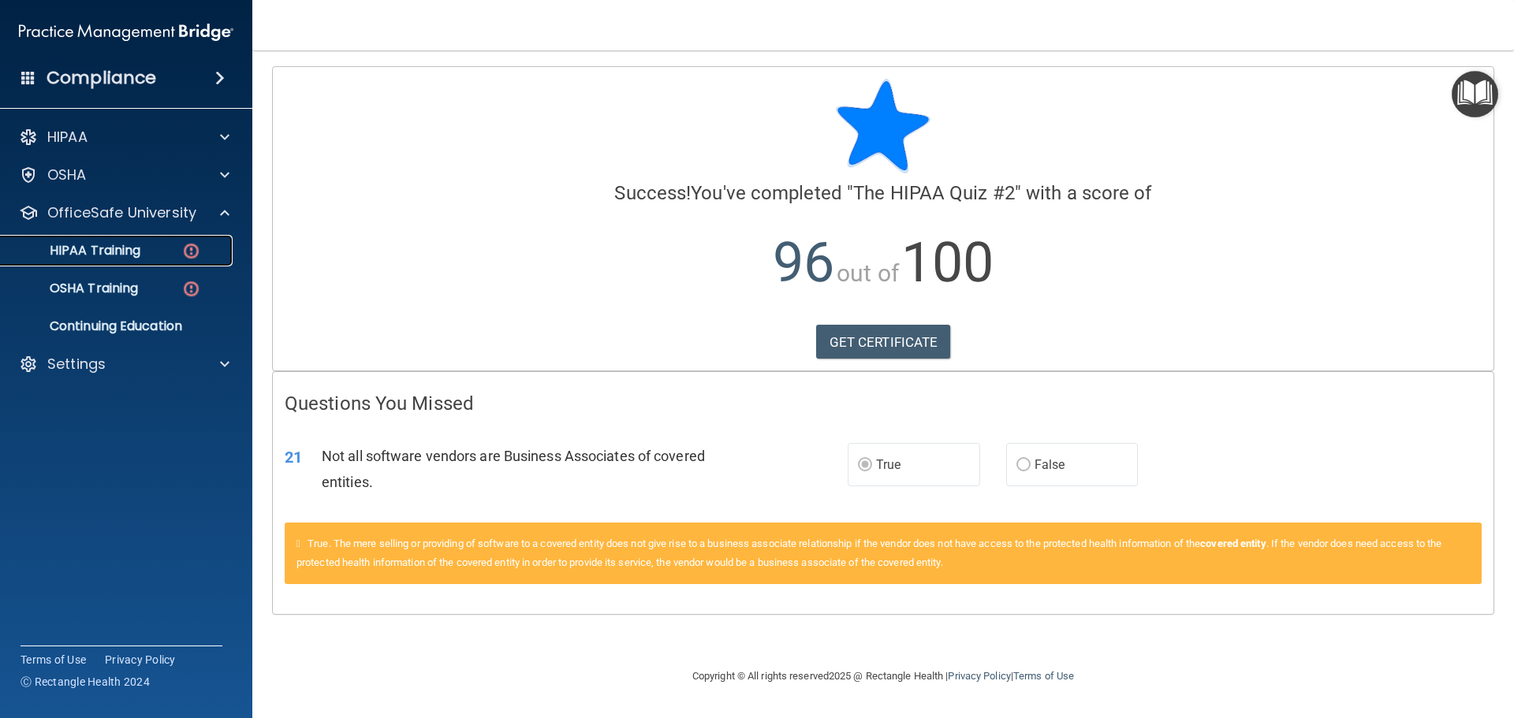
click at [162, 254] on div "HIPAA Training" at bounding box center [117, 251] width 215 height 16
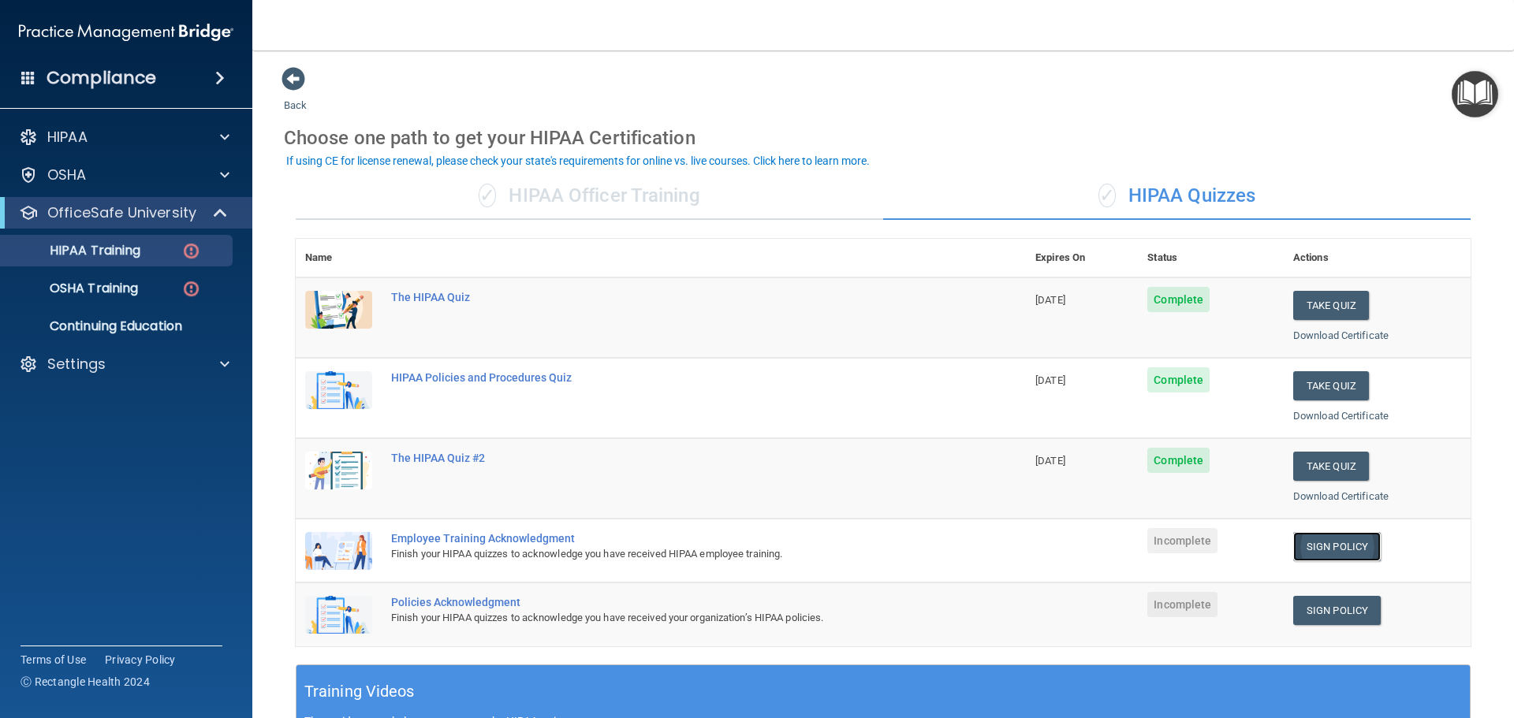
click at [1326, 552] on link "Sign Policy" at bounding box center [1337, 546] width 88 height 29
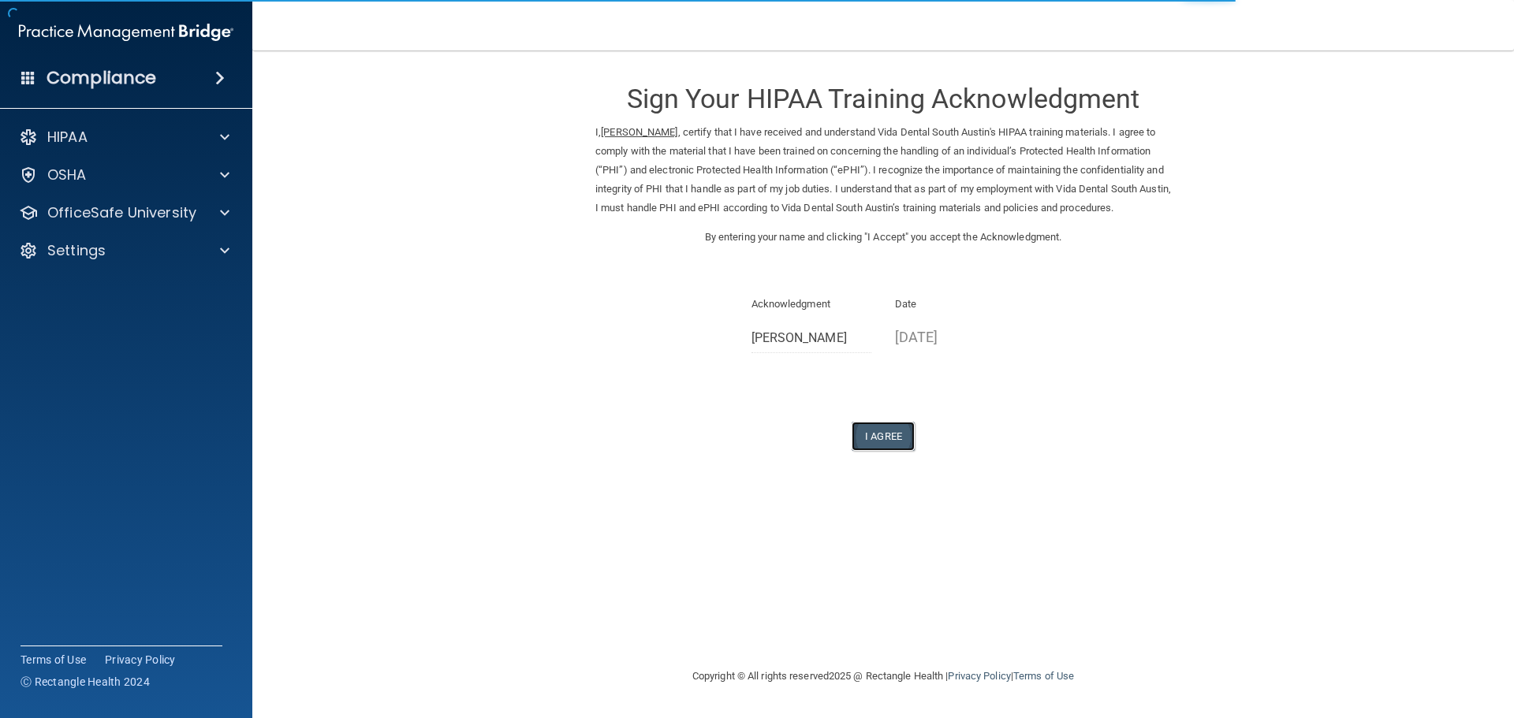
click at [896, 451] on button "I Agree" at bounding box center [882, 436] width 63 height 29
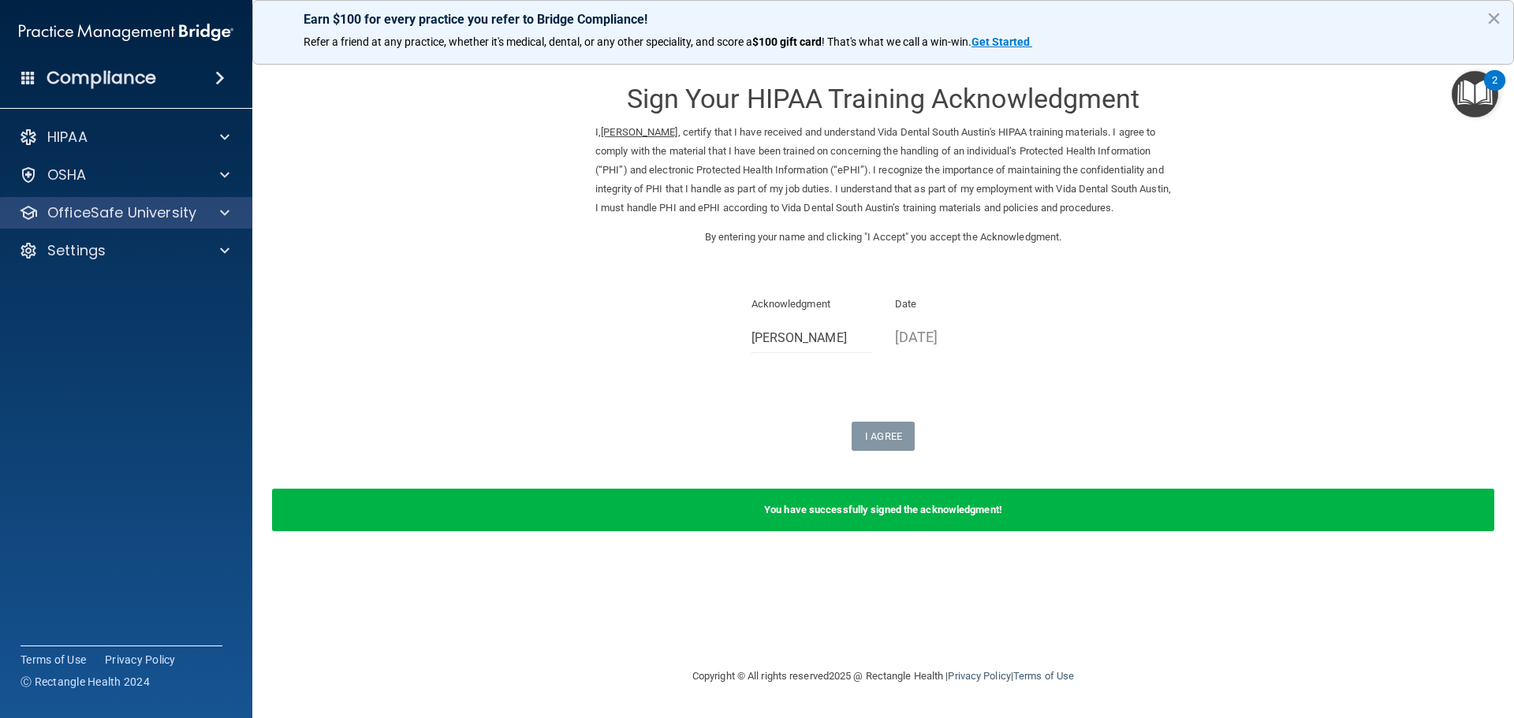
click at [128, 228] on div "OfficeSafe University" at bounding box center [126, 213] width 253 height 32
click at [214, 215] on div at bounding box center [222, 212] width 39 height 19
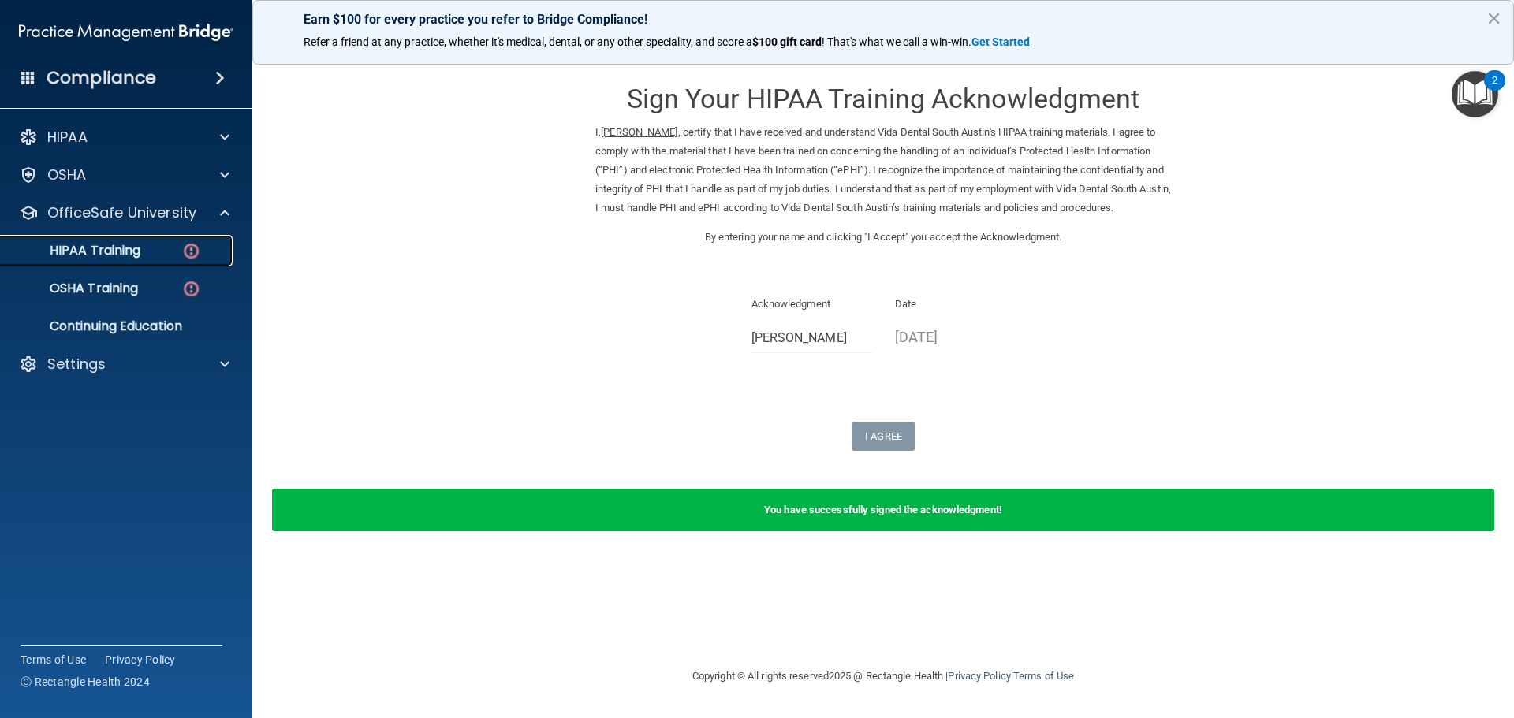
click at [173, 248] on div "HIPAA Training" at bounding box center [117, 251] width 215 height 16
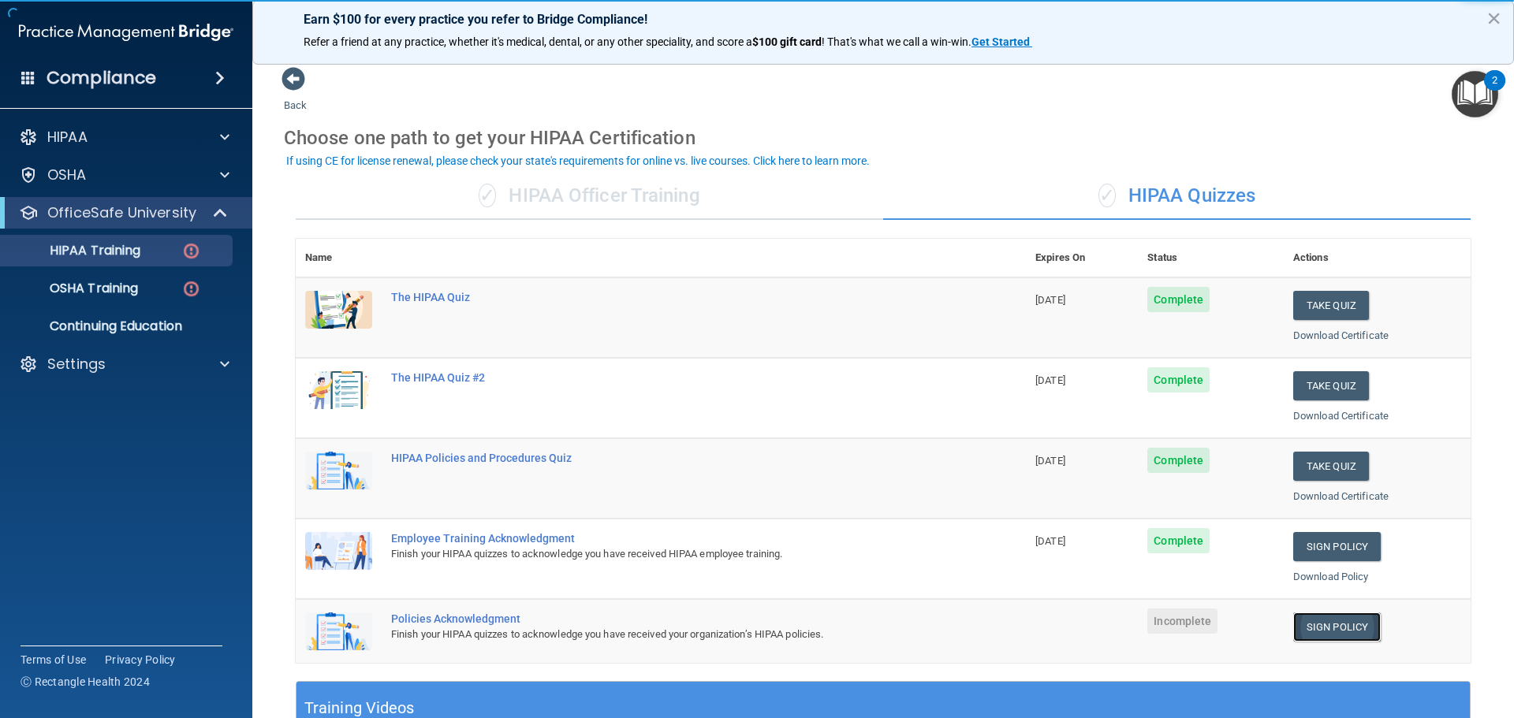
click at [1327, 623] on link "Sign Policy" at bounding box center [1337, 627] width 88 height 29
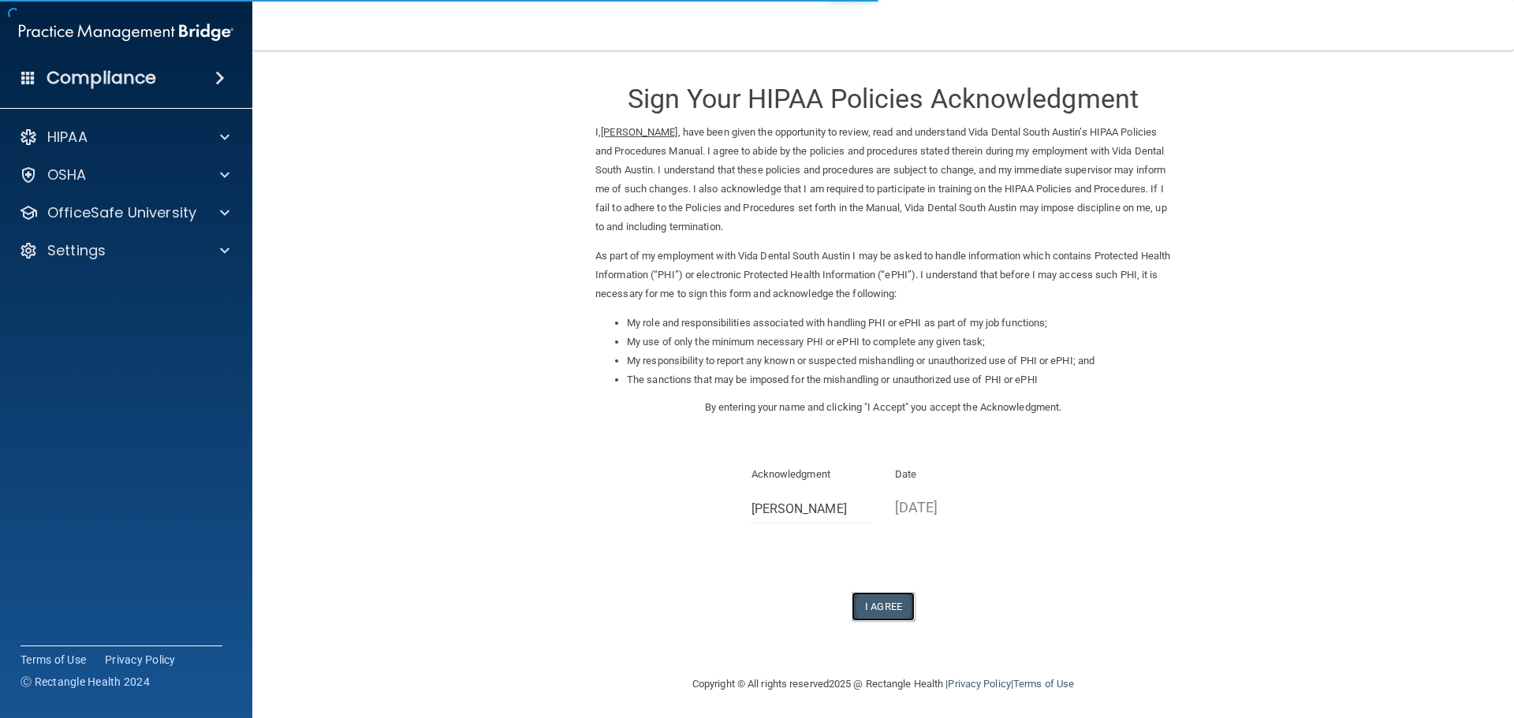
click at [892, 602] on button "I Agree" at bounding box center [882, 606] width 63 height 29
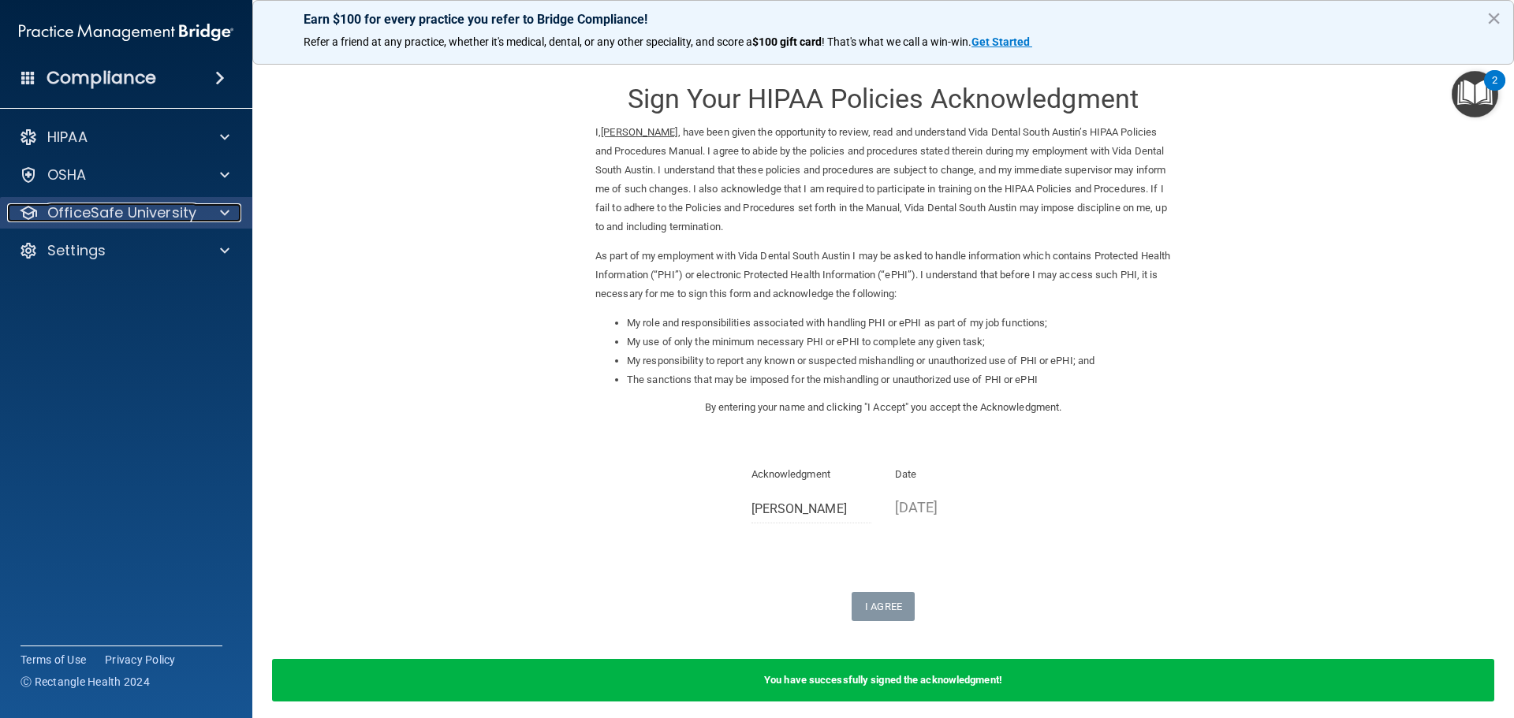
click at [112, 209] on p "OfficeSafe University" at bounding box center [121, 212] width 149 height 19
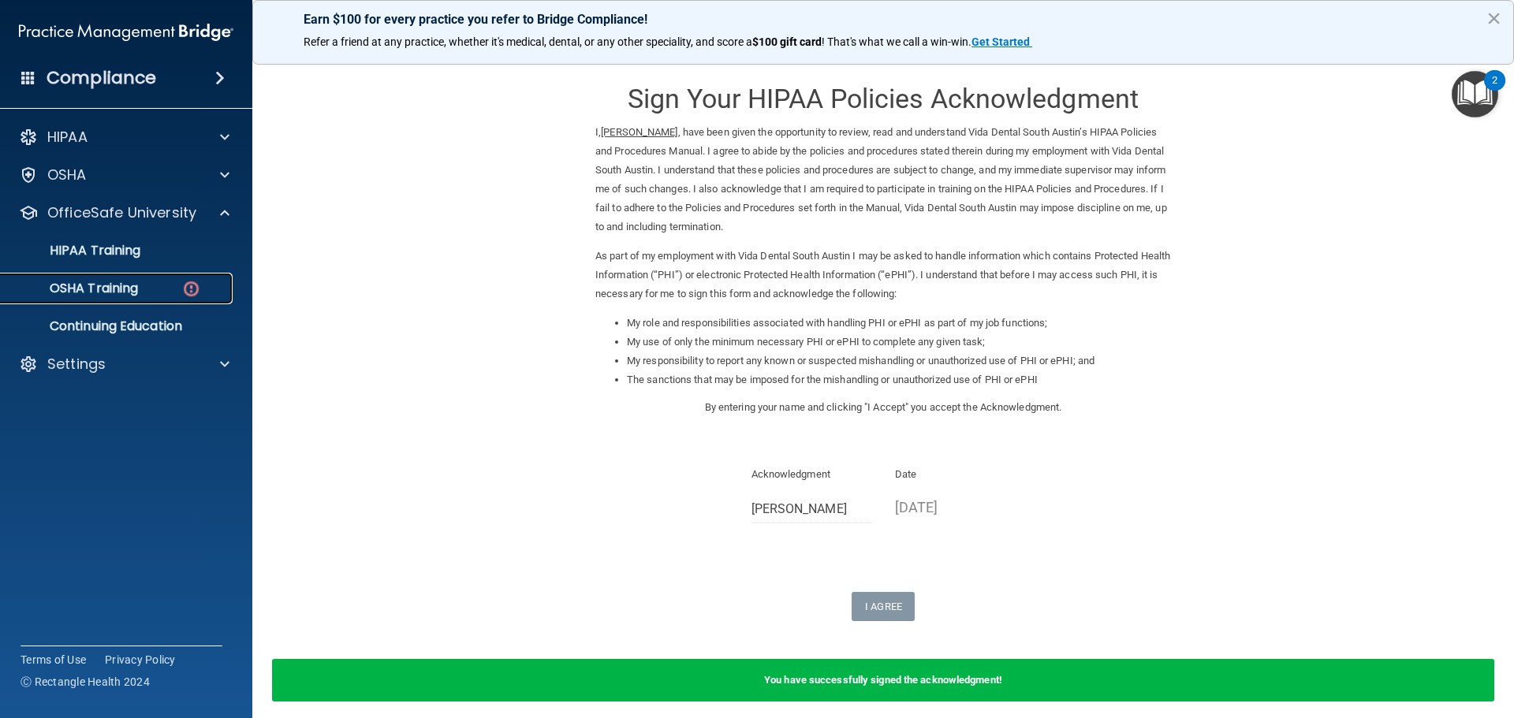
click at [168, 296] on link "OSHA Training" at bounding box center [108, 289] width 248 height 32
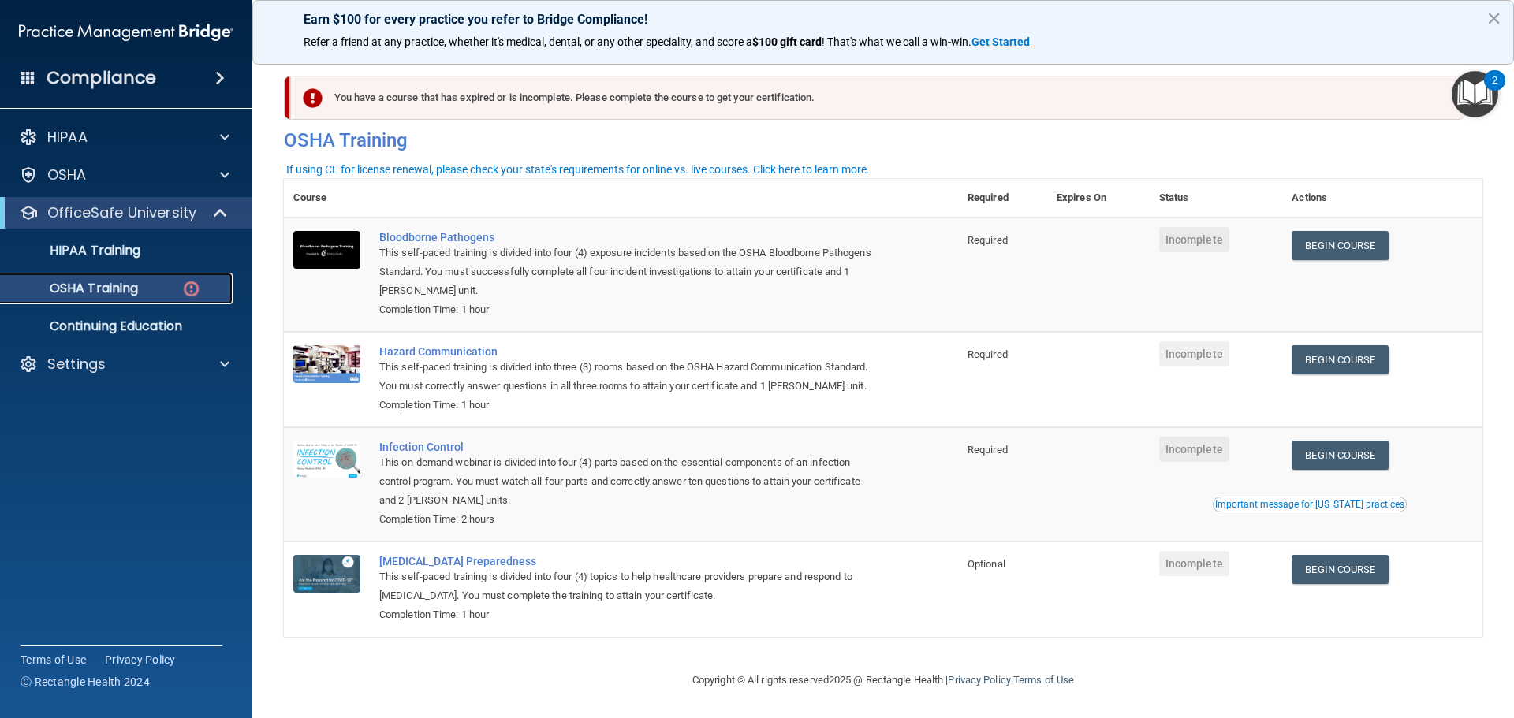
scroll to position [26, 0]
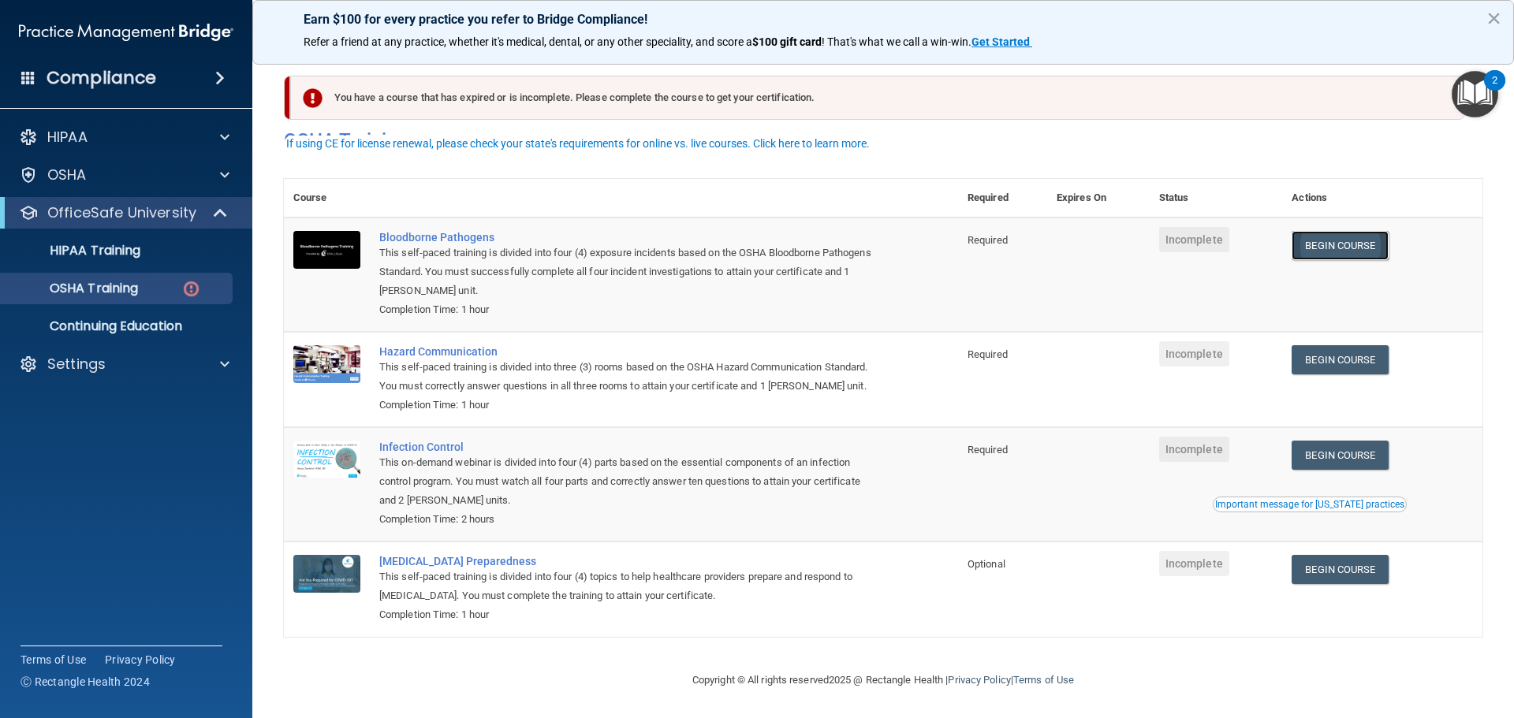
click at [1342, 234] on link "Begin Course" at bounding box center [1339, 245] width 96 height 29
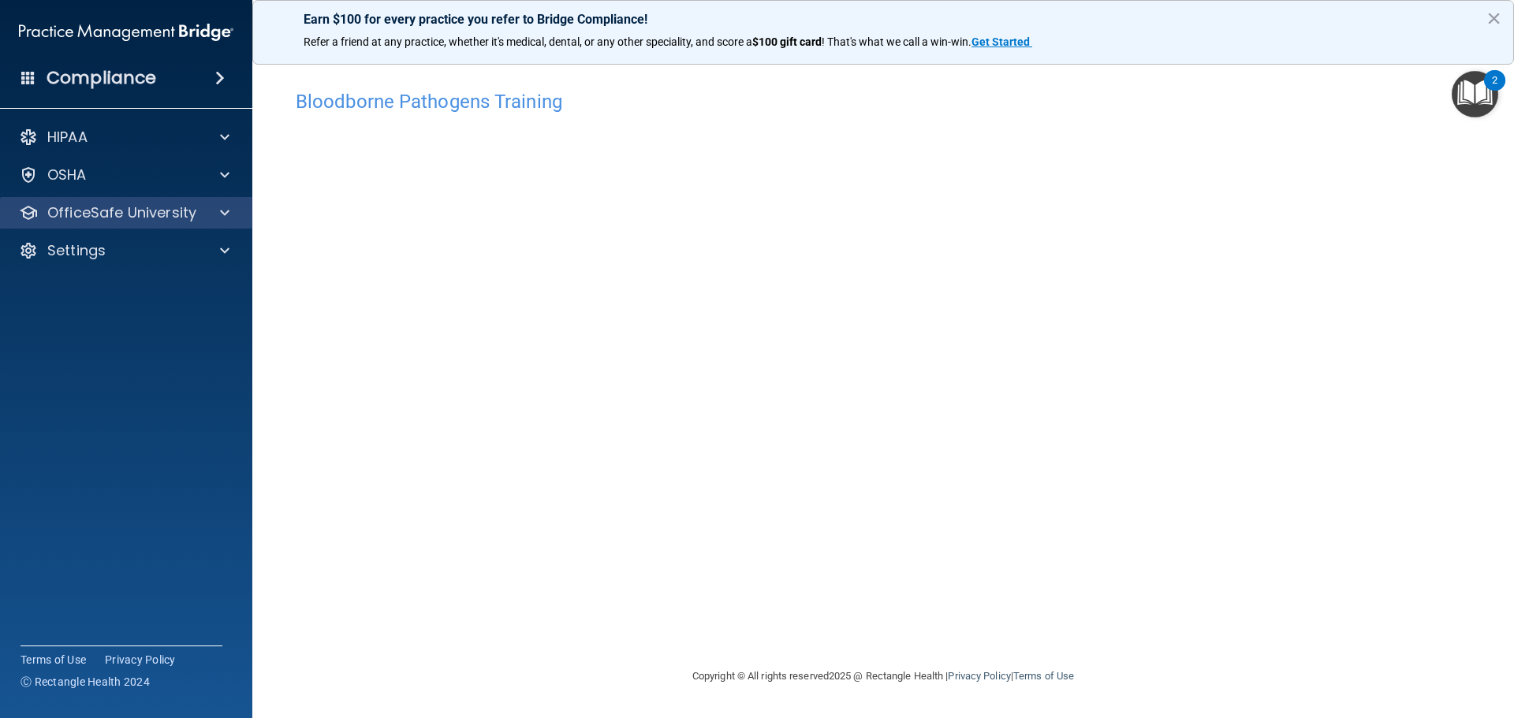
click at [122, 225] on div "OfficeSafe University" at bounding box center [126, 213] width 253 height 32
click at [223, 222] on span at bounding box center [224, 212] width 9 height 19
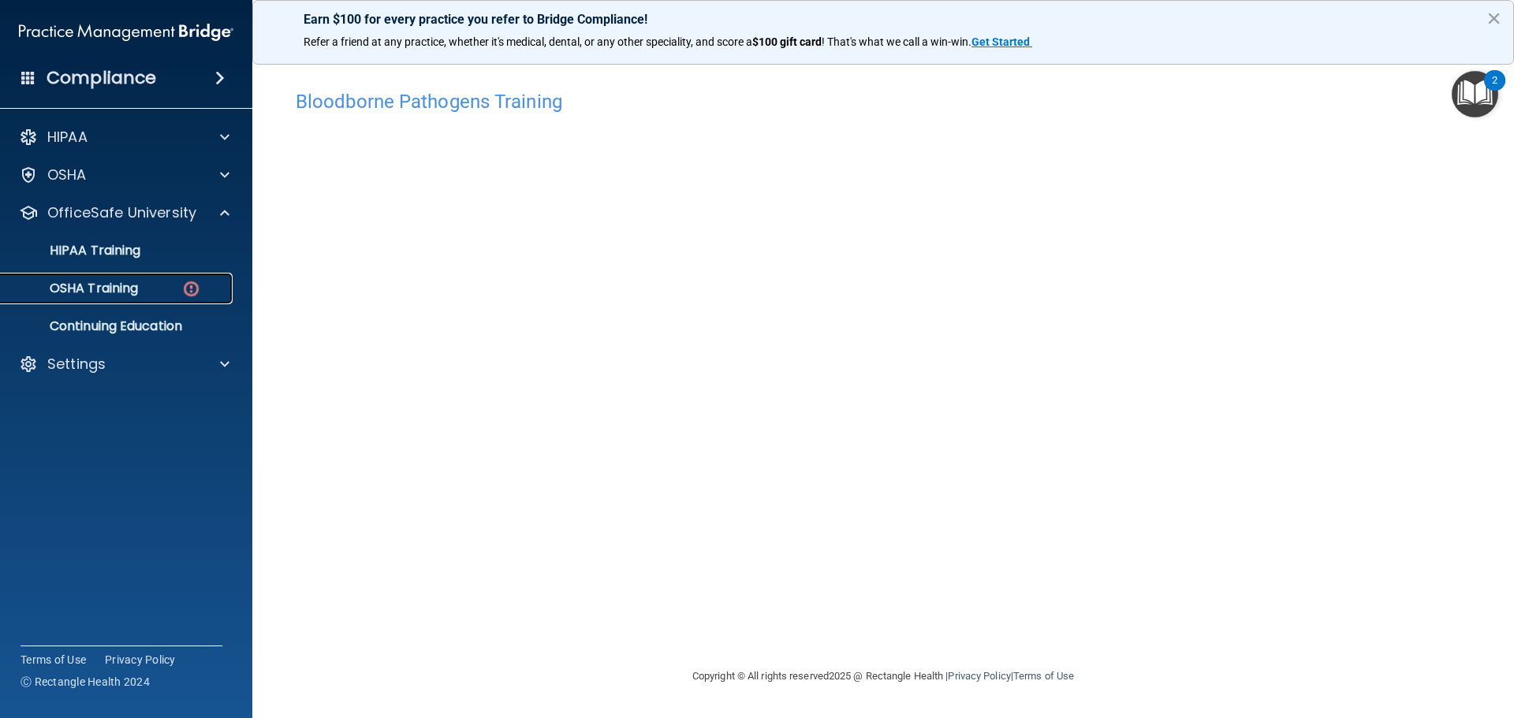
click at [201, 281] on div "OSHA Training" at bounding box center [117, 289] width 215 height 16
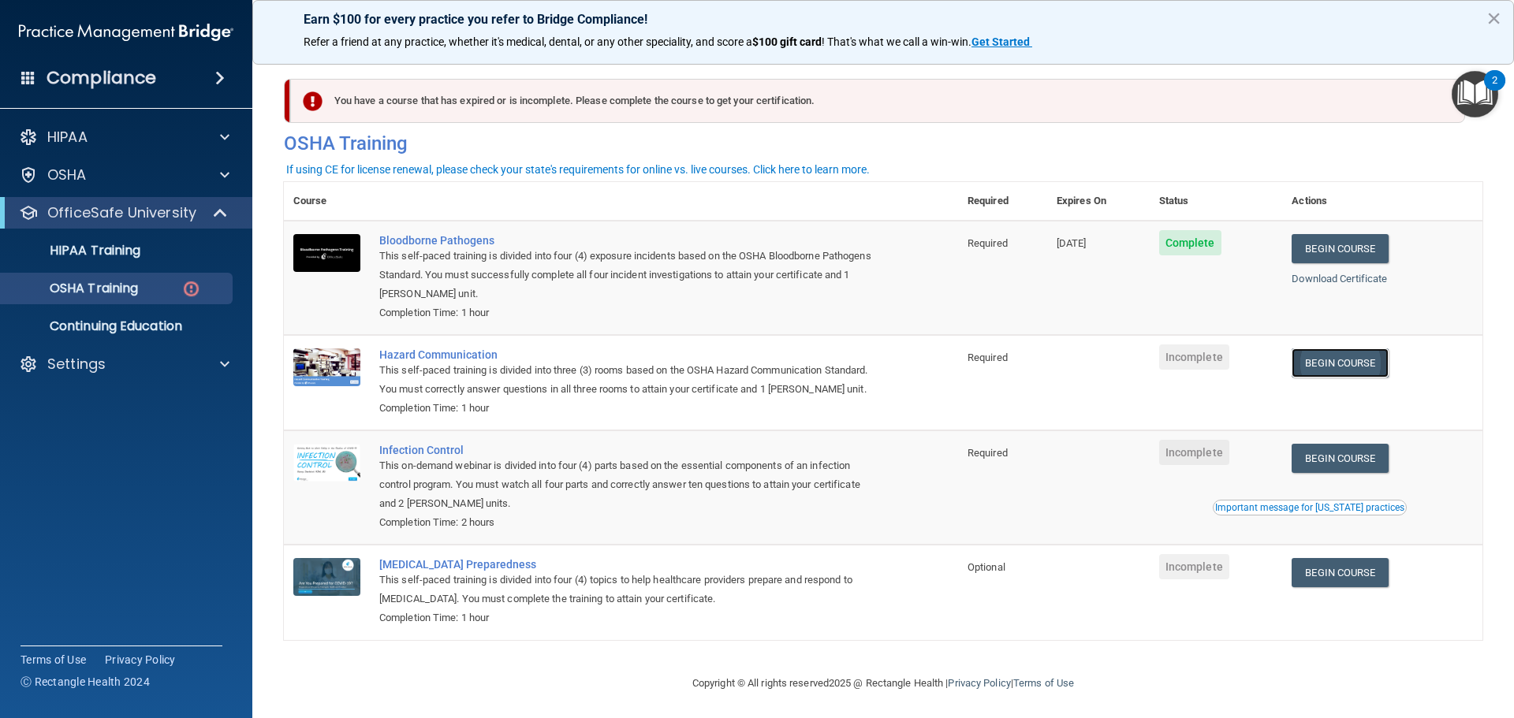
click at [1325, 362] on link "Begin Course" at bounding box center [1339, 362] width 96 height 29
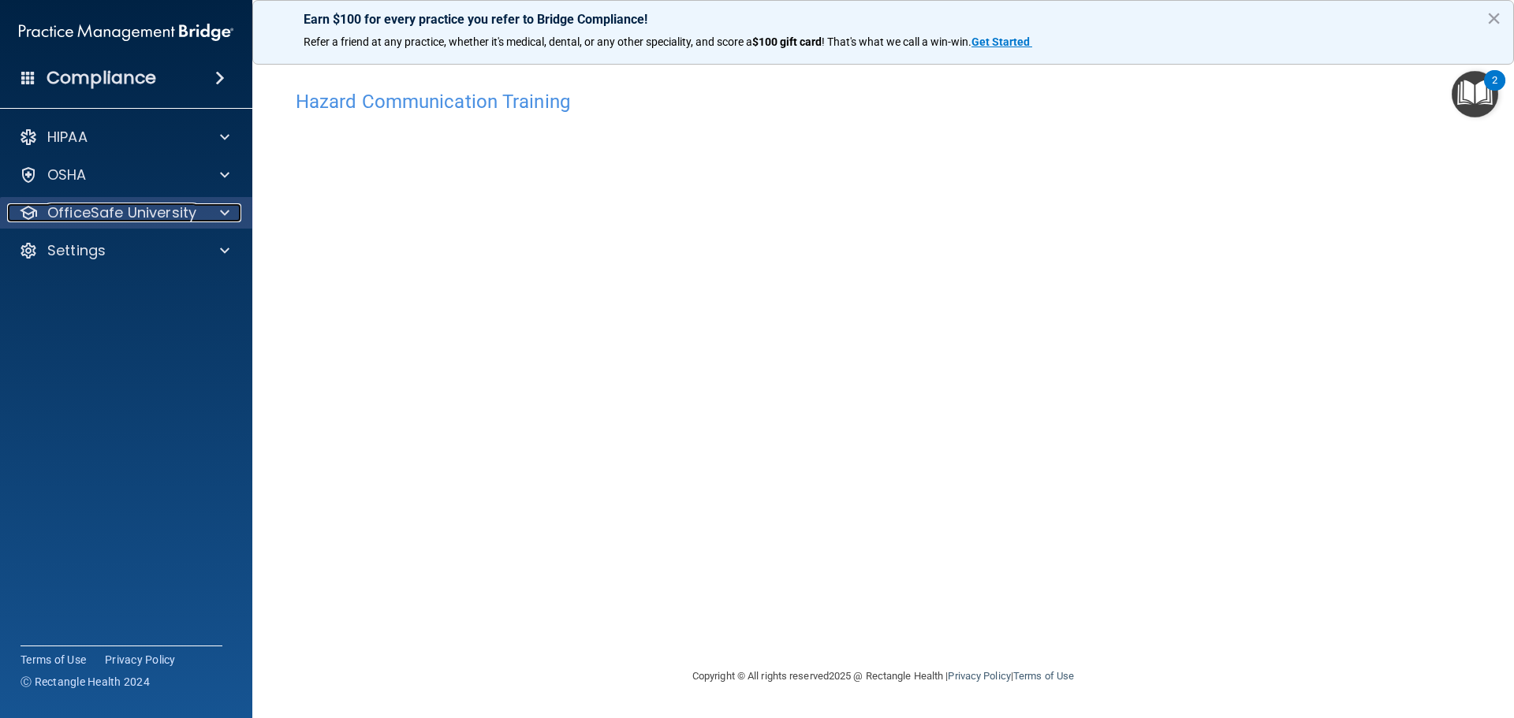
click at [140, 216] on p "OfficeSafe University" at bounding box center [121, 212] width 149 height 19
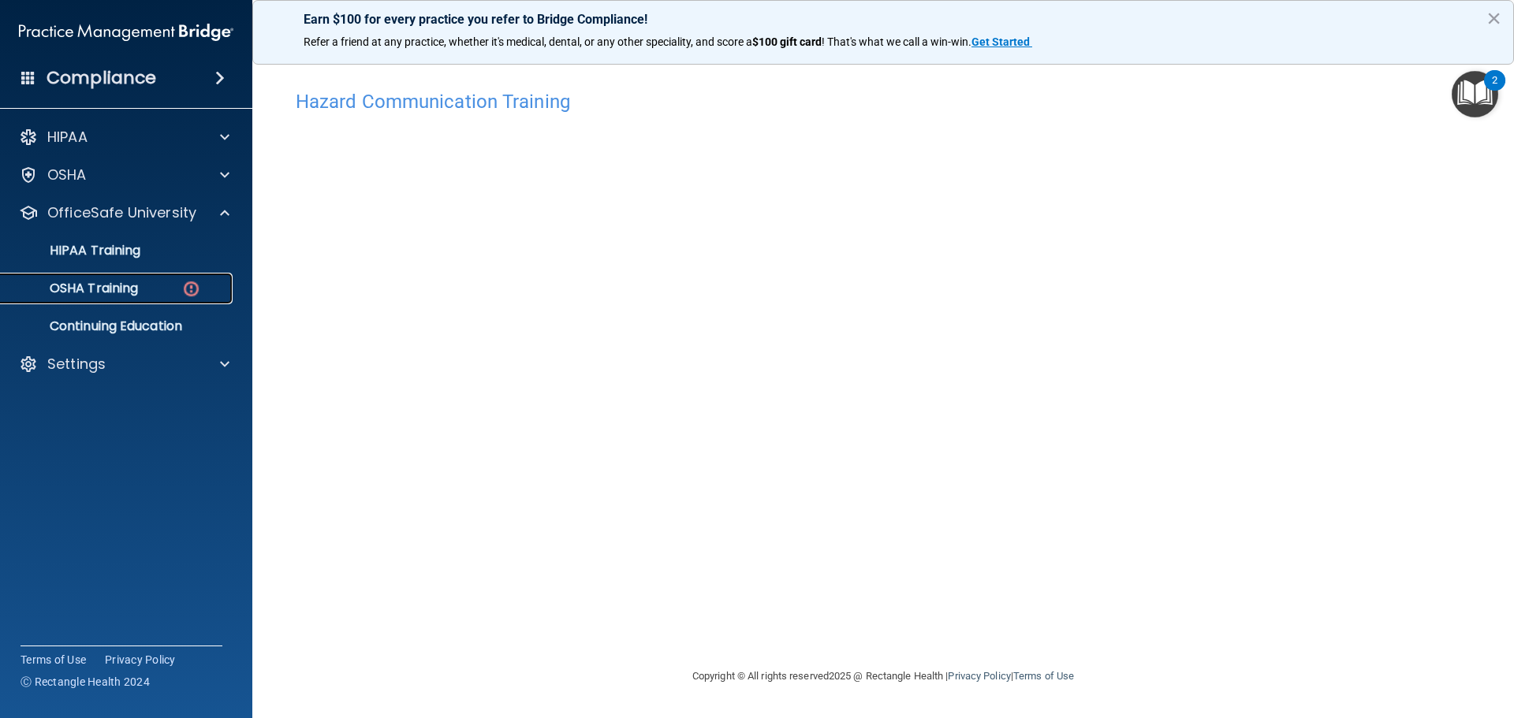
click at [148, 293] on div "OSHA Training" at bounding box center [117, 289] width 215 height 16
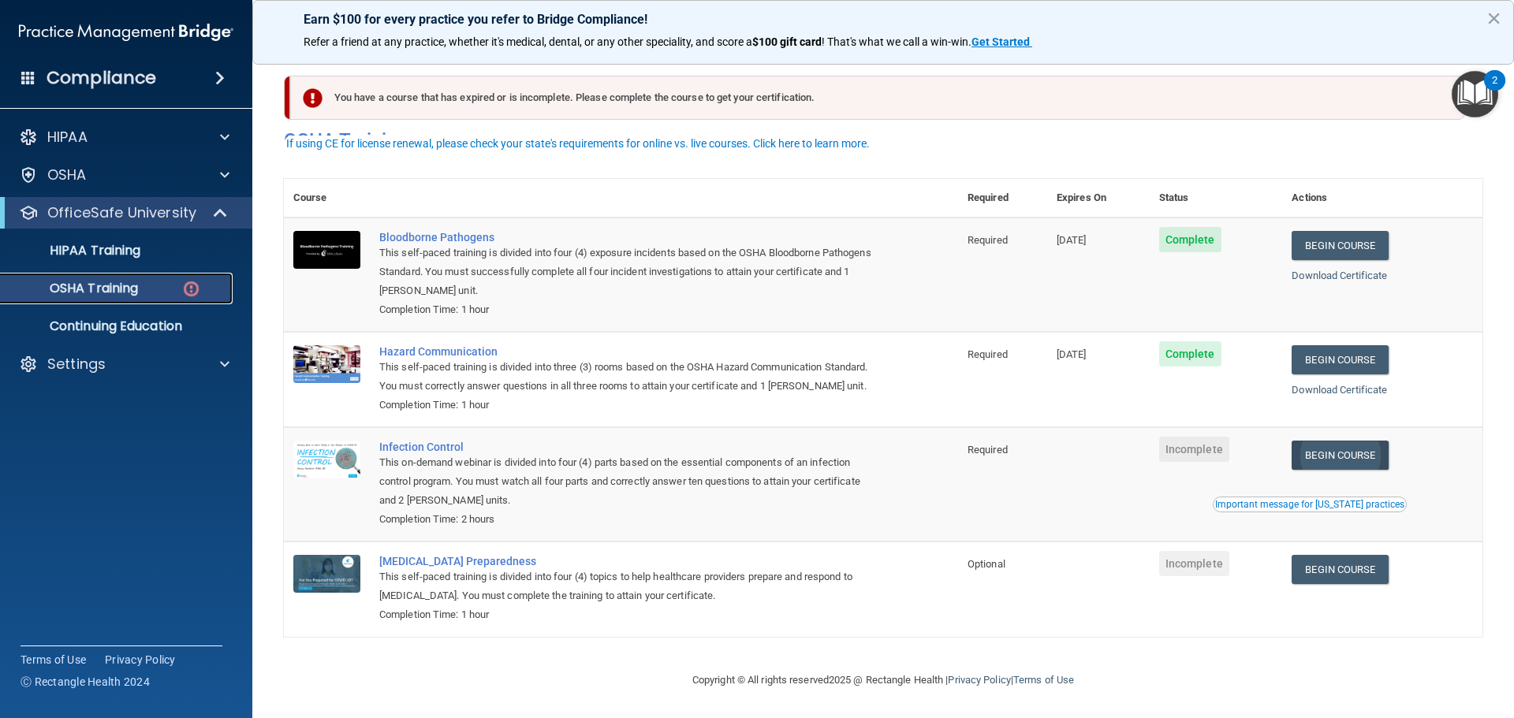
scroll to position [26, 0]
click at [1317, 452] on link "Begin Course" at bounding box center [1339, 455] width 96 height 29
click at [795, 147] on div "If using CE for license renewal, please check your state's requirements for onl…" at bounding box center [577, 143] width 583 height 11
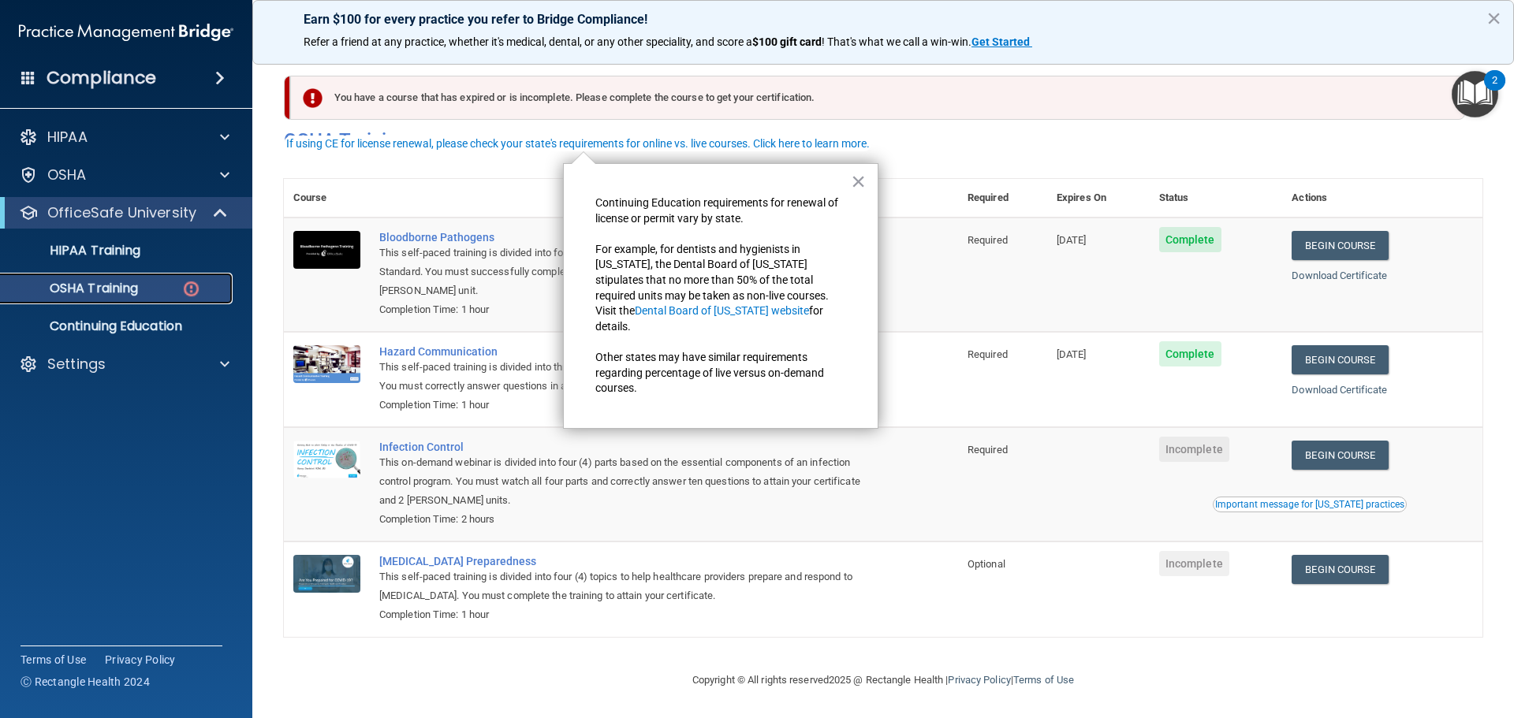
click at [154, 294] on div "OSHA Training" at bounding box center [117, 289] width 215 height 16
click at [115, 173] on div "OSHA" at bounding box center [105, 175] width 196 height 19
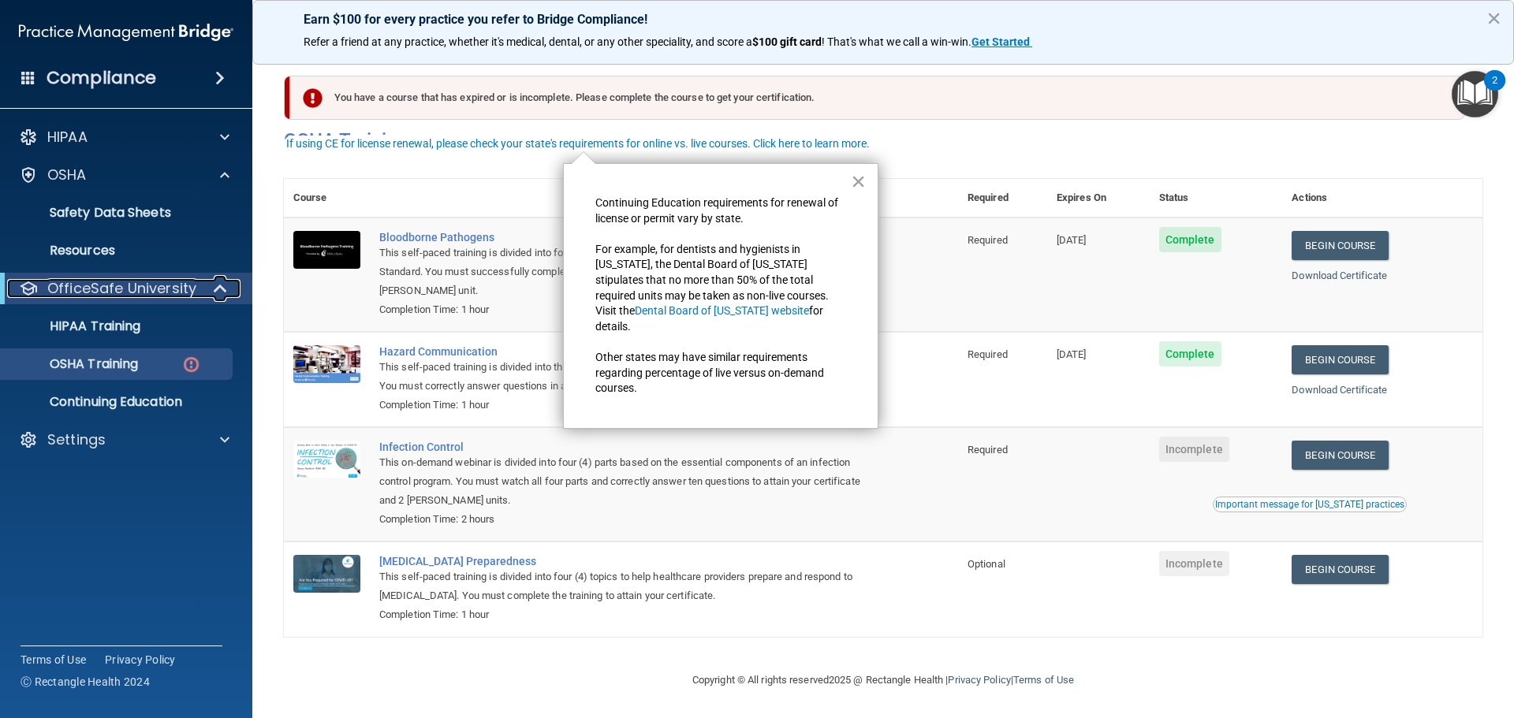
click at [117, 288] on p "OfficeSafe University" at bounding box center [121, 288] width 149 height 19
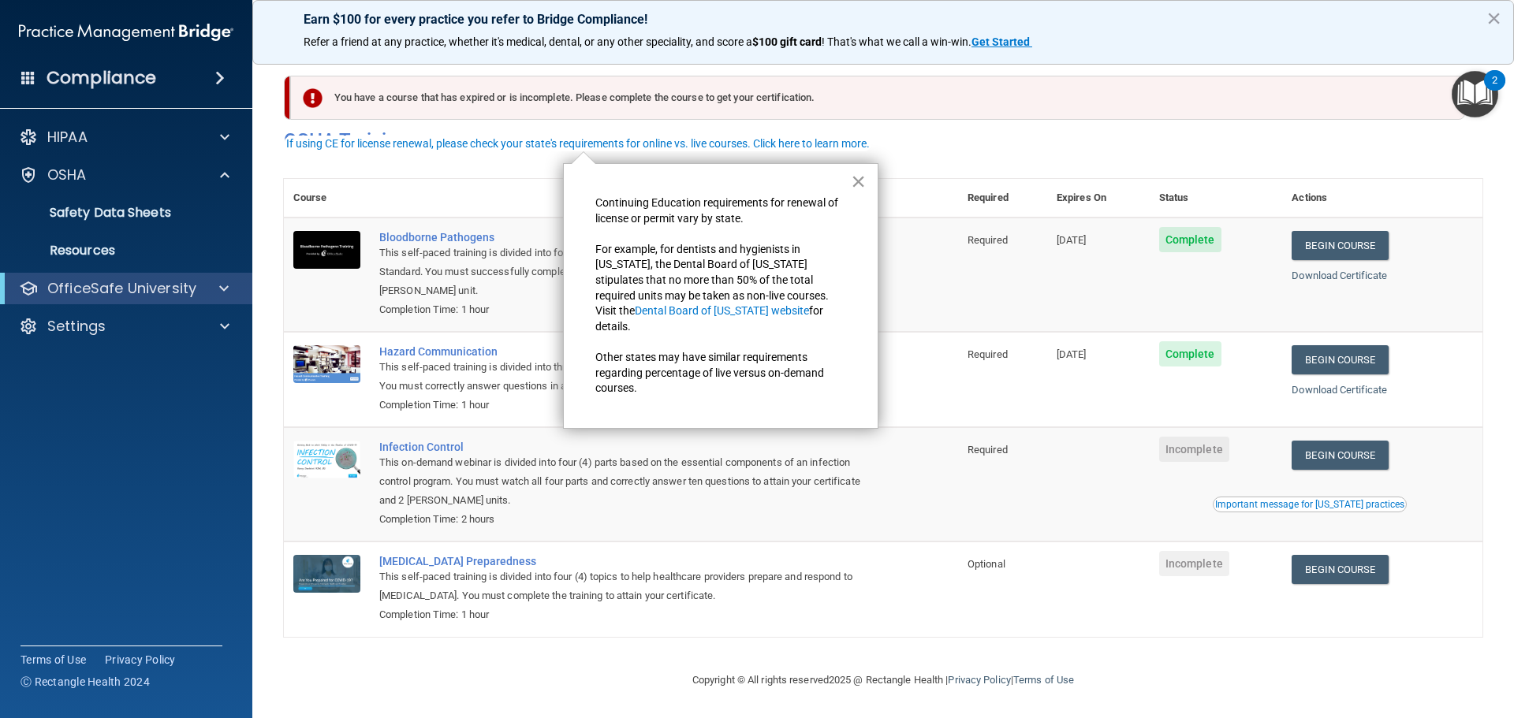
click at [852, 184] on button "×" at bounding box center [858, 181] width 15 height 25
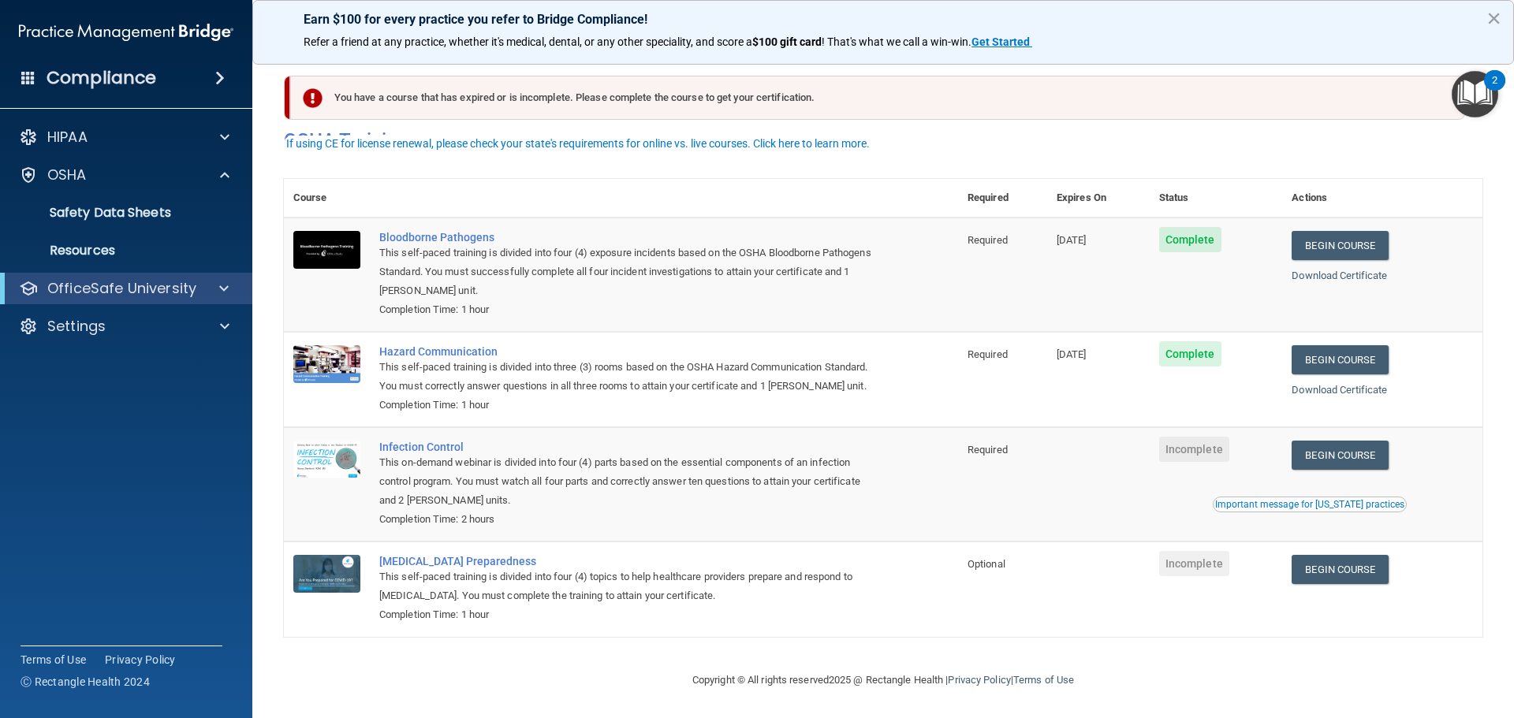
drag, startPoint x: 796, startPoint y: 181, endPoint x: 1075, endPoint y: 427, distance: 370.9
click at [1162, 428] on td "Incomplete" at bounding box center [1216, 484] width 133 height 114
click at [80, 336] on div "Settings" at bounding box center [126, 327] width 253 height 32
click at [87, 137] on p "HIPAA" at bounding box center [67, 137] width 40 height 19
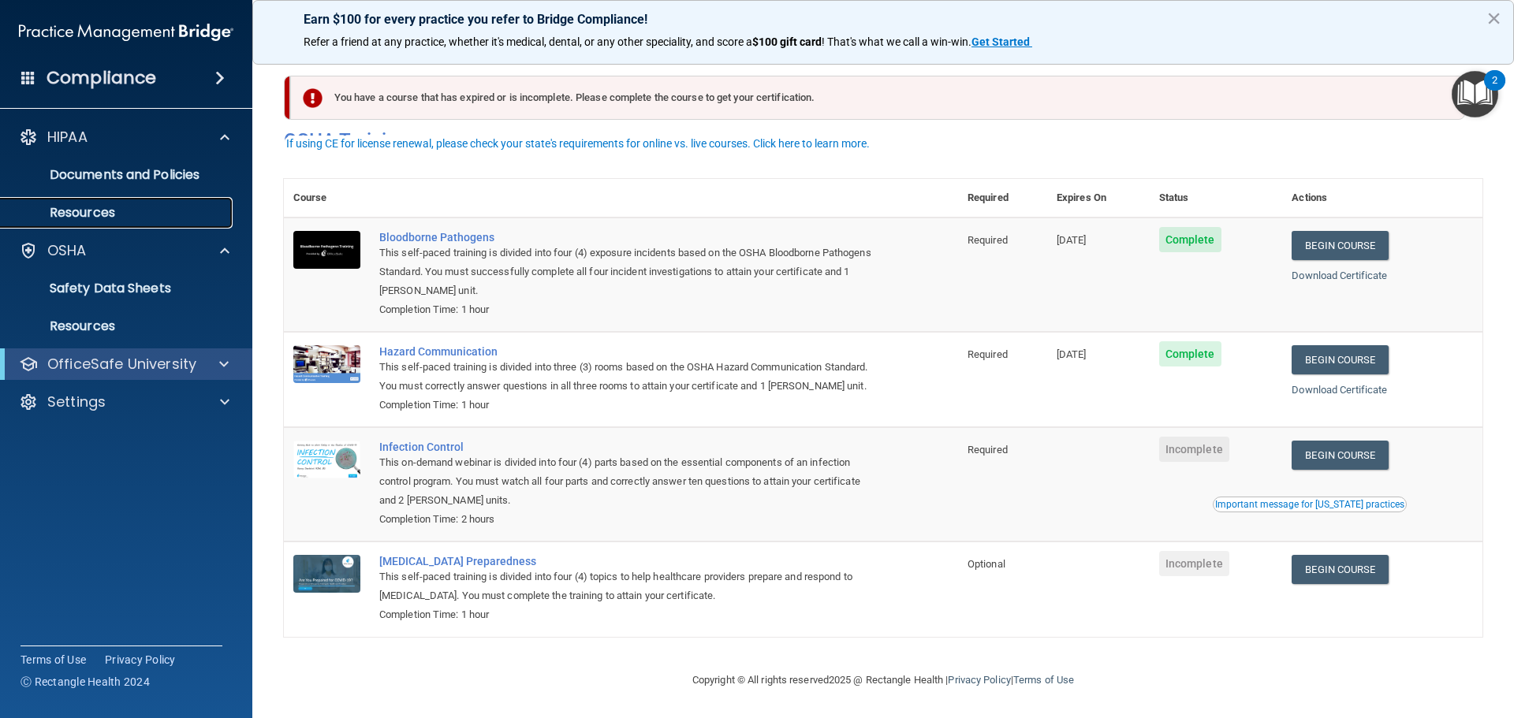
click at [96, 197] on link "Resources" at bounding box center [108, 213] width 248 height 32
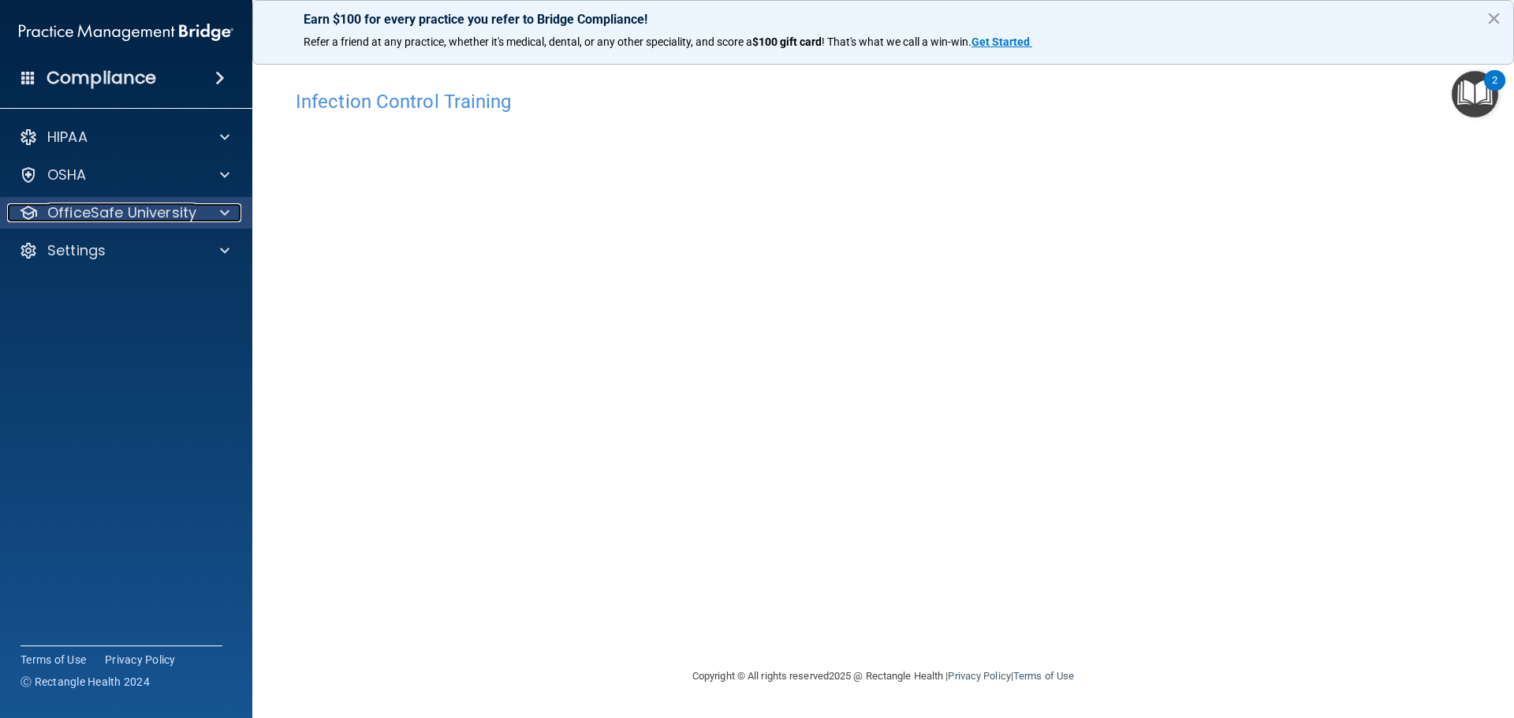
click at [116, 218] on p "OfficeSafe University" at bounding box center [121, 212] width 149 height 19
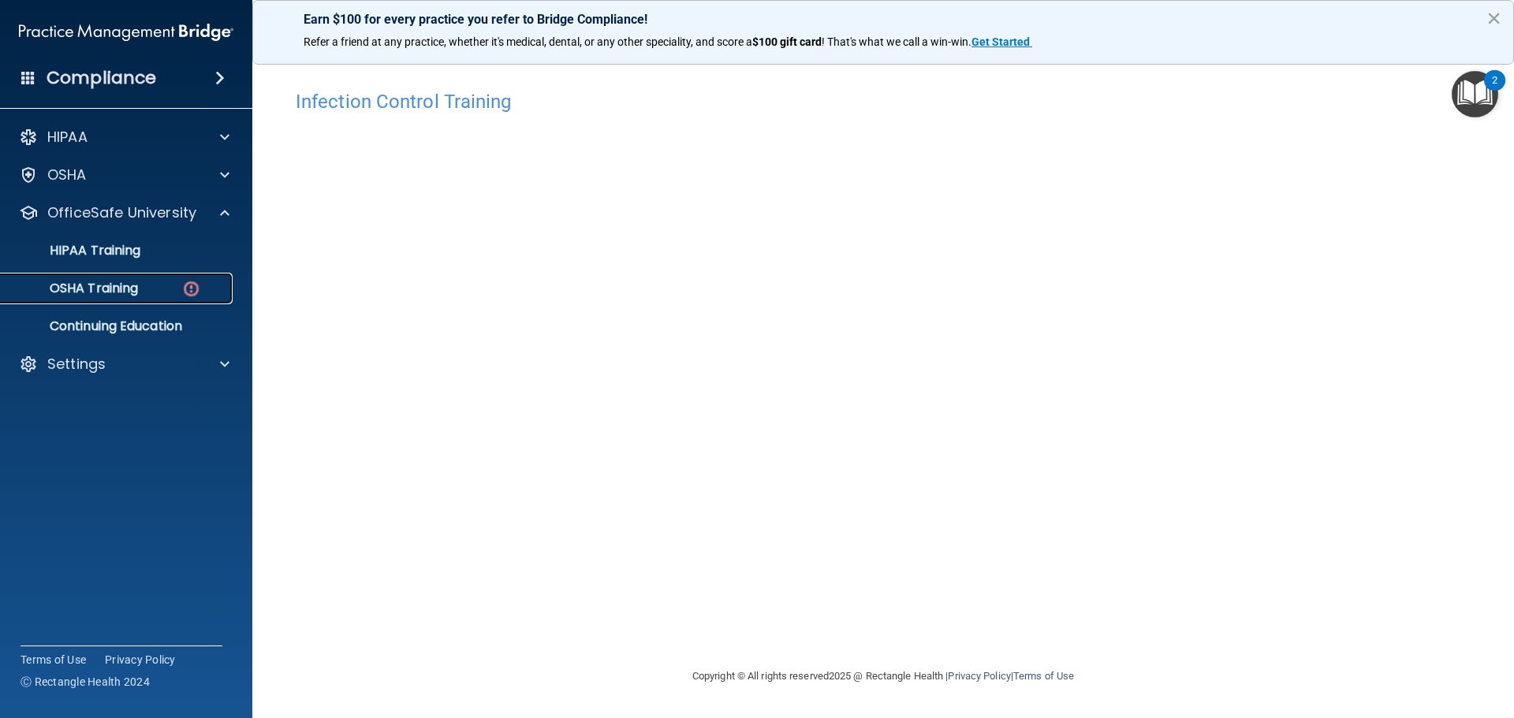
click at [173, 289] on div "OSHA Training" at bounding box center [117, 289] width 215 height 16
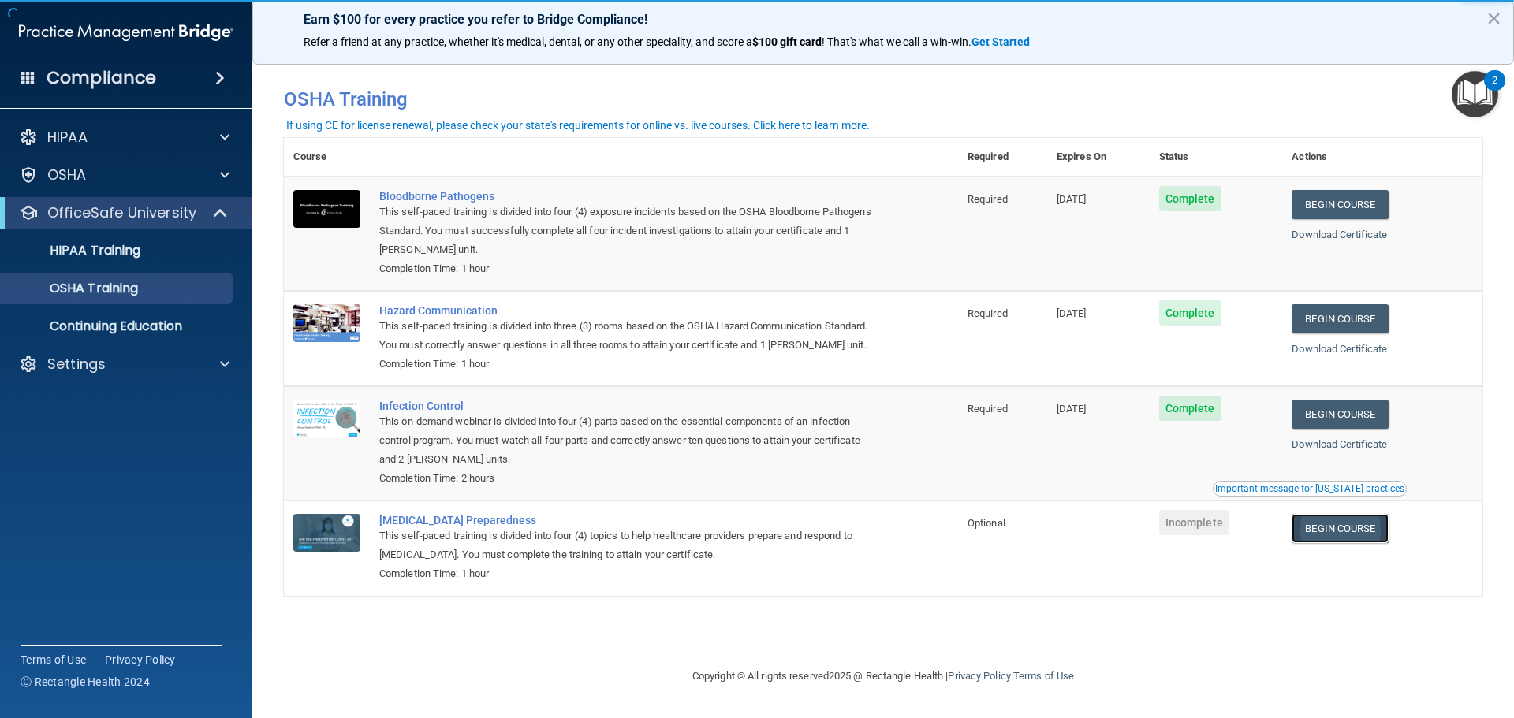
click at [1362, 532] on link "Begin Course" at bounding box center [1339, 528] width 96 height 29
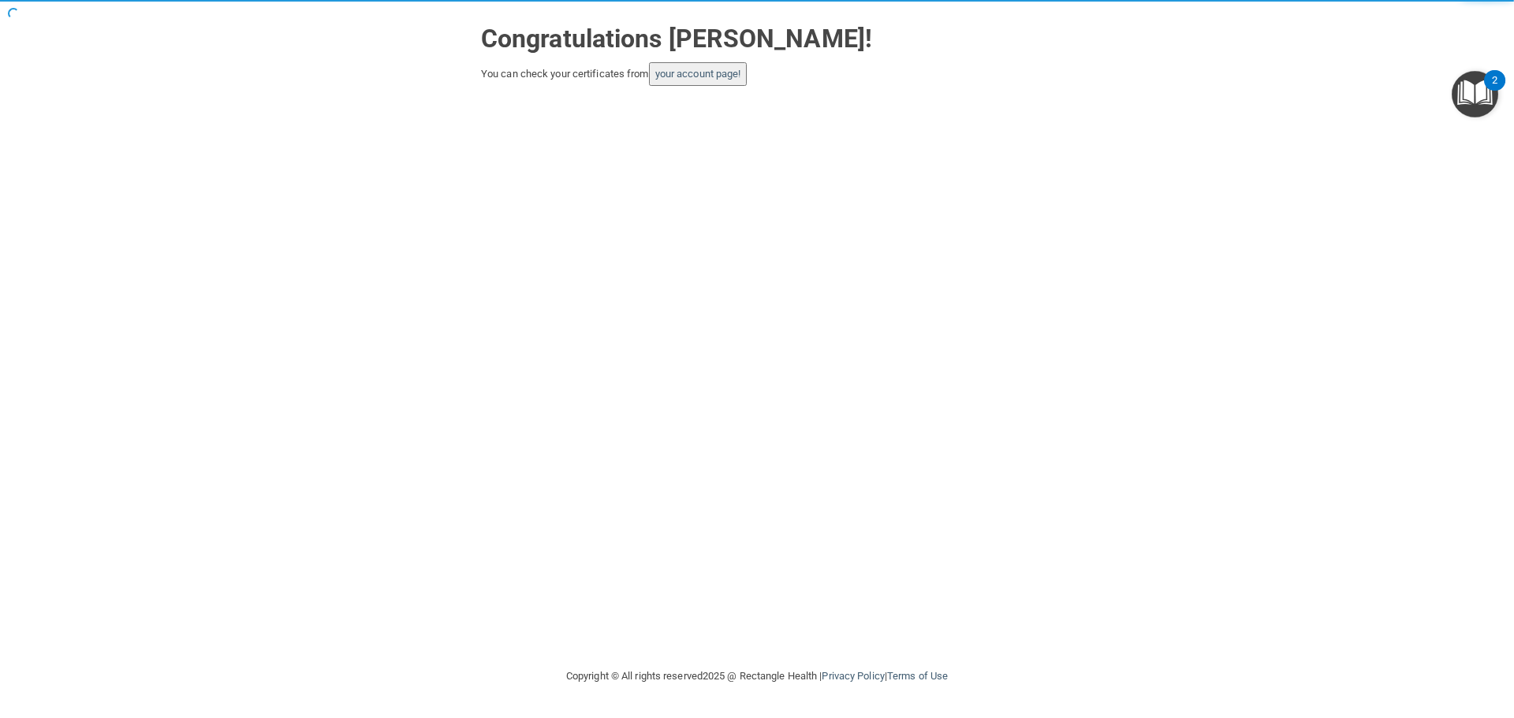
click at [686, 86] on button "your account page!" at bounding box center [698, 74] width 99 height 24
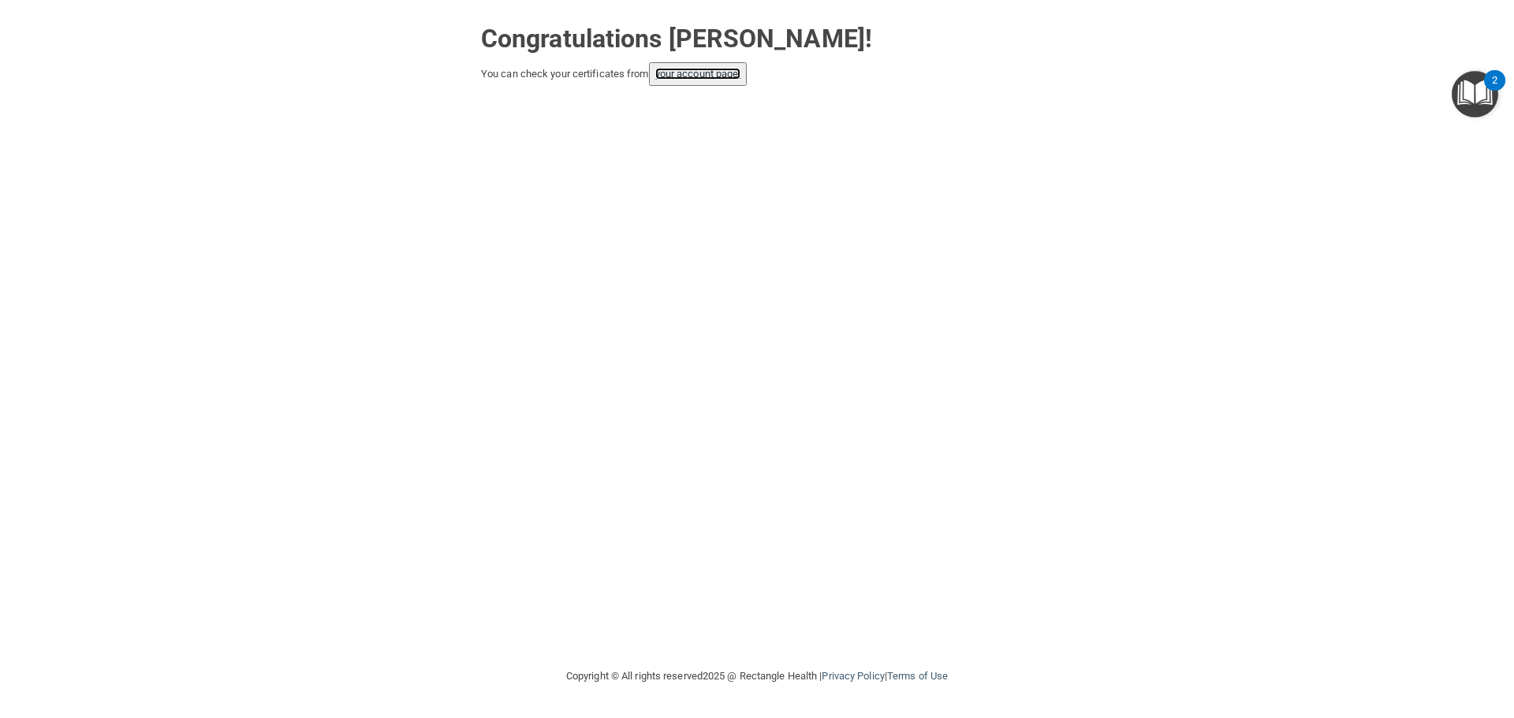
click at [697, 73] on link "your account page!" at bounding box center [698, 74] width 86 height 12
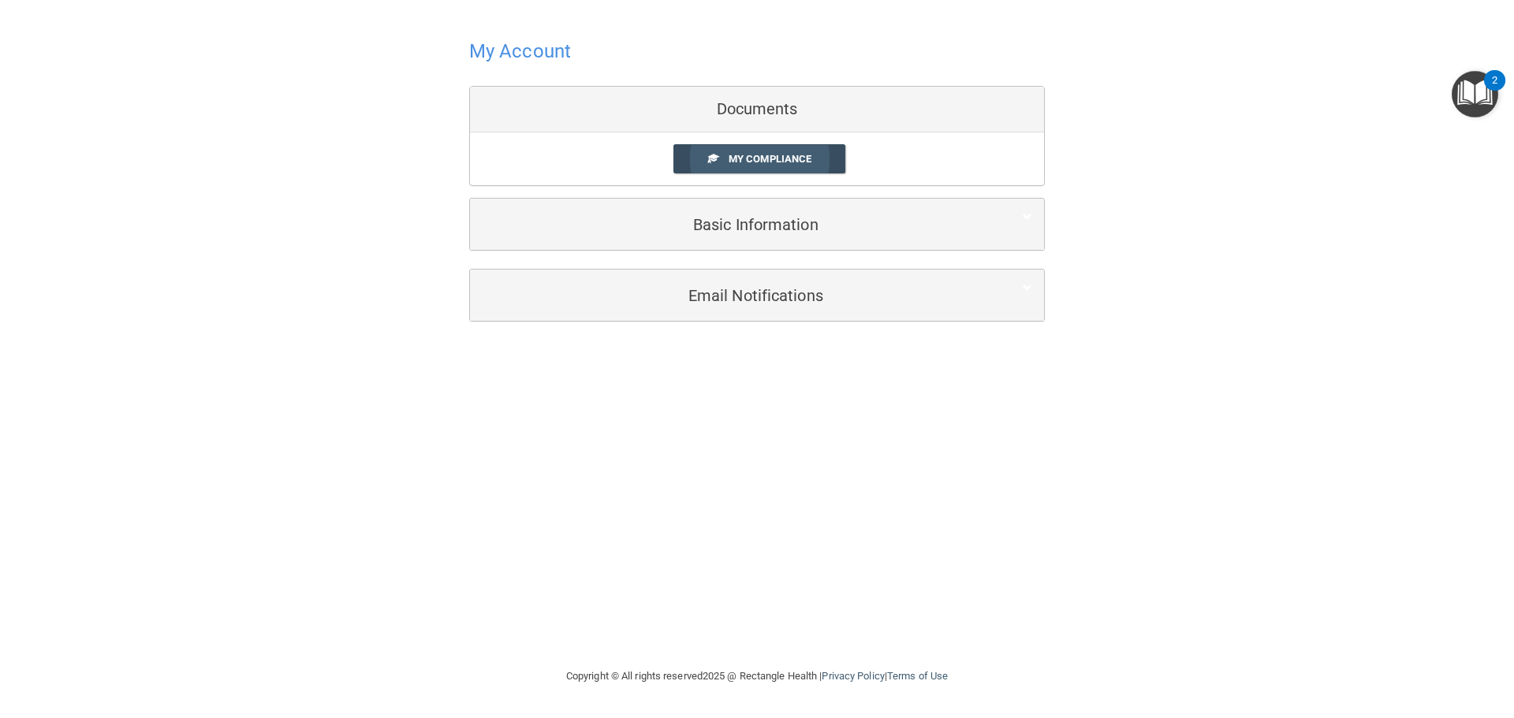
click at [735, 163] on span "My Compliance" at bounding box center [770, 159] width 83 height 12
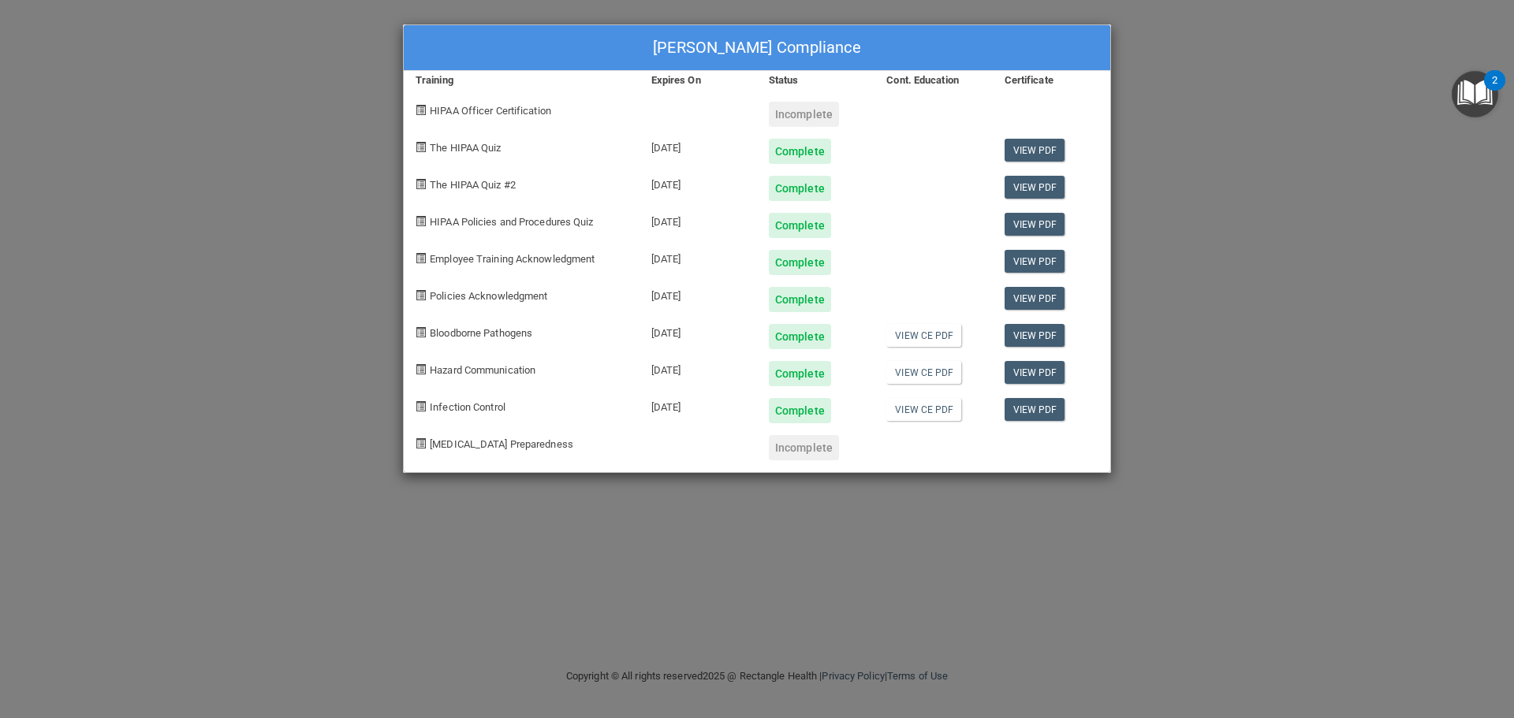
click at [509, 445] on span "[MEDICAL_DATA] Preparedness" at bounding box center [501, 444] width 143 height 12
click at [788, 448] on div "Incomplete" at bounding box center [804, 447] width 70 height 25
click at [769, 123] on div "Incomplete" at bounding box center [804, 114] width 70 height 25
click at [546, 106] on span "HIPAA Officer Certification" at bounding box center [490, 111] width 121 height 12
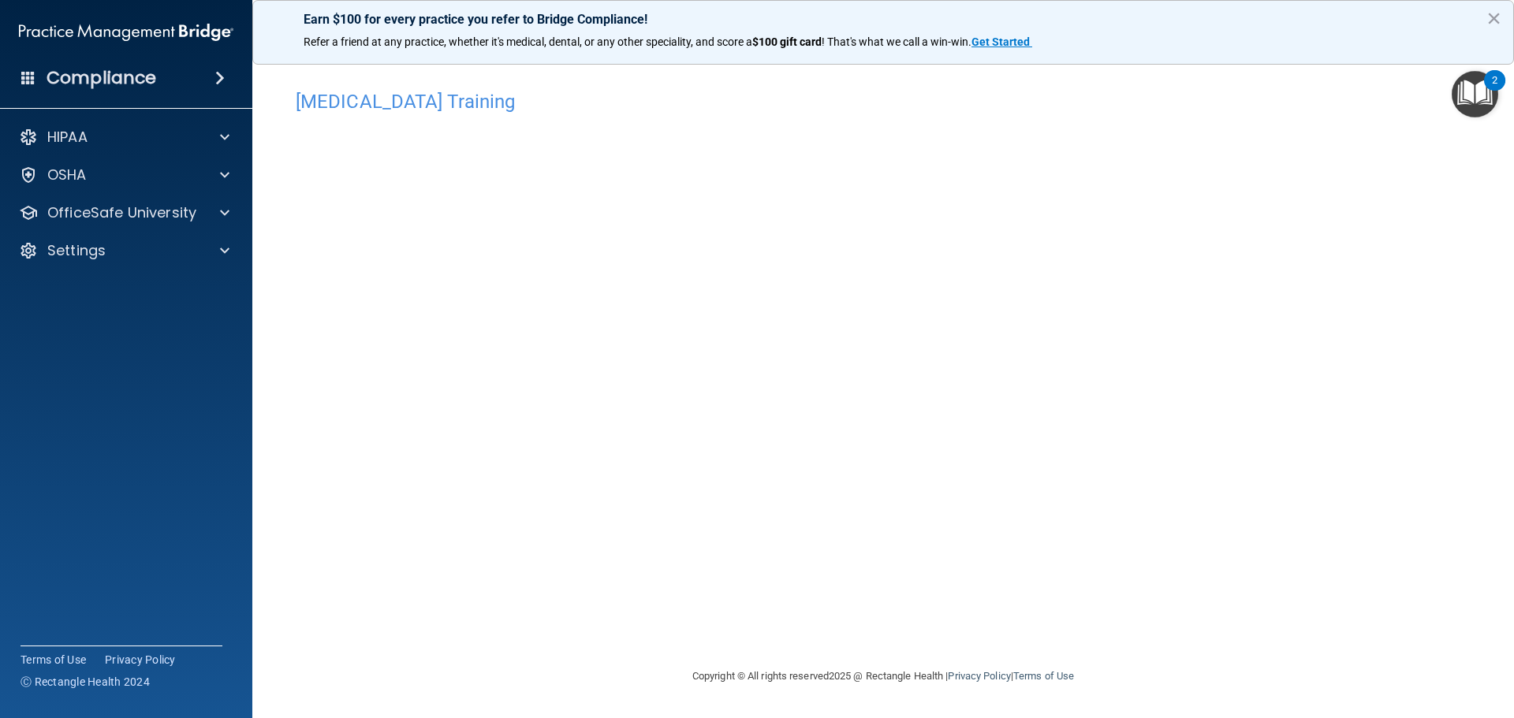
click at [1363, 238] on div "[MEDICAL_DATA] Training This course doesn’t expire until . Are you sure you wan…" at bounding box center [883, 374] width 1198 height 585
click at [136, 218] on p "OfficeSafe University" at bounding box center [121, 212] width 149 height 19
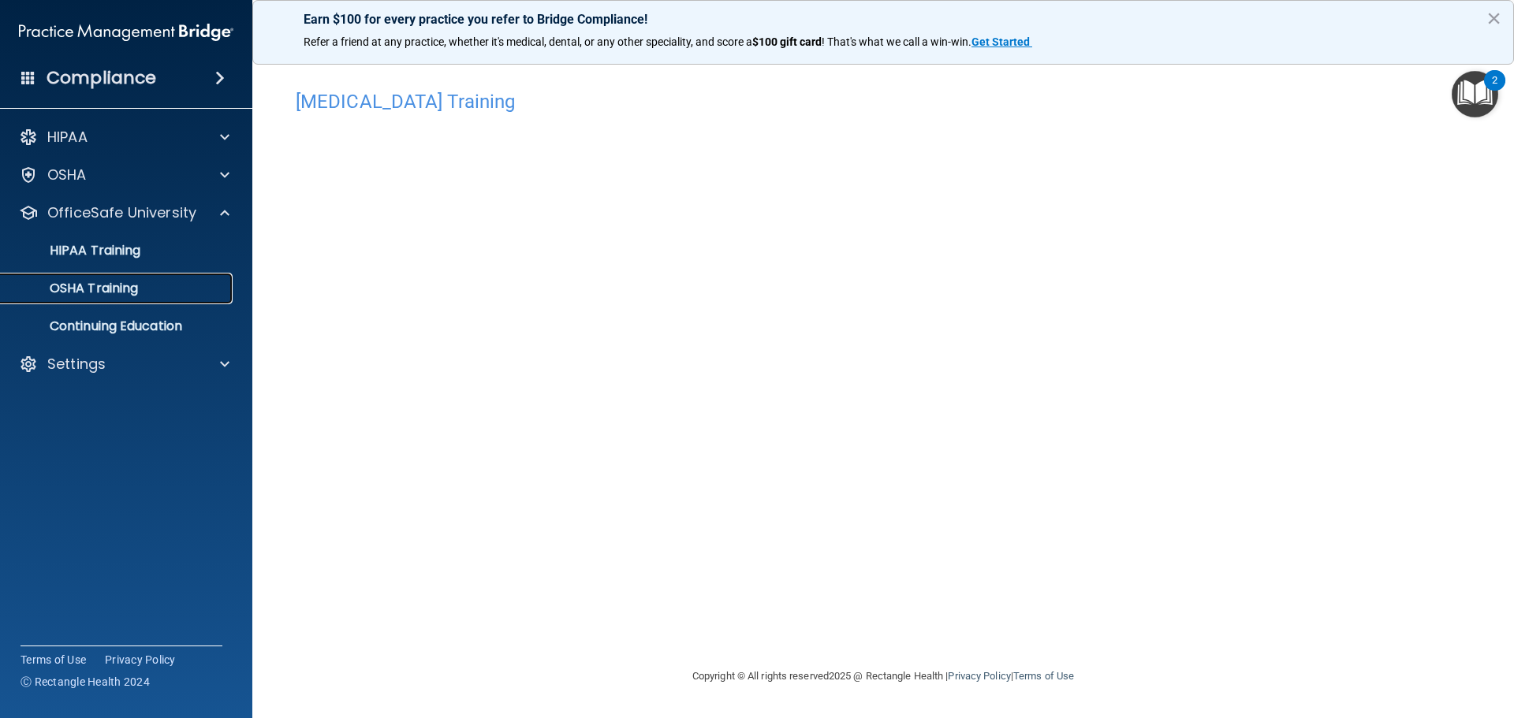
click at [180, 293] on div "OSHA Training" at bounding box center [117, 289] width 215 height 16
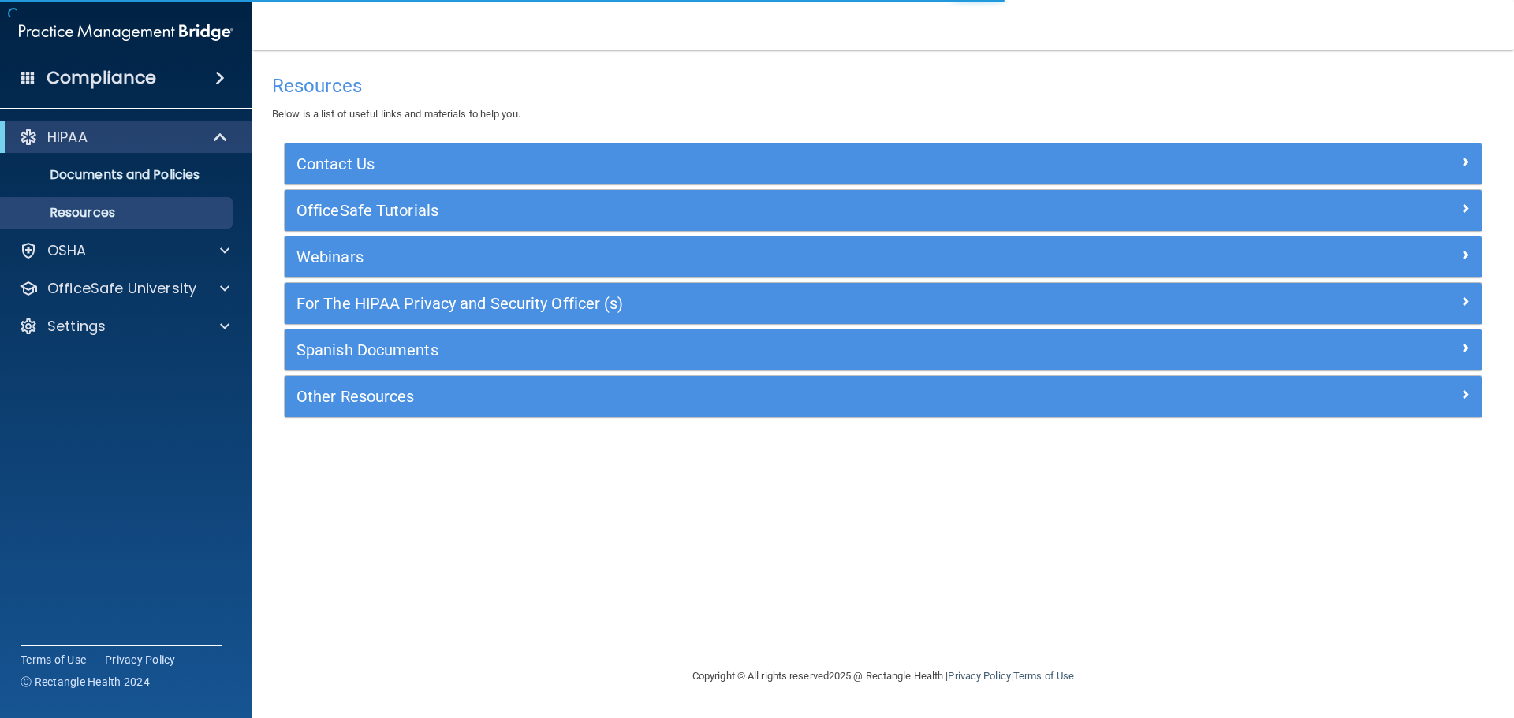
click at [172, 234] on div "HIPAA Documents and Policies Report an Incident Business Associates Emergency P…" at bounding box center [126, 235] width 253 height 240
click at [173, 254] on div "OSHA" at bounding box center [105, 250] width 196 height 19
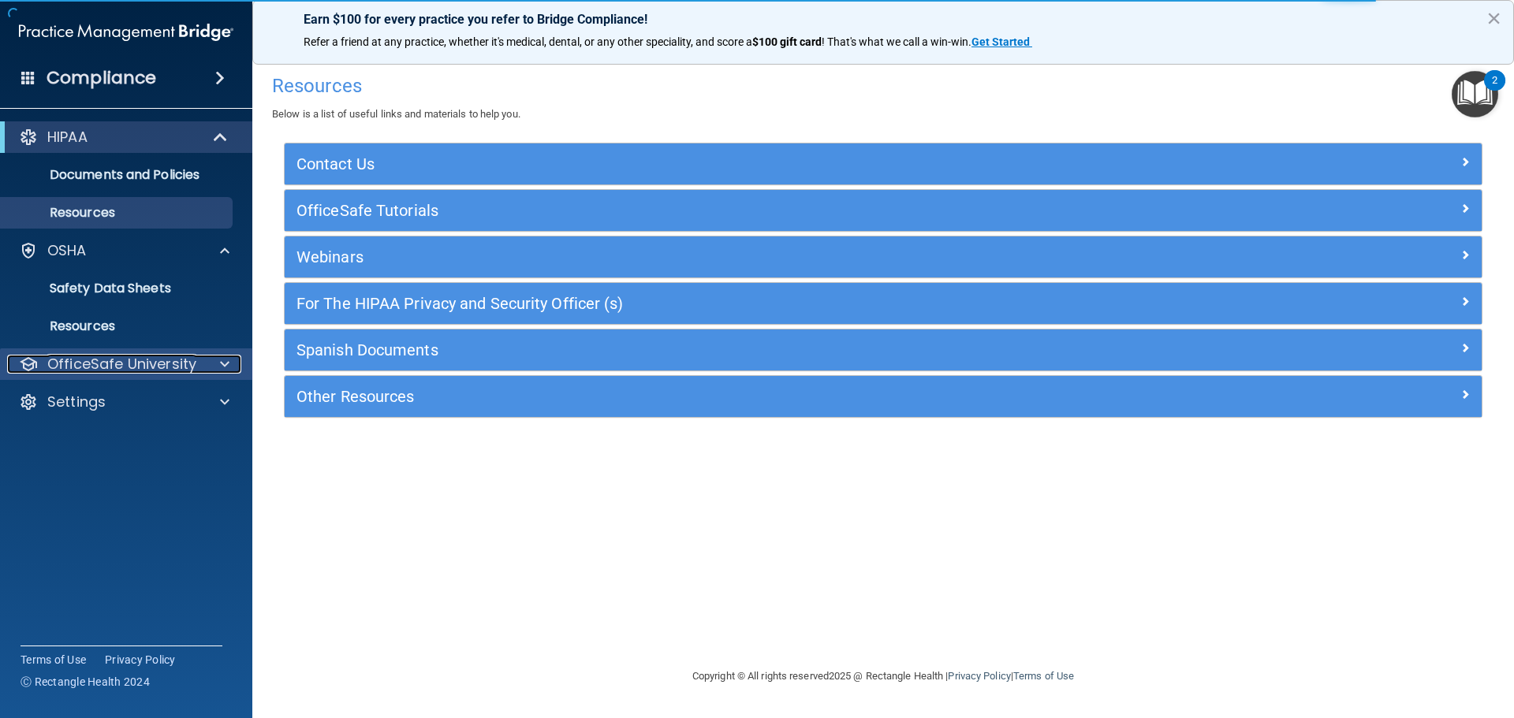
click at [155, 356] on p "OfficeSafe University" at bounding box center [121, 364] width 149 height 19
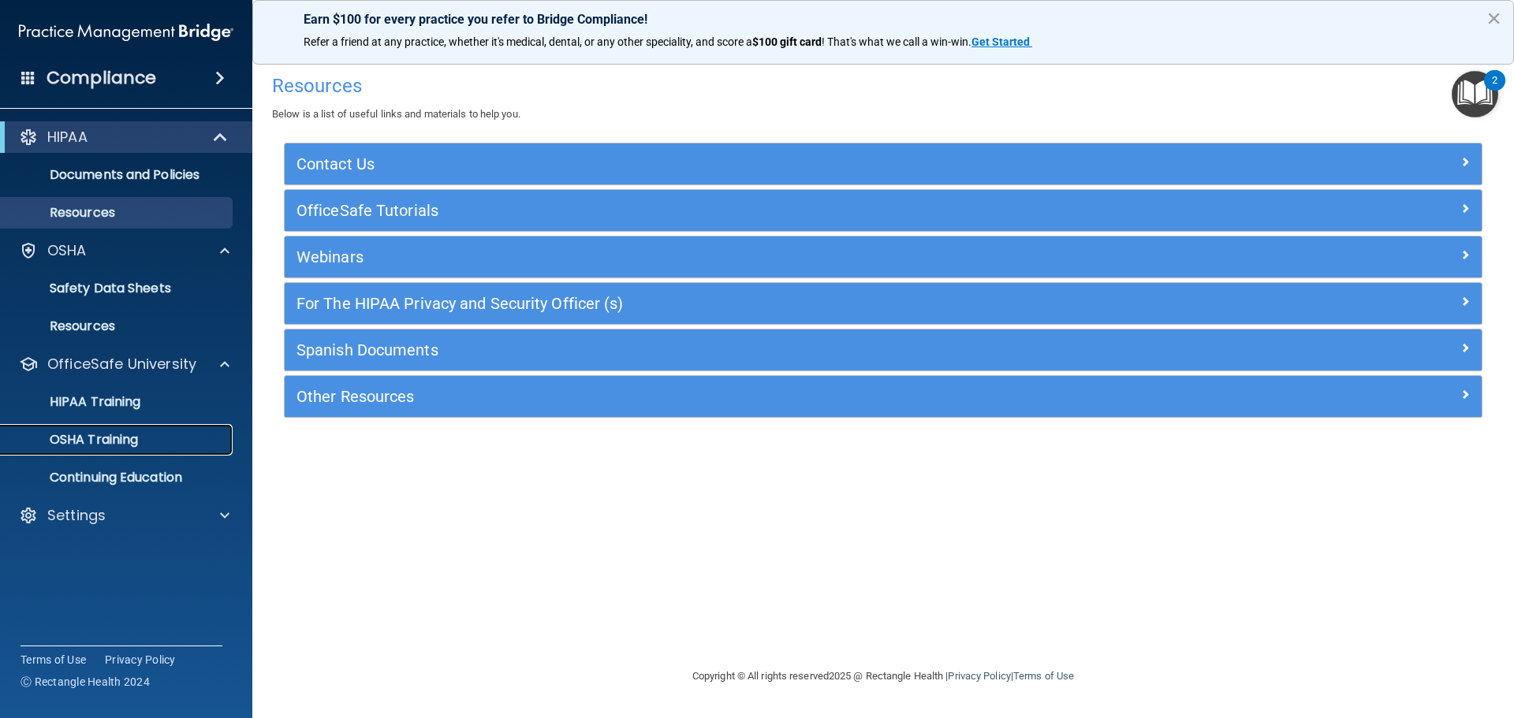
click at [162, 442] on div "OSHA Training" at bounding box center [117, 440] width 215 height 16
